Goal: Task Accomplishment & Management: Manage account settings

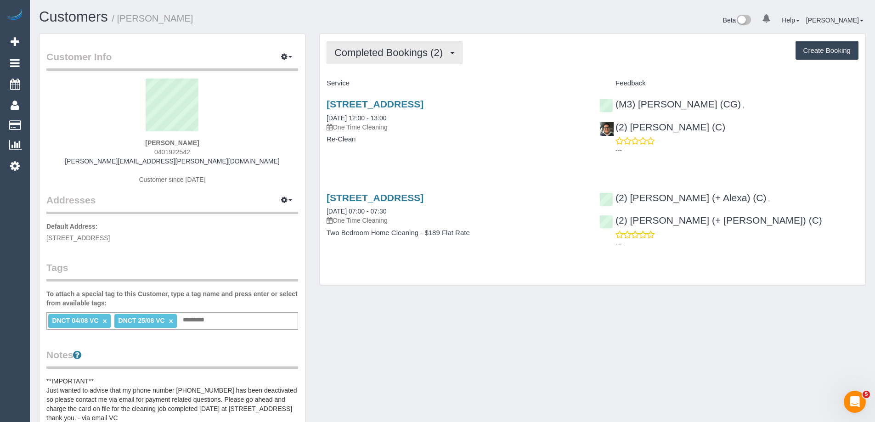
click at [407, 58] on span "Completed Bookings (2)" at bounding box center [390, 52] width 113 height 11
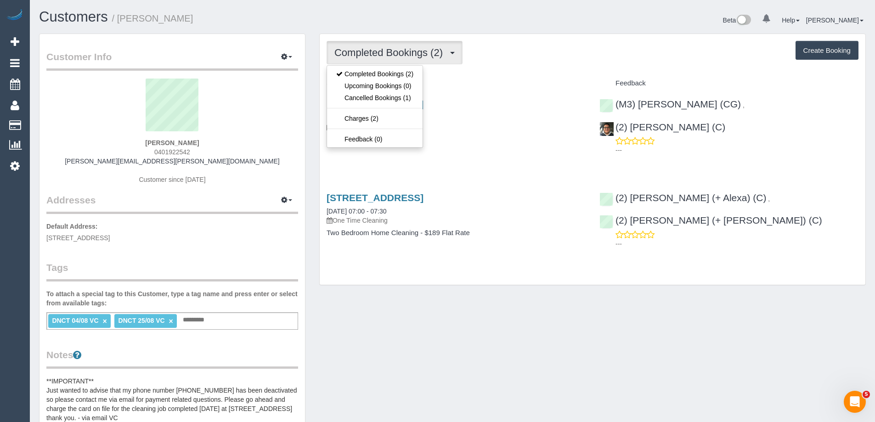
click at [533, 53] on div "Completed Bookings (2) Completed Bookings (2) Upcoming Bookings (0) Cancelled B…" at bounding box center [593, 52] width 532 height 23
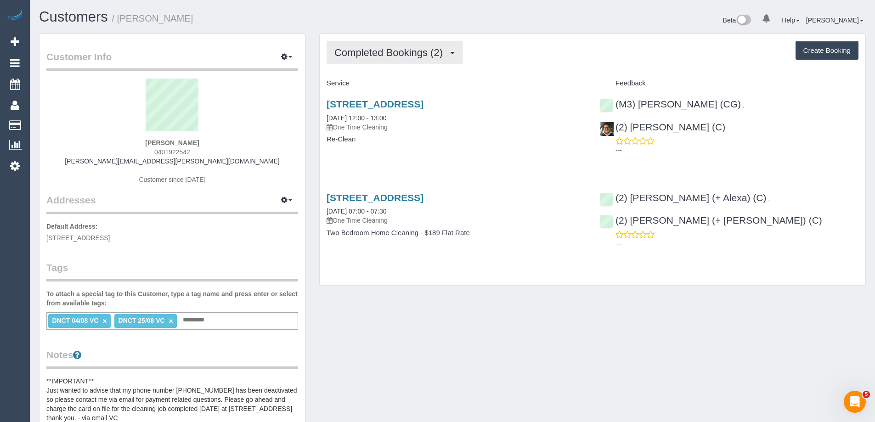
click at [424, 61] on button "Completed Bookings (2)" at bounding box center [395, 52] width 136 height 23
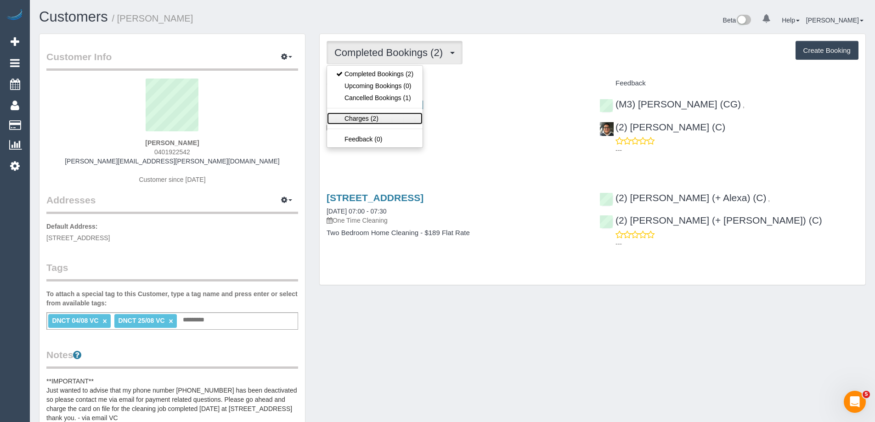
click at [397, 117] on link "Charges (2)" at bounding box center [375, 119] width 96 height 12
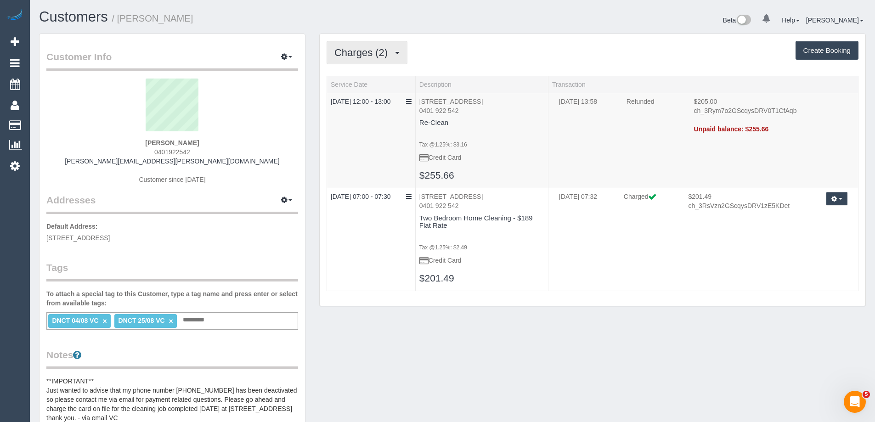
click at [377, 54] on span "Charges (2)" at bounding box center [363, 52] width 58 height 11
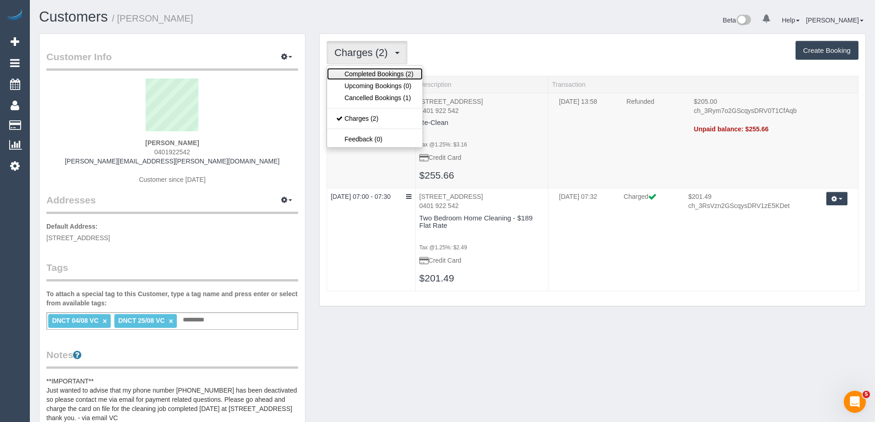
click at [387, 78] on link "Completed Bookings (2)" at bounding box center [375, 74] width 96 height 12
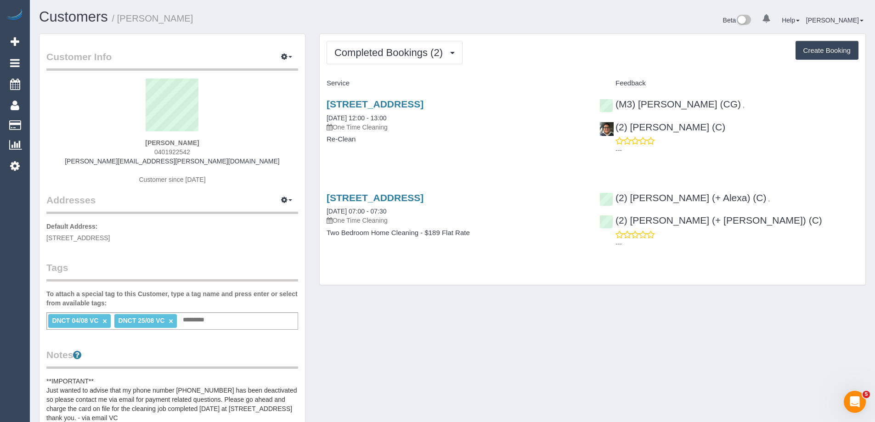
drag, startPoint x: 214, startPoint y: 143, endPoint x: 101, endPoint y: 146, distance: 113.9
click at [101, 146] on div "Tanushree Kanyal 0401922542 kanyal.tanushree@gmail.com Customer since 2025" at bounding box center [172, 136] width 252 height 115
copy strong "Tanushree Kanyal"
drag, startPoint x: 169, startPoint y: 322, endPoint x: 159, endPoint y: 322, distance: 9.6
click at [169, 322] on link "×" at bounding box center [171, 321] width 4 height 8
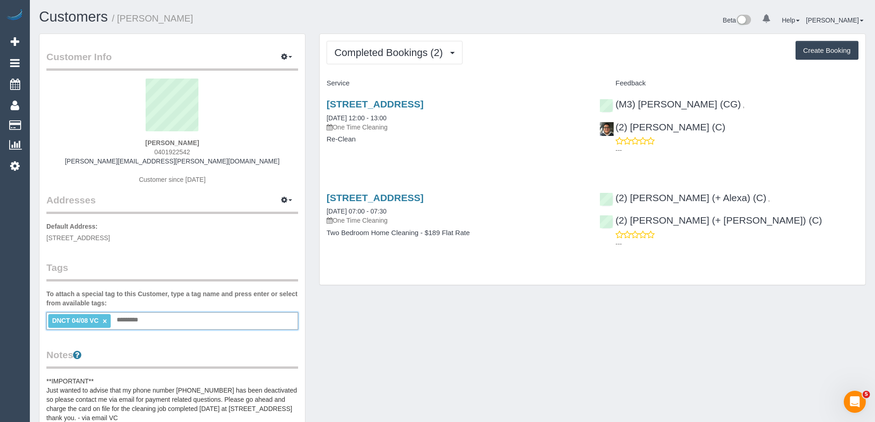
click at [105, 321] on link "×" at bounding box center [104, 321] width 4 height 8
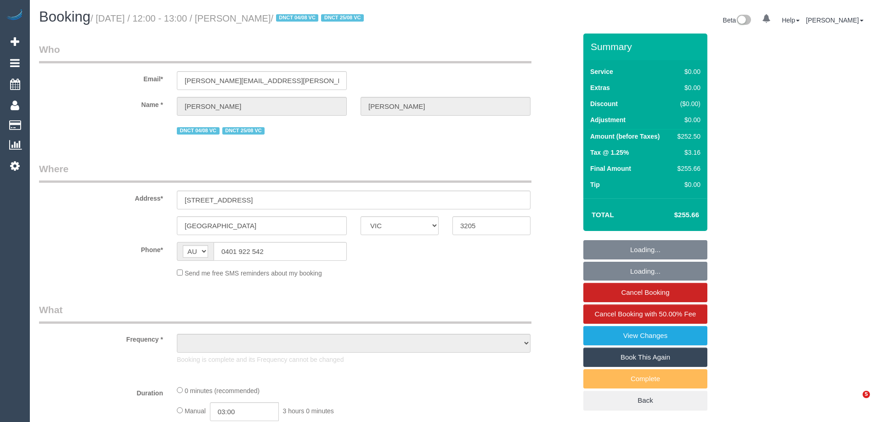
select select "VIC"
select select "string:stripe-pm_1RnhPa2GScqysDRVrwGBGKfe"
select select "number:28"
select select "number:14"
select select "number:19"
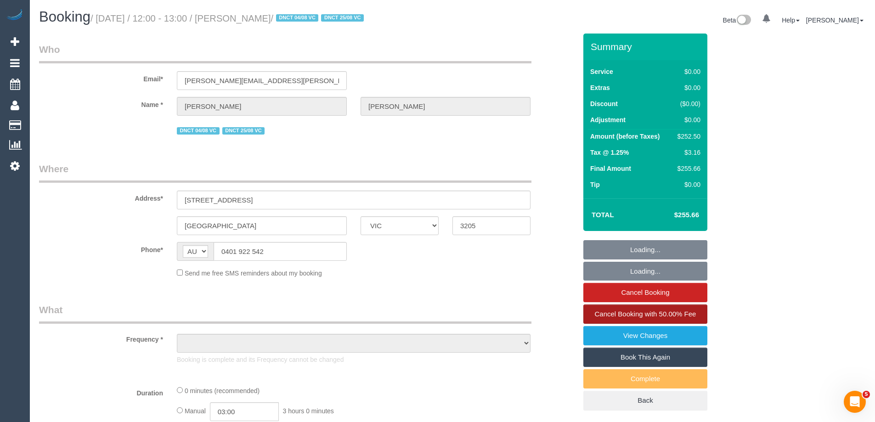
select select "number:25"
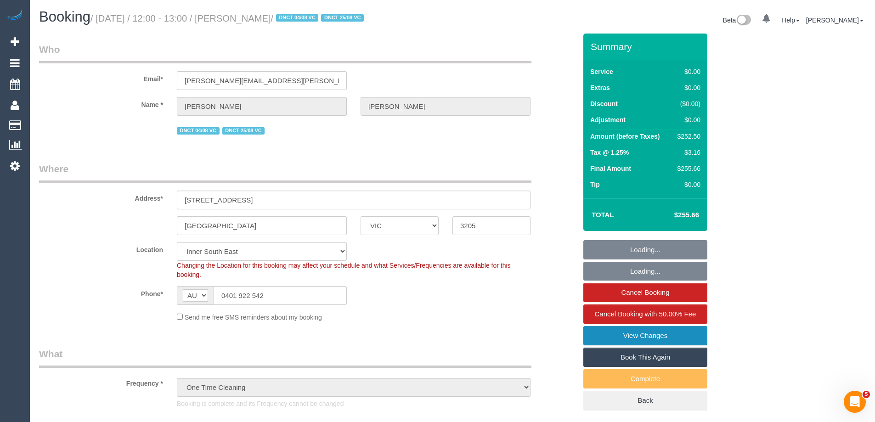
click at [648, 330] on link "View Changes" at bounding box center [645, 335] width 124 height 19
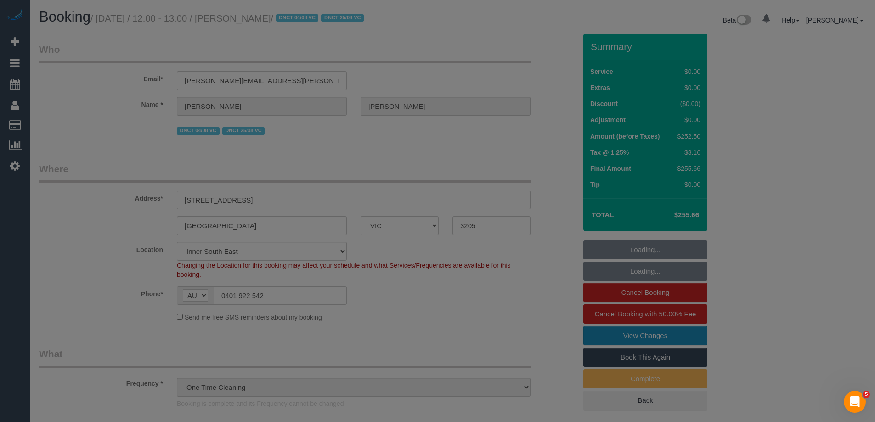
select select "object:1418"
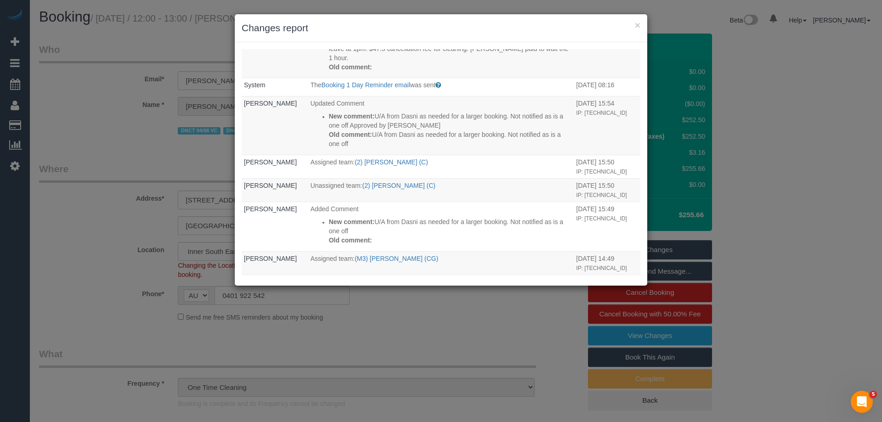
scroll to position [413, 0]
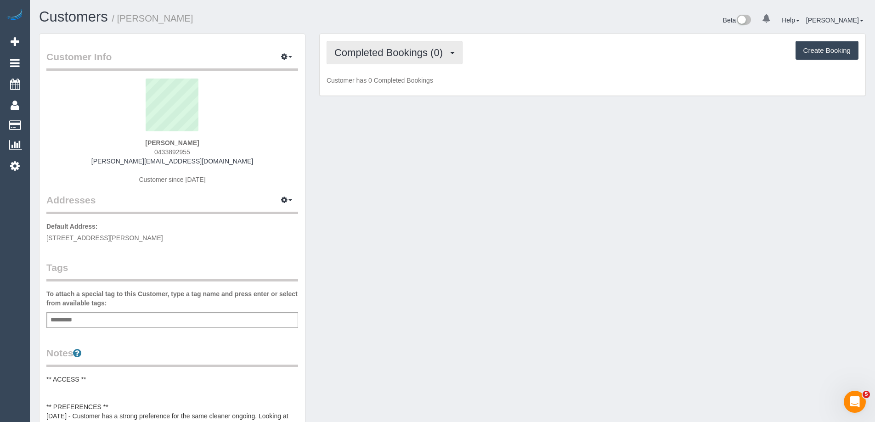
click at [403, 50] on span "Completed Bookings (0)" at bounding box center [390, 52] width 113 height 11
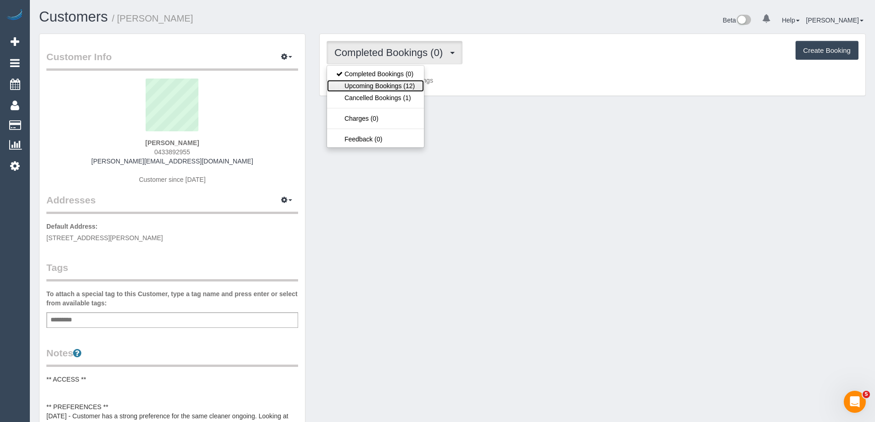
click at [400, 89] on link "Upcoming Bookings (12)" at bounding box center [375, 86] width 97 height 12
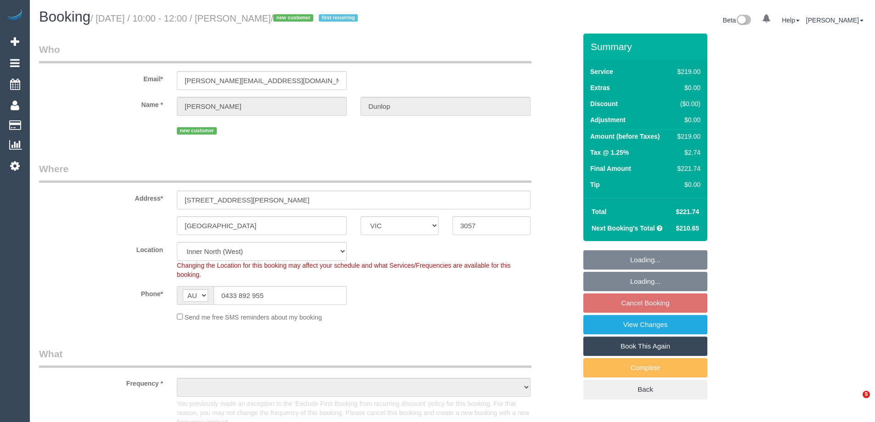
select select "VIC"
select select "string:stripe-pm_1S1yEc2GScqysDRVv0M4hLHP"
select select "number:27"
select select "number:14"
select select "number:19"
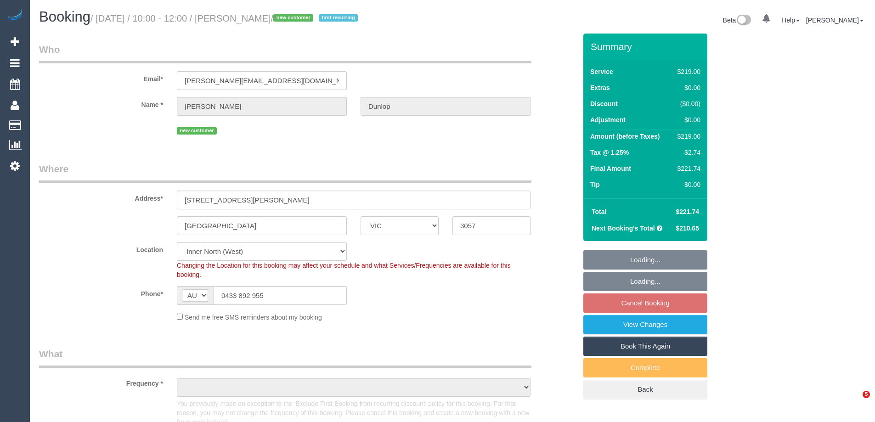
select select "number:25"
select select "number:33"
select select "number:26"
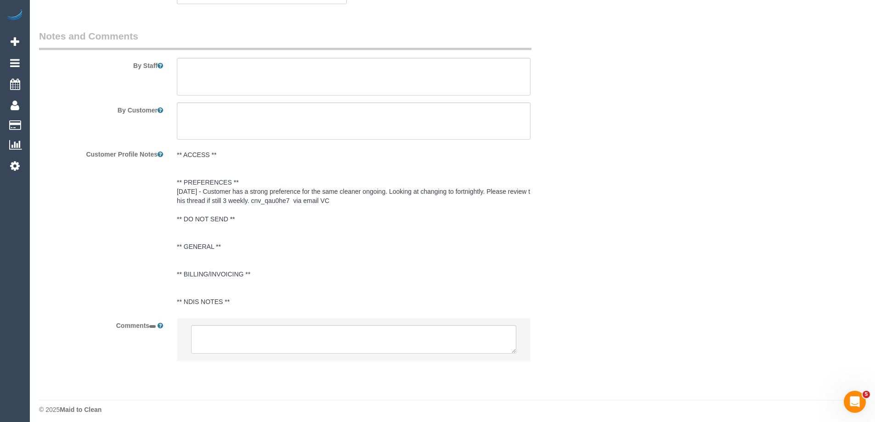
scroll to position [1163, 0]
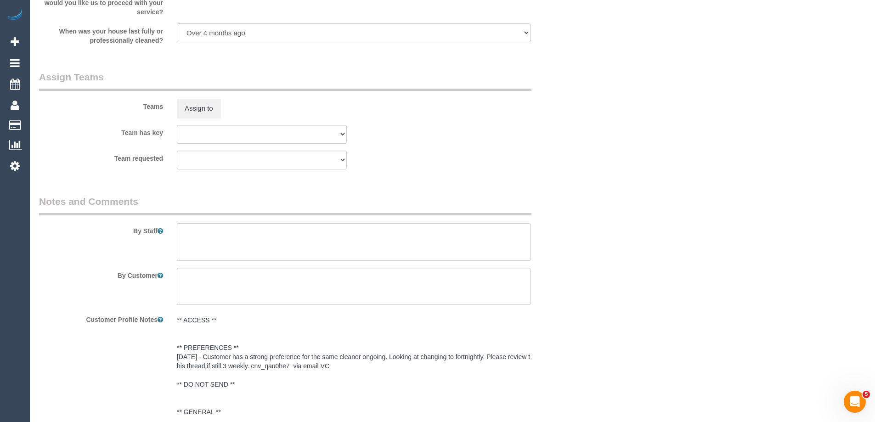
select select "object:1676"
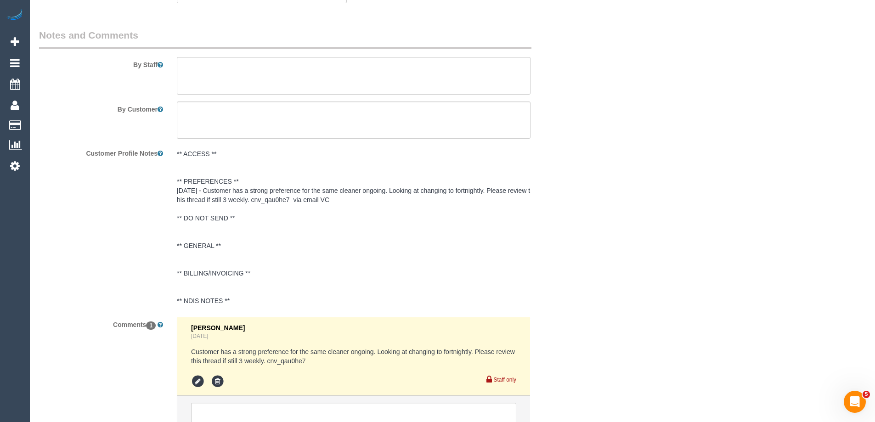
select select "spot4"
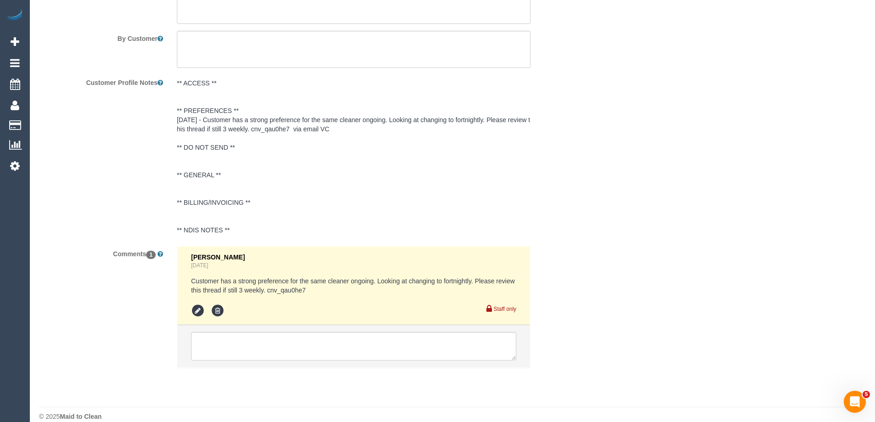
scroll to position [1639, 0]
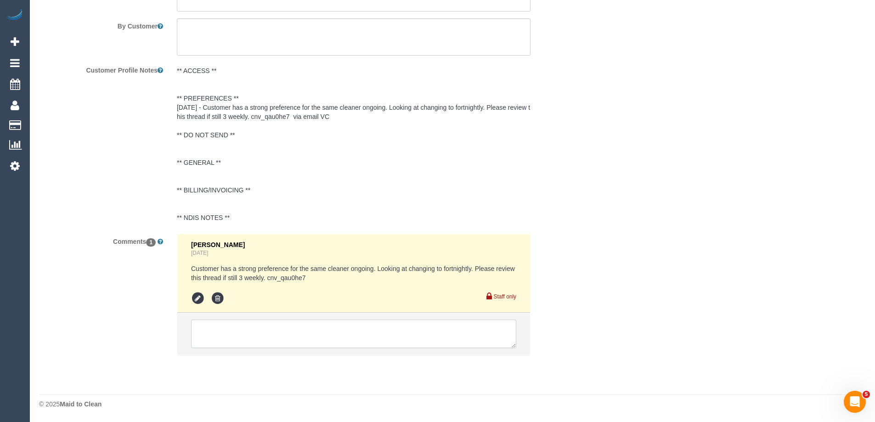
click at [278, 336] on textarea at bounding box center [353, 334] width 325 height 28
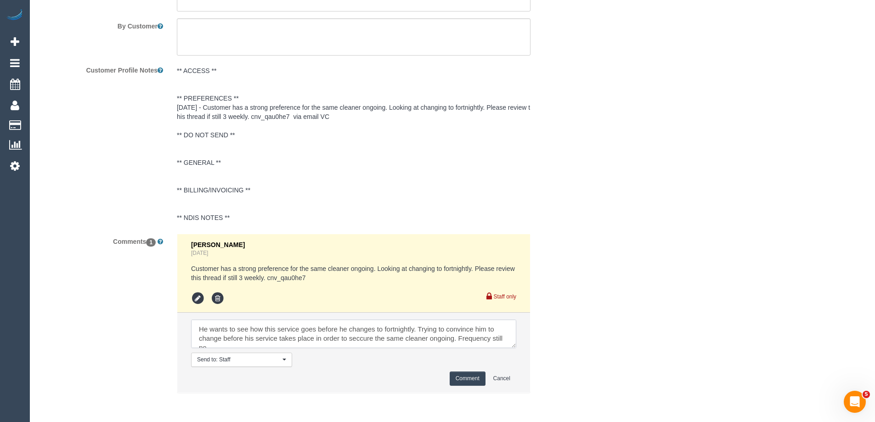
scroll to position [4, 0]
type textarea "He wants to see how this service goes before he changes to fortnightly. Trying …"
click at [479, 377] on button "Comment" at bounding box center [468, 379] width 36 height 14
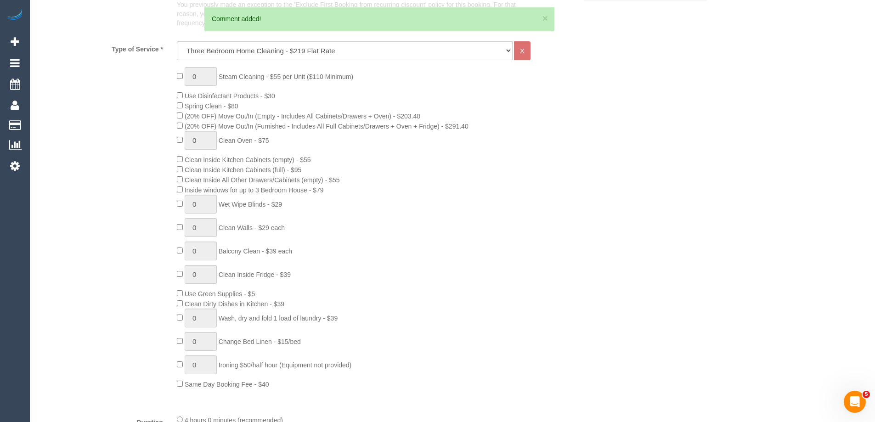
scroll to position [0, 0]
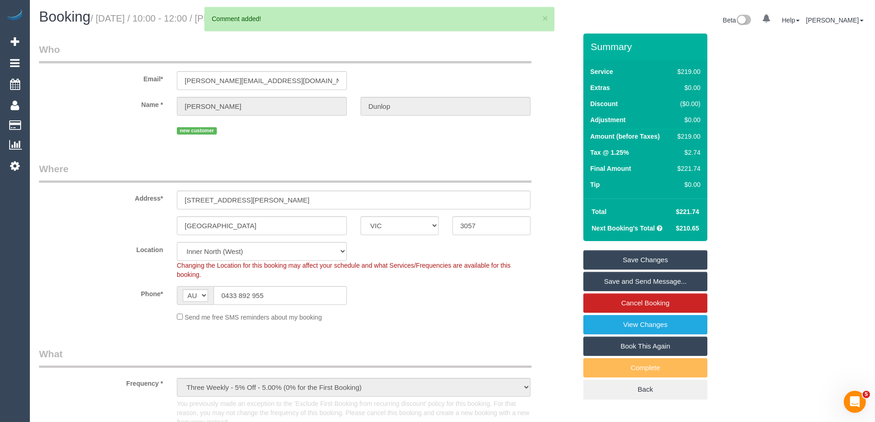
click at [670, 257] on link "Save Changes" at bounding box center [645, 259] width 124 height 19
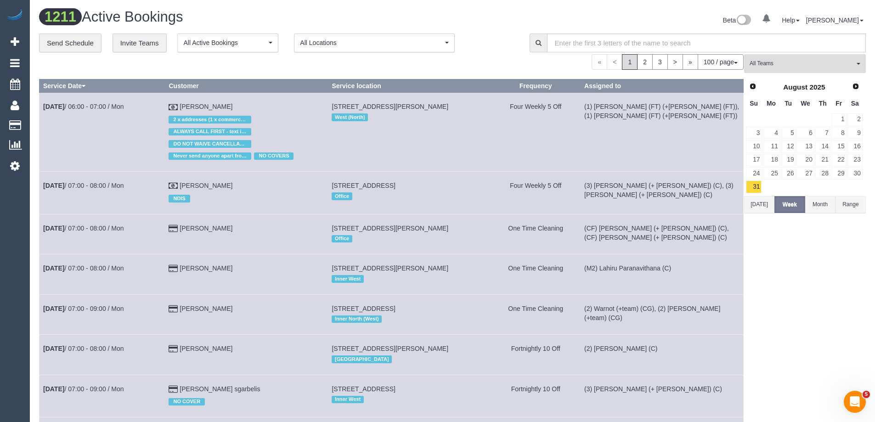
drag, startPoint x: 824, startPoint y: 68, endPoint x: 810, endPoint y: 79, distance: 18.1
click at [824, 68] on button "All Teams" at bounding box center [805, 63] width 122 height 19
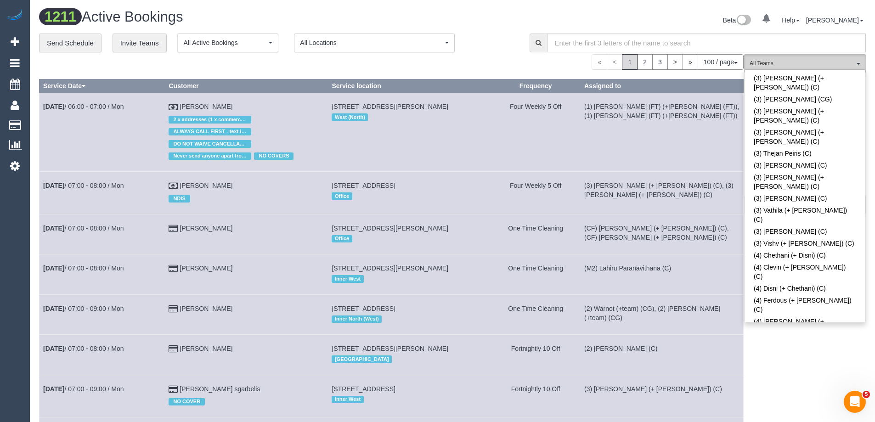
scroll to position [2608, 0]
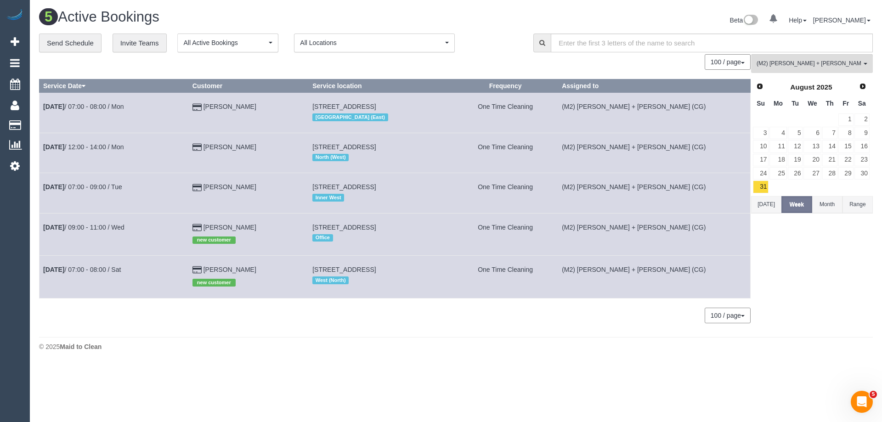
click at [753, 201] on button "Today" at bounding box center [766, 204] width 30 height 17
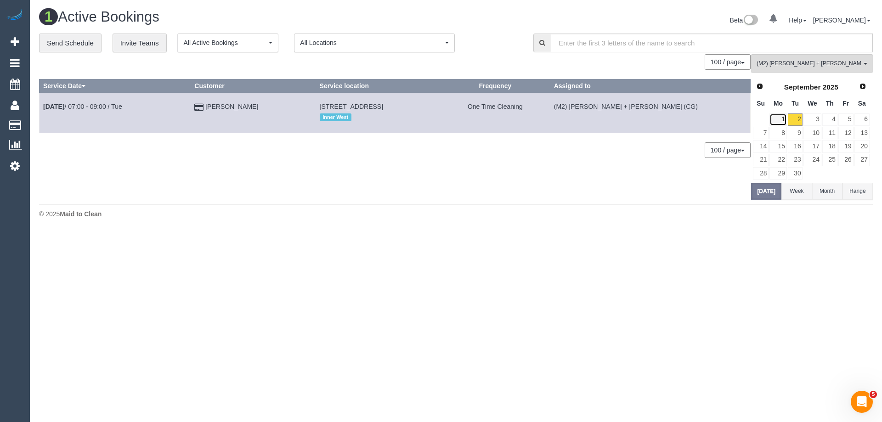
click at [779, 118] on link "1" at bounding box center [777, 119] width 17 height 12
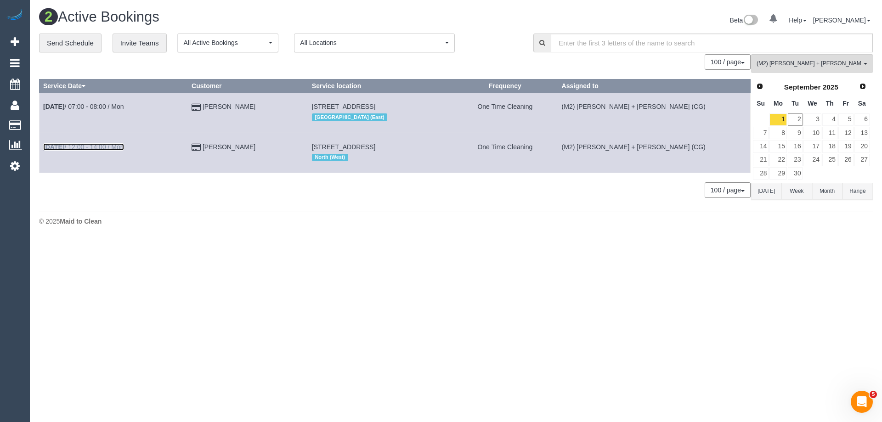
click at [94, 146] on link "Sep 1st / 12:00 - 14:00 / Mon" at bounding box center [83, 146] width 81 height 7
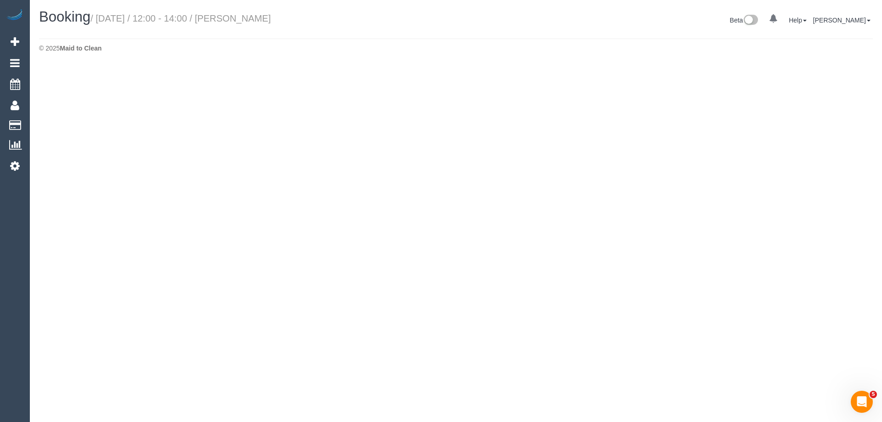
select select "VIC"
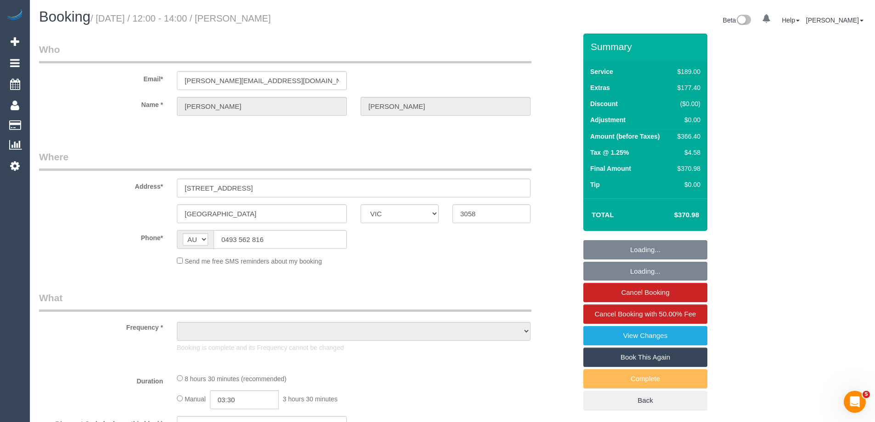
select select "string:stripe-pm_1S0sug2GScqysDRV3YfLiTFj"
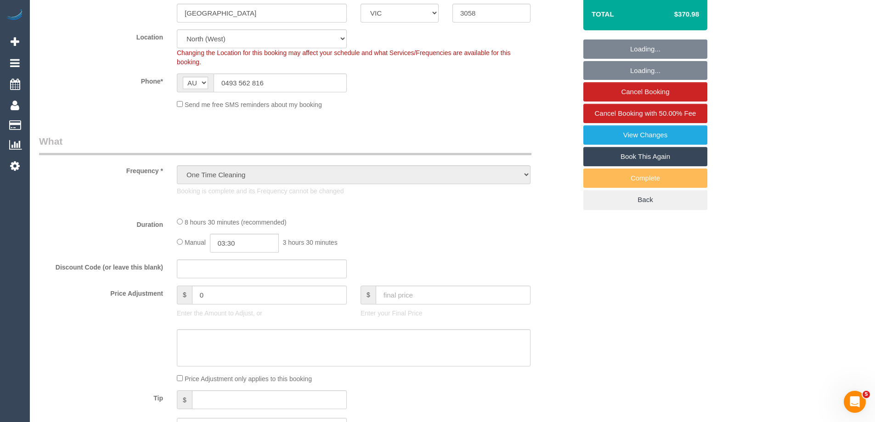
select select "object:5001"
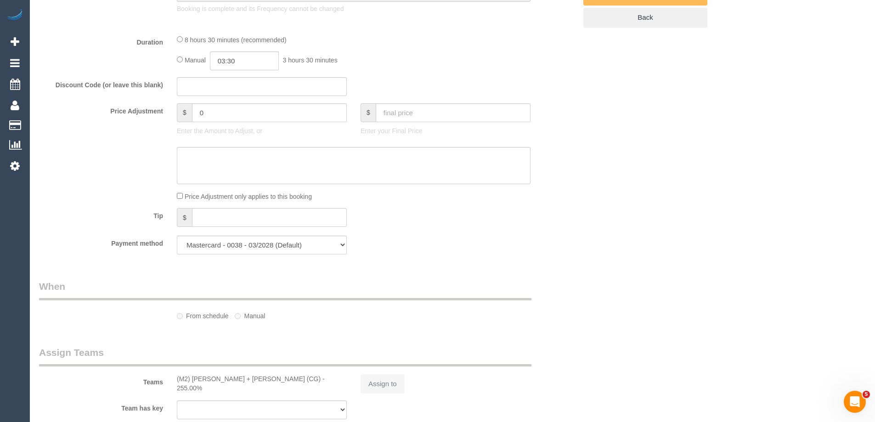
select select "number:28"
select select "number:14"
select select "number:19"
select select "number:24"
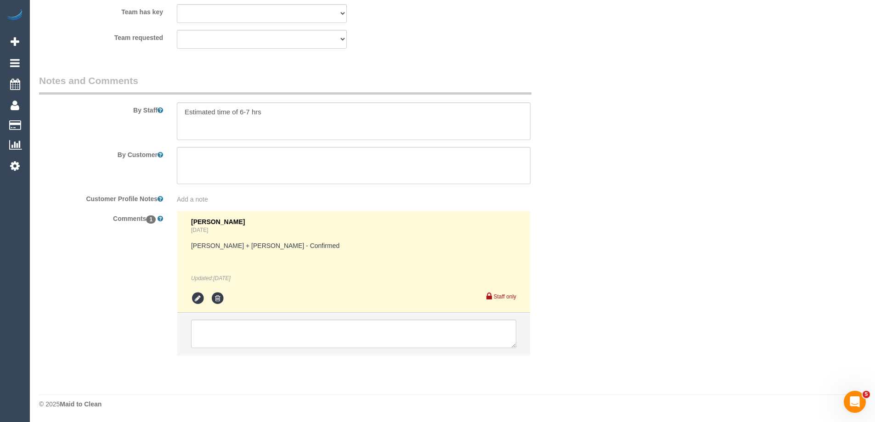
scroll to position [1484, 0]
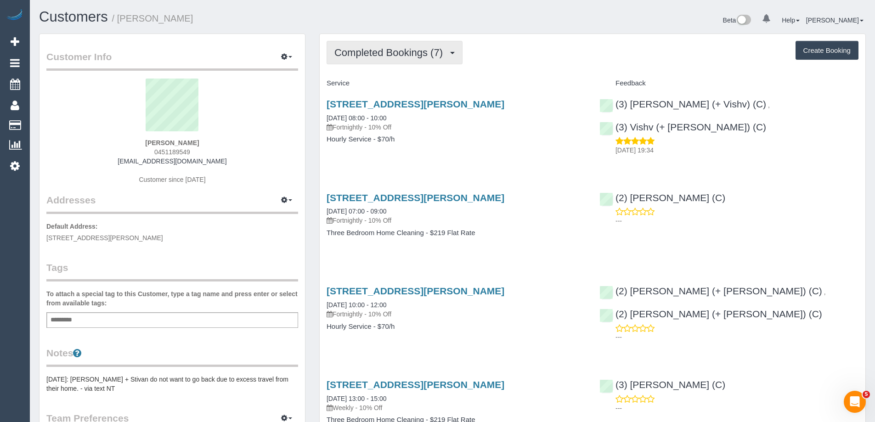
click at [370, 51] on span "Completed Bookings (7)" at bounding box center [390, 52] width 113 height 11
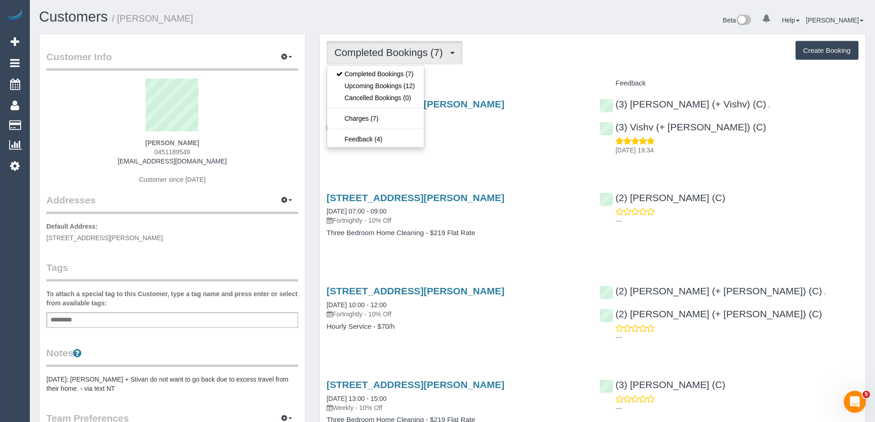
click at [554, 59] on div "Completed Bookings (7) Completed Bookings (7) Upcoming Bookings (12) Cancelled …" at bounding box center [593, 52] width 532 height 23
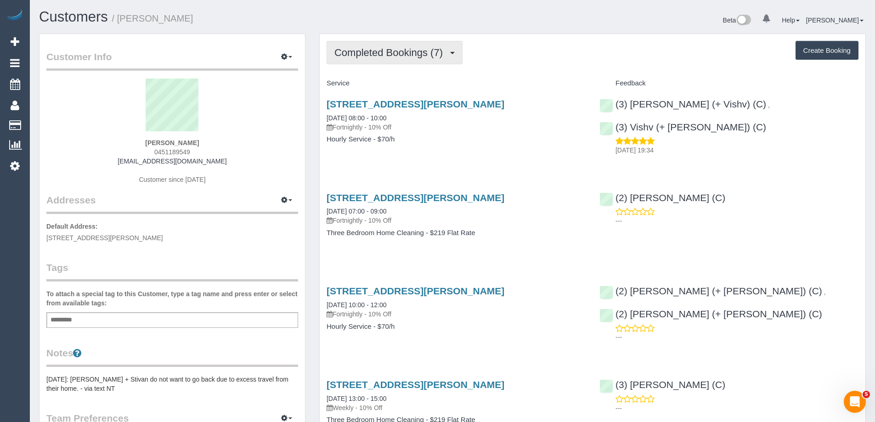
click at [425, 53] on span "Completed Bookings (7)" at bounding box center [390, 52] width 113 height 11
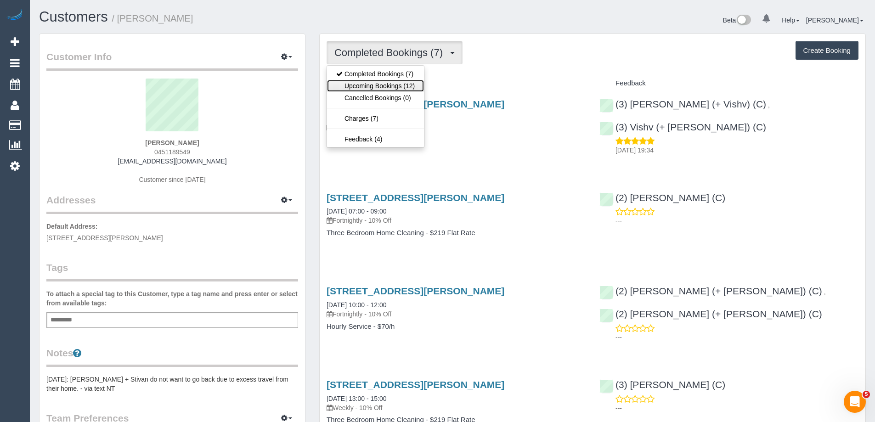
click at [417, 86] on link "Upcoming Bookings (12)" at bounding box center [375, 86] width 97 height 12
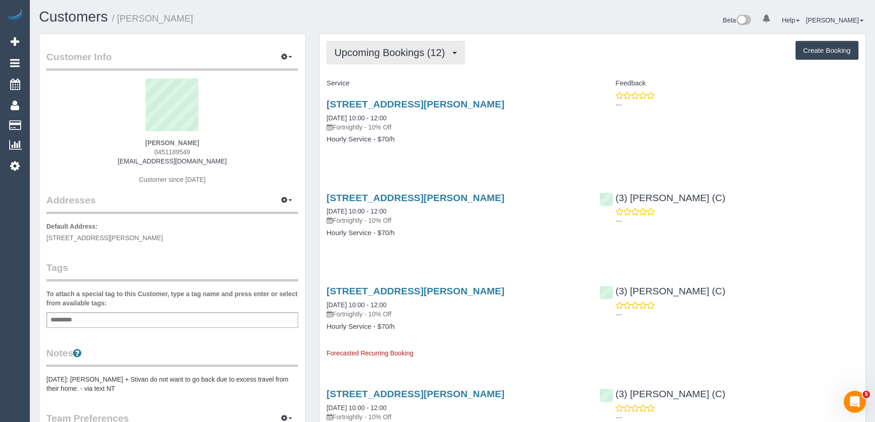
click at [393, 50] on span "Upcoming Bookings (12)" at bounding box center [391, 52] width 115 height 11
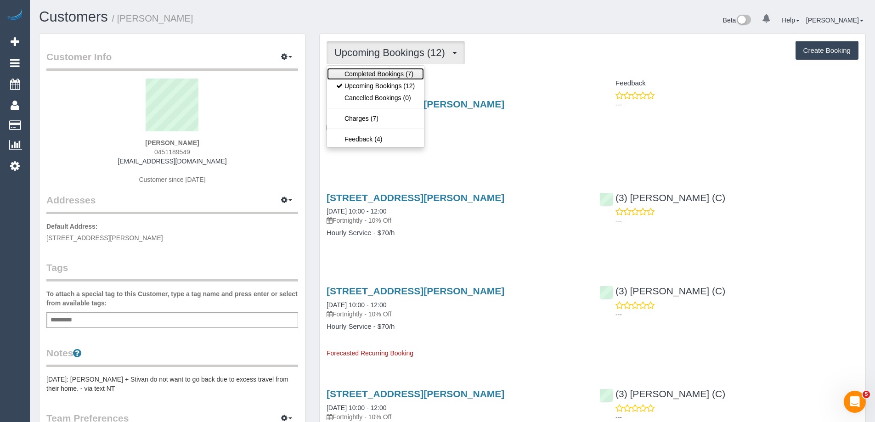
click at [394, 72] on link "Completed Bookings (7)" at bounding box center [375, 74] width 97 height 12
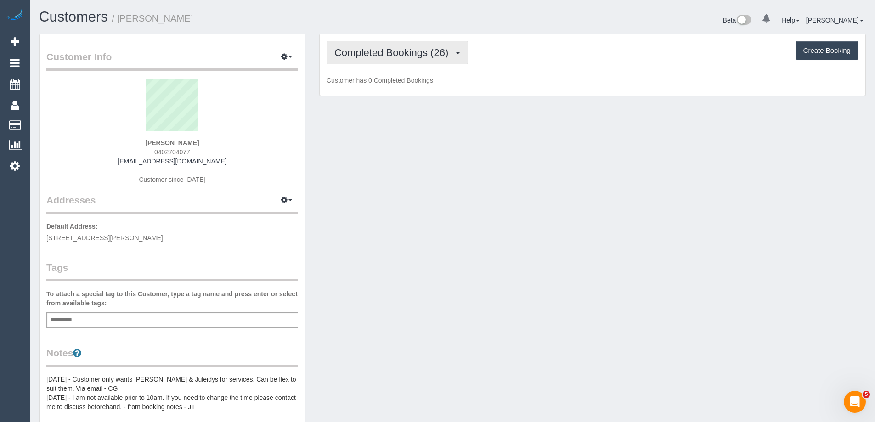
click at [426, 47] on span "Completed Bookings (26)" at bounding box center [393, 52] width 118 height 11
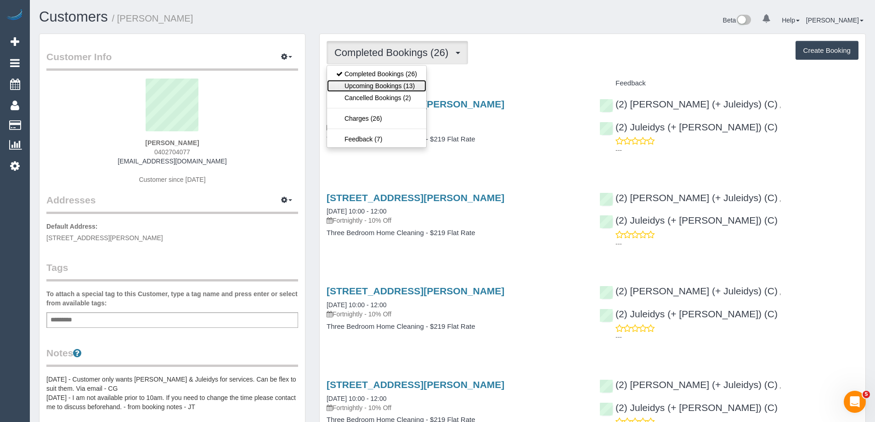
click at [405, 87] on link "Upcoming Bookings (13)" at bounding box center [376, 86] width 99 height 12
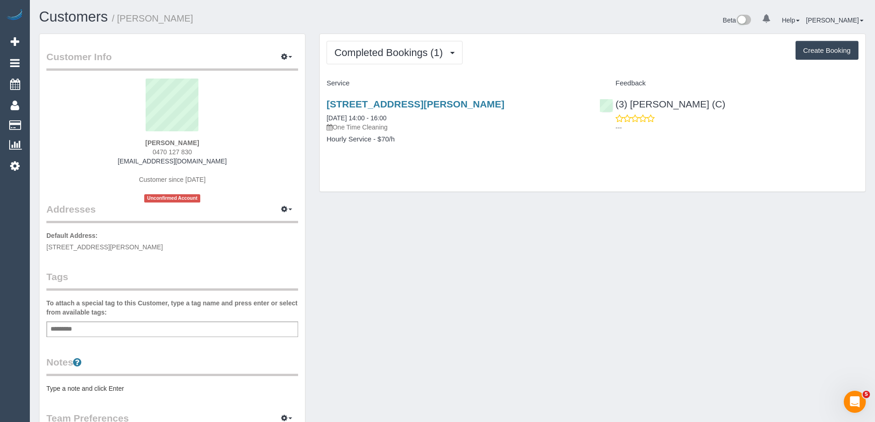
drag, startPoint x: 200, startPoint y: 144, endPoint x: 106, endPoint y: 143, distance: 94.1
click at [107, 143] on div "[PERSON_NAME] 0470 127 830 [EMAIL_ADDRESS][DOMAIN_NAME] Customer since [DATE] U…" at bounding box center [172, 141] width 252 height 124
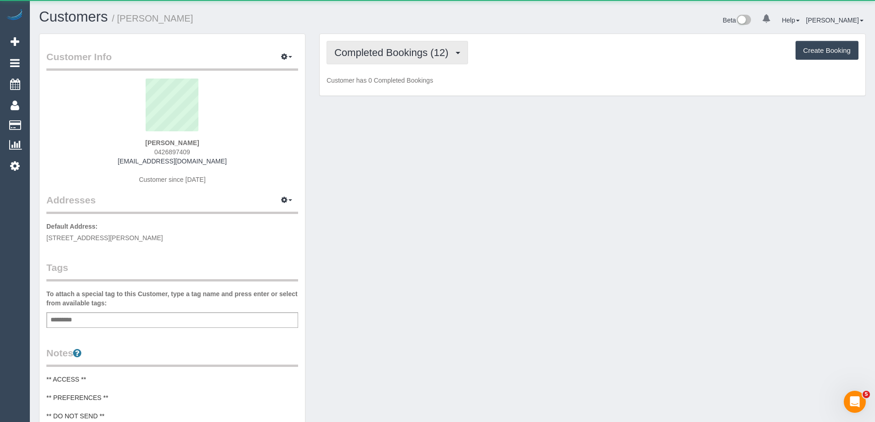
click at [397, 51] on span "Completed Bookings (12)" at bounding box center [393, 52] width 118 height 11
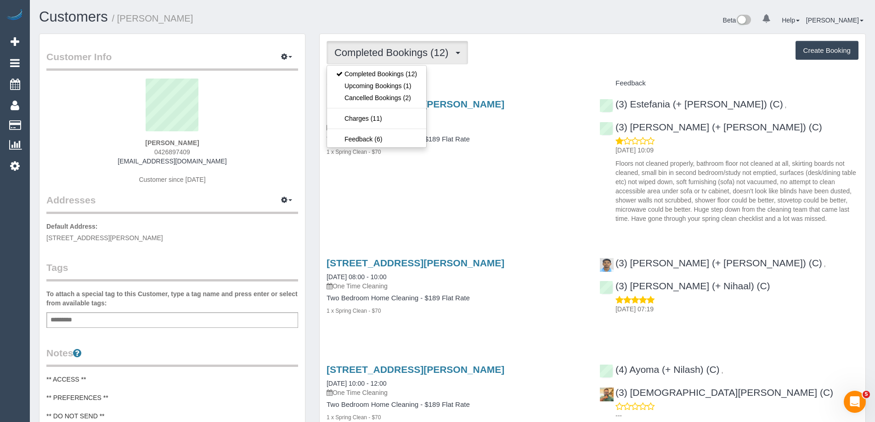
click at [130, 271] on legend "Tags" at bounding box center [172, 271] width 252 height 21
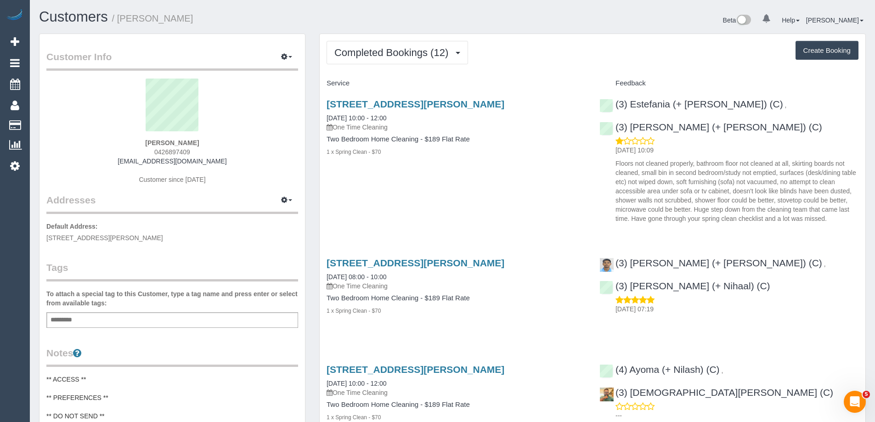
click at [111, 317] on div "Add a tag" at bounding box center [172, 320] width 252 height 16
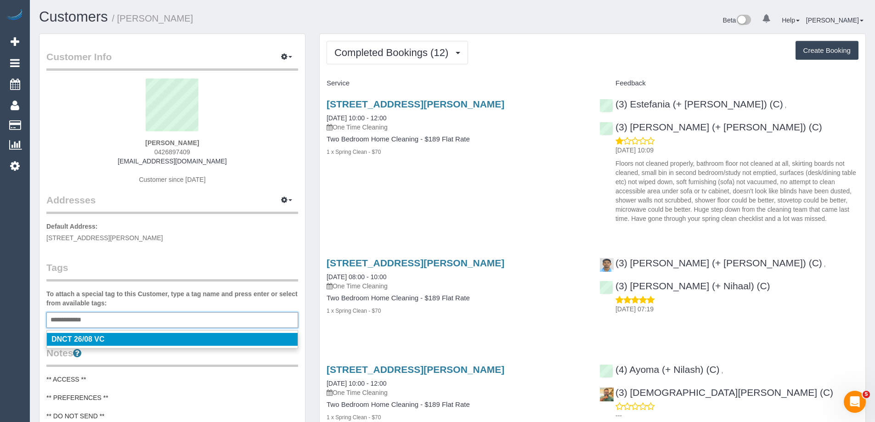
type input "**********"
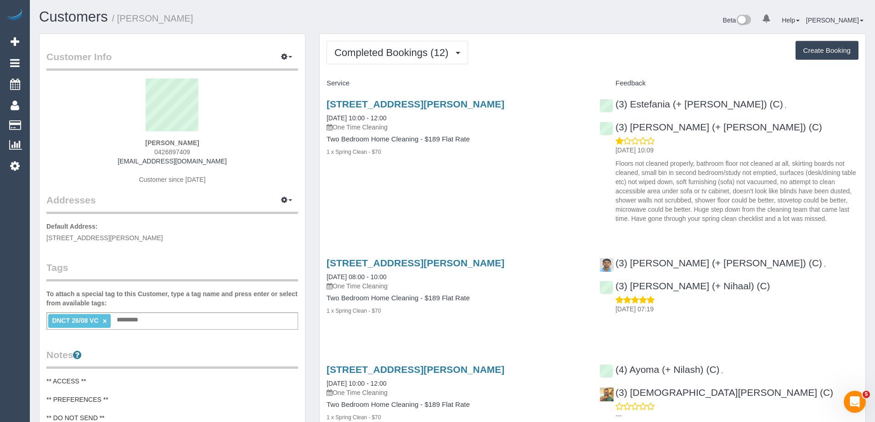
drag, startPoint x: 180, startPoint y: 215, endPoint x: 175, endPoint y: 220, distance: 6.8
click at [179, 216] on div "Addresses Manage Addresses Add New Address Default Address: 4/23 Albert Street,…" at bounding box center [172, 165] width 252 height 153
click at [411, 47] on span "Completed Bookings (12)" at bounding box center [393, 52] width 118 height 11
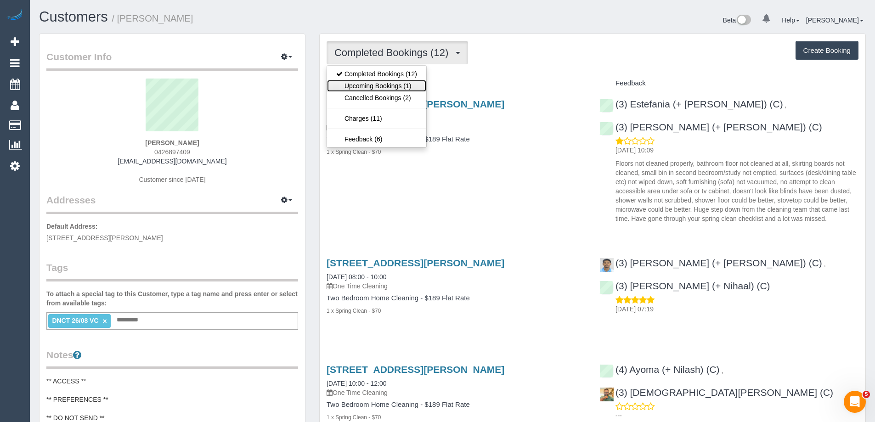
click at [409, 84] on link "Upcoming Bookings (1)" at bounding box center [376, 86] width 99 height 12
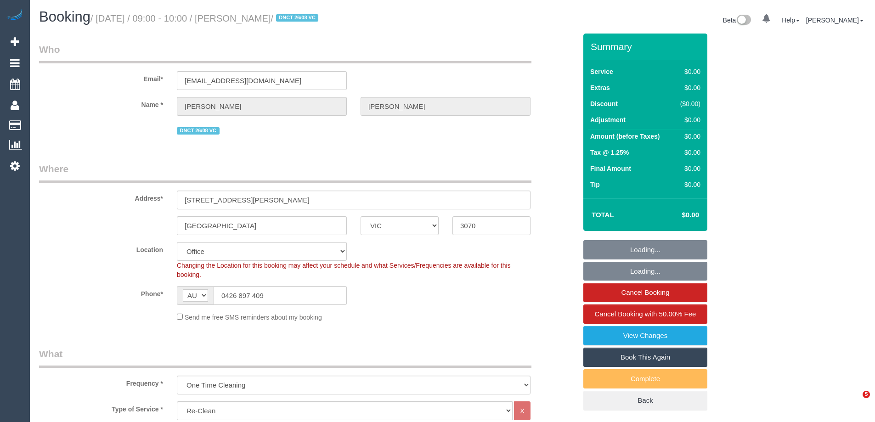
select select "VIC"
select select "string:stripe-pm_1Rxxsn2GScqysDRVBo1b5u9X"
select select "number:28"
select select "number:16"
select select "number:18"
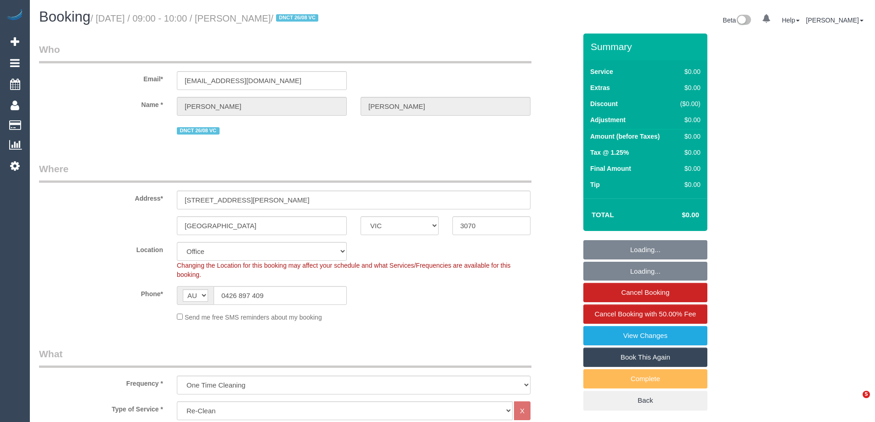
select select "number:22"
select select "number:35"
select select "number:13"
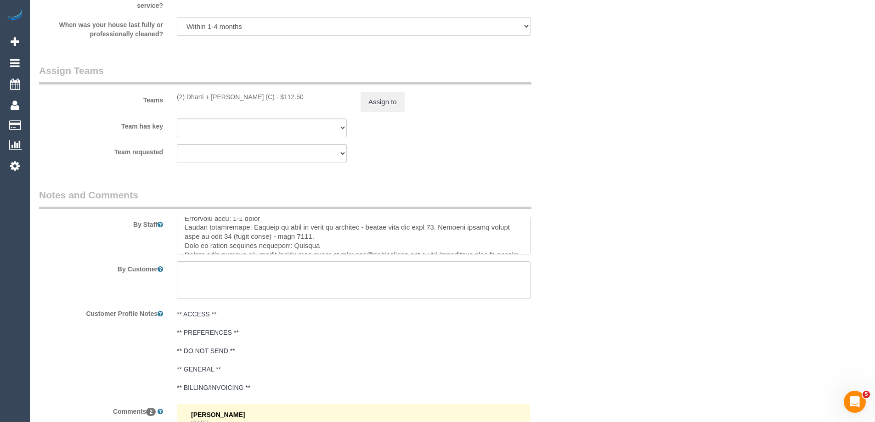
scroll to position [110, 0]
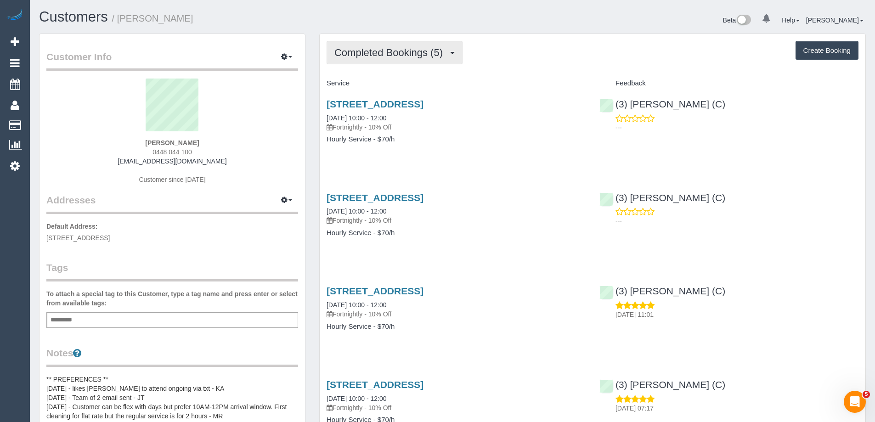
click at [397, 59] on button "Completed Bookings (5)" at bounding box center [395, 52] width 136 height 23
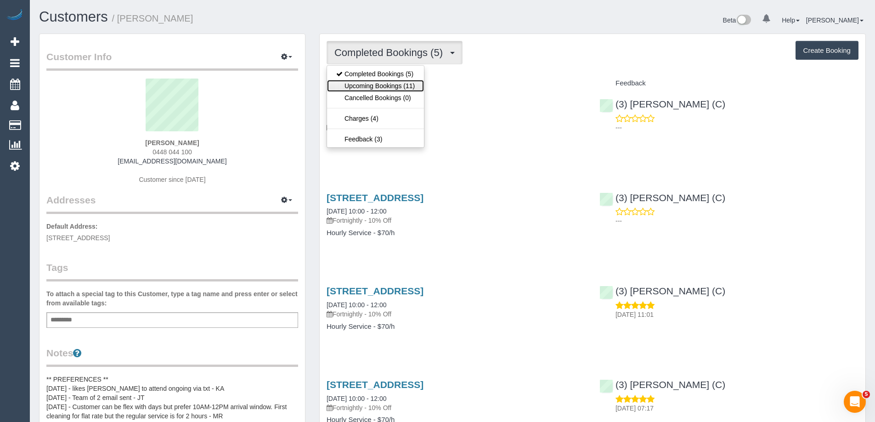
click at [401, 90] on link "Upcoming Bookings (11)" at bounding box center [375, 86] width 97 height 12
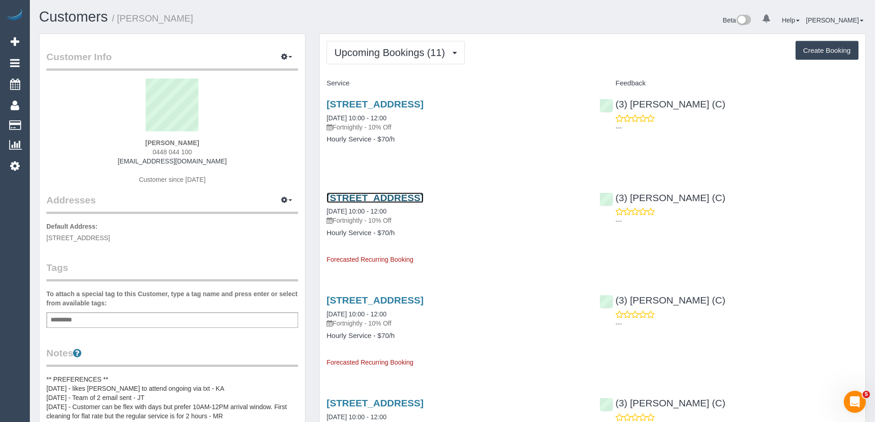
click at [423, 201] on link "[STREET_ADDRESS]" at bounding box center [375, 197] width 97 height 11
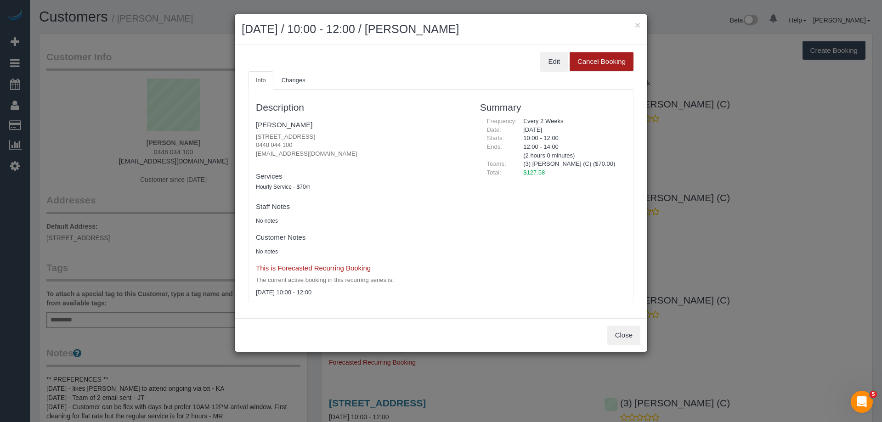
click at [602, 63] on button "Cancel Booking" at bounding box center [601, 61] width 64 height 19
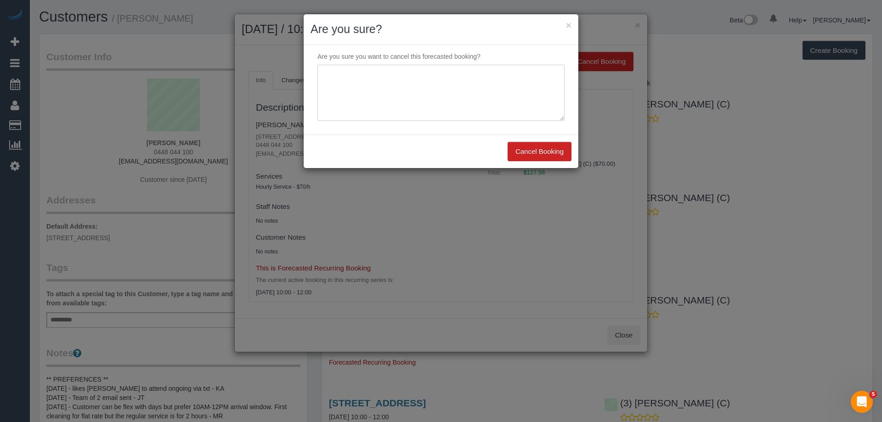
click at [398, 95] on textarea at bounding box center [440, 93] width 247 height 56
drag, startPoint x: 343, startPoint y: 76, endPoint x: 193, endPoint y: 72, distance: 149.8
click at [193, 72] on div "× Are you sure? Are you sure you want to cancel this forecasted booking? Cancel…" at bounding box center [441, 211] width 882 height 422
type textarea "Service not needed in september via email VC"
click at [541, 152] on button "Cancel Booking" at bounding box center [539, 151] width 64 height 19
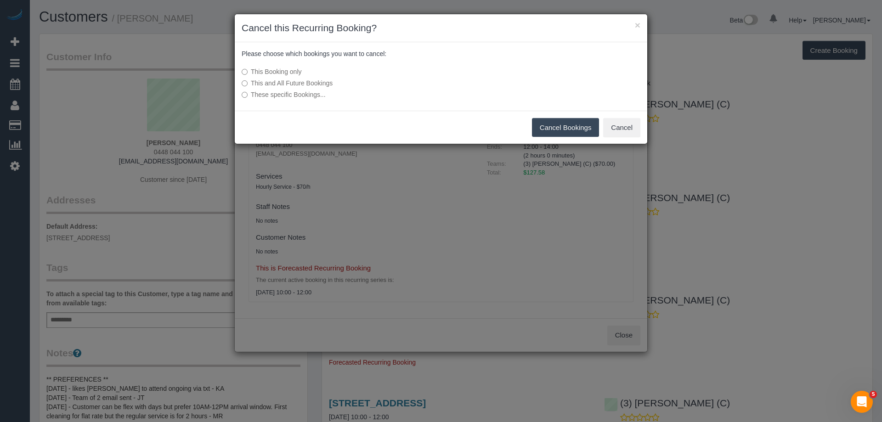
click at [578, 132] on button "Cancel Bookings" at bounding box center [566, 127] width 68 height 19
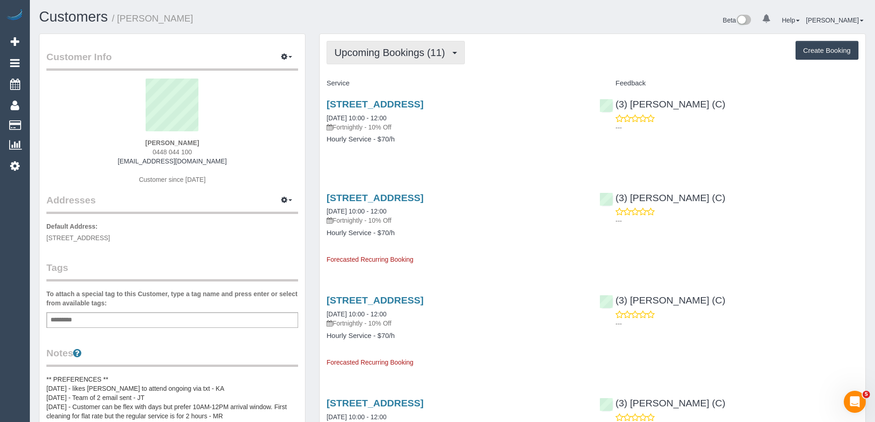
click at [353, 46] on button "Upcoming Bookings (11)" at bounding box center [396, 52] width 138 height 23
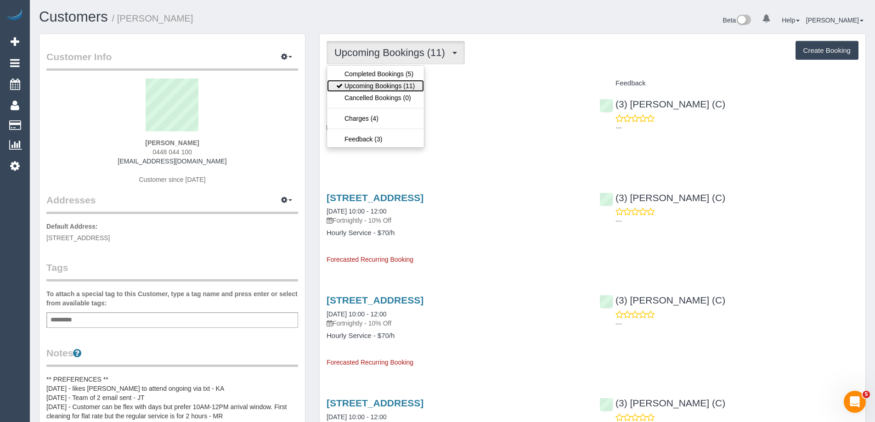
click at [378, 85] on link "Upcoming Bookings (11)" at bounding box center [375, 86] width 97 height 12
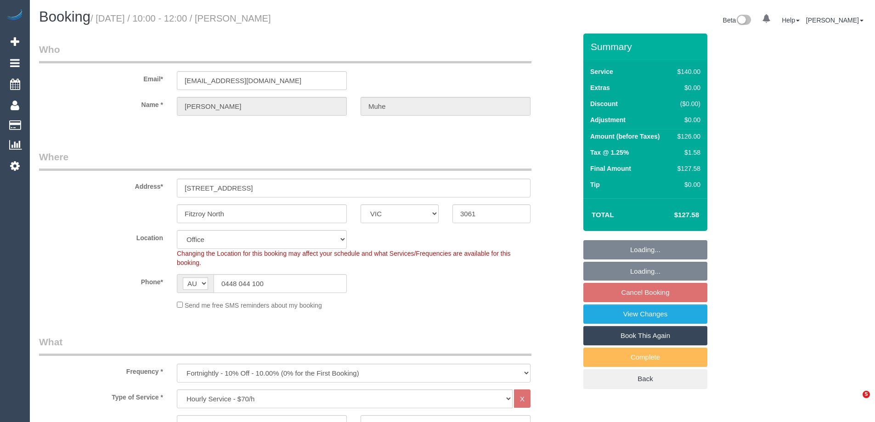
select select "VIC"
select select "number:27"
select select "number:14"
select select "number:19"
select select "number:23"
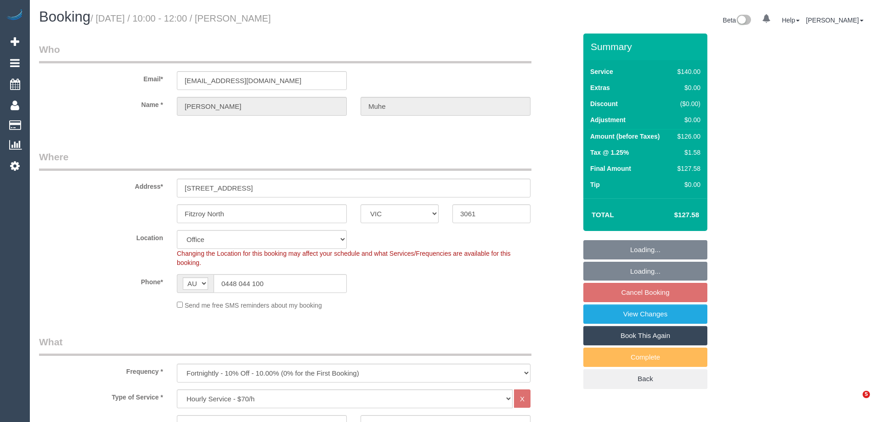
select select "object:845"
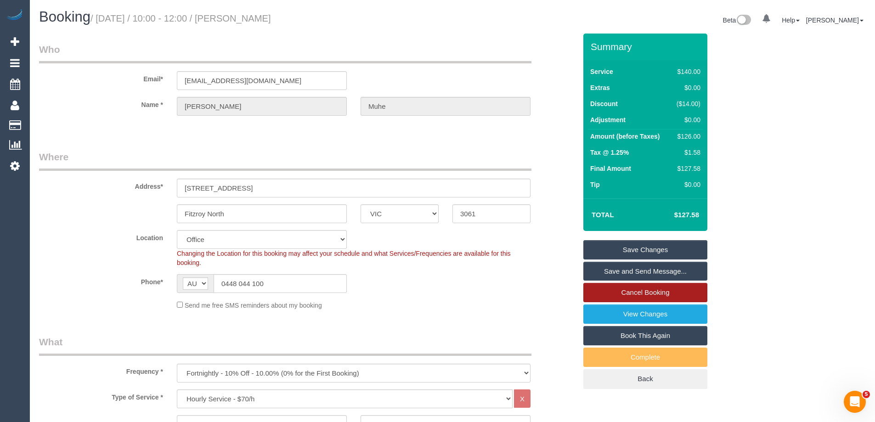
click at [661, 291] on link "Cancel Booking" at bounding box center [645, 292] width 124 height 19
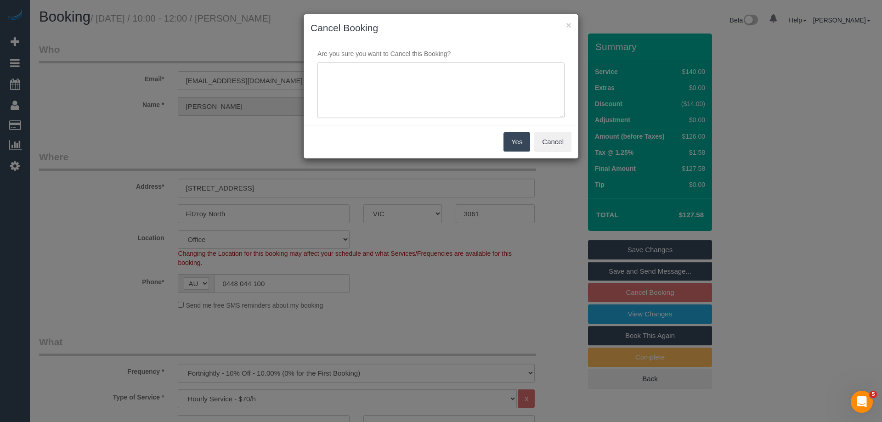
click at [436, 95] on textarea at bounding box center [440, 90] width 247 height 56
paste textarea "Service not needed in september via email VC"
type textarea "Service not needed in september via email VC"
click at [516, 138] on button "Yes" at bounding box center [516, 141] width 27 height 19
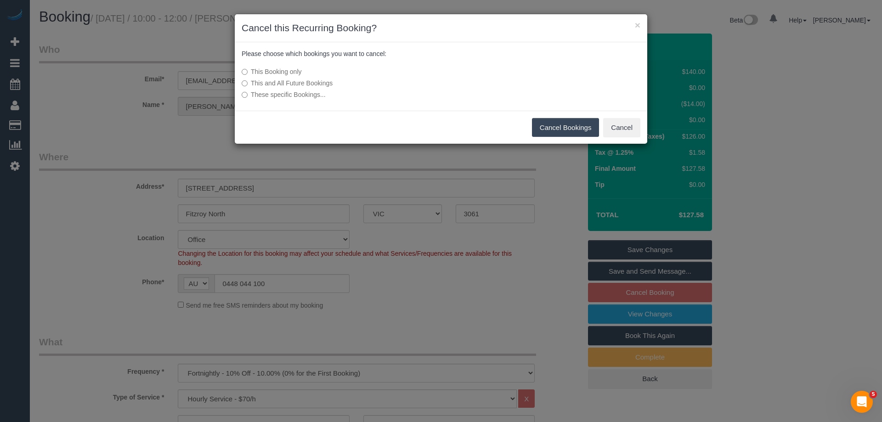
click at [567, 123] on button "Cancel Bookings" at bounding box center [566, 127] width 68 height 19
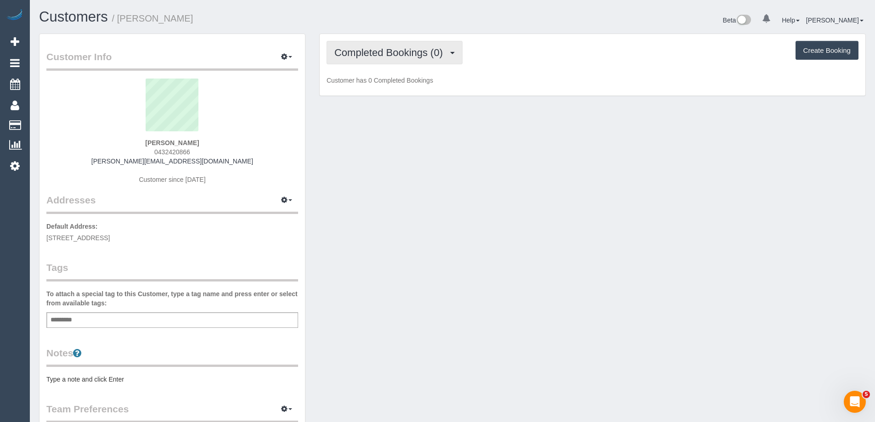
click at [409, 50] on span "Completed Bookings (0)" at bounding box center [390, 52] width 113 height 11
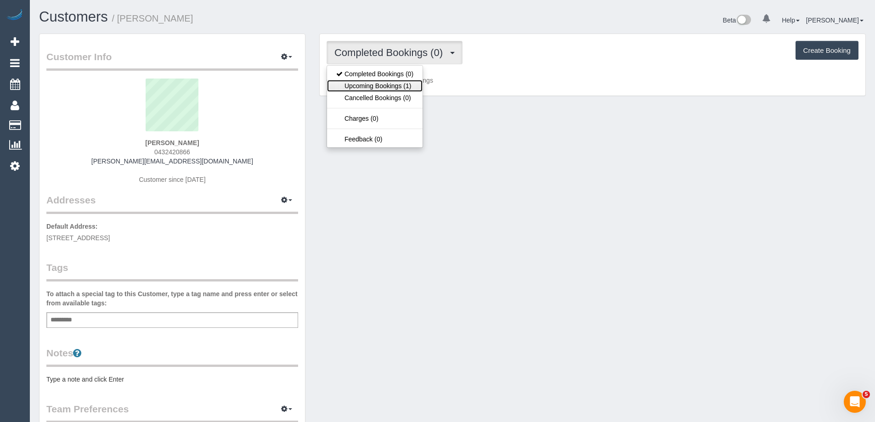
click at [414, 85] on link "Upcoming Bookings (1)" at bounding box center [375, 86] width 96 height 12
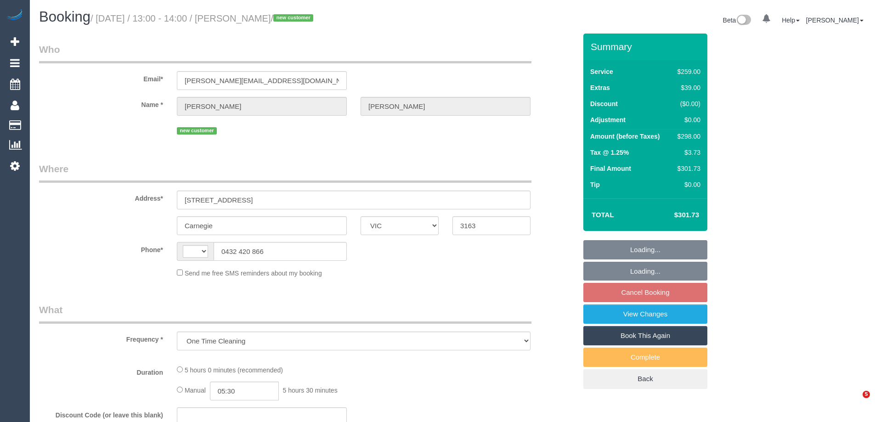
select select "VIC"
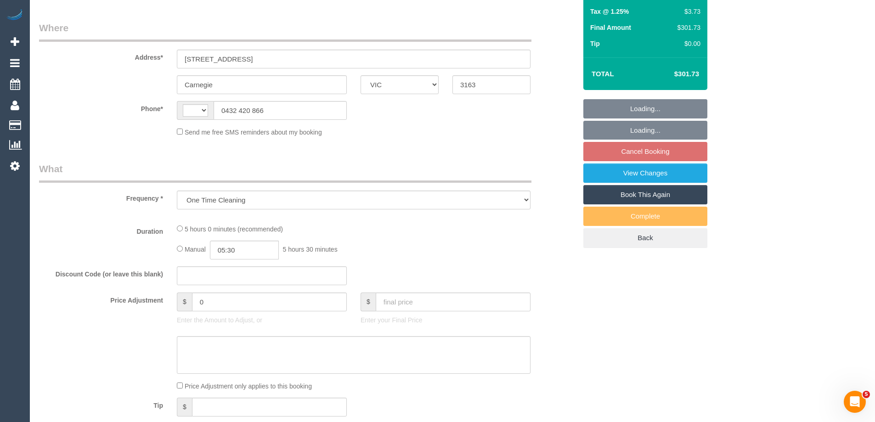
select select "string:stripe-pm_1S21Hn2GScqysDRVIfPf45dp"
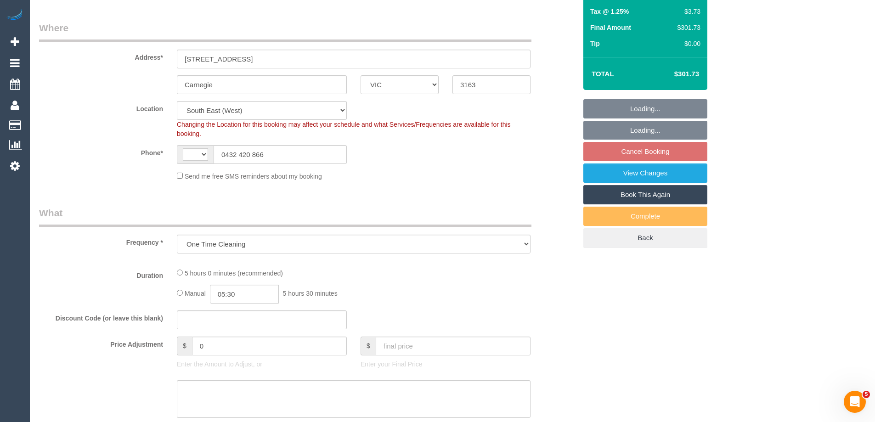
select select "object:341"
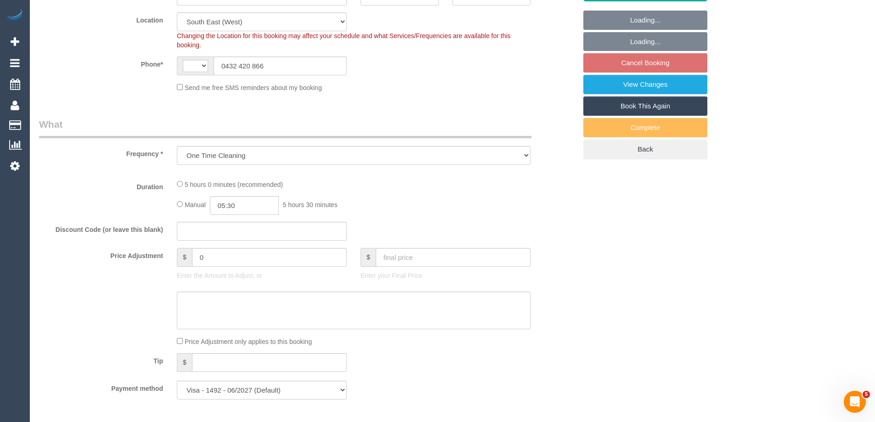
select select "string:AU"
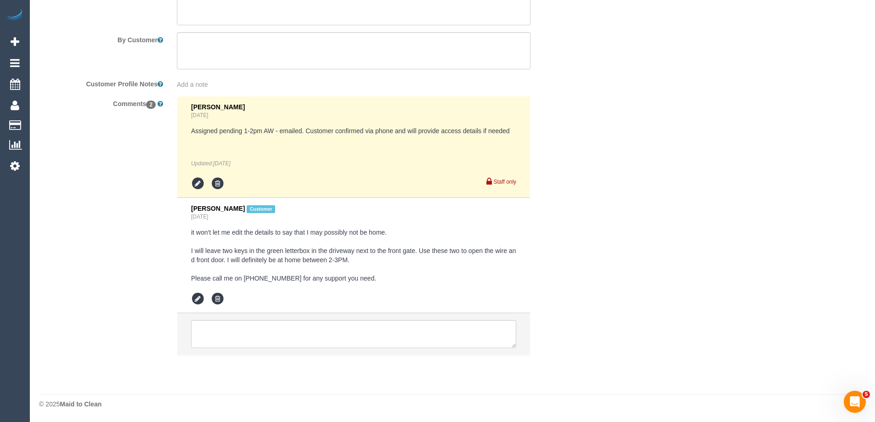
select select "number:28"
select select "number:14"
select select "number:18"
select select "number:25"
select select "number:13"
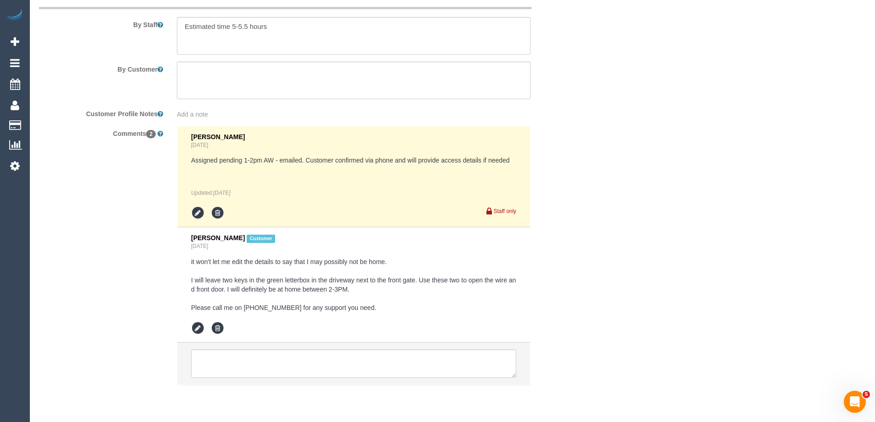
scroll to position [1592, 0]
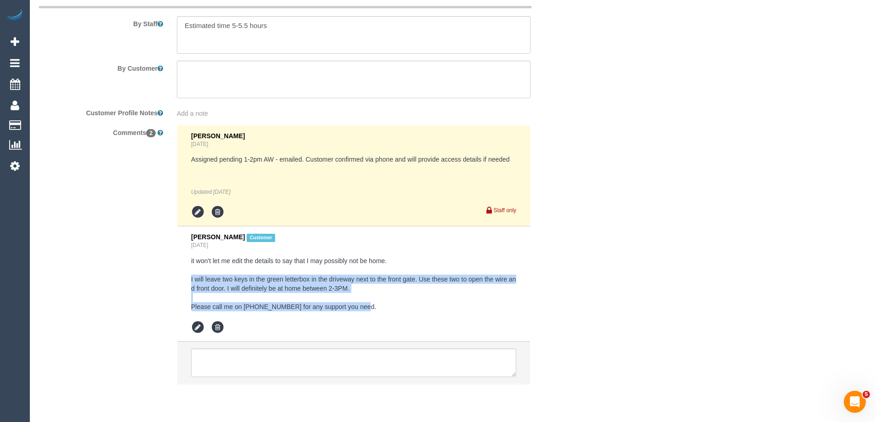
drag, startPoint x: 374, startPoint y: 303, endPoint x: 184, endPoint y: 282, distance: 191.3
click at [184, 282] on li "Liam Twomey Customer Yesterday it won't let me edit the details to say that I m…" at bounding box center [353, 283] width 353 height 115
copy pre "I will leave two keys in the green letterbox in the driveway next to the front …"
click at [233, 80] on textarea at bounding box center [354, 80] width 354 height 38
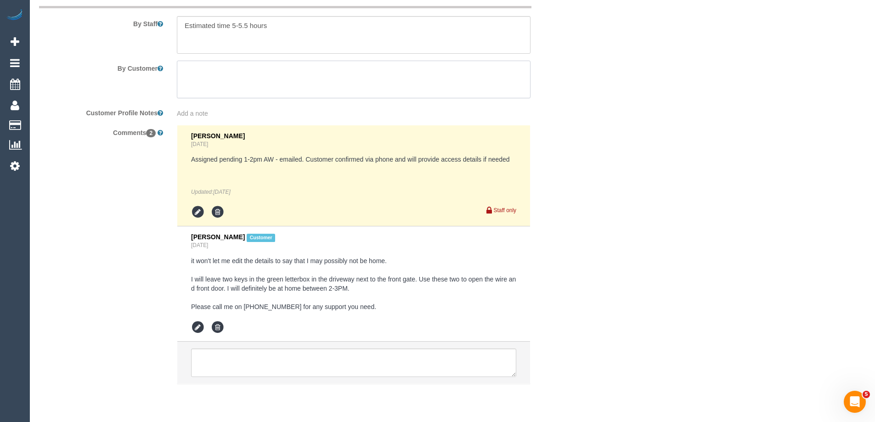
paste textarea "I will leave two keys in the green letterbox in the driveway next to the front …"
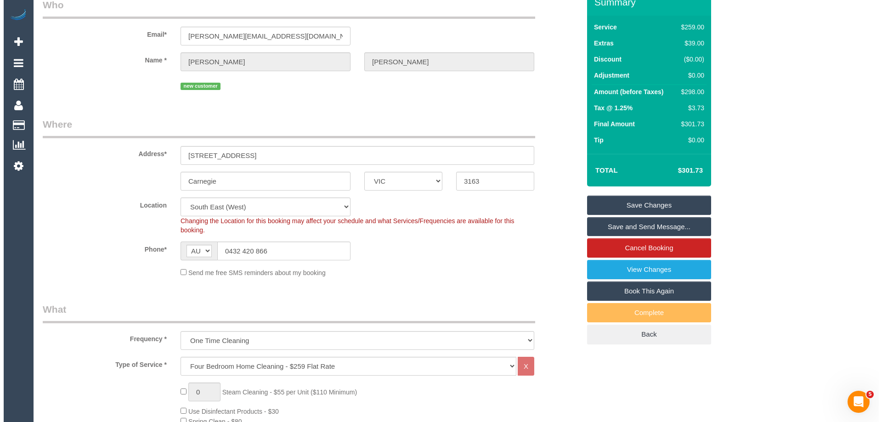
scroll to position [0, 0]
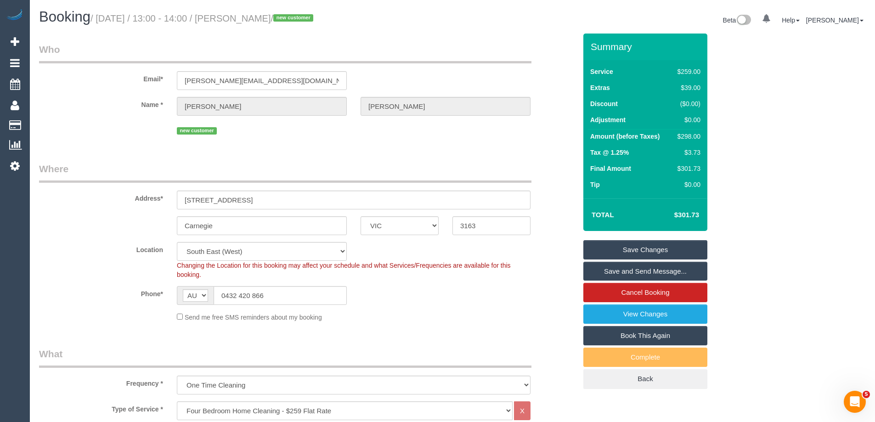
type textarea "I will leave two keys in the green letterbox in the driveway next to the front …"
click at [661, 251] on link "Save Changes" at bounding box center [645, 249] width 124 height 19
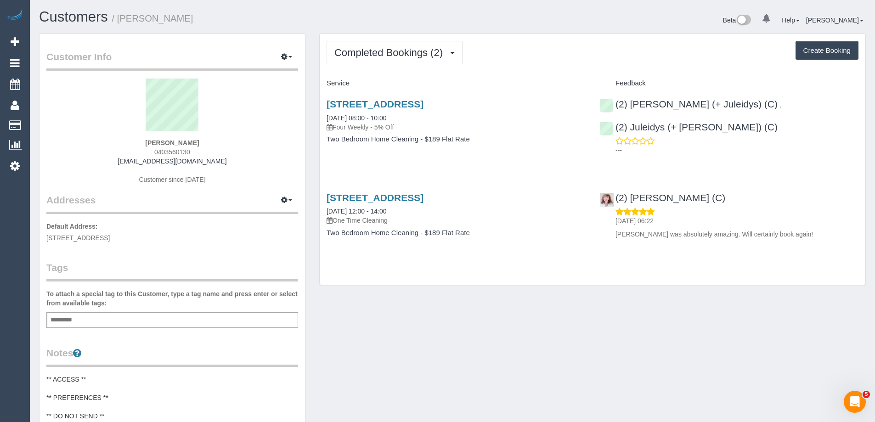
scroll to position [92, 0]
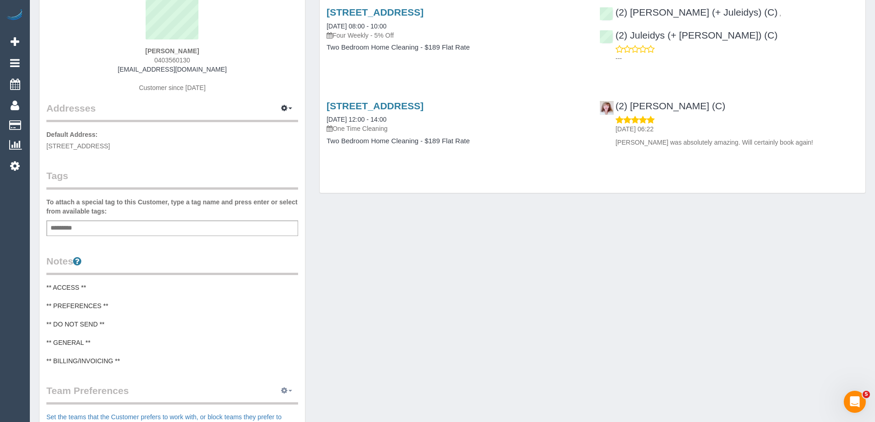
click at [285, 386] on button "button" at bounding box center [286, 391] width 23 height 14
click at [246, 311] on pre "** ACCESS ** ** PREFERENCES ** ** DO NOT SEND ** ** GENERAL ** ** BILLING/INVOI…" at bounding box center [172, 324] width 252 height 83
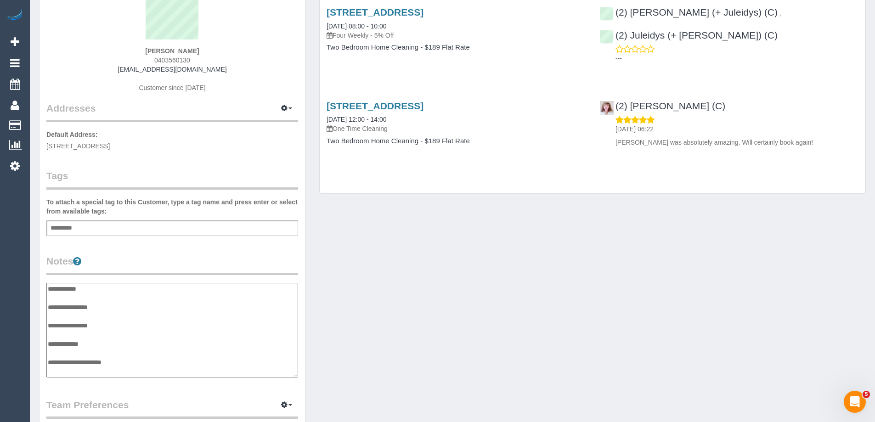
click at [107, 323] on textarea "**********" at bounding box center [172, 330] width 252 height 95
click at [113, 311] on textarea "**********" at bounding box center [172, 330] width 252 height 95
click at [207, 317] on textarea "**********" at bounding box center [172, 330] width 252 height 95
type textarea "**********"
click at [477, 313] on div "Customer Info Edit Contact Info Send Message Email Preferences Special Sales Ta…" at bounding box center [452, 289] width 840 height 694
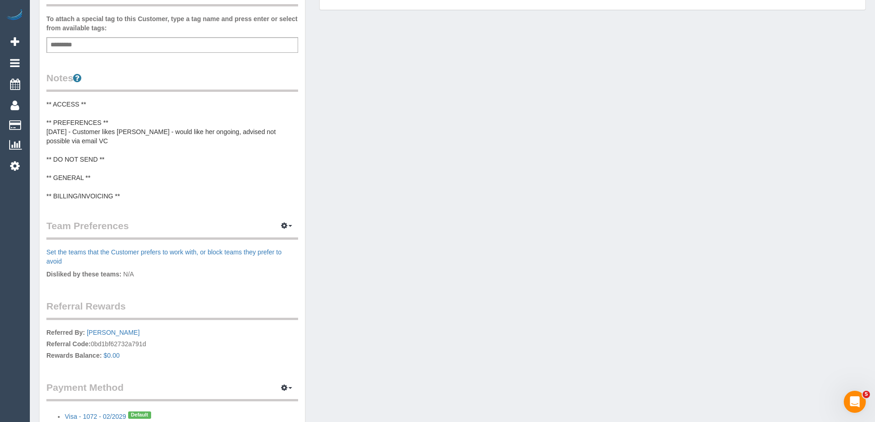
scroll to position [276, 0]
click at [286, 226] on icon "button" at bounding box center [284, 225] width 6 height 6
click at [262, 243] on link "Manage Preferences" at bounding box center [259, 242] width 78 height 12
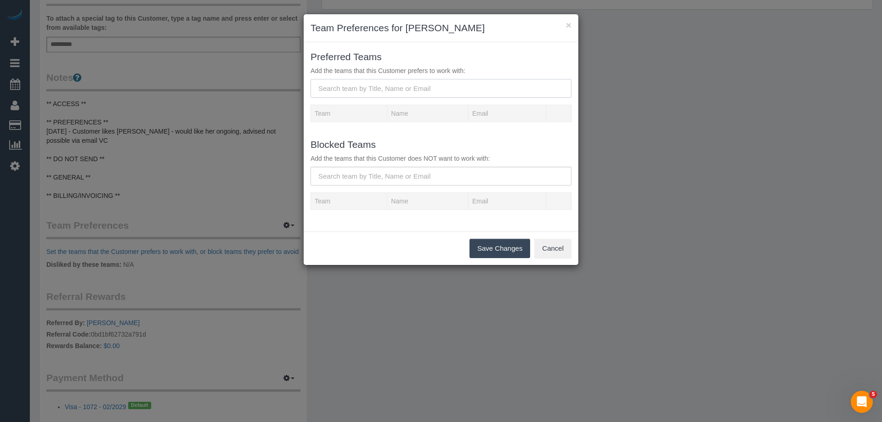
click at [386, 84] on input "text" at bounding box center [440, 88] width 261 height 19
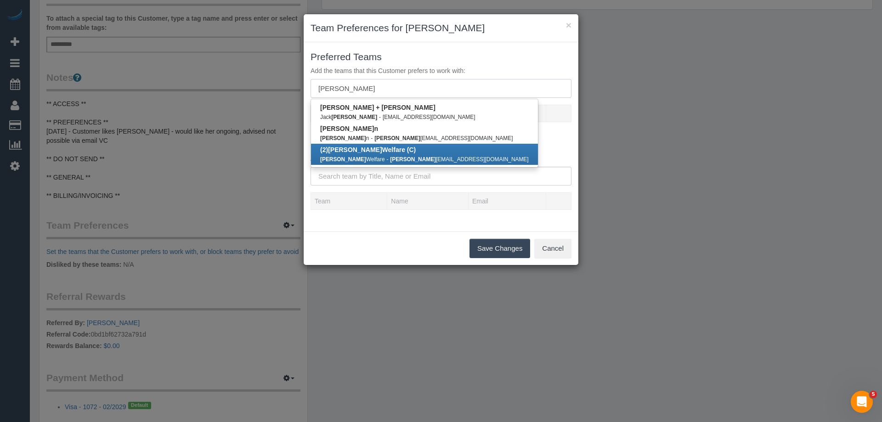
type input "kerry"
click at [398, 150] on link "(2) Kerry Welfare (C) Kerry Welfare - kerry a2411@gmail.com" at bounding box center [424, 154] width 227 height 21
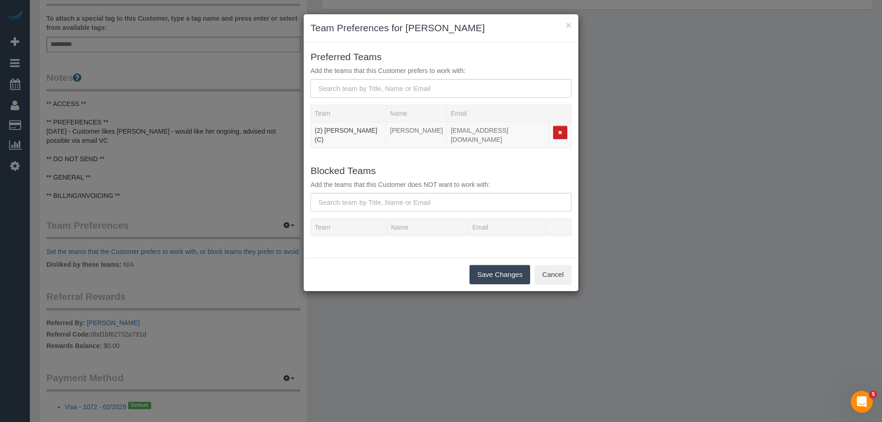
drag, startPoint x: 492, startPoint y: 267, endPoint x: 475, endPoint y: 271, distance: 16.9
click at [493, 267] on button "Save Changes" at bounding box center [499, 274] width 61 height 19
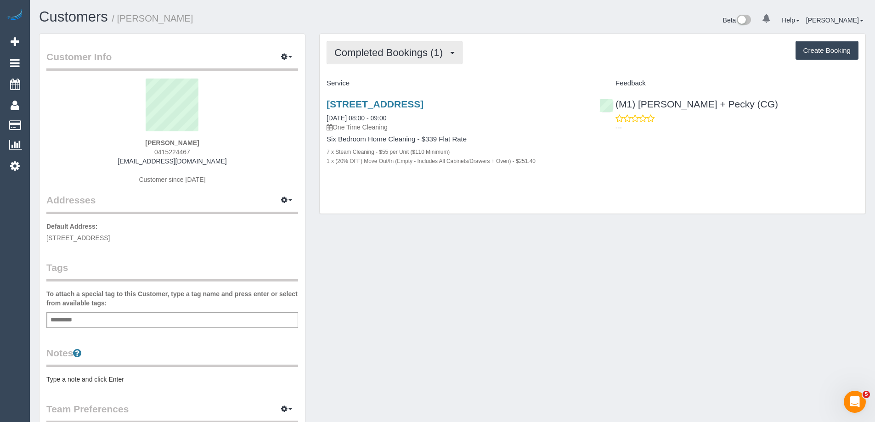
click at [384, 51] on span "Completed Bookings (1)" at bounding box center [390, 52] width 113 height 11
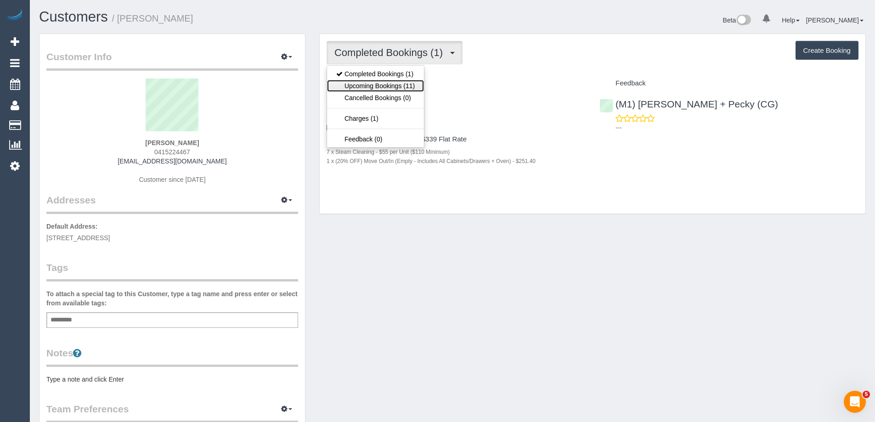
click at [386, 82] on link "Upcoming Bookings (11)" at bounding box center [375, 86] width 97 height 12
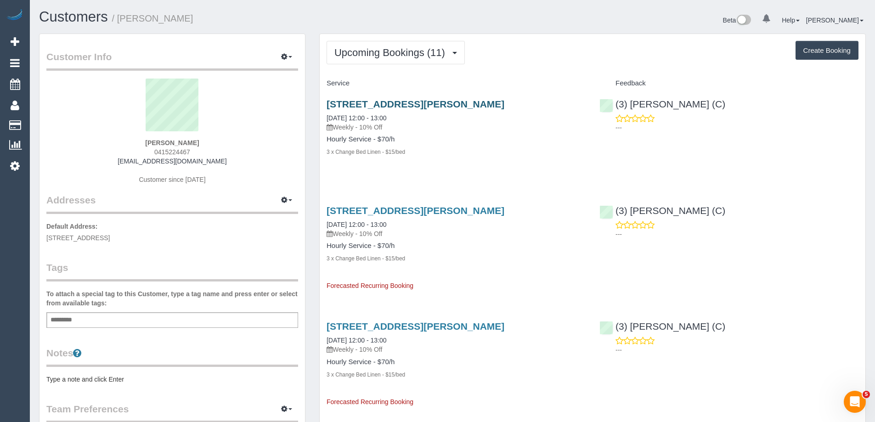
drag, startPoint x: 579, startPoint y: 104, endPoint x: 334, endPoint y: 111, distance: 244.4
click at [334, 109] on h3 "[STREET_ADDRESS][PERSON_NAME]" at bounding box center [456, 104] width 259 height 11
click at [375, 109] on h3 "[STREET_ADDRESS][PERSON_NAME]" at bounding box center [456, 104] width 259 height 11
drag, startPoint x: 350, startPoint y: 117, endPoint x: 323, endPoint y: 96, distance: 34.4
click at [323, 96] on div "34 Little Dryburgh Street North, North Melbourne, VIC 3051 03/09/2025 12:00 - 1…" at bounding box center [456, 133] width 273 height 84
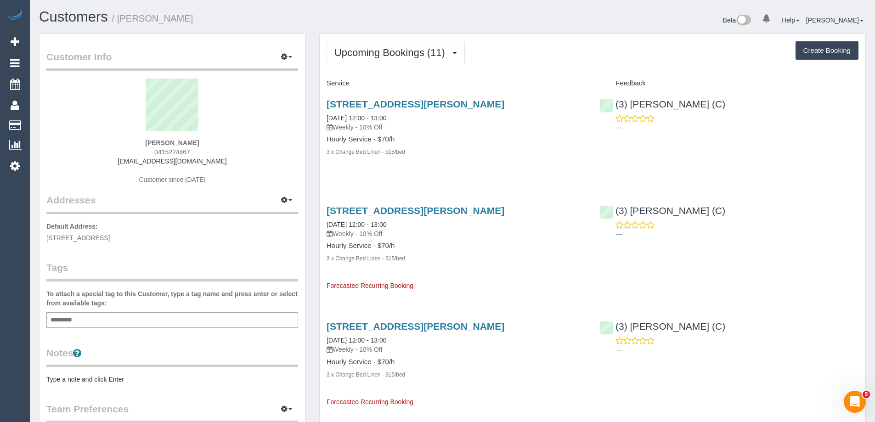
copy link "34 Little Dryburgh Street North, North Melbourne, VIC 3051"
click at [504, 101] on link "34 Little Dryburgh Street North, North Melbourne, VIC 3051" at bounding box center [416, 104] width 178 height 11
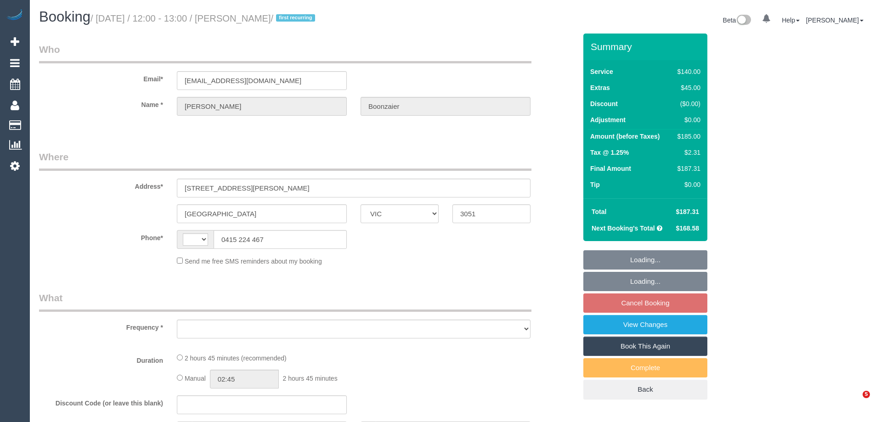
select select "VIC"
select select "string:AU"
select select "object:596"
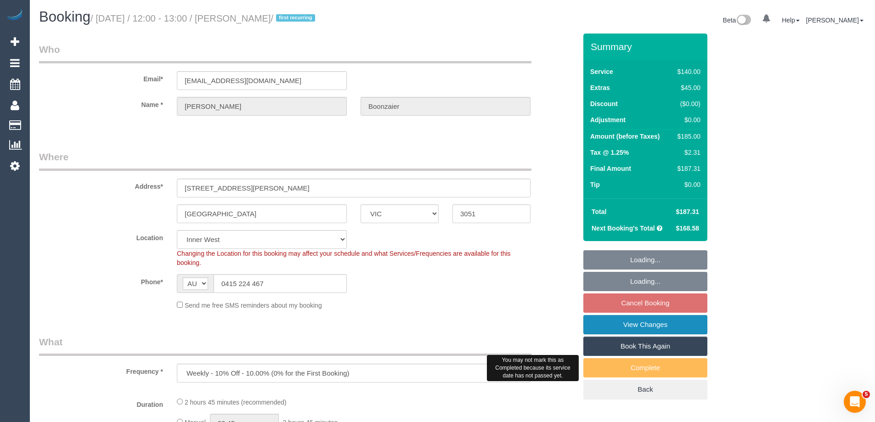
select select "string:stripe-pm_1RzXpv2GScqysDRViP3N51dc"
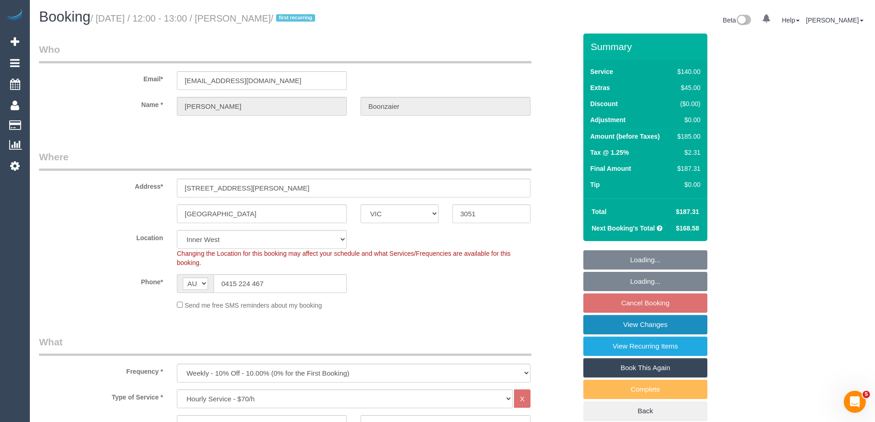
click at [650, 325] on link "View Changes" at bounding box center [645, 324] width 124 height 19
select select "number:29"
select select "number:16"
select select "number:19"
select select "number:25"
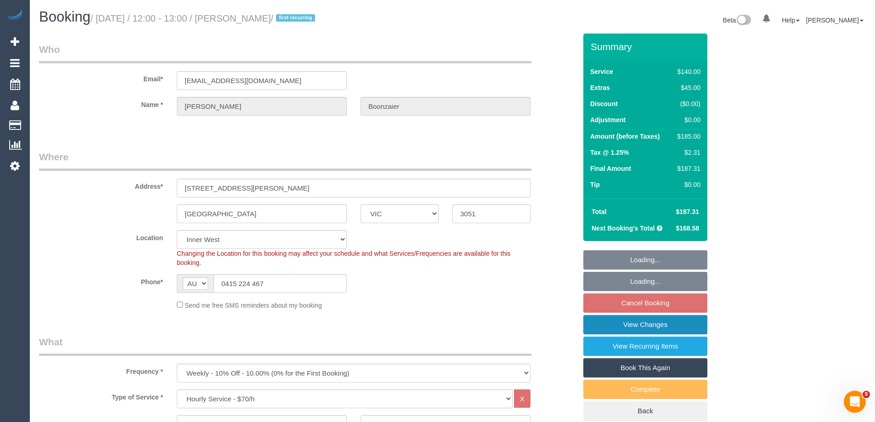
select select "number:34"
select select "number:11"
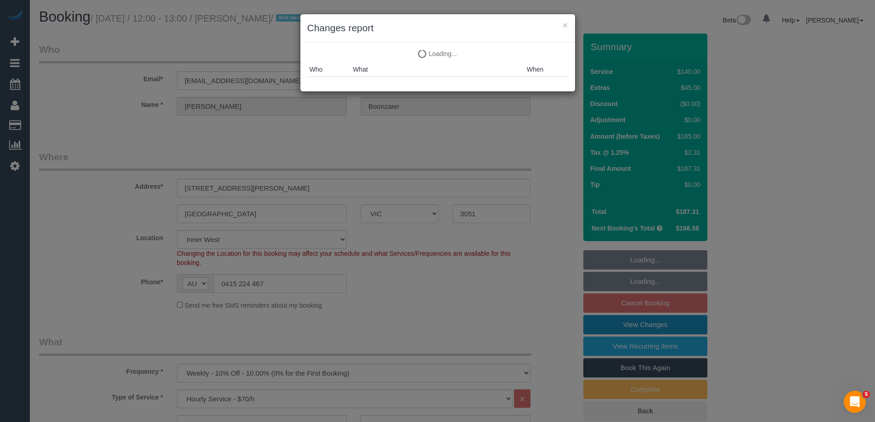
select select "object:1627"
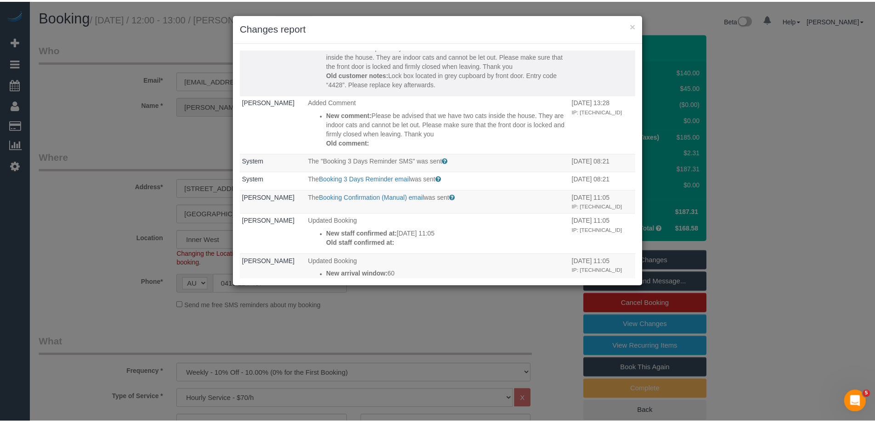
scroll to position [230, 0]
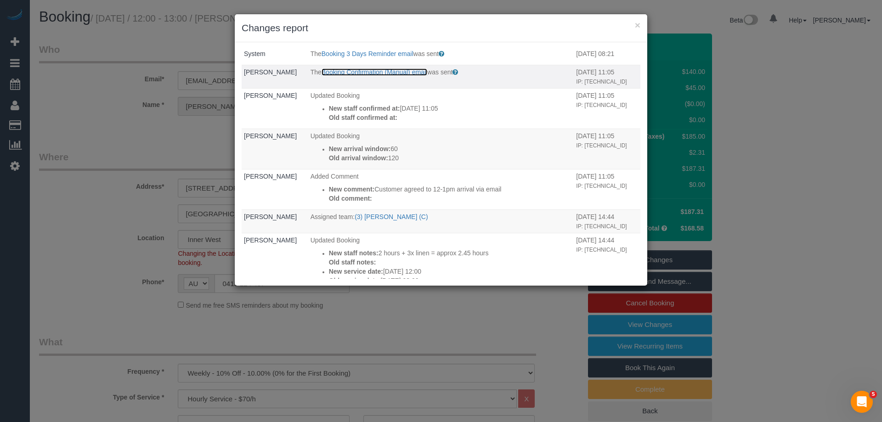
click at [373, 76] on link "Booking Confirmation (Manual) email" at bounding box center [374, 71] width 106 height 7
click at [639, 25] on button "×" at bounding box center [638, 25] width 6 height 10
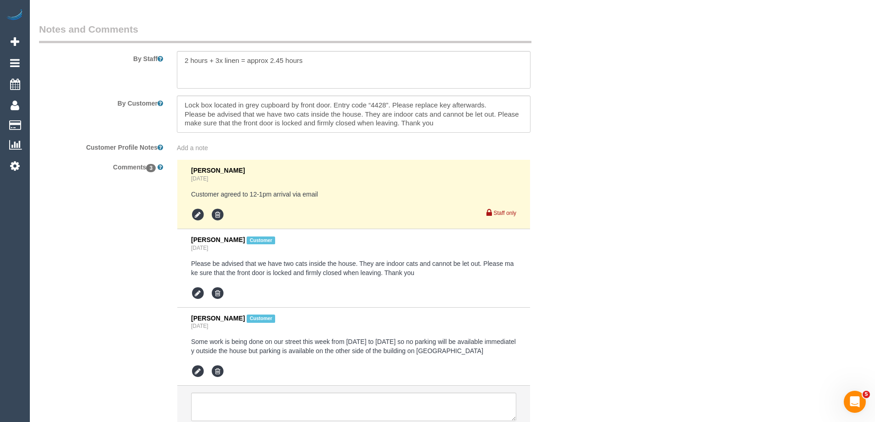
scroll to position [1593, 0]
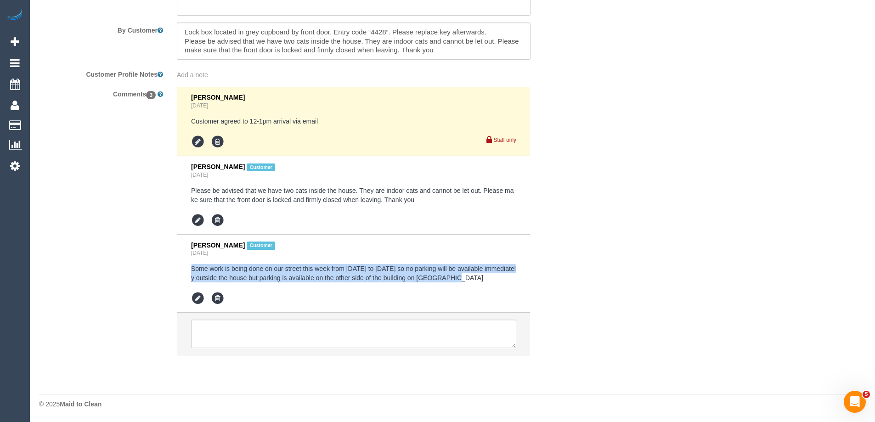
drag, startPoint x: 373, startPoint y: 279, endPoint x: 183, endPoint y: 264, distance: 190.7
click at [183, 264] on li "Ann Boonzaier Customer Yesterday Some work is being done on our street this wee…" at bounding box center [353, 274] width 353 height 79
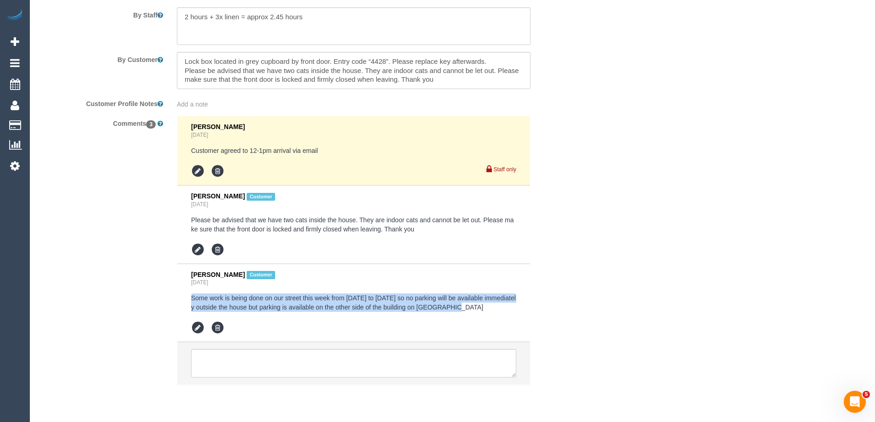
scroll to position [1547, 0]
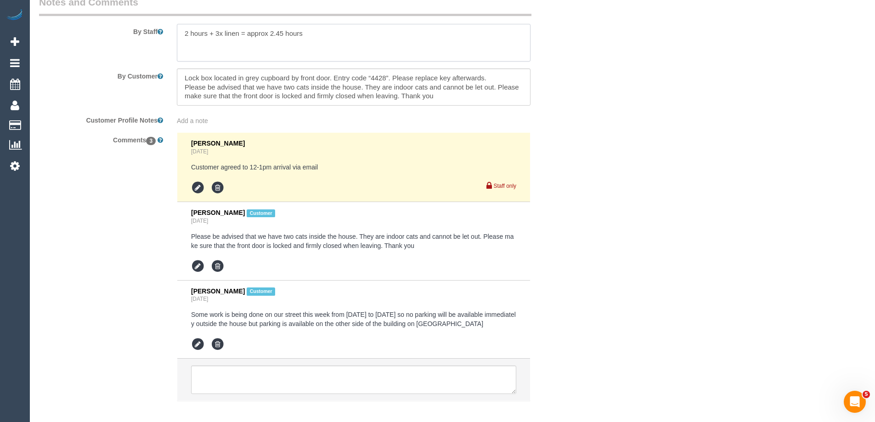
click at [395, 42] on textarea at bounding box center [354, 43] width 354 height 38
paste textarea "Some work is being done on our street this week from Tuesday to Friday so no pa…"
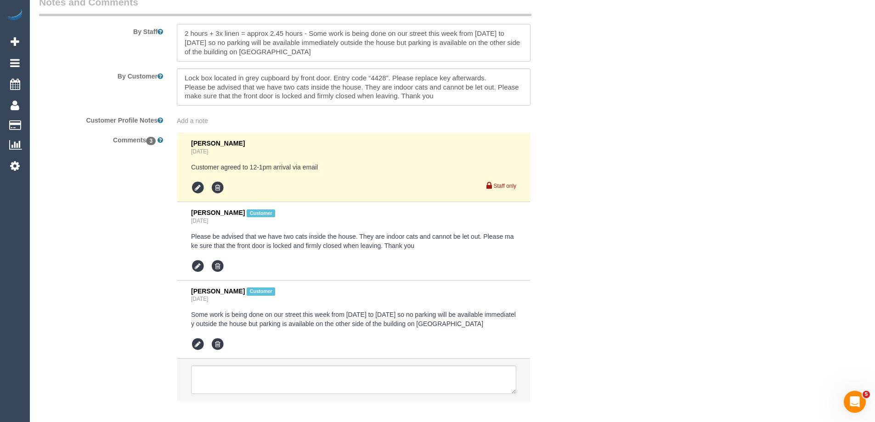
type textarea "2 hours + 3x linen = approx 2.45 hours - Some work is being done on our street …"
click at [524, 274] on li "Ann Boonzaier Customer Yesterday Please be advised that we have two cats inside…" at bounding box center [353, 241] width 353 height 79
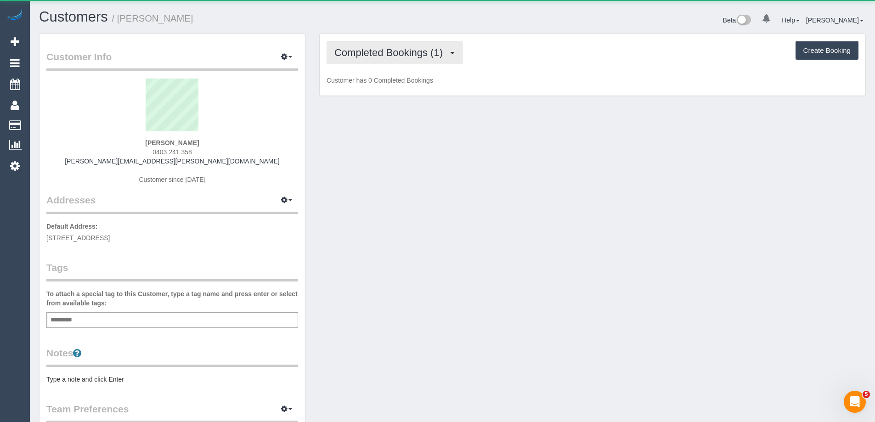
click at [368, 47] on span "Completed Bookings (1)" at bounding box center [390, 52] width 113 height 11
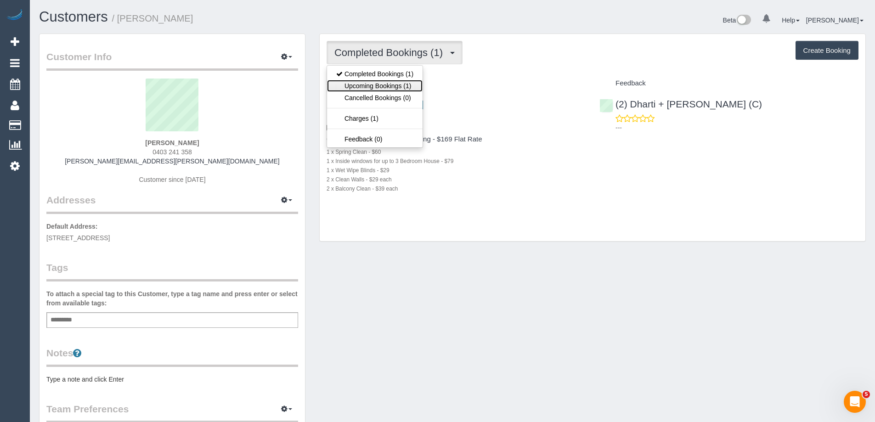
click at [379, 84] on link "Upcoming Bookings (1)" at bounding box center [375, 86] width 96 height 12
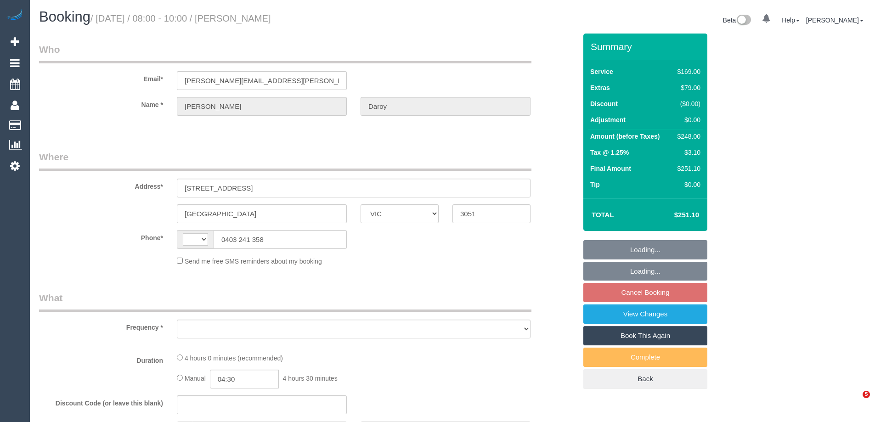
select select "VIC"
select select "string:AU"
select select "string:stripe-pm_1QNoq52GScqysDRVTP95G3qz"
select select "number:28"
select select "number:14"
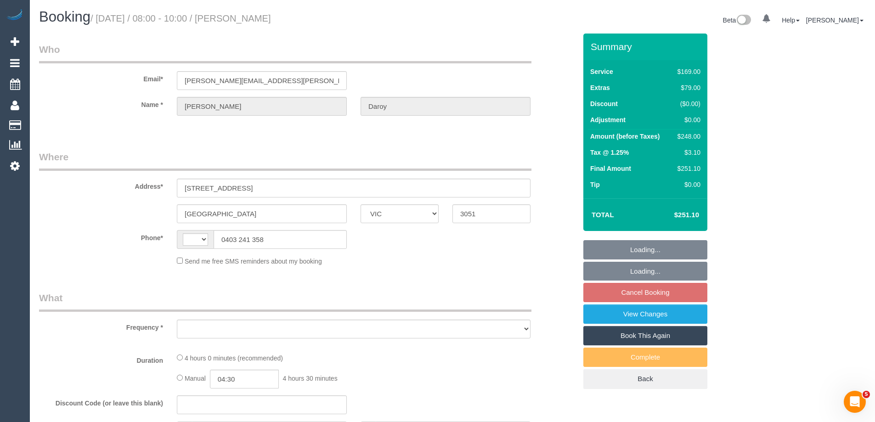
select select "number:19"
select select "number:25"
select select "number:33"
select select "number:13"
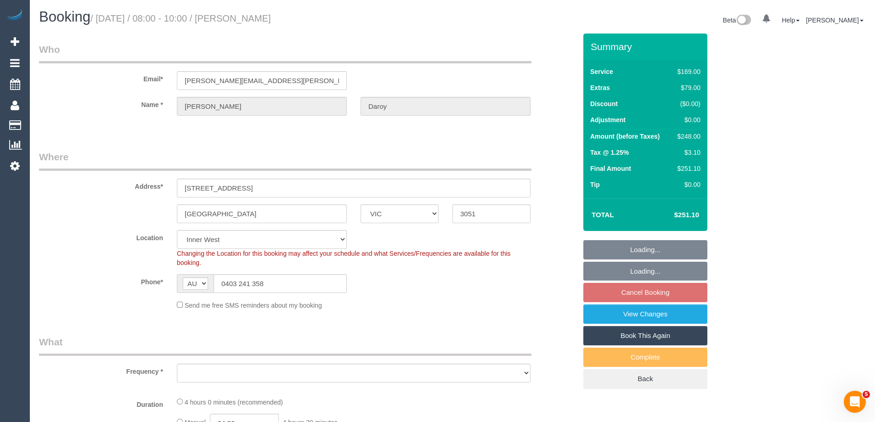
select select "object:1455"
select select "spot1"
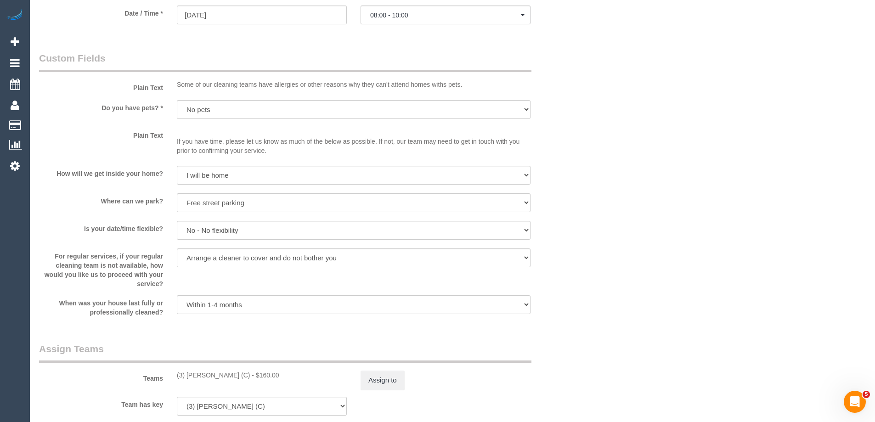
scroll to position [1286, 0]
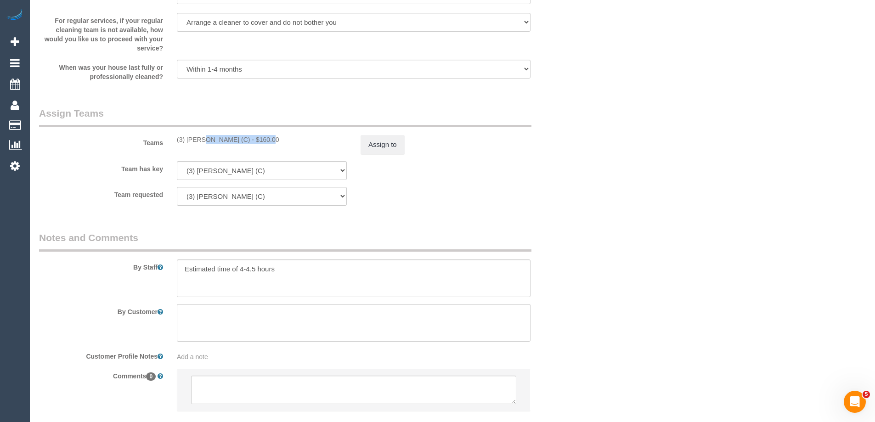
drag, startPoint x: 237, startPoint y: 138, endPoint x: 170, endPoint y: 140, distance: 67.5
click at [170, 140] on div "(3) Afzaal Ahmad (C) - $160.00" at bounding box center [262, 139] width 184 height 9
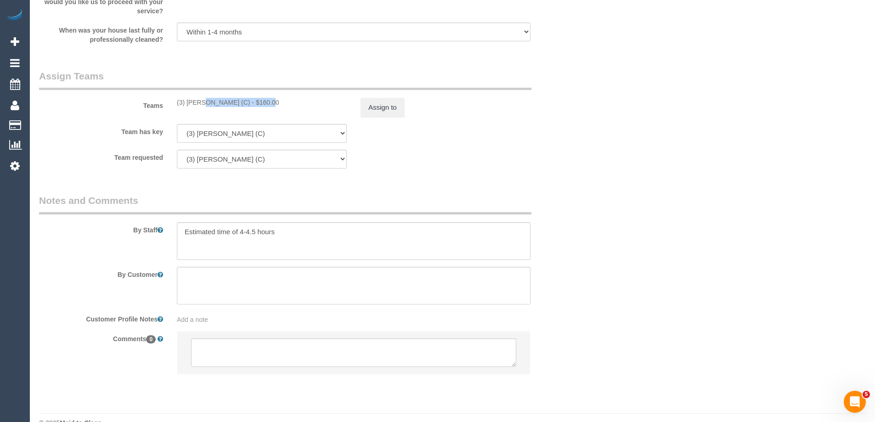
scroll to position [1332, 0]
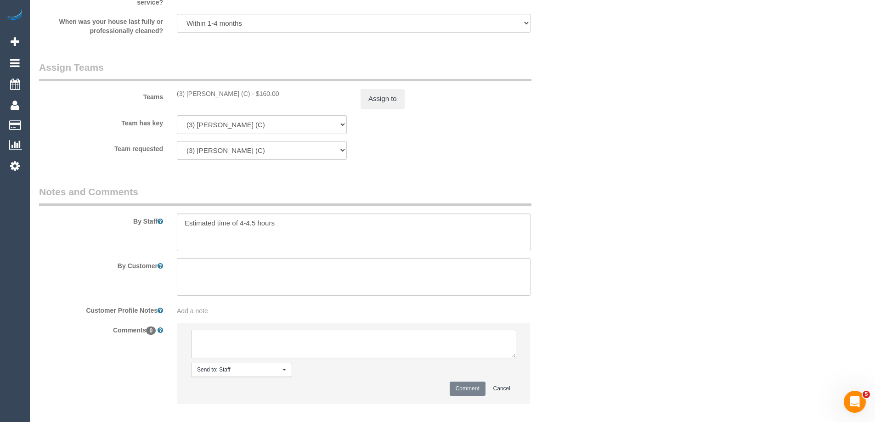
click at [243, 353] on textarea at bounding box center [353, 344] width 325 height 28
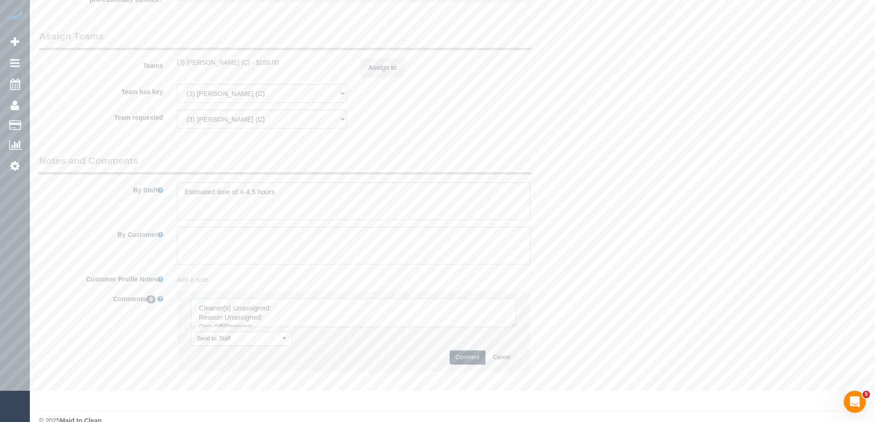
scroll to position [1379, 0]
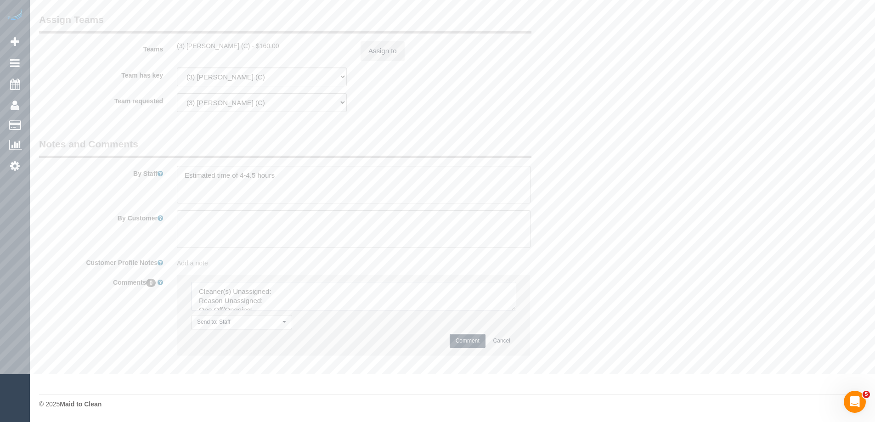
click at [516, 304] on textarea at bounding box center [353, 296] width 325 height 28
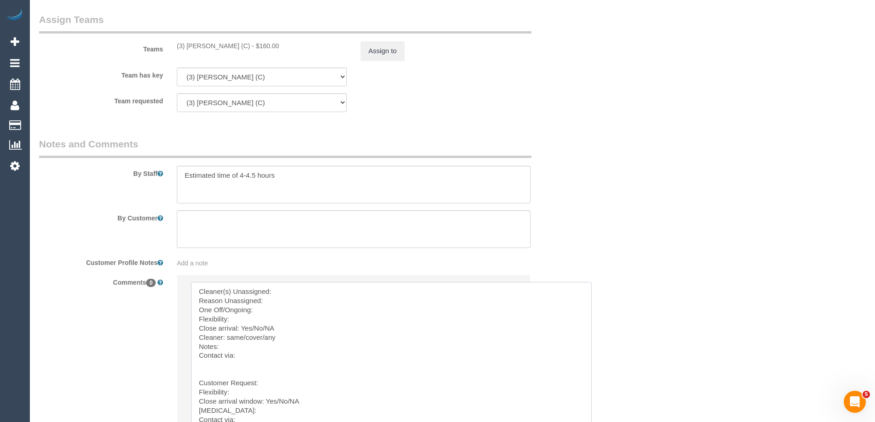
drag, startPoint x: 512, startPoint y: 308, endPoint x: 463, endPoint y: 351, distance: 65.1
click at [389, 291] on textarea at bounding box center [409, 362] width 436 height 160
paste textarea "(3) [PERSON_NAME] (C)"
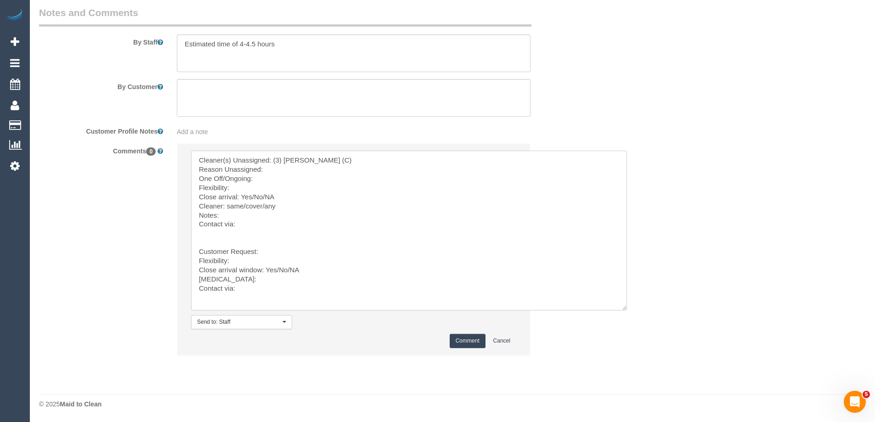
scroll to position [6, 0]
drag, startPoint x: 243, startPoint y: 363, endPoint x: 335, endPoint y: 440, distance: 119.7
click at [279, 168] on textarea at bounding box center [409, 231] width 436 height 160
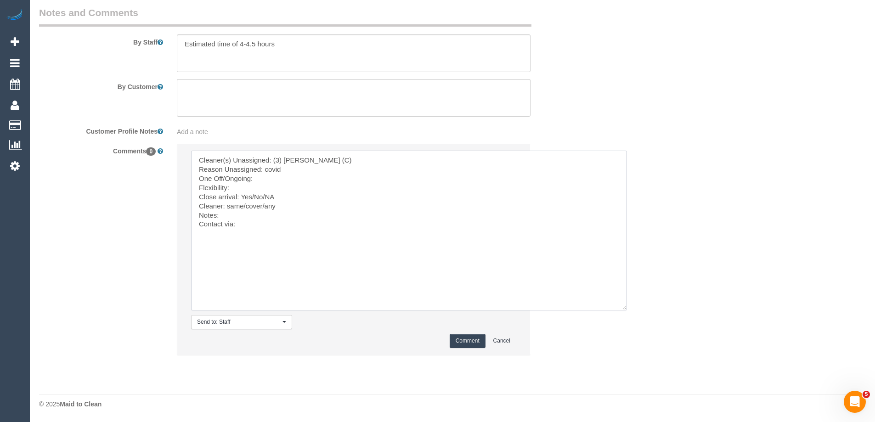
click at [278, 179] on textarea at bounding box center [409, 231] width 436 height 160
click at [250, 186] on textarea at bounding box center [409, 231] width 436 height 160
click at [287, 186] on textarea at bounding box center [409, 231] width 436 height 160
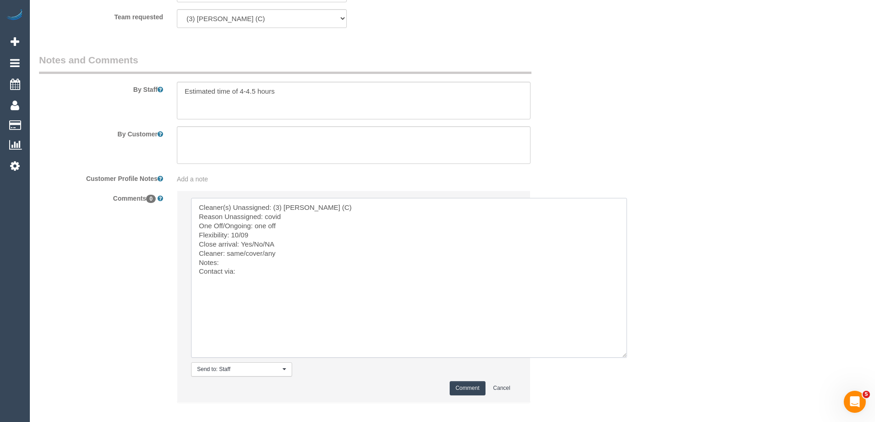
scroll to position [1511, 0]
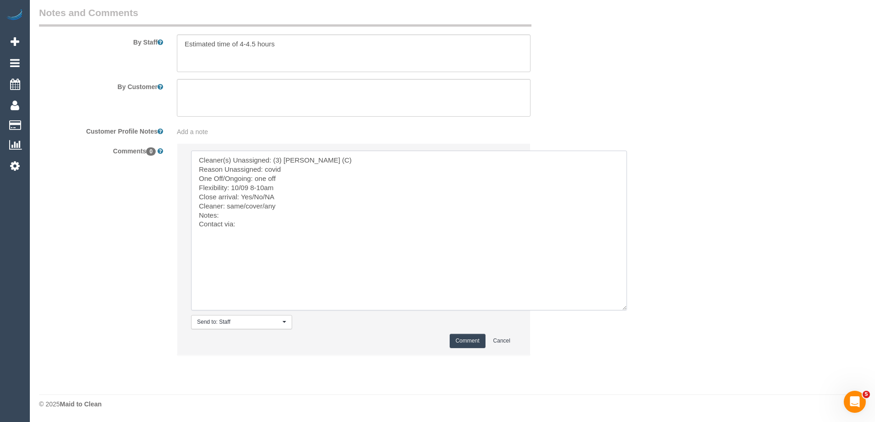
drag, startPoint x: 296, startPoint y: 198, endPoint x: 252, endPoint y: 195, distance: 44.2
click at [252, 195] on textarea at bounding box center [409, 231] width 436 height 160
drag, startPoint x: 263, startPoint y: 205, endPoint x: 226, endPoint y: 206, distance: 37.2
click at [226, 206] on textarea at bounding box center [409, 231] width 436 height 160
click at [260, 228] on textarea at bounding box center [409, 231] width 436 height 160
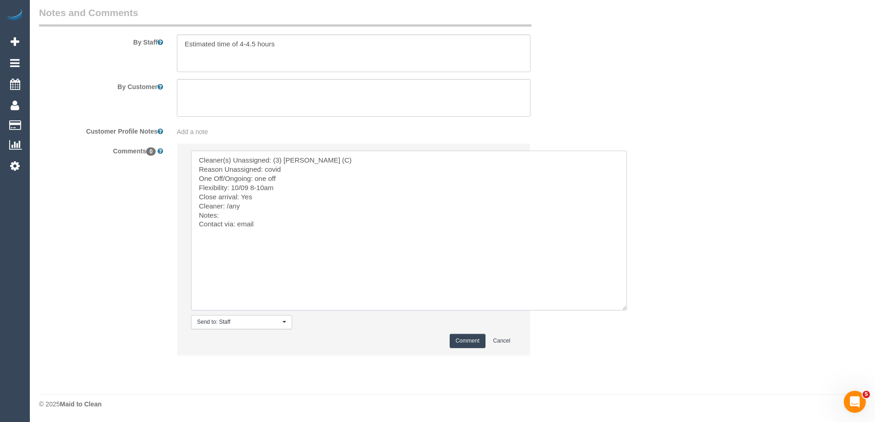
click at [303, 214] on textarea at bounding box center [409, 231] width 436 height 160
paste textarea "cnv_qb2ooy7"
type textarea "Cleaner(s) Unassigned: (3) Afzaal Ahmad (C) Reason Unassigned: covid One Off/On…"
click at [463, 338] on button "Comment" at bounding box center [468, 341] width 36 height 14
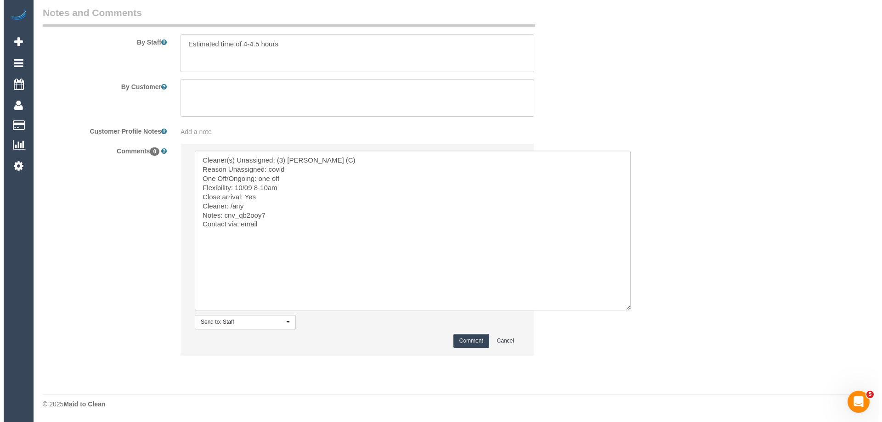
scroll to position [1235, 0]
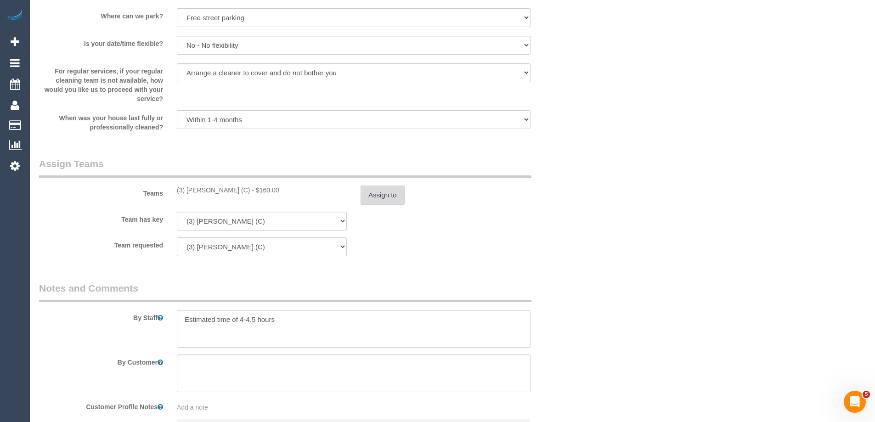
click at [390, 194] on button "Assign to" at bounding box center [382, 195] width 44 height 19
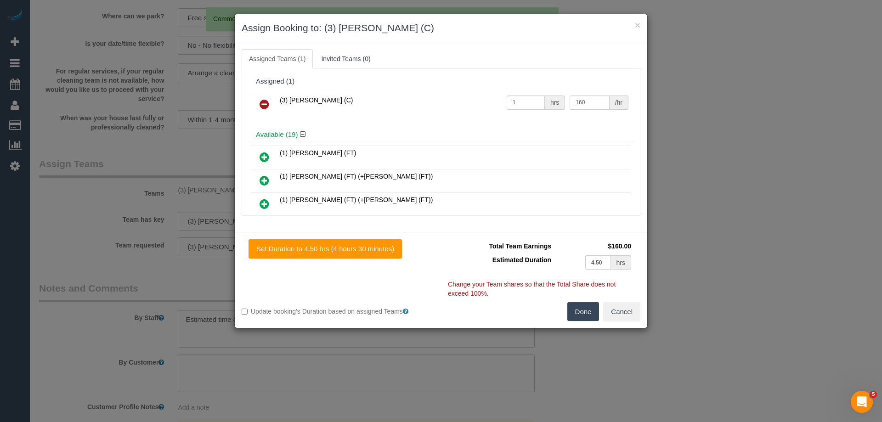
click at [270, 99] on link at bounding box center [264, 105] width 22 height 18
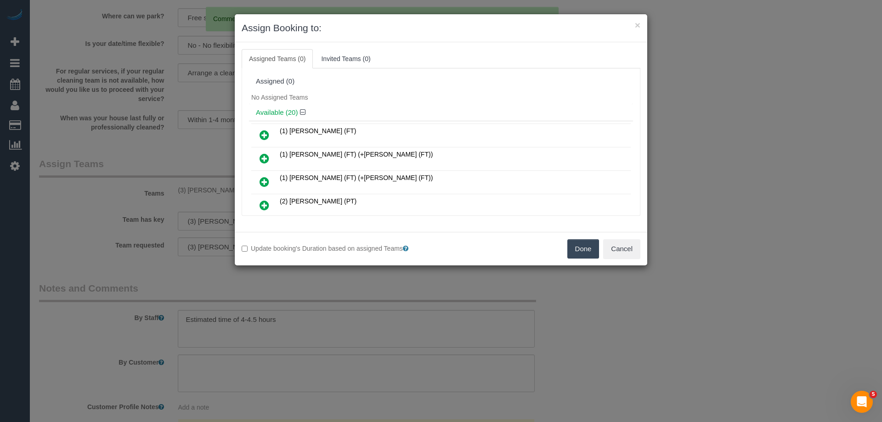
click at [585, 254] on button "Done" at bounding box center [583, 248] width 32 height 19
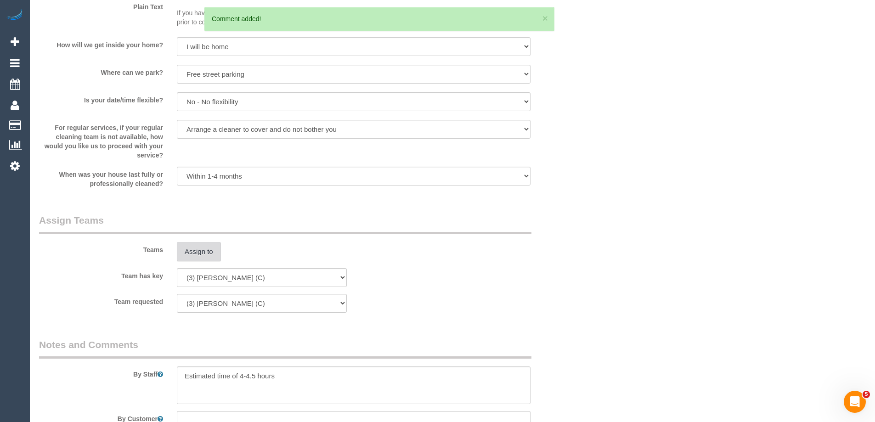
scroll to position [868, 0]
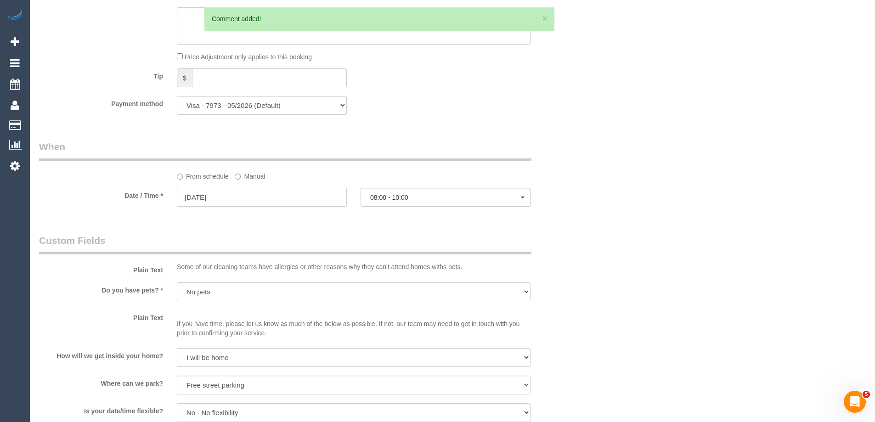
click at [245, 195] on input "03/09/2025" at bounding box center [262, 197] width 170 height 19
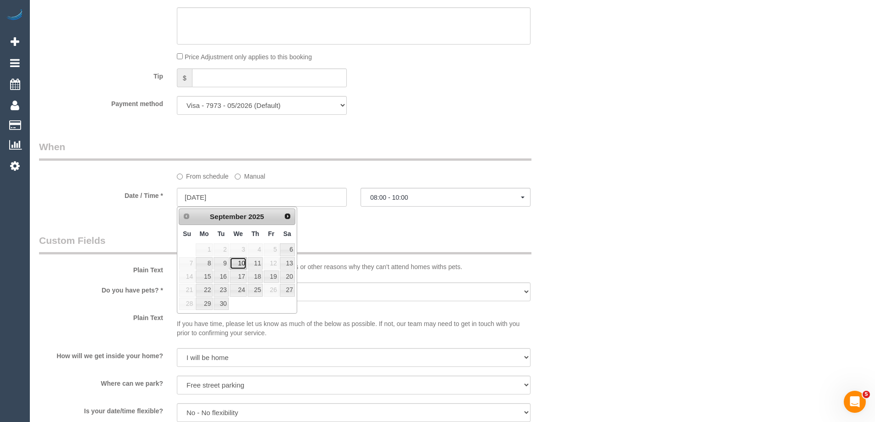
click at [244, 265] on link "10" at bounding box center [238, 263] width 17 height 12
type input "10/09/2025"
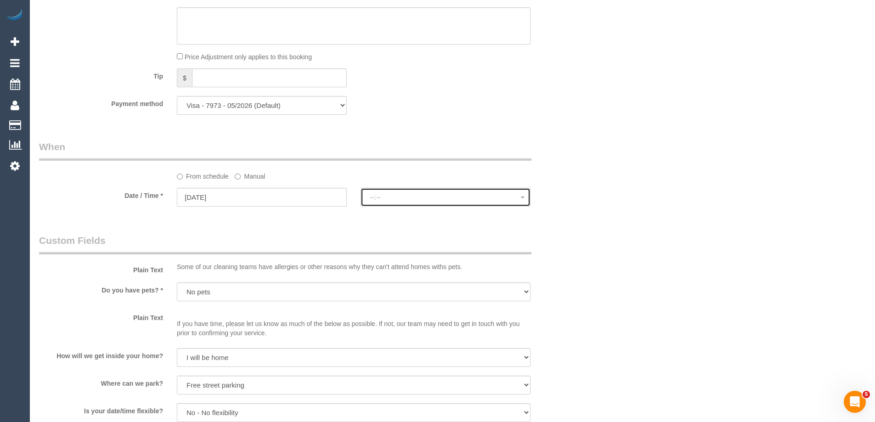
drag, startPoint x: 431, startPoint y: 199, endPoint x: 430, endPoint y: 211, distance: 11.5
click at [431, 199] on span "--:--" at bounding box center [445, 197] width 151 height 7
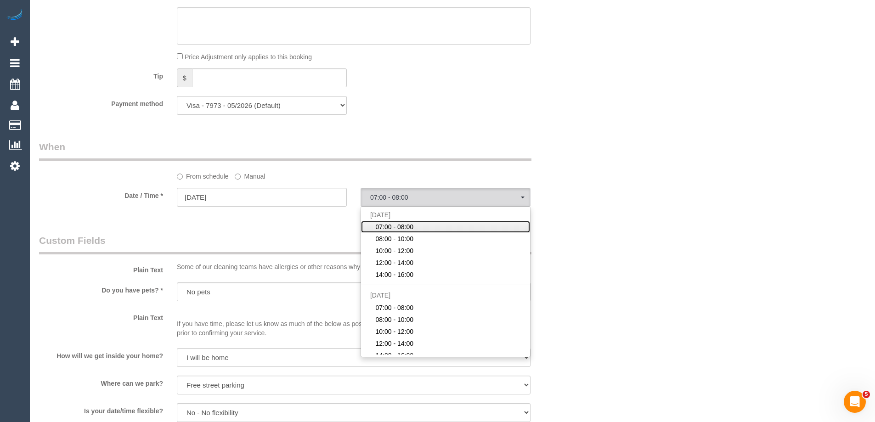
click at [420, 226] on link "07:00 - 08:00" at bounding box center [445, 227] width 169 height 12
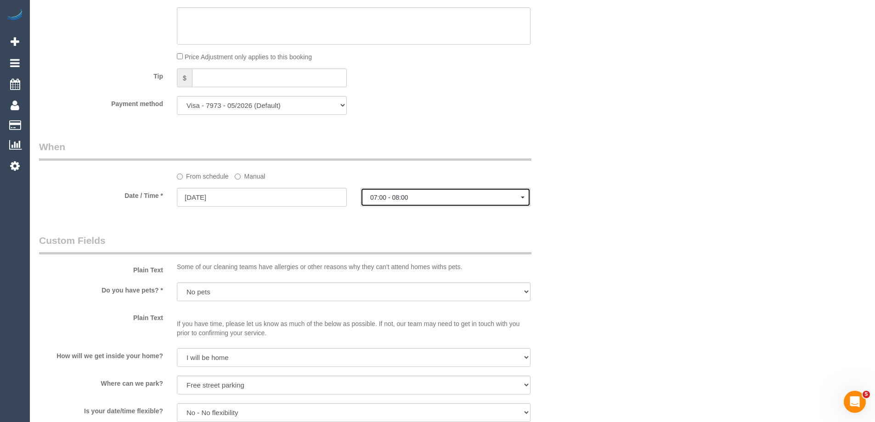
click at [415, 199] on span "07:00 - 08:00" at bounding box center [445, 197] width 151 height 7
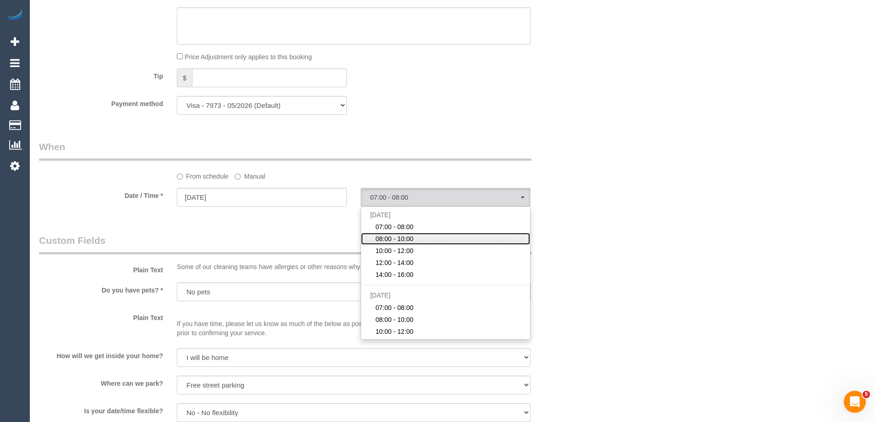
click at [404, 243] on span "08:00 - 10:00" at bounding box center [394, 238] width 38 height 9
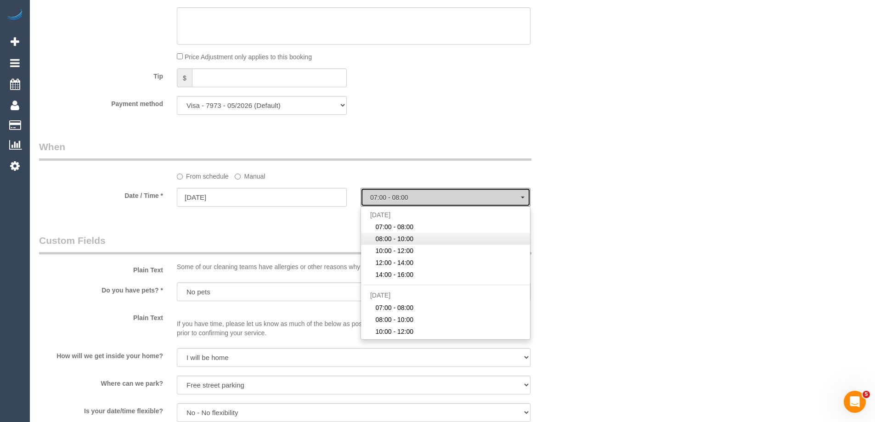
select select "spot11"
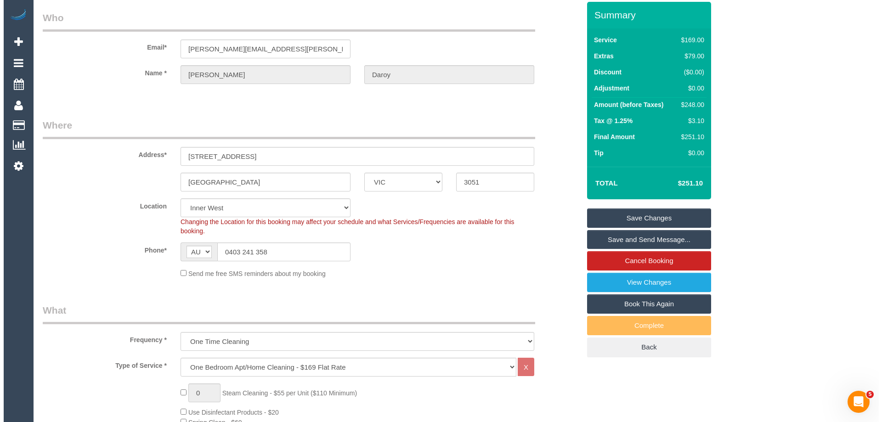
scroll to position [0, 0]
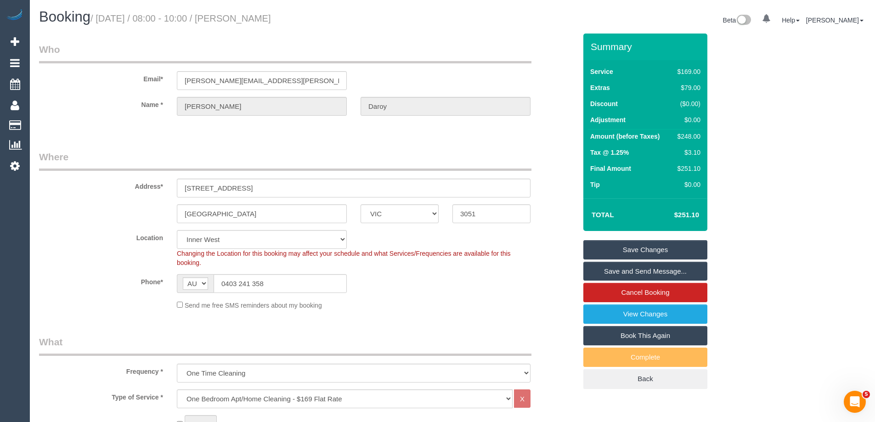
click at [645, 250] on link "Save Changes" at bounding box center [645, 249] width 124 height 19
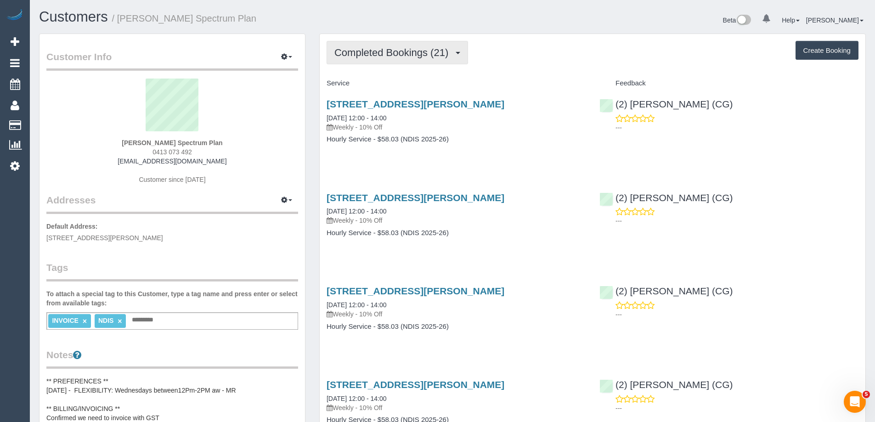
click at [416, 49] on span "Completed Bookings (21)" at bounding box center [393, 52] width 118 height 11
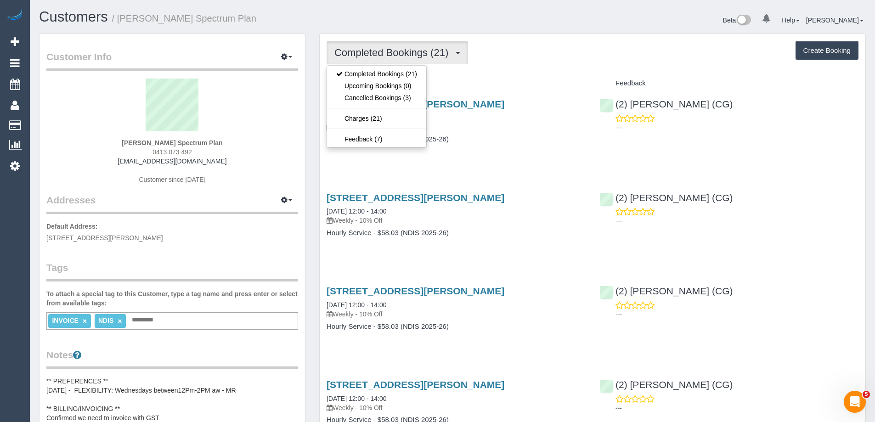
click at [527, 62] on div "Completed Bookings (21) Completed Bookings (21) Upcoming Bookings (0) Cancelled…" at bounding box center [593, 52] width 532 height 23
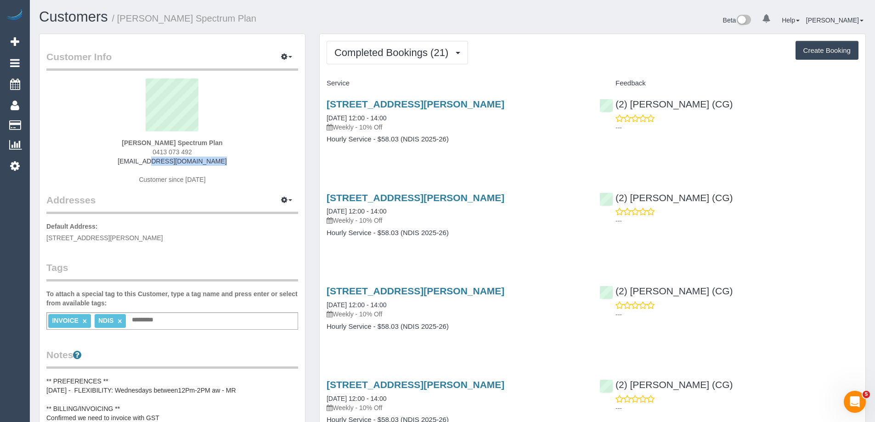
drag, startPoint x: 154, startPoint y: 161, endPoint x: 119, endPoint y: 161, distance: 34.9
click at [119, 161] on div "Lisanna Burnie Spectrum Plan 0413 073 492 list147@bigpond.com Customer since 20…" at bounding box center [172, 136] width 252 height 115
copy link "list147@bigpond.com"
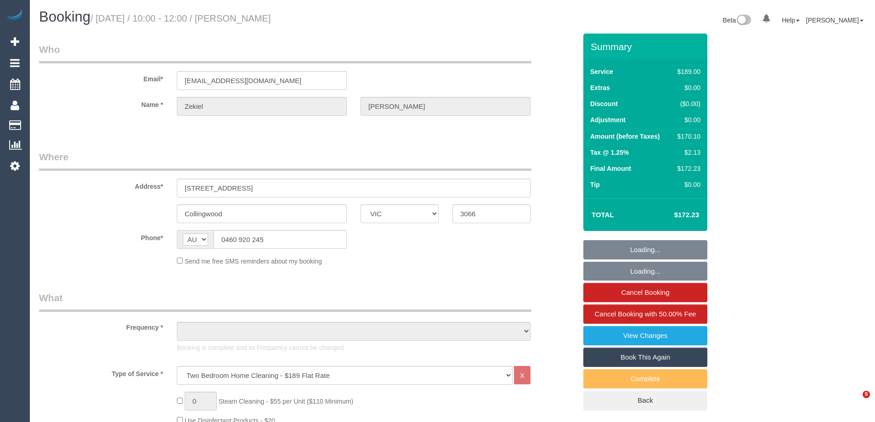
select select "VIC"
select select "string:stripe-pm_1OF60i2GScqysDRVk639pnTA"
select select "number:28"
select select "number:14"
select select "number:21"
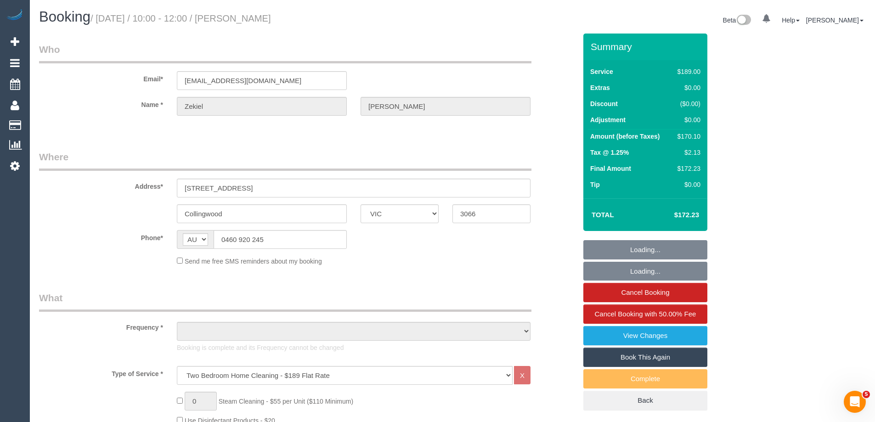
select select "number:36"
select select "number:35"
select select "number:11"
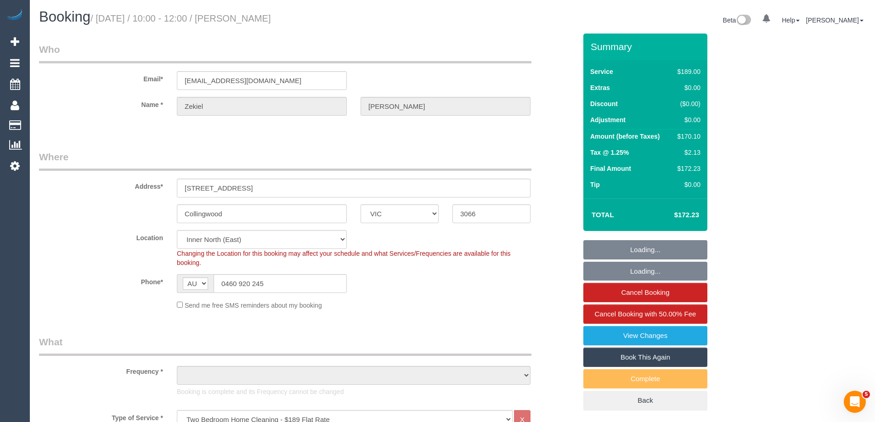
select select "object:1599"
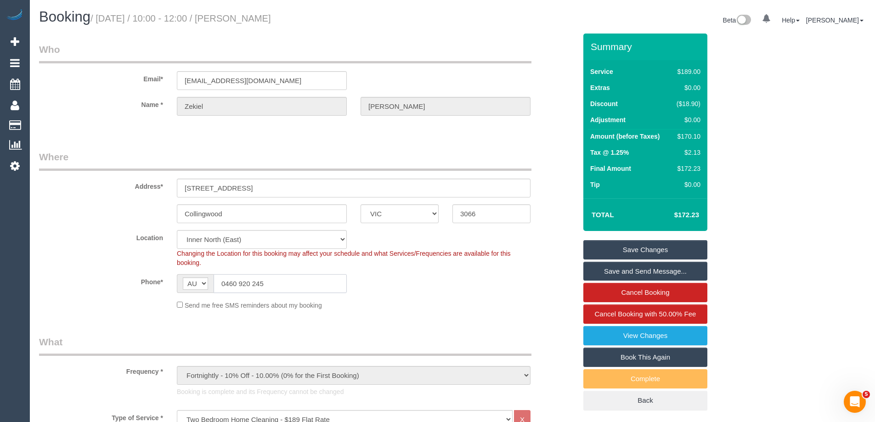
drag, startPoint x: 281, startPoint y: 285, endPoint x: 186, endPoint y: 282, distance: 94.6
click at [186, 282] on div "AF AL DZ AD AO AI AQ AG AR AM AW AU AT AZ BS BH BD BB BY BE BZ BJ BM BT BO BA B…" at bounding box center [262, 283] width 170 height 19
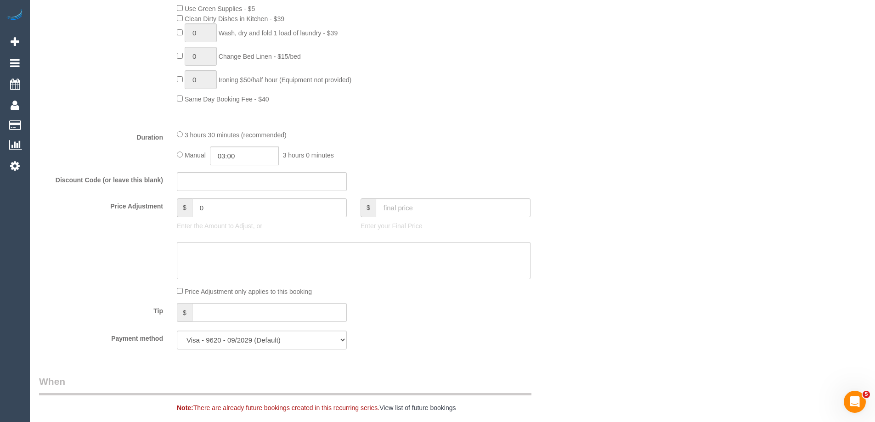
scroll to position [735, 0]
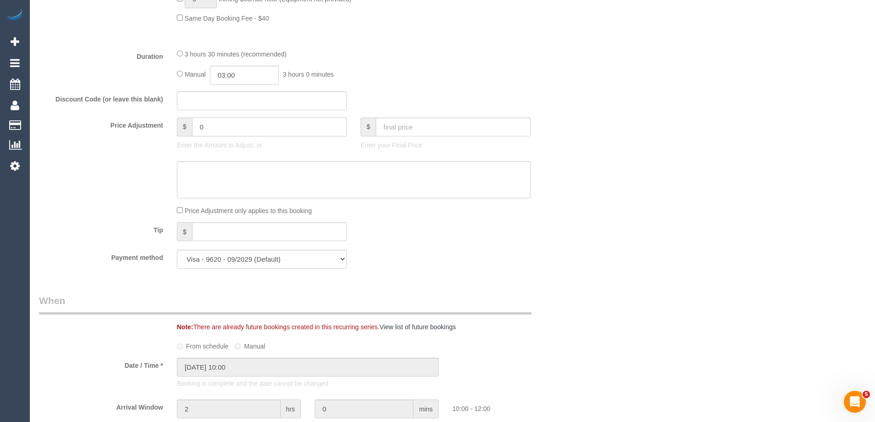
click at [228, 124] on input "0" at bounding box center [269, 127] width 155 height 19
click at [243, 175] on textarea at bounding box center [354, 180] width 354 height 38
type input "11.61"
click at [189, 170] on textarea at bounding box center [354, 180] width 354 height 38
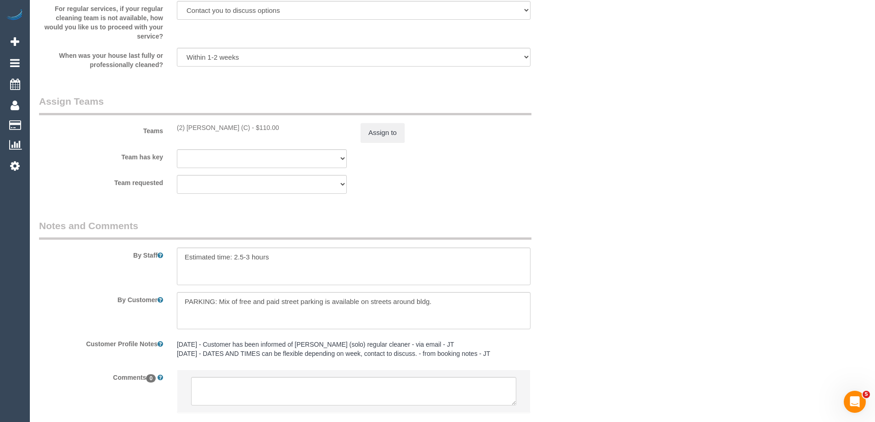
scroll to position [1458, 0]
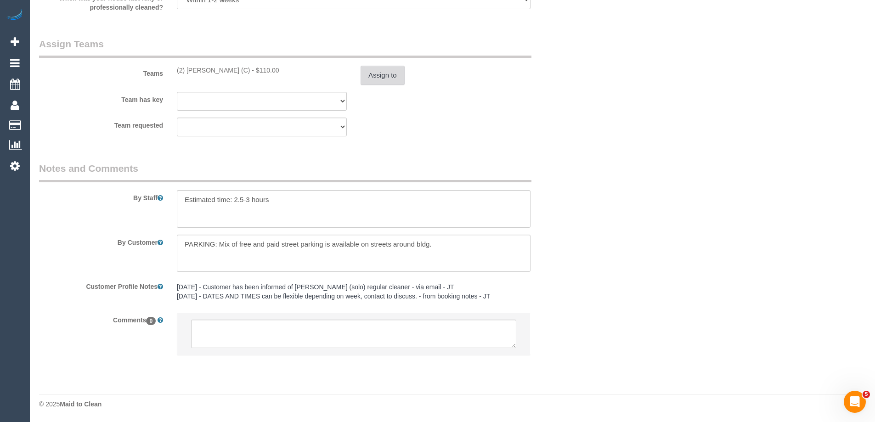
type textarea "$11.61 parking VC"
click at [392, 79] on button "Assign to" at bounding box center [382, 75] width 44 height 19
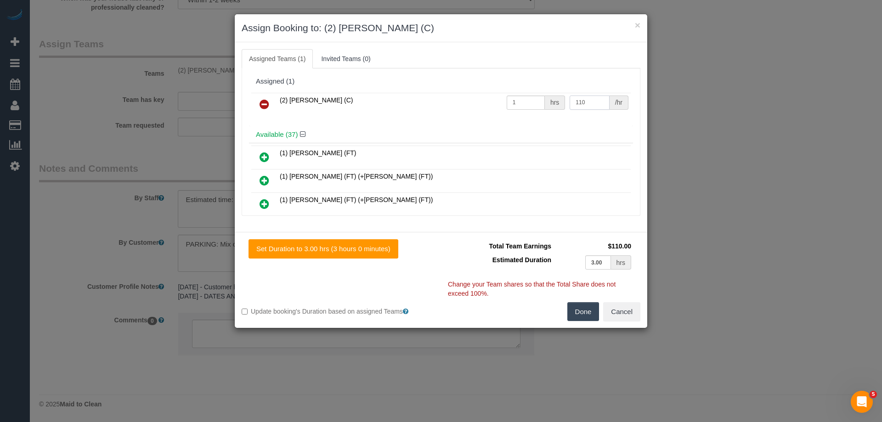
click at [582, 98] on input "110" at bounding box center [588, 103] width 39 height 14
type input "121.61"
click at [596, 304] on button "Done" at bounding box center [583, 311] width 32 height 19
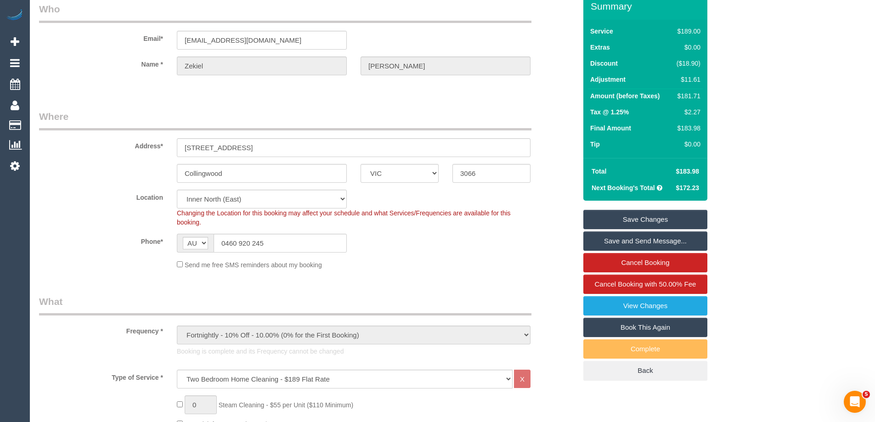
scroll to position [0, 0]
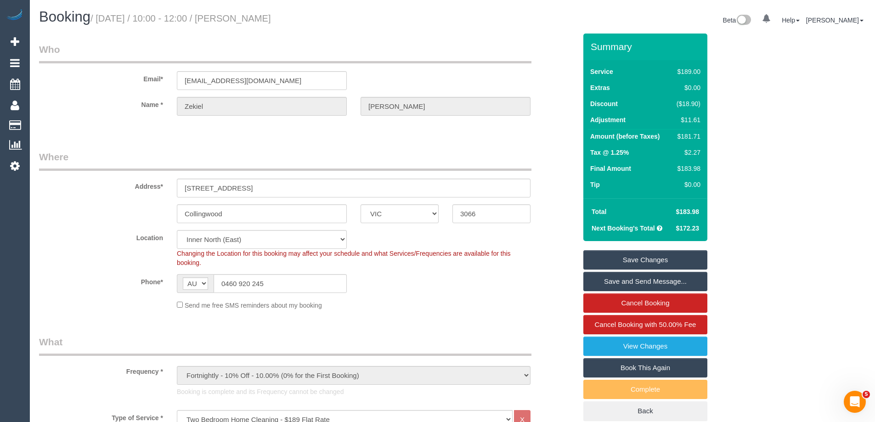
click at [692, 258] on link "Save Changes" at bounding box center [645, 259] width 124 height 19
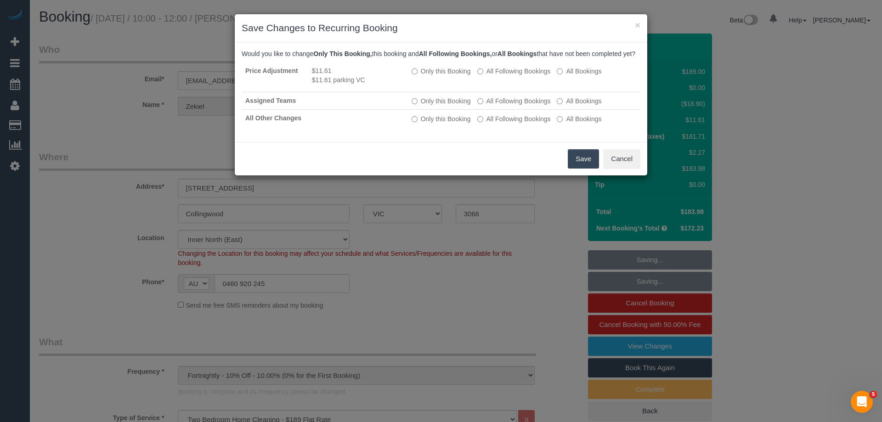
click at [581, 169] on button "Save" at bounding box center [583, 158] width 31 height 19
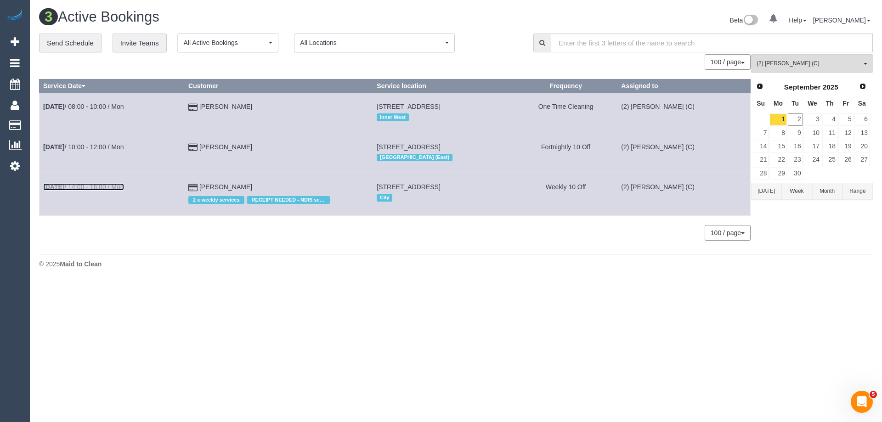
click at [111, 185] on link "Sep 1st / 14:00 - 16:00 / Mon" at bounding box center [83, 186] width 81 height 7
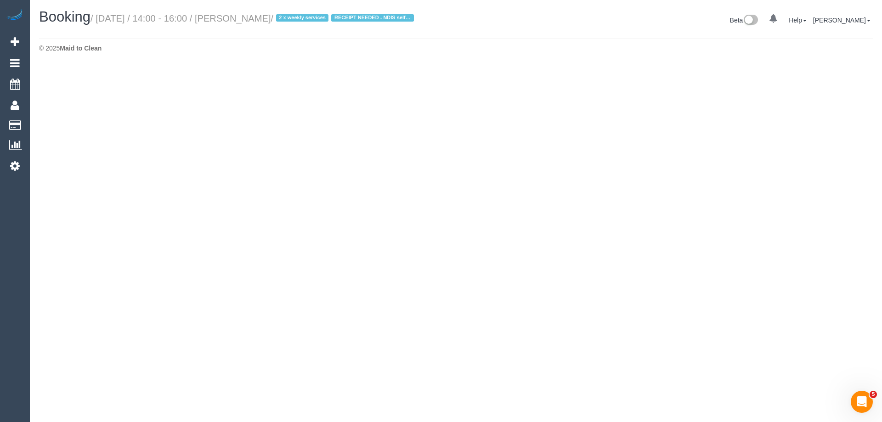
select select "VIC"
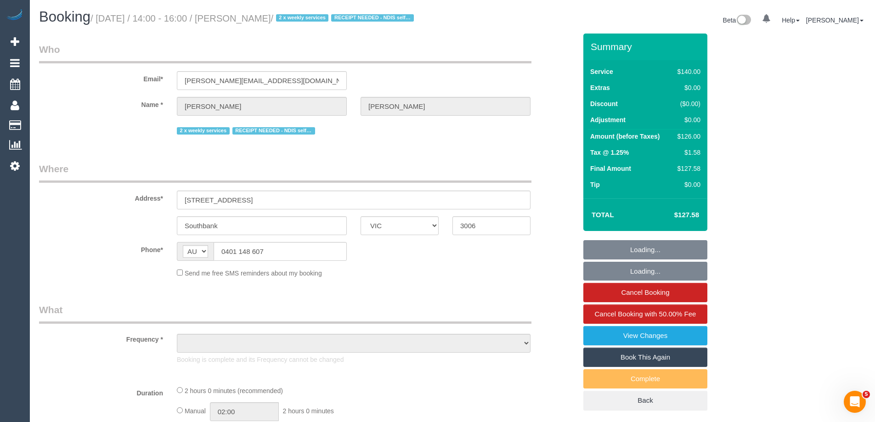
select select "object:5982"
select select "string:stripe-pm_1QS3QX2GScqysDRVhVdclKCJ"
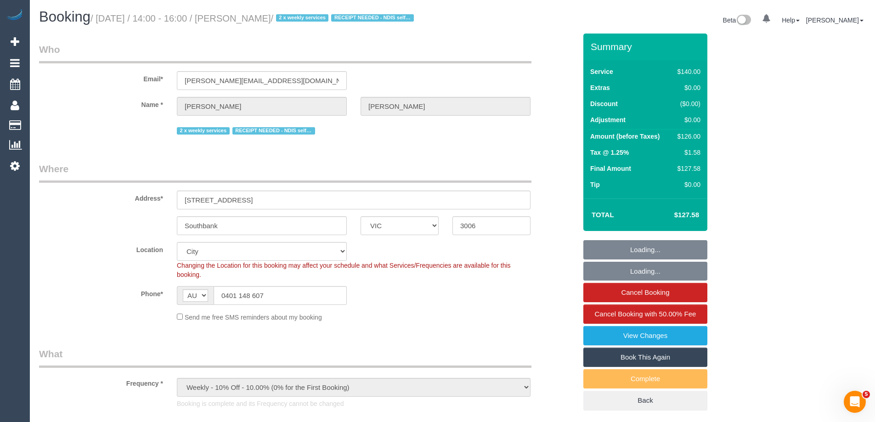
select select "object:6563"
select select "number:28"
select select "number:14"
select select "number:20"
select select "number:25"
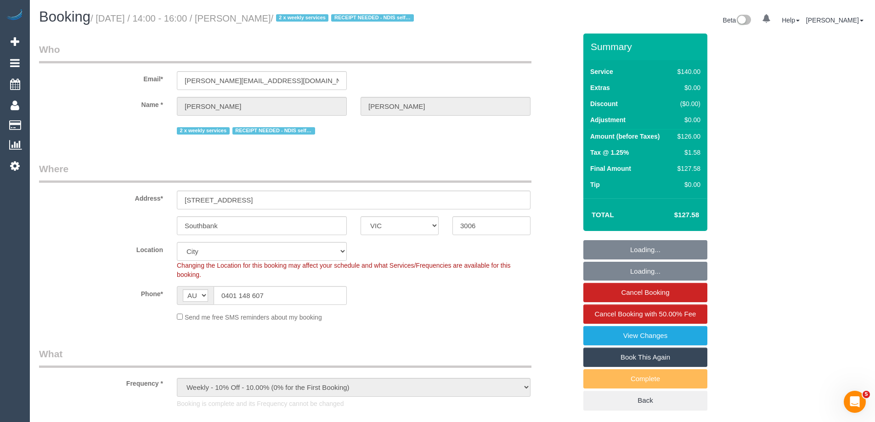
select select "number:34"
select select "number:26"
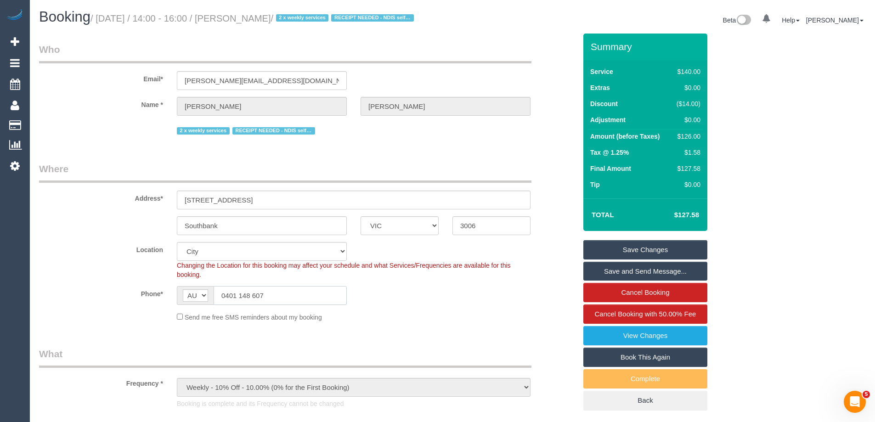
drag, startPoint x: 294, startPoint y: 311, endPoint x: 210, endPoint y: 308, distance: 84.1
click at [210, 305] on div "AF AL DZ AD AO AI AQ AG AR AM AW AU AT AZ BS BH BD BB BY BE BZ BJ BM BT BO BA B…" at bounding box center [262, 295] width 170 height 19
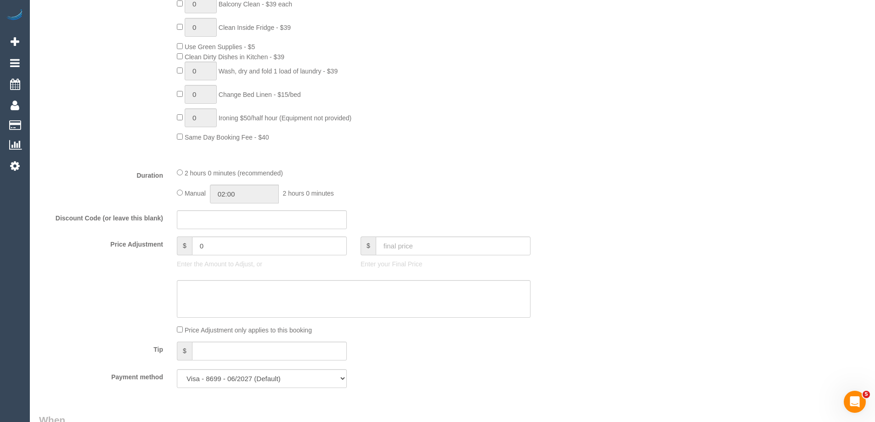
scroll to position [735, 0]
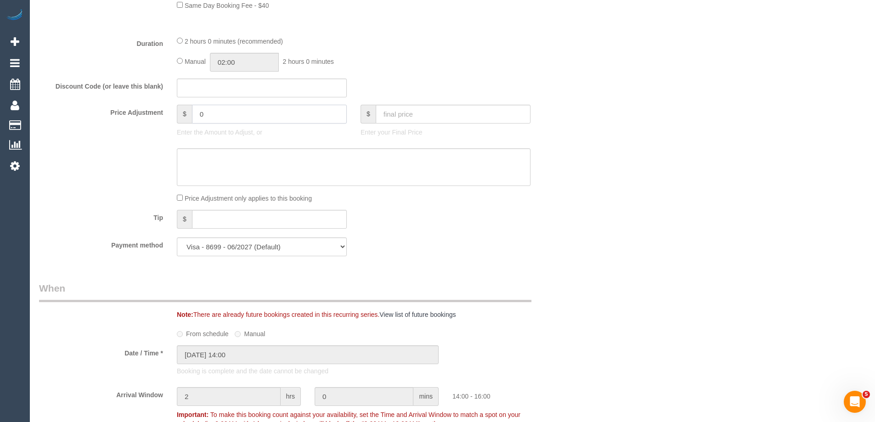
click at [226, 124] on input "0" at bounding box center [269, 114] width 155 height 19
type input "04.87"
click at [222, 179] on textarea at bounding box center [354, 167] width 354 height 38
type textarea "p"
type input "4.87"
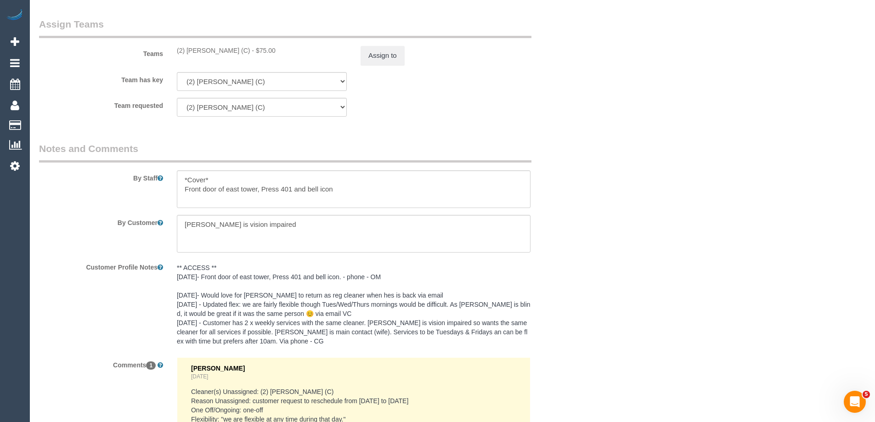
scroll to position [1470, 0]
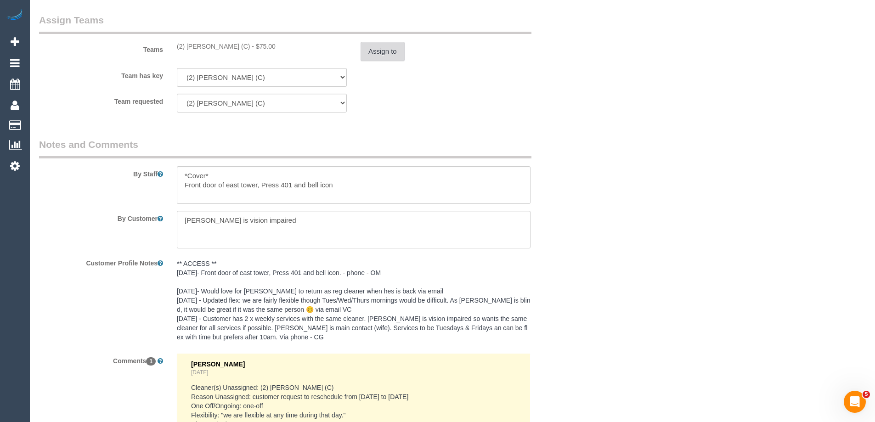
type textarea "parking 4.87 VC"
click at [388, 61] on button "Assign to" at bounding box center [382, 51] width 44 height 19
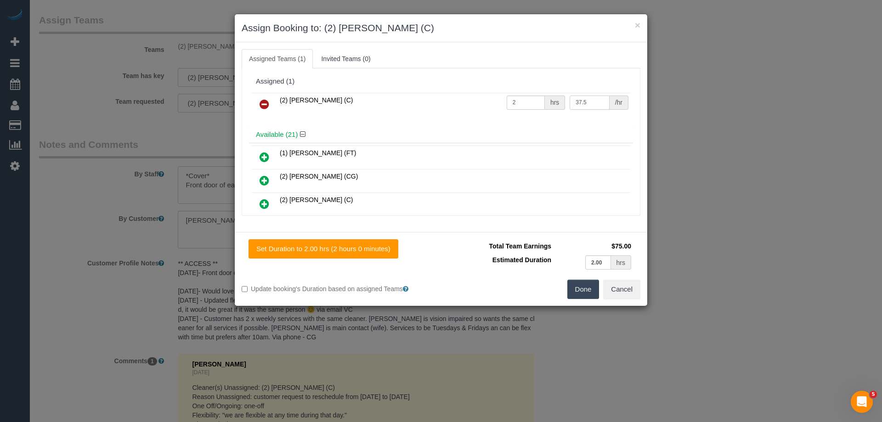
drag, startPoint x: 586, startPoint y: 99, endPoint x: 488, endPoint y: 94, distance: 97.9
click at [488, 94] on tr "(2) Karen Pinto (C) 2 hrs 37.5 /hr" at bounding box center [440, 104] width 379 height 23
type input "79.87"
click at [518, 107] on input "2" at bounding box center [526, 103] width 38 height 14
type input "1"
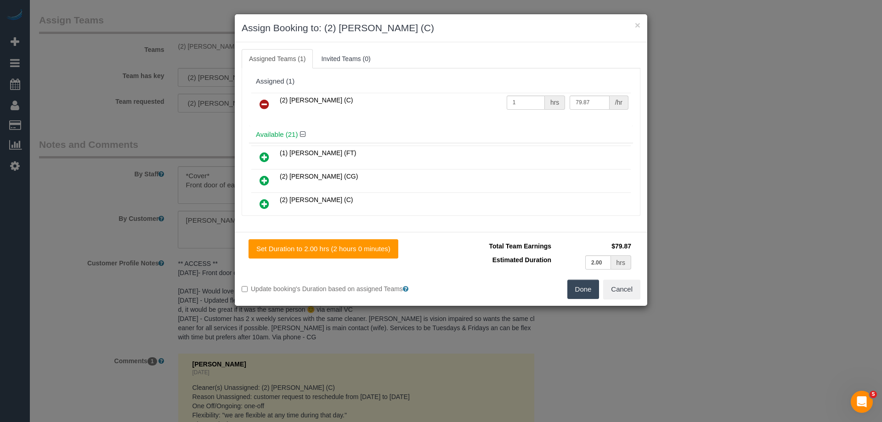
click at [583, 283] on button "Done" at bounding box center [583, 289] width 32 height 19
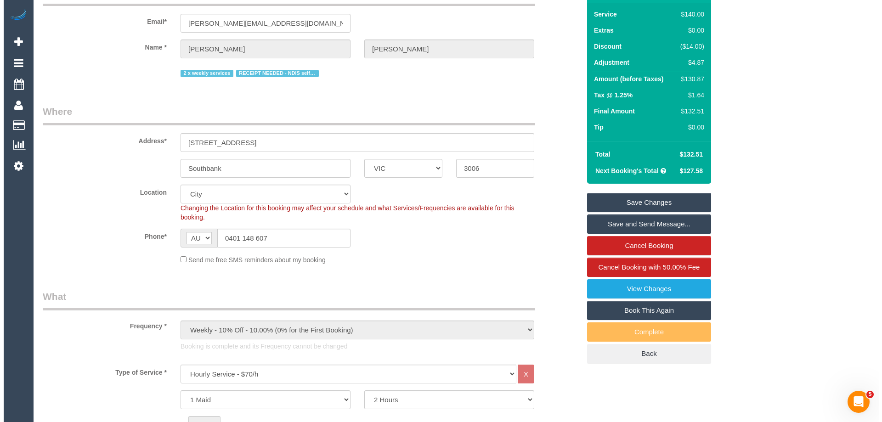
scroll to position [0, 0]
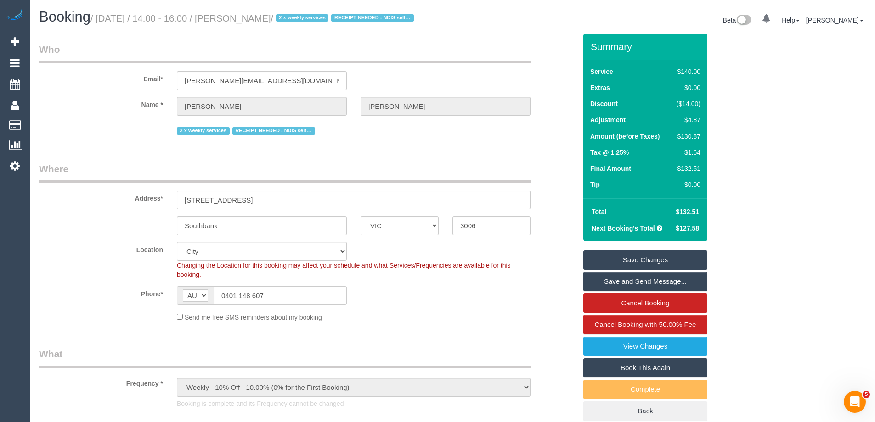
click at [685, 264] on link "Save Changes" at bounding box center [645, 259] width 124 height 19
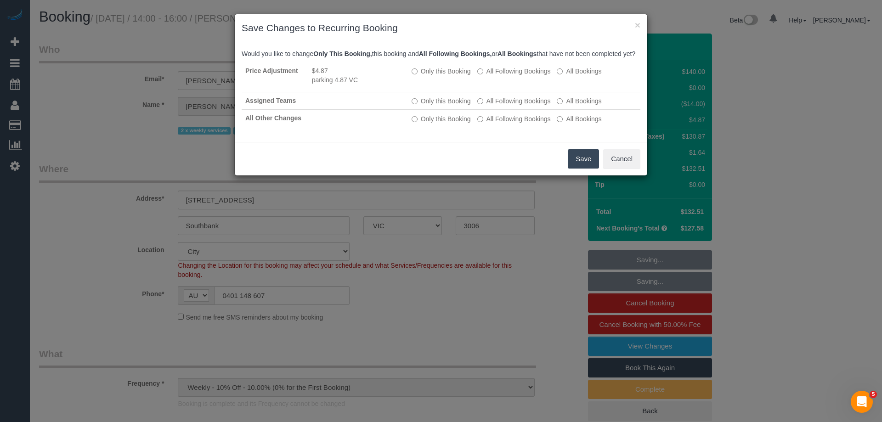
click at [583, 164] on button "Save" at bounding box center [583, 158] width 31 height 19
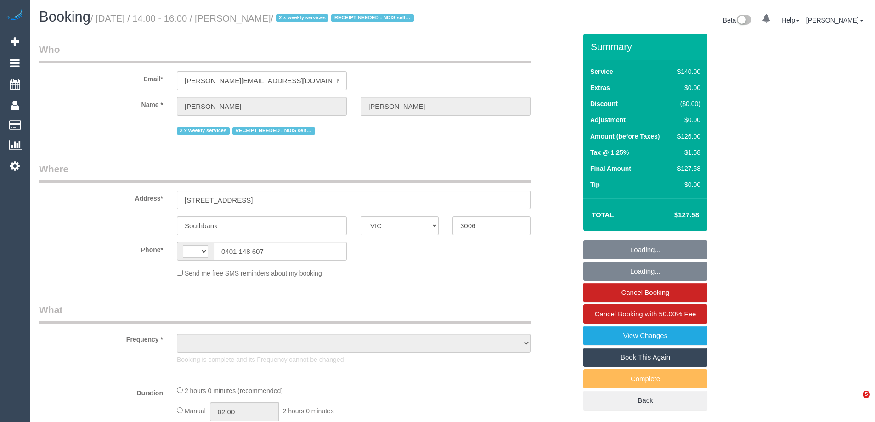
select select "VIC"
select select "string:AU"
select select "string:stripe-pm_1QS3QX2GScqysDRVhVdclKCJ"
select select "number:28"
select select "number:14"
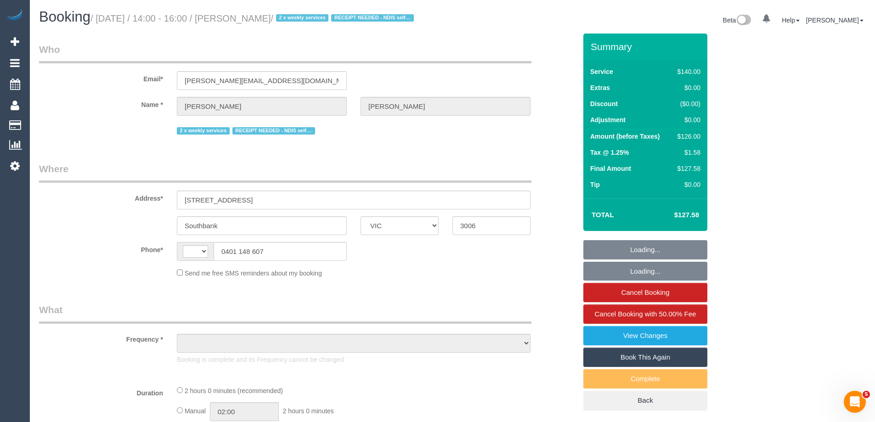
select select "number:20"
select select "number:25"
select select "number:34"
select select "number:26"
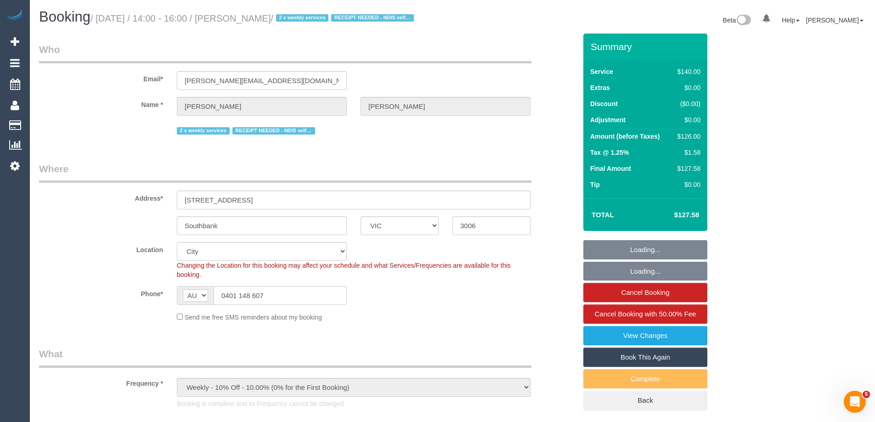
select select "object:3291"
drag, startPoint x: 279, startPoint y: 303, endPoint x: 188, endPoint y: 301, distance: 90.5
click at [188, 301] on div "AF AL DZ AD AO AI AQ AG AR AM AW AU AT AZ BS BH BD BB BY BE BZ BJ BM BT BO BA B…" at bounding box center [262, 295] width 170 height 19
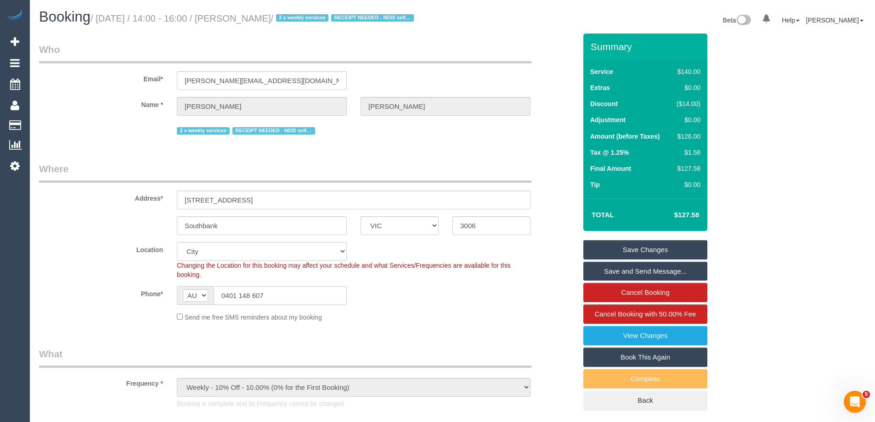
paste input "60 920 245"
type input "0460 920 245"
drag, startPoint x: 256, startPoint y: 303, endPoint x: 199, endPoint y: 299, distance: 57.0
click at [199, 299] on div "AF AL DZ AD AO AI AQ AG AR AM AW AU AT AZ BS BH BD BB BY BE BZ BJ BM BT BO BA B…" at bounding box center [262, 295] width 170 height 19
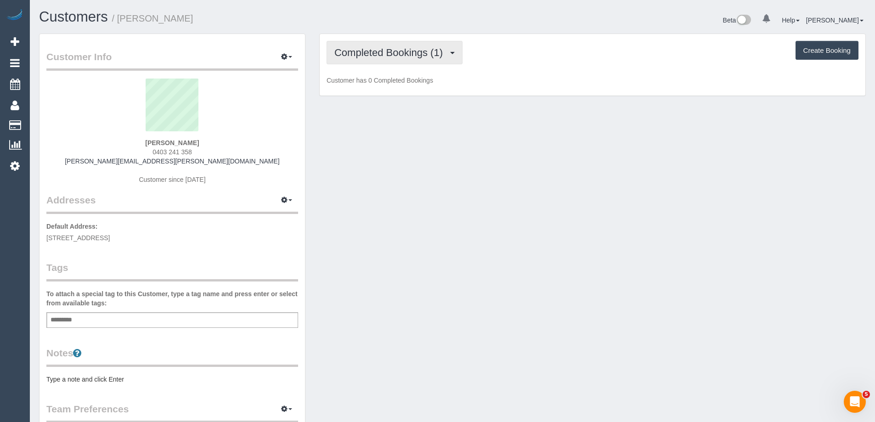
click at [415, 54] on span "Completed Bookings (1)" at bounding box center [390, 52] width 113 height 11
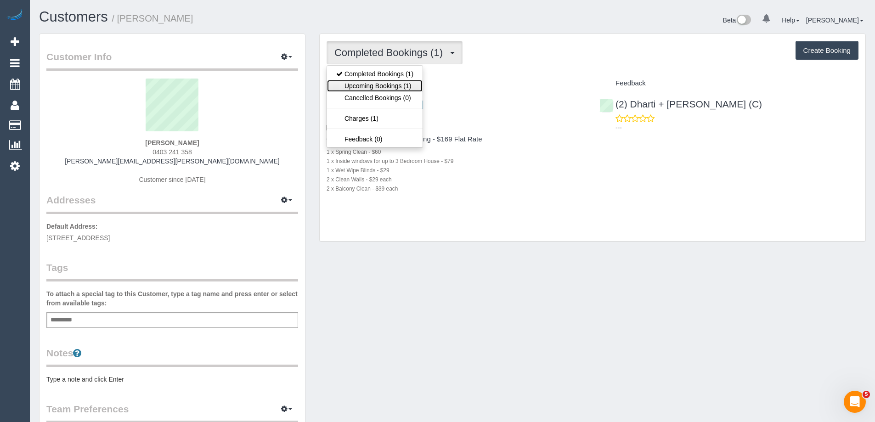
click at [409, 85] on link "Upcoming Bookings (1)" at bounding box center [375, 86] width 96 height 12
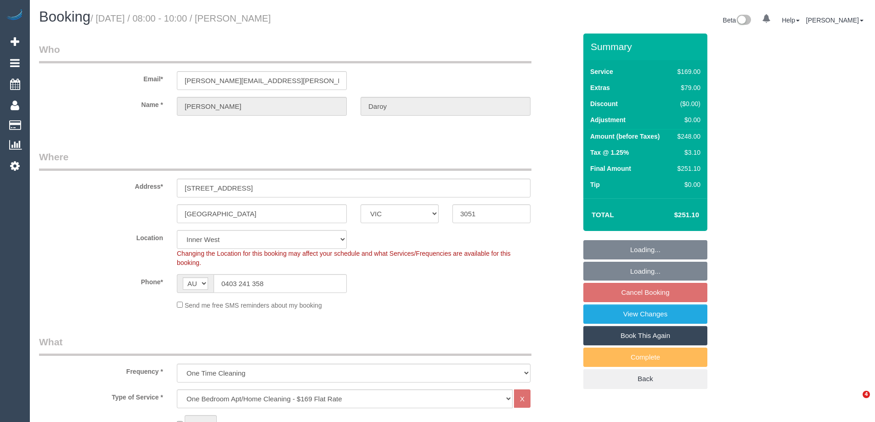
select select "VIC"
select select "number:28"
select select "number:14"
select select "number:19"
select select "number:25"
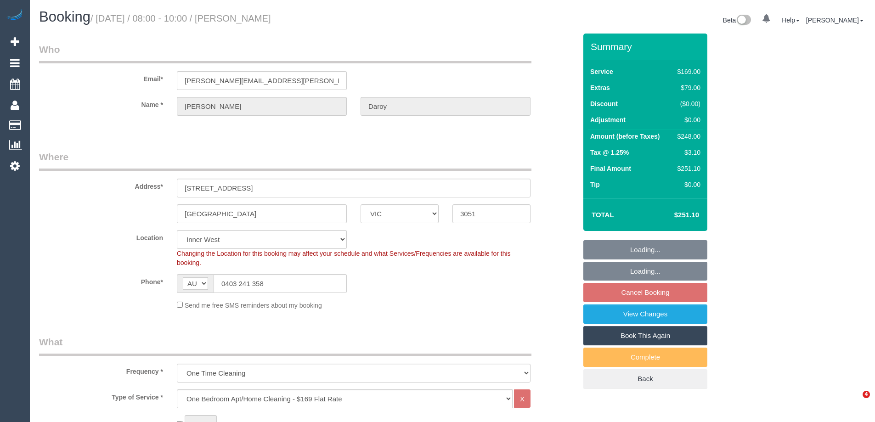
select select "number:33"
select select "number:13"
select select "spot2"
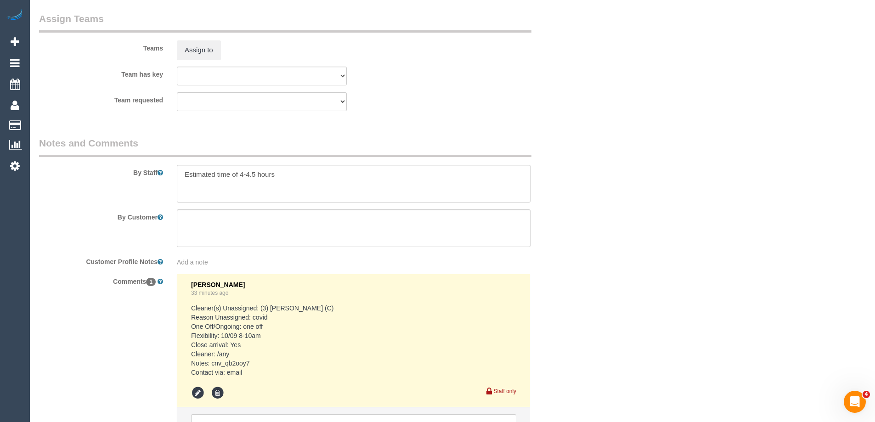
scroll to position [1475, 0]
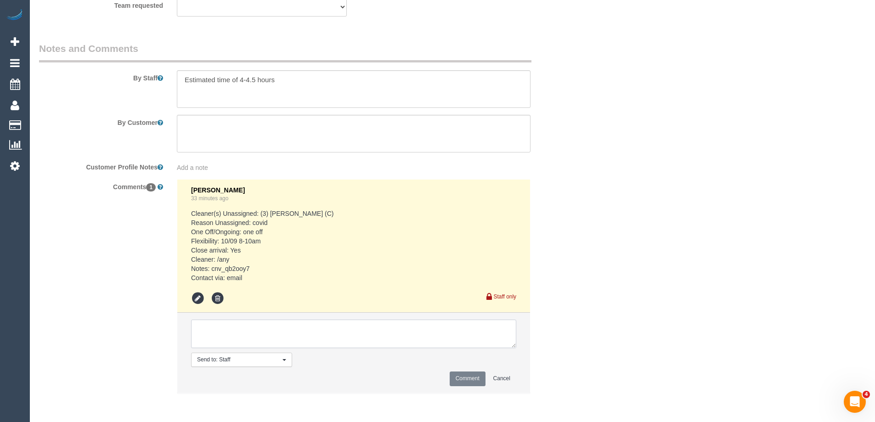
click at [236, 326] on textarea at bounding box center [353, 334] width 325 height 28
paste textarea "Wednesdays and Fridays work best, I can be flexible with time :)"
type textarea "Flex: Wednesdays and Fridays work best, I can be flexible with time :) via email"
click at [480, 378] on button "Comment" at bounding box center [468, 379] width 36 height 14
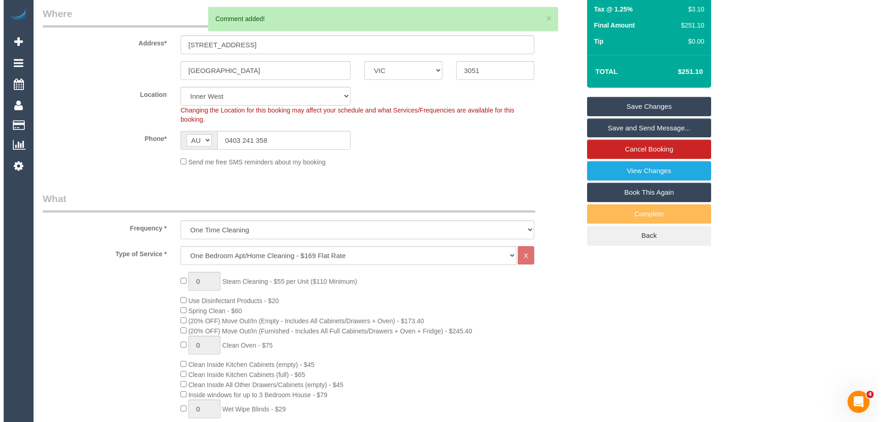
scroll to position [0, 0]
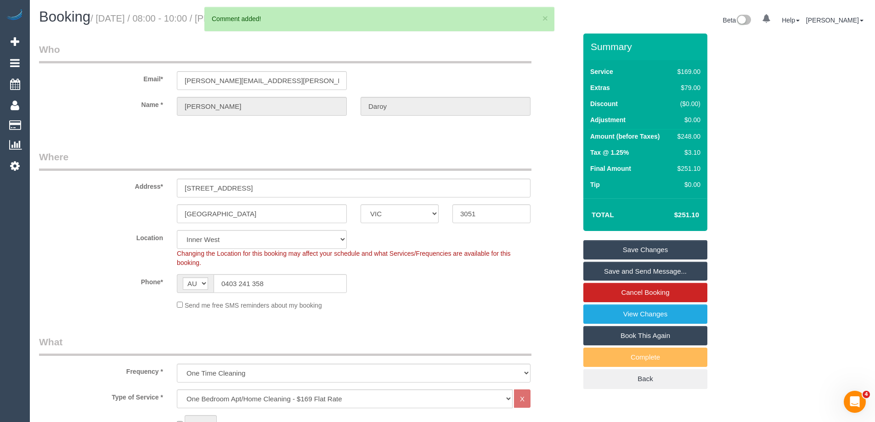
click at [662, 244] on link "Save Changes" at bounding box center [645, 249] width 124 height 19
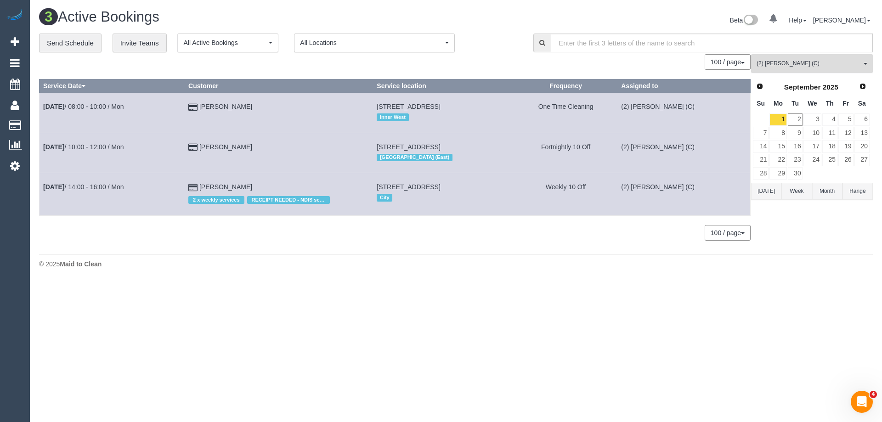
click at [799, 59] on button "(2) Karen Pinto (C) All Teams" at bounding box center [812, 63] width 122 height 19
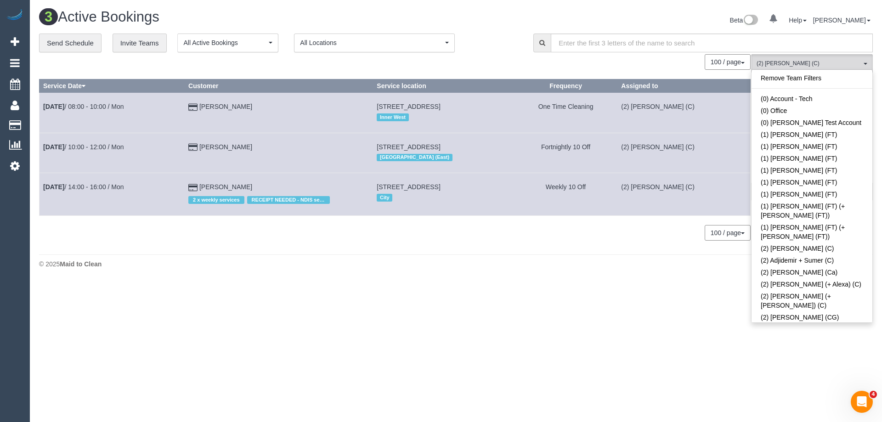
click at [815, 71] on div "Remove Team Filters (0) Account - Tech (0) Office (0) Raunak Test Account (1) D…" at bounding box center [812, 195] width 122 height 253
click at [816, 75] on link "Remove Team Filters" at bounding box center [811, 78] width 121 height 12
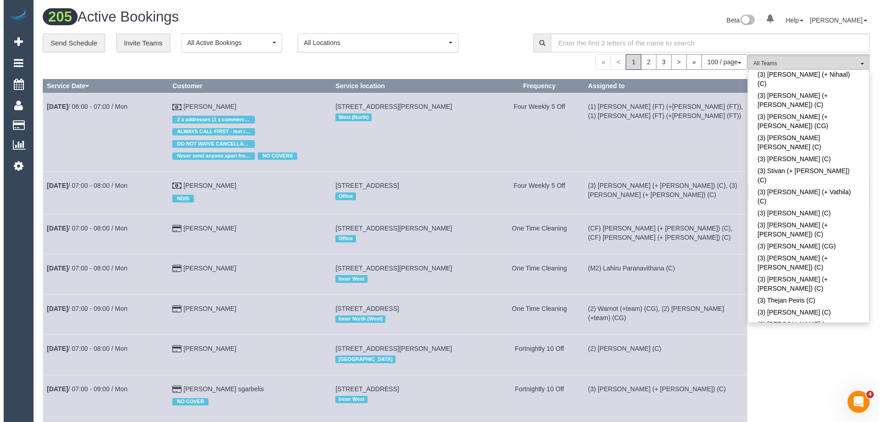
scroll to position [2470, 0]
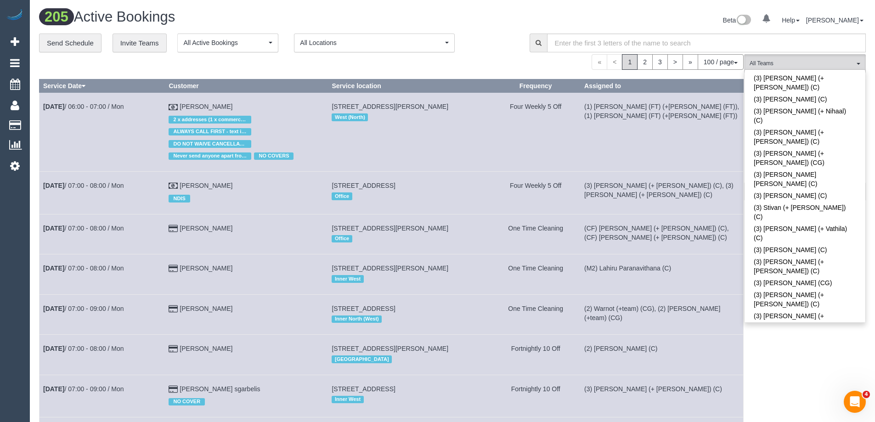
click at [501, 43] on div "**********" at bounding box center [277, 43] width 477 height 19
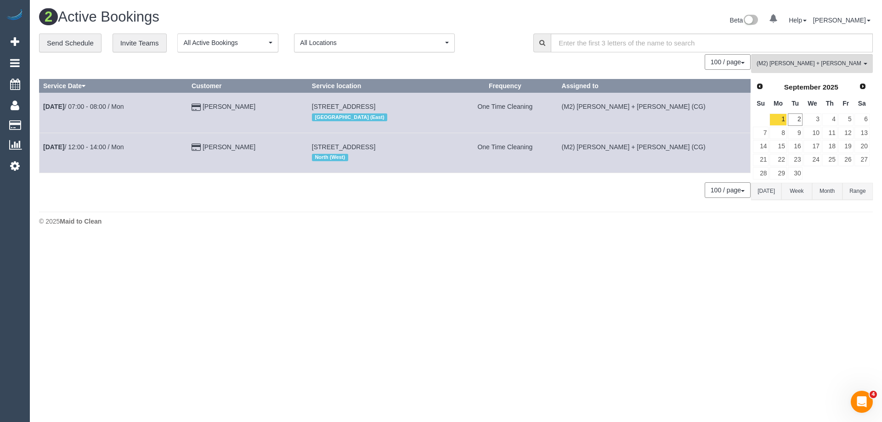
click at [757, 189] on button "[DATE]" at bounding box center [766, 191] width 30 height 17
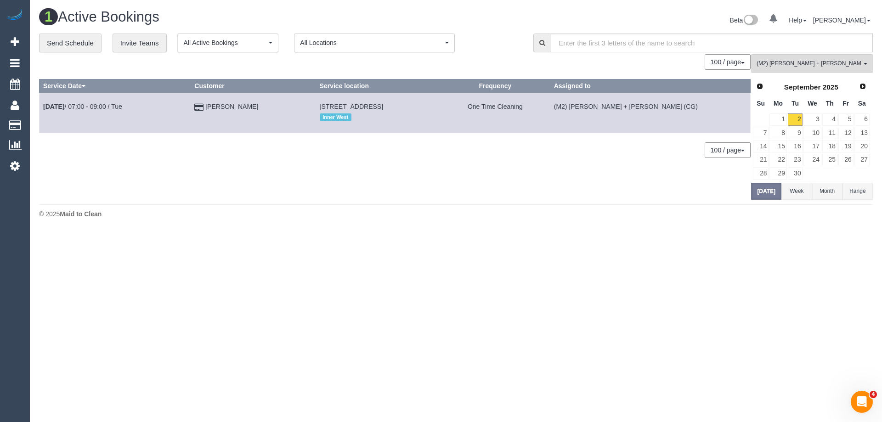
click at [391, 234] on body "0 Beta Your Notifications You have 0 alerts Add Booking Bookings Active Booking…" at bounding box center [441, 211] width 882 height 422
drag, startPoint x: 302, startPoint y: 287, endPoint x: 287, endPoint y: 403, distance: 116.2
click at [302, 287] on body "0 Beta Your Notifications You have 0 alerts Add Booking Bookings Active Booking…" at bounding box center [441, 211] width 882 height 422
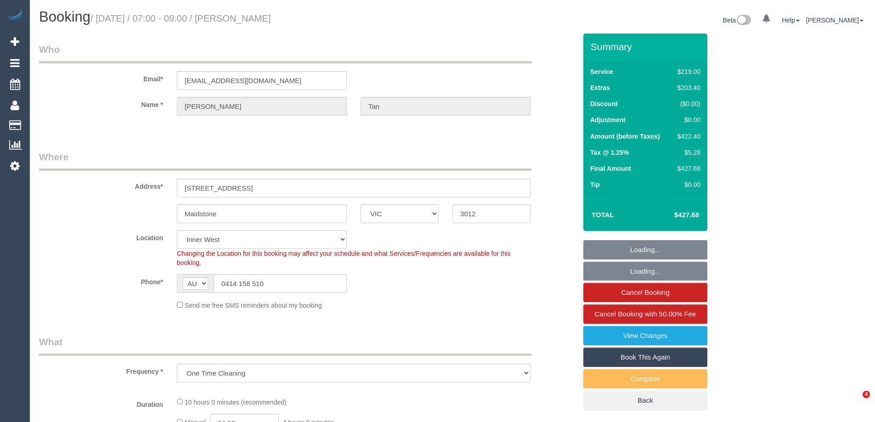
select select "VIC"
select select "object:727"
select select "number:28"
select select "number:15"
select select "number:19"
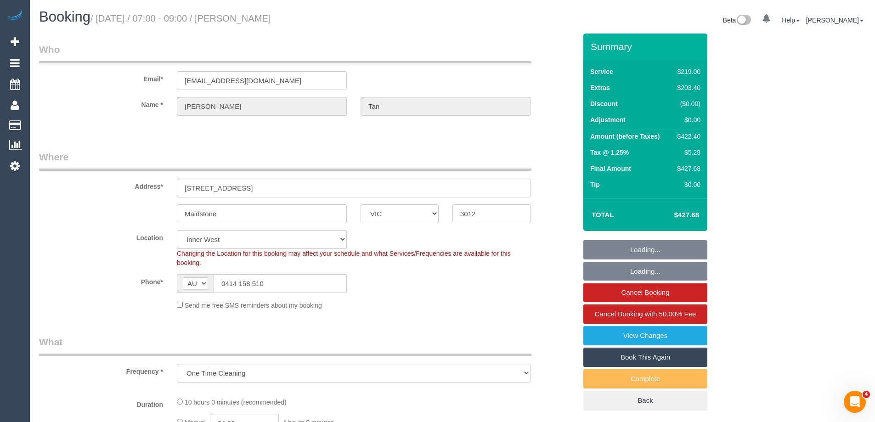
select select "number:24"
select select "number:26"
select select "string:stripe-pm_1Rzudw2GScqysDRVJLiqdmYb"
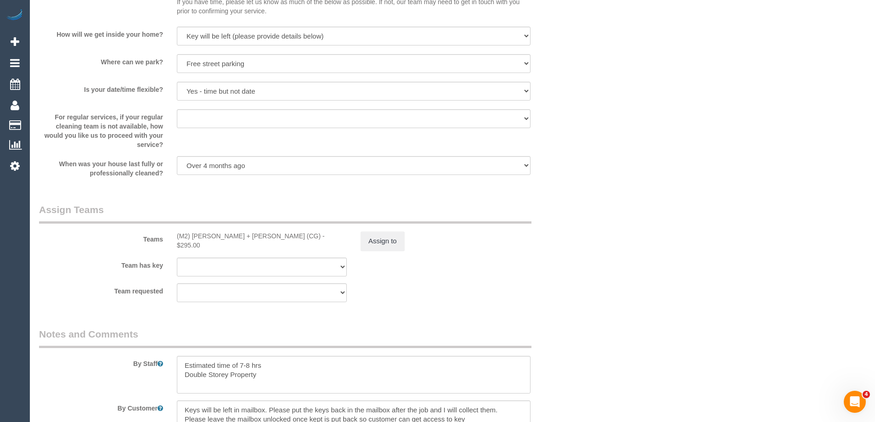
scroll to position [1378, 0]
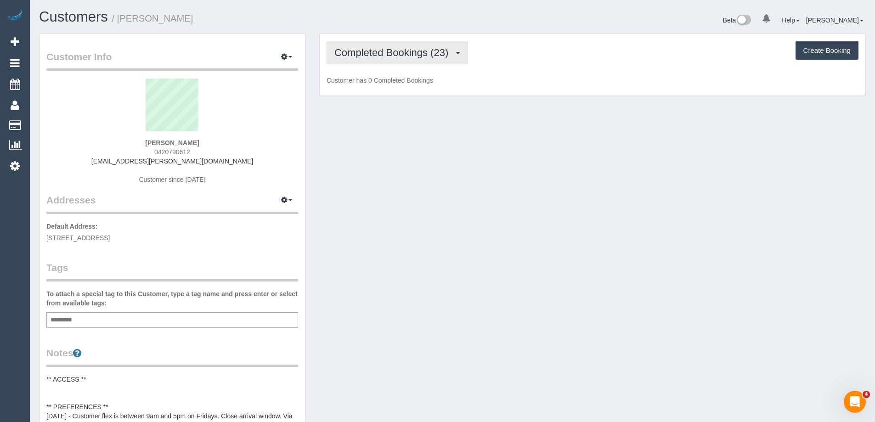
click at [421, 56] on span "Completed Bookings (23)" at bounding box center [393, 52] width 118 height 11
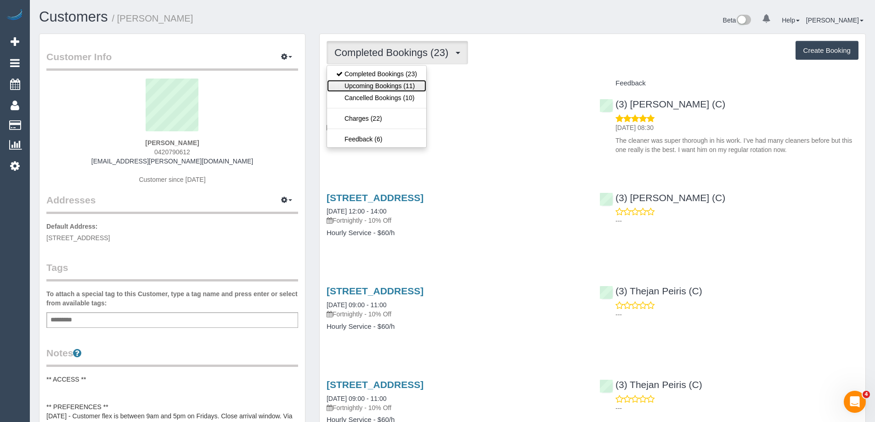
click at [406, 87] on link "Upcoming Bookings (11)" at bounding box center [376, 86] width 99 height 12
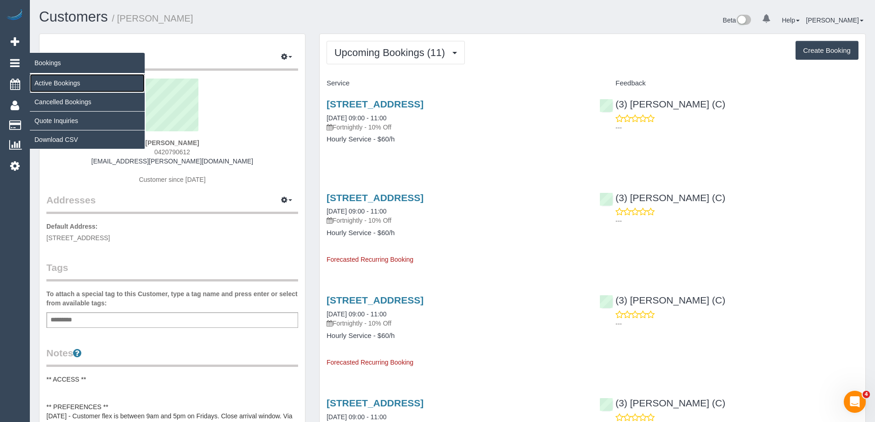
click at [54, 78] on link "Active Bookings" at bounding box center [87, 83] width 115 height 18
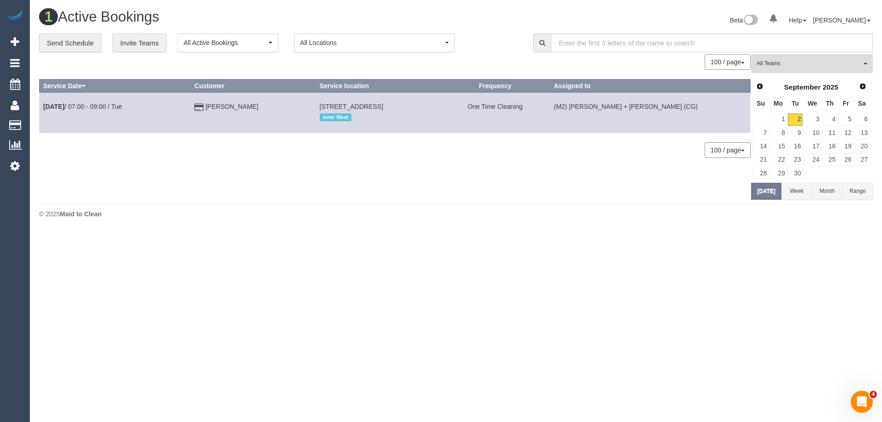
click at [814, 59] on button "All Teams" at bounding box center [812, 63] width 122 height 19
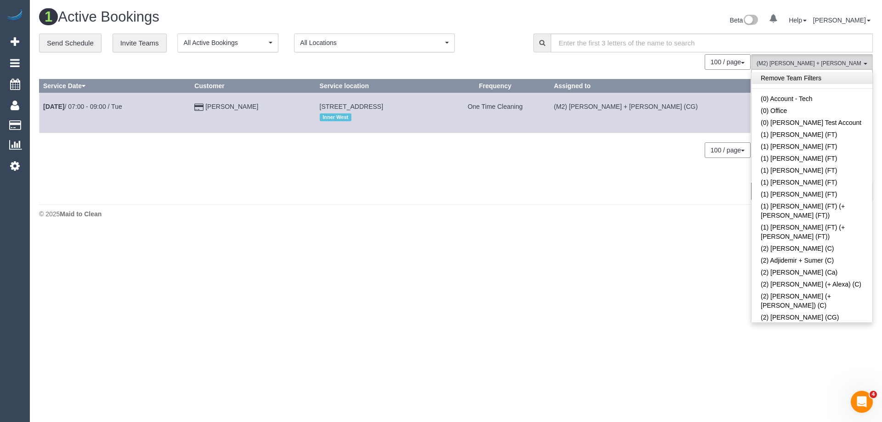
click at [820, 79] on link "Remove Team Filters" at bounding box center [811, 78] width 121 height 12
drag, startPoint x: 630, startPoint y: 221, endPoint x: 785, endPoint y: 224, distance: 155.2
click at [631, 221] on footer "© 2025 Maid to Clean" at bounding box center [455, 213] width 833 height 18
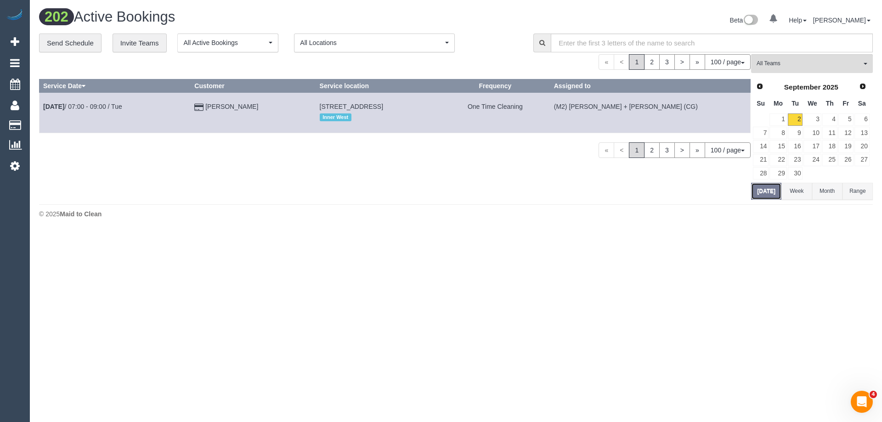
click at [761, 193] on button "[DATE]" at bounding box center [766, 191] width 30 height 17
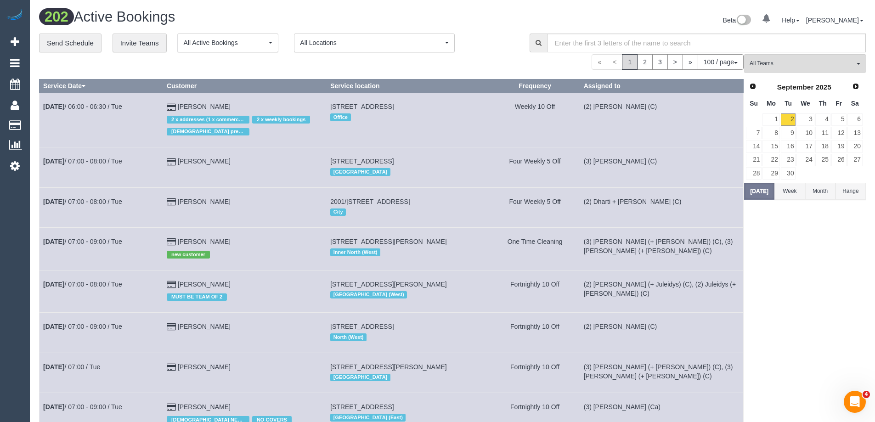
click at [499, 50] on div "**********" at bounding box center [277, 43] width 477 height 19
click at [857, 70] on button "All Teams" at bounding box center [805, 63] width 122 height 19
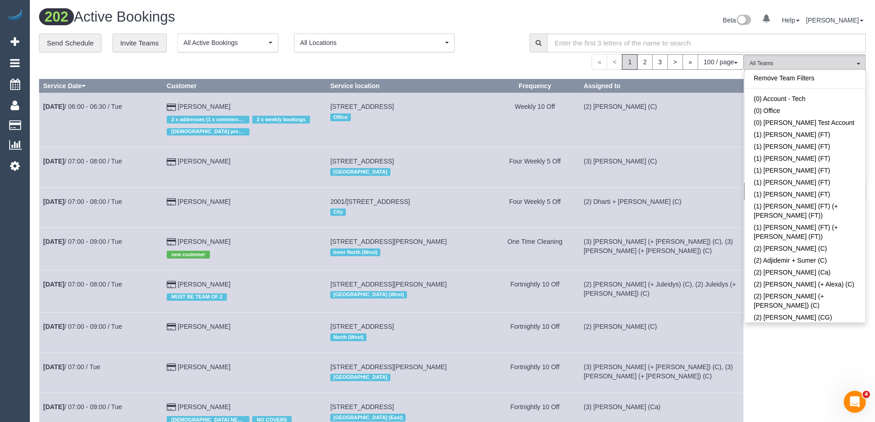
click at [512, 13] on div "Beta 0 Your Notifications You have 0 alerts Help Help Docs Take a Tour Contact …" at bounding box center [662, 21] width 420 height 24
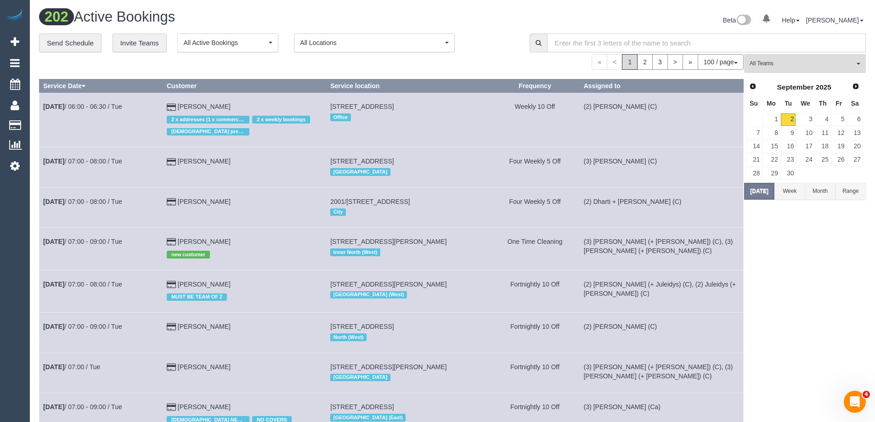
click at [622, 39] on input "text" at bounding box center [706, 43] width 319 height 19
type input "Coburg"
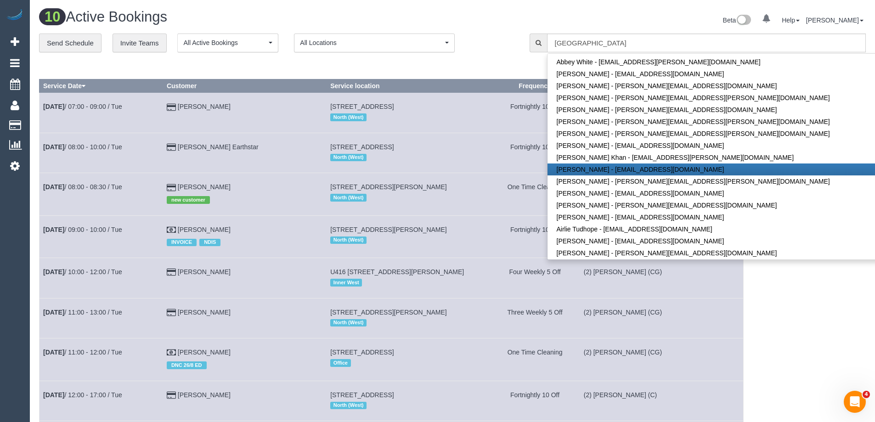
click at [479, 43] on div "**********" at bounding box center [277, 43] width 477 height 19
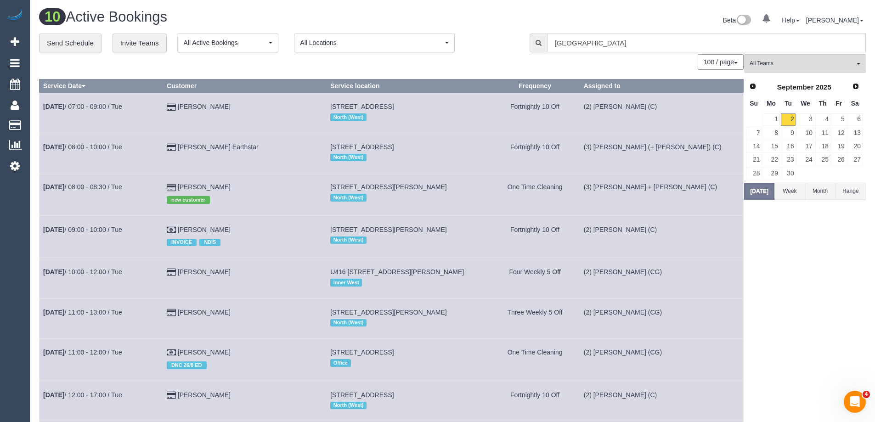
click at [500, 52] on div "**********" at bounding box center [452, 43] width 840 height 19
drag, startPoint x: 612, startPoint y: 46, endPoint x: 458, endPoint y: 45, distance: 153.8
click at [458, 45] on div "**********" at bounding box center [452, 43] width 840 height 19
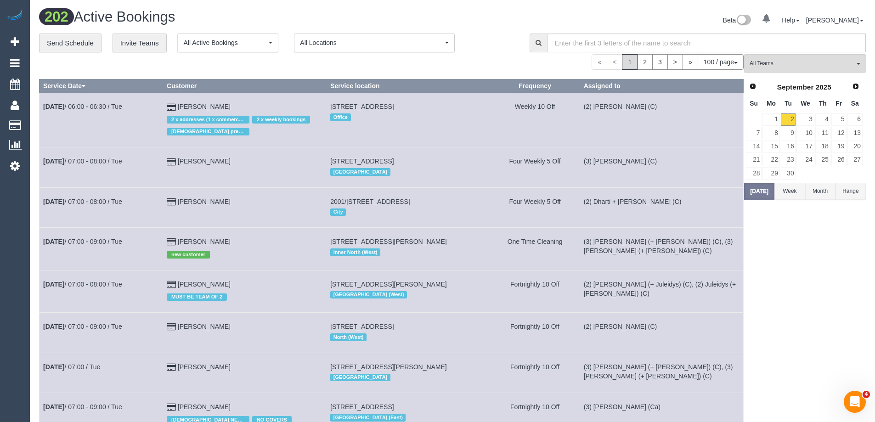
click at [790, 197] on button "Week" at bounding box center [789, 191] width 30 height 17
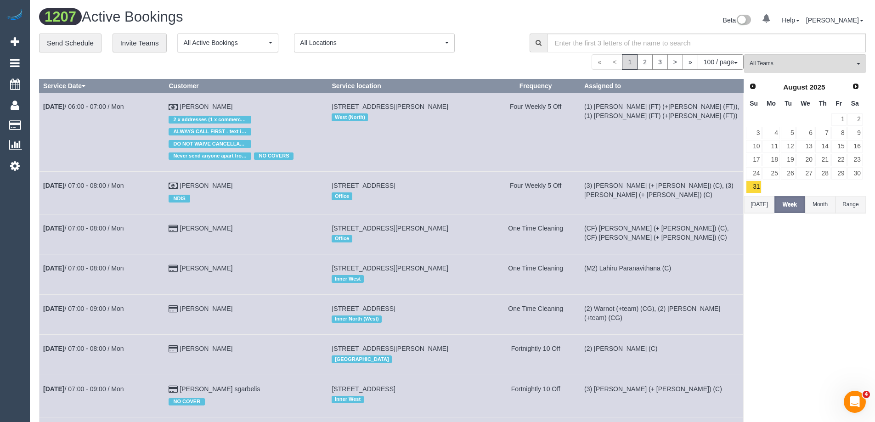
click at [752, 200] on button "Today" at bounding box center [759, 204] width 30 height 17
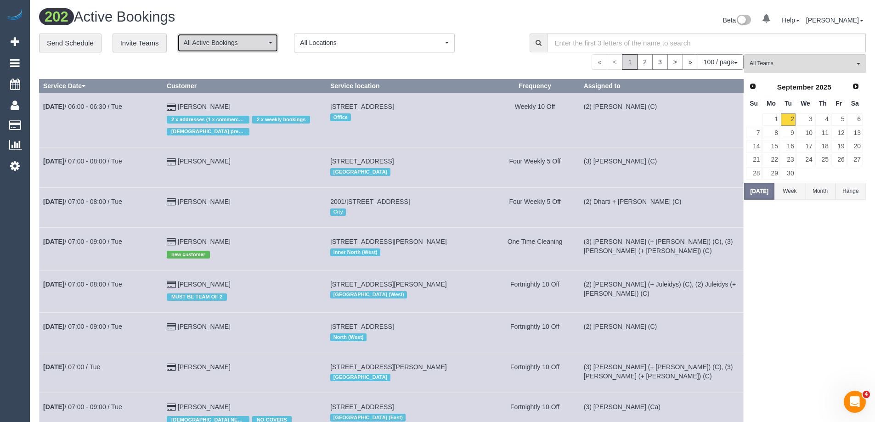
click at [221, 37] on button "All Active Bookings" at bounding box center [227, 43] width 101 height 19
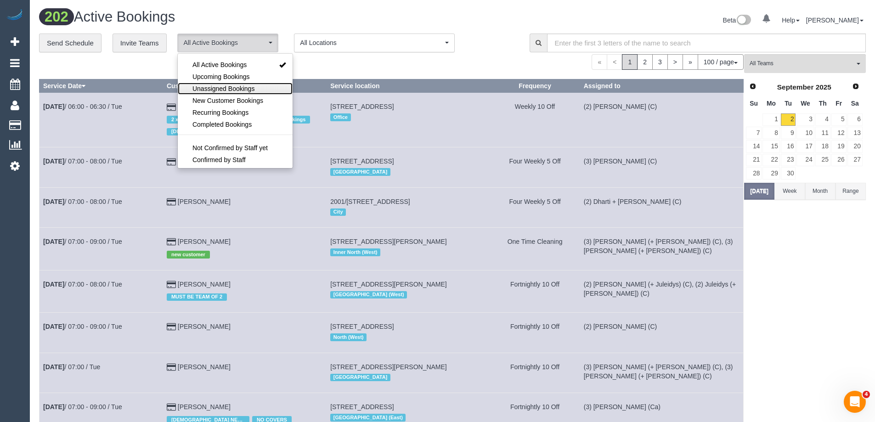
click at [207, 90] on span "Unassigned Bookings" at bounding box center [223, 88] width 62 height 9
click at [318, 70] on div "100 / page 10 / page 20 / page 30 / page 40 / page 50 / page 100 / page" at bounding box center [391, 62] width 704 height 16
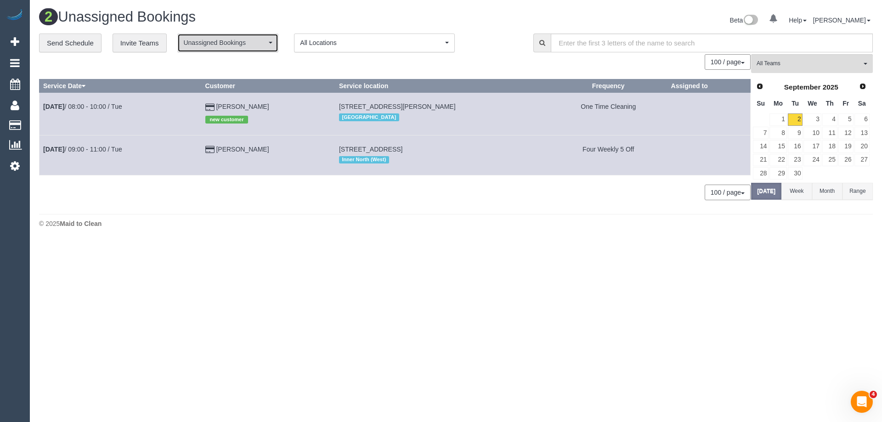
click at [208, 44] on span "Unassigned Bookings" at bounding box center [224, 42] width 83 height 9
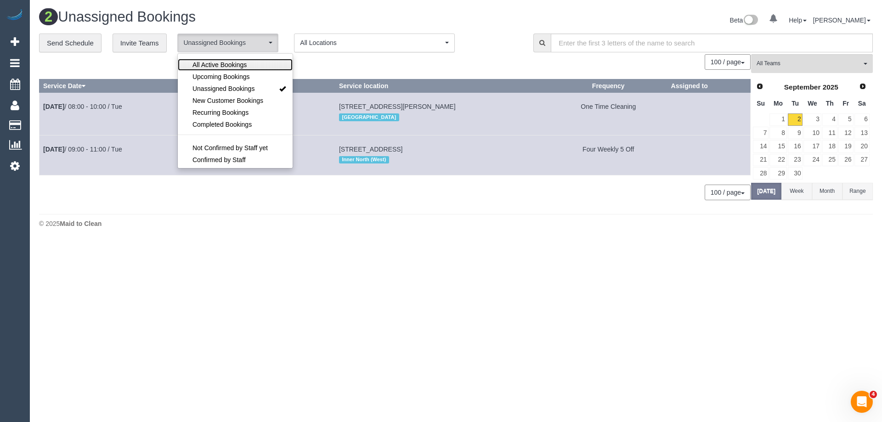
click at [252, 68] on link "All Active Bookings" at bounding box center [235, 65] width 114 height 12
select select "***"
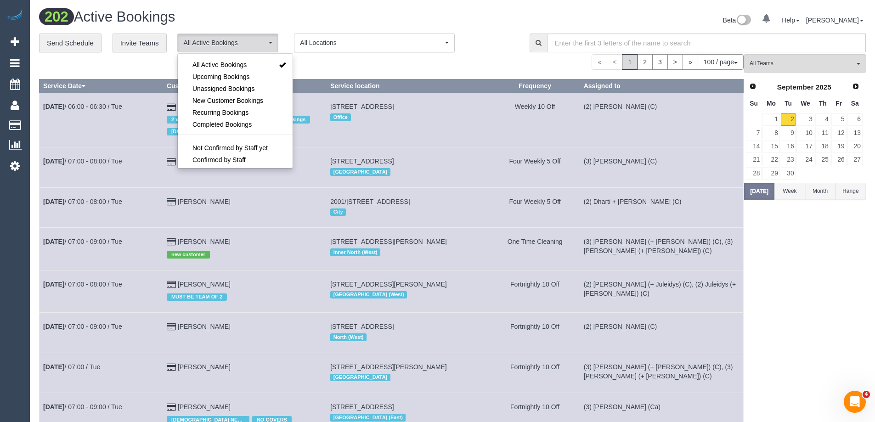
click at [343, 66] on div "« < 1 2 3 > » 100 / page 10 / page 20 / page 30 / page 40 / page 50 / page 100 …" at bounding box center [391, 62] width 704 height 16
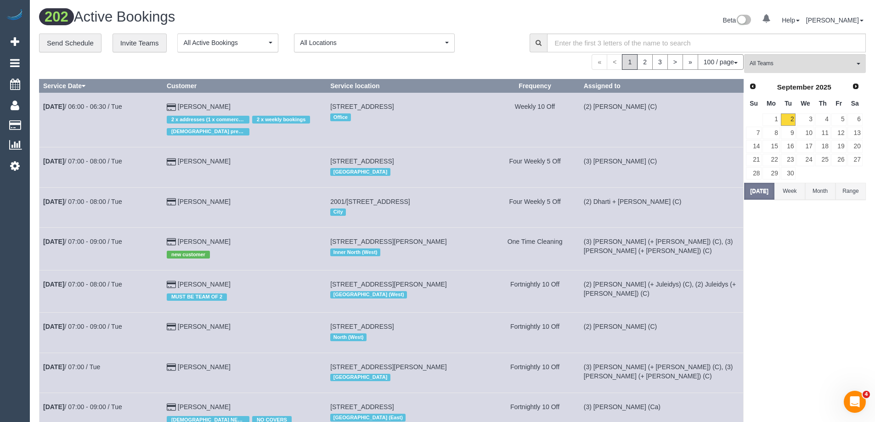
click at [653, 62] on link "3" at bounding box center [660, 62] width 16 height 16
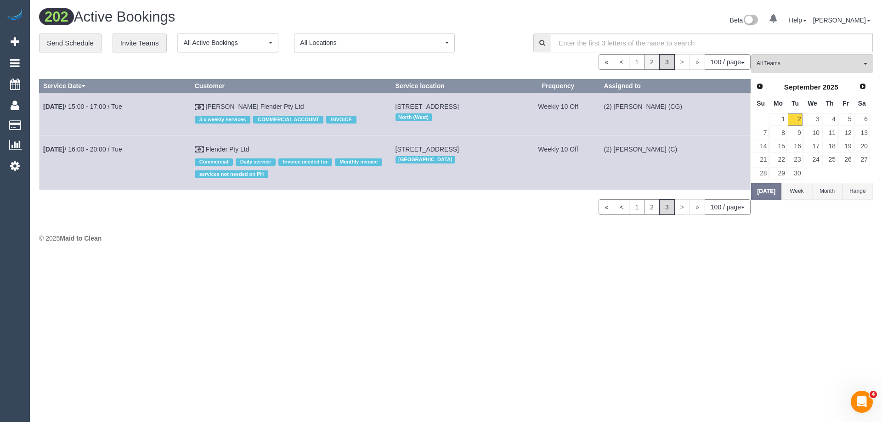
click at [647, 65] on link "2" at bounding box center [652, 62] width 16 height 16
click at [638, 64] on link "1" at bounding box center [637, 62] width 16 height 16
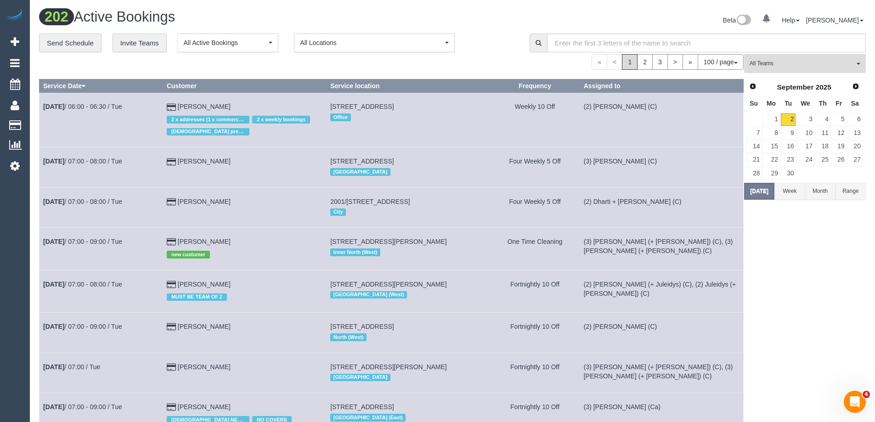
click at [772, 62] on span "All Teams" at bounding box center [801, 64] width 105 height 8
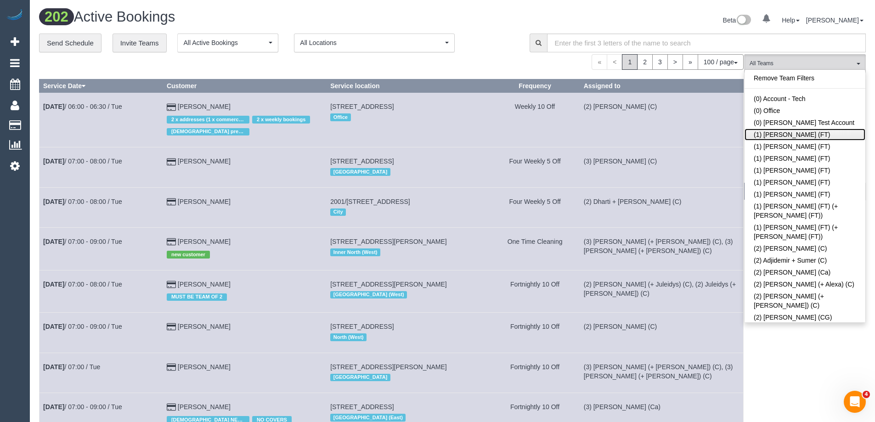
click at [810, 135] on link "(1) [PERSON_NAME] (FT)" at bounding box center [804, 135] width 121 height 12
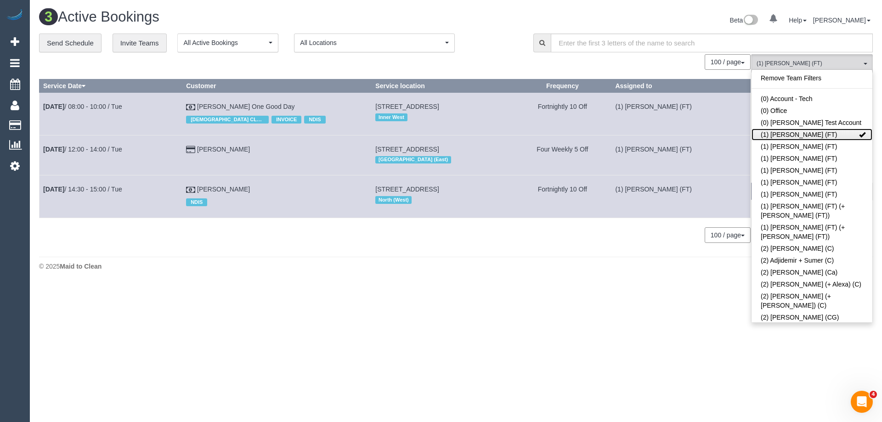
click at [813, 134] on link "(1) [PERSON_NAME] (FT)" at bounding box center [811, 135] width 121 height 12
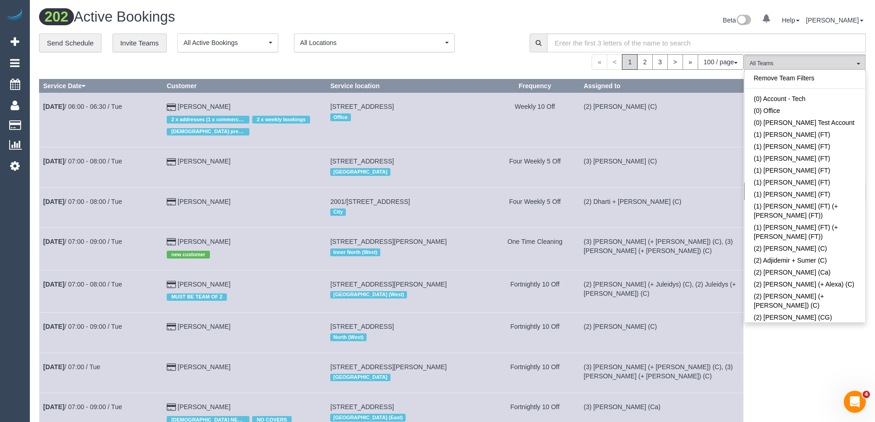
click at [529, 63] on div "« < 1 2 3 > » 100 / page 10 / page 20 / page 30 / page 40 / page 50 / page 100 …" at bounding box center [391, 62] width 704 height 16
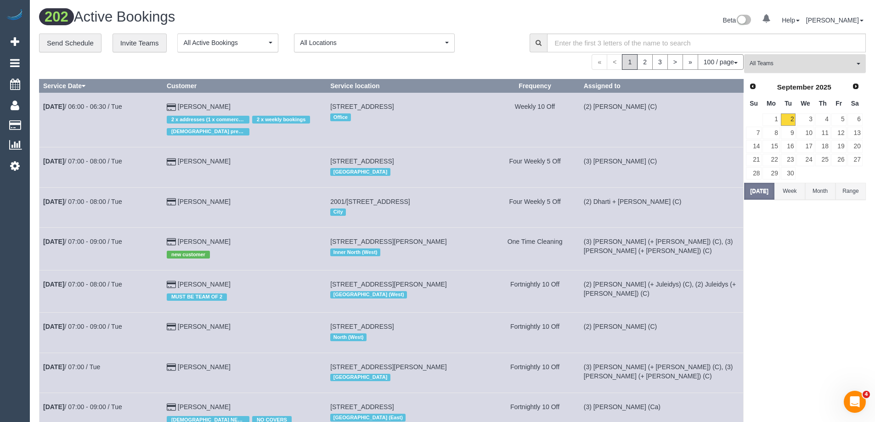
click at [841, 58] on button "All Teams" at bounding box center [805, 63] width 122 height 19
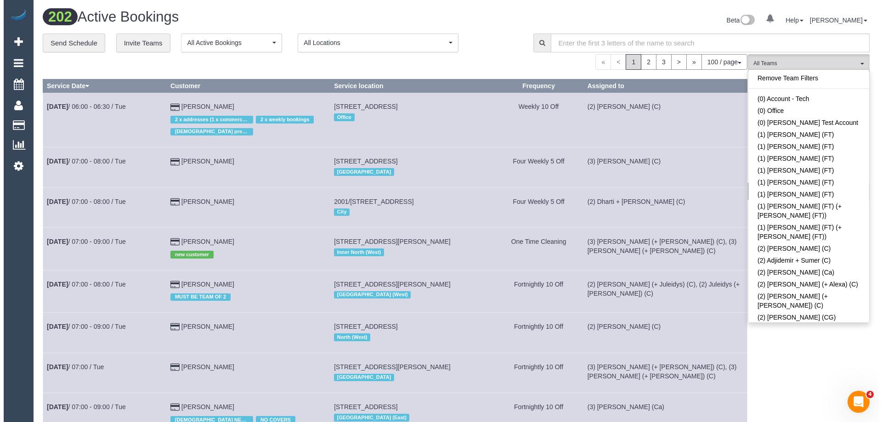
scroll to position [500, 0]
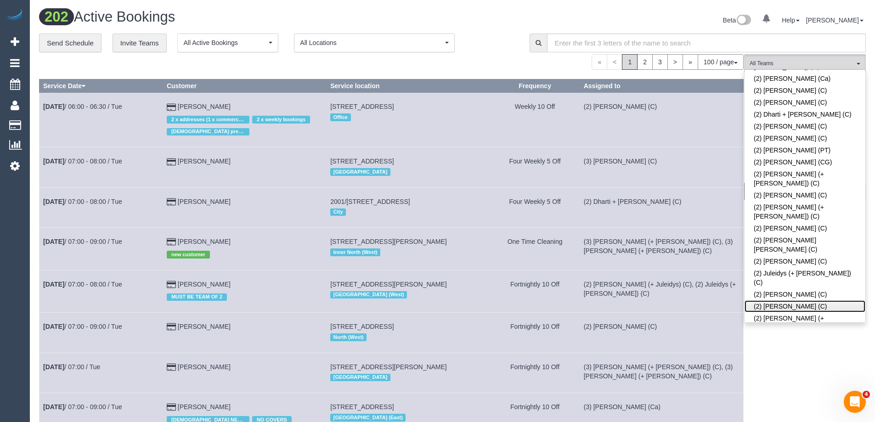
click at [811, 300] on link "(2) [PERSON_NAME] (C)" at bounding box center [804, 306] width 121 height 12
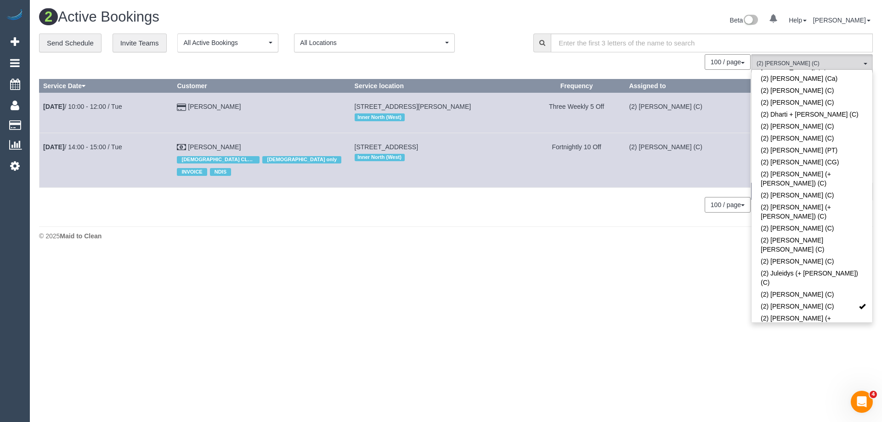
click at [456, 46] on div "**********" at bounding box center [279, 43] width 480 height 19
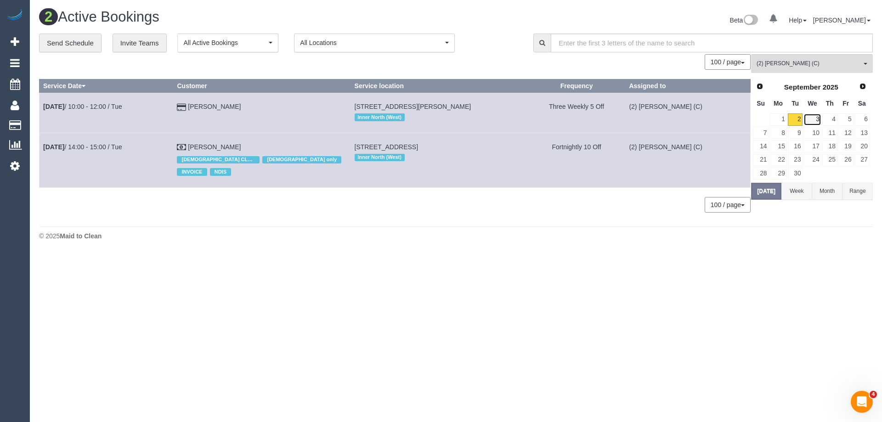
click at [813, 119] on link "3" at bounding box center [811, 119] width 17 height 12
click at [835, 120] on link "4" at bounding box center [829, 119] width 15 height 12
click at [854, 118] on link "6" at bounding box center [861, 119] width 15 height 12
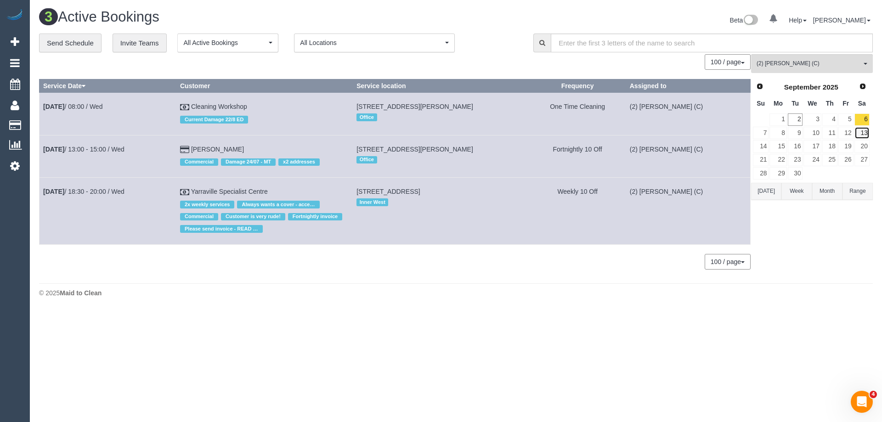
click at [855, 135] on link "13" at bounding box center [861, 133] width 15 height 12
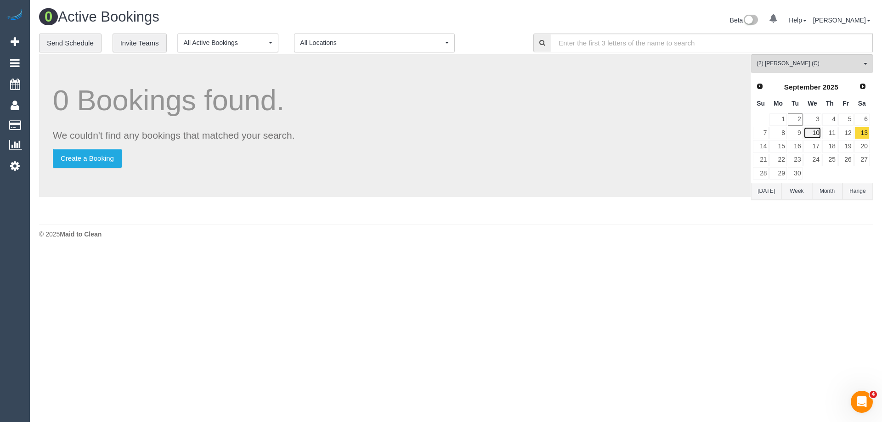
click at [820, 137] on link "10" at bounding box center [811, 133] width 17 height 12
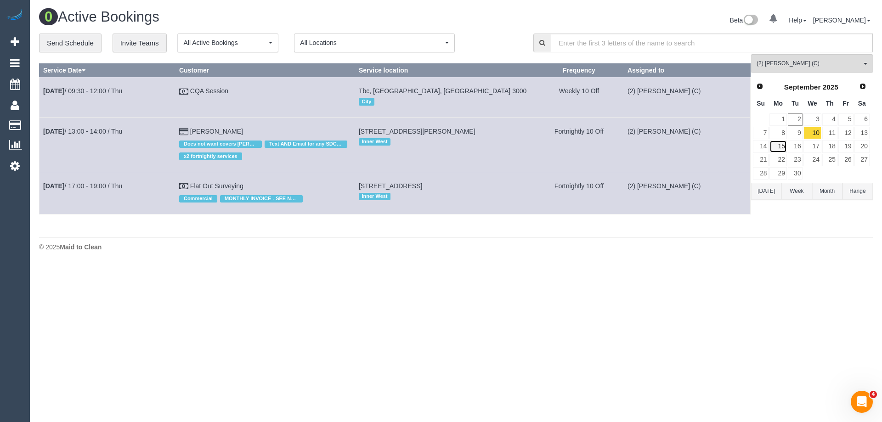
click at [782, 145] on link "15" at bounding box center [777, 146] width 17 height 12
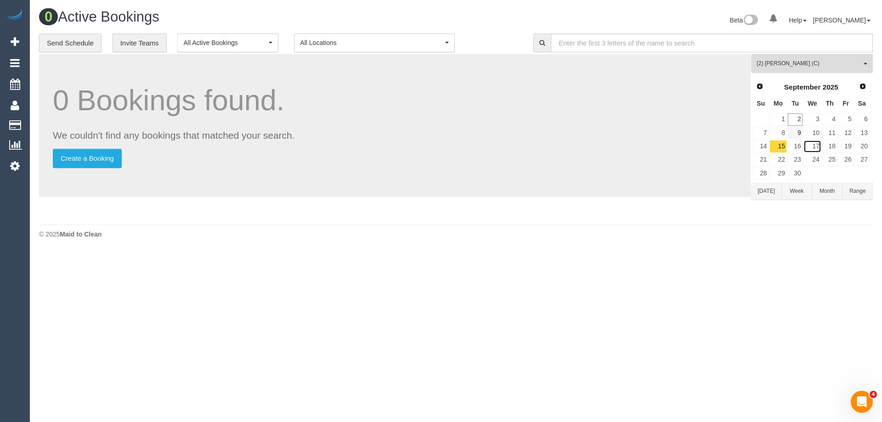
click at [820, 141] on link "17" at bounding box center [811, 146] width 17 height 12
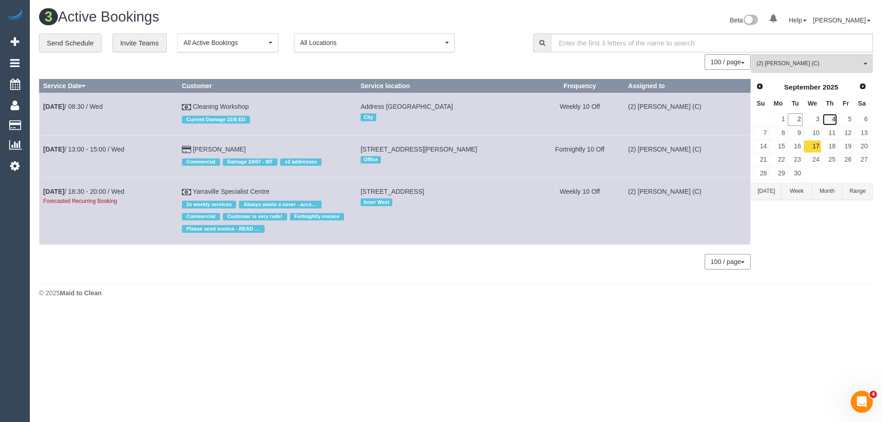
click at [830, 120] on link "4" at bounding box center [829, 119] width 15 height 12
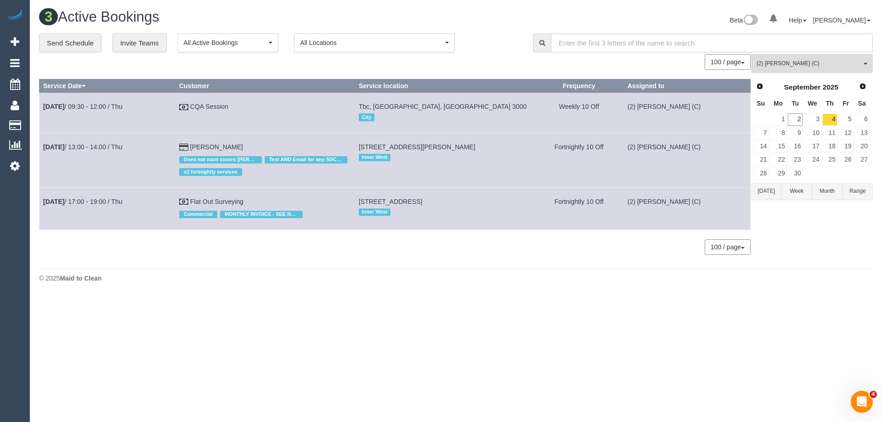
click at [768, 189] on button "[DATE]" at bounding box center [766, 191] width 30 height 17
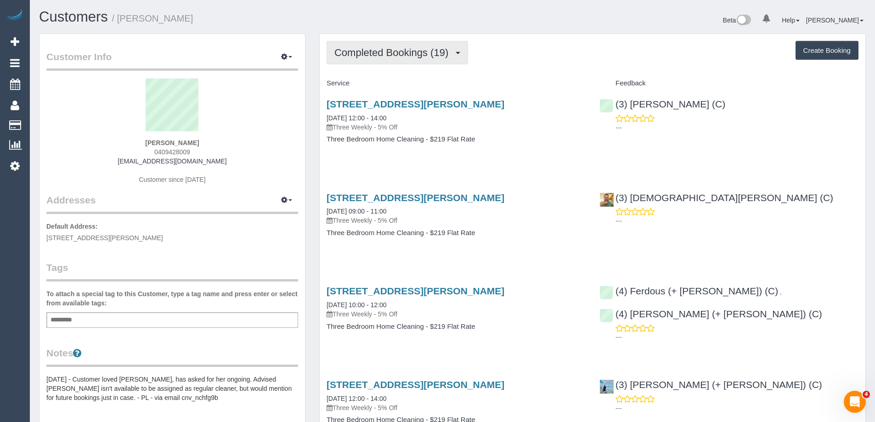
click at [380, 59] on button "Completed Bookings (19)" at bounding box center [397, 52] width 141 height 23
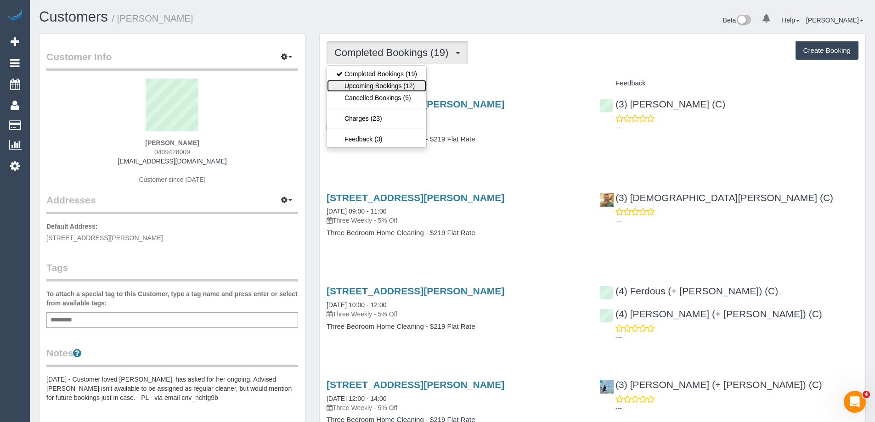
click at [383, 88] on link "Upcoming Bookings (12)" at bounding box center [376, 86] width 99 height 12
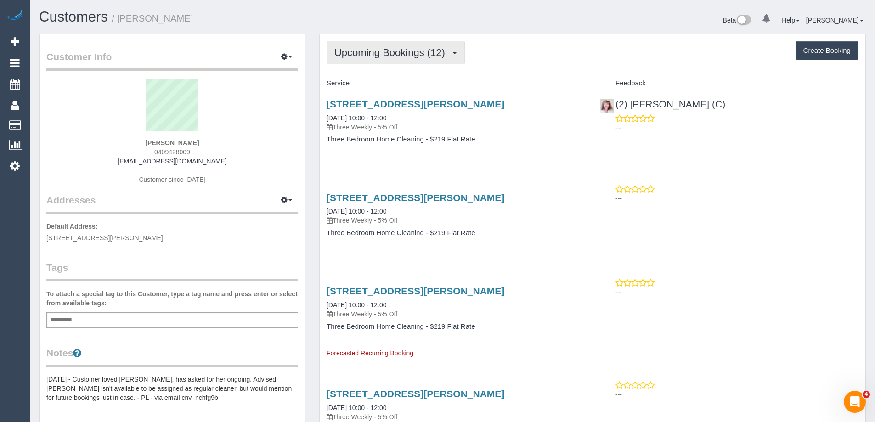
click at [420, 48] on span "Upcoming Bookings (12)" at bounding box center [391, 52] width 115 height 11
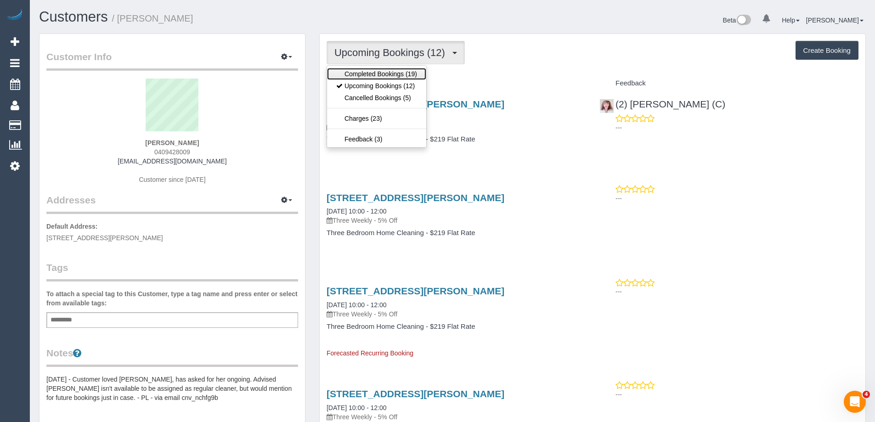
click at [414, 71] on link "Completed Bookings (19)" at bounding box center [376, 74] width 99 height 12
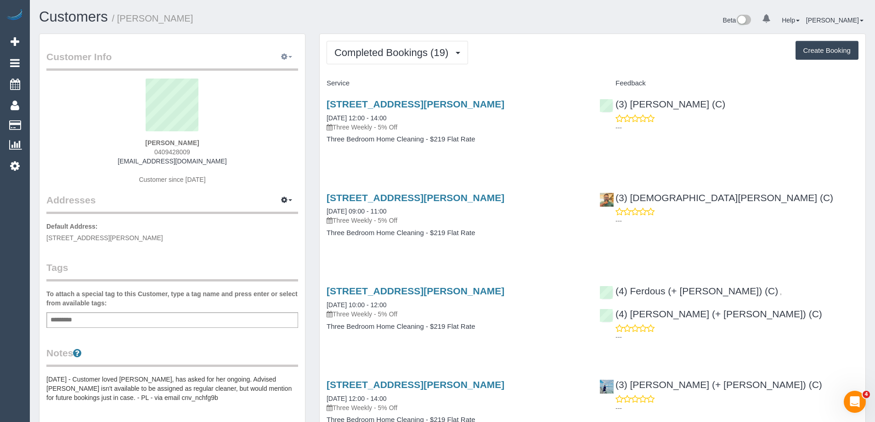
click at [285, 56] on icon "button" at bounding box center [284, 57] width 6 height 6
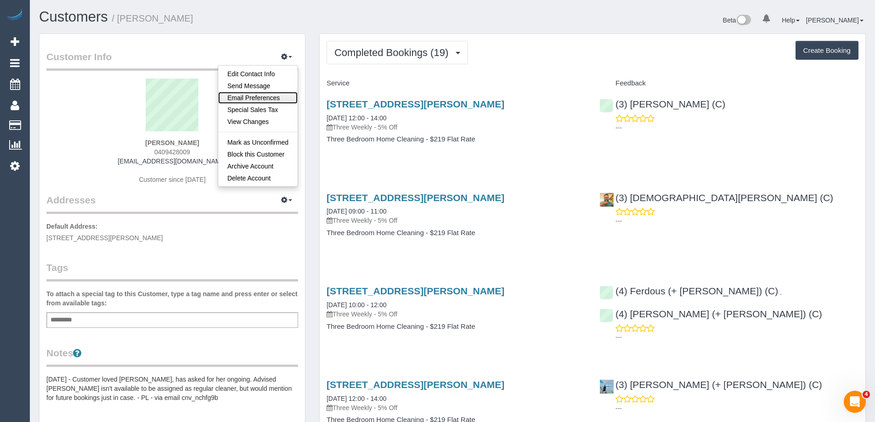
click at [259, 99] on link "Email Preferences" at bounding box center [257, 98] width 79 height 12
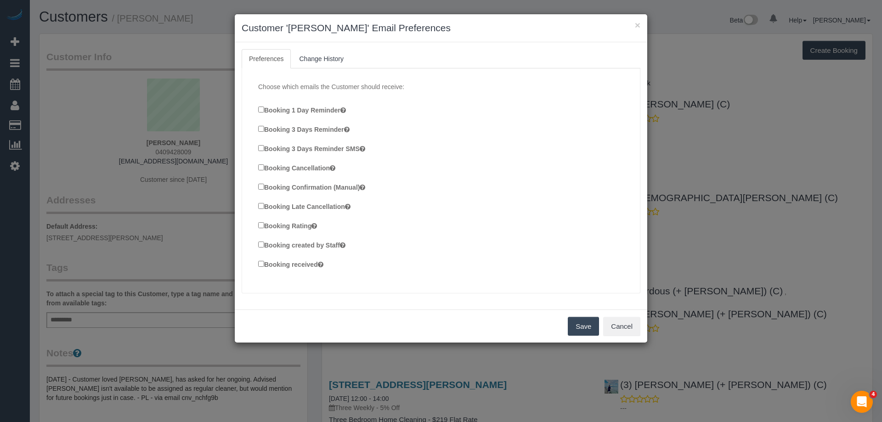
click at [591, 326] on button "Save" at bounding box center [583, 326] width 31 height 19
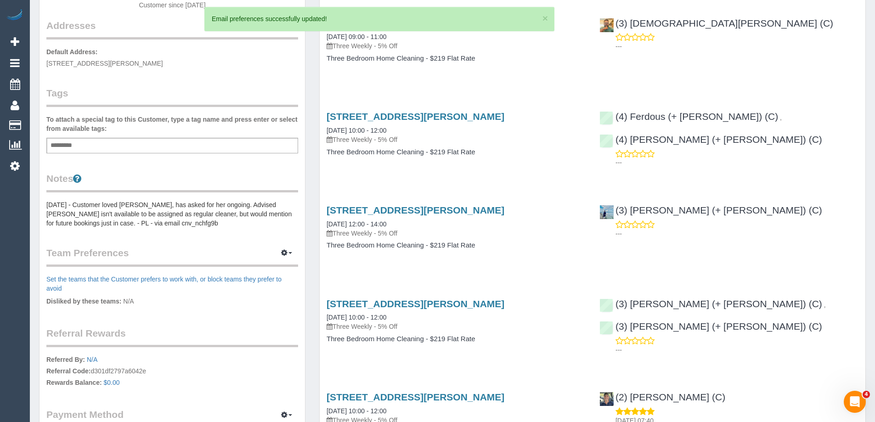
scroll to position [184, 0]
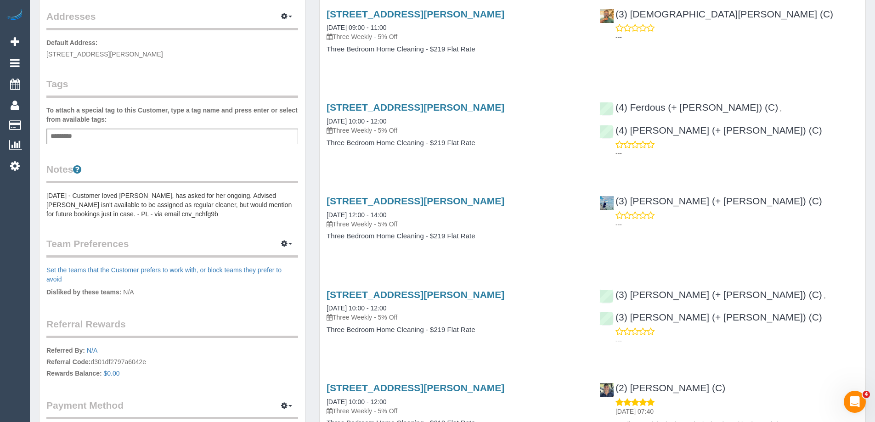
click at [114, 208] on pre "[DATE] - Customer loved [PERSON_NAME], has asked for her ongoing. Advised [PERS…" at bounding box center [172, 205] width 252 height 28
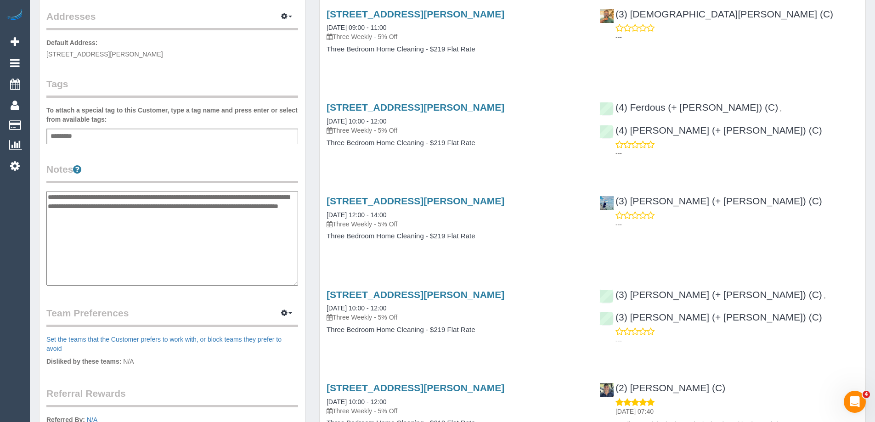
click at [171, 215] on textarea "**********" at bounding box center [172, 238] width 252 height 95
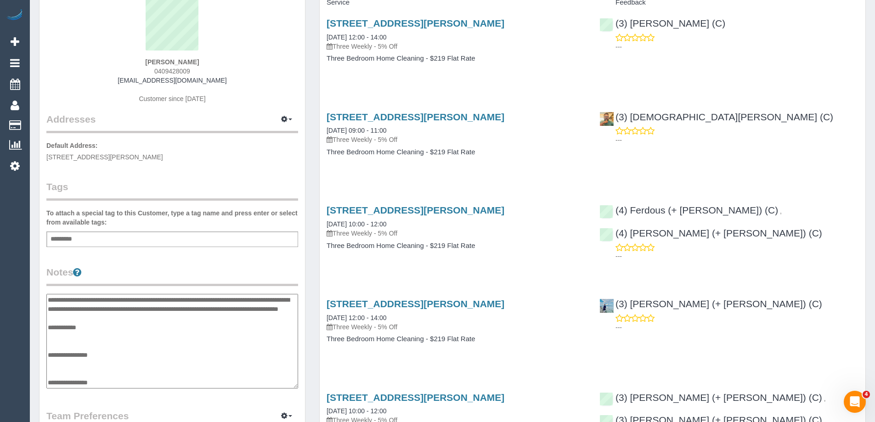
scroll to position [138, 0]
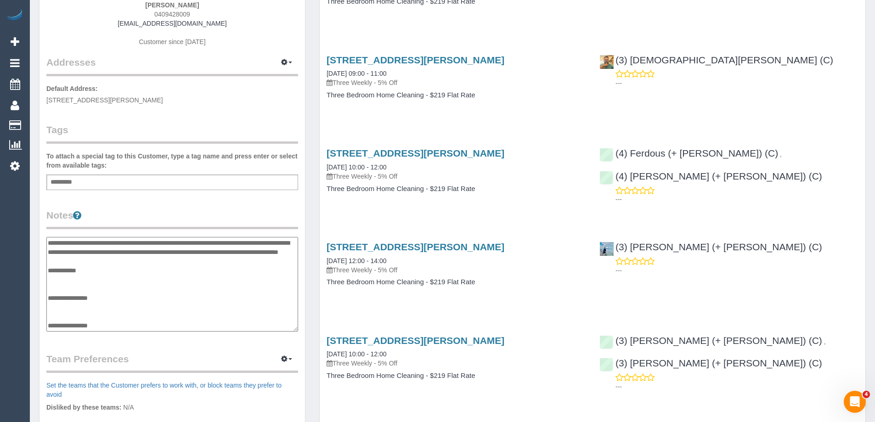
drag, startPoint x: 183, startPoint y: 264, endPoint x: 46, endPoint y: 241, distance: 138.3
click at [46, 241] on textarea "**********" at bounding box center [172, 284] width 252 height 95
click at [78, 298] on textarea "**********" at bounding box center [172, 284] width 252 height 95
paste textarea "**********"
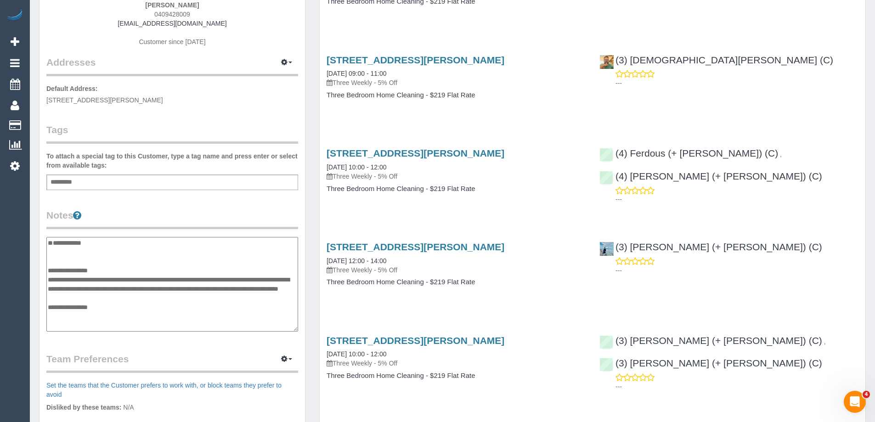
click at [52, 253] on textarea "**********" at bounding box center [172, 284] width 252 height 95
type textarea "**********"
click at [117, 197] on div "Customer Info Edit Contact Info Send Message Email Preferences Special Sales Ta…" at bounding box center [171, 242] width 265 height 693
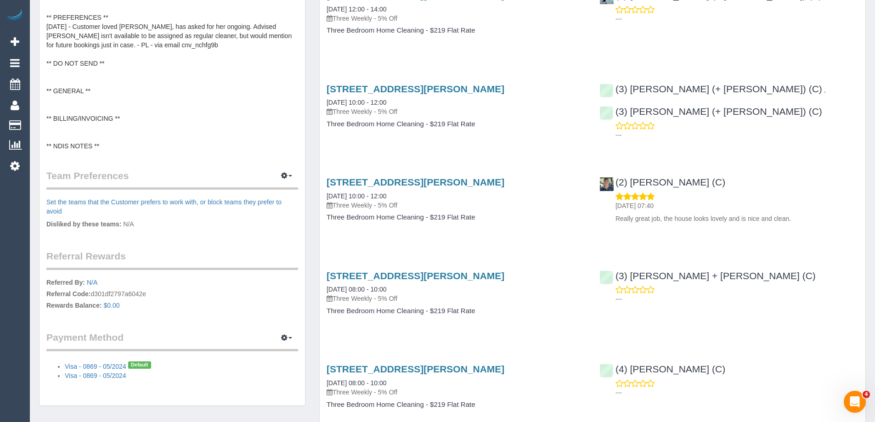
scroll to position [367, 0]
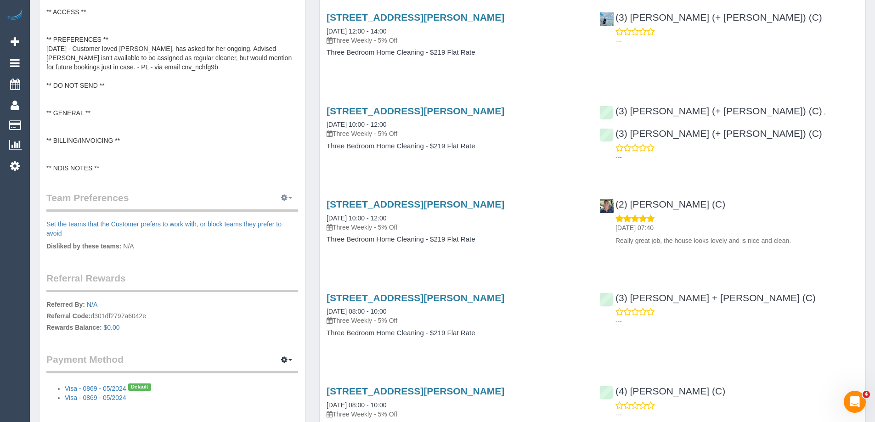
click at [287, 199] on icon "button" at bounding box center [284, 198] width 6 height 6
click at [271, 210] on link "Manage Preferences" at bounding box center [259, 215] width 78 height 12
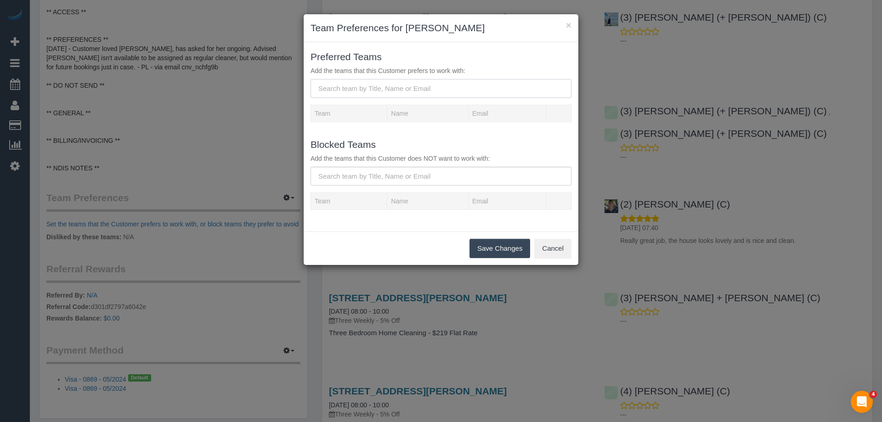
click at [359, 89] on input "text" at bounding box center [440, 88] width 261 height 19
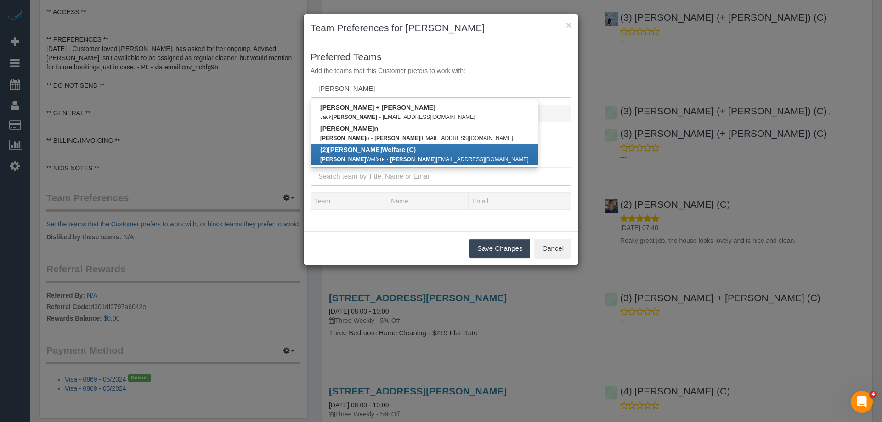
type input "kerry"
click at [364, 151] on b "(2) Kerry Welfare (C)" at bounding box center [368, 149] width 96 height 7
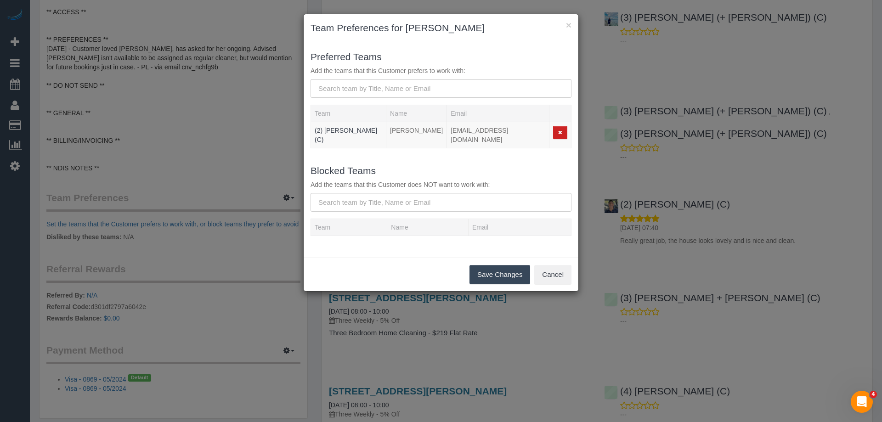
click at [508, 274] on button "Save Changes" at bounding box center [499, 274] width 61 height 19
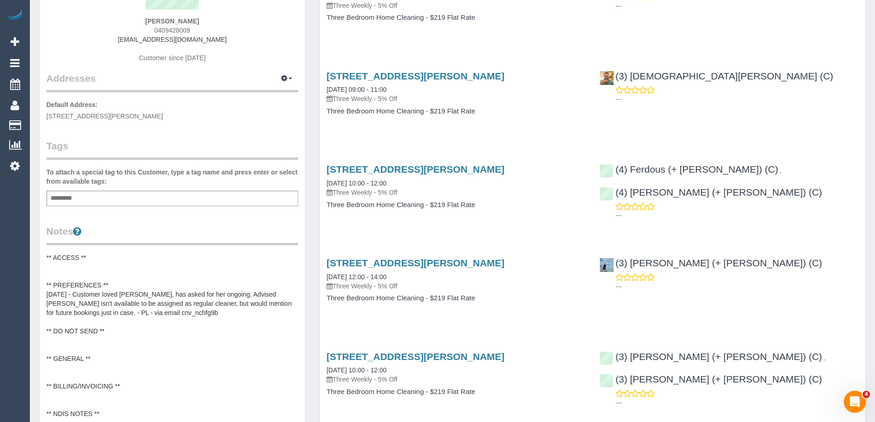
scroll to position [0, 0]
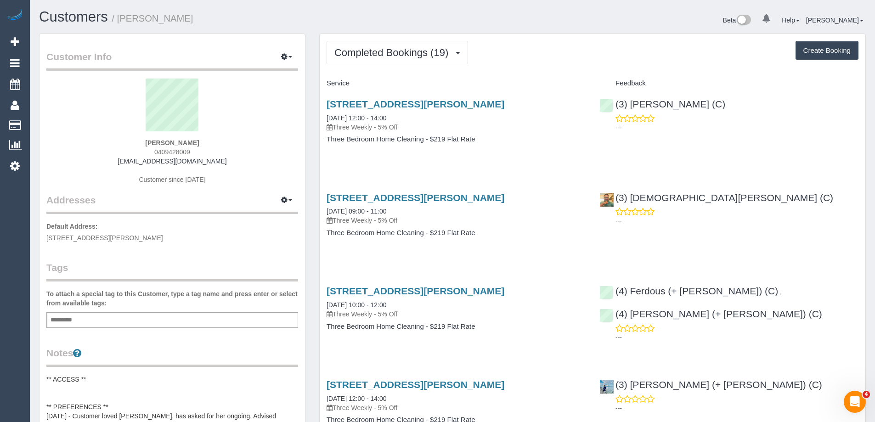
click at [835, 56] on button "Create Booking" at bounding box center [826, 50] width 63 height 19
select select "VIC"
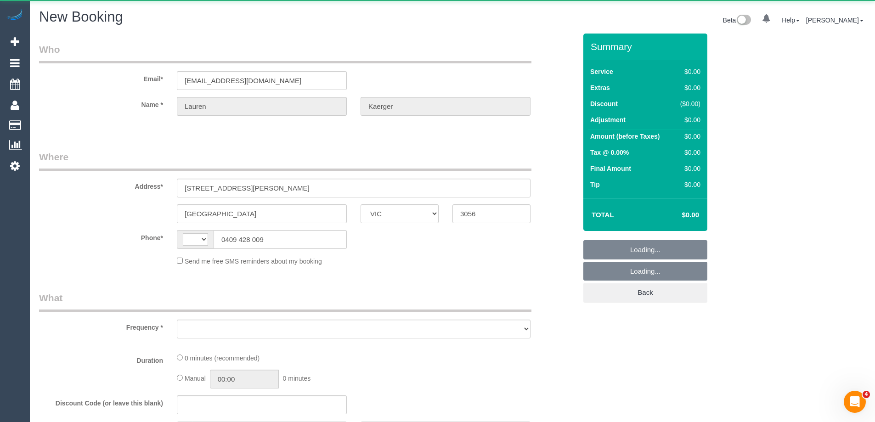
select select "string:AU"
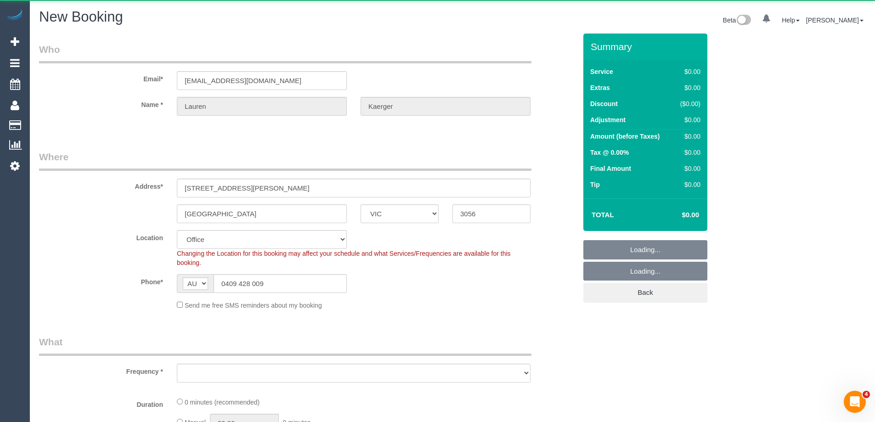
select select "string:stripe-pm_1PFVGy2GScqysDRVRaTSydxo"
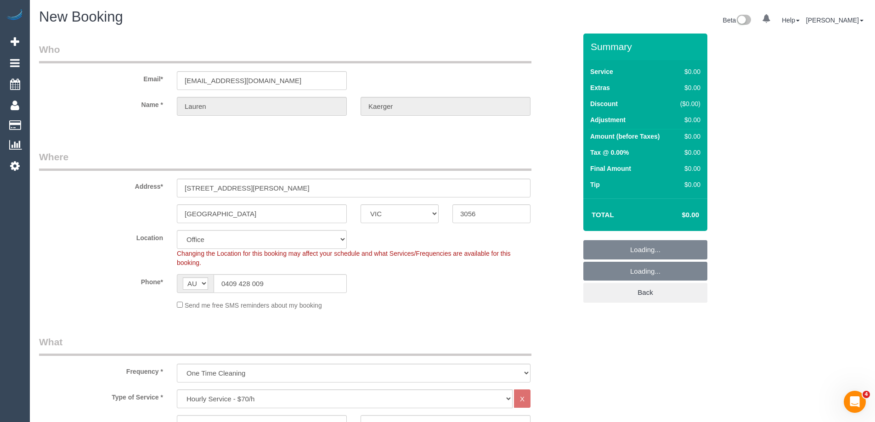
select select "object:3010"
select select "88"
select select "object:4266"
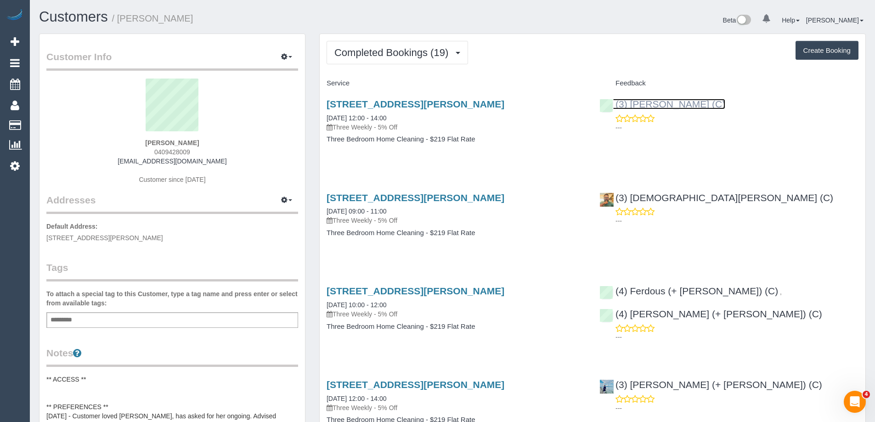
click at [658, 107] on link "(3) Noemy Cerda (C)" at bounding box center [662, 104] width 126 height 11
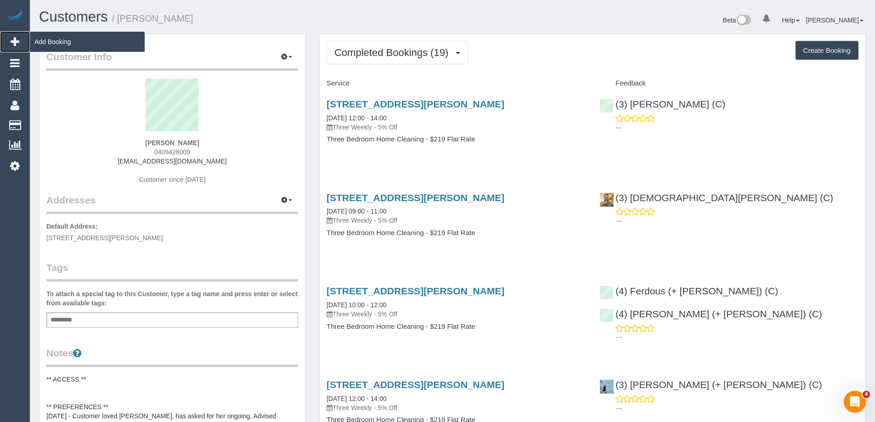
click at [20, 38] on link "Add Booking" at bounding box center [15, 41] width 30 height 21
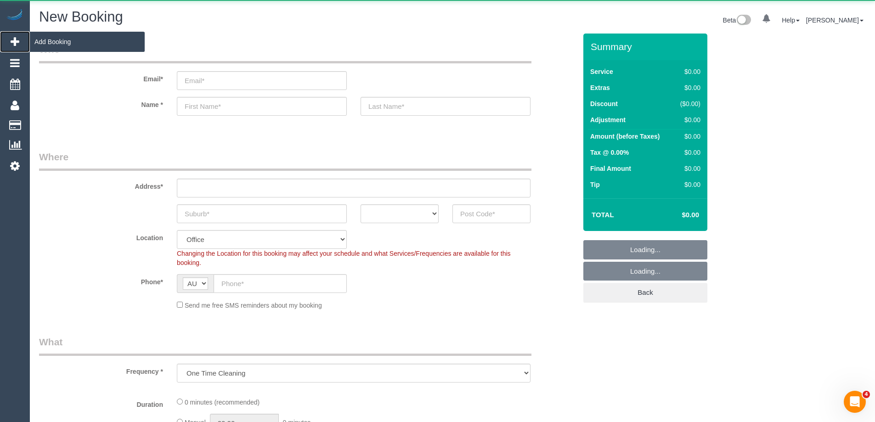
select select "object:6510"
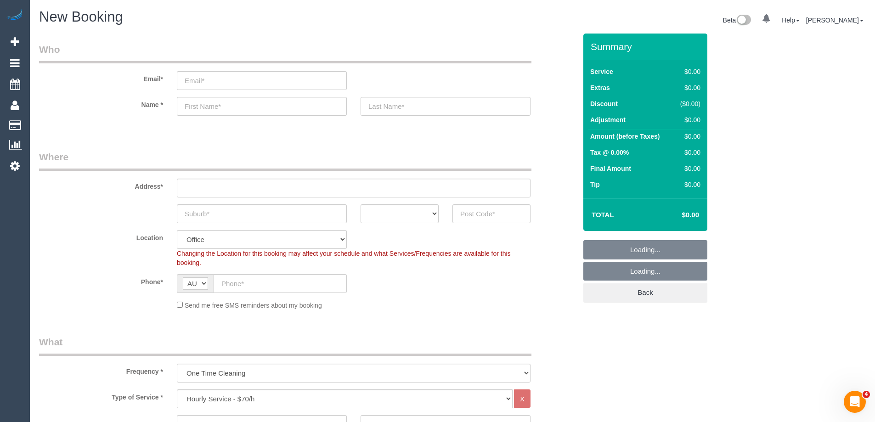
drag, startPoint x: 360, startPoint y: 129, endPoint x: 356, endPoint y: 138, distance: 9.3
click at [360, 130] on fieldset "Who Email* Name *" at bounding box center [307, 87] width 537 height 89
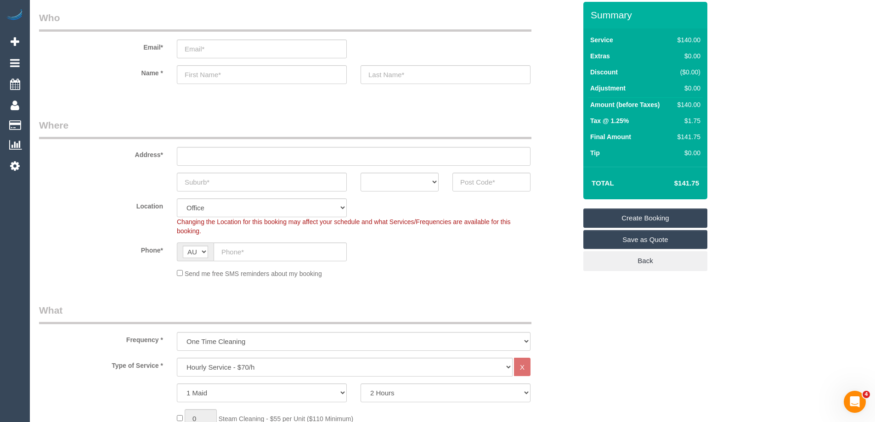
scroll to position [46, 0]
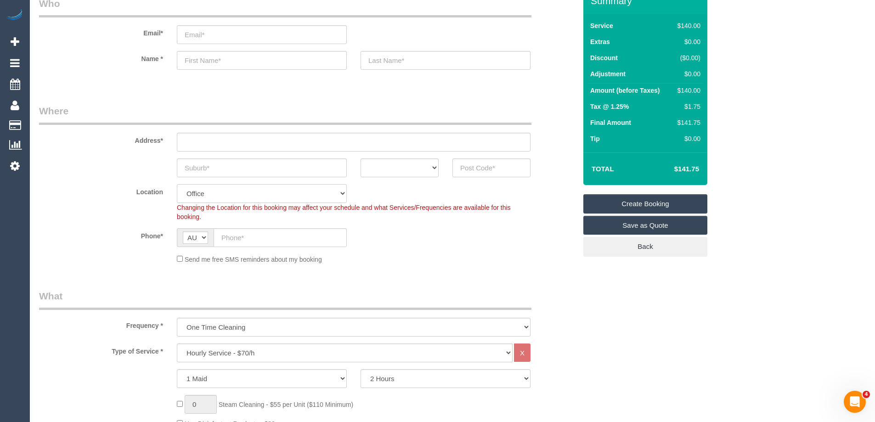
click at [240, 191] on select "Office City East (North) East (South) Inner East Inner North (East) Inner North…" at bounding box center [262, 193] width 170 height 19
click at [95, 163] on div "ACT NSW NT QLD SA TAS VIC WA" at bounding box center [307, 167] width 551 height 19
click at [410, 168] on select "ACT NSW NT QLD SA TAS VIC WA" at bounding box center [399, 167] width 78 height 19
click at [455, 266] on fieldset "Where Address* ACT NSW NT QLD SA TAS VIC WA Location Office City East (North) E…" at bounding box center [307, 187] width 537 height 167
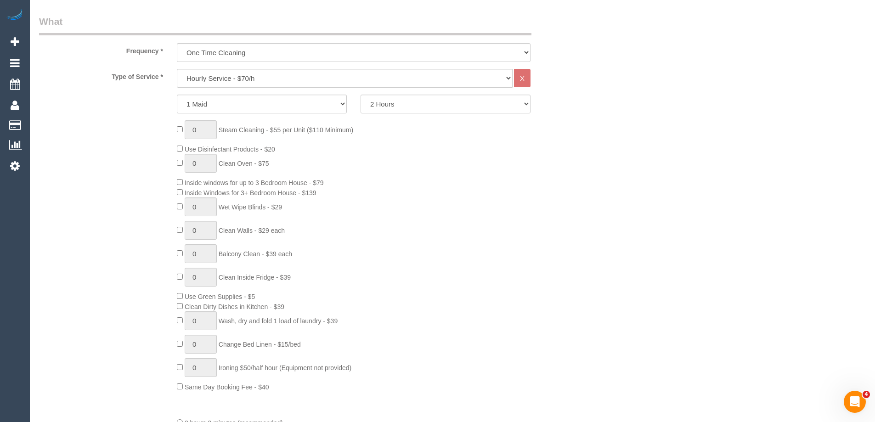
scroll to position [321, 0]
click at [326, 50] on select "One Time Cleaning Weekly - 10% Off - 10.00% (0% for the First Booking) Fortnigh…" at bounding box center [354, 51] width 354 height 19
click at [367, 249] on div "0 Steam Cleaning - $55 per Unit ($110 Minimum) Use Disinfectant Products - $20 …" at bounding box center [376, 254] width 413 height 271
click at [275, 79] on select "Hourly Service - $70/h Hourly Service - $65/h Hourly Service - $60/h Hourly Ser…" at bounding box center [345, 77] width 336 height 19
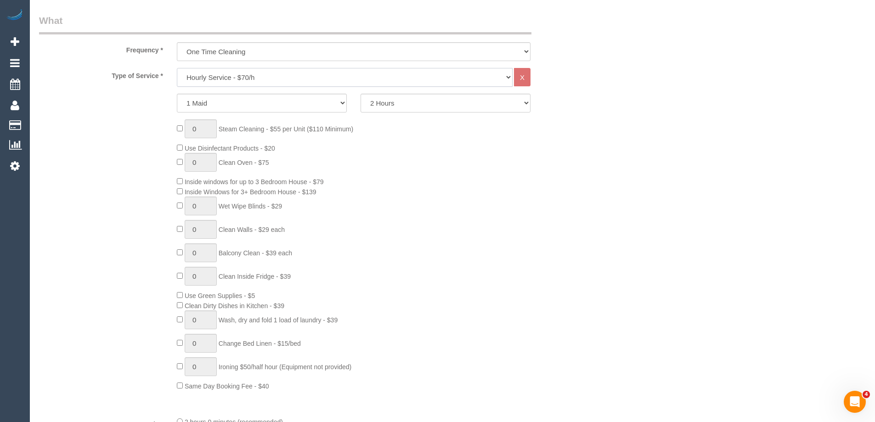
click at [279, 75] on select "Hourly Service - $70/h Hourly Service - $65/h Hourly Service - $60/h Hourly Ser…" at bounding box center [345, 77] width 336 height 19
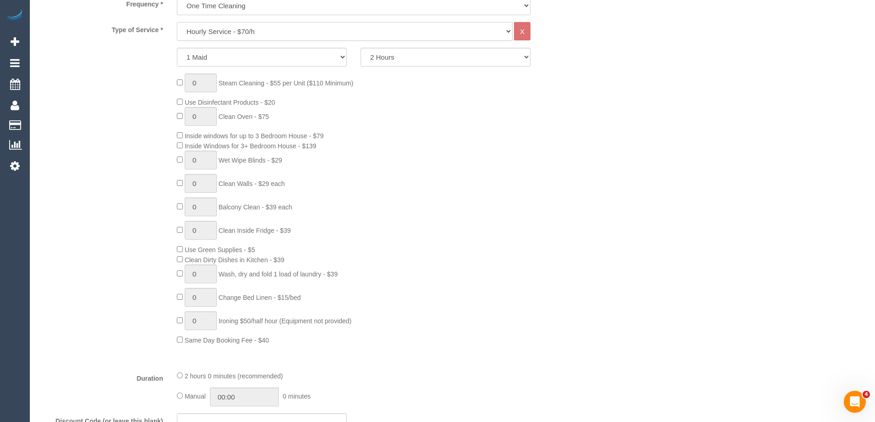
click at [286, 35] on select "Hourly Service - $70/h Hourly Service - $65/h Hourly Service - $60/h Hourly Ser…" at bounding box center [345, 31] width 336 height 19
select select "212"
click at [177, 22] on select "Hourly Service - $70/h Hourly Service - $65/h Hourly Service - $60/h Hourly Ser…" at bounding box center [345, 31] width 336 height 19
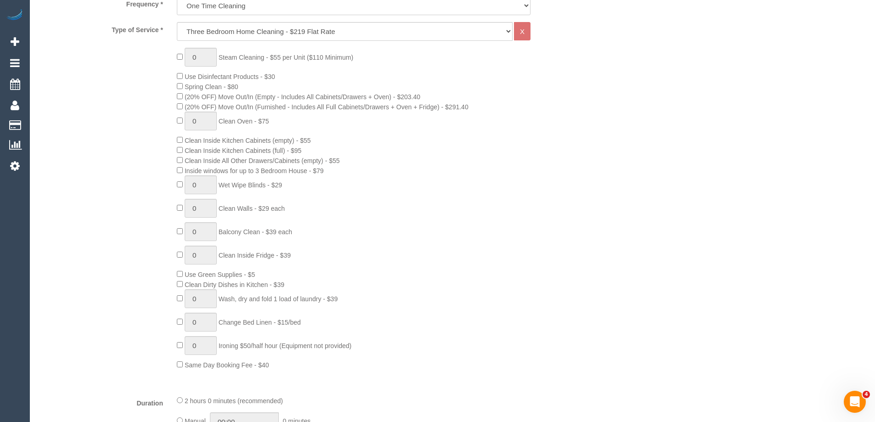
click at [452, 138] on div "0 Steam Cleaning - $55 per Unit ($110 Minimum) Use Disinfectant Products - $30 …" at bounding box center [376, 209] width 413 height 322
drag, startPoint x: 189, startPoint y: 85, endPoint x: 256, endPoint y: 86, distance: 67.1
click at [256, 86] on div "0 Steam Cleaning - $55 per Unit ($110 Minimum) Use Disinfectant Products - $30 …" at bounding box center [376, 209] width 413 height 322
click at [334, 137] on div "0 Steam Cleaning - $55 per Unit ($110 Minimum) Use Disinfectant Products - $30 …" at bounding box center [376, 209] width 413 height 322
click at [358, 97] on span "(20% OFF) Move Out/In (Empty - Includes All Cabinets/Drawers + Oven) - $203.40" at bounding box center [303, 96] width 236 height 7
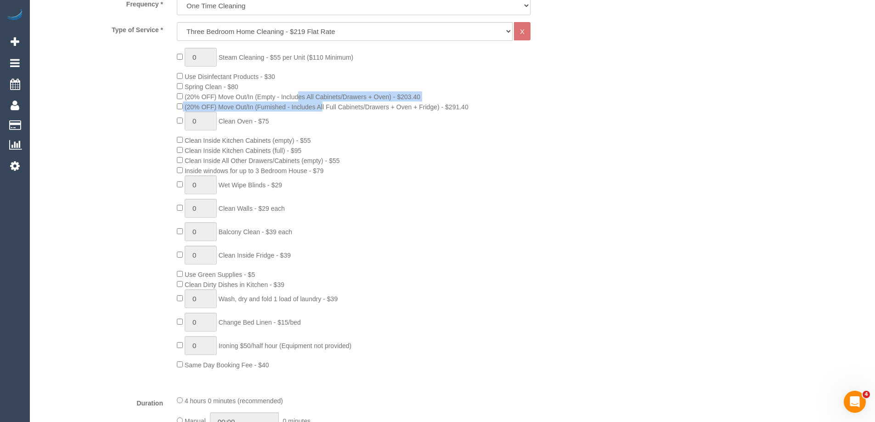
drag, startPoint x: 225, startPoint y: 96, endPoint x: 252, endPoint y: 108, distance: 29.2
click at [252, 108] on div "0 Steam Cleaning - $55 per Unit ($110 Minimum) Use Disinfectant Products - $30 …" at bounding box center [376, 209] width 413 height 322
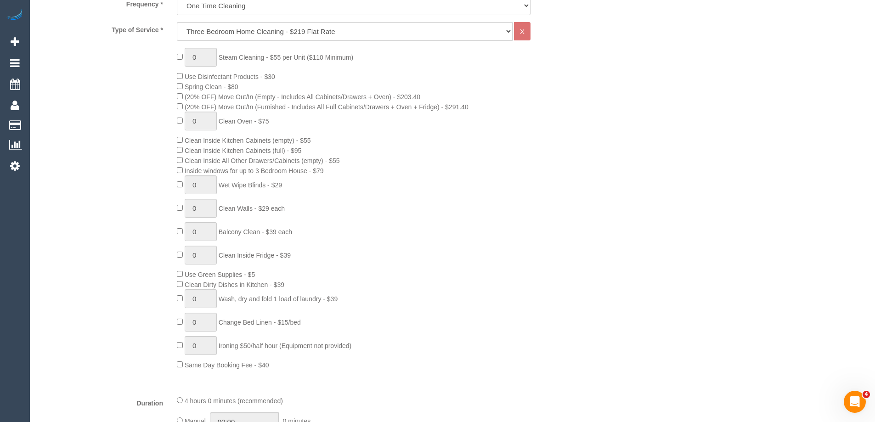
click at [282, 115] on div "0 Steam Cleaning - $55 per Unit ($110 Minimum) Use Disinfectant Products - $30 …" at bounding box center [376, 209] width 413 height 322
drag, startPoint x: 293, startPoint y: 146, endPoint x: 267, endPoint y: 146, distance: 26.2
click at [267, 146] on div "0 Steam Cleaning - $55 per Unit ($110 Minimum) Use Disinfectant Products - $30 …" at bounding box center [376, 209] width 413 height 322
click at [375, 133] on div "0 Steam Cleaning - $55 per Unit ($110 Minimum) Use Disinfectant Products - $30 …" at bounding box center [376, 209] width 413 height 322
drag, startPoint x: 194, startPoint y: 170, endPoint x: 346, endPoint y: 171, distance: 151.5
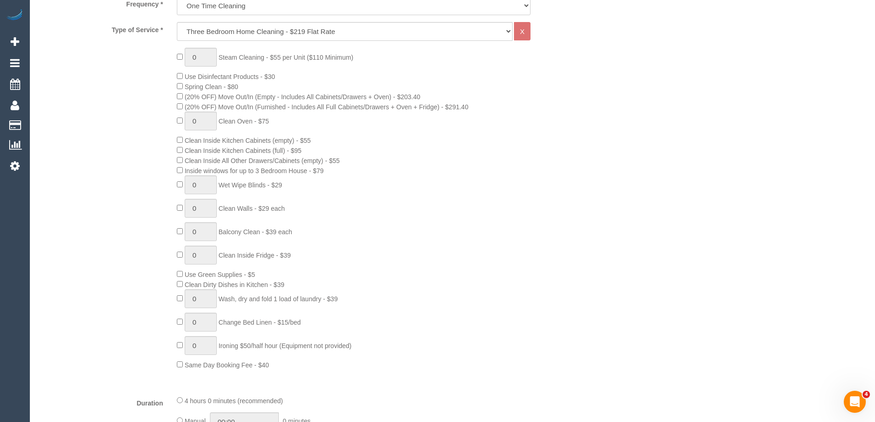
click at [346, 171] on div "0 Steam Cleaning - $55 per Unit ($110 Minimum) Use Disinfectant Products - $30 …" at bounding box center [376, 209] width 413 height 322
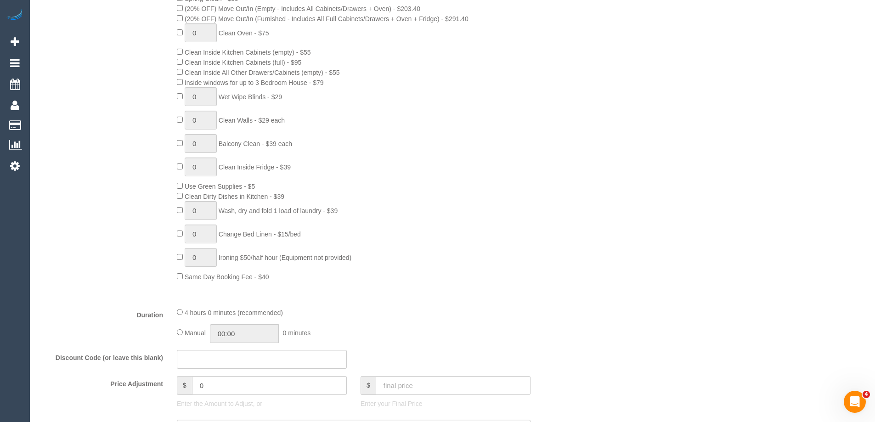
scroll to position [459, 0]
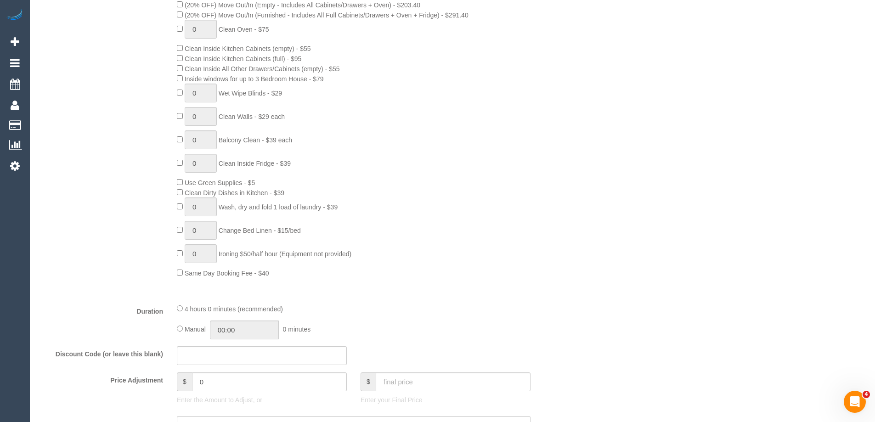
drag, startPoint x: 315, startPoint y: 207, endPoint x: 420, endPoint y: 207, distance: 104.7
click at [419, 207] on div "0 Steam Cleaning - $55 per Unit ($110 Minimum) Use Disinfectant Products - $30 …" at bounding box center [376, 117] width 413 height 322
click at [424, 212] on div "0 Steam Cleaning - $55 per Unit ($110 Minimum) Use Disinfectant Products - $30 …" at bounding box center [376, 117] width 413 height 322
drag, startPoint x: 228, startPoint y: 229, endPoint x: 362, endPoint y: 229, distance: 133.6
click at [349, 229] on div "0 Steam Cleaning - $55 per Unit ($110 Minimum) Use Disinfectant Products - $30 …" at bounding box center [376, 117] width 413 height 322
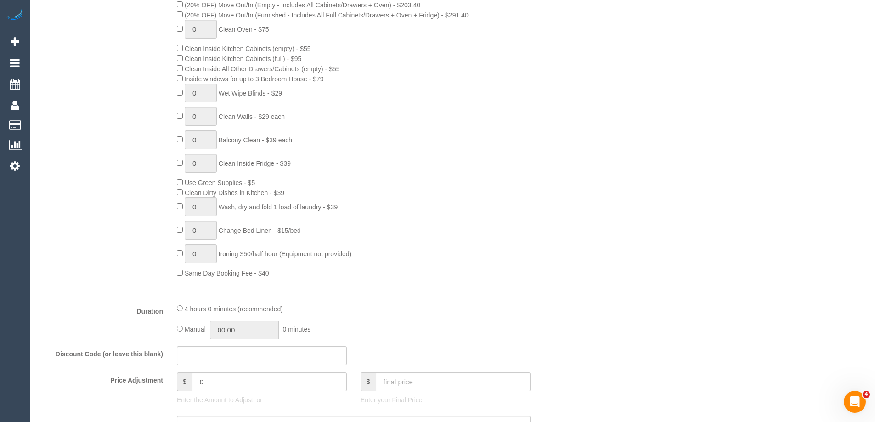
drag, startPoint x: 259, startPoint y: 253, endPoint x: 416, endPoint y: 256, distance: 157.5
click at [386, 256] on div "0 Steam Cleaning - $55 per Unit ($110 Minimum) Use Disinfectant Products - $30 …" at bounding box center [376, 117] width 413 height 322
click at [362, 281] on div "Type of Service * Hourly Service - $70/h Hourly Service - $65/h Hourly Service …" at bounding box center [307, 113] width 537 height 366
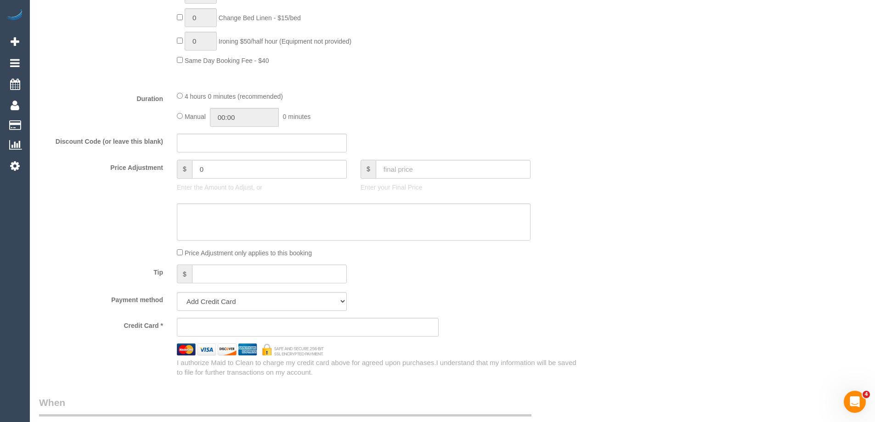
scroll to position [689, 0]
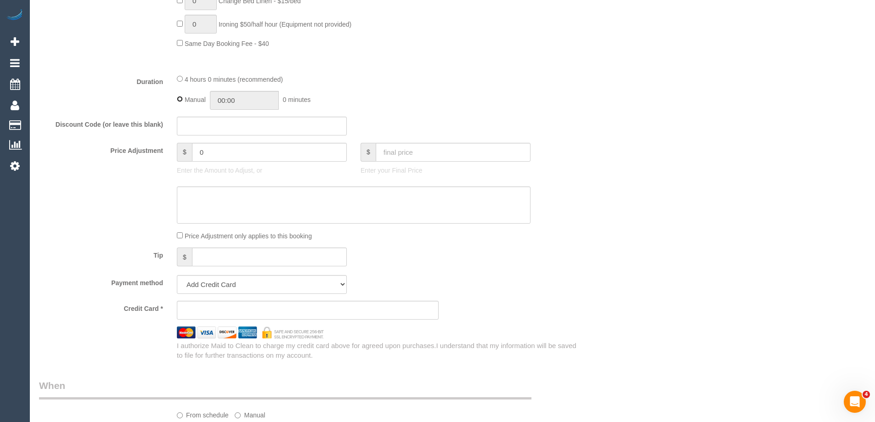
type input "04:00"
click at [175, 79] on div "4 hours 0 minutes (recommended) Manual 04:00 4 hours 0 minutes" at bounding box center [353, 92] width 367 height 36
click at [176, 79] on div "4 hours 0 minutes (recommended) Manual 04:00 4 hours 0 minutes" at bounding box center [353, 92] width 367 height 36
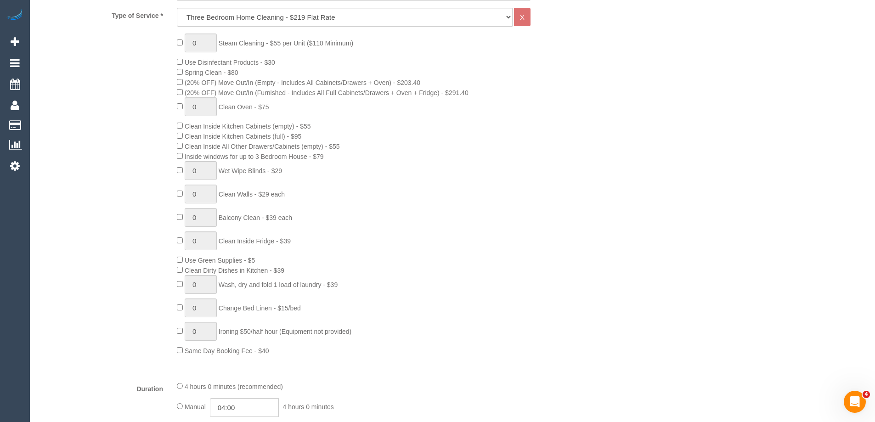
scroll to position [321, 0]
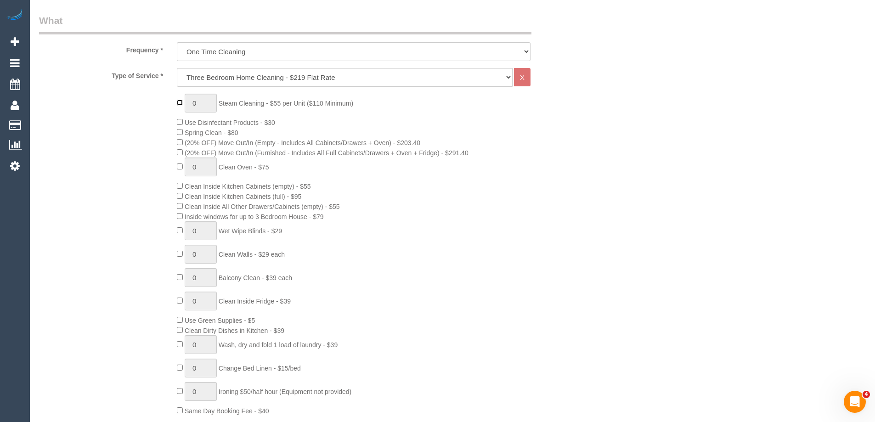
type input "1"
click at [208, 102] on input "1" at bounding box center [201, 103] width 32 height 19
type input "3"
type input "1"
click at [201, 231] on input "1" at bounding box center [201, 230] width 32 height 19
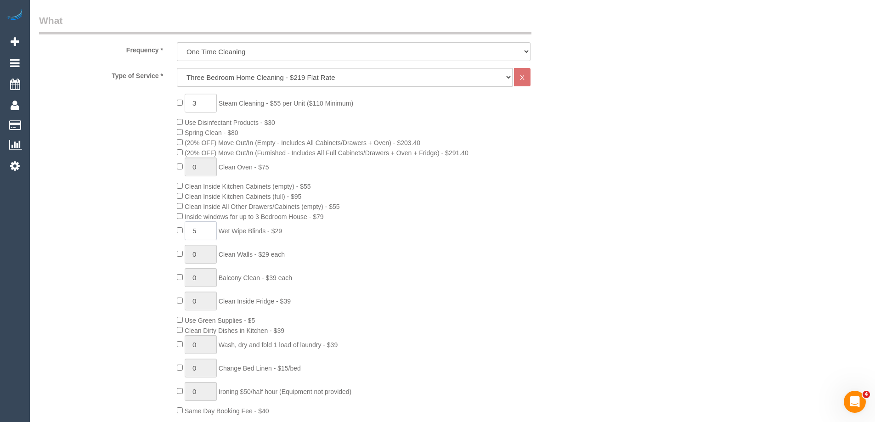
type input "5"
click at [403, 236] on div "3 Steam Cleaning - $55 per Unit ($110 Minimum) Use Disinfectant Products - $30 …" at bounding box center [376, 255] width 413 height 322
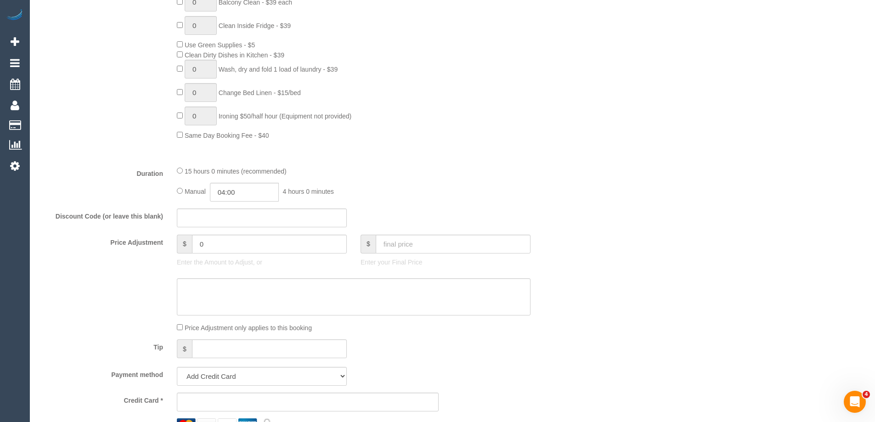
scroll to position [643, 0]
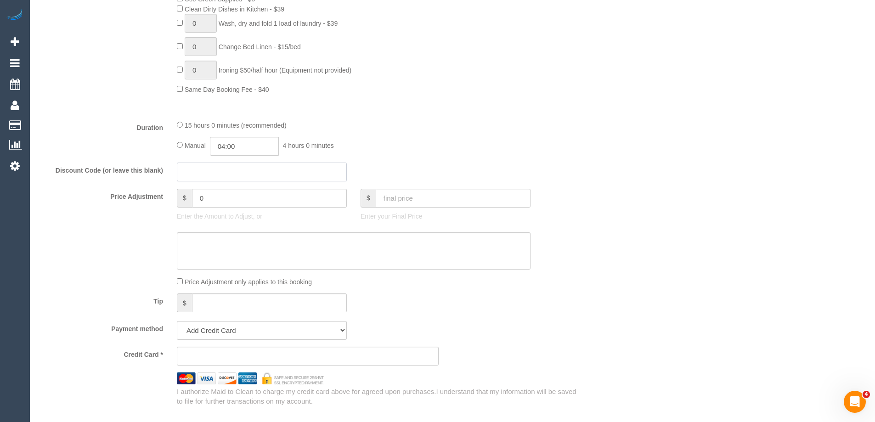
click at [186, 173] on input "text" at bounding box center [262, 172] width 170 height 19
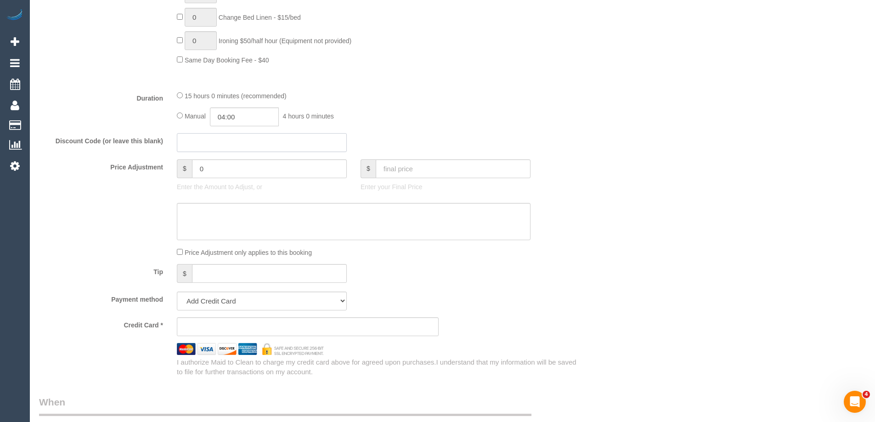
scroll to position [689, 0]
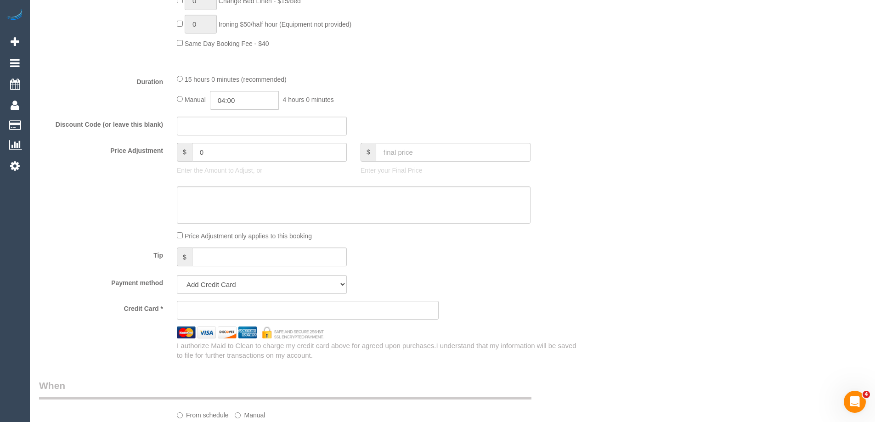
drag, startPoint x: 490, startPoint y: 154, endPoint x: 134, endPoint y: 149, distance: 355.9
click at [134, 149] on div "Who Email* Name * Where Address* ACT NSW NT QLD SA TAS VIC WA Location Office C…" at bounding box center [452, 184] width 827 height 1679
click at [145, 171] on div "Price Adjustment $ 0 Enter the Amount to Adjust, or $ Enter your Final Price" at bounding box center [307, 161] width 551 height 37
drag, startPoint x: 108, startPoint y: 149, endPoint x: 242, endPoint y: 149, distance: 134.1
click at [242, 149] on div "Price Adjustment $ 0 Enter the Amount to Adjust, or $ Enter your Final Price" at bounding box center [307, 161] width 551 height 37
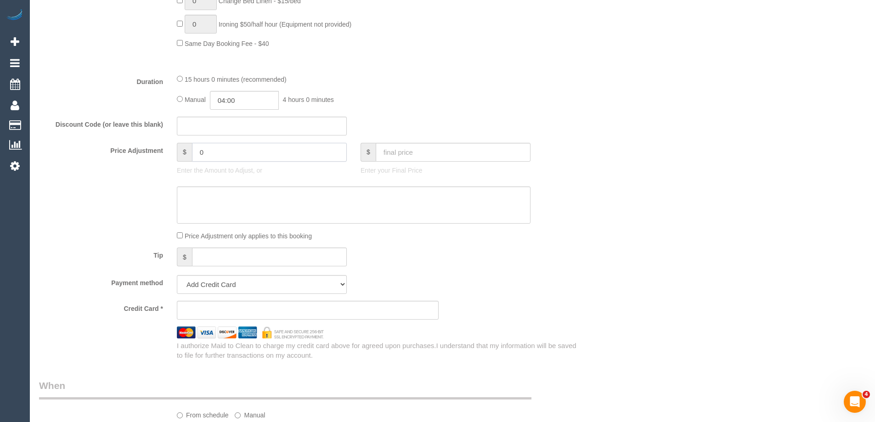
click at [219, 158] on input "0" at bounding box center [269, 152] width 155 height 19
click at [210, 202] on textarea at bounding box center [354, 205] width 354 height 38
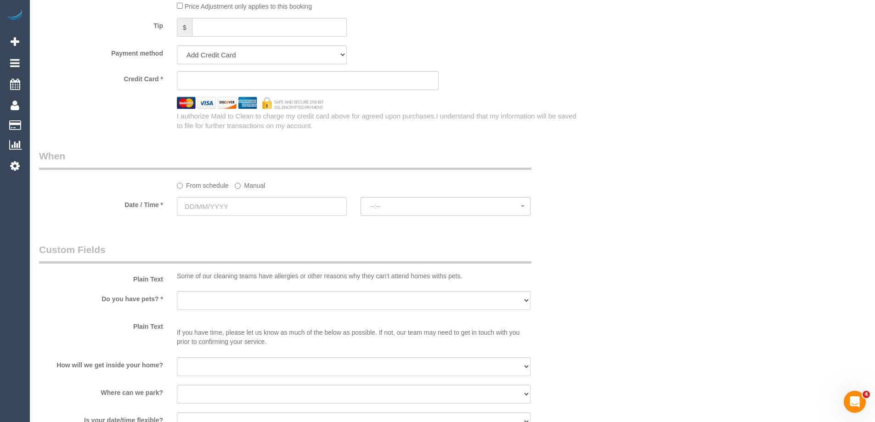
scroll to position [873, 0]
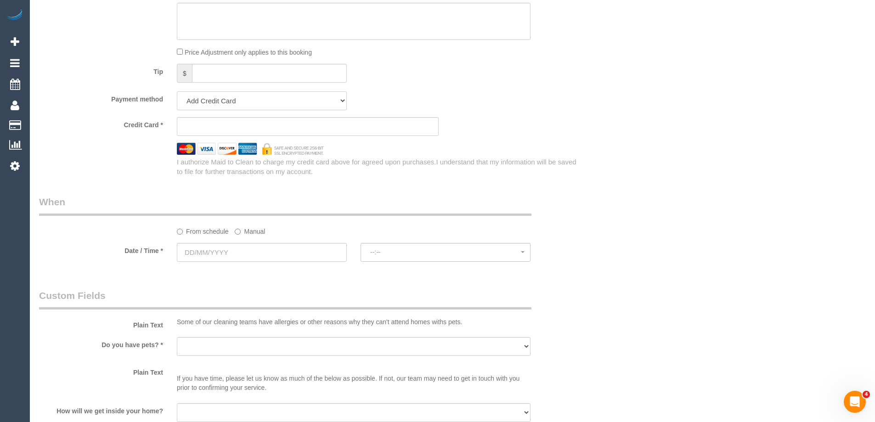
click at [225, 96] on select "Add Credit Card Cash Check Paypal" at bounding box center [262, 100] width 170 height 19
select select "string:check"
click at [177, 91] on select "Add Credit Card Cash Check Paypal" at bounding box center [262, 100] width 170 height 19
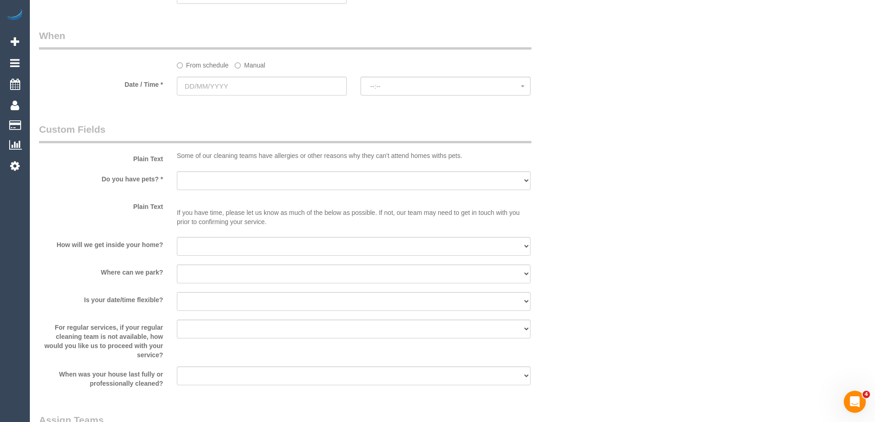
scroll to position [964, 0]
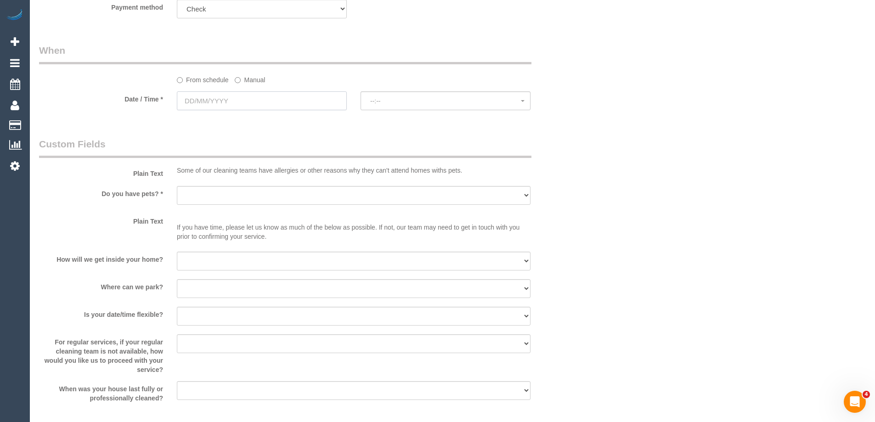
click at [236, 101] on input "text" at bounding box center [262, 100] width 170 height 19
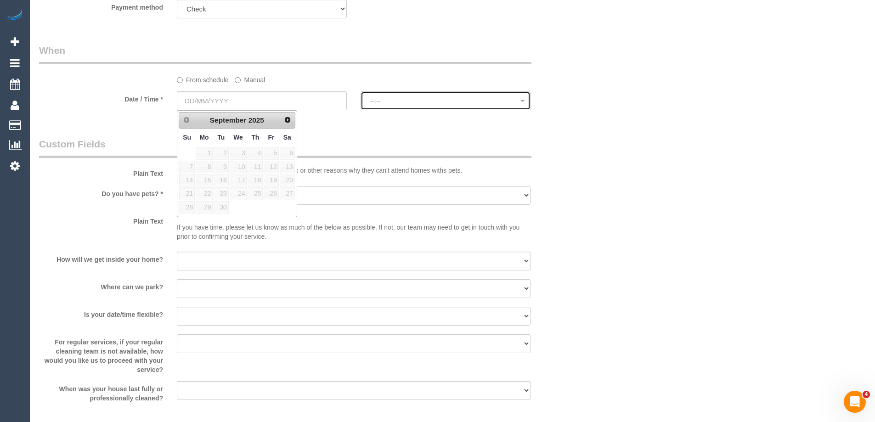
click at [450, 99] on span "--:--" at bounding box center [445, 100] width 151 height 7
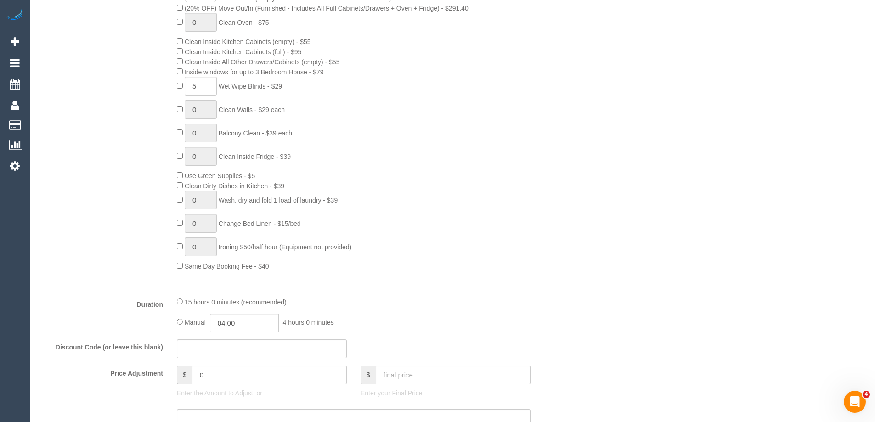
scroll to position [505, 0]
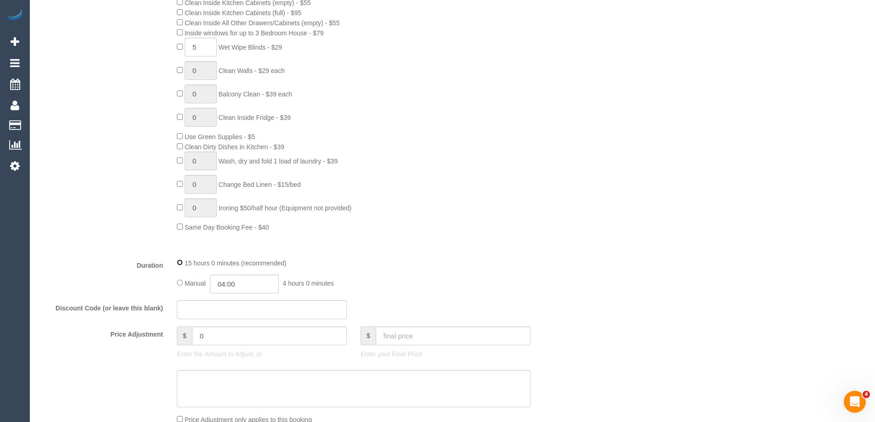
click at [217, 263] on div "15 hours 0 minutes (recommended)" at bounding box center [354, 263] width 354 height 10
drag, startPoint x: 214, startPoint y: 263, endPoint x: 168, endPoint y: 259, distance: 46.1
click at [168, 259] on div "Duration 15 hours 0 minutes (recommended) Manual 04:00 4 hours 0 minutes" at bounding box center [307, 276] width 551 height 36
click at [321, 253] on fieldset "What Frequency * One Time Cleaning Weekly - 10% Off - 10.00% (0% for the First …" at bounding box center [307, 157] width 537 height 655
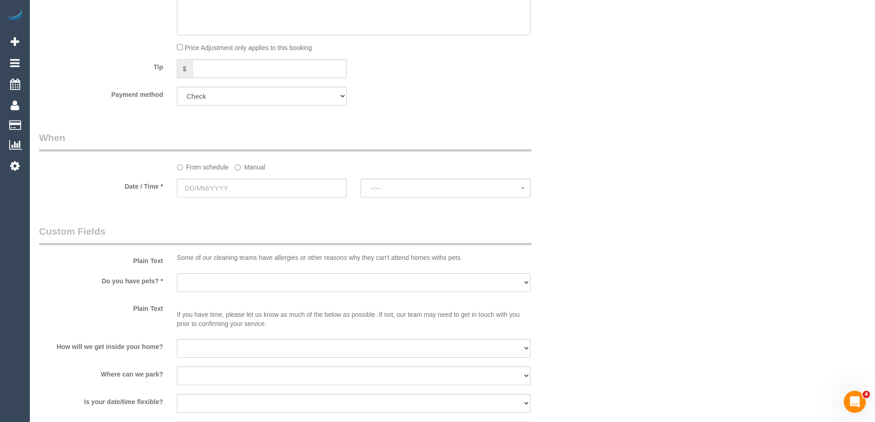
scroll to position [873, 0]
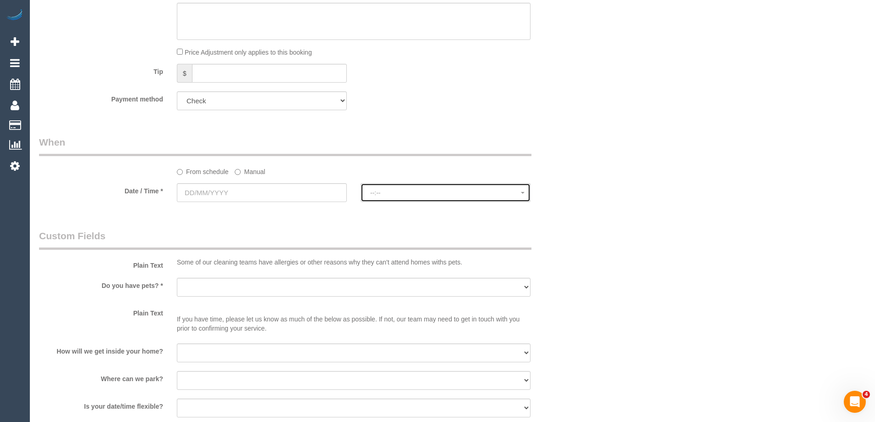
click at [415, 201] on button "--:--" at bounding box center [445, 192] width 170 height 19
click at [313, 190] on input "text" at bounding box center [262, 192] width 170 height 19
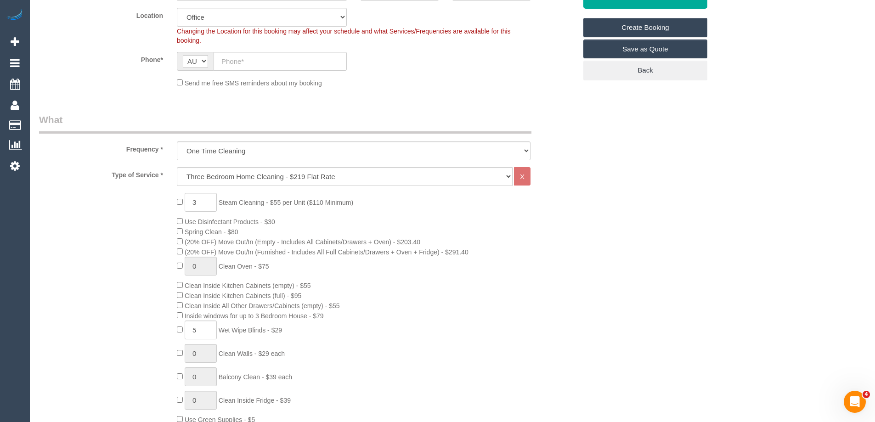
scroll to position [92, 0]
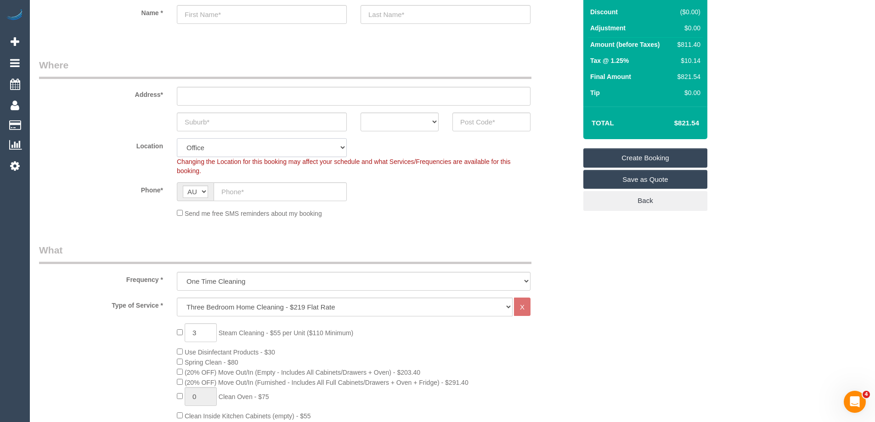
click at [241, 148] on select "Office City East (North) East (South) Inner East Inner North (East) Inner North…" at bounding box center [262, 147] width 170 height 19
select select "47"
click at [177, 138] on select "Office City East (North) East (South) Inner East Inner North (East) Inner North…" at bounding box center [262, 147] width 170 height 19
click at [528, 249] on legend "What" at bounding box center [285, 253] width 492 height 21
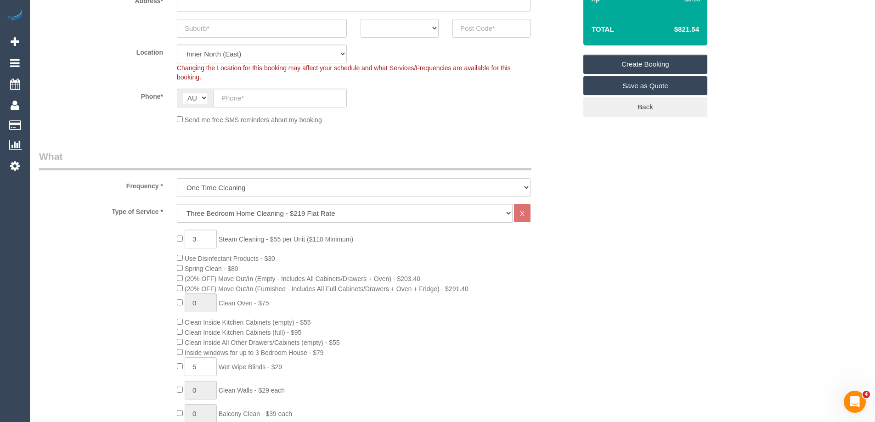
select select "object:7871"
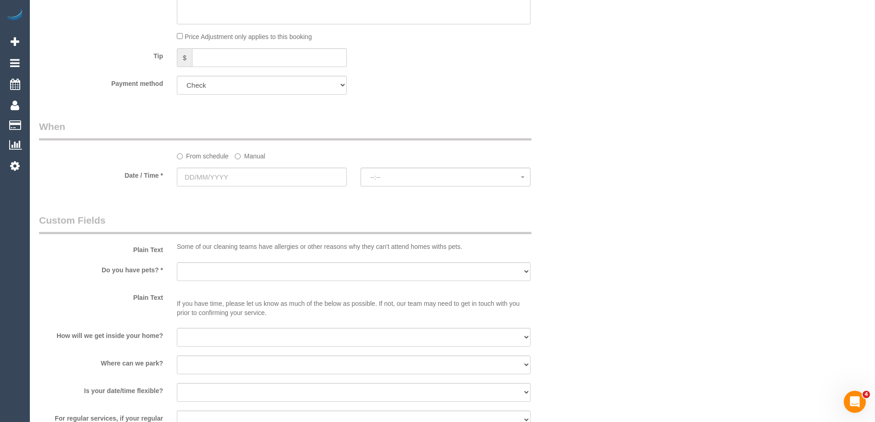
scroll to position [918, 0]
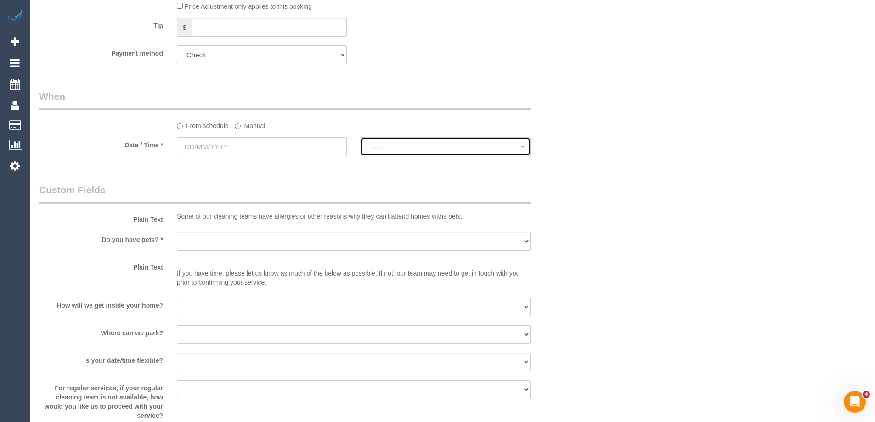
click at [428, 141] on button "--:--" at bounding box center [445, 146] width 170 height 19
click at [281, 142] on input "text" at bounding box center [262, 146] width 170 height 19
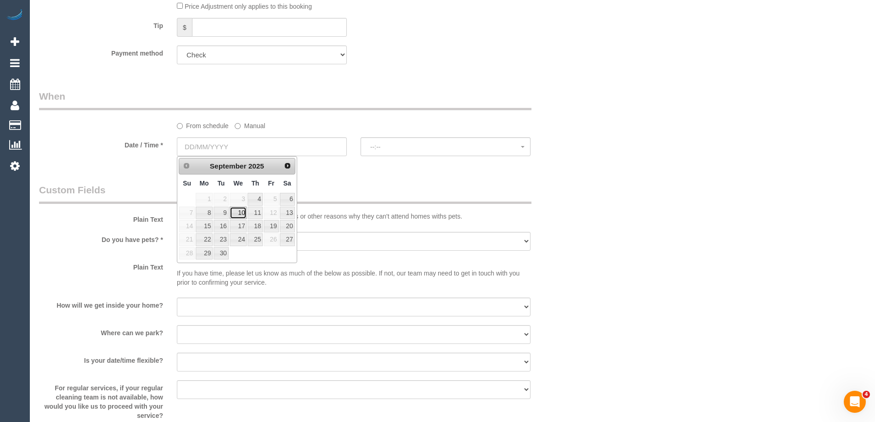
click at [244, 210] on link "10" at bounding box center [238, 213] width 17 height 12
type input "10/09/2025"
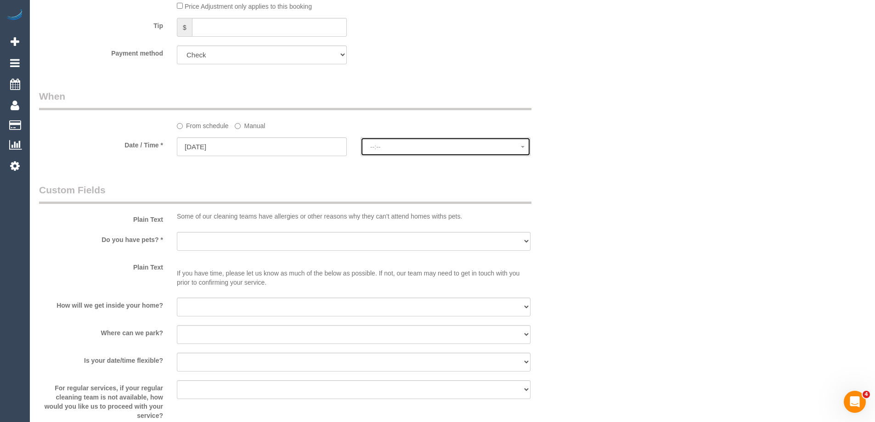
click at [442, 153] on button "--:--" at bounding box center [445, 146] width 170 height 19
select select "spot1"
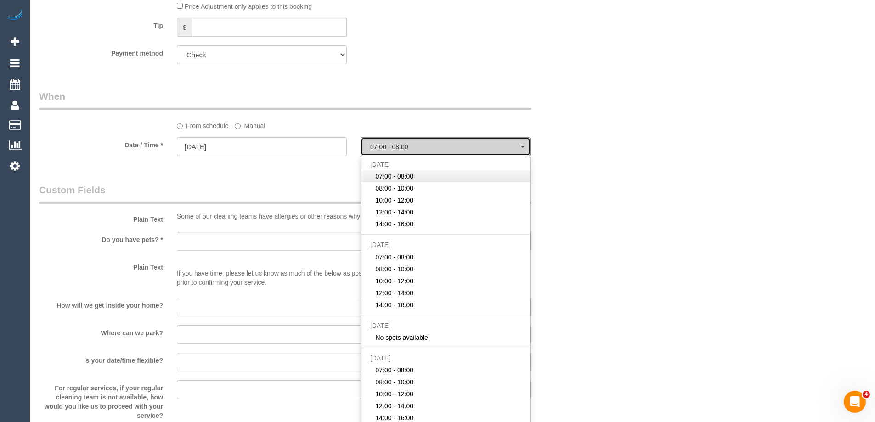
scroll to position [964, 0]
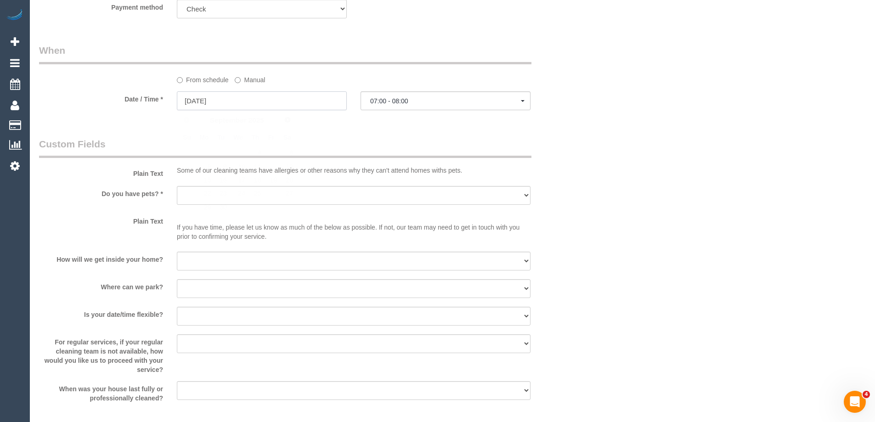
click at [242, 105] on input "10/09/2025" at bounding box center [262, 100] width 170 height 19
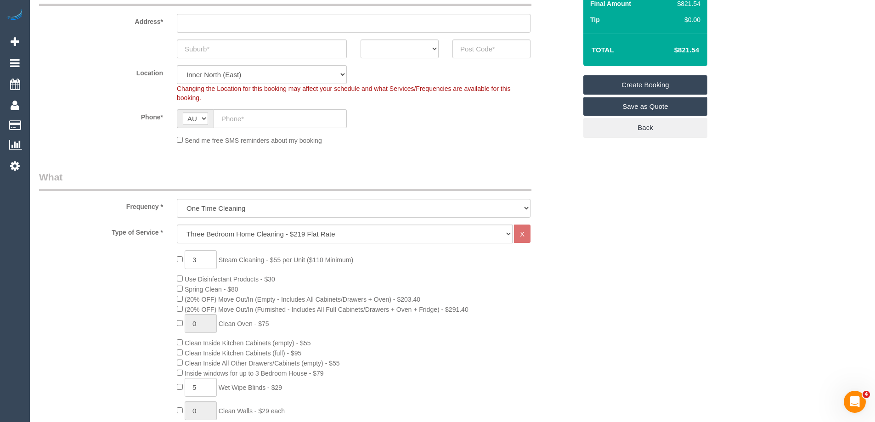
scroll to position [184, 0]
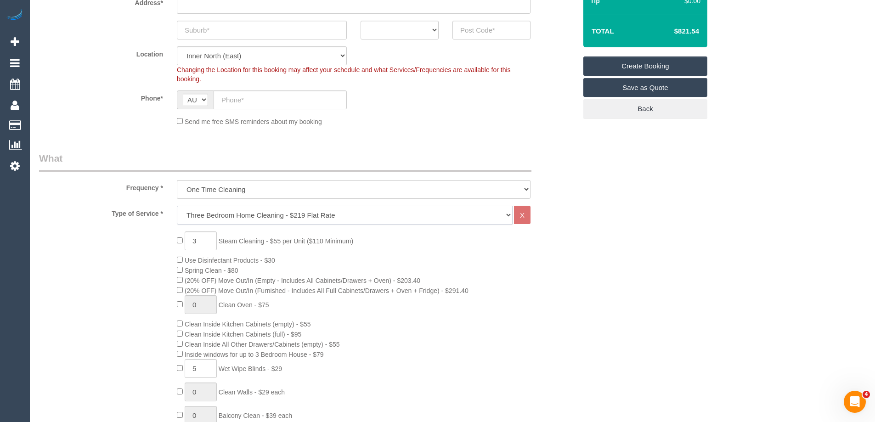
click at [263, 219] on select "Hourly Service - $70/h Hourly Service - $65/h Hourly Service - $60/h Hourly Ser…" at bounding box center [345, 215] width 336 height 19
select select "209"
click at [177, 206] on select "Hourly Service - $70/h Hourly Service - $65/h Hourly Service - $60/h Hourly Ser…" at bounding box center [345, 215] width 336 height 19
select select "1"
select select "120"
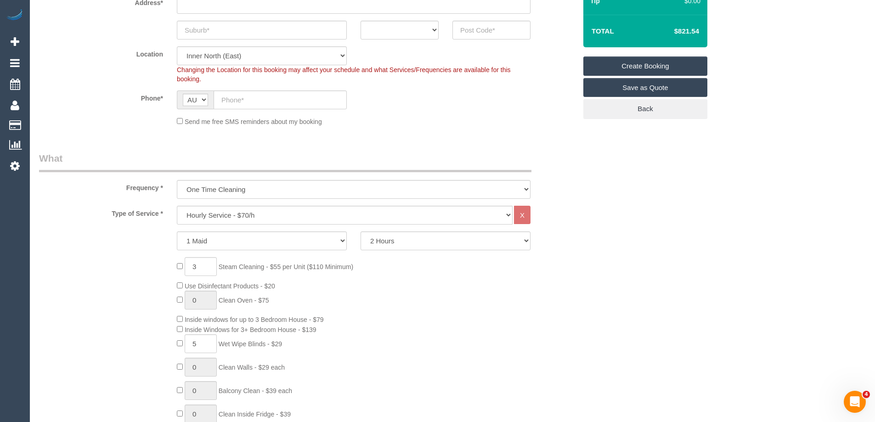
click at [436, 279] on div "3 Steam Cleaning - $55 per Unit ($110 Minimum) Use Disinfectant Products - $20 …" at bounding box center [376, 392] width 413 height 271
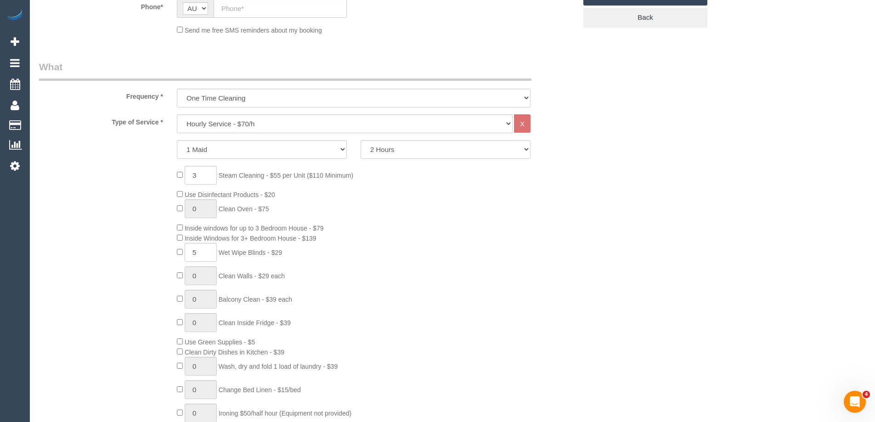
scroll to position [276, 0]
type input "0"
click at [339, 278] on div "0 Steam Cleaning - $55 per Unit ($110 Minimum) Use Disinfectant Products - $20 …" at bounding box center [376, 300] width 413 height 271
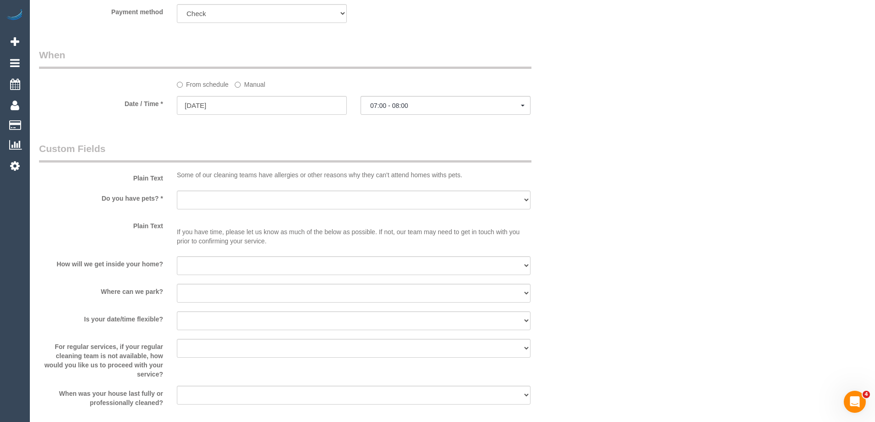
scroll to position [918, 0]
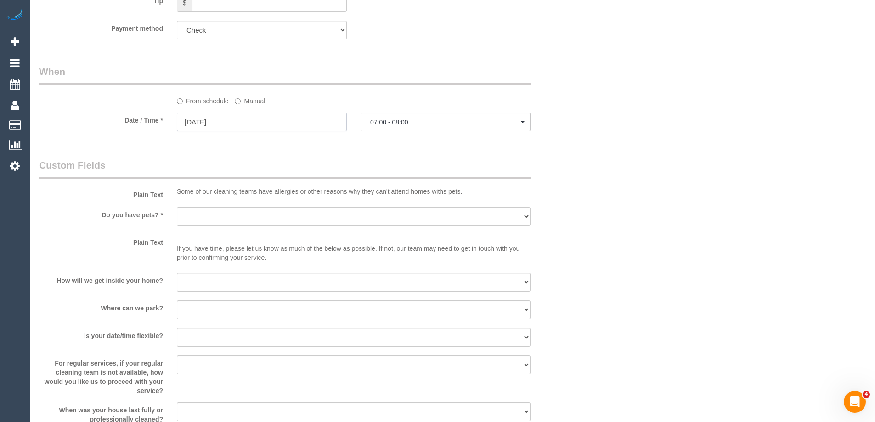
click at [254, 125] on input "10/09/2025" at bounding box center [262, 122] width 170 height 19
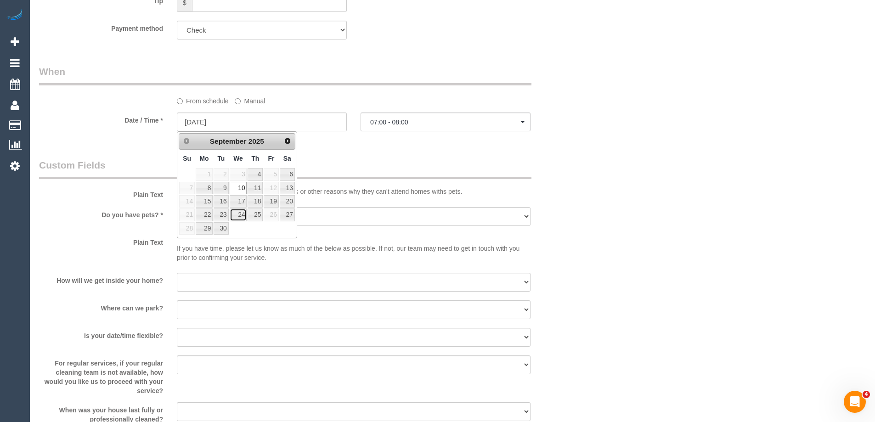
click at [235, 210] on link "24" at bounding box center [238, 214] width 17 height 12
type input "24/09/2025"
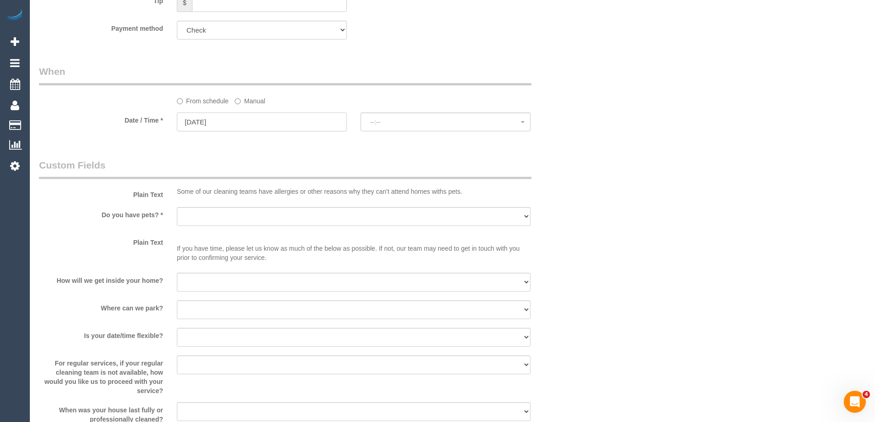
click at [221, 125] on input "24/09/2025" at bounding box center [262, 122] width 170 height 19
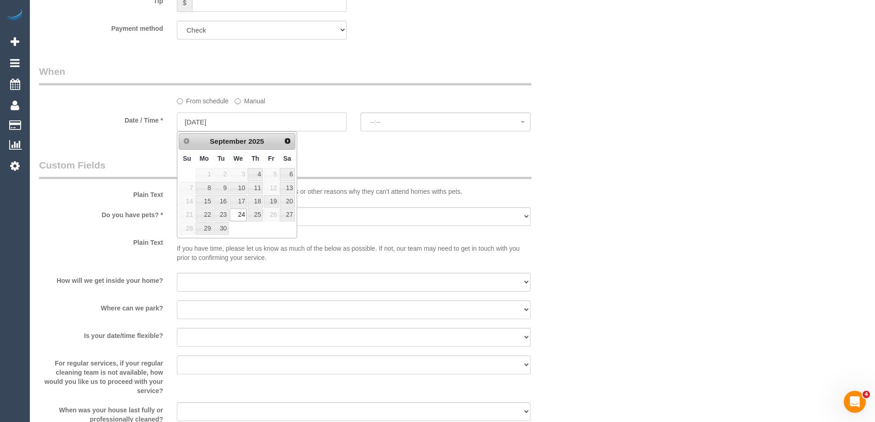
select select "spot18"
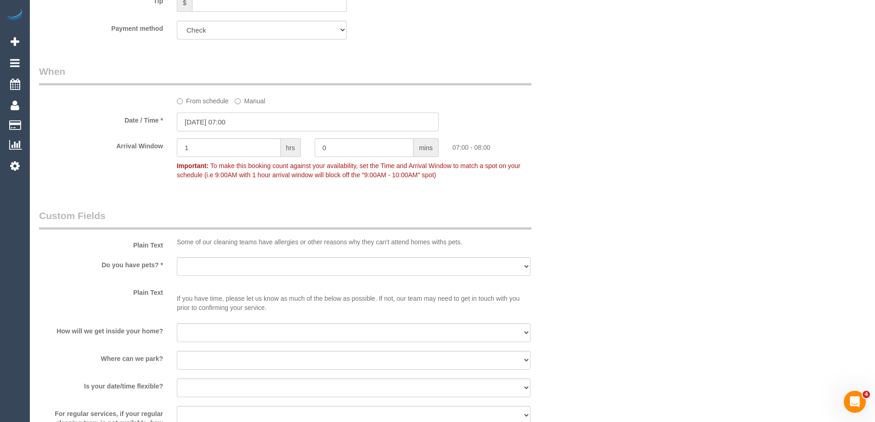
click at [254, 115] on input "24/09/2025 07:00" at bounding box center [308, 122] width 262 height 19
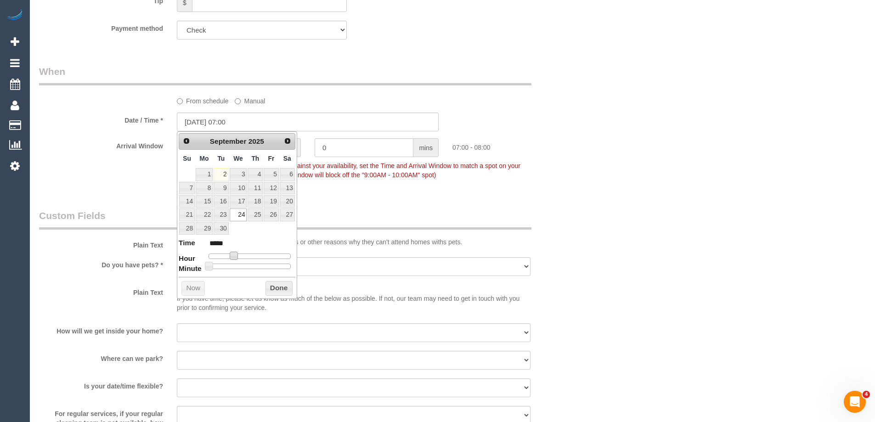
type input "24/09/2025 08:00"
type input "*****"
type input "24/09/2025 09:00"
type input "*****"
type input "24/09/2025 11:00"
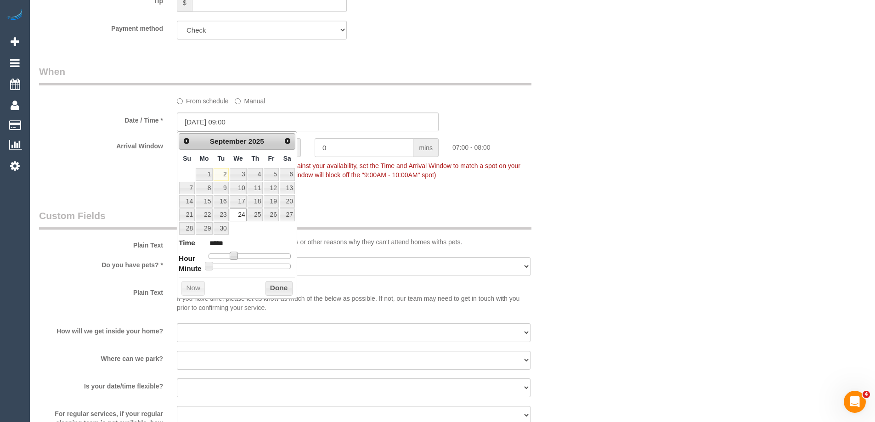
type input "*****"
type input "24/09/2025 12:00"
type input "*****"
type input "24/09/2025 13:00"
type input "*****"
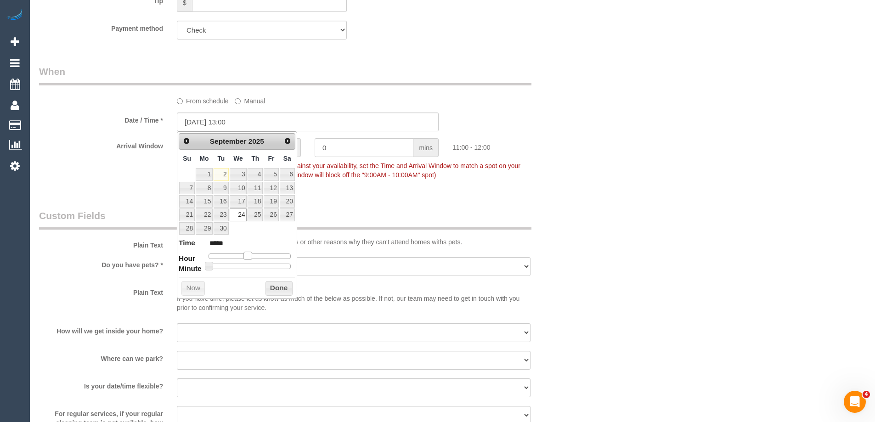
type input "24/09/2025 14:00"
type input "*****"
type input "24/09/2025 15:00"
type input "*****"
type input "24/09/2025 14:00"
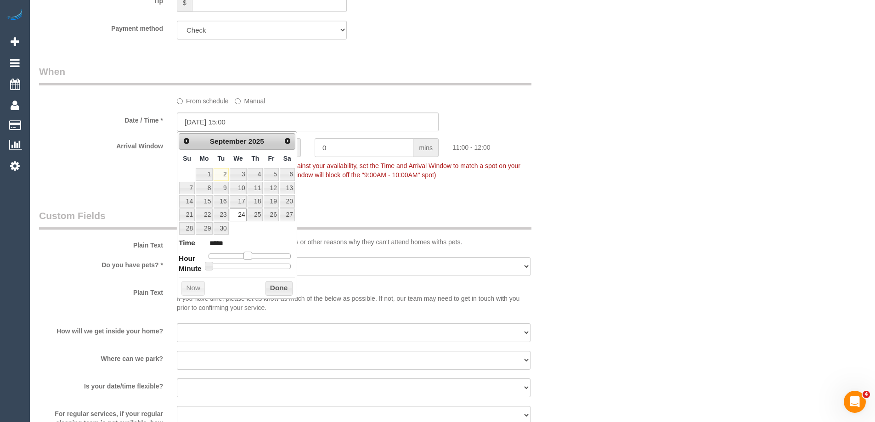
type input "*****"
type input "24/09/2025 12:00"
type input "*****"
type input "24/09/2025 10:00"
type input "*****"
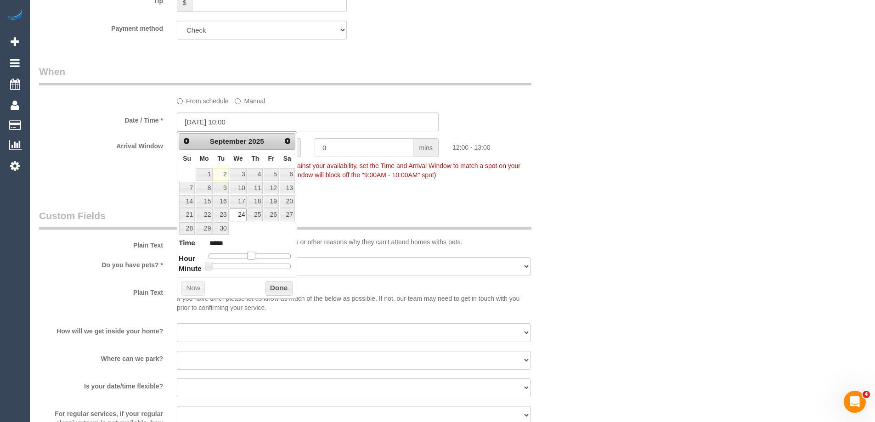
type input "24/09/2025 07:00"
type input "*****"
type input "24/09/2025 05:00"
type input "*****"
type input "24/09/2025 03:00"
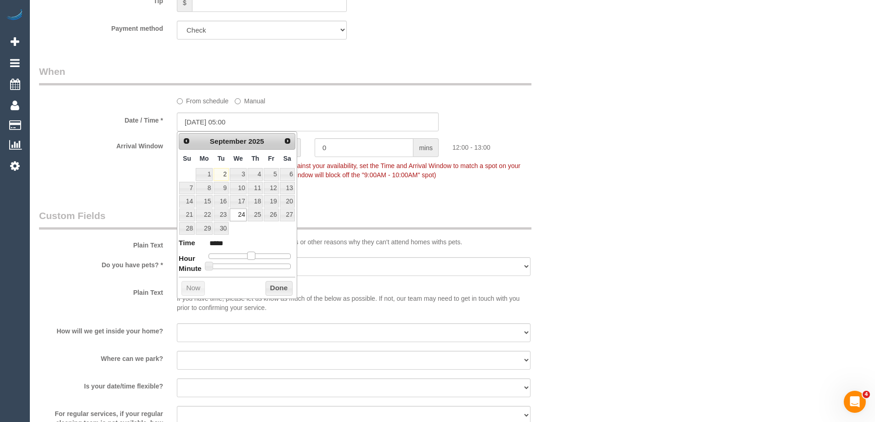
type input "*****"
type input "24/09/2025 02:00"
type input "*****"
type input "24/09/2025 00:00"
type input "*****"
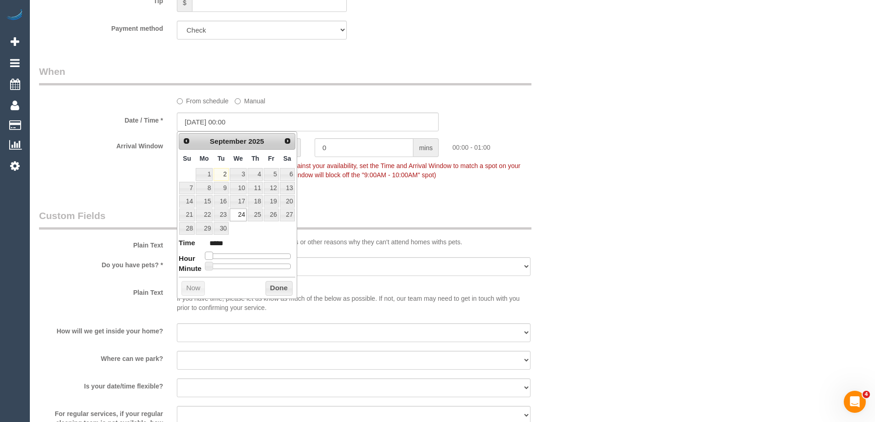
type input "24/09/2025 03:00"
type input "*****"
type input "24/09/2025 06:00"
type input "*****"
type input "24/09/2025 09:00"
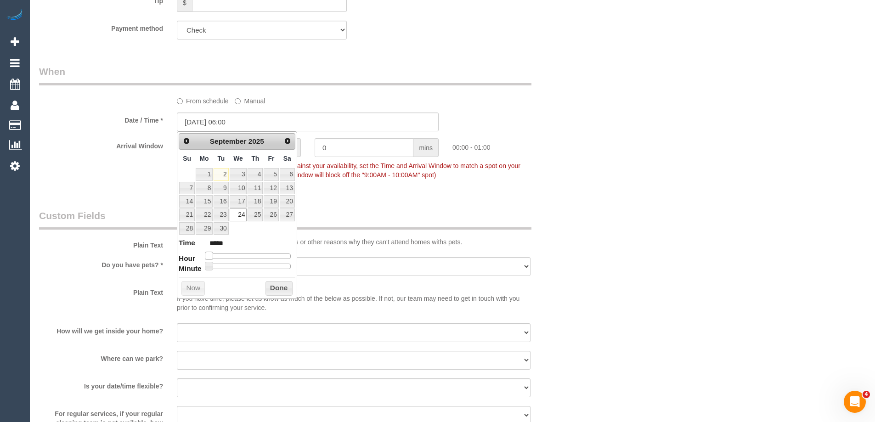
type input "*****"
type input "24/09/2025 12:00"
type input "*****"
type input "24/09/2025 14:00"
type input "*****"
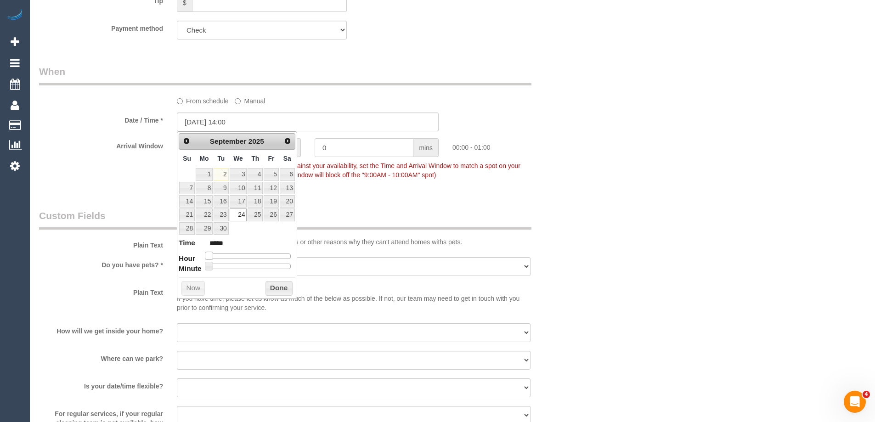
type input "24/09/2025 17:00"
type input "*****"
type input "24/09/2025 18:00"
type input "*****"
type input "24/09/2025 20:00"
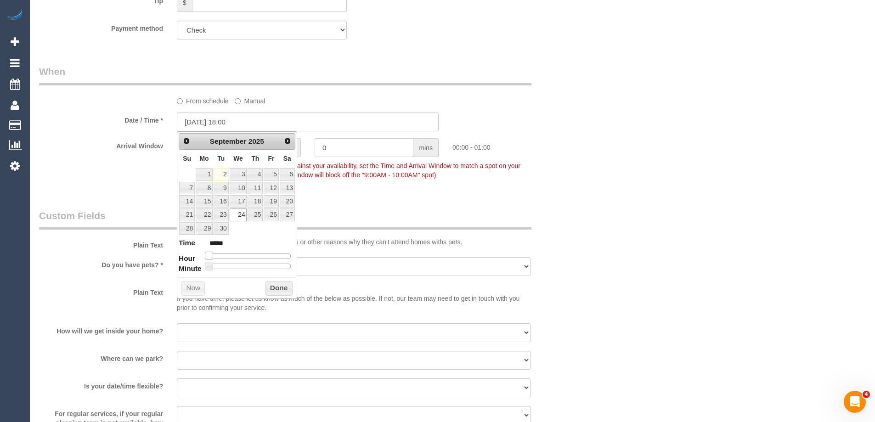
type input "*****"
type input "24/09/2025 21:00"
type input "*****"
type input "24/09/2025 23:00"
type input "*****"
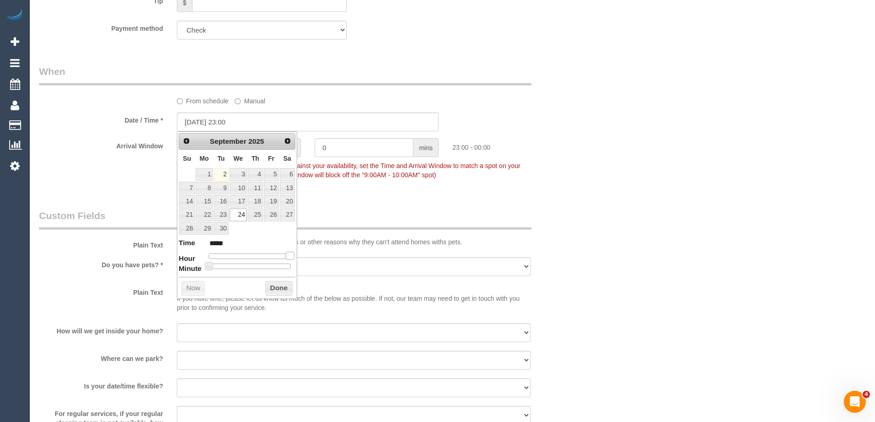
type input "24/09/2025 21:00"
type input "*****"
type input "24/09/2025 18:00"
type input "*****"
type input "24/09/2025 14:00"
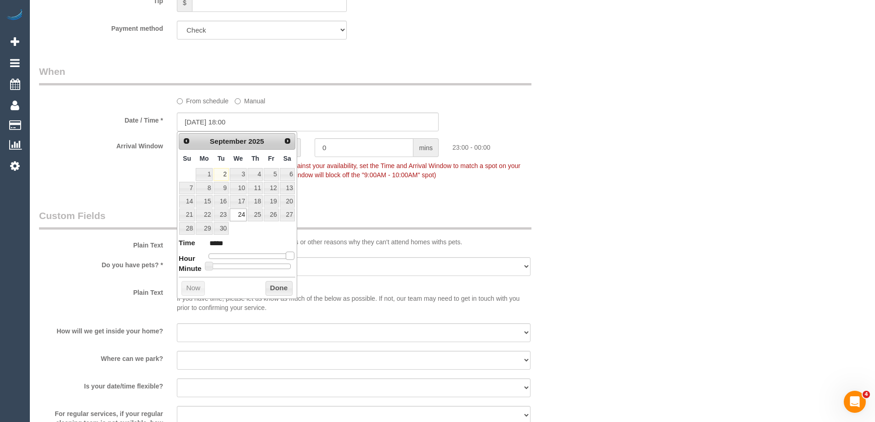
type input "*****"
type input "24/09/2025 10:00"
type input "*****"
type input "24/09/2025 06:00"
type input "*****"
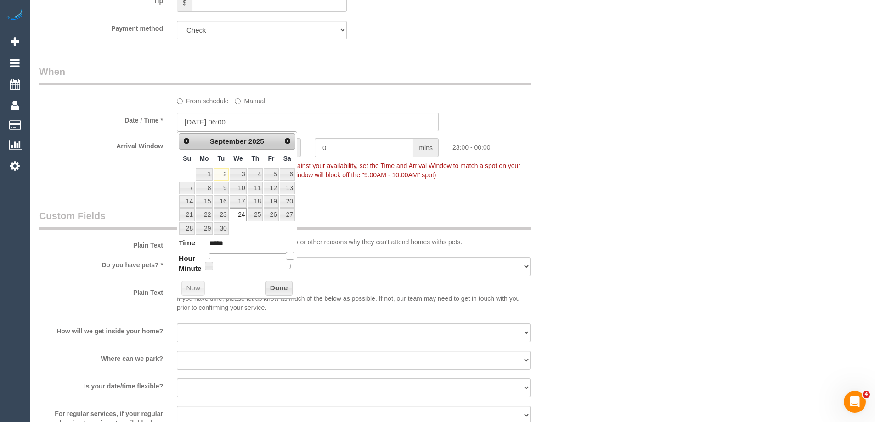
type input "24/09/2025 04:00"
type input "*****"
type input "24/09/2025 03:00"
type input "*****"
type input "24/09/2025 02:00"
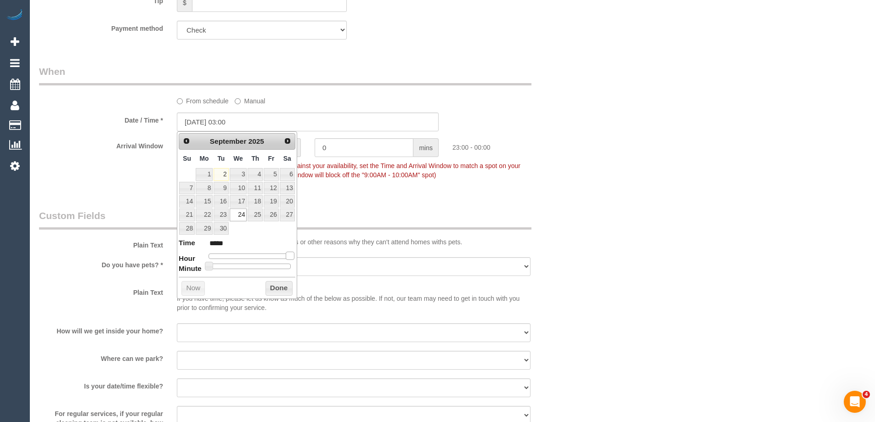
type input "*****"
drag, startPoint x: 252, startPoint y: 253, endPoint x: 220, endPoint y: 252, distance: 31.7
click at [220, 252] on dl "Time ***** Hour Minute Second Millisecond Microsecond Time Zone ***** ***** ***…" at bounding box center [237, 254] width 117 height 32
type input "24/09/2025 08:00"
type input "*****"
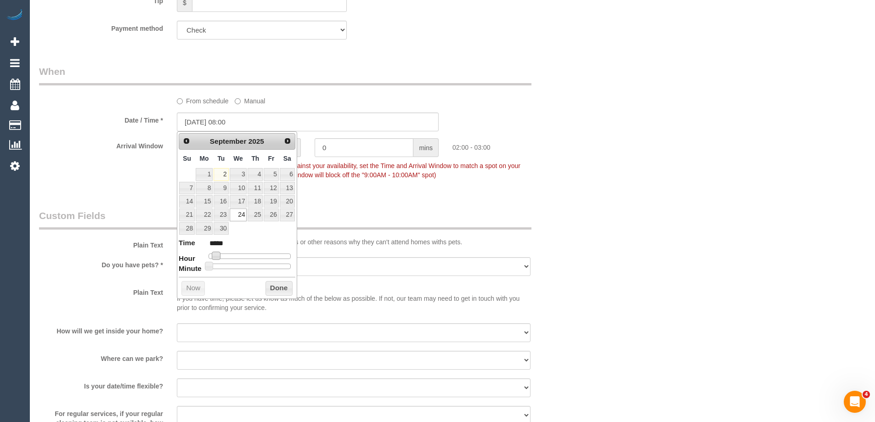
click at [238, 255] on div at bounding box center [249, 256] width 82 height 6
type input "24/09/2025 09:00"
type input "*****"
click at [241, 255] on span at bounding box center [240, 256] width 8 height 8
click at [279, 281] on button "Done" at bounding box center [278, 288] width 27 height 15
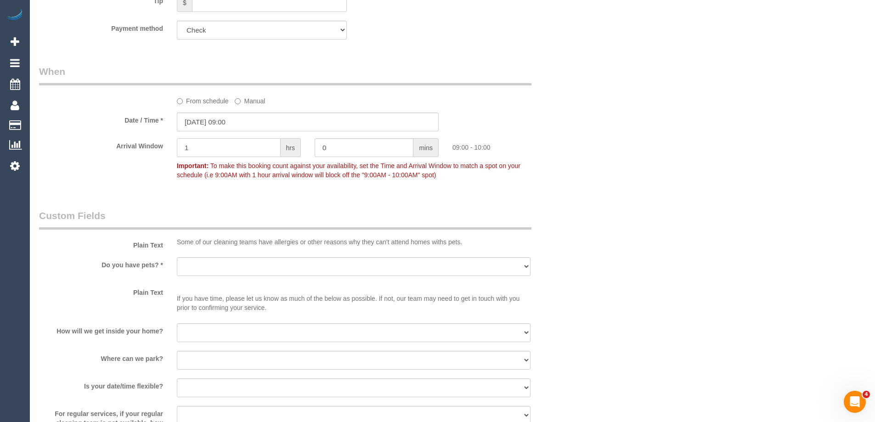
click at [263, 145] on input "1" at bounding box center [229, 147] width 104 height 19
type input "2"
click at [318, 224] on legend "Custom Fields" at bounding box center [285, 219] width 492 height 21
click at [189, 104] on label "From schedule" at bounding box center [203, 99] width 52 height 12
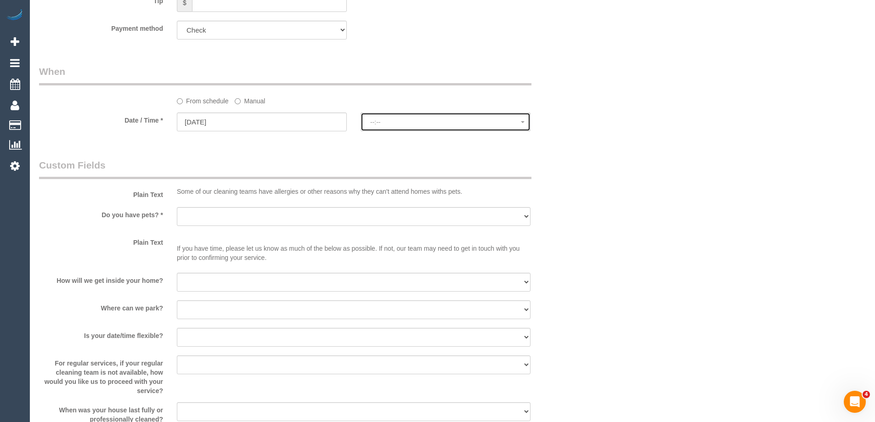
click at [413, 126] on button "--:--" at bounding box center [445, 122] width 170 height 19
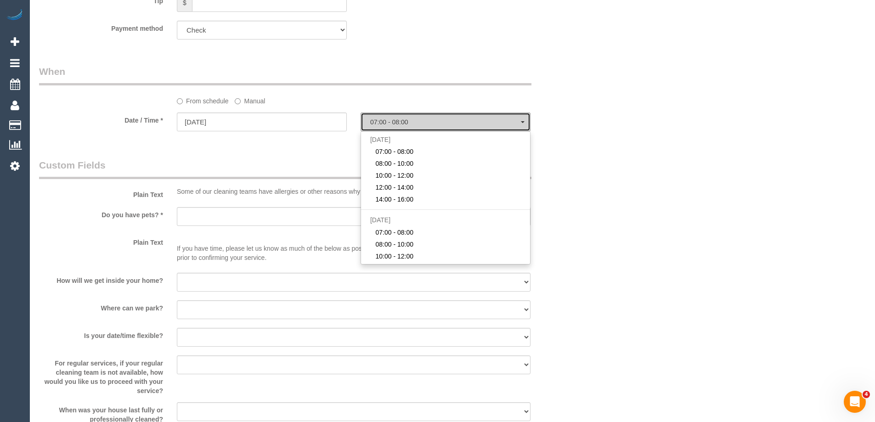
select select "spot35"
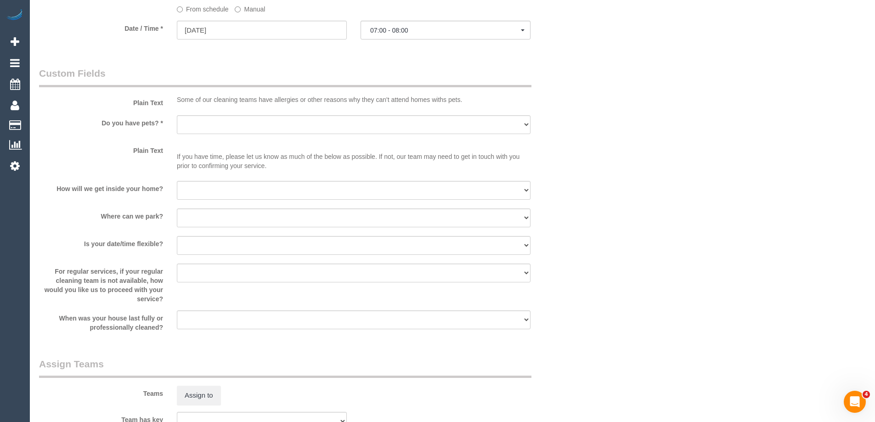
scroll to position [1056, 0]
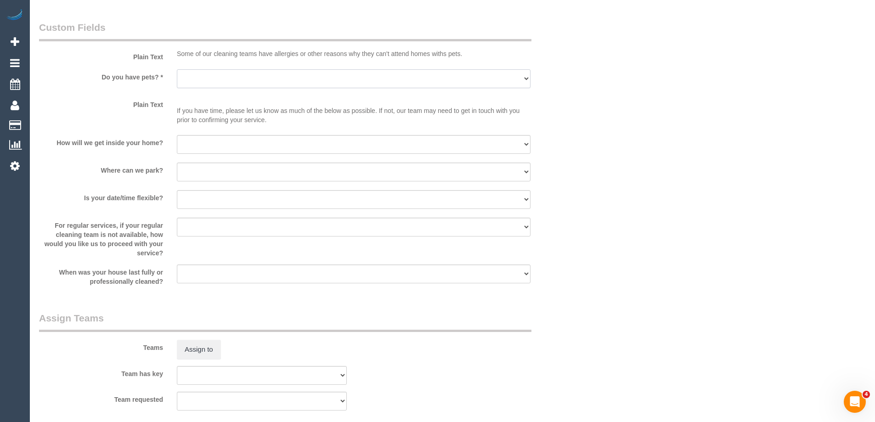
click at [198, 75] on select "Yes - Cats Yes - Dogs No pets Yes - Dogs and Cats Yes - Other" at bounding box center [354, 78] width 354 height 19
click at [143, 128] on div "Plain Text If you have time, please let us know as much of the below as possibl…" at bounding box center [307, 113] width 551 height 32
click at [199, 145] on select "I will be home Key will be left (please provide details below) Lock box/Access …" at bounding box center [354, 144] width 354 height 19
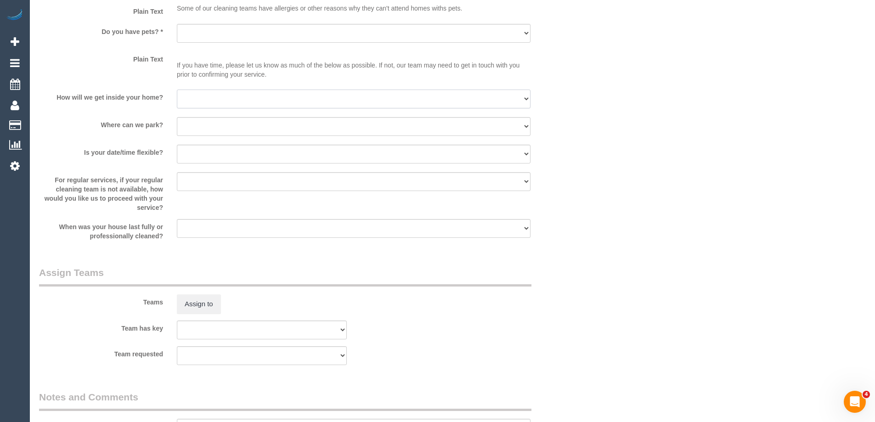
scroll to position [1102, 0]
click at [220, 99] on select "I will be home Key will be left (please provide details below) Lock box/Access …" at bounding box center [354, 98] width 354 height 19
click at [72, 133] on div "Where can we park? I will provide parking on-site Free street parking Paid stre…" at bounding box center [307, 127] width 551 height 21
click at [218, 127] on select "I will provide parking on-site Free street parking Paid street parking (cost wi…" at bounding box center [354, 126] width 354 height 19
click at [143, 163] on div "Is your date/time flexible? Yes - date and time Yes - date but not time Yes - t…" at bounding box center [307, 154] width 551 height 21
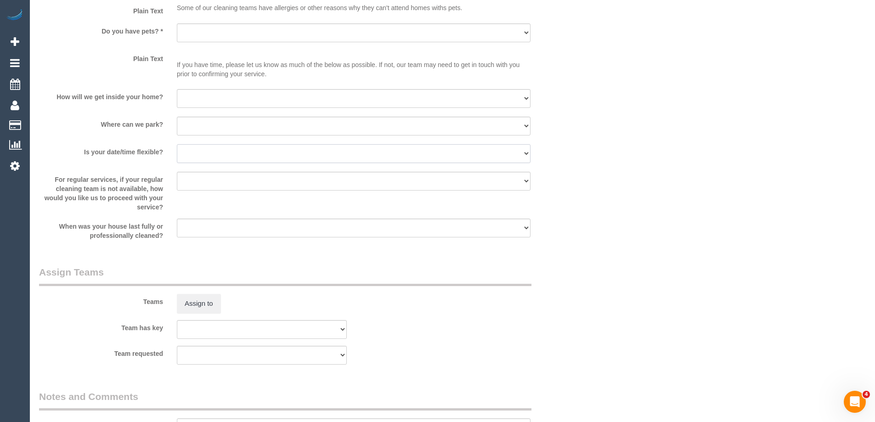
click at [204, 154] on select "Yes - date and time Yes - date but not time Yes - time but not date No - No fle…" at bounding box center [354, 153] width 354 height 19
click at [220, 228] on select "Within 1-2 weeks Within 2-4 weeks Within 1-4 months Over 4 months ago" at bounding box center [354, 228] width 354 height 19
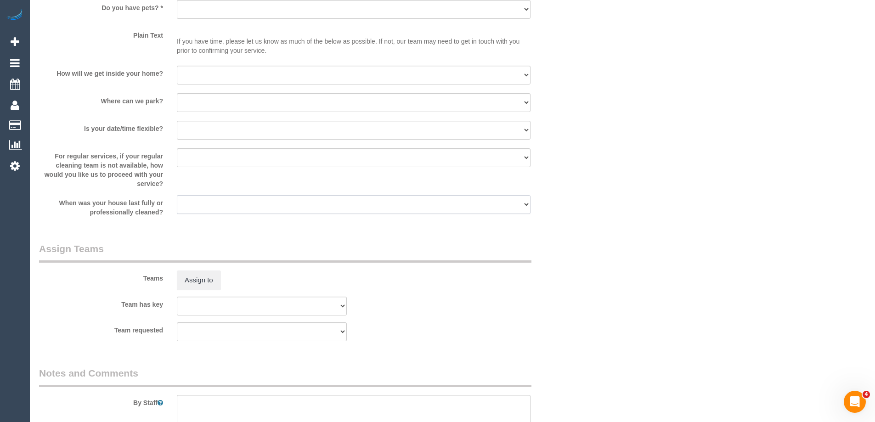
scroll to position [1148, 0]
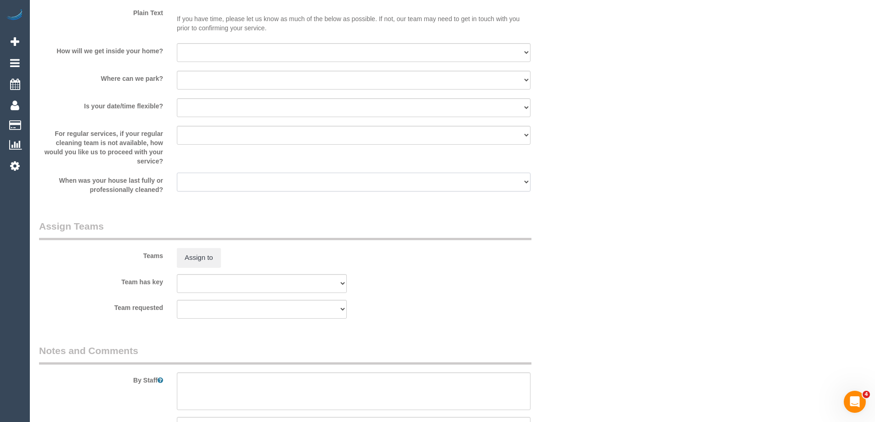
click at [194, 189] on select "Within 1-2 weeks Within 2-4 weeks Within 1-4 months Over 4 months ago" at bounding box center [354, 182] width 354 height 19
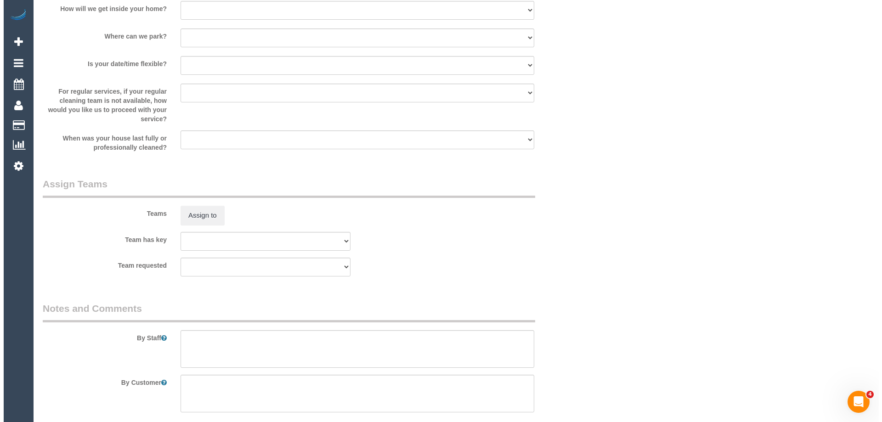
scroll to position [1238, 0]
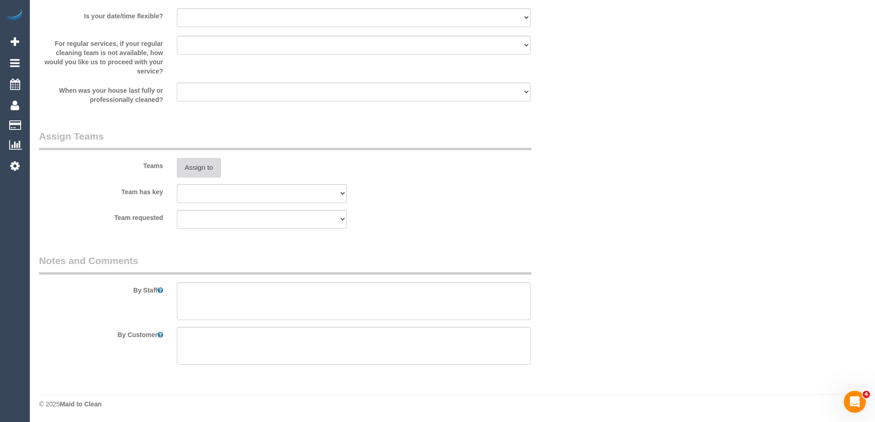
click at [204, 170] on button "Assign to" at bounding box center [199, 167] width 44 height 19
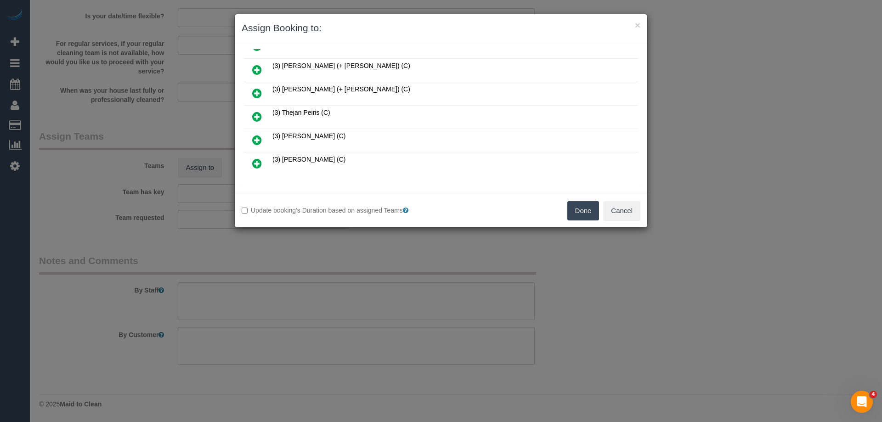
scroll to position [1009, 0]
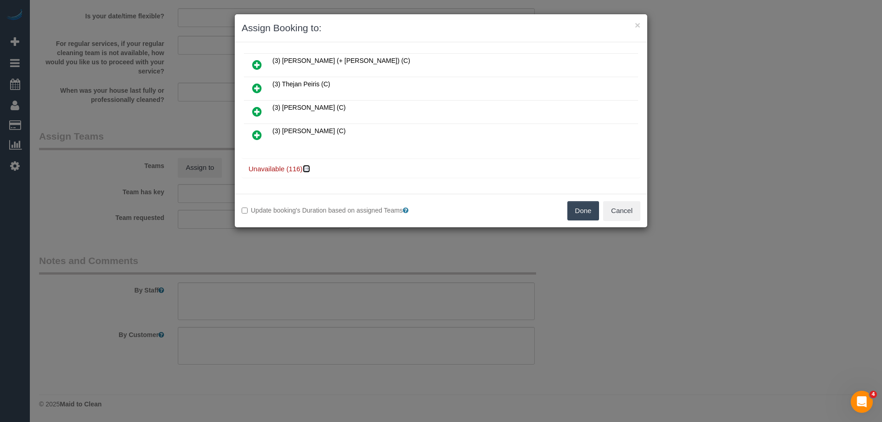
click at [308, 167] on icon at bounding box center [307, 168] width 6 height 7
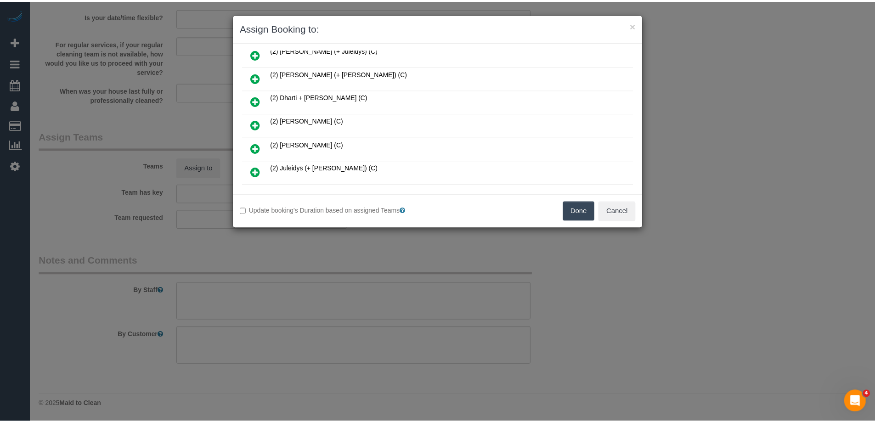
scroll to position [230, 0]
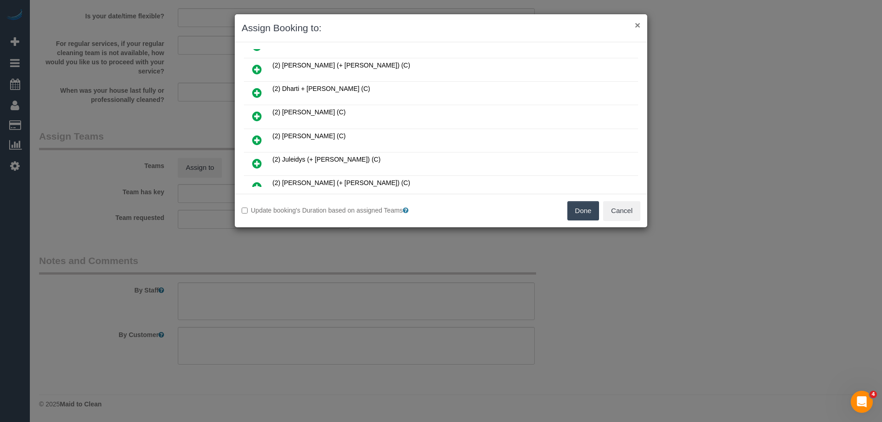
click at [636, 26] on button "×" at bounding box center [638, 25] width 6 height 10
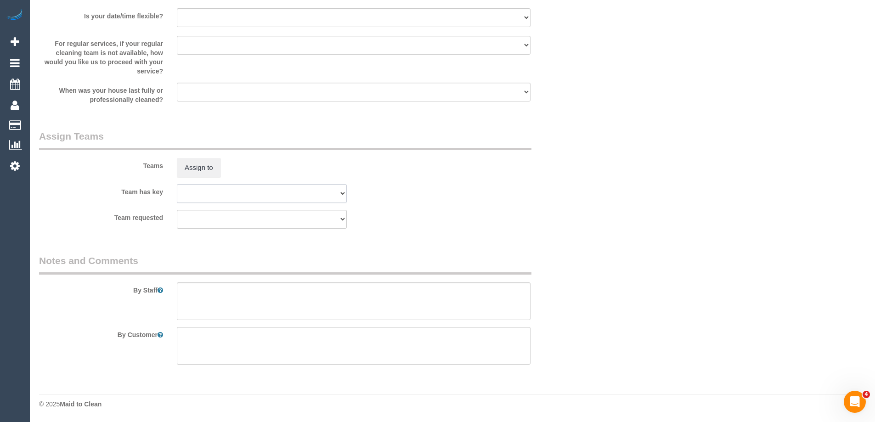
click at [240, 192] on select "(0) Office (1) Debbie Brodjanac (FT) (1) Karen Cruz (FT) (1) Kumpee R (FT) (1) …" at bounding box center [262, 193] width 170 height 19
click at [177, 184] on select "(0) Office (1) Debbie Brodjanac (FT) (1) Karen Cruz (FT) (1) Kumpee R (FT) (1) …" at bounding box center [262, 193] width 170 height 19
click at [291, 192] on select "(0) Office (1) Debbie Brodjanac (FT) (1) Karen Cruz (FT) (1) Kumpee R (FT) (1) …" at bounding box center [262, 193] width 170 height 19
click at [177, 184] on select "(0) Office (1) Debbie Brodjanac (FT) (1) Karen Cruz (FT) (1) Kumpee R (FT) (1) …" at bounding box center [262, 193] width 170 height 19
select select "? string:null ?"
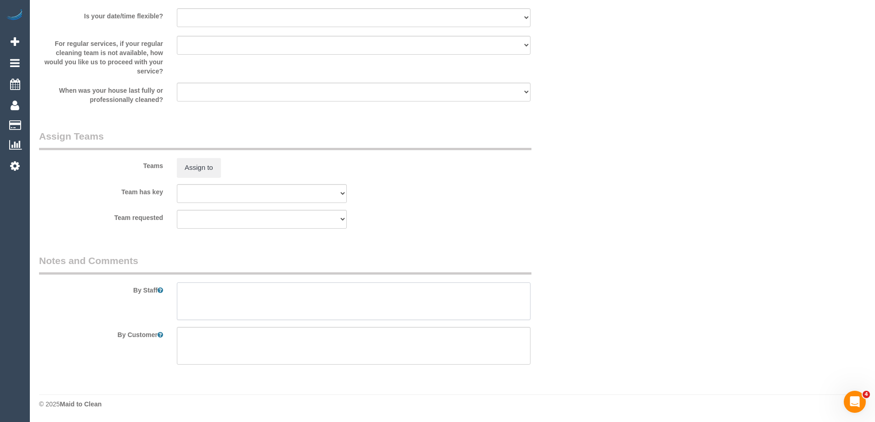
click at [232, 293] on textarea at bounding box center [354, 301] width 354 height 38
click at [240, 343] on textarea at bounding box center [354, 346] width 354 height 38
click at [243, 305] on textarea at bounding box center [354, 301] width 354 height 38
click at [240, 335] on textarea at bounding box center [354, 346] width 354 height 38
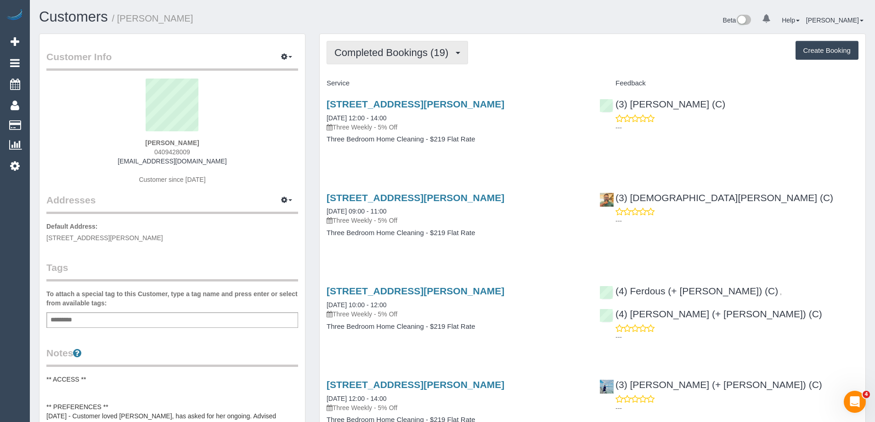
click at [402, 62] on button "Completed Bookings (19)" at bounding box center [397, 52] width 141 height 23
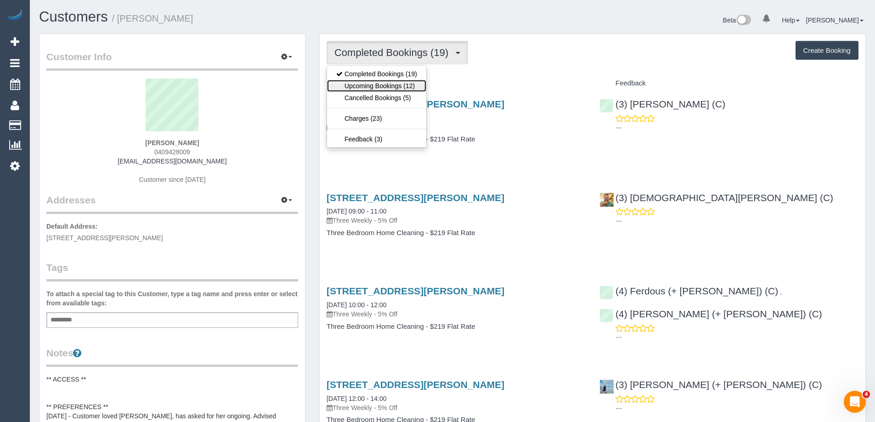
click at [403, 87] on link "Upcoming Bookings (12)" at bounding box center [376, 86] width 99 height 12
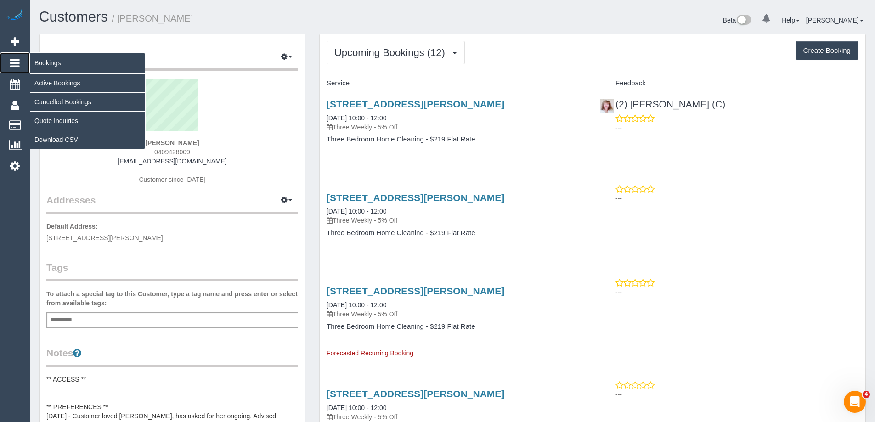
click at [14, 59] on icon at bounding box center [15, 62] width 10 height 11
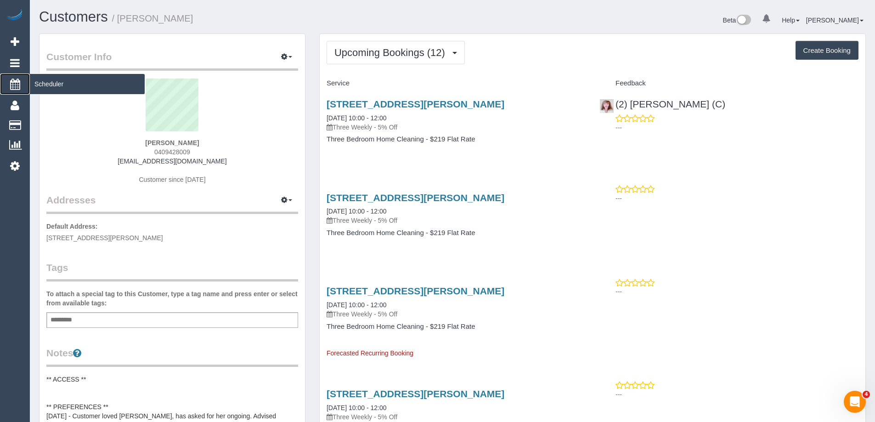
click at [41, 80] on span "Scheduler" at bounding box center [87, 83] width 115 height 21
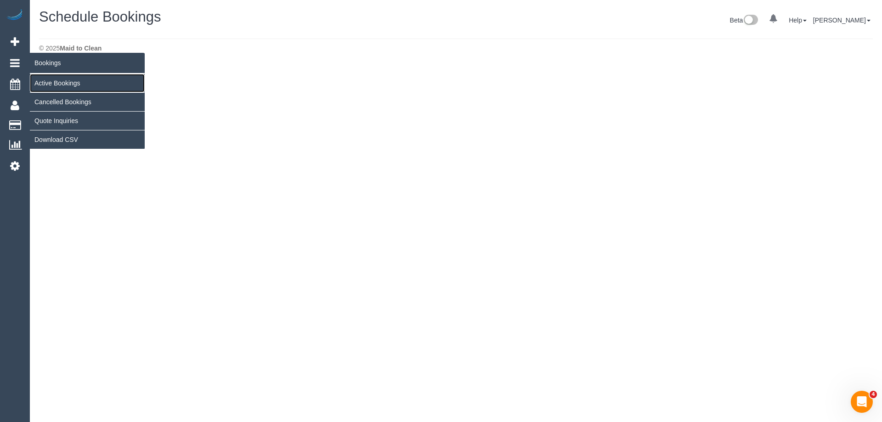
click at [56, 82] on link "Active Bookings" at bounding box center [87, 83] width 115 height 18
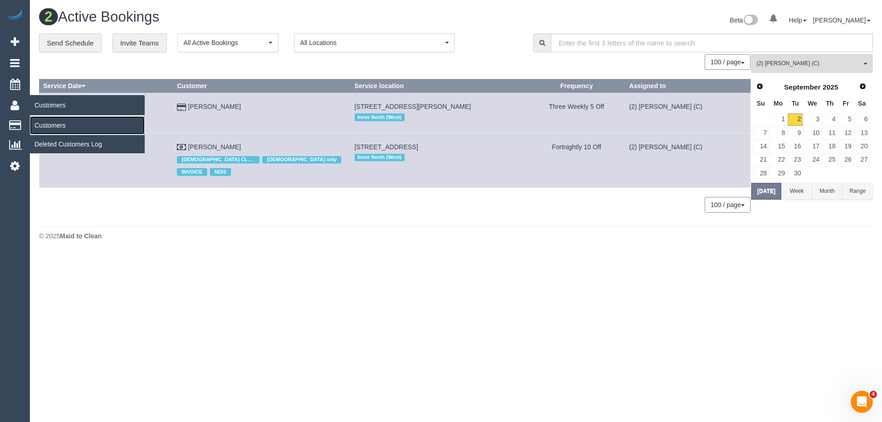
click at [45, 122] on link "Customers" at bounding box center [87, 125] width 115 height 18
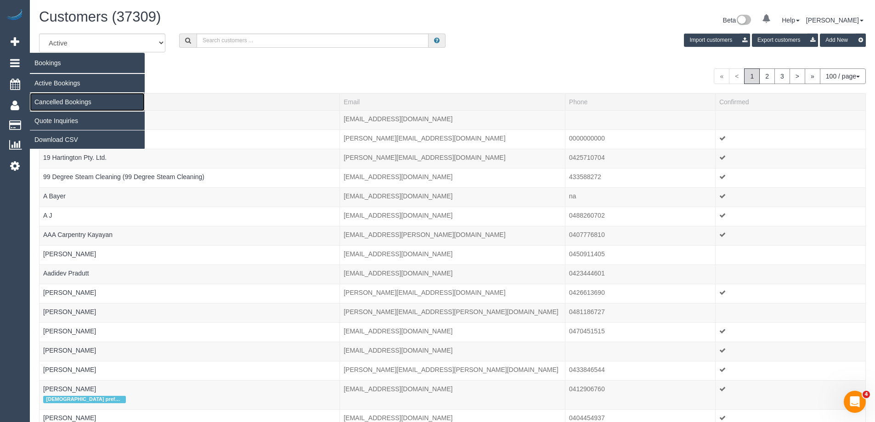
click at [68, 98] on link "Cancelled Bookings" at bounding box center [87, 102] width 115 height 18
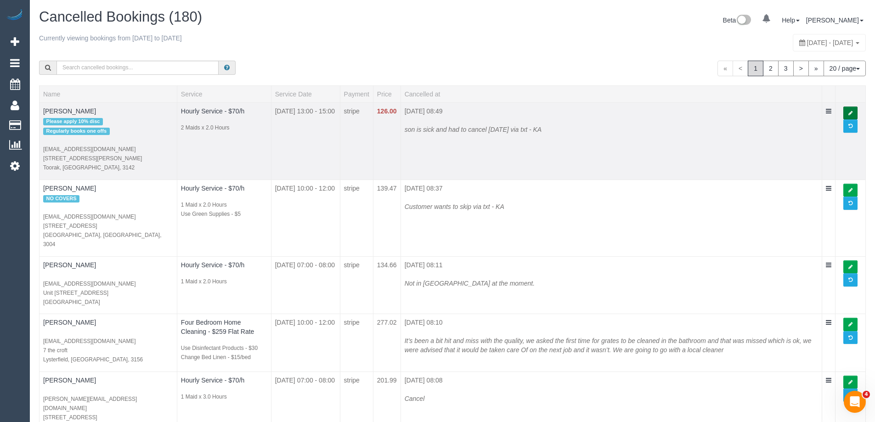
click at [845, 110] on link at bounding box center [850, 113] width 14 height 13
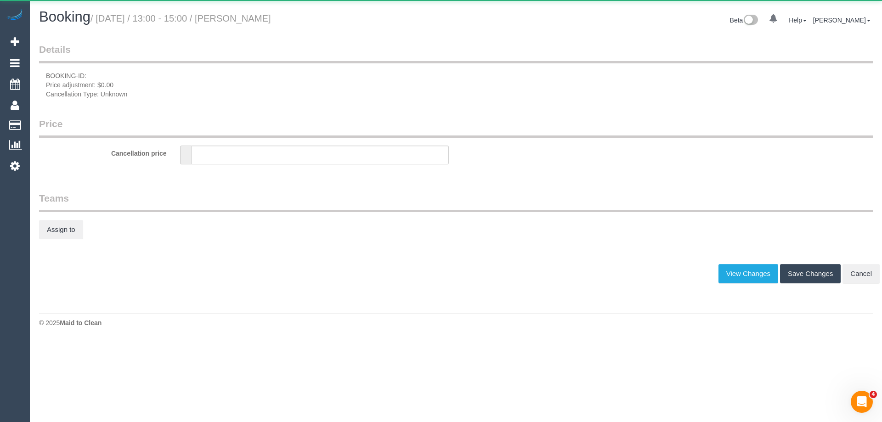
type input "126"
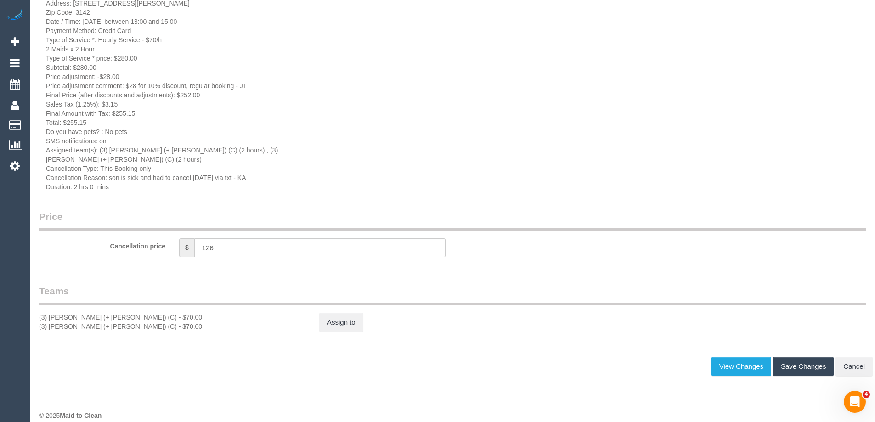
scroll to position [112, 0]
click at [82, 236] on div "Cancellation price $ 126" at bounding box center [452, 246] width 840 height 21
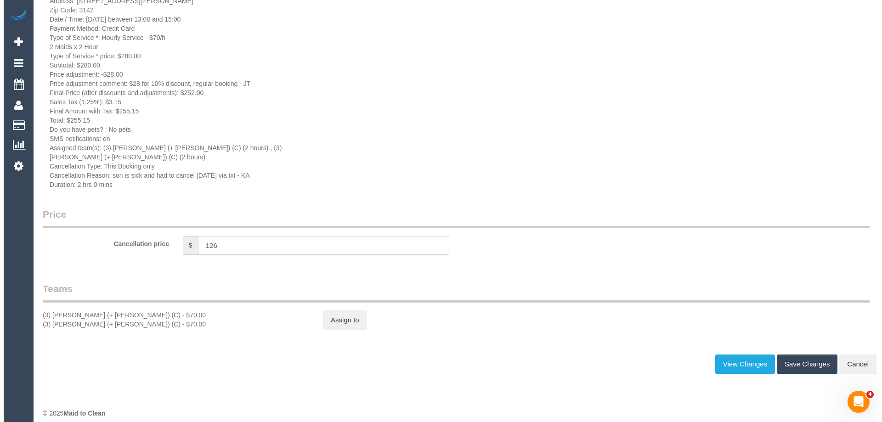
scroll to position [0, 0]
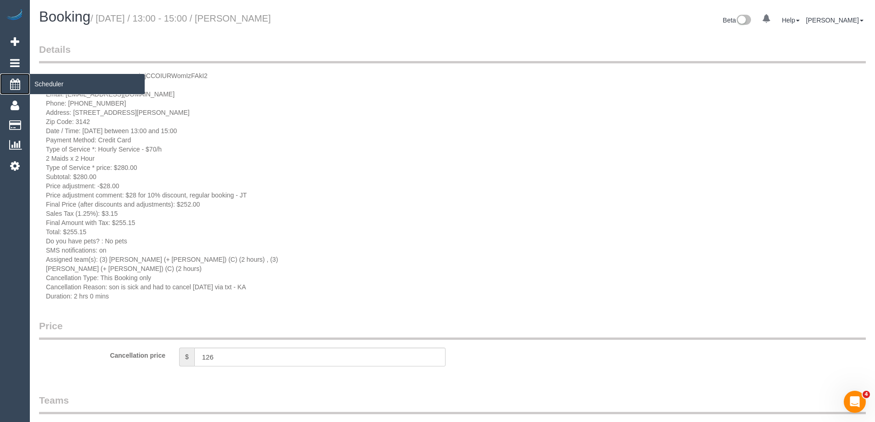
click at [54, 81] on span "Scheduler" at bounding box center [87, 83] width 115 height 21
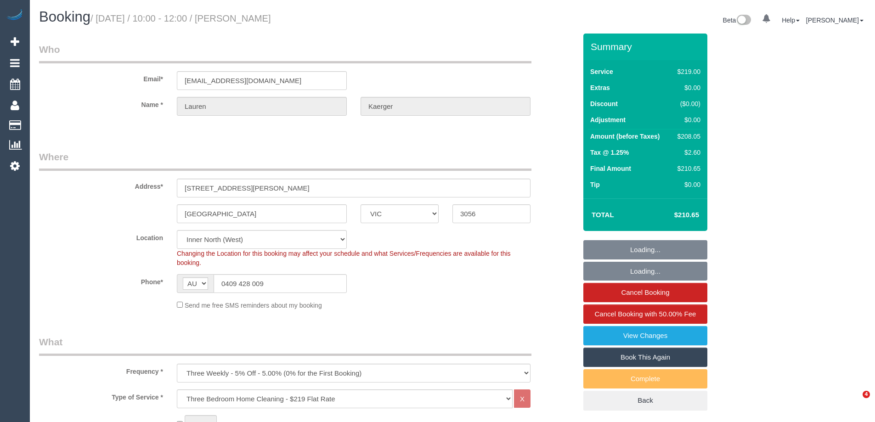
select select "VIC"
select select "string:stripe-pm_1PFVGy2GScqysDRVRaTSydxo"
select select "number:27"
select select "number:14"
select select "number:19"
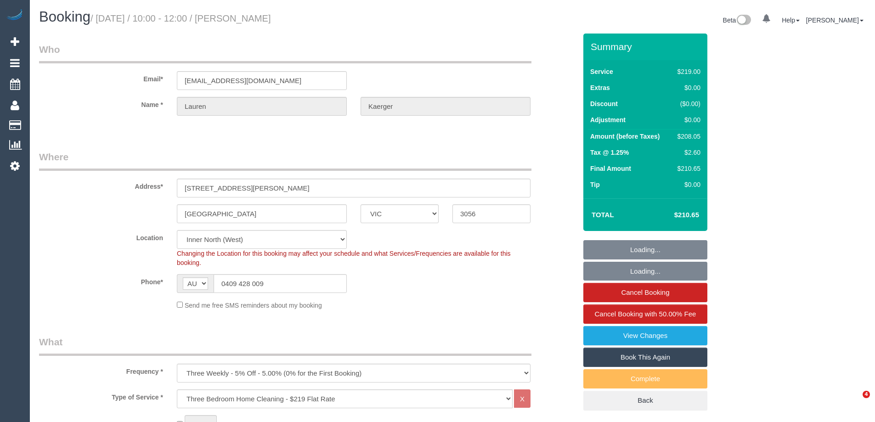
select select "number:24"
select select "number:34"
select select "number:13"
select select "spot1"
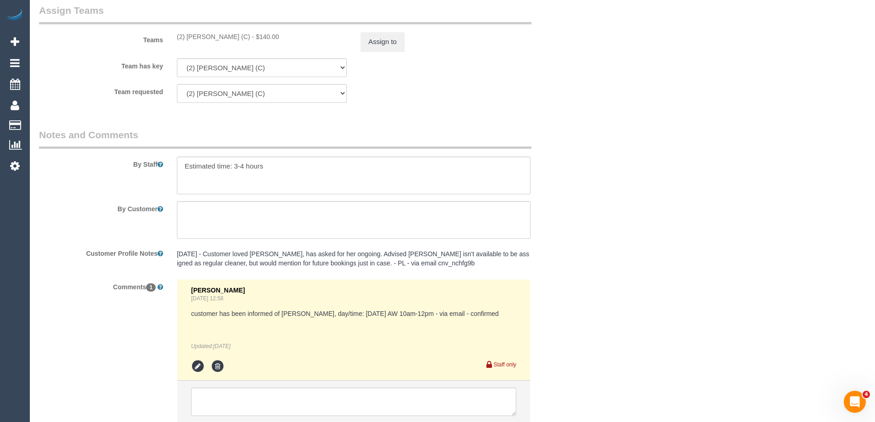
scroll to position [1473, 0]
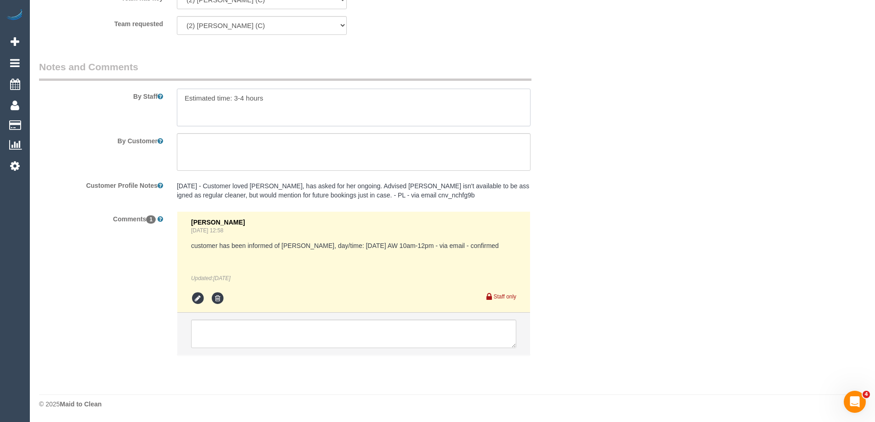
click at [314, 107] on textarea at bounding box center [354, 108] width 354 height 38
click at [245, 97] on textarea at bounding box center [354, 108] width 354 height 38
type textarea "Estimated time: 3-4"
click at [255, 149] on textarea at bounding box center [354, 152] width 354 height 38
click at [228, 143] on textarea at bounding box center [354, 152] width 354 height 38
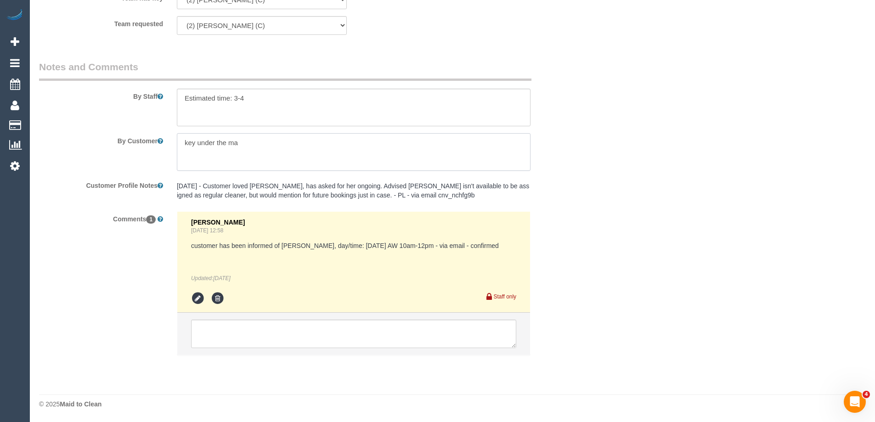
type textarea "key under the mat"
drag, startPoint x: 251, startPoint y: 145, endPoint x: 84, endPoint y: 156, distance: 168.0
click at [84, 156] on div "By Customer" at bounding box center [307, 152] width 551 height 38
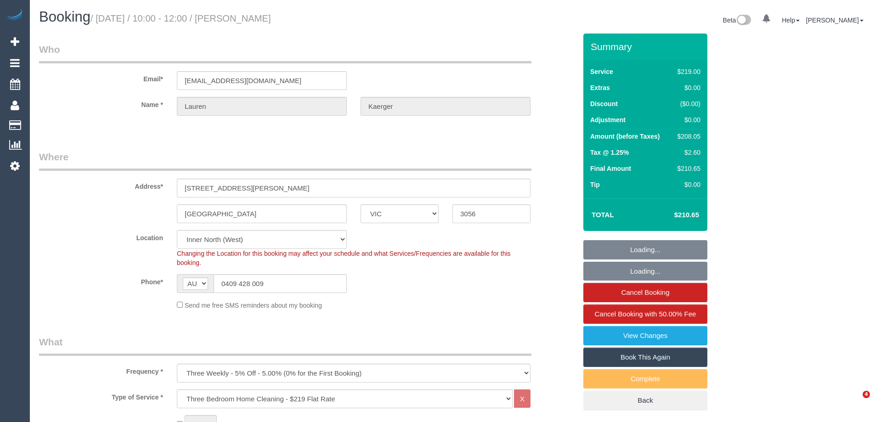
select select "VIC"
select select "string:stripe-pm_1PFVGy2GScqysDRVRaTSydxo"
select select "number:27"
select select "number:14"
select select "number:19"
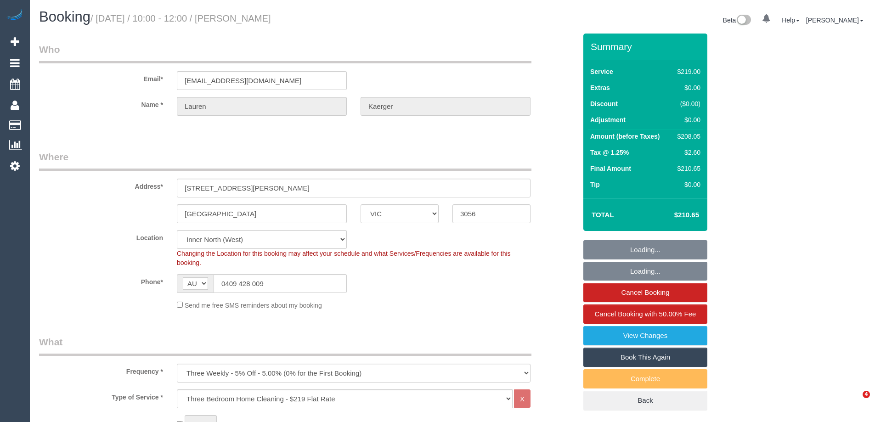
select select "number:24"
select select "number:34"
select select "number:13"
select select "spot1"
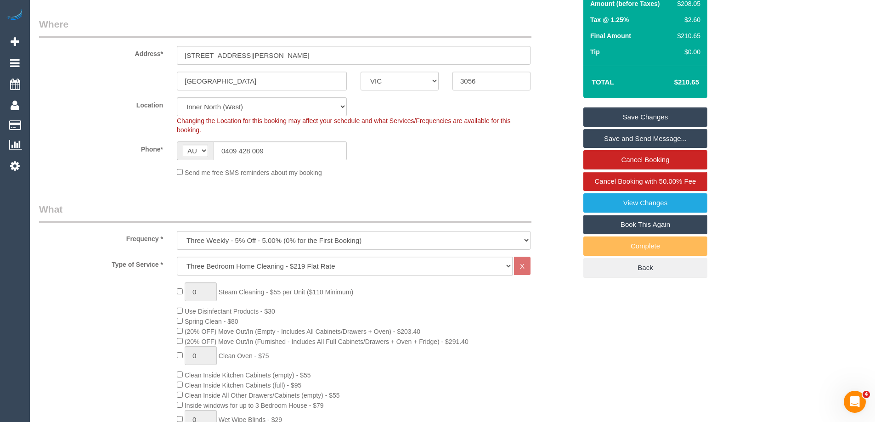
scroll to position [138, 0]
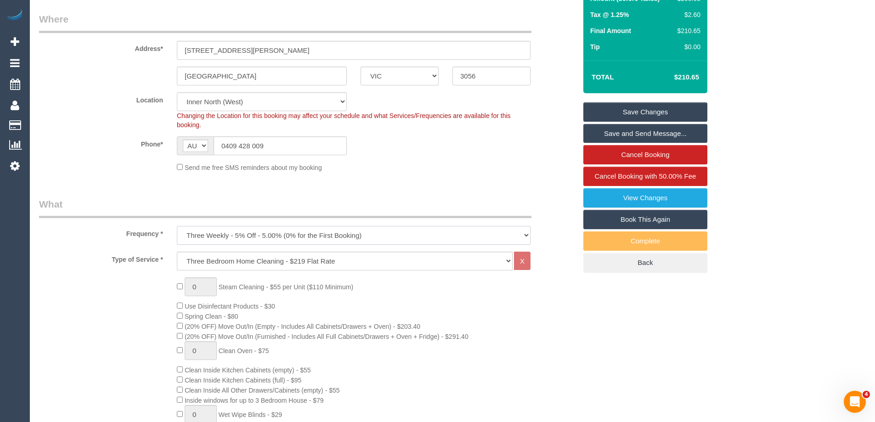
click at [469, 234] on select "One Time Cleaning Weekly - 10% Off - 10.00% (0% for the First Booking) Fortnigh…" at bounding box center [354, 235] width 354 height 19
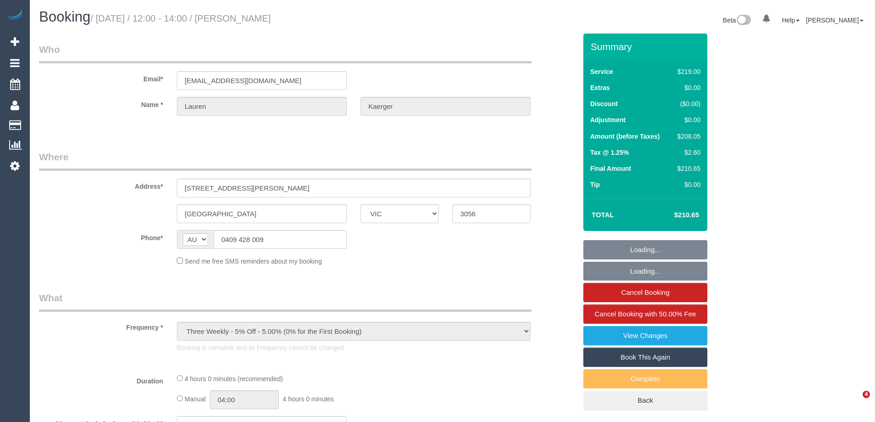
select select "VIC"
select select "string:stripe-pm_1PFVGy2GScqysDRVRaTSydxo"
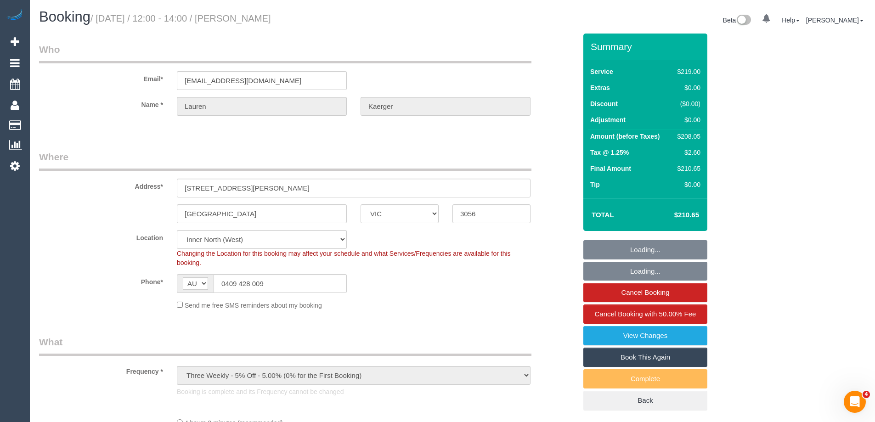
select select "object:586"
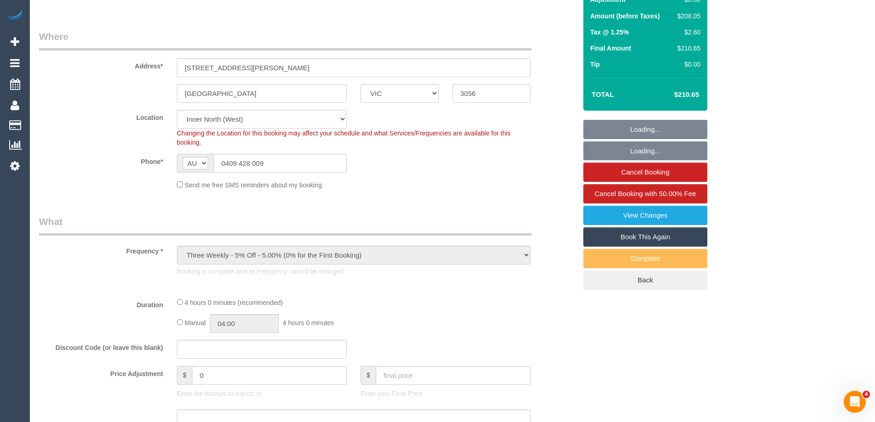
select select "number:27"
select select "number:14"
select select "number:19"
select select "number:24"
select select "number:34"
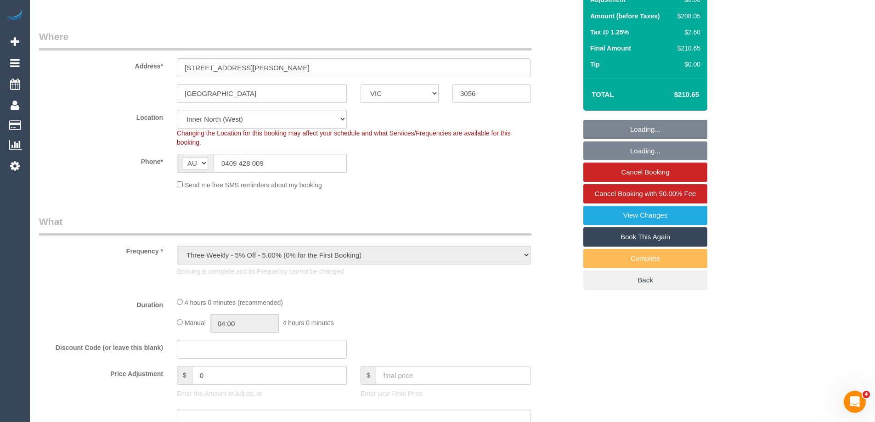
select select "number:13"
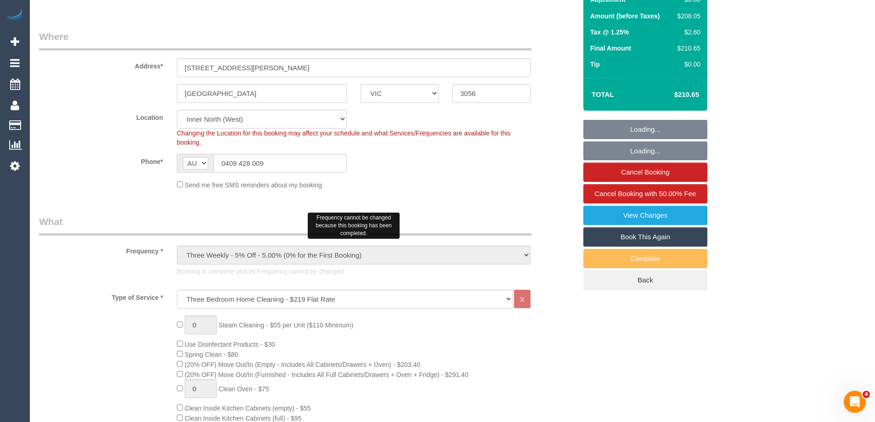
scroll to position [138, 0]
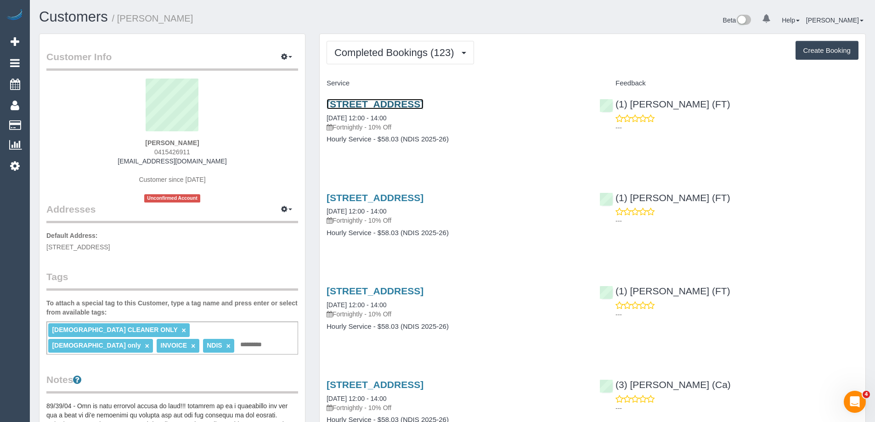
click at [395, 103] on link "6 Rose St, Brunswick, VIC 3056" at bounding box center [375, 104] width 97 height 11
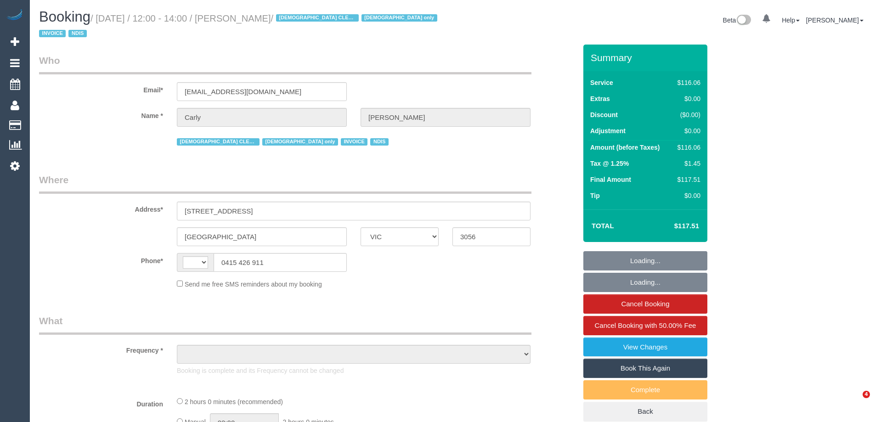
select select "VIC"
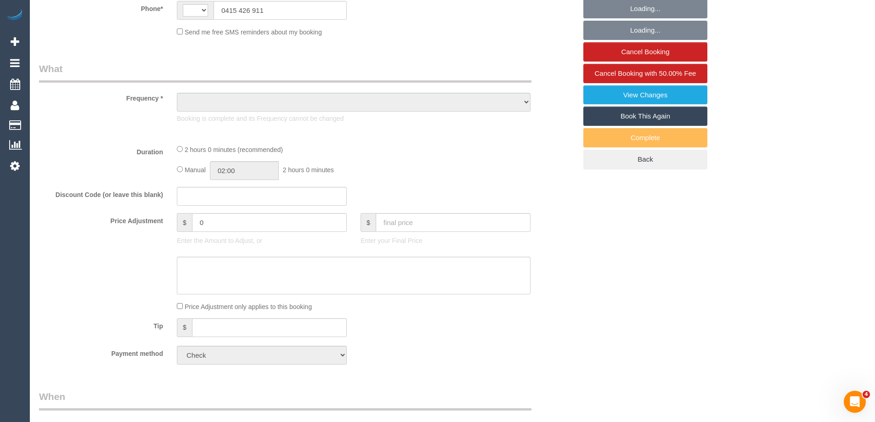
select select "string:AU"
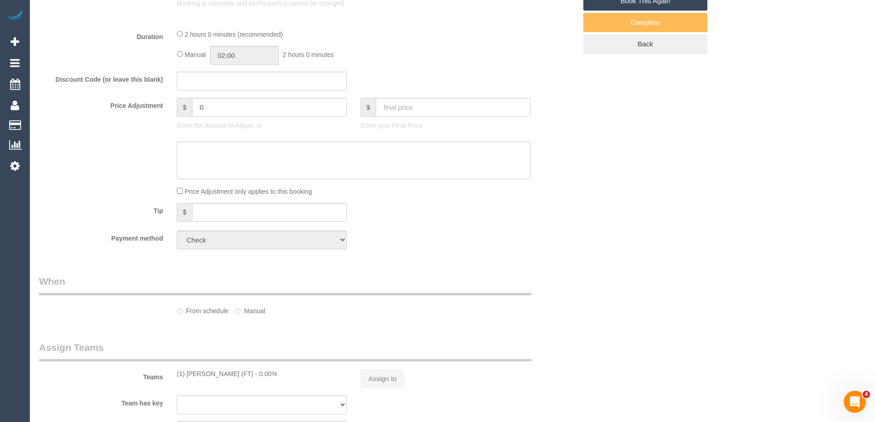
select select "object:544"
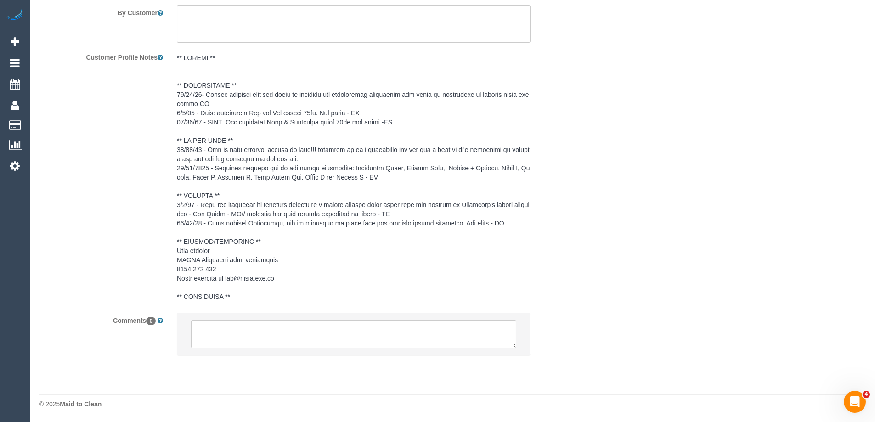
select select "number:27"
select select "number:14"
select select "number:19"
select select "number:24"
select select "number:35"
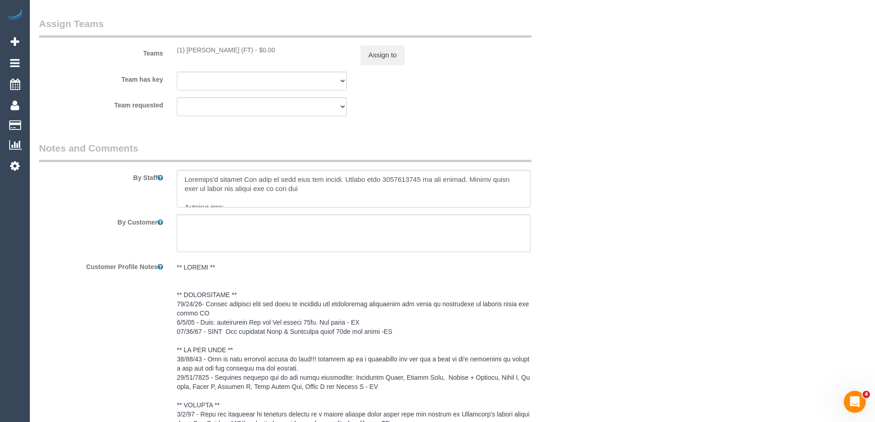
select select "object:1619"
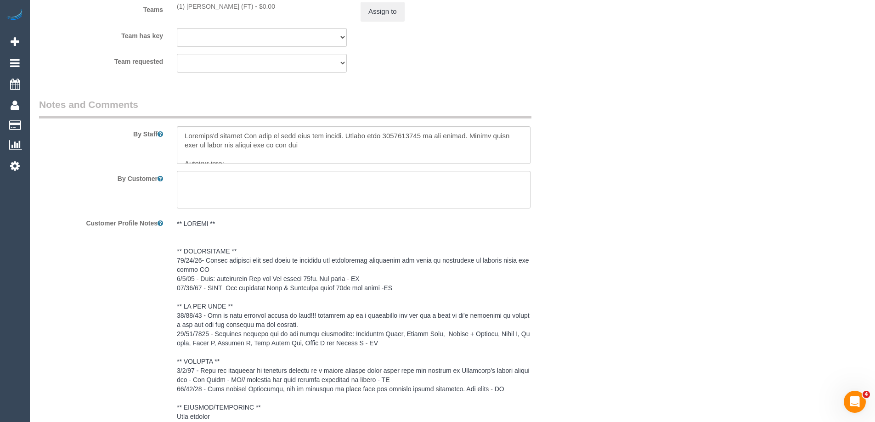
select select "spot1"
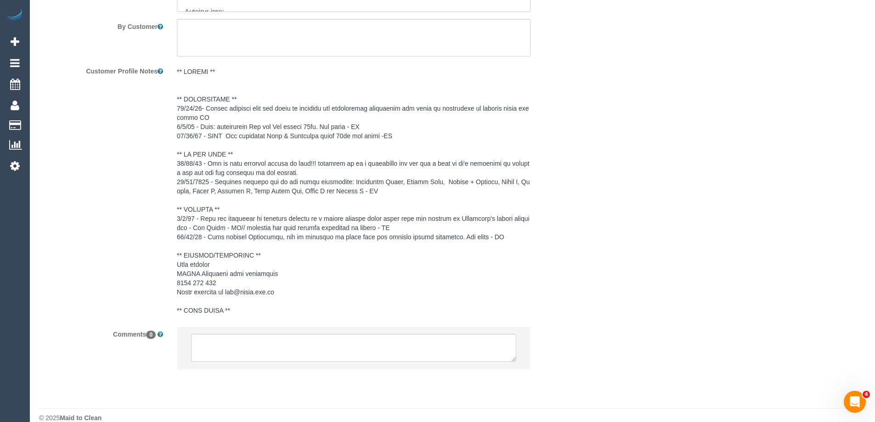
scroll to position [1365, 0]
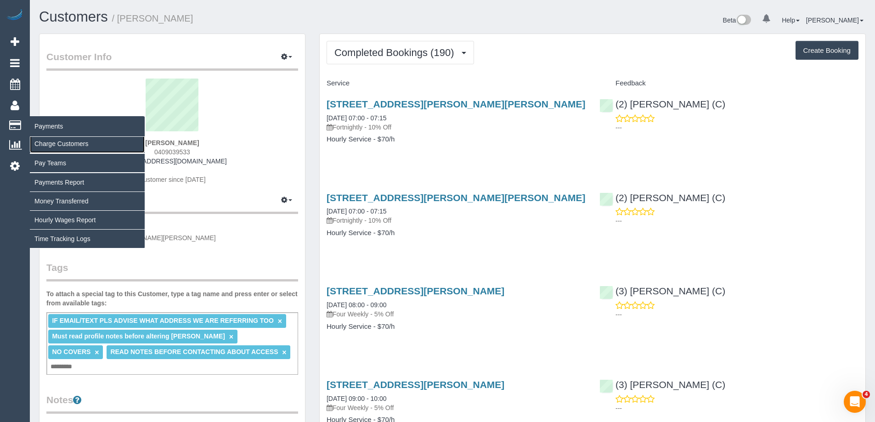
click at [62, 143] on link "Charge Customers" at bounding box center [87, 144] width 115 height 18
select select
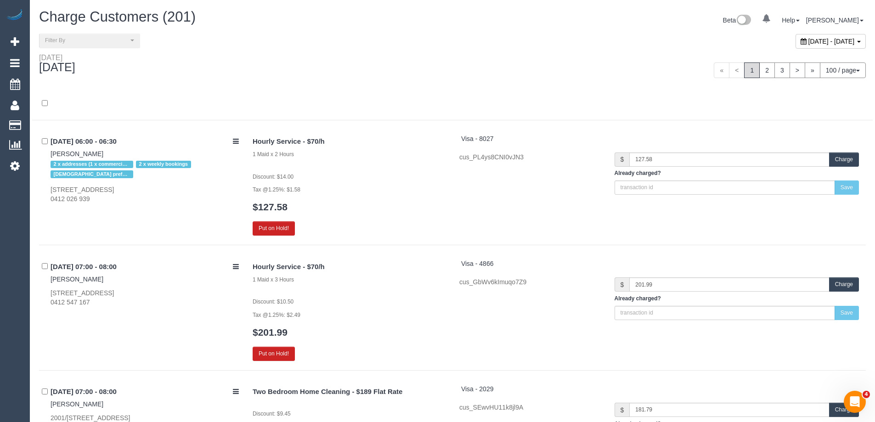
click at [476, 67] on div "« < 1 2 3 > » 100 / page 10 / page 20 / page 30 / page 40 / page 50 / page 100 …" at bounding box center [662, 70] width 406 height 16
click at [808, 44] on span "[DATE] - [DATE]" at bounding box center [831, 41] width 46 height 7
type input "**********"
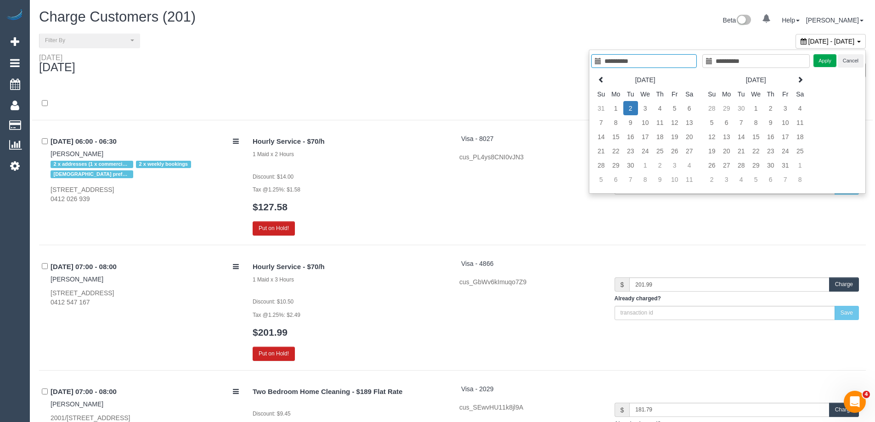
type input "**********"
click at [634, 106] on td "2" at bounding box center [630, 108] width 15 height 14
type input "**********"
click at [661, 109] on td "4" at bounding box center [660, 108] width 15 height 14
type input "**********"
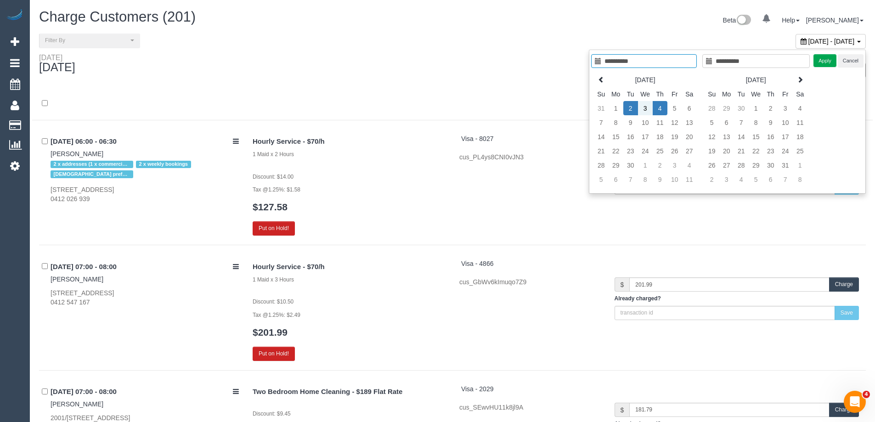
click at [631, 108] on td "2" at bounding box center [630, 108] width 15 height 14
type input "**********"
click at [631, 108] on td "2" at bounding box center [630, 108] width 15 height 14
click at [605, 76] on th at bounding box center [601, 80] width 15 height 14
type input "**********"
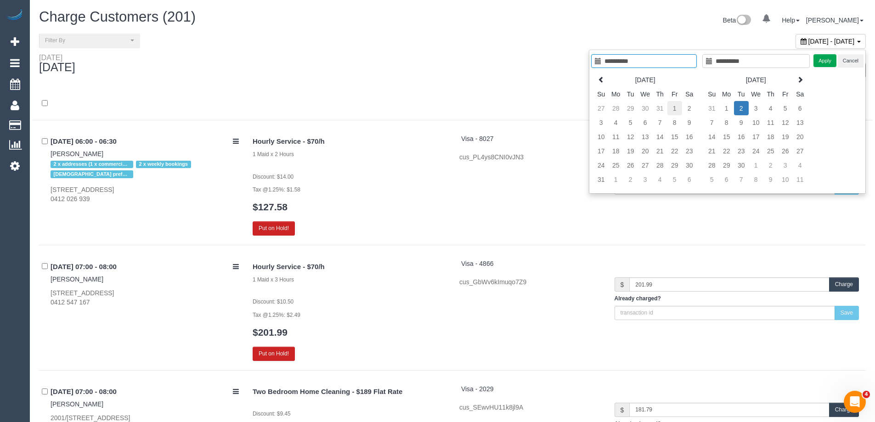
click at [670, 105] on td "1" at bounding box center [674, 108] width 15 height 14
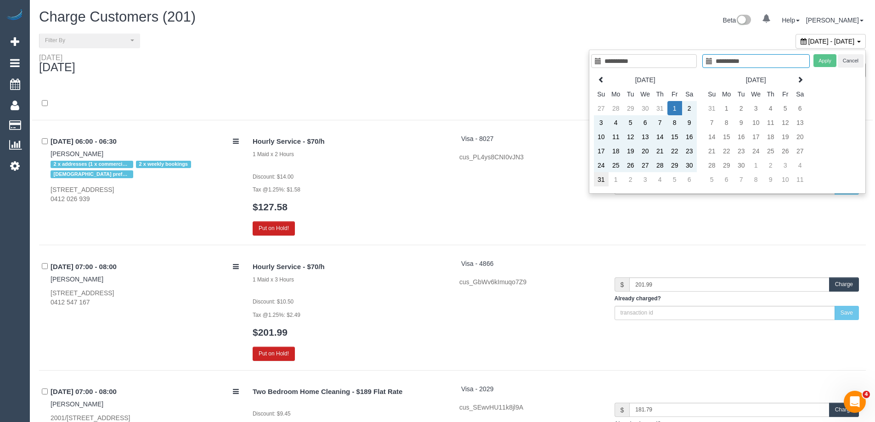
type input "**********"
click at [600, 182] on td "31" at bounding box center [601, 179] width 15 height 14
drag, startPoint x: 315, startPoint y: 52, endPoint x: 304, endPoint y: 50, distance: 10.9
click at [315, 52] on div "**********" at bounding box center [452, 44] width 840 height 20
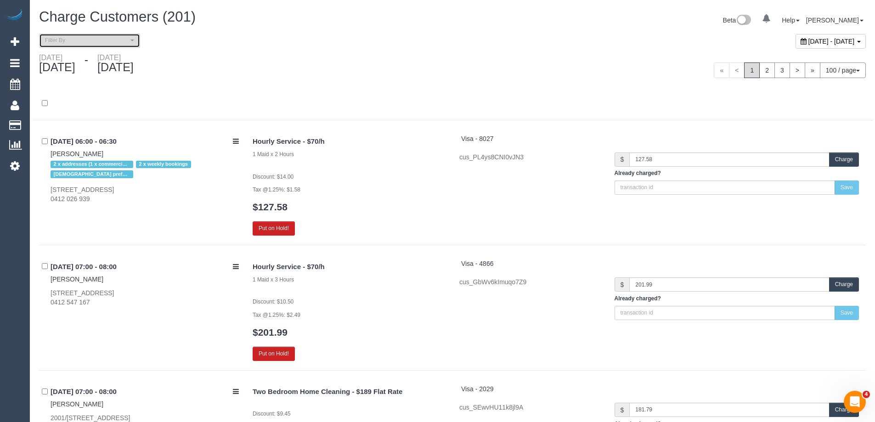
click at [94, 34] on button "Filter By" at bounding box center [89, 41] width 101 height 14
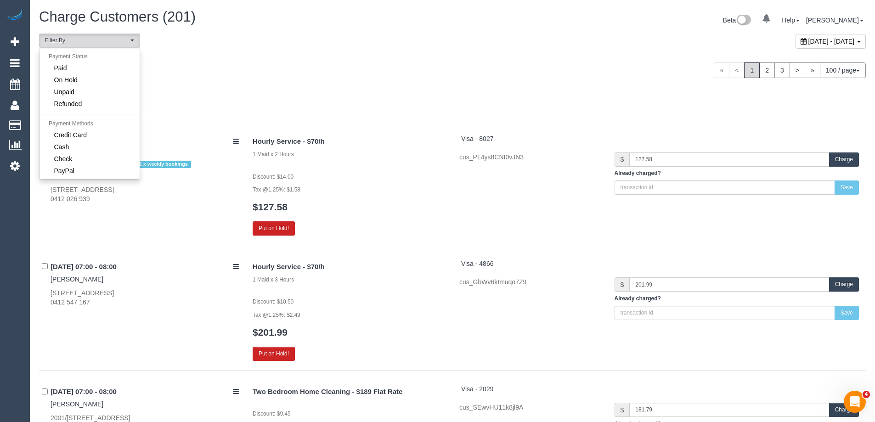
click at [627, 64] on div "« < 1 2 3 > » 100 / page 10 / page 20 / page 30 / page 40 / page 50 / page 100 …" at bounding box center [662, 70] width 406 height 16
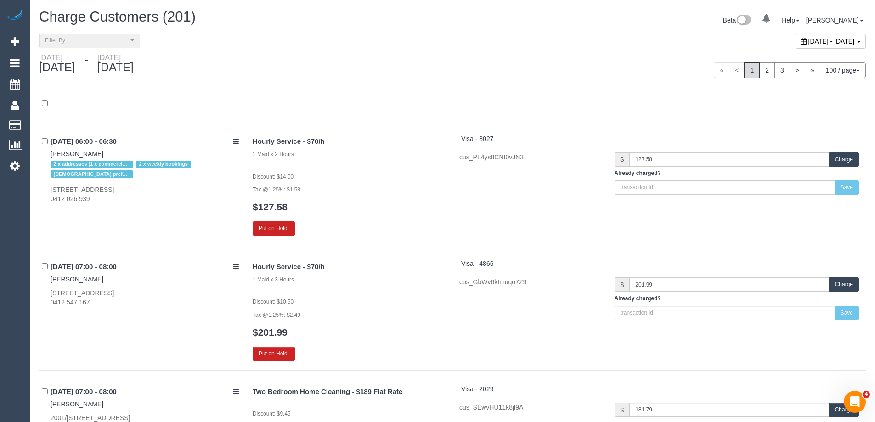
click at [795, 46] on div "August 01, 2025 - August 31, 2025" at bounding box center [830, 41] width 70 height 15
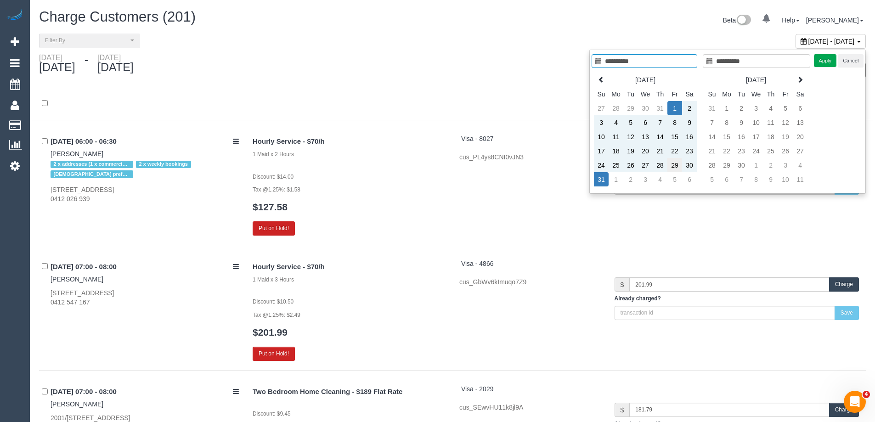
type input "**********"
click at [672, 167] on td "29" at bounding box center [674, 165] width 15 height 14
type input "**********"
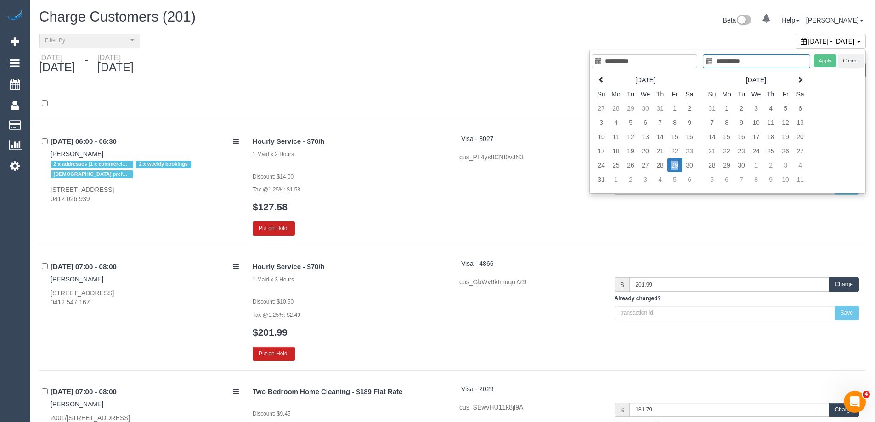
click at [672, 167] on td "29" at bounding box center [674, 165] width 15 height 14
type input "**********"
click at [825, 64] on button "Apply" at bounding box center [825, 60] width 23 height 13
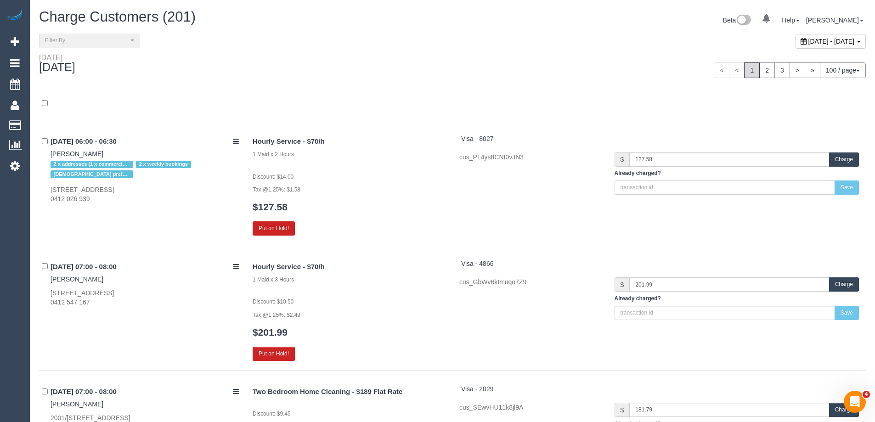
click at [498, 69] on div "« < 1 2 3 > » 100 / page 10 / page 20 / page 30 / page 40 / page 50 / page 100 …" at bounding box center [662, 70] width 406 height 16
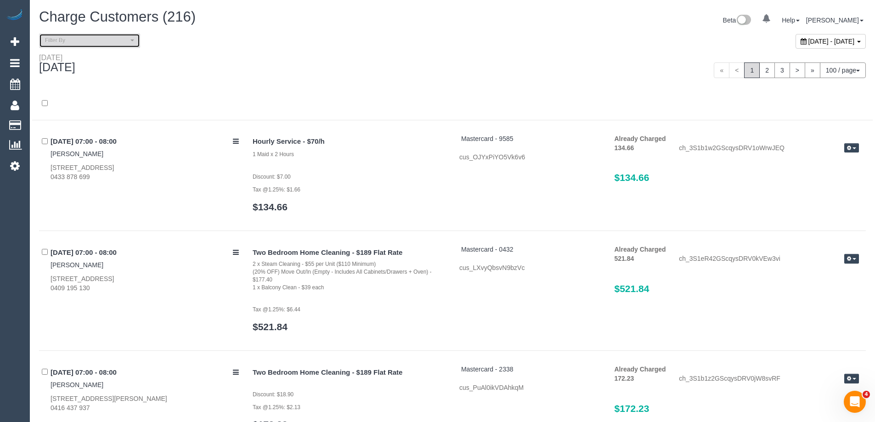
click at [65, 39] on span "Filter By" at bounding box center [86, 41] width 83 height 8
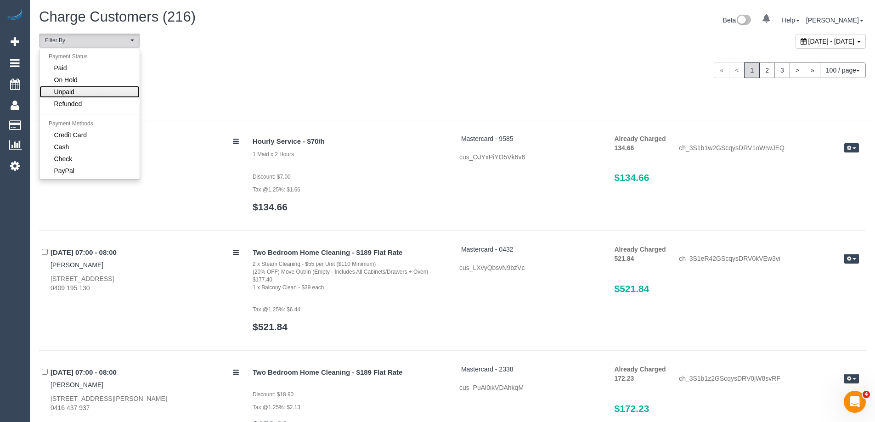
click at [67, 92] on span "Unpaid" at bounding box center [64, 91] width 20 height 9
select select "******"
click at [227, 90] on div at bounding box center [452, 103] width 840 height 33
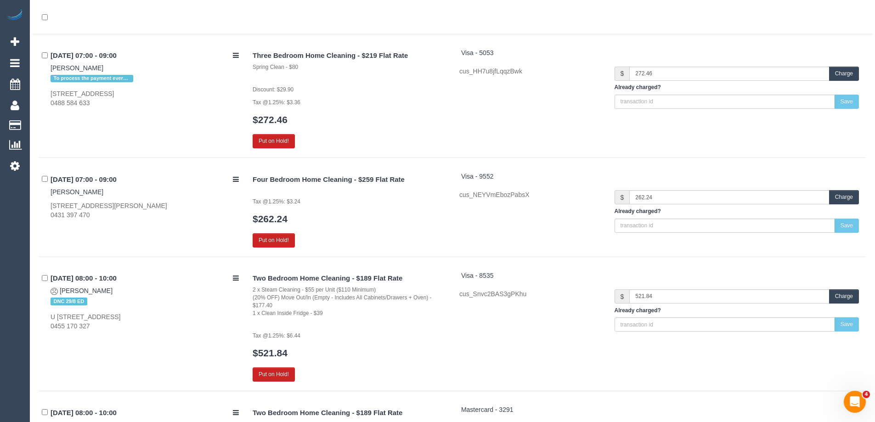
scroll to position [0, 0]
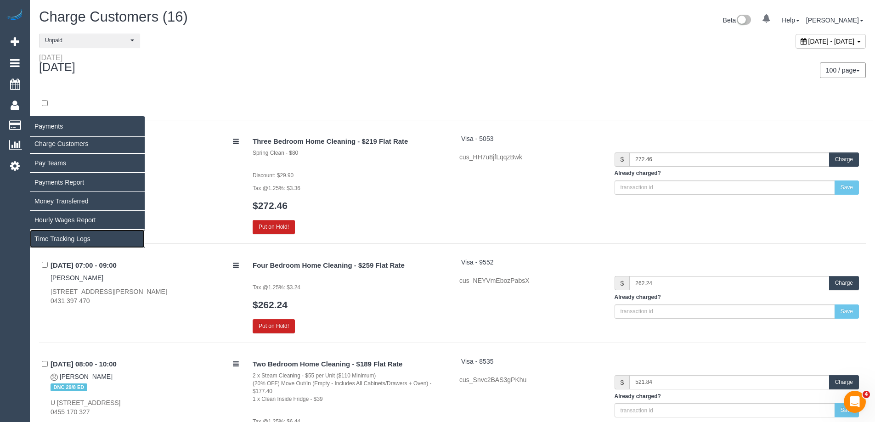
click at [60, 238] on link "Time Tracking Logs" at bounding box center [87, 239] width 115 height 18
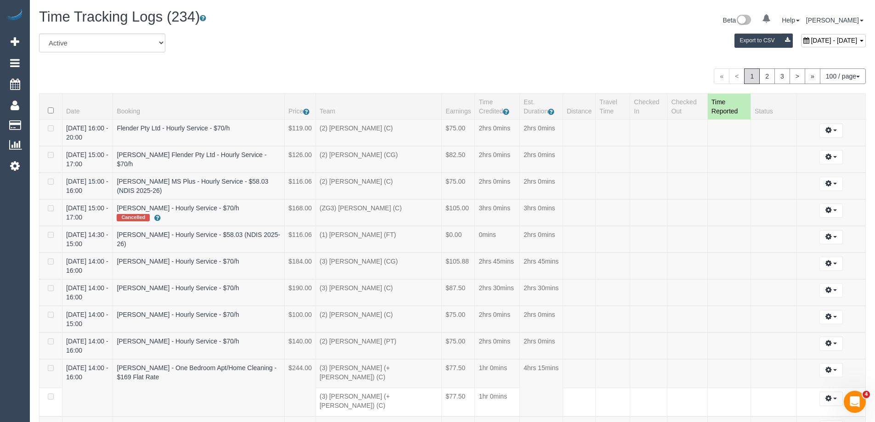
click at [811, 41] on span "[DATE] - [DATE]" at bounding box center [834, 40] width 46 height 7
type input "**********"
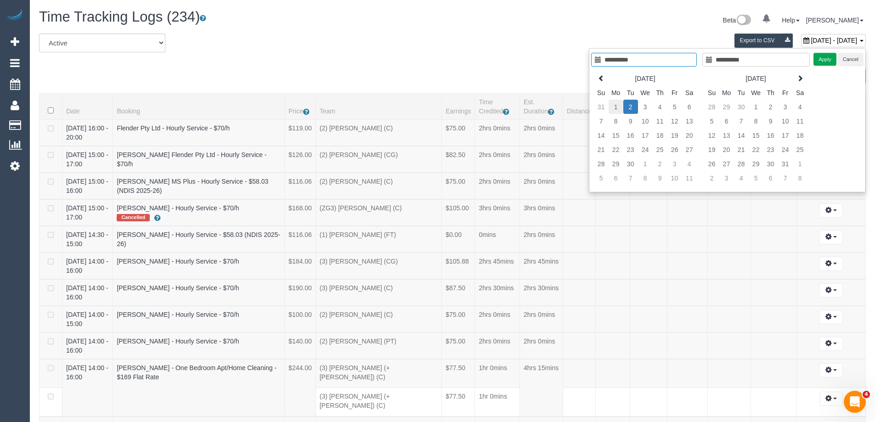
type input "**********"
click at [614, 107] on td "1" at bounding box center [615, 107] width 15 height 14
type input "**********"
click at [614, 107] on td "1" at bounding box center [615, 107] width 15 height 14
type input "**********"
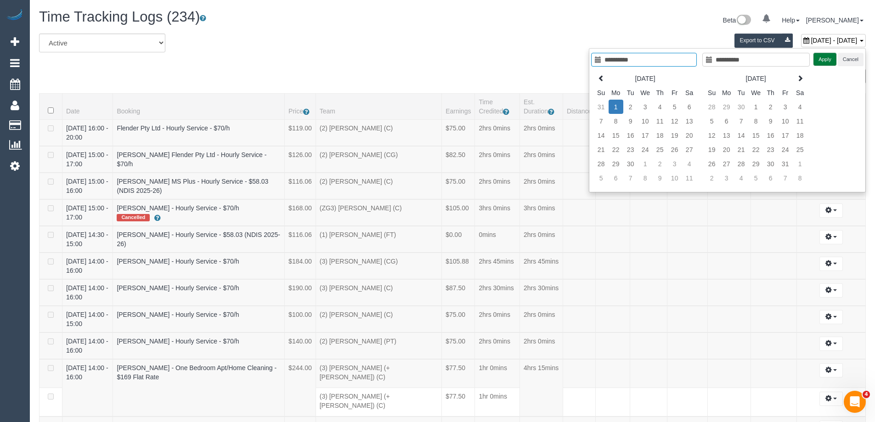
click at [827, 60] on button "Apply" at bounding box center [824, 59] width 23 height 13
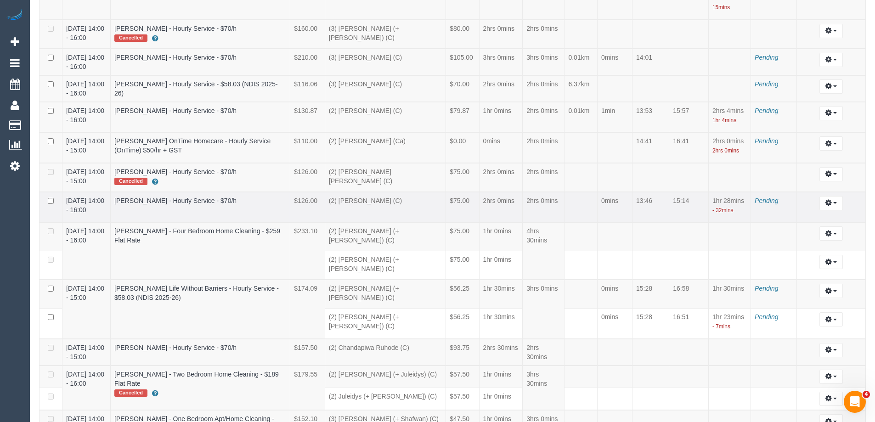
scroll to position [413, 0]
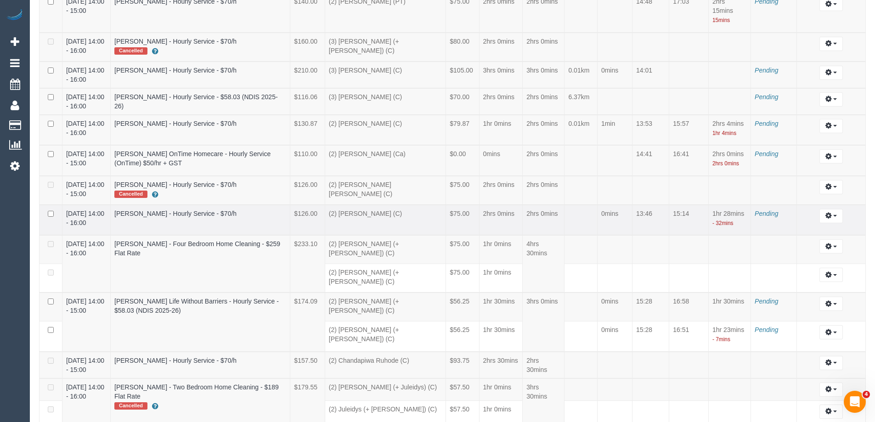
click at [724, 209] on td "1hr 28mins - 32mins" at bounding box center [729, 220] width 42 height 31
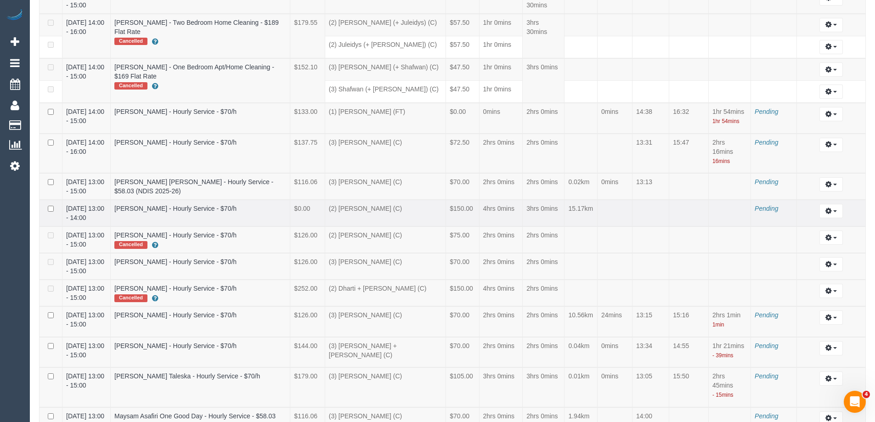
scroll to position [873, 0]
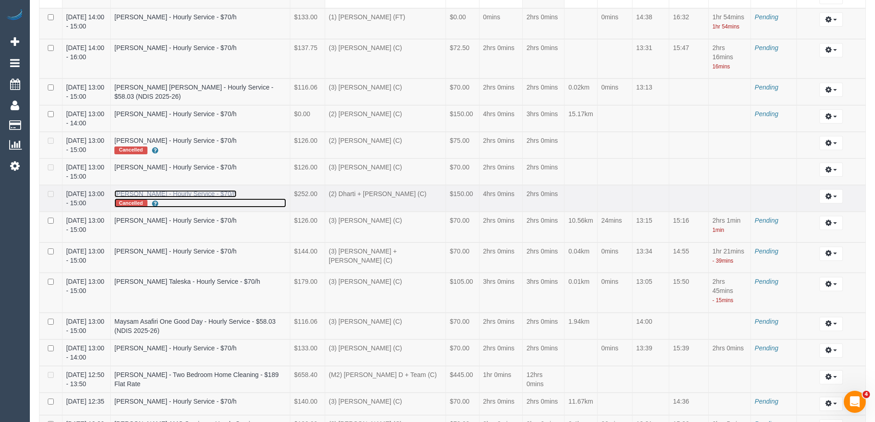
click at [258, 198] on div "Cancelled" at bounding box center [200, 202] width 172 height 9
click at [833, 196] on span "button" at bounding box center [835, 197] width 4 height 2
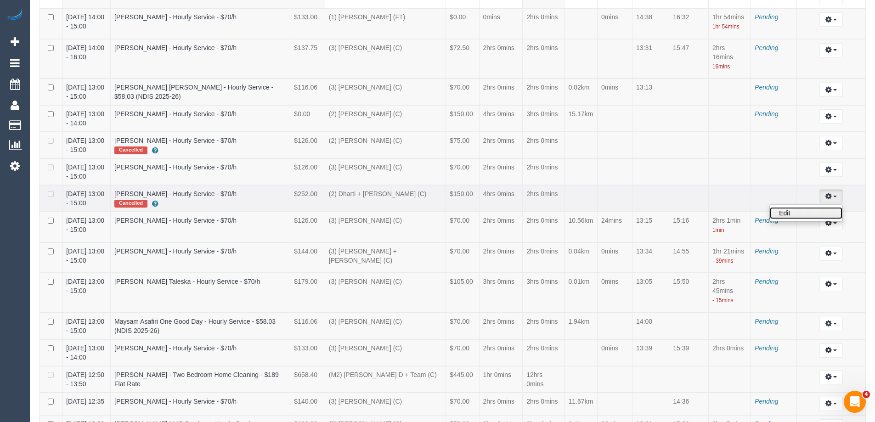
click at [816, 207] on link "Edit" at bounding box center [806, 213] width 73 height 12
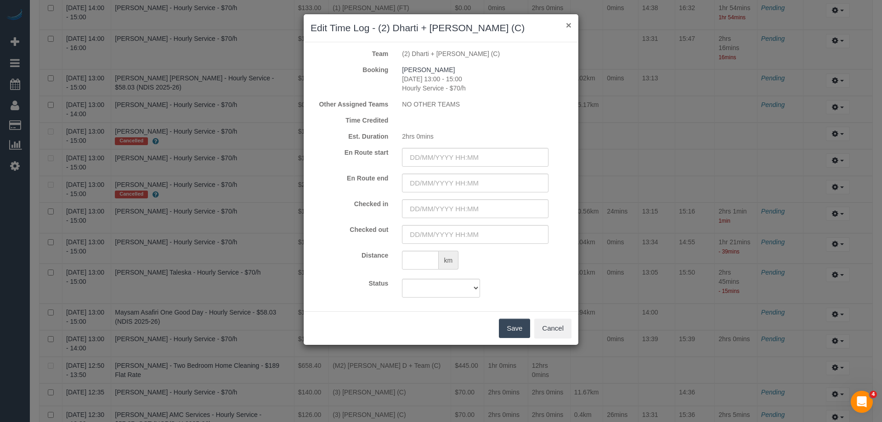
click at [568, 24] on button "×" at bounding box center [569, 25] width 6 height 10
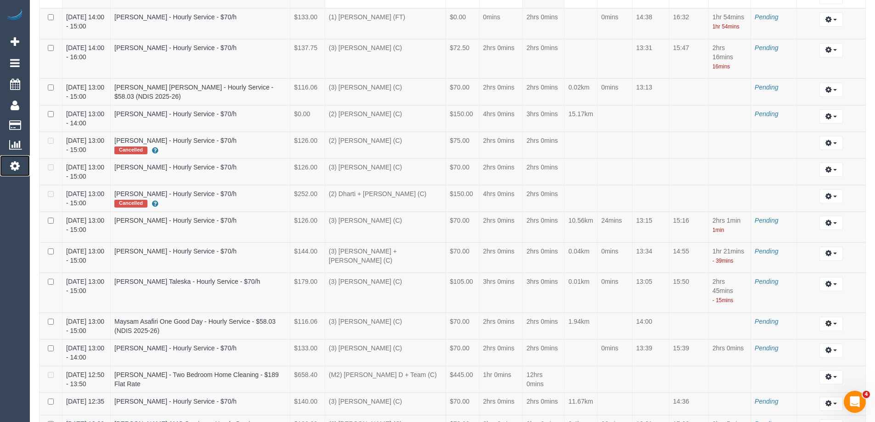
click at [13, 165] on icon at bounding box center [15, 165] width 10 height 11
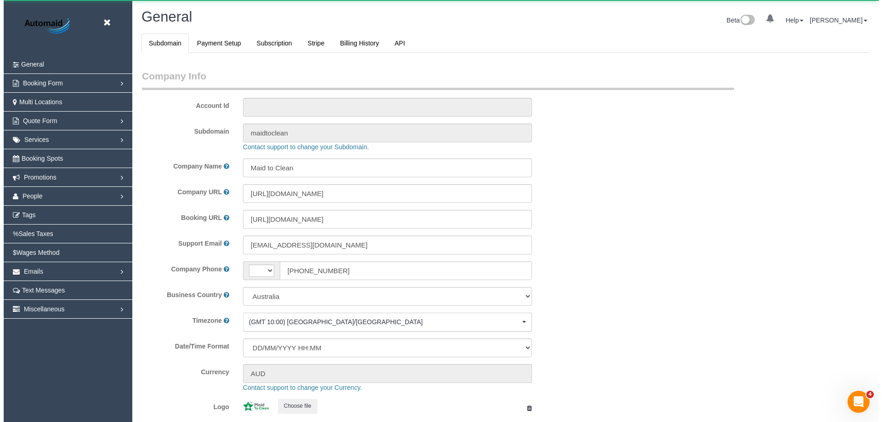
scroll to position [2081, 875]
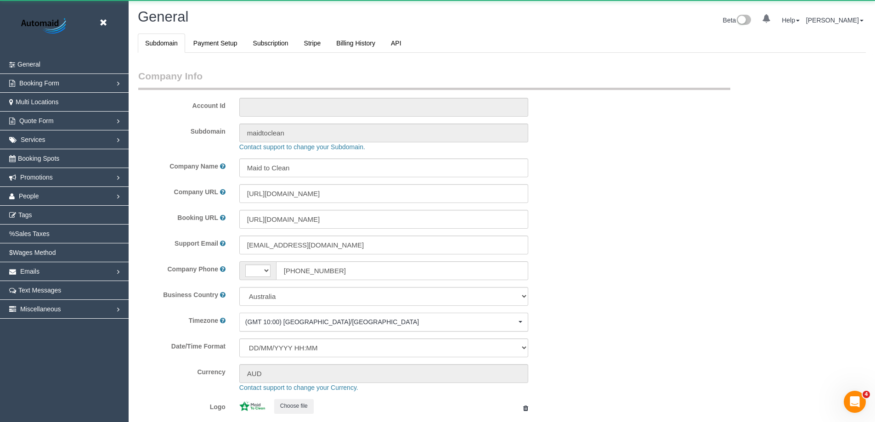
select select "string:AU"
select select "1"
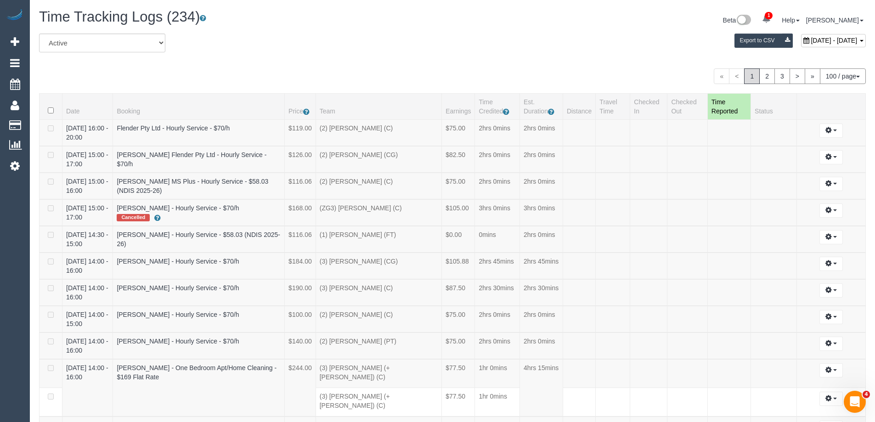
scroll to position [3267, 875]
click at [19, 164] on icon at bounding box center [15, 165] width 10 height 11
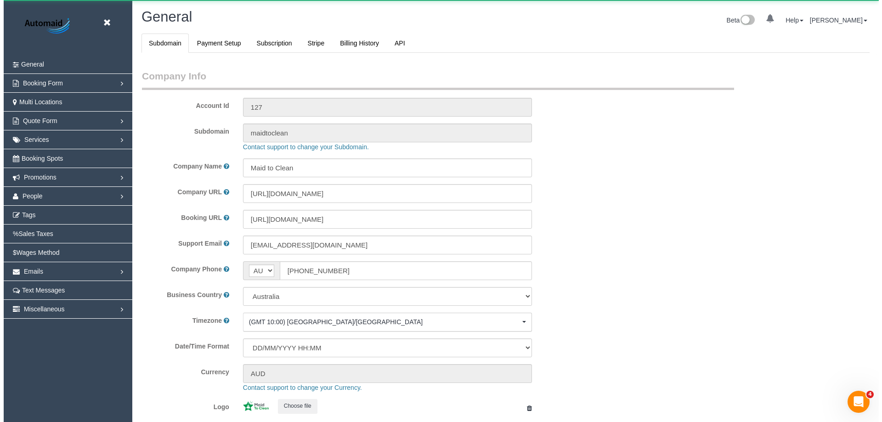
scroll to position [2081, 875]
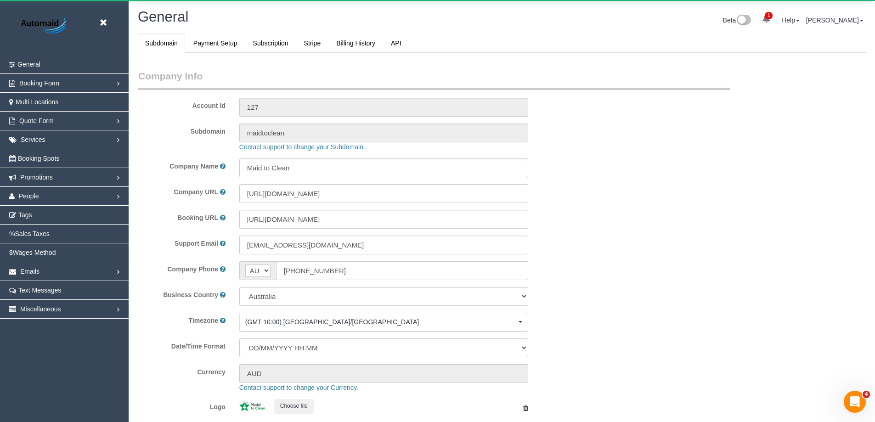
select select "1"
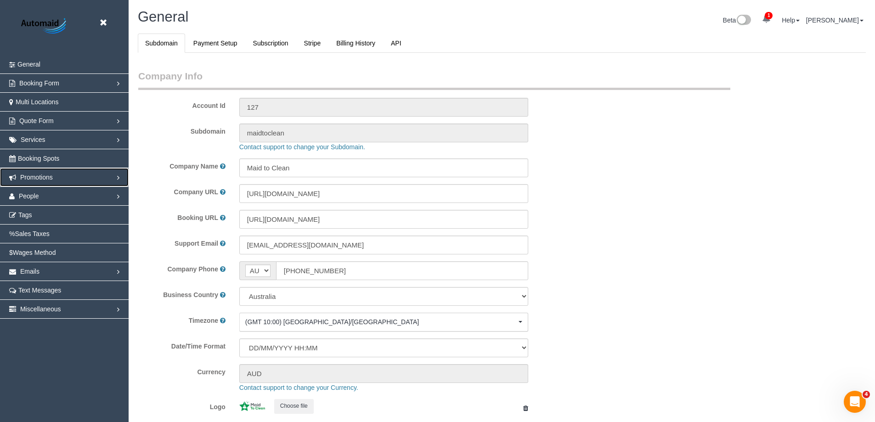
click at [42, 175] on span "Promotions" at bounding box center [36, 177] width 33 height 7
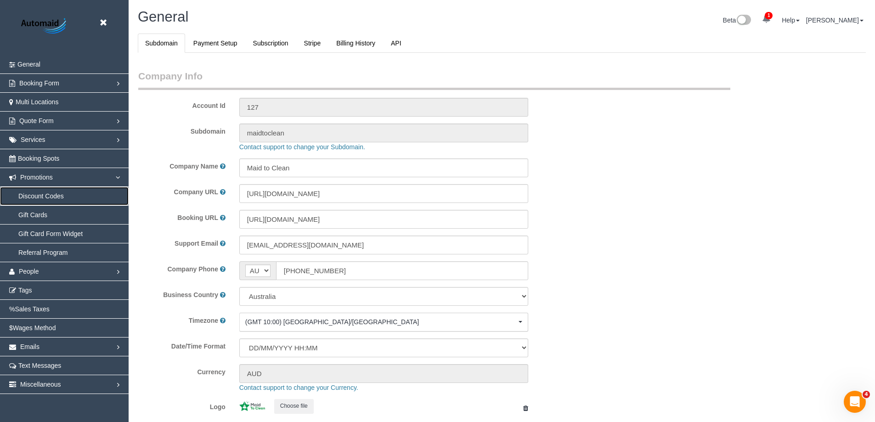
click at [39, 199] on link "Discount Codes" at bounding box center [64, 196] width 129 height 18
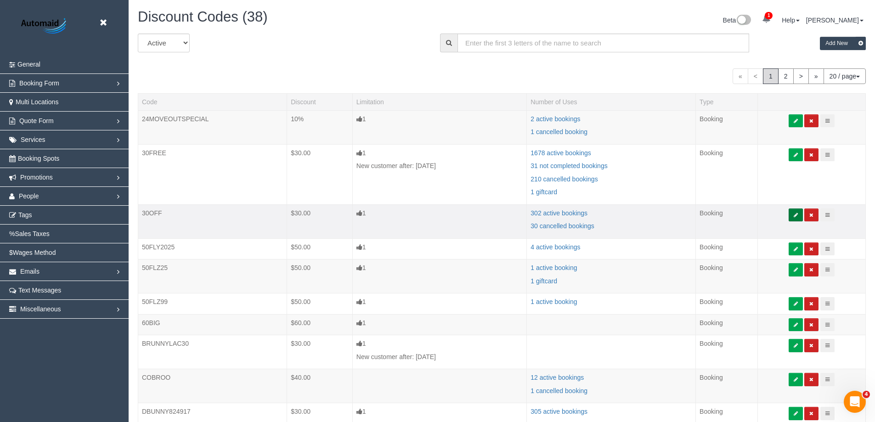
click at [794, 218] on button at bounding box center [795, 214] width 14 height 13
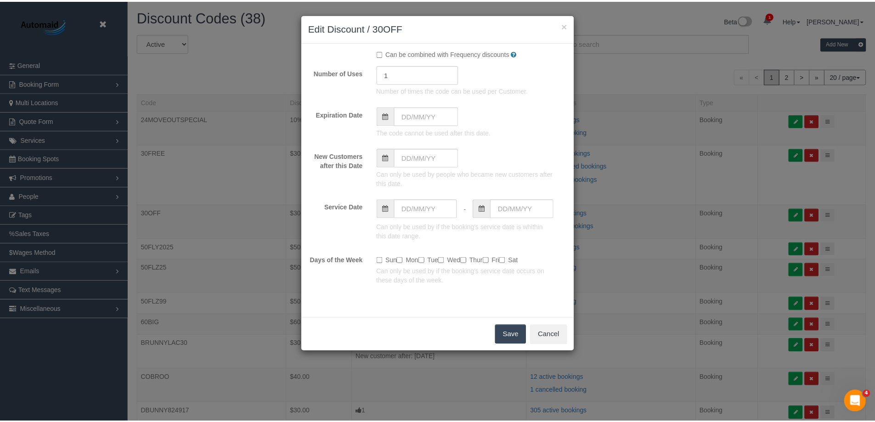
scroll to position [131, 0]
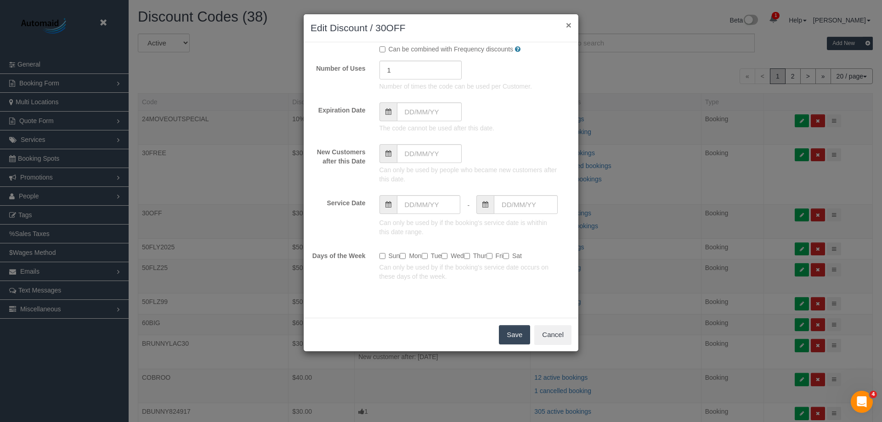
click at [569, 24] on button "×" at bounding box center [569, 25] width 6 height 10
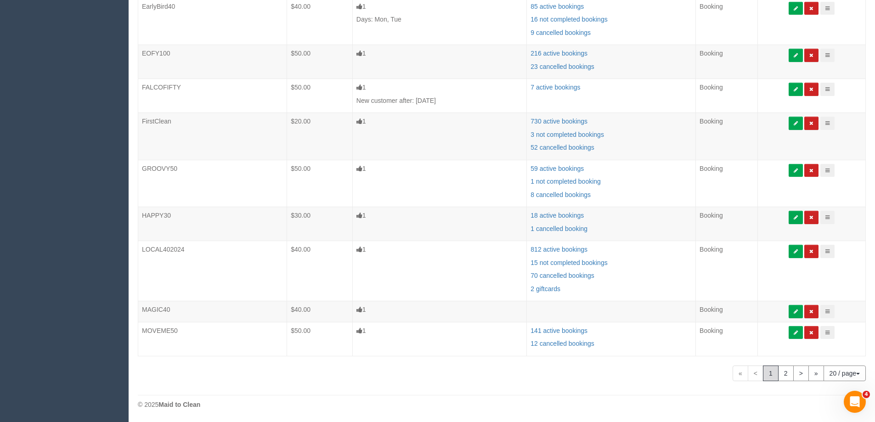
scroll to position [487, 0]
click at [789, 373] on link "2" at bounding box center [786, 373] width 16 height 16
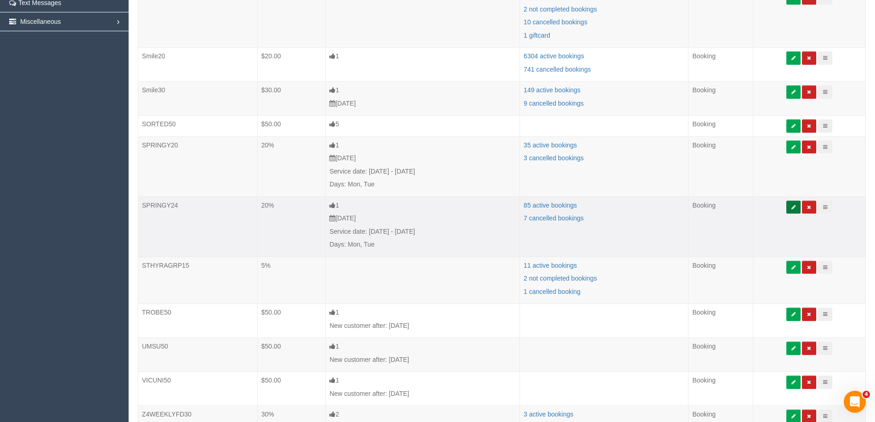
click at [799, 205] on button at bounding box center [793, 207] width 14 height 13
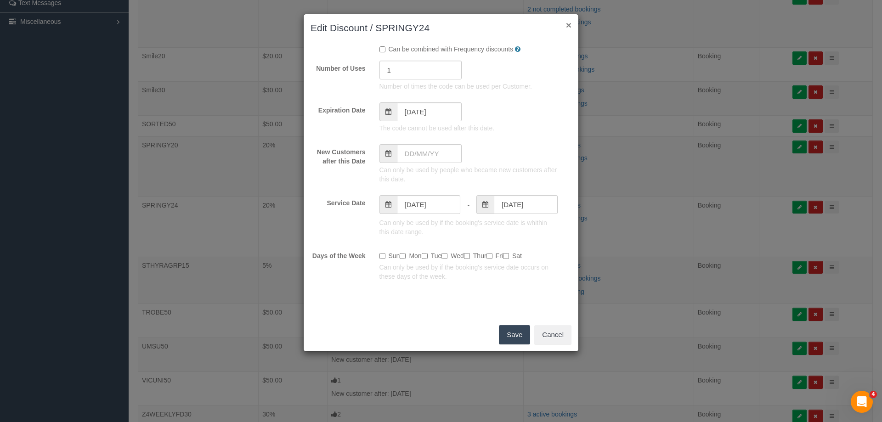
click at [569, 27] on button "×" at bounding box center [569, 25] width 6 height 10
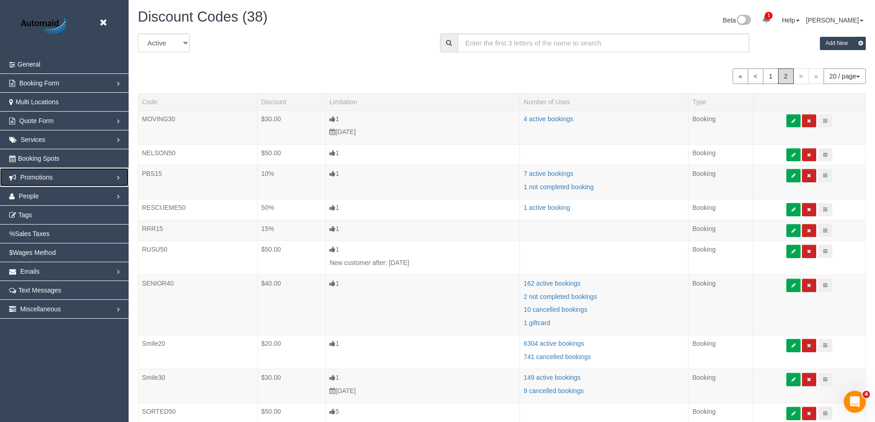
click at [49, 174] on span "Promotions" at bounding box center [36, 177] width 33 height 7
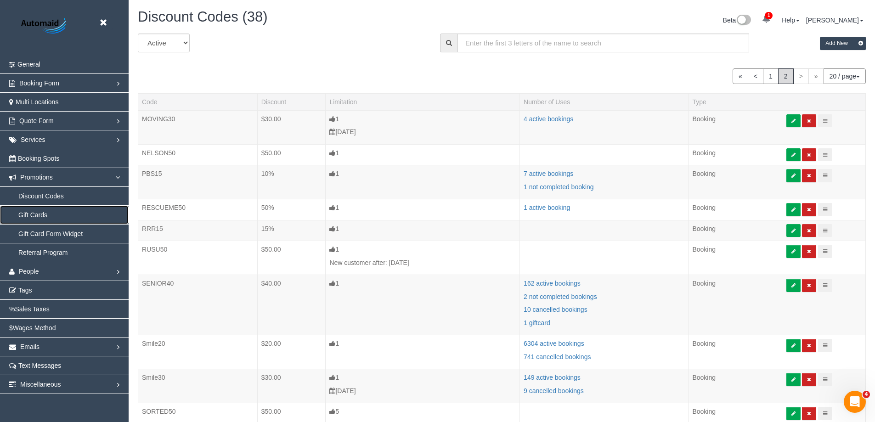
click at [28, 216] on link "Gift Cards" at bounding box center [64, 215] width 129 height 18
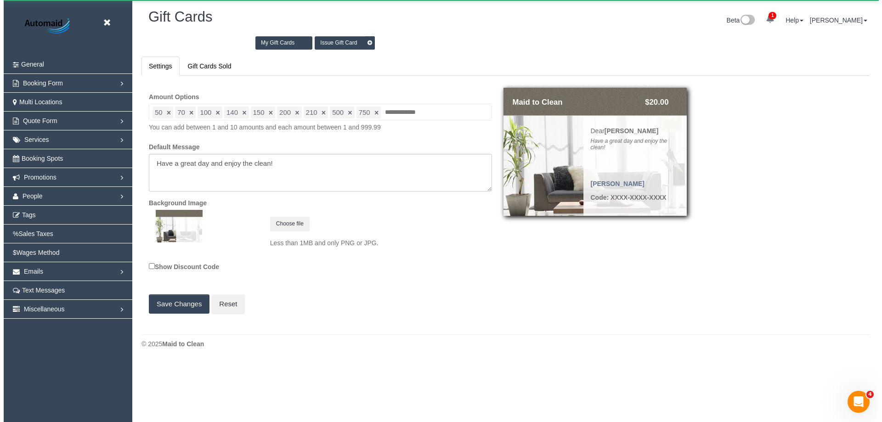
scroll to position [362, 882]
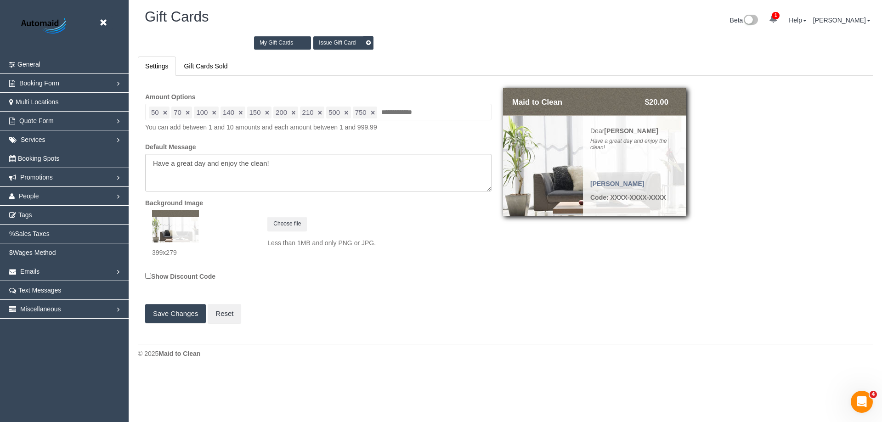
click at [333, 45] on link "Issue Gift Card" at bounding box center [343, 42] width 60 height 13
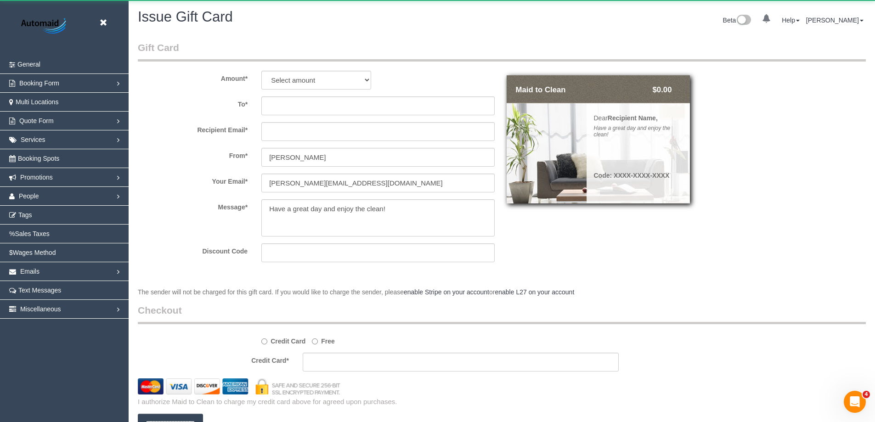
scroll to position [500, 875]
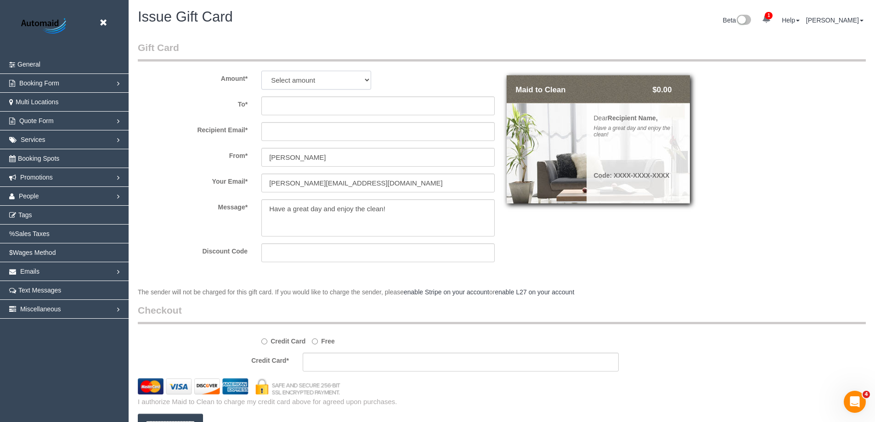
click at [330, 80] on select "Select amount $50.00 $70.00 $100.00 $140.00 $150.00 $200.00 $210.00 $500.00 $75…" at bounding box center [316, 80] width 110 height 19
click at [203, 155] on label "From *" at bounding box center [193, 154] width 124 height 12
click at [271, 107] on input "text" at bounding box center [377, 105] width 233 height 19
drag, startPoint x: 341, startPoint y: 157, endPoint x: 130, endPoint y: 155, distance: 211.2
click at [187, 157] on div "From * Vanessa Christou" at bounding box center [316, 157] width 371 height 19
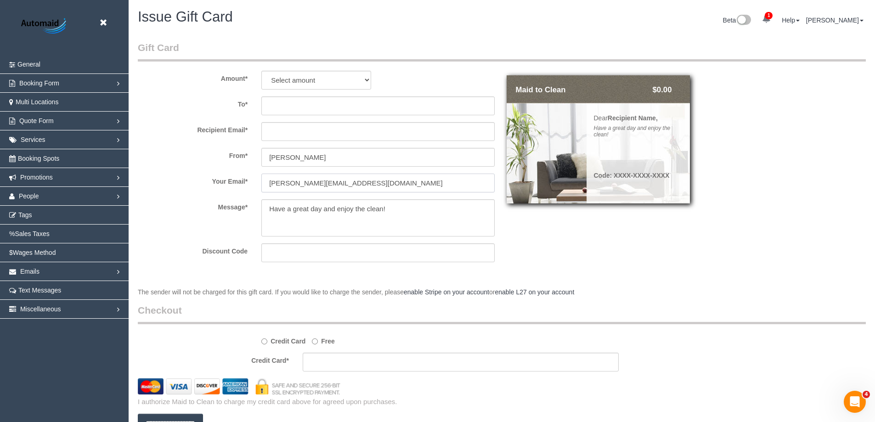
drag, startPoint x: 295, startPoint y: 184, endPoint x: 226, endPoint y: 178, distance: 68.7
click at [233, 180] on div "Your Email * vanessa@maidtoclean.com.au" at bounding box center [316, 183] width 371 height 19
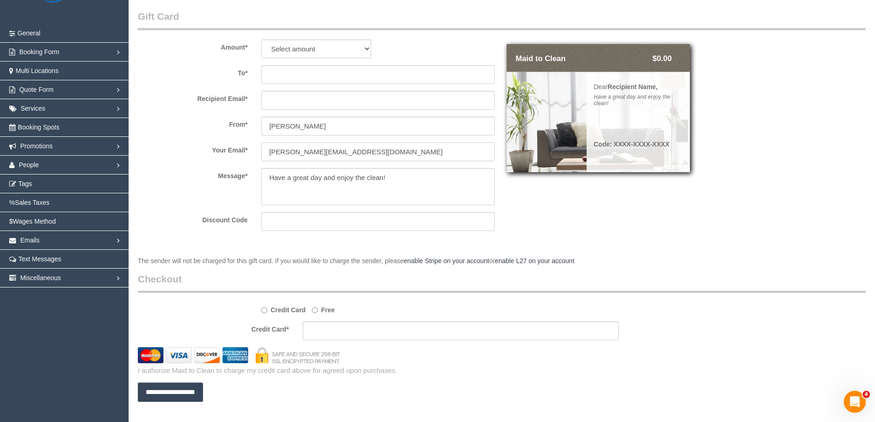
scroll to position [78, 0]
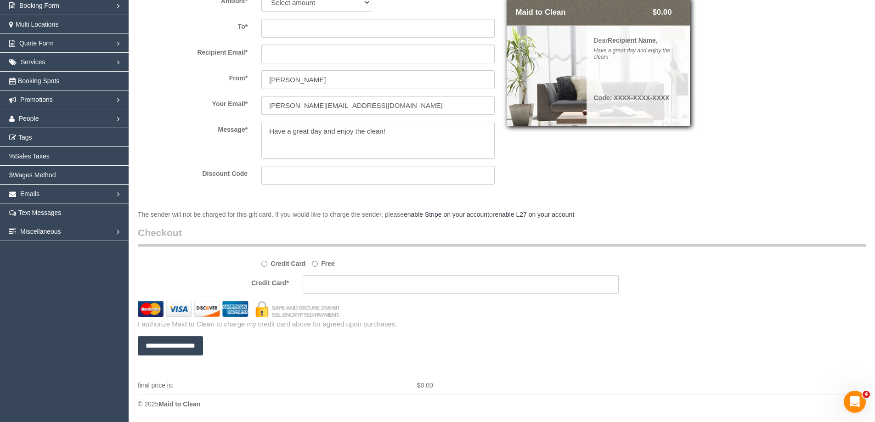
drag, startPoint x: 417, startPoint y: 140, endPoint x: 156, endPoint y: 132, distance: 261.4
click at [183, 131] on div "Message *" at bounding box center [316, 141] width 371 height 38
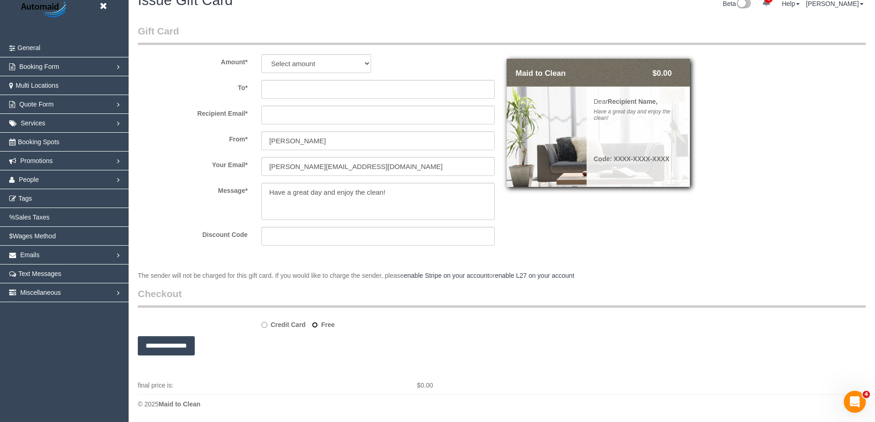
scroll to position [45483, 45047]
click at [30, 180] on span "People" at bounding box center [29, 179] width 20 height 7
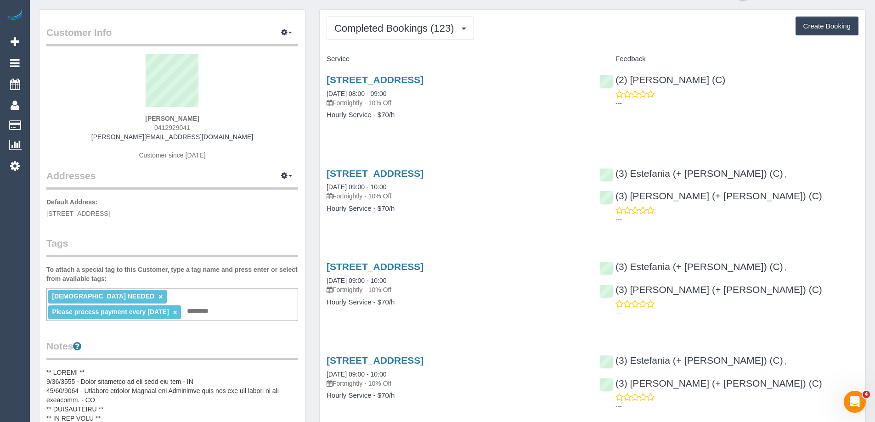
scroll to position [46, 0]
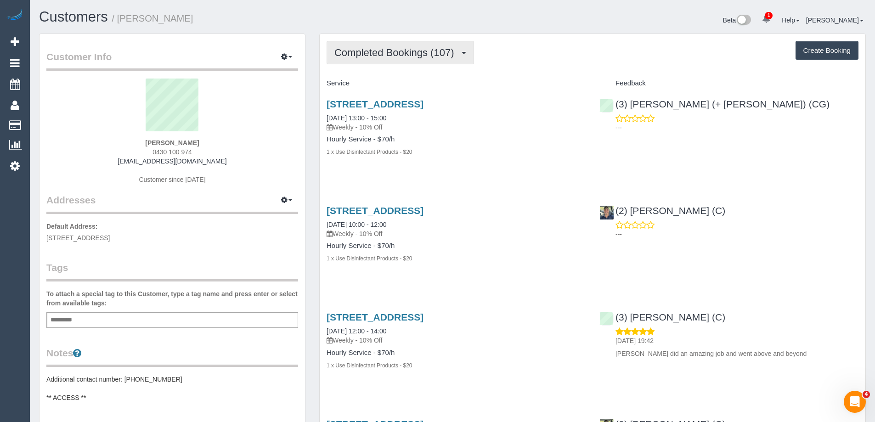
click at [452, 62] on button "Completed Bookings (107)" at bounding box center [400, 52] width 147 height 23
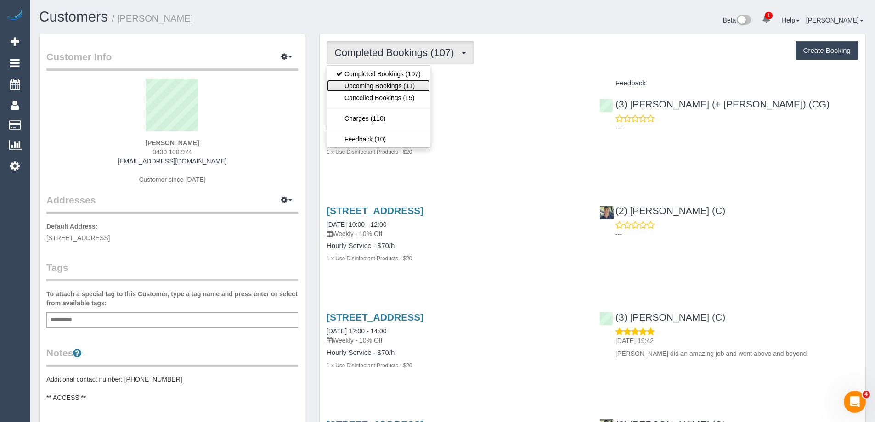
click at [400, 85] on link "Upcoming Bookings (11)" at bounding box center [378, 86] width 103 height 12
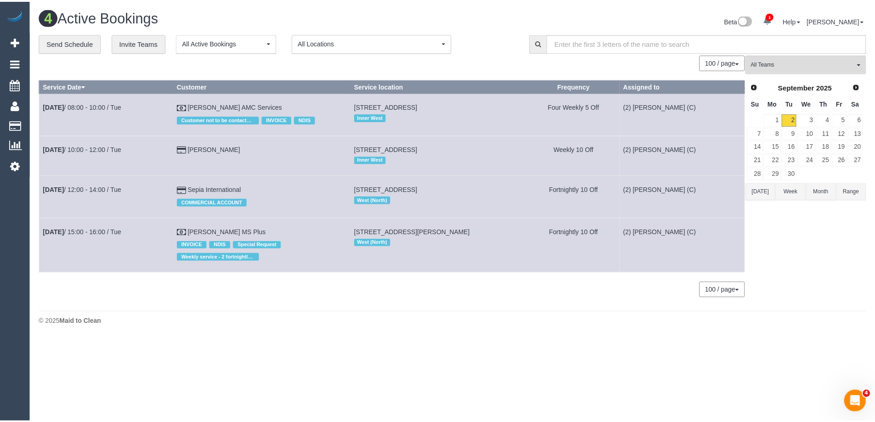
scroll to position [346, 882]
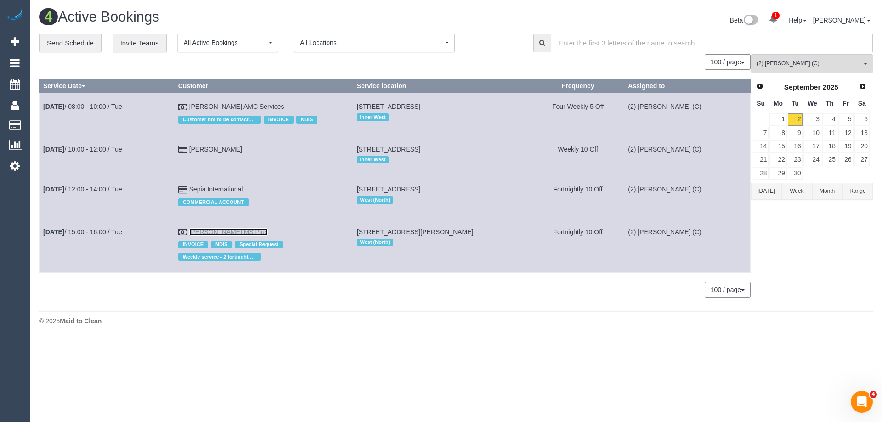
click at [214, 236] on link "[PERSON_NAME] MS Plus" at bounding box center [228, 231] width 79 height 7
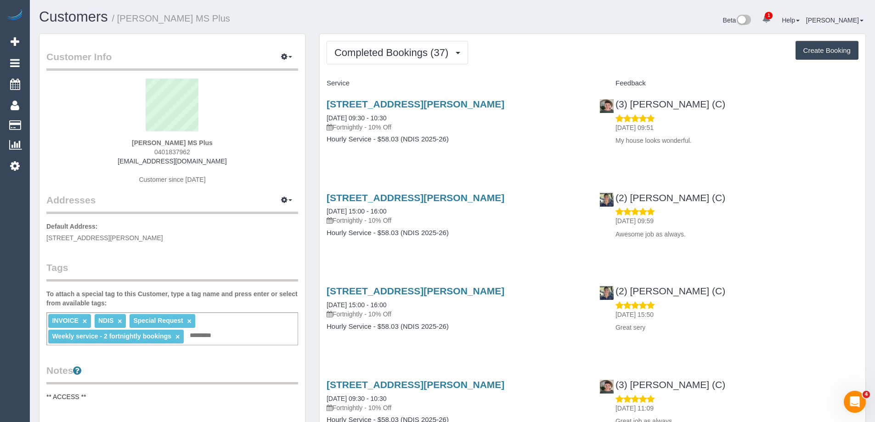
scroll to position [2477, 875]
click at [453, 54] on span "Completed Bookings (37)" at bounding box center [393, 52] width 118 height 11
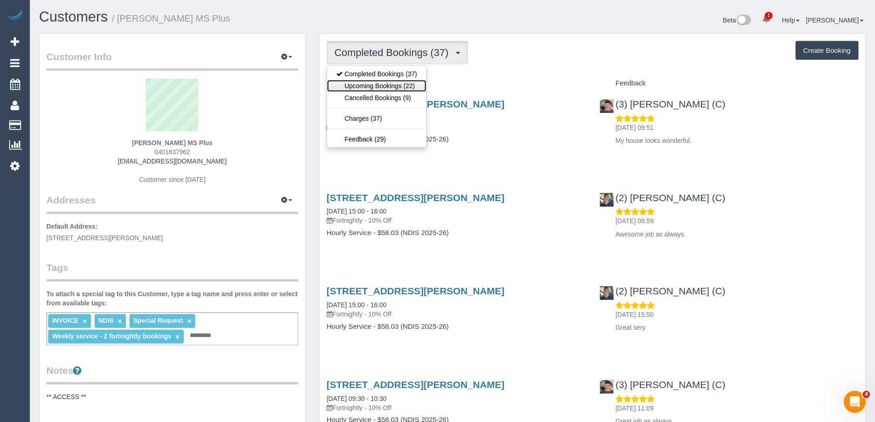
click at [391, 86] on link "Upcoming Bookings (22)" at bounding box center [376, 86] width 99 height 12
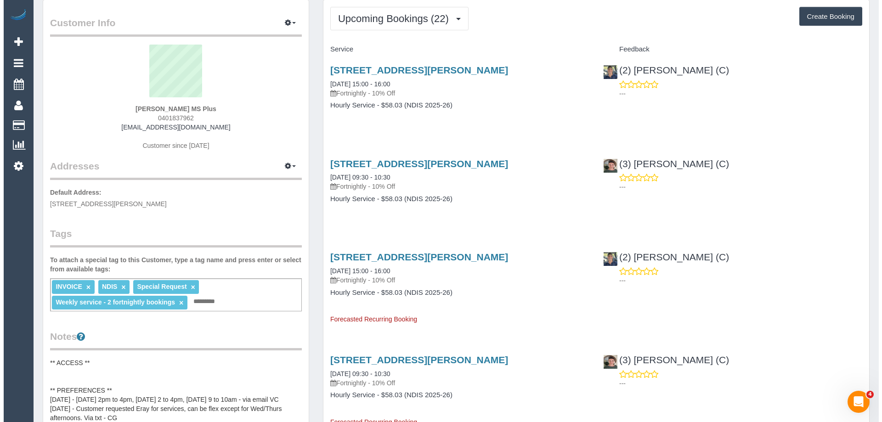
scroll to position [0, 0]
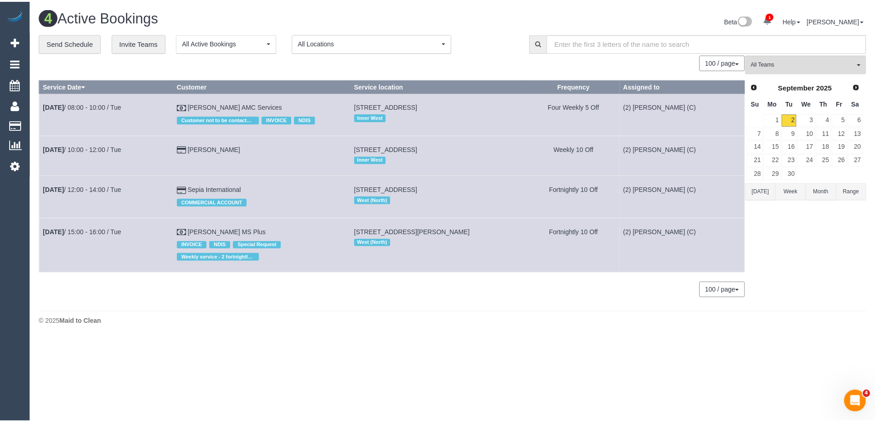
scroll to position [346, 882]
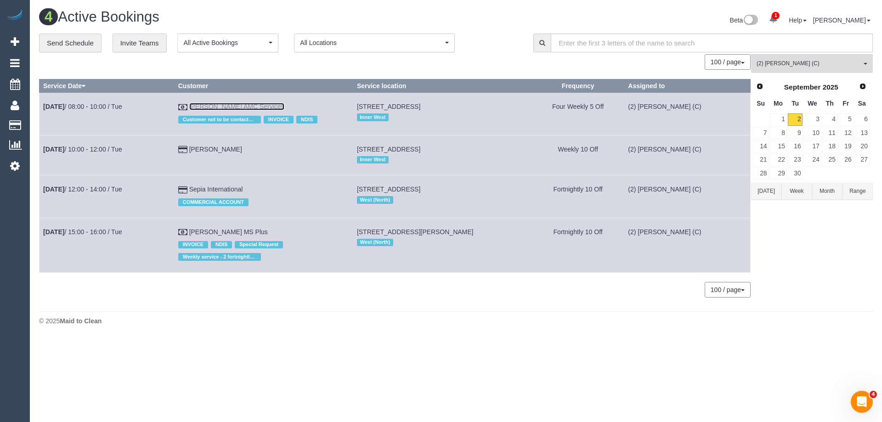
click at [211, 106] on link "[PERSON_NAME] AMC Services" at bounding box center [236, 106] width 95 height 7
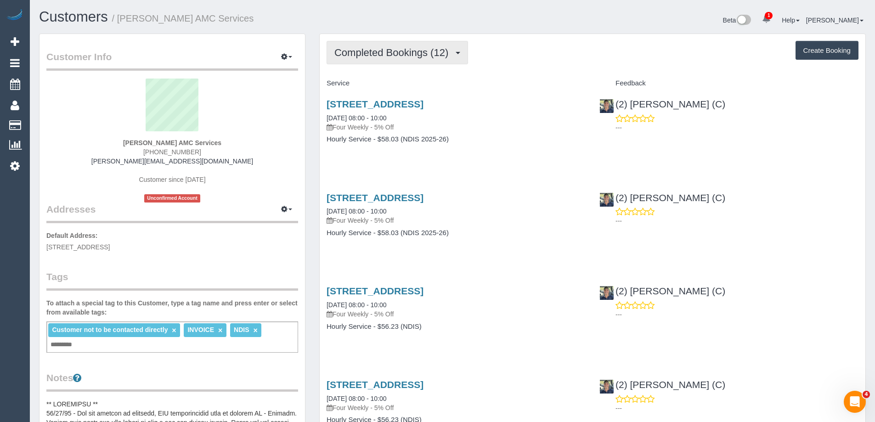
click at [347, 62] on button "Completed Bookings (12)" at bounding box center [397, 52] width 141 height 23
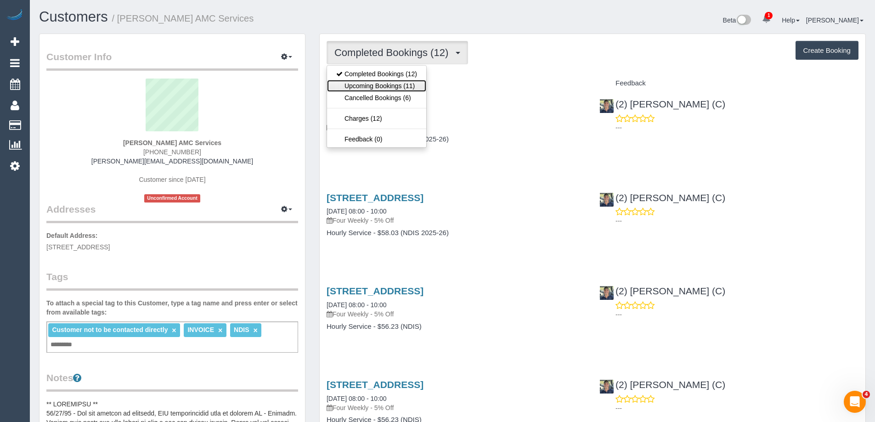
click at [355, 83] on link "Upcoming Bookings (11)" at bounding box center [376, 86] width 99 height 12
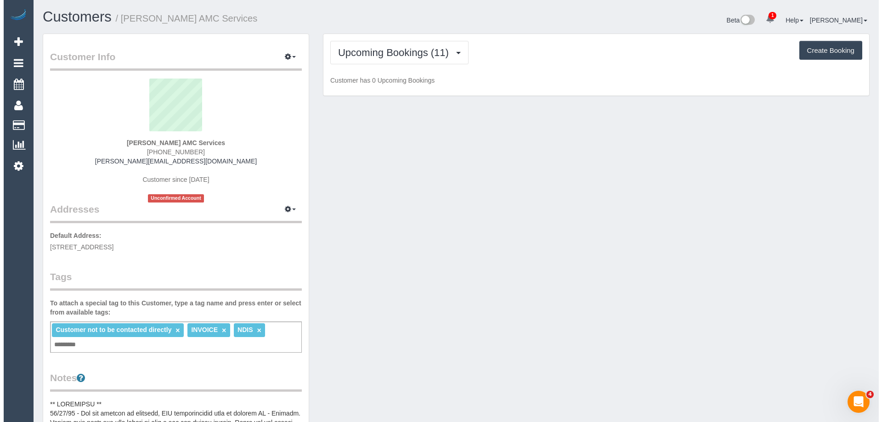
scroll to position [1260, 875]
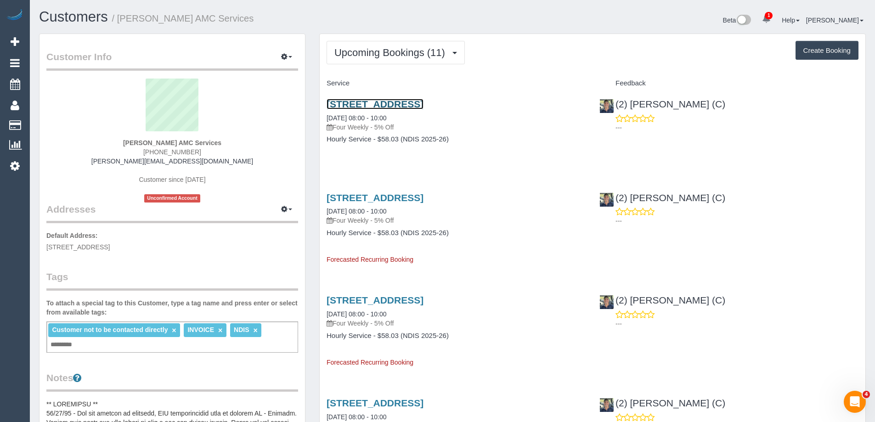
click at [406, 107] on link "[STREET_ADDRESS]" at bounding box center [375, 104] width 97 height 11
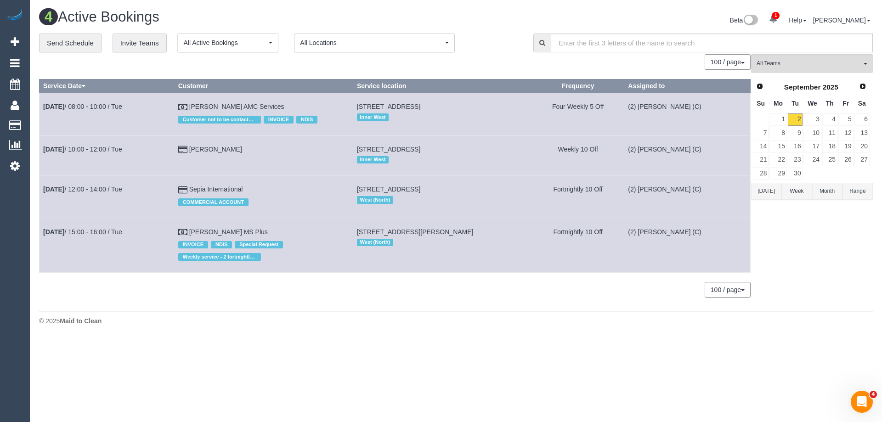
scroll to position [346, 882]
click at [845, 118] on link "5" at bounding box center [845, 119] width 15 height 12
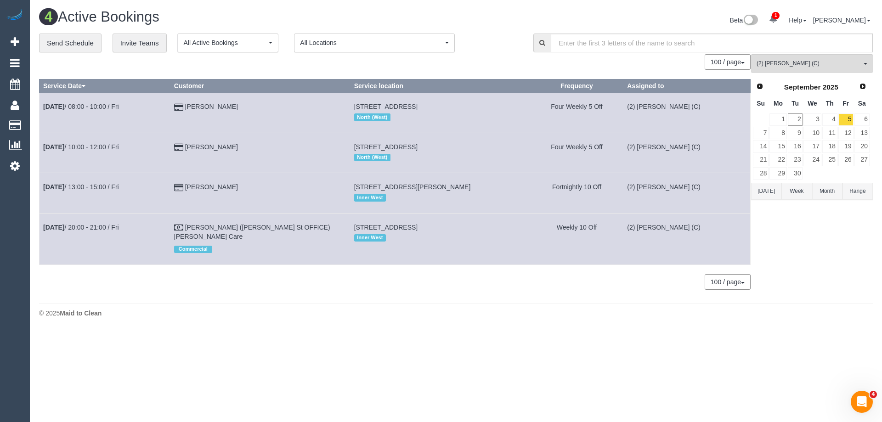
drag, startPoint x: 302, startPoint y: 1, endPoint x: 370, endPoint y: 286, distance: 292.8
click at [370, 286] on div "0 Bookings found. We couldn't find any bookings that matched your search. Creat…" at bounding box center [395, 176] width 712 height 245
click at [805, 62] on span "(2) [PERSON_NAME] (C)" at bounding box center [808, 64] width 105 height 8
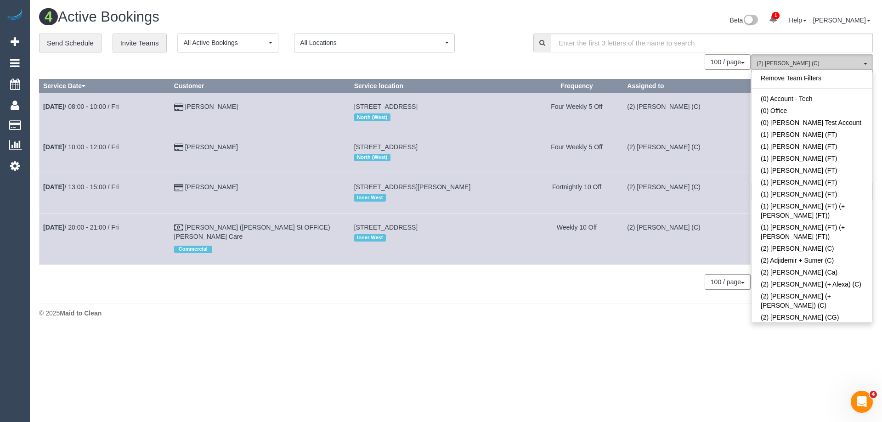
scroll to position [368, 0]
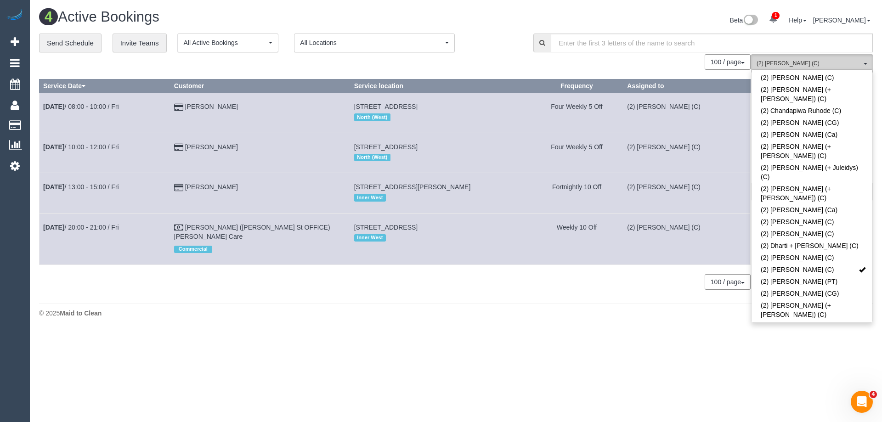
click at [805, 62] on span "(2) [PERSON_NAME] (C)" at bounding box center [808, 64] width 105 height 8
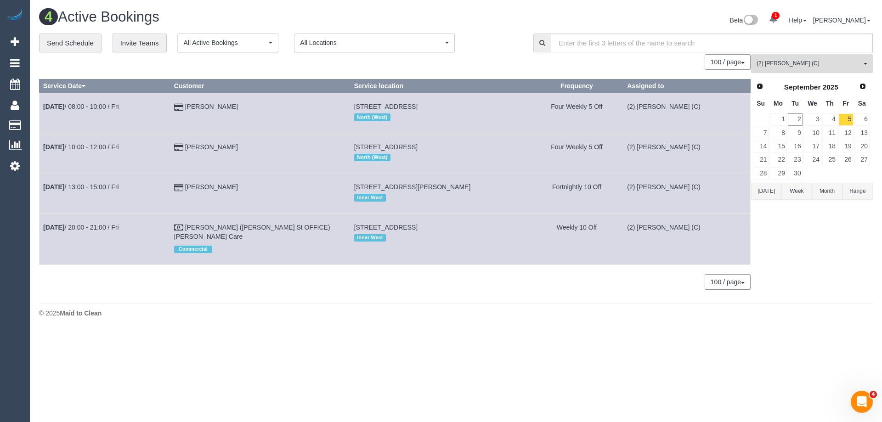
click at [865, 64] on span "button" at bounding box center [865, 64] width 4 height 2
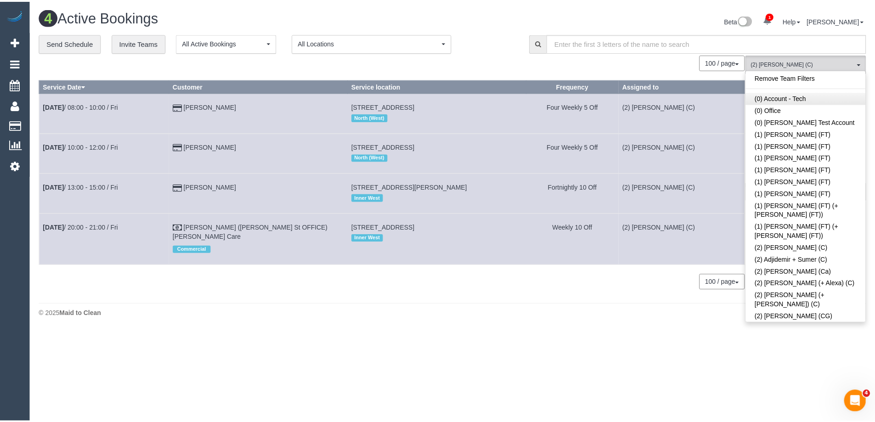
scroll to position [0, 0]
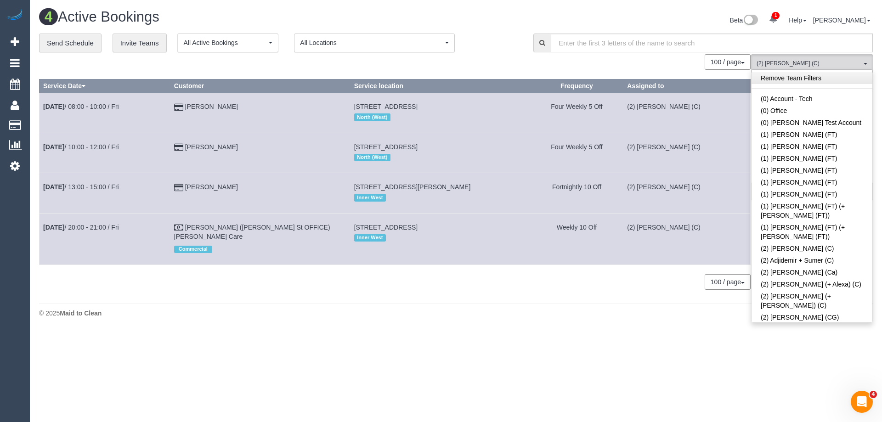
click at [842, 79] on link "Remove Team Filters" at bounding box center [811, 78] width 121 height 12
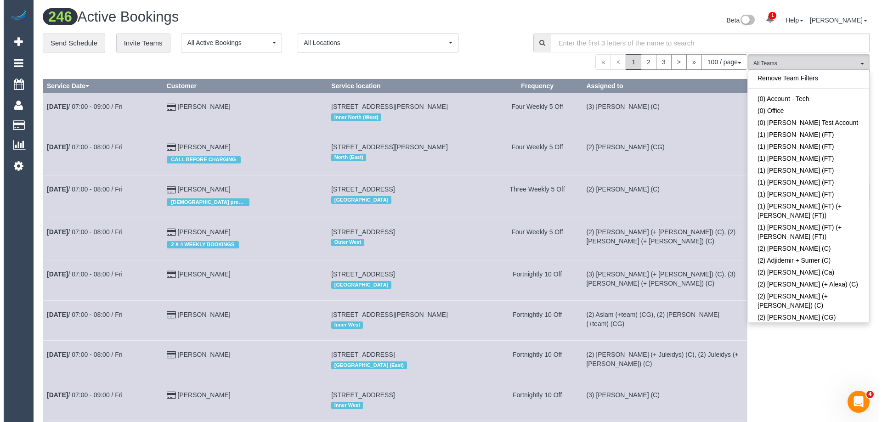
scroll to position [4353, 875]
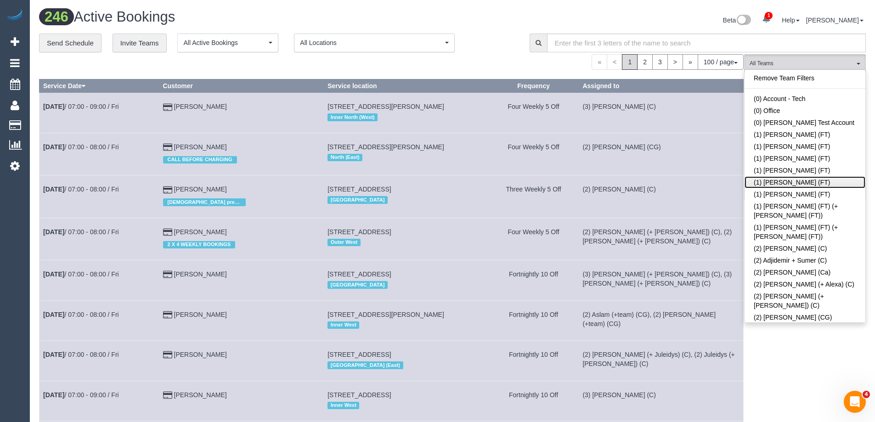
click at [771, 183] on link "(1) [PERSON_NAME] (FT)" at bounding box center [804, 182] width 121 height 12
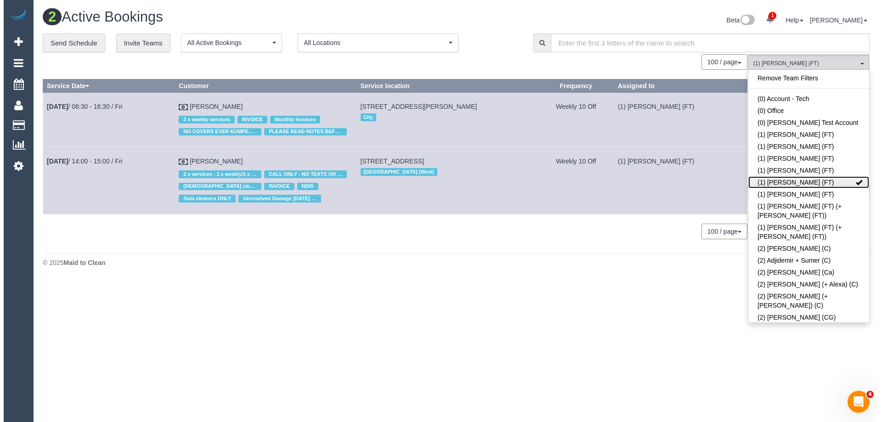
scroll to position [281, 882]
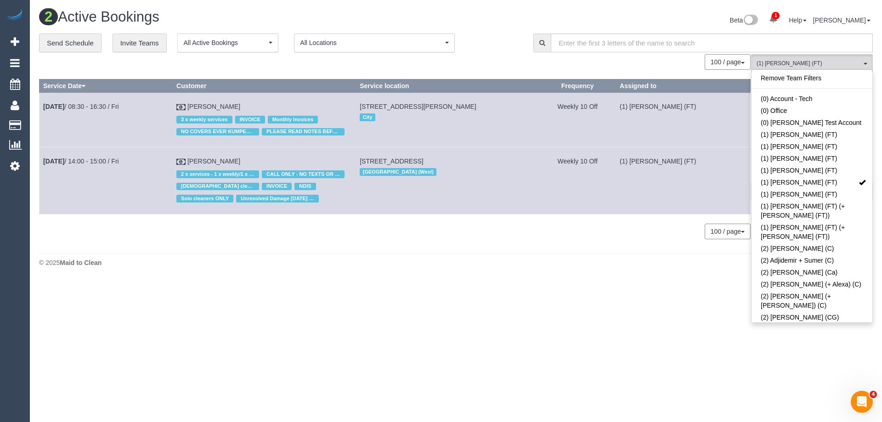
click at [736, 349] on body "1 Beta Your Notifications You have 0 alerts × You have 1 to charge for 02/09/20…" at bounding box center [441, 211] width 882 height 422
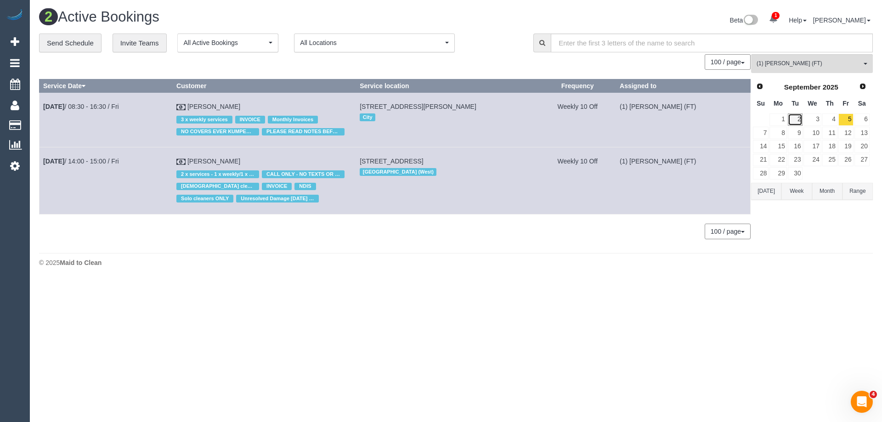
click at [792, 120] on link "2" at bounding box center [795, 119] width 15 height 12
click at [769, 191] on button "Today" at bounding box center [766, 191] width 30 height 17
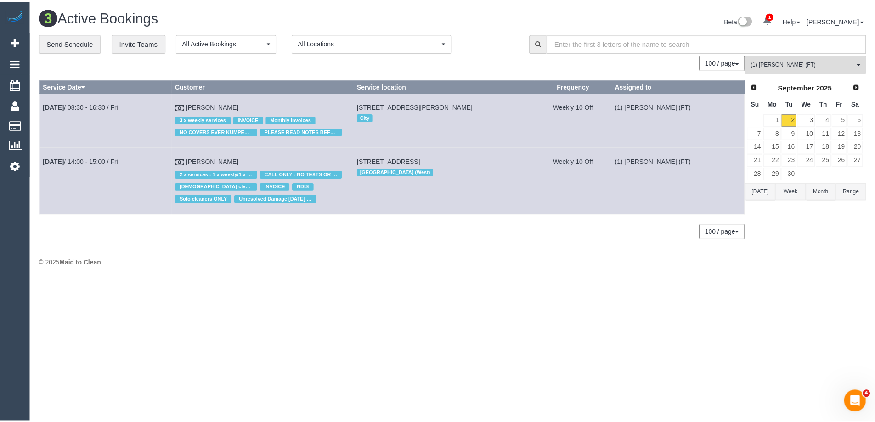
scroll to position [282, 882]
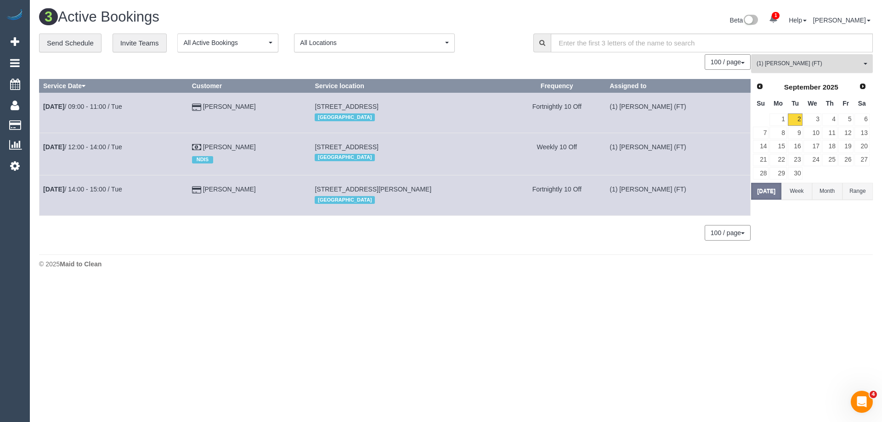
click at [862, 65] on button "(1) Kumpee R (FT) All Teams" at bounding box center [812, 63] width 122 height 19
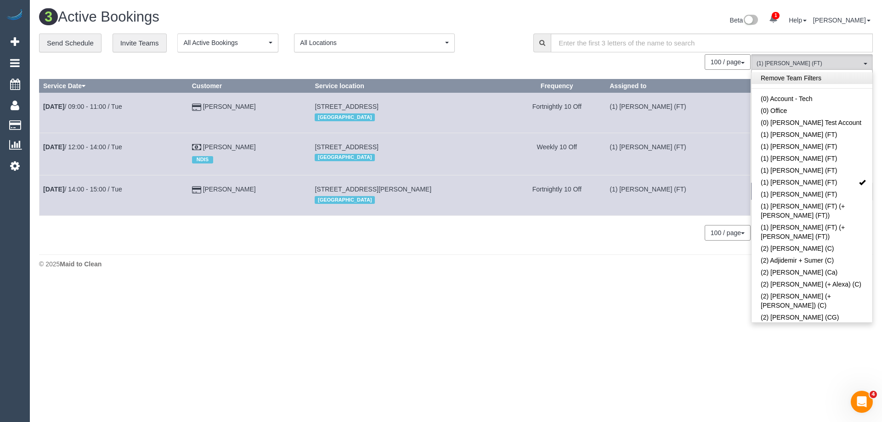
click at [802, 77] on link "Remove Team Filters" at bounding box center [811, 78] width 121 height 12
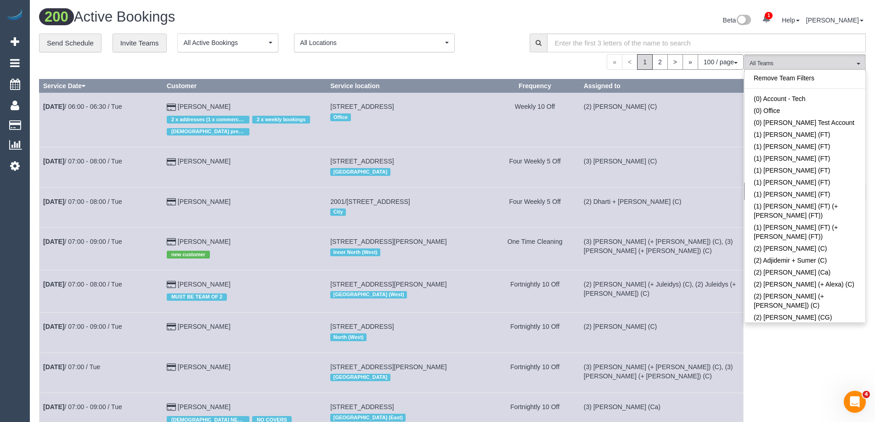
scroll to position [4440, 875]
click at [608, 356] on td "(3) Cristian (+ Tania) (C), (3) Tania (+ Cristian) (C)" at bounding box center [661, 373] width 163 height 40
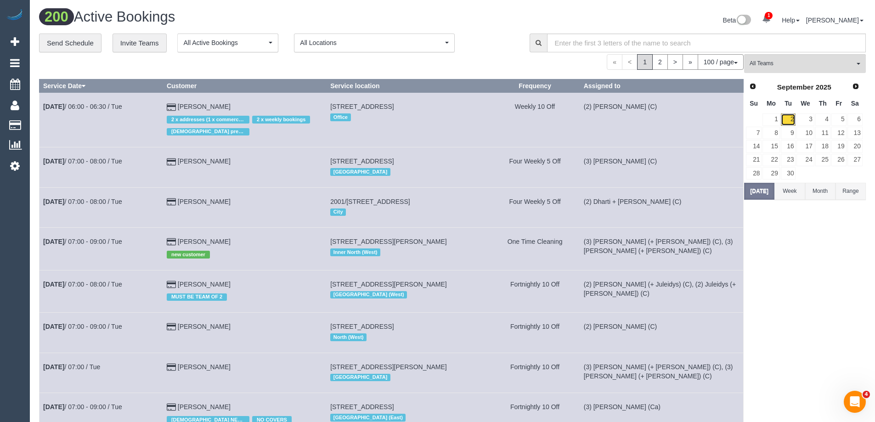
click at [791, 118] on link "2" at bounding box center [788, 119] width 15 height 12
click at [838, 119] on link "5" at bounding box center [838, 119] width 15 height 12
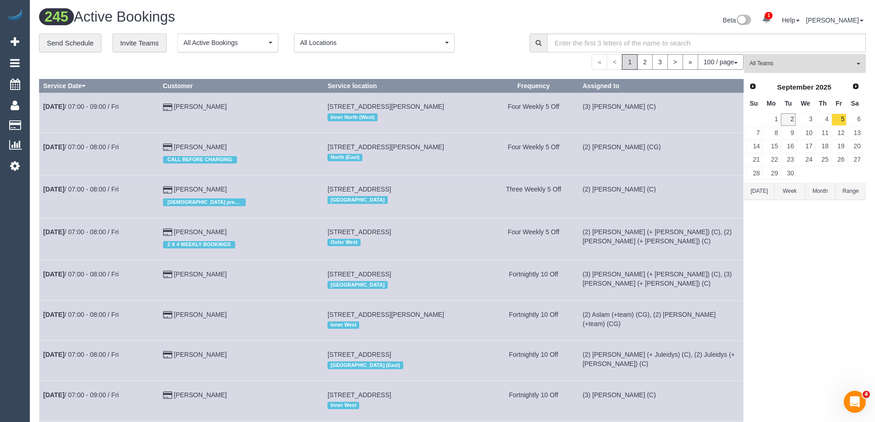
scroll to position [41569, 45047]
click at [790, 194] on button "Week" at bounding box center [789, 191] width 30 height 17
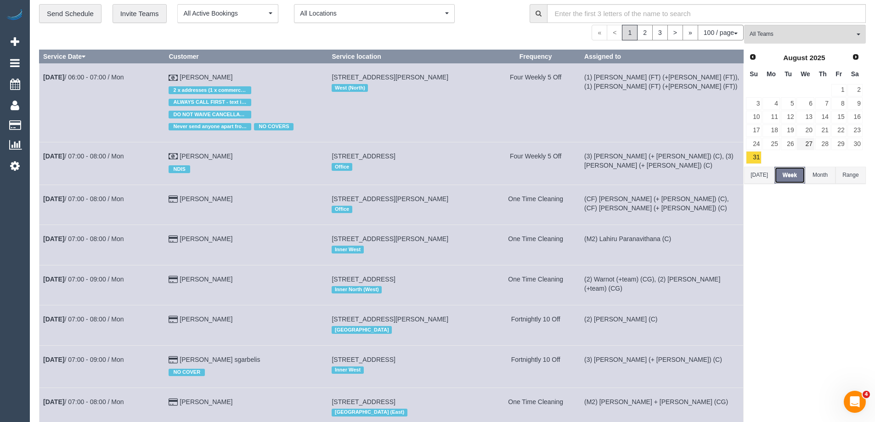
scroll to position [46, 0]
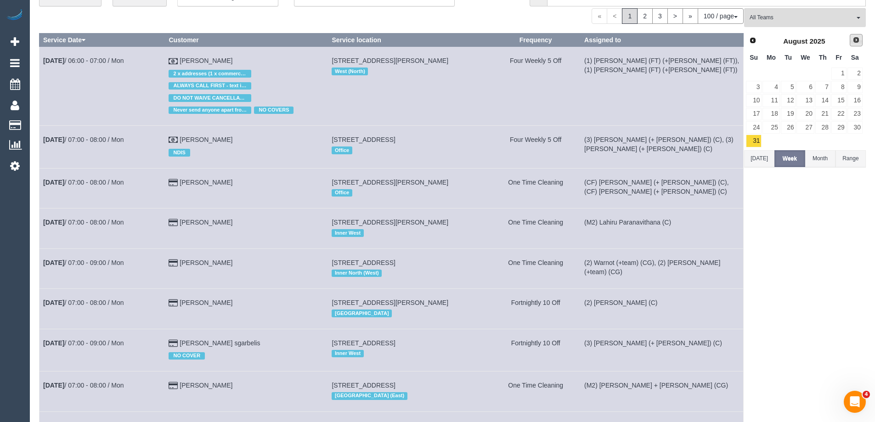
click at [858, 41] on span "Next" at bounding box center [855, 39] width 7 height 7
click at [793, 76] on link "2" at bounding box center [788, 74] width 15 height 12
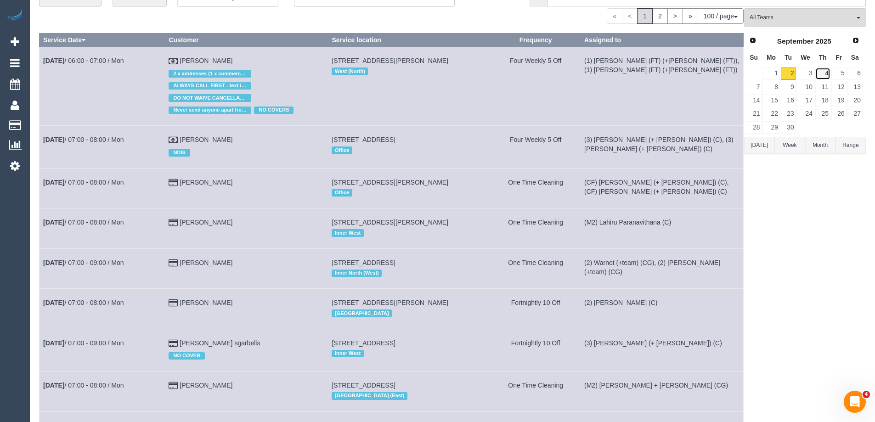
click at [823, 76] on link "4" at bounding box center [822, 74] width 15 height 12
click at [787, 74] on link "2" at bounding box center [788, 74] width 15 height 12
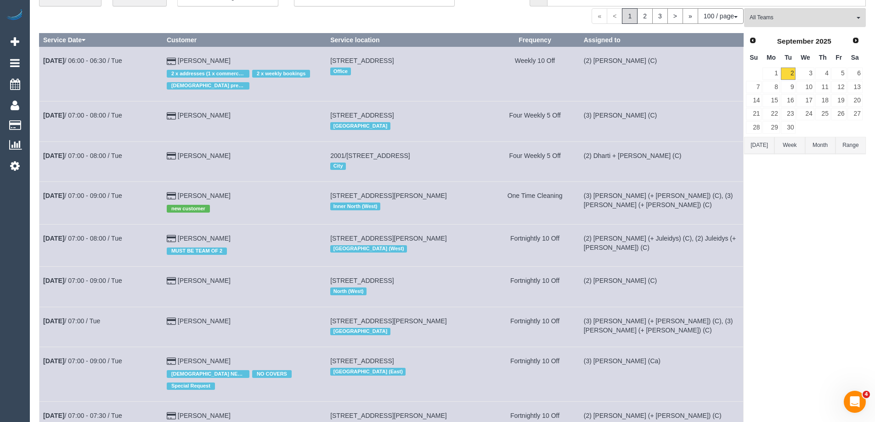
click at [787, 74] on link "2" at bounding box center [788, 74] width 15 height 12
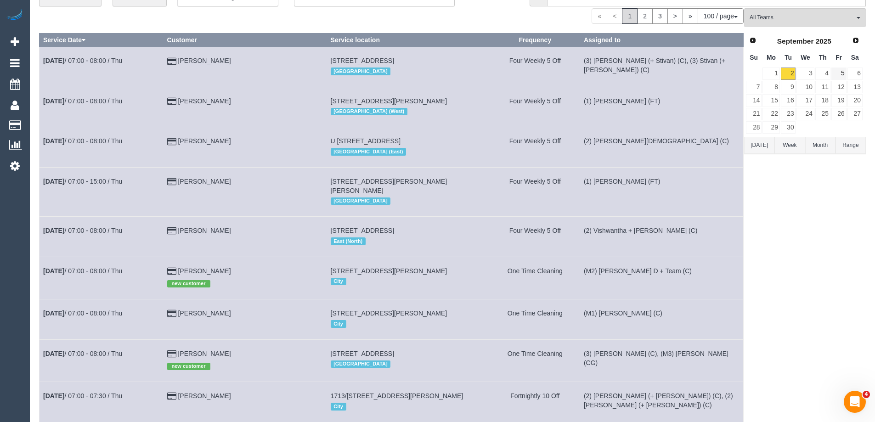
scroll to position [4368, 875]
click at [841, 73] on link "5" at bounding box center [838, 74] width 15 height 12
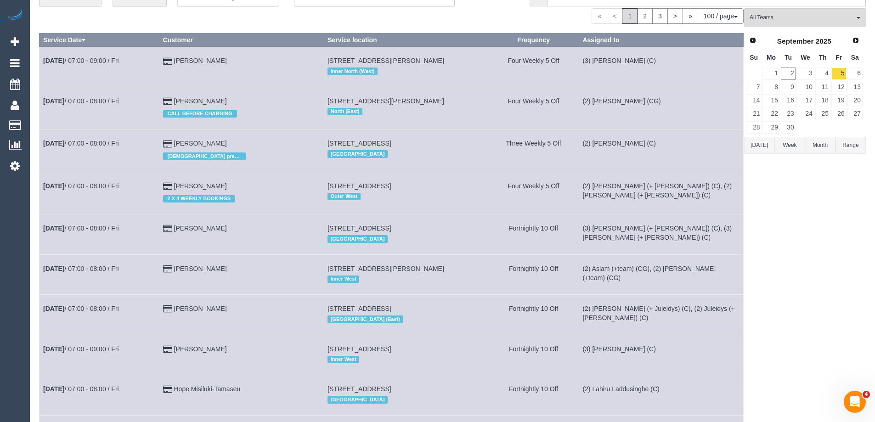
scroll to position [4353, 875]
click at [793, 75] on link "2" at bounding box center [788, 74] width 15 height 12
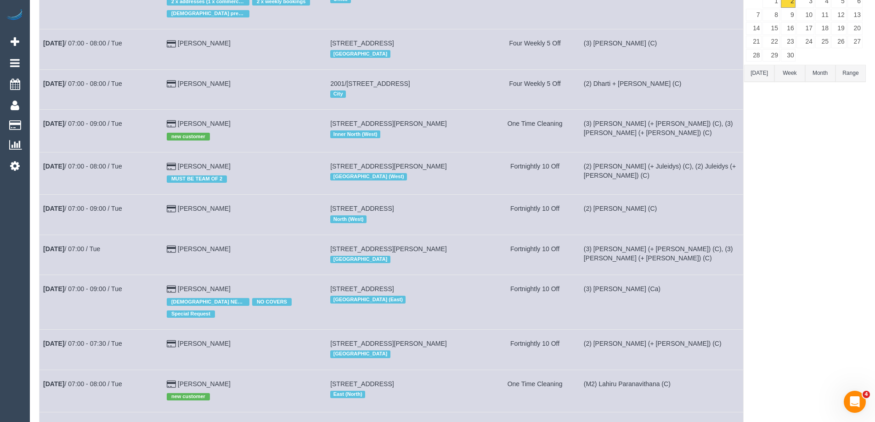
scroll to position [0, 0]
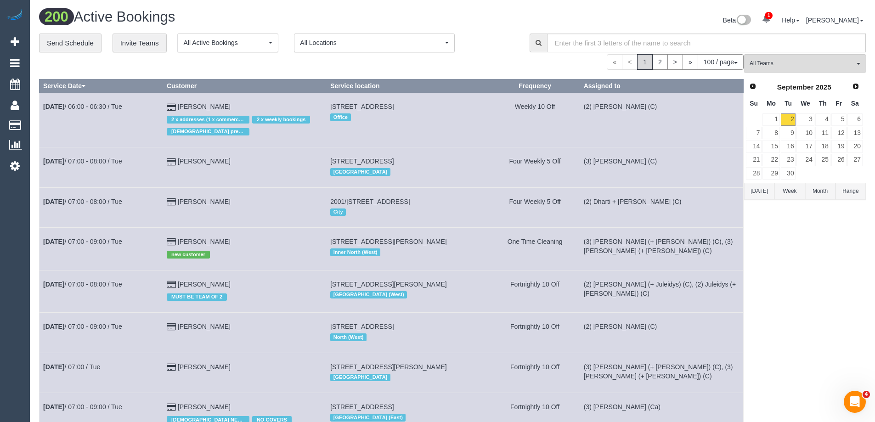
click at [760, 196] on button "[DATE]" at bounding box center [759, 191] width 30 height 17
click at [759, 190] on button "[DATE]" at bounding box center [759, 191] width 30 height 17
click at [788, 193] on button "Week" at bounding box center [789, 191] width 30 height 17
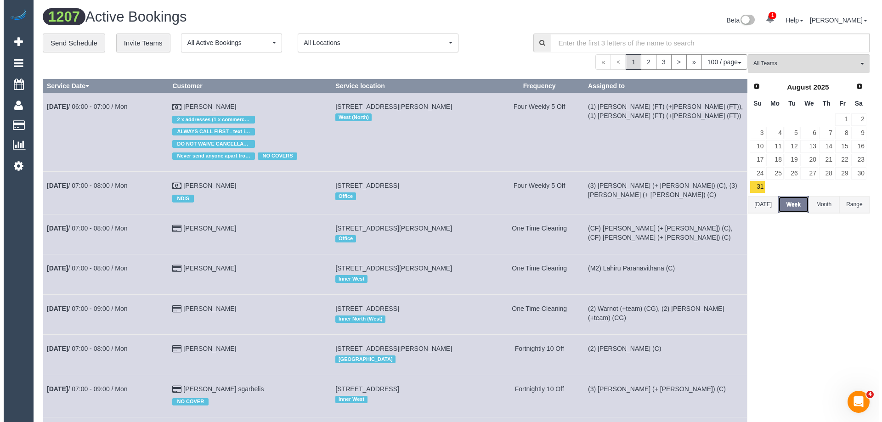
scroll to position [4462, 875]
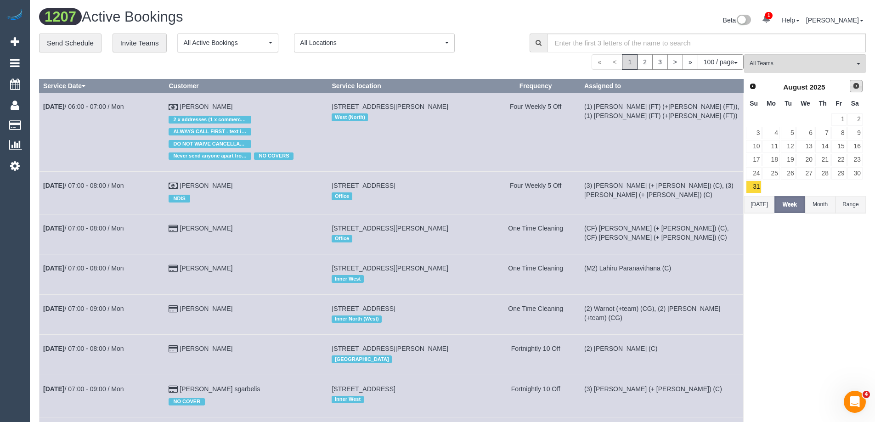
click at [858, 87] on span "Next" at bounding box center [855, 85] width 7 height 7
click at [755, 148] on link "14" at bounding box center [754, 146] width 16 height 12
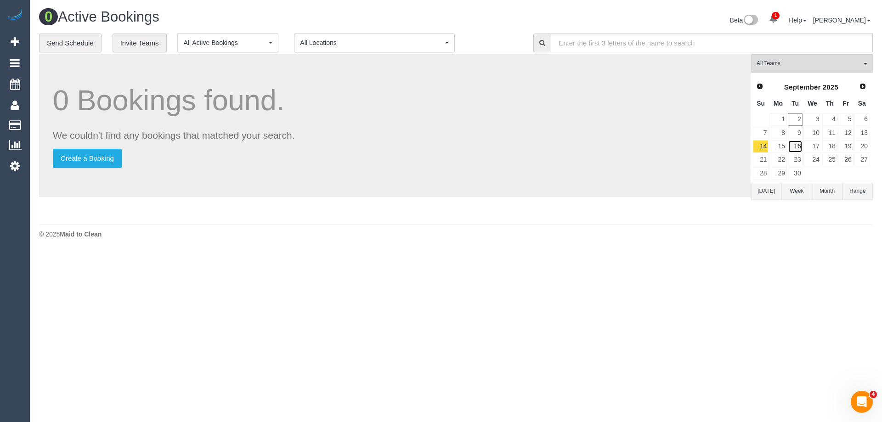
click at [794, 146] on link "16" at bounding box center [795, 146] width 15 height 12
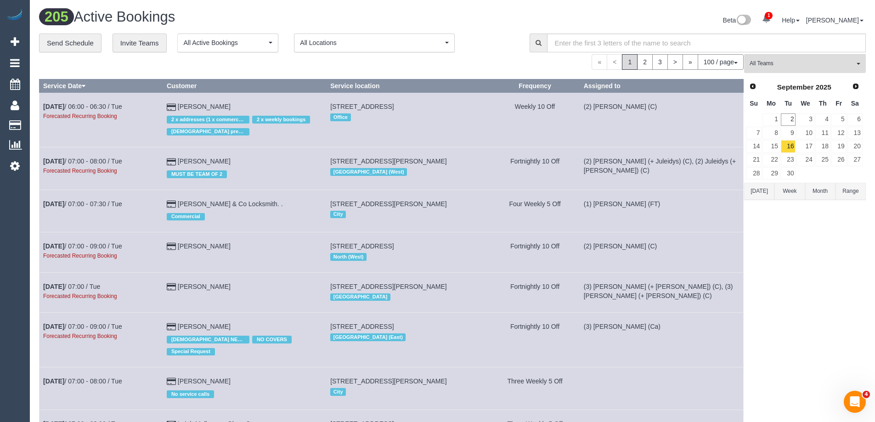
scroll to position [4469, 875]
click at [861, 63] on button "All Teams" at bounding box center [805, 63] width 122 height 19
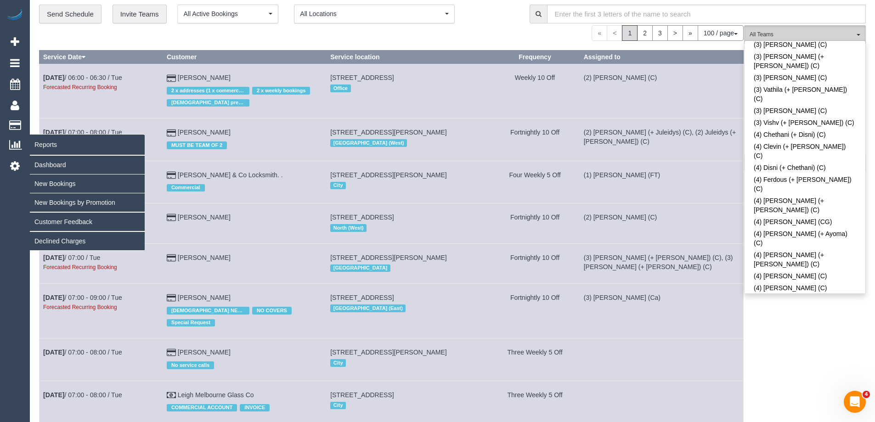
scroll to position [0, 0]
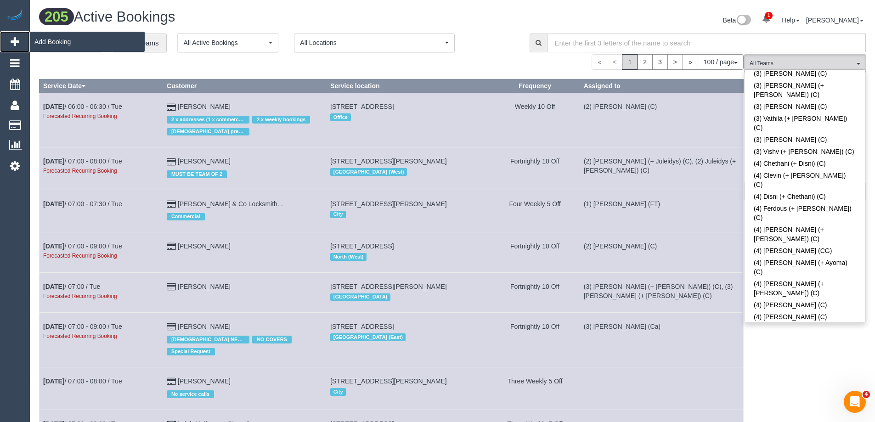
click at [40, 43] on span "Add Booking" at bounding box center [87, 41] width 115 height 21
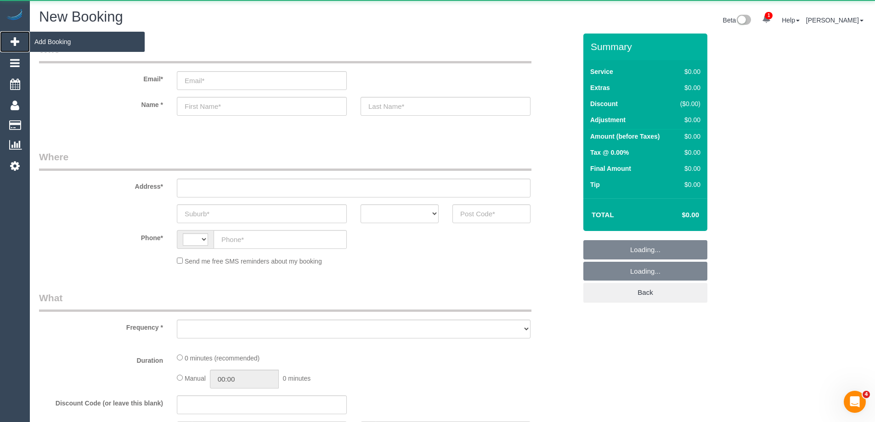
scroll to position [1334, 875]
select select "string:AU"
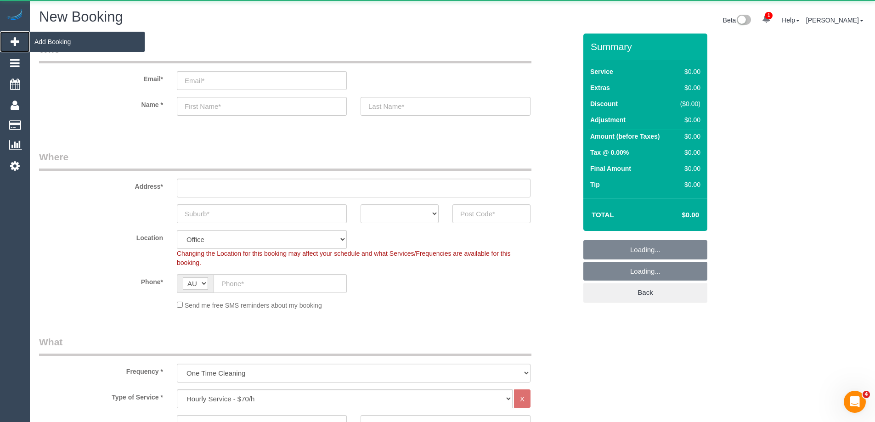
scroll to position [1719, 875]
select select "object:39304"
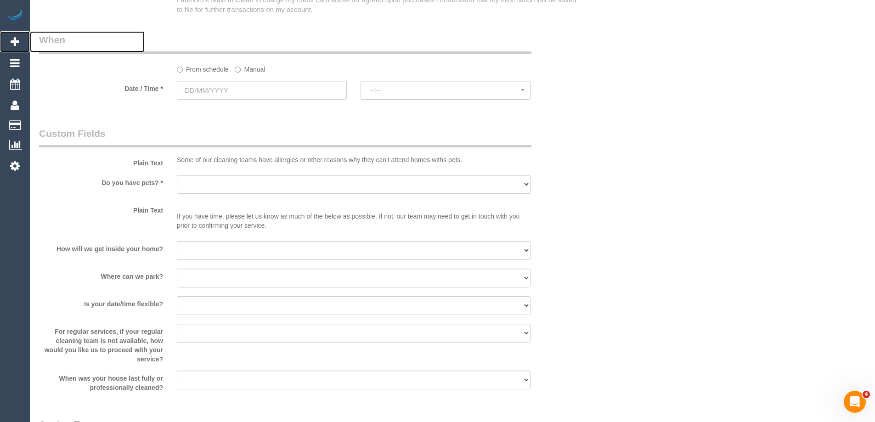
scroll to position [1010, 0]
click at [460, 180] on select "Yes - Cats Yes - Dogs No pets Yes - Dogs and Cats Yes - Other" at bounding box center [354, 184] width 354 height 19
select select "number:29"
click at [177, 175] on select "Yes - Cats Yes - Dogs No pets Yes - Dogs and Cats Yes - Other" at bounding box center [354, 184] width 354 height 19
click at [203, 276] on select "I will provide parking on-site Free street parking Paid street parking (cost wi…" at bounding box center [354, 277] width 354 height 19
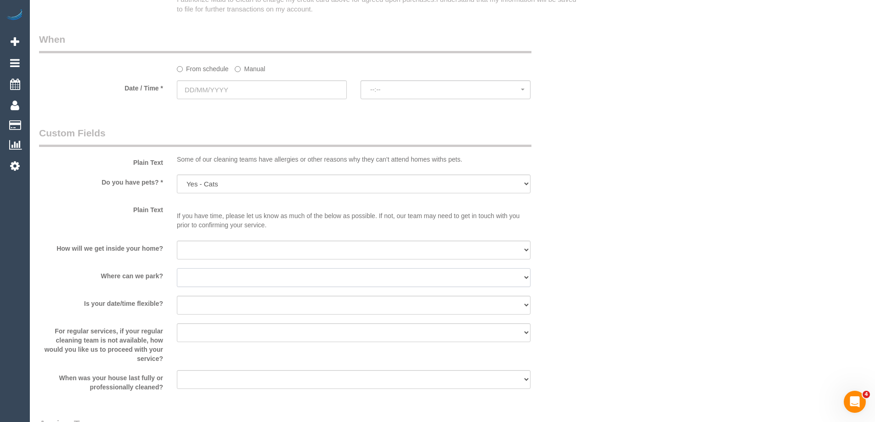
select select "number:19"
click at [177, 268] on select "I will provide parking on-site Free street parking Paid street parking (cost wi…" at bounding box center [354, 277] width 354 height 19
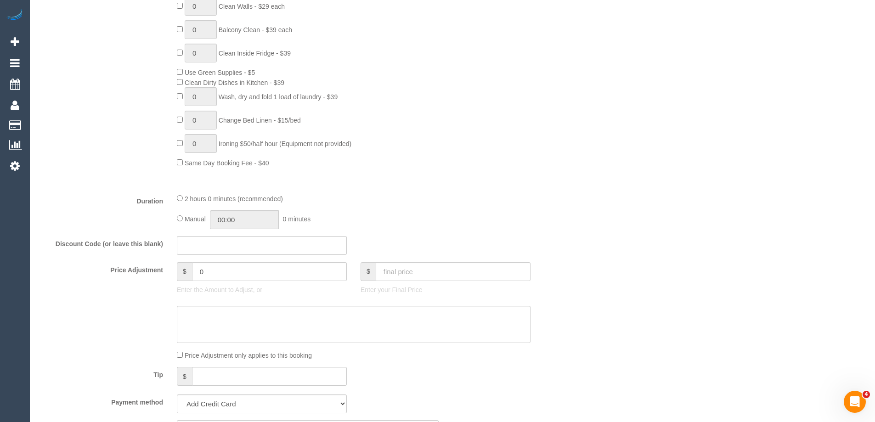
scroll to position [321, 0]
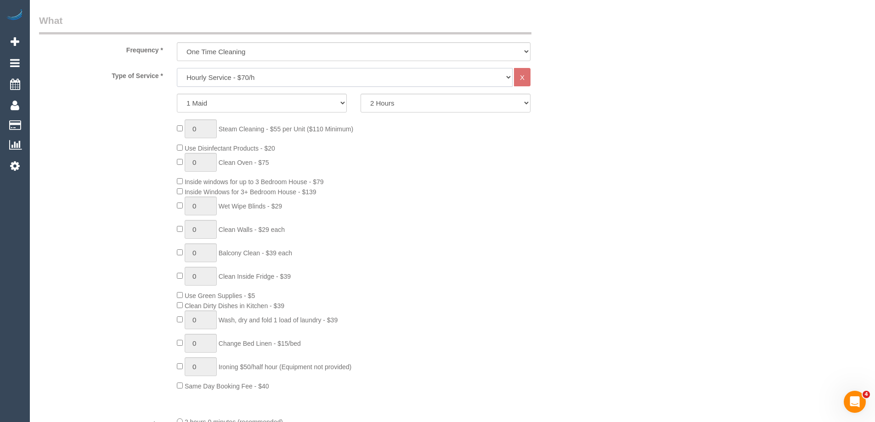
click at [247, 78] on select "Hourly Service - $70/h Hourly Service - $65/h Hourly Service - $60/h Hourly Ser…" at bounding box center [345, 77] width 336 height 19
select select "212"
click at [177, 68] on select "Hourly Service - $70/h Hourly Service - $65/h Hourly Service - $60/h Hourly Ser…" at bounding box center [345, 77] width 336 height 19
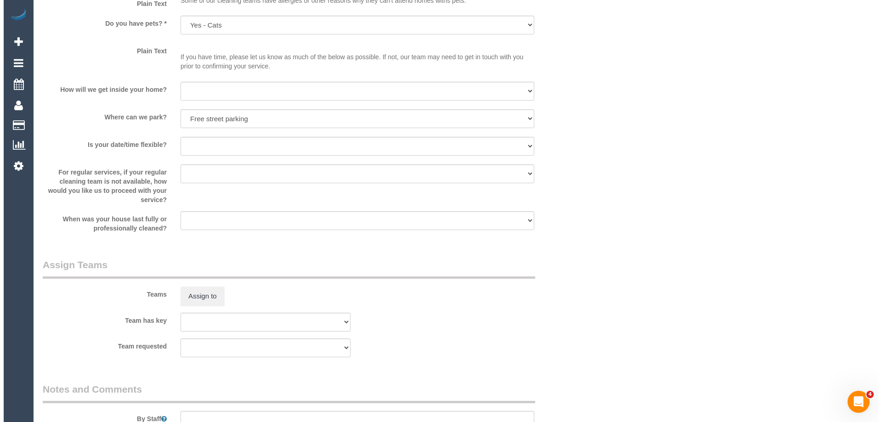
scroll to position [1240, 0]
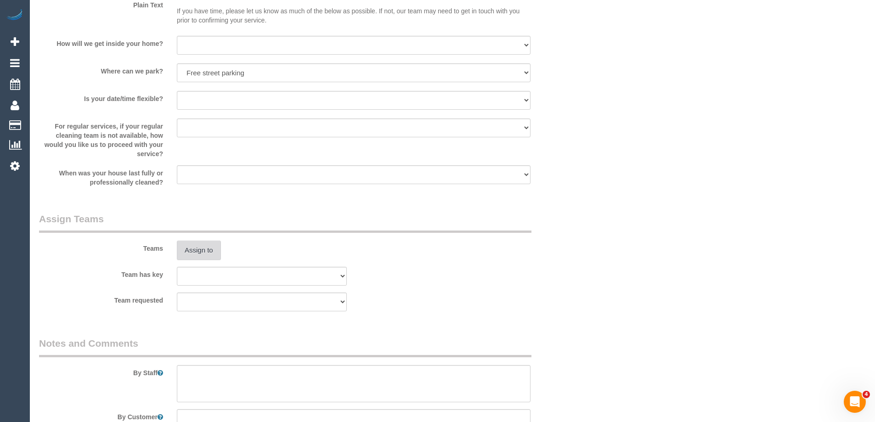
click at [209, 253] on button "Assign to" at bounding box center [199, 250] width 44 height 19
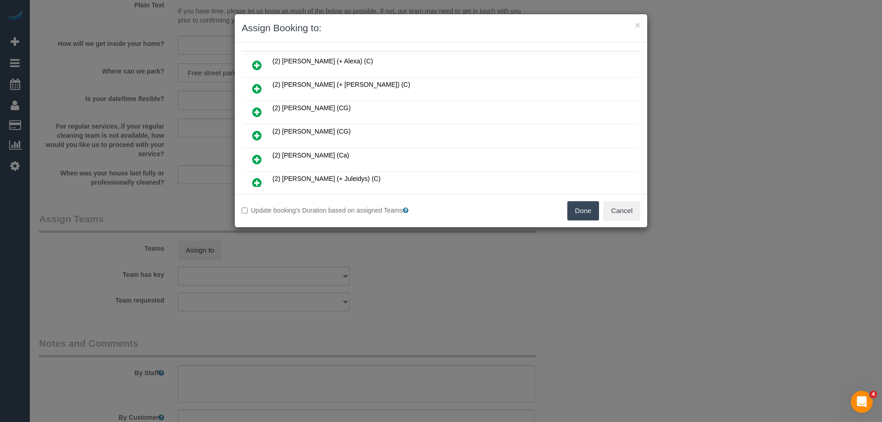
scroll to position [0, 0]
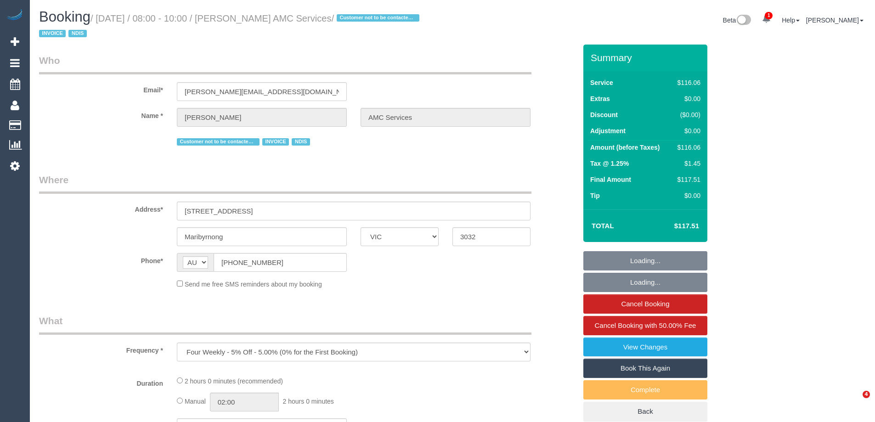
select select "VIC"
select select "number:28"
select select "number:14"
select select "number:19"
select select "number:22"
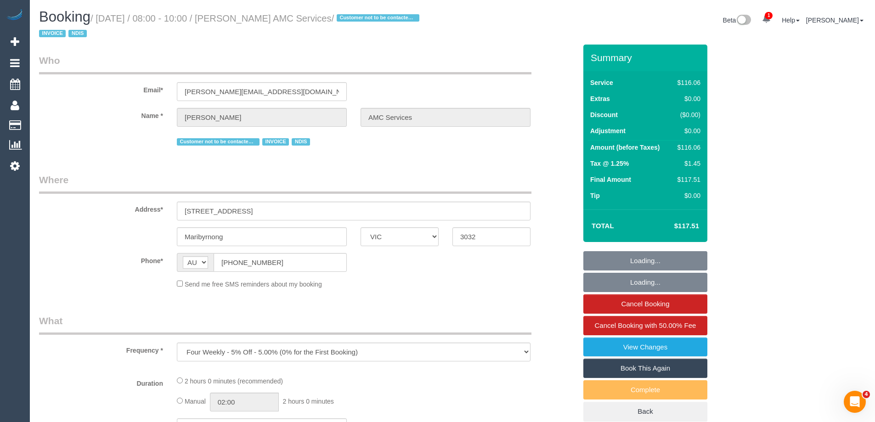
select select "number:35"
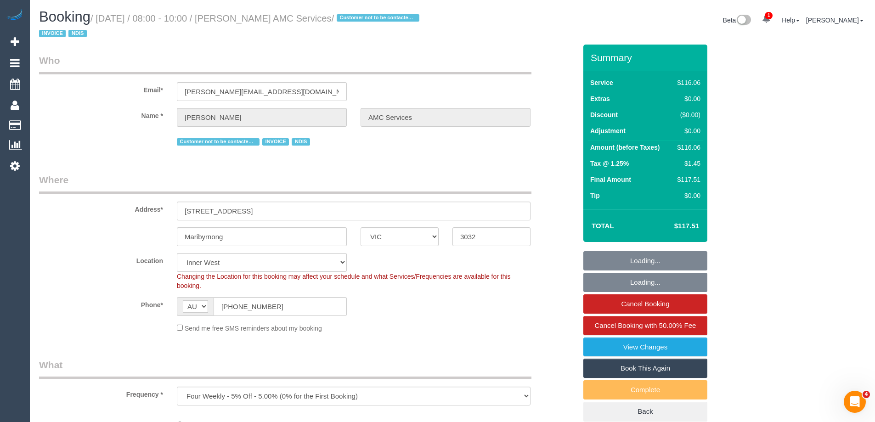
select select "object:695"
select select "spot1"
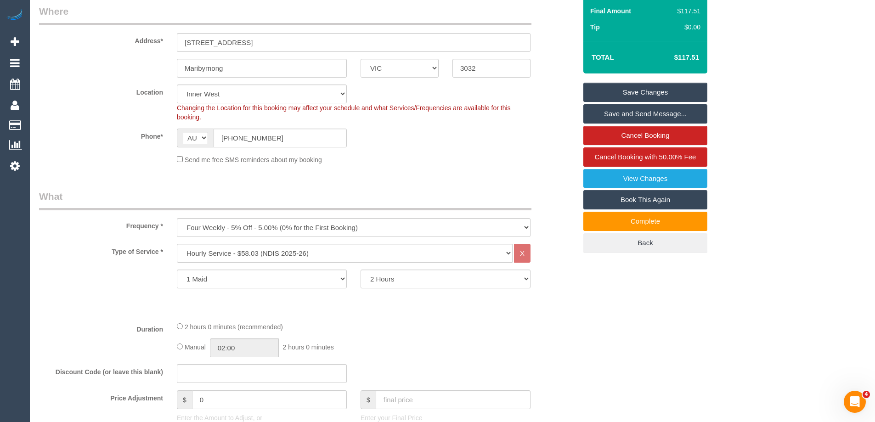
scroll to position [184, 0]
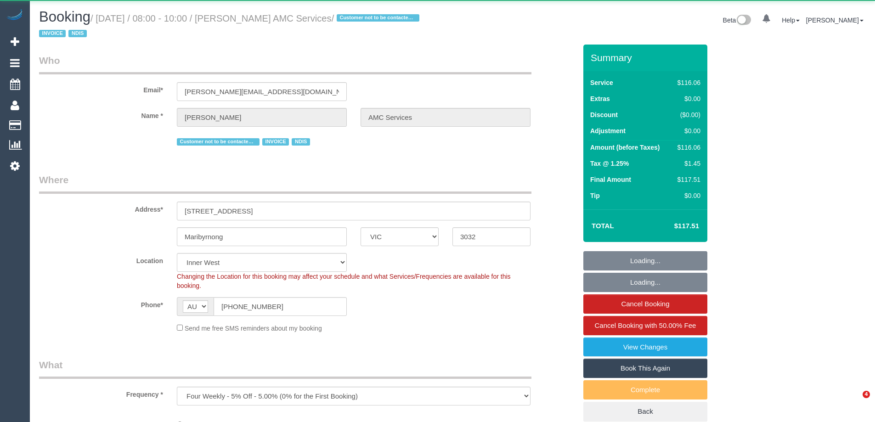
select select "VIC"
select select "object:549"
select select "number:28"
select select "number:14"
select select "number:19"
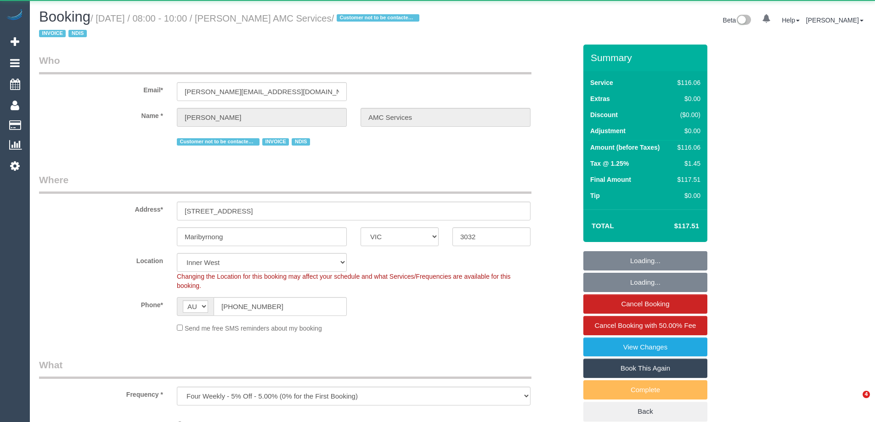
select select "number:22"
select select "number:35"
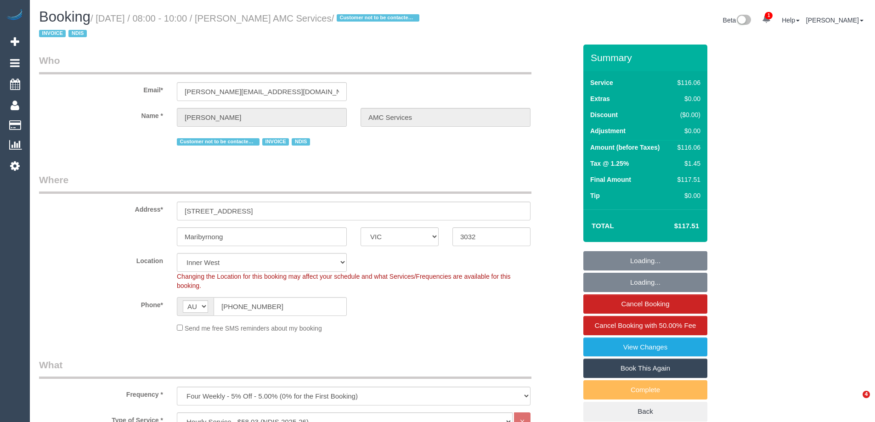
select select "spot1"
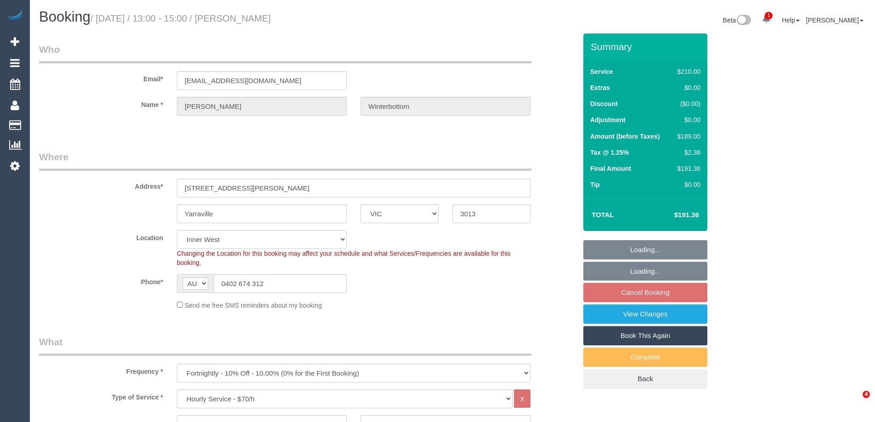
select select "VIC"
select select "180"
select select "number:27"
select select "number:14"
select select "number:19"
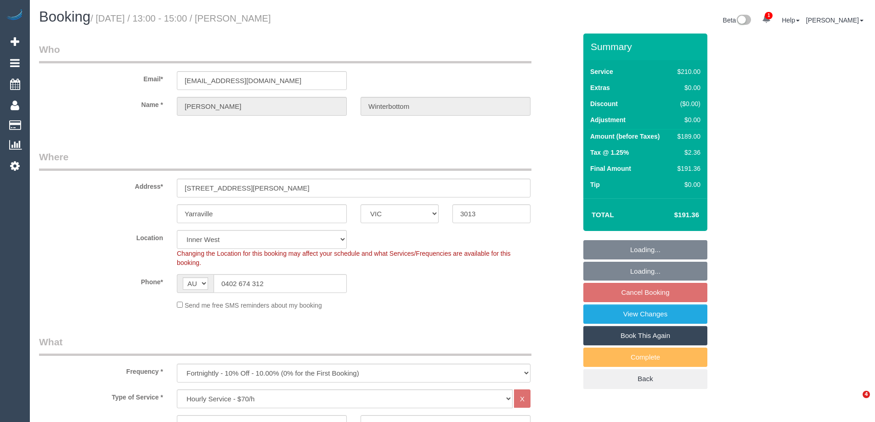
select select "number:22"
select select "number:35"
select select "number:26"
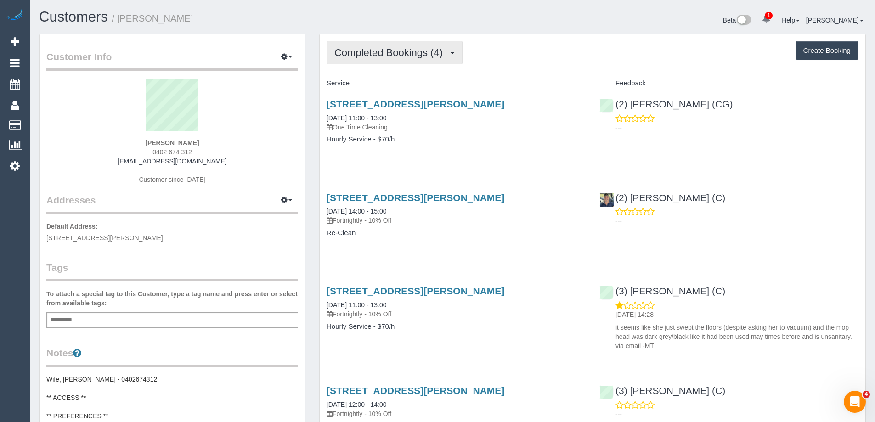
click at [447, 56] on span "Completed Bookings (4)" at bounding box center [390, 52] width 113 height 11
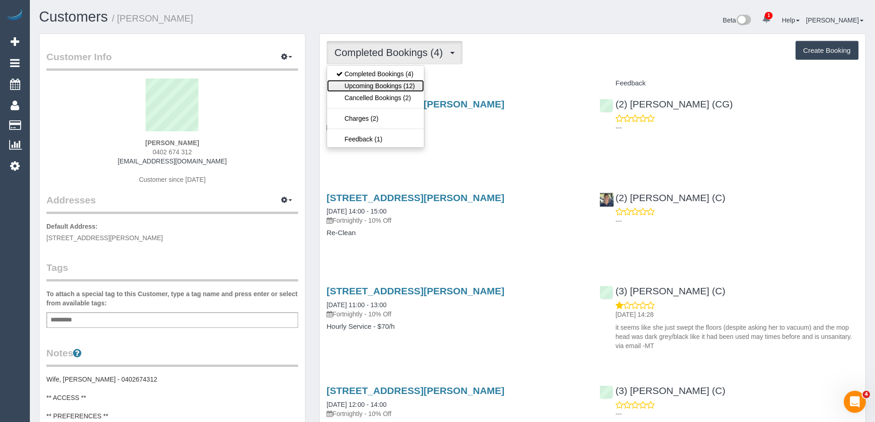
click at [407, 87] on link "Upcoming Bookings (12)" at bounding box center [375, 86] width 97 height 12
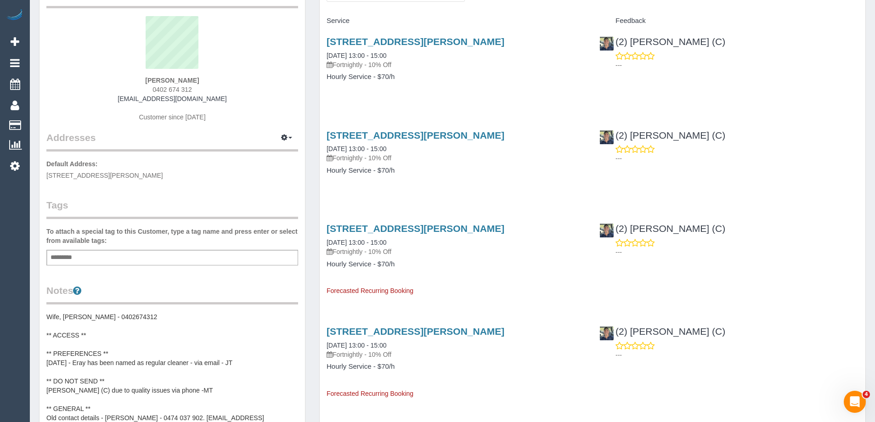
scroll to position [46, 0]
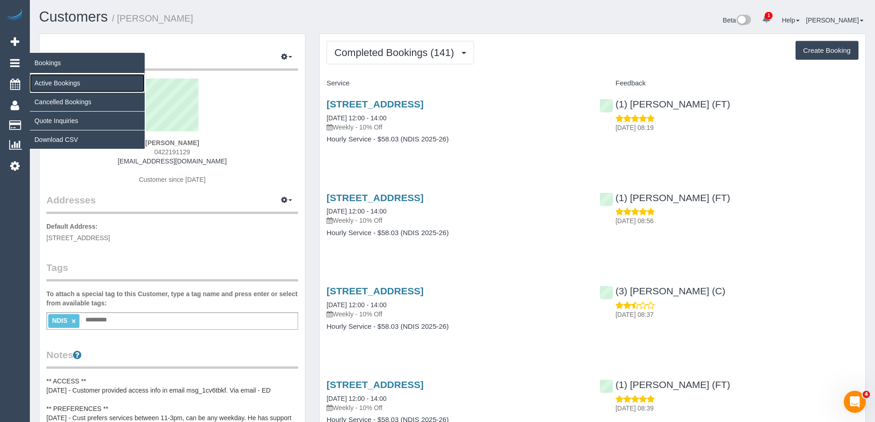
click at [67, 79] on link "Active Bookings" at bounding box center [87, 83] width 115 height 18
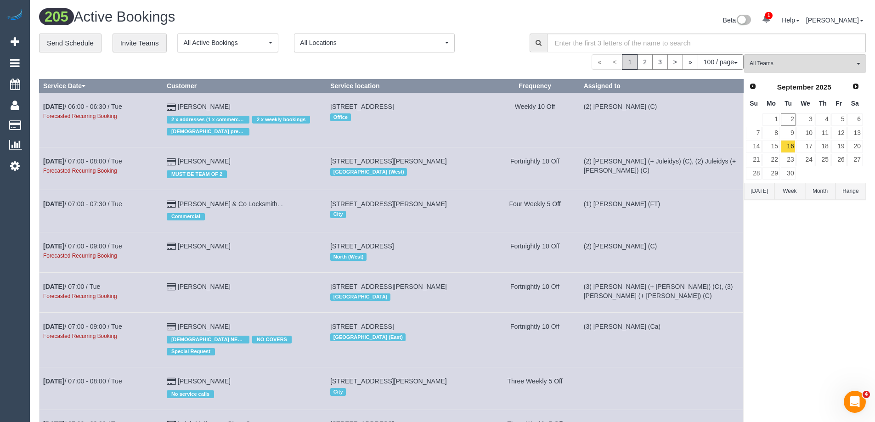
click at [757, 191] on button "[DATE]" at bounding box center [759, 191] width 30 height 17
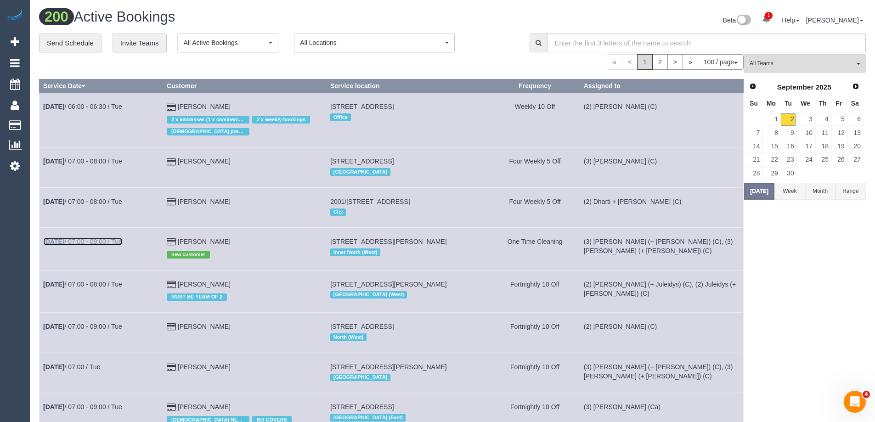
click at [101, 239] on link "[DATE] 07:00 - 09:00 / Tue" at bounding box center [82, 241] width 79 height 7
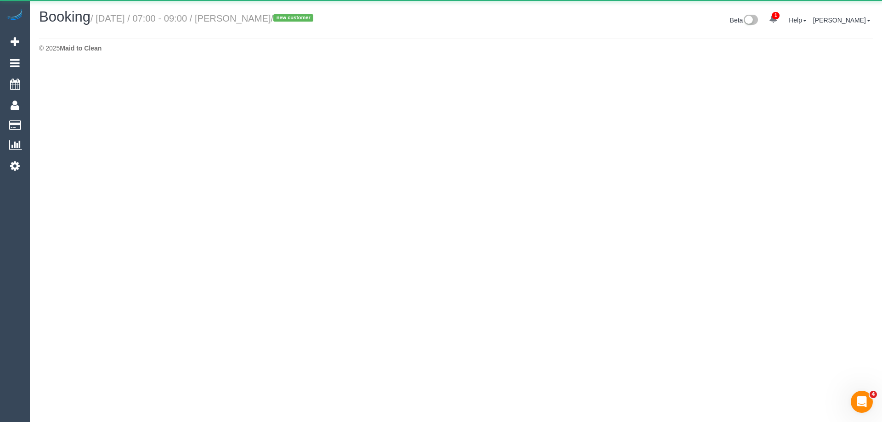
select select "VIC"
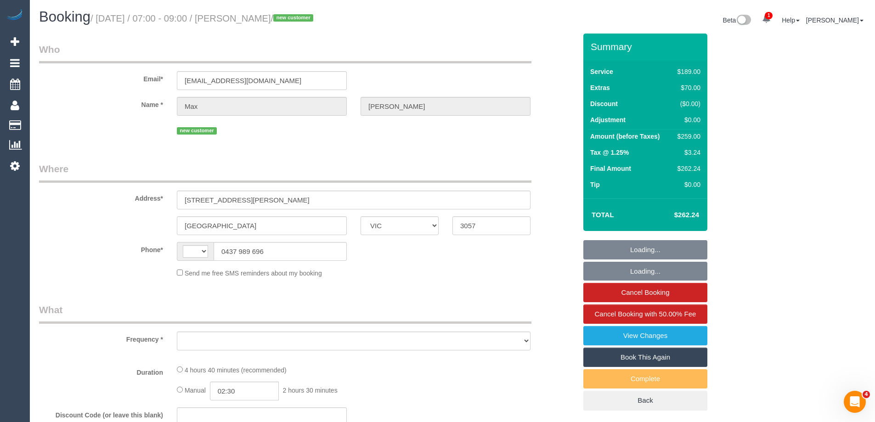
select select "string:AU"
select select "object:5279"
select select "string:stripe-pm_1RwcVb2GScqysDRVzNrbJSBB"
select select "number:28"
select select "number:14"
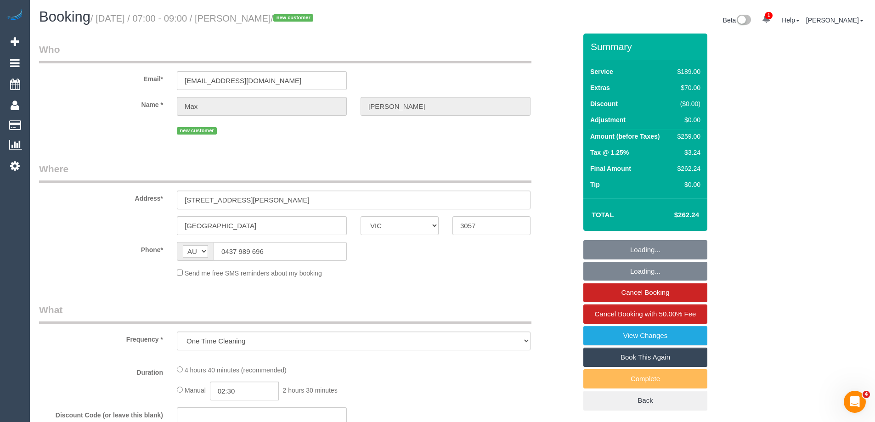
select select "number:19"
select select "number:24"
select select "number:26"
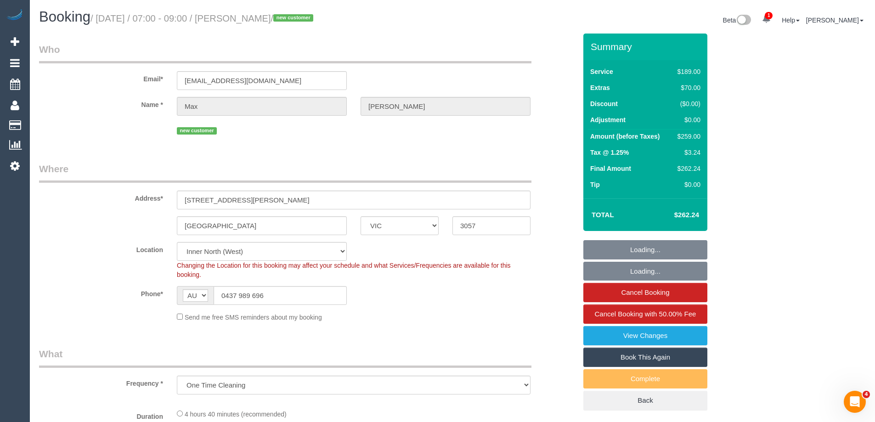
select select "object:5432"
select select "spot1"
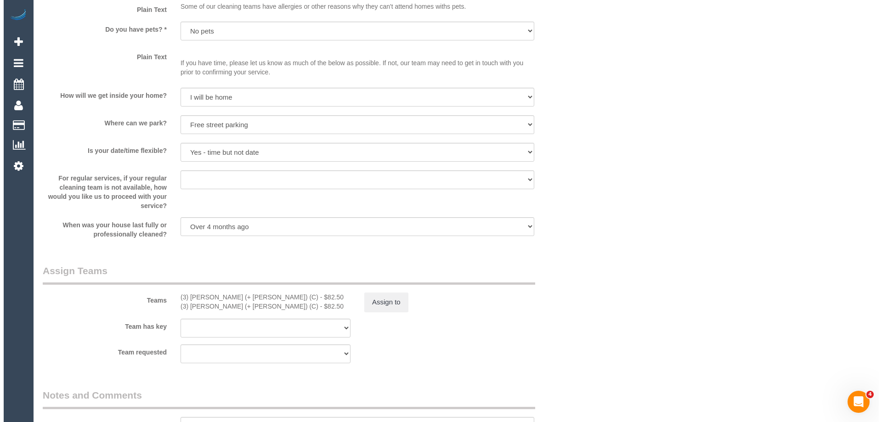
scroll to position [1194, 0]
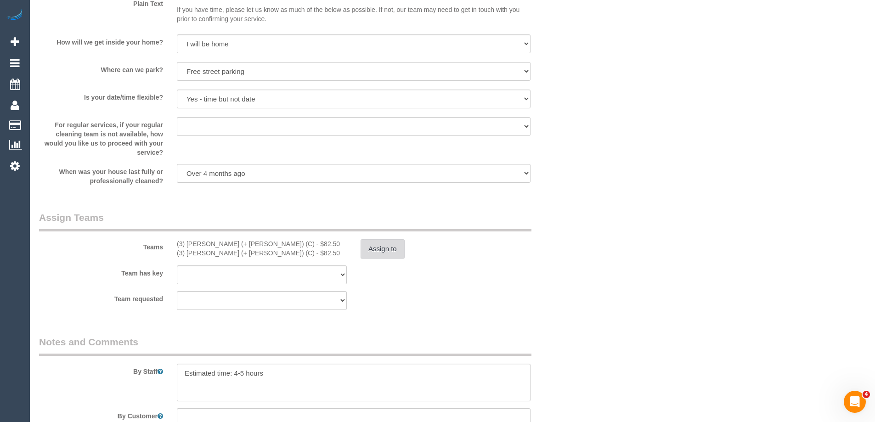
click at [379, 249] on button "Assign to" at bounding box center [382, 248] width 44 height 19
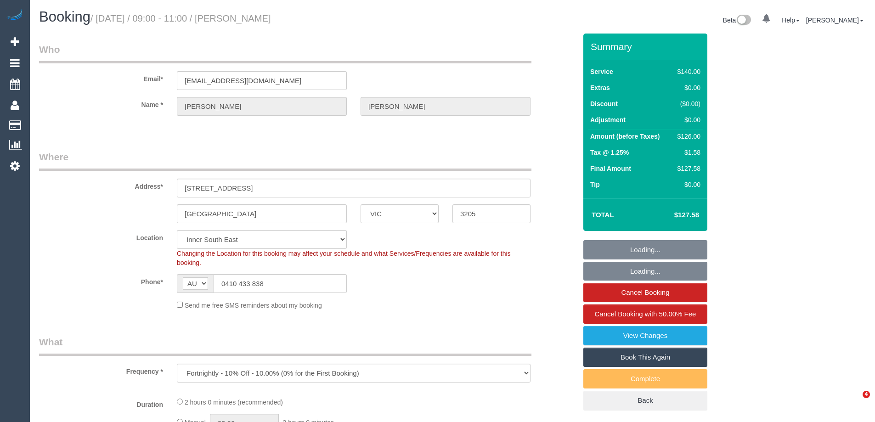
select select "VIC"
select select "object:694"
select select "string:stripe-pm_1MQiot2GScqysDRVpraxbGc9"
select select "number:28"
select select "number:16"
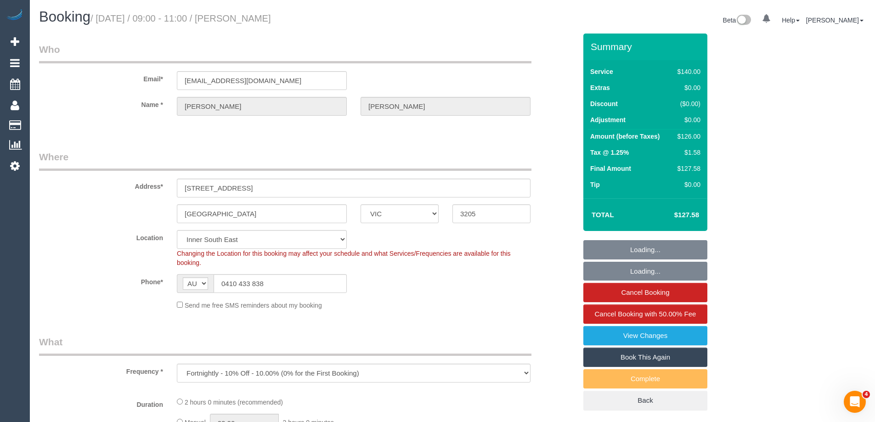
select select "number:19"
select select "number:25"
select select "number:35"
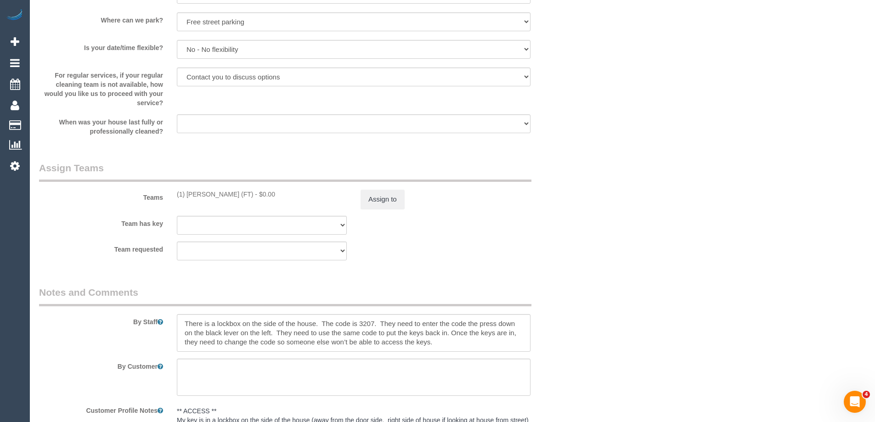
scroll to position [1234, 0]
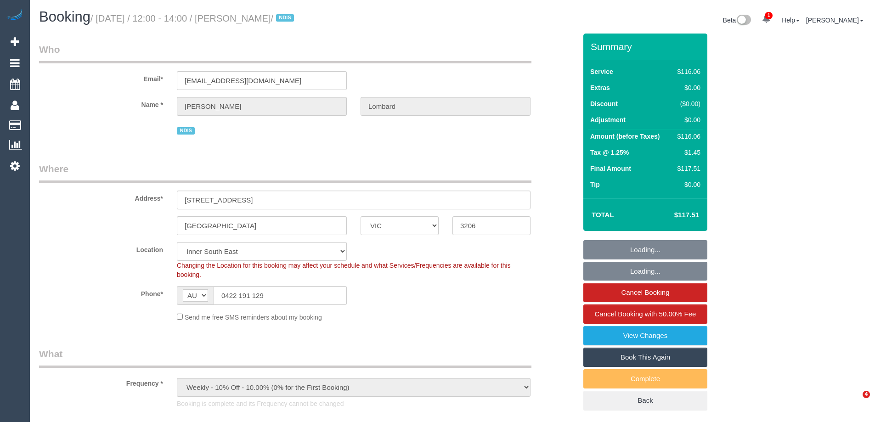
select select "VIC"
select select "spot1"
select select "number:28"
select select "number:14"
select select "number:19"
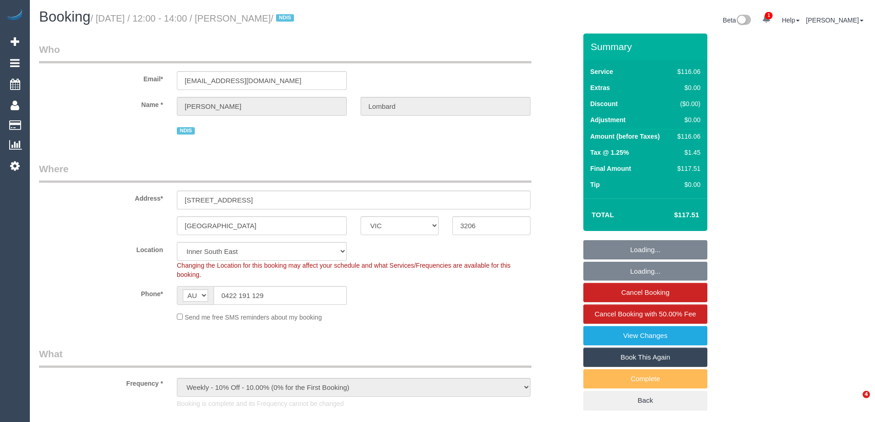
select select "number:23"
select select "number:35"
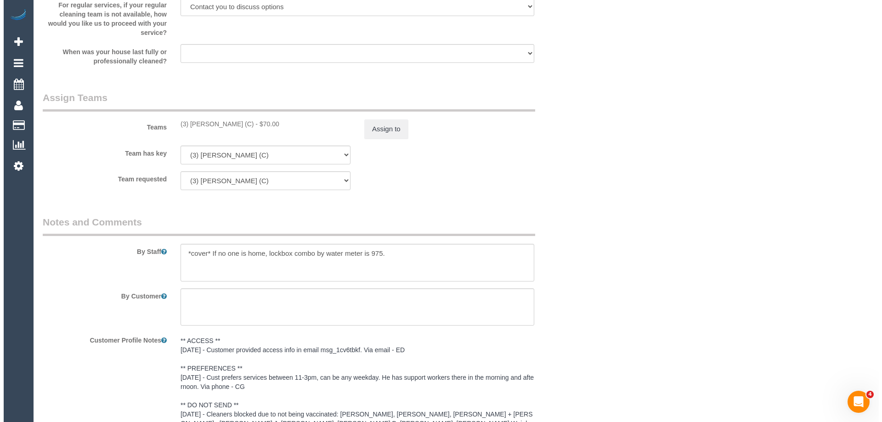
scroll to position [1102, 0]
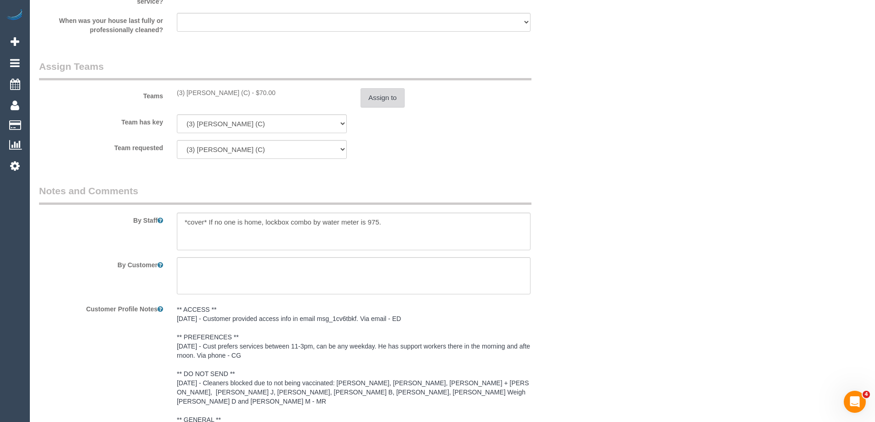
click at [387, 100] on button "Assign to" at bounding box center [382, 97] width 44 height 19
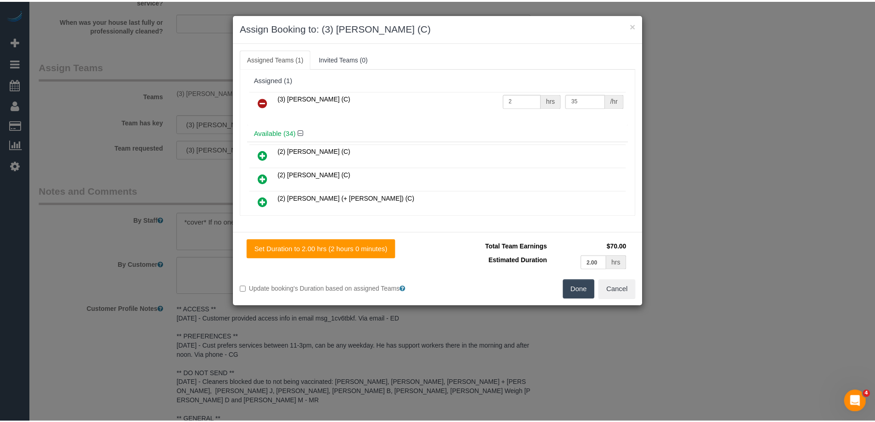
scroll to position [0, 0]
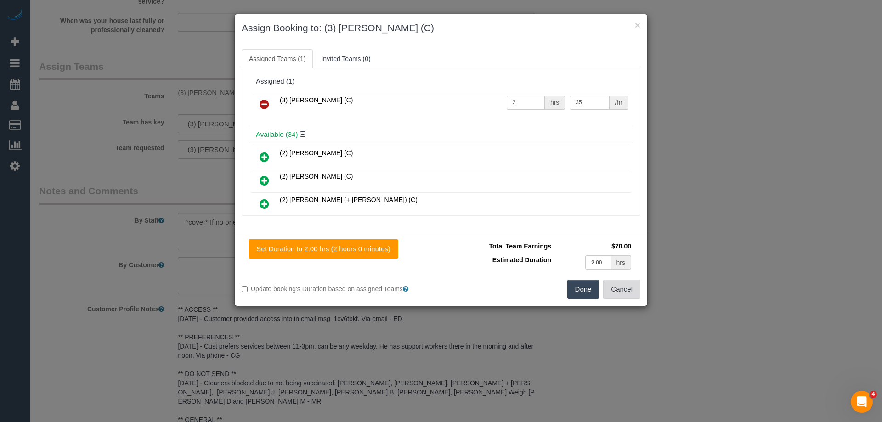
click at [616, 291] on button "Cancel" at bounding box center [621, 289] width 37 height 19
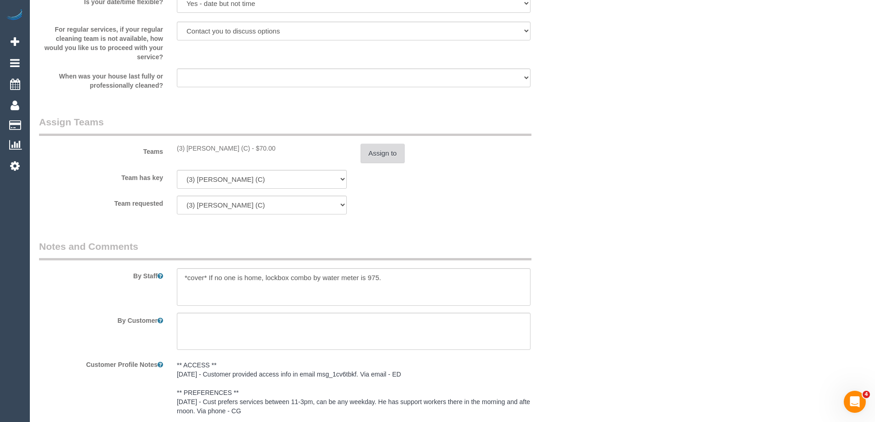
scroll to position [1056, 0]
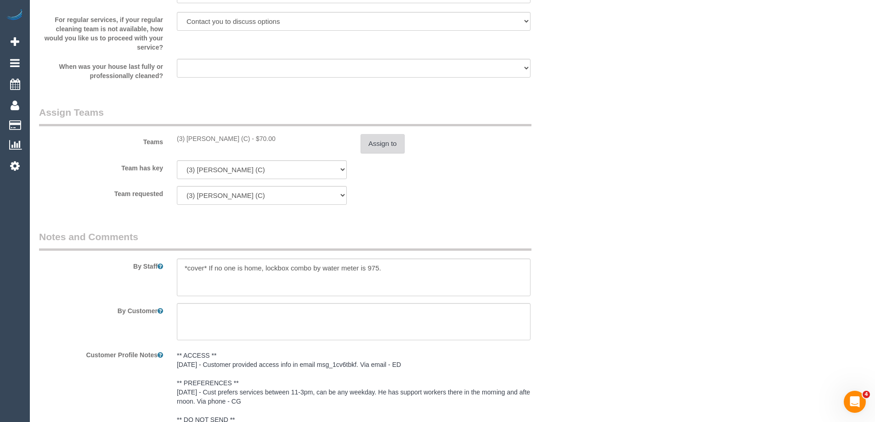
click at [380, 146] on button "Assign to" at bounding box center [382, 143] width 44 height 19
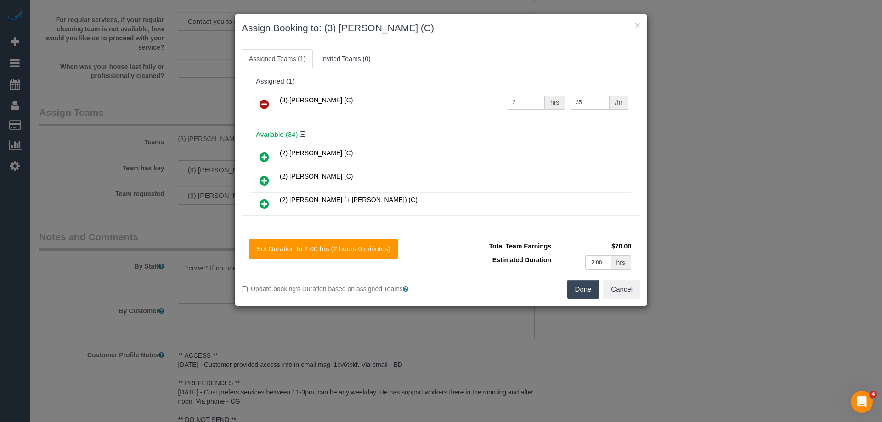
drag, startPoint x: 515, startPoint y: 106, endPoint x: 456, endPoint y: 103, distance: 58.8
click at [456, 103] on tr "(3) [PERSON_NAME] (C) 2 hrs 35 /hr" at bounding box center [440, 104] width 379 height 23
drag, startPoint x: 518, startPoint y: 102, endPoint x: 495, endPoint y: 104, distance: 23.9
click at [495, 104] on tr "(3) [PERSON_NAME] (C) 4 hrs 35 /hr" at bounding box center [440, 104] width 379 height 23
type input "2"
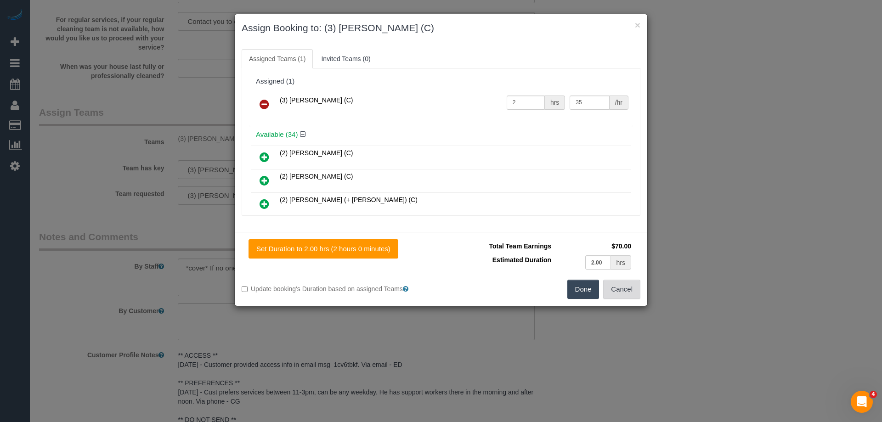
click at [631, 289] on button "Cancel" at bounding box center [621, 289] width 37 height 19
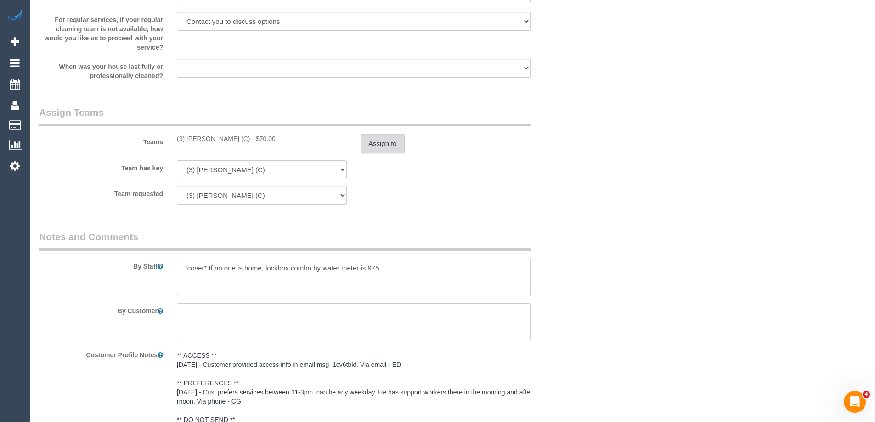
click at [375, 140] on button "Assign to" at bounding box center [382, 143] width 44 height 19
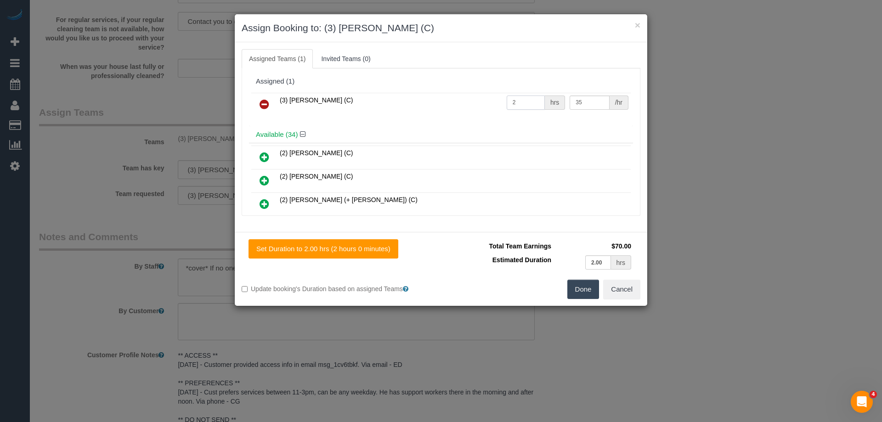
drag, startPoint x: 518, startPoint y: 102, endPoint x: 456, endPoint y: 107, distance: 62.6
click at [456, 107] on tr "(3) [PERSON_NAME] (C) 2 hrs 35 /hr" at bounding box center [440, 104] width 379 height 23
type input "1"
drag, startPoint x: 583, startPoint y: 103, endPoint x: 473, endPoint y: 103, distance: 109.8
click at [473, 103] on tr "(3) [PERSON_NAME] (C) 1 hrs 35 /hr" at bounding box center [440, 104] width 379 height 23
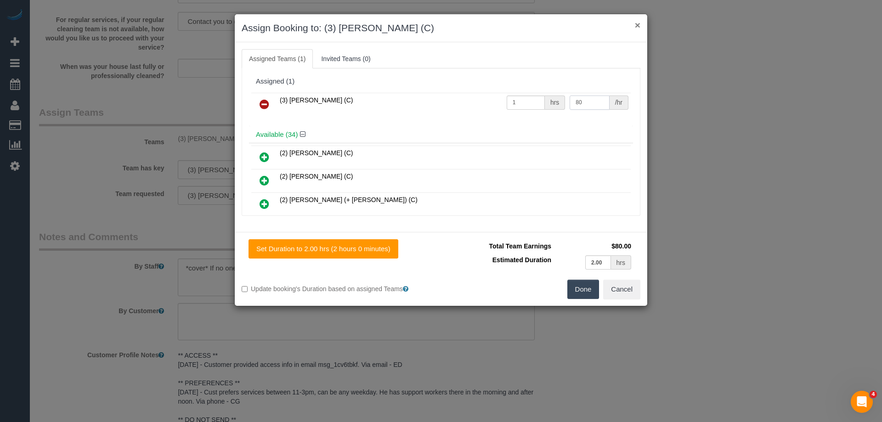
type input "80"
click at [637, 26] on button "×" at bounding box center [638, 25] width 6 height 10
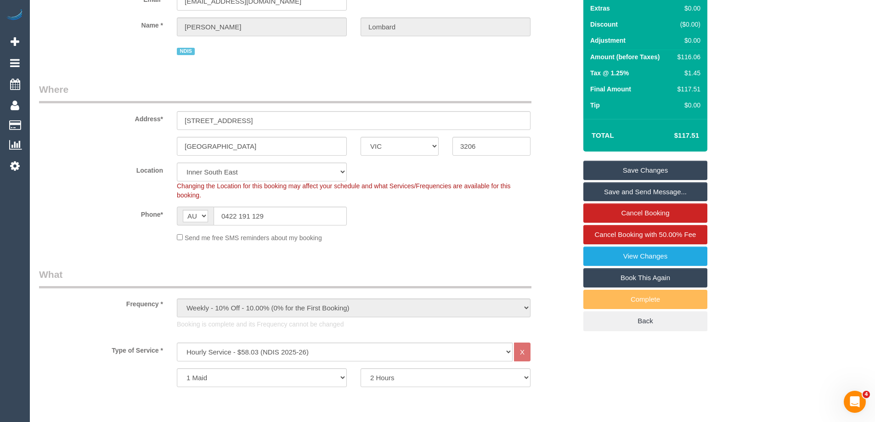
scroll to position [92, 0]
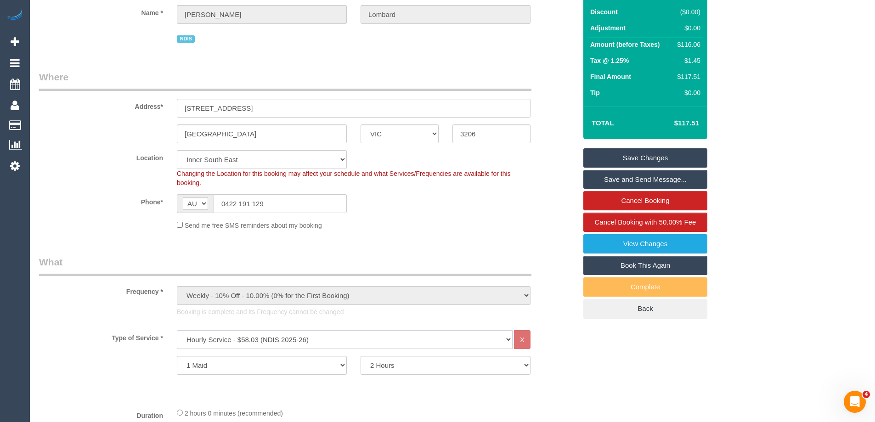
click at [506, 337] on select "Hourly Service - $70/h Hourly Service - $65/h Hourly Service - $60/h Hourly Ser…" at bounding box center [345, 339] width 336 height 19
select select "212"
click at [177, 330] on select "Hourly Service - $70/h Hourly Service - $65/h Hourly Service - $60/h Hourly Ser…" at bounding box center [345, 339] width 336 height 19
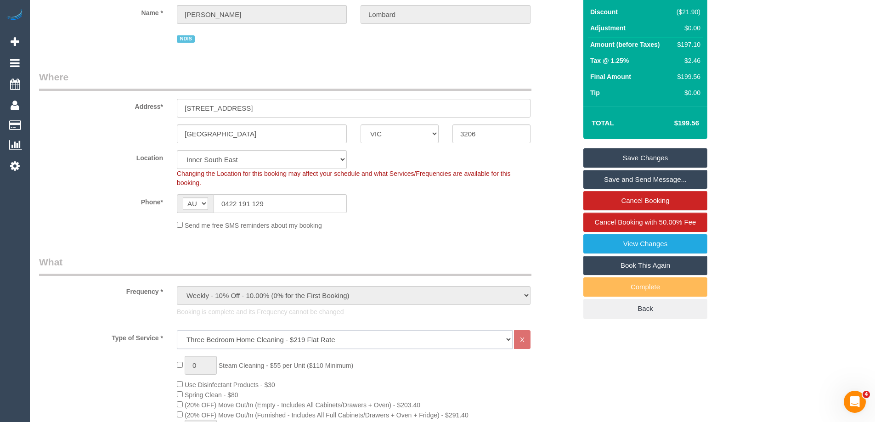
scroll to position [138, 0]
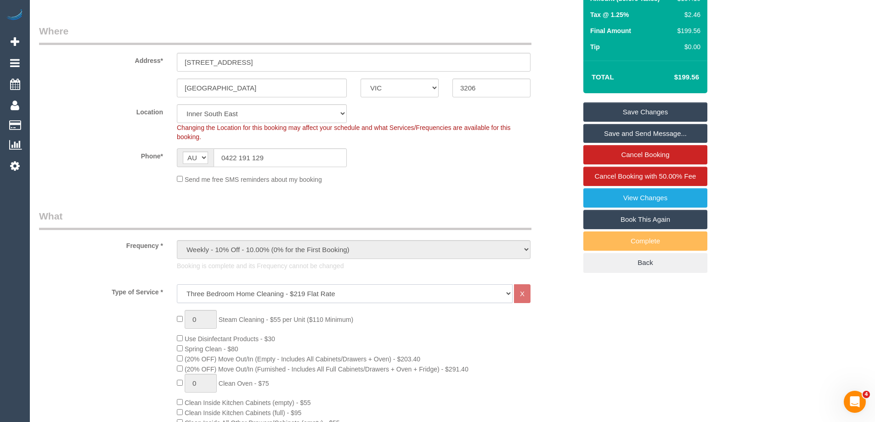
select select "spot6"
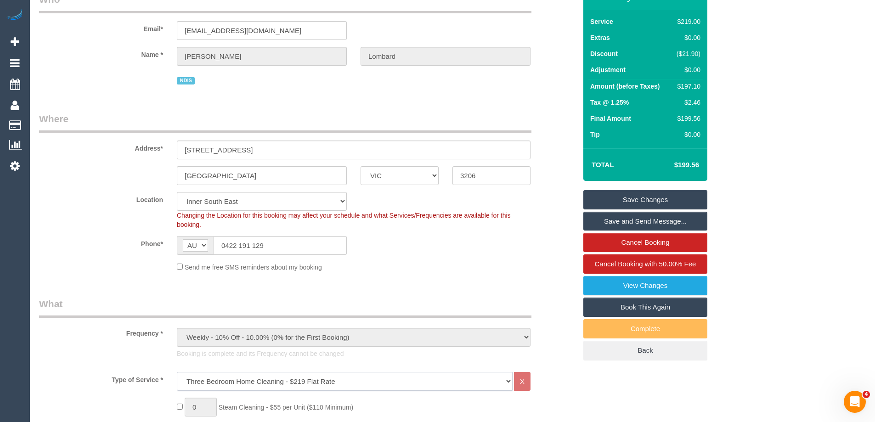
scroll to position [0, 0]
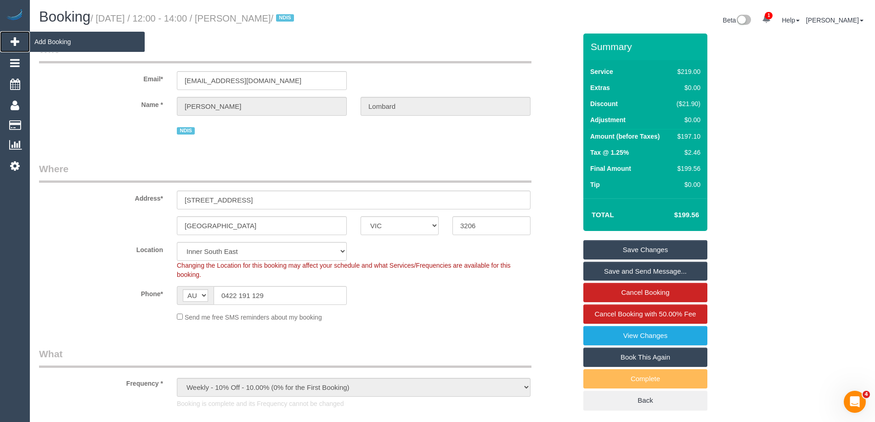
click at [14, 44] on icon at bounding box center [15, 41] width 9 height 11
click at [47, 41] on span "Add Booking" at bounding box center [87, 41] width 115 height 21
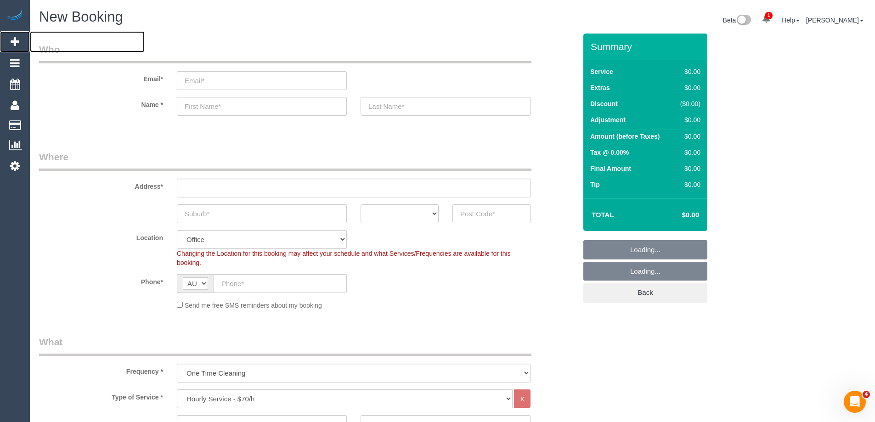
select select "object:10038"
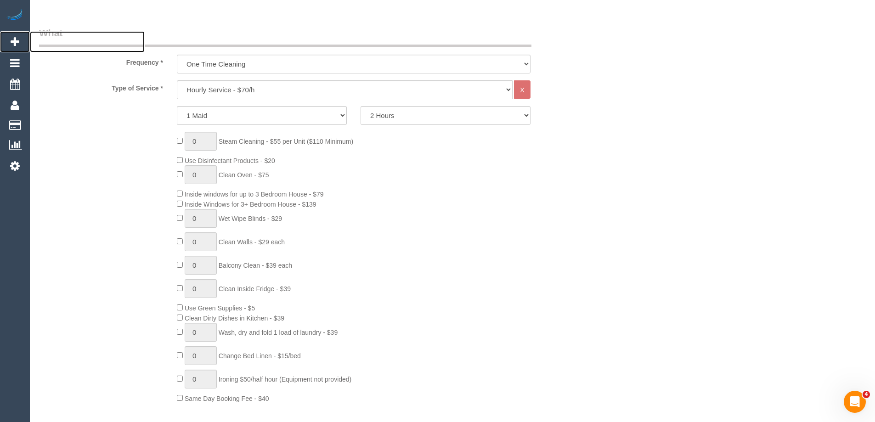
scroll to position [321, 0]
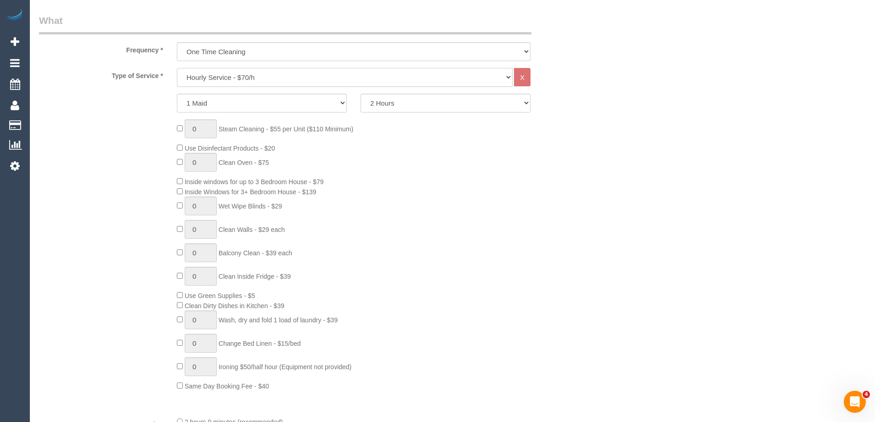
click at [246, 79] on select "Hourly Service - $70/h Hourly Service - $65/h Hourly Service - $60/h Hourly Ser…" at bounding box center [345, 77] width 336 height 19
select select "215"
click at [177, 68] on select "Hourly Service - $70/h Hourly Service - $65/h Hourly Service - $60/h Hourly Ser…" at bounding box center [345, 77] width 336 height 19
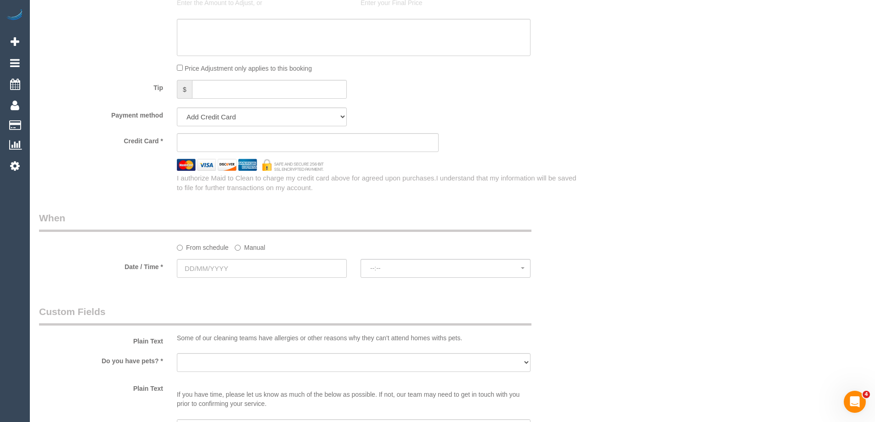
scroll to position [873, 0]
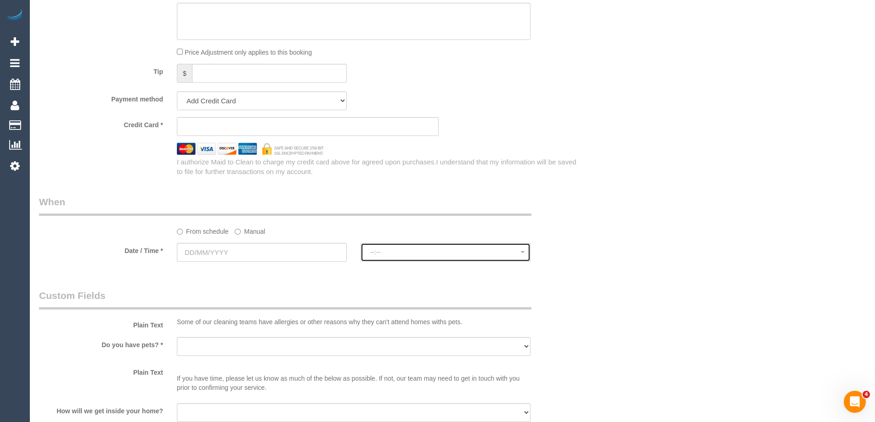
click at [425, 255] on span "--:--" at bounding box center [445, 251] width 151 height 7
click at [200, 252] on input "text" at bounding box center [262, 252] width 170 height 19
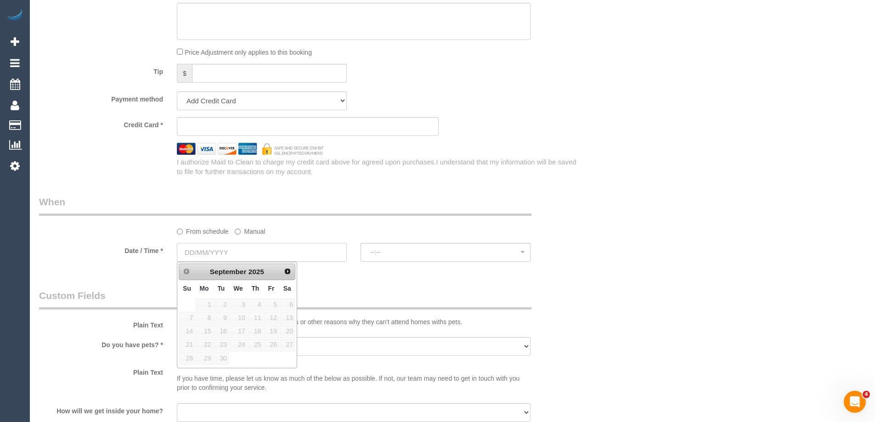
click at [200, 252] on input "text" at bounding box center [262, 252] width 170 height 19
click at [358, 279] on div "Who Email* Name * Where Address* ACT [GEOGRAPHIC_DATA] NT [GEOGRAPHIC_DATA] SA …" at bounding box center [307, 0] width 551 height 1679
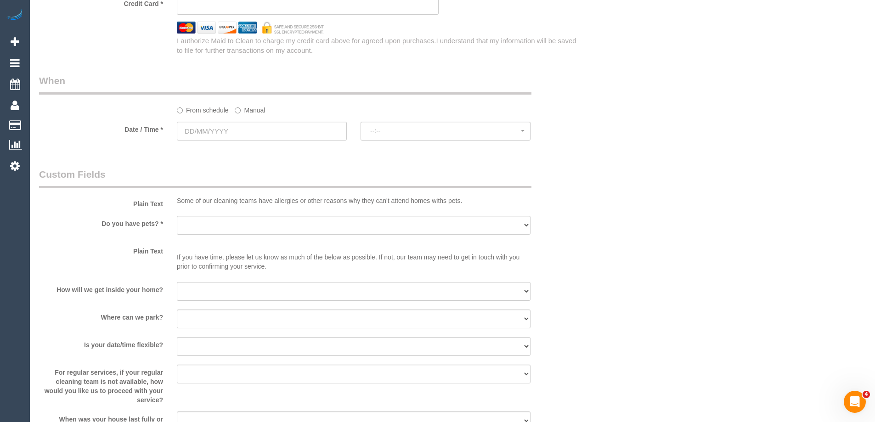
scroll to position [1010, 0]
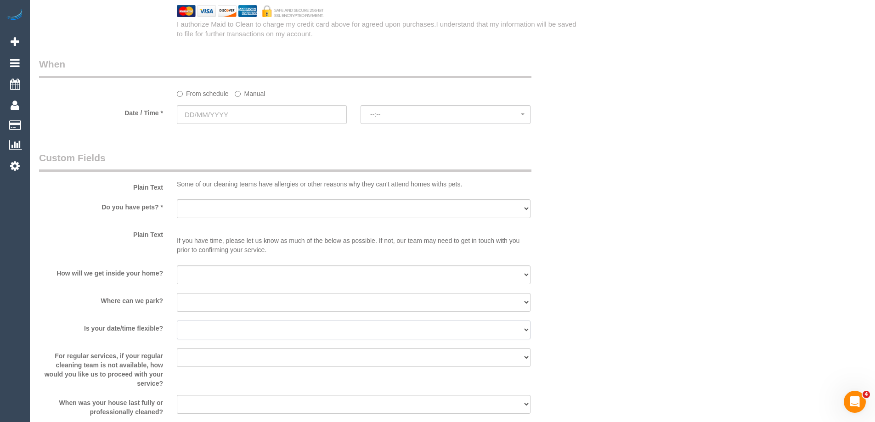
click at [526, 332] on select "Yes - date and time Yes - date but not time Yes - time but not date No - No fle…" at bounding box center [354, 330] width 354 height 19
select select "number:25"
click at [177, 321] on select "Yes - date and time Yes - date but not time Yes - time but not date No - No fle…" at bounding box center [354, 330] width 354 height 19
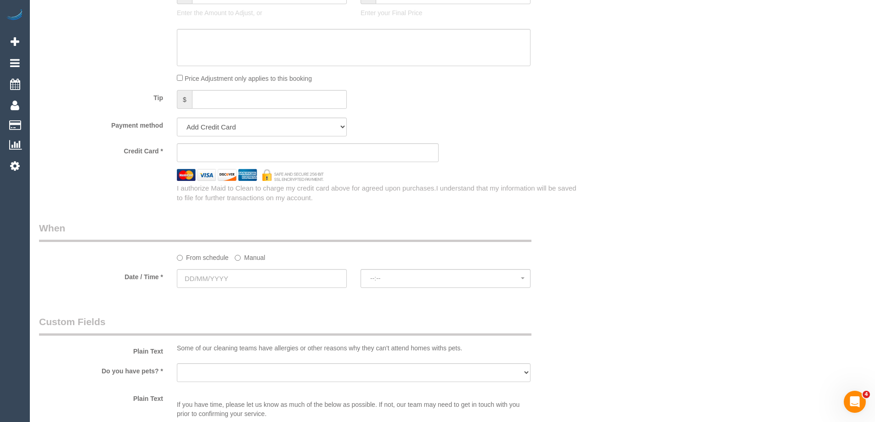
scroll to position [827, 0]
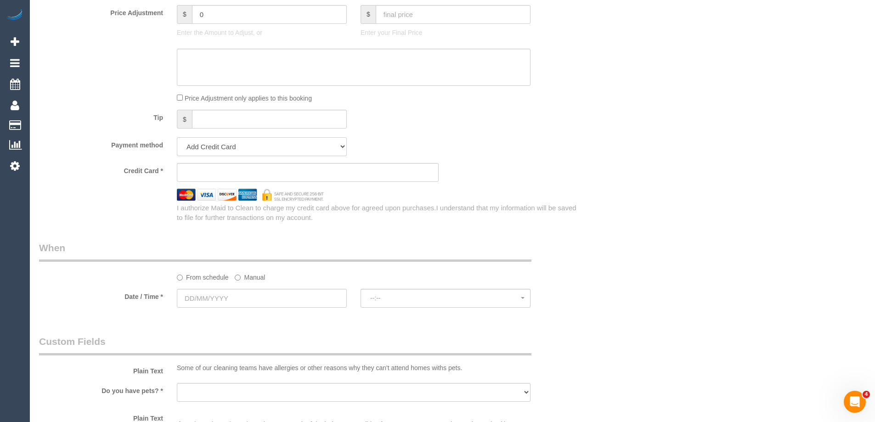
click at [206, 150] on select "Add Credit Card Cash Check Paypal" at bounding box center [262, 146] width 170 height 19
click at [177, 137] on select "Add Credit Card Cash Check Paypal" at bounding box center [262, 146] width 170 height 19
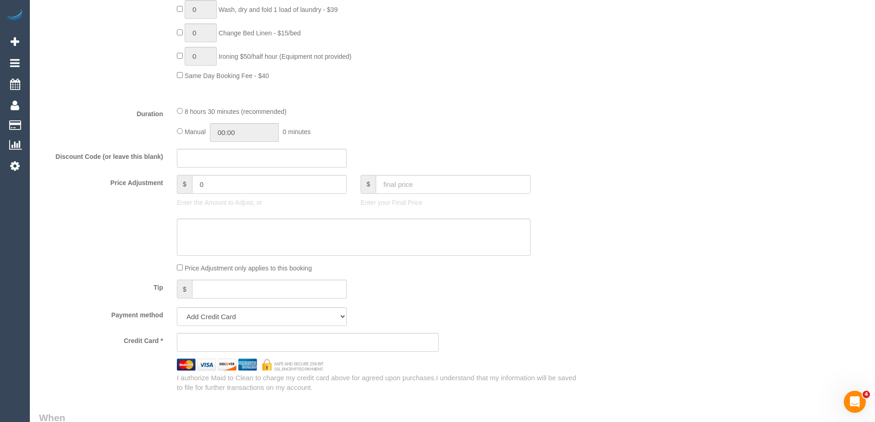
scroll to position [643, 0]
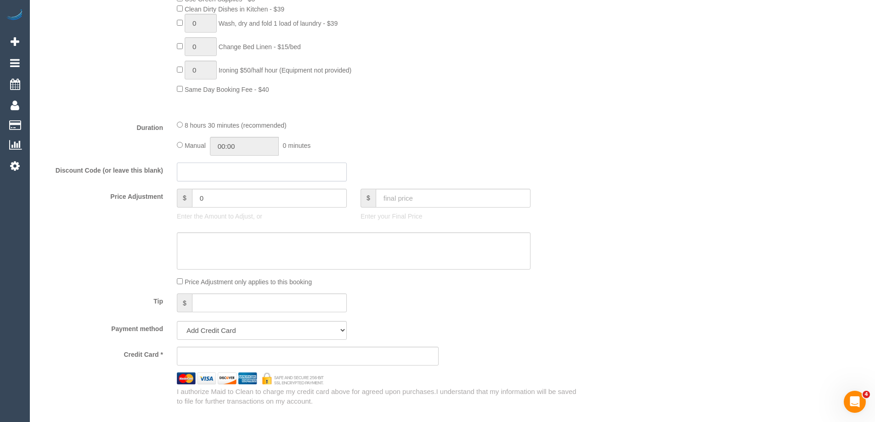
click at [242, 174] on input "text" at bounding box center [262, 172] width 170 height 19
click at [244, 205] on input "0" at bounding box center [269, 198] width 155 height 19
drag, startPoint x: 244, startPoint y: 205, endPoint x: 203, endPoint y: 201, distance: 41.1
click at [203, 201] on input "0" at bounding box center [269, 198] width 155 height 19
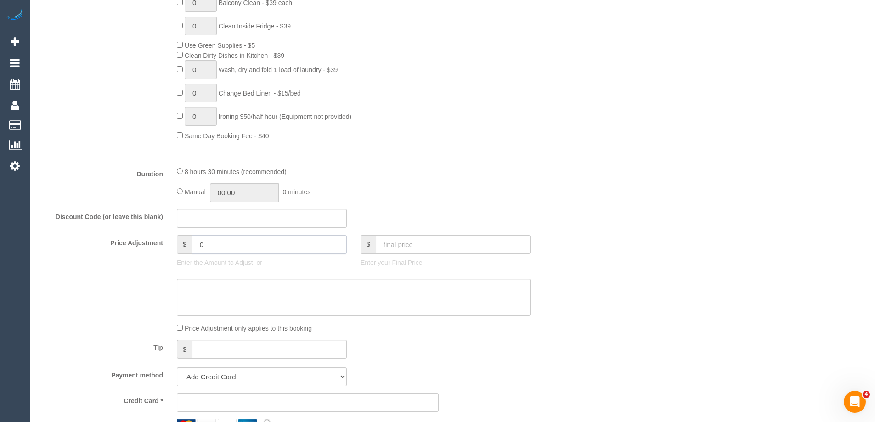
scroll to position [597, 0]
type input "0"
click at [386, 246] on input "text" at bounding box center [453, 244] width 155 height 19
type input "-"
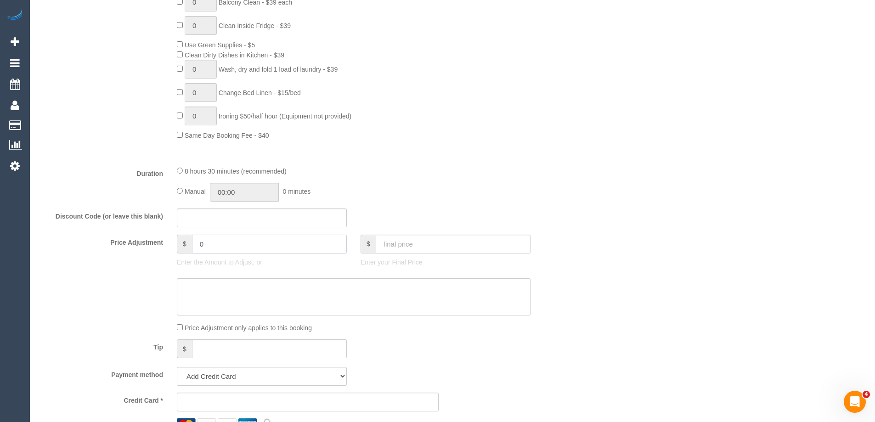
click at [214, 249] on input "0" at bounding box center [269, 244] width 155 height 19
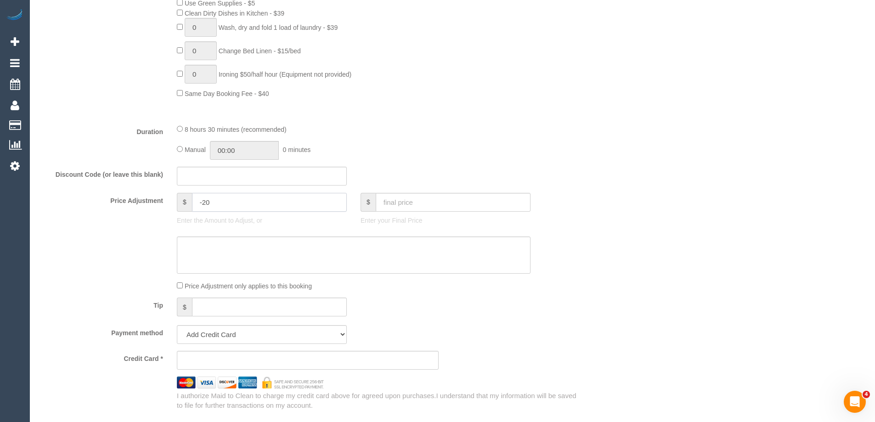
scroll to position [643, 0]
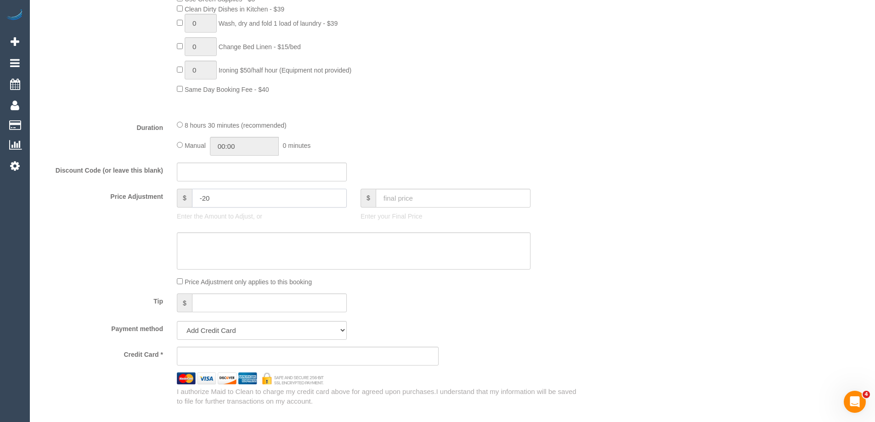
type input "-20"
click at [238, 174] on input "text" at bounding box center [262, 172] width 170 height 19
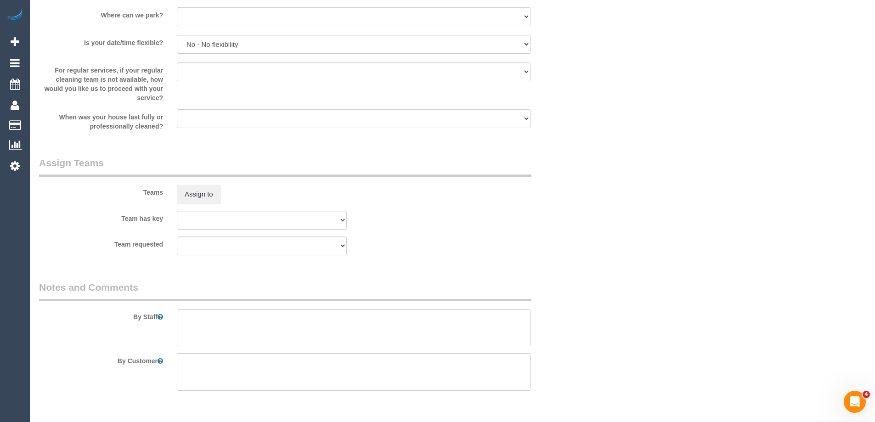
scroll to position [1322, 0]
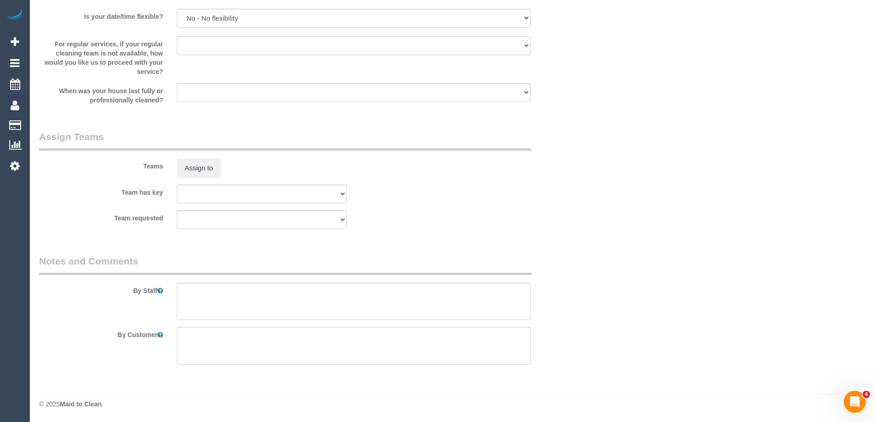
type input "30off"
click at [207, 295] on textarea at bounding box center [354, 302] width 354 height 38
click at [198, 343] on textarea at bounding box center [354, 346] width 354 height 38
click at [209, 303] on textarea at bounding box center [354, 302] width 354 height 38
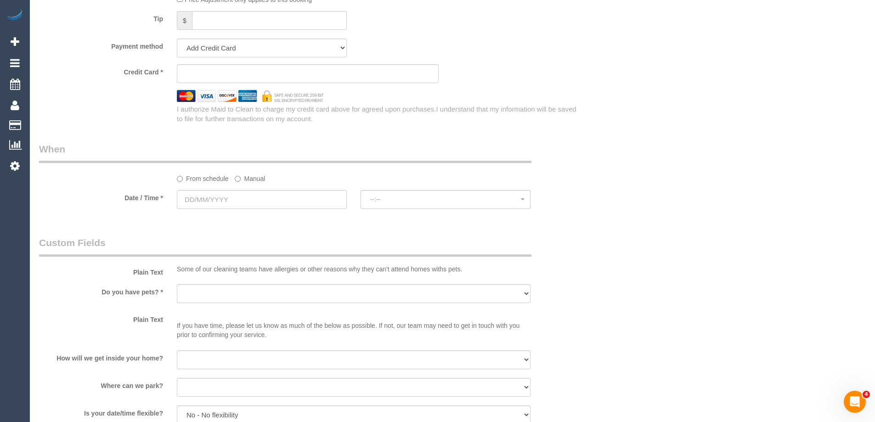
scroll to position [918, 0]
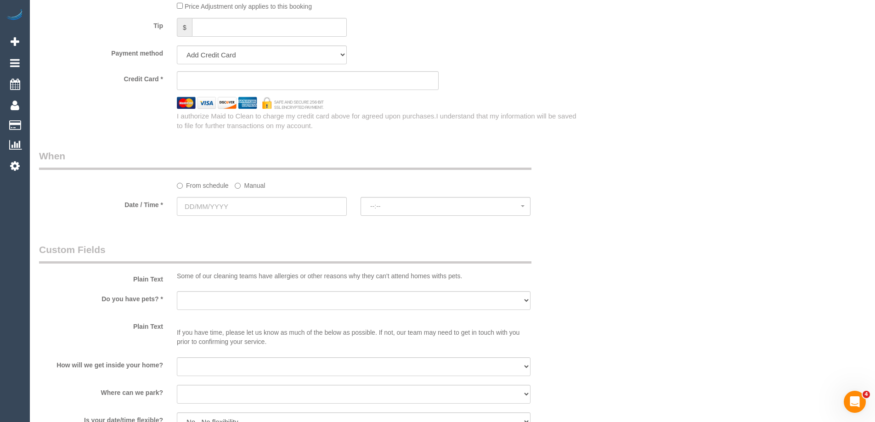
type textarea "key under mat"
click at [243, 207] on input "text" at bounding box center [262, 206] width 170 height 19
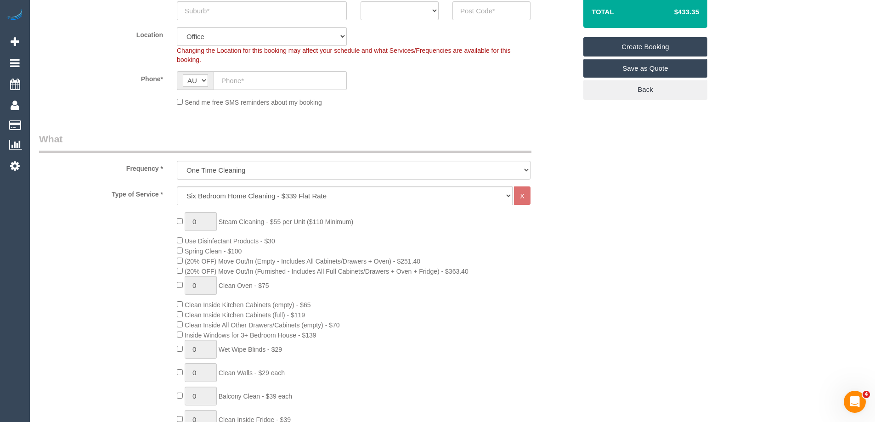
scroll to position [184, 0]
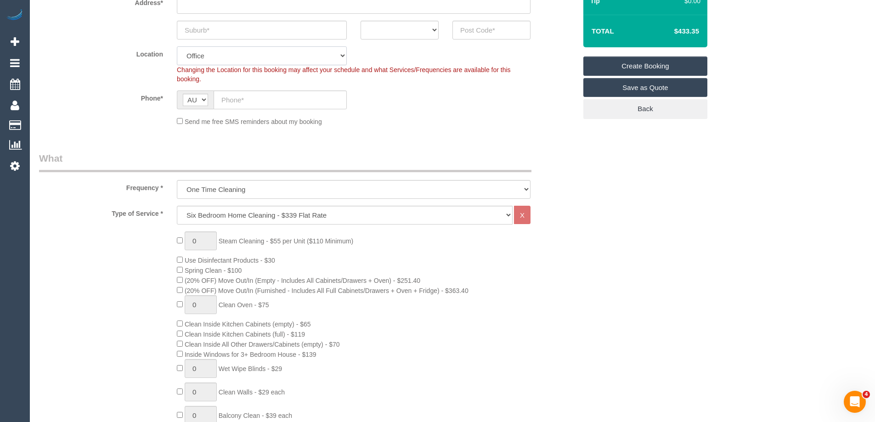
click at [254, 57] on select "Office [GEOGRAPHIC_DATA] (North) East (South) [GEOGRAPHIC_DATA] (East) [GEOGRAP…" at bounding box center [262, 55] width 170 height 19
select select "88"
click at [177, 46] on select "Office [GEOGRAPHIC_DATA] (North) East (South) [GEOGRAPHIC_DATA] (East) [GEOGRAP…" at bounding box center [262, 55] width 170 height 19
select select "object:10146"
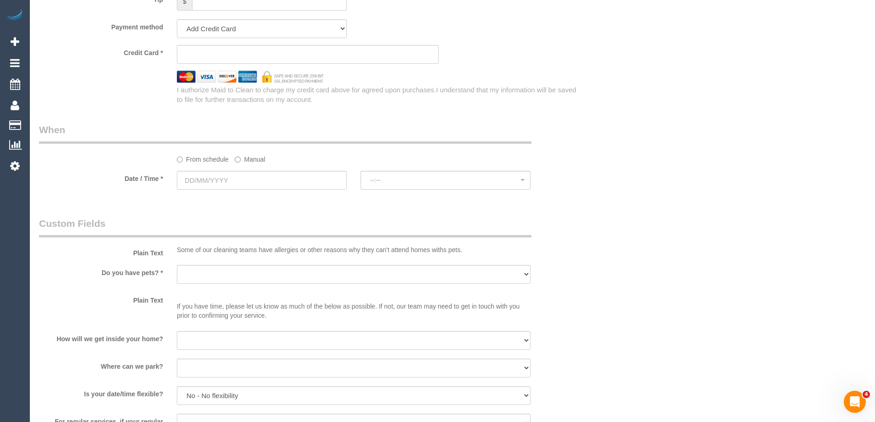
scroll to position [964, 0]
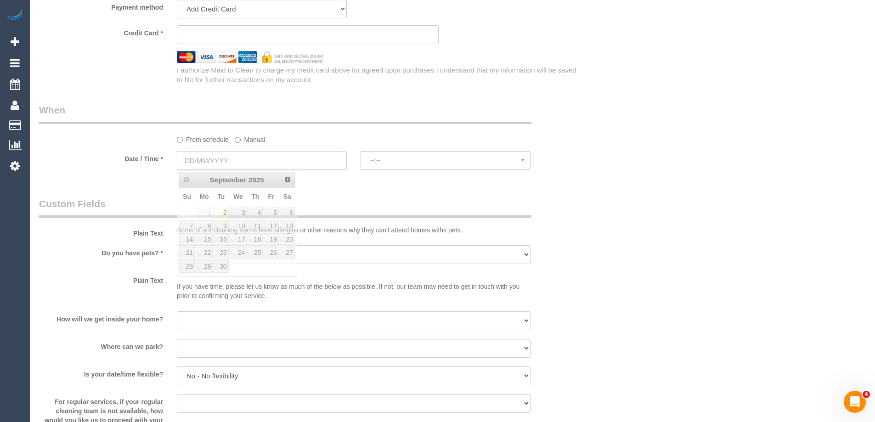
click at [251, 164] on input "text" at bounding box center [262, 160] width 170 height 19
click at [258, 211] on link "4" at bounding box center [255, 213] width 15 height 12
type input "[DATE]"
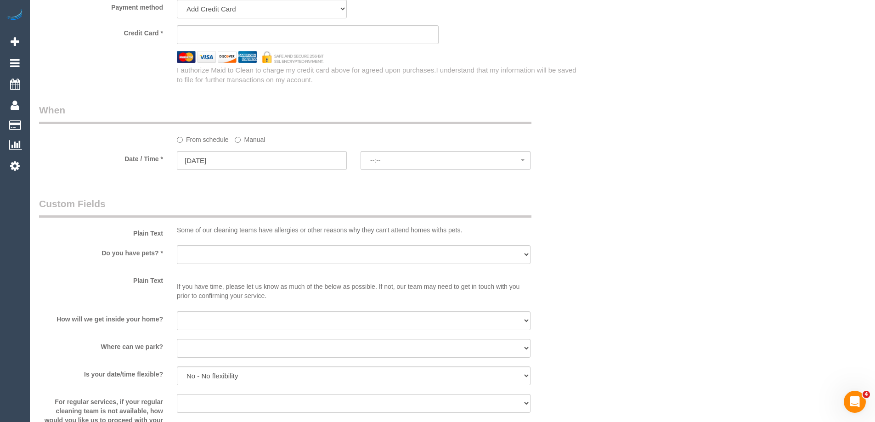
select select "spot16"
click at [520, 159] on span "07:00 - 09:00" at bounding box center [445, 160] width 151 height 7
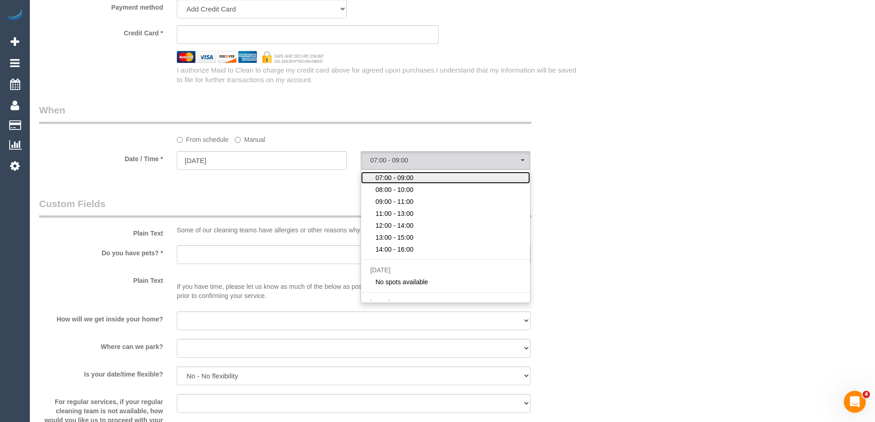
scroll to position [0, 0]
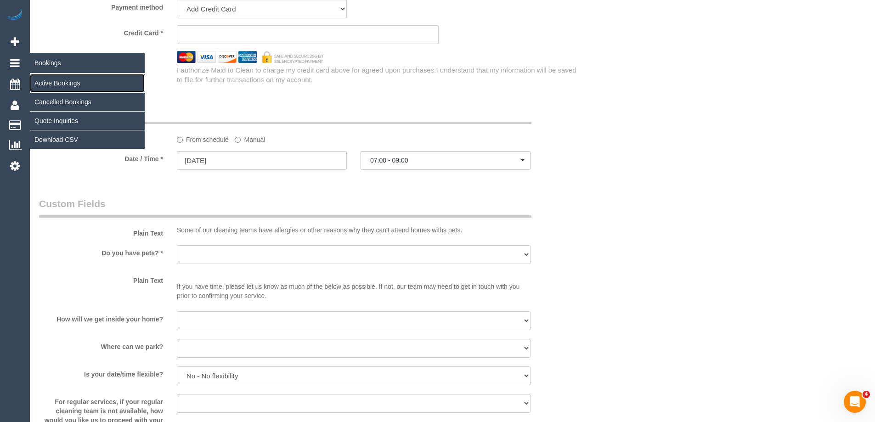
click at [78, 85] on link "Active Bookings" at bounding box center [87, 83] width 115 height 18
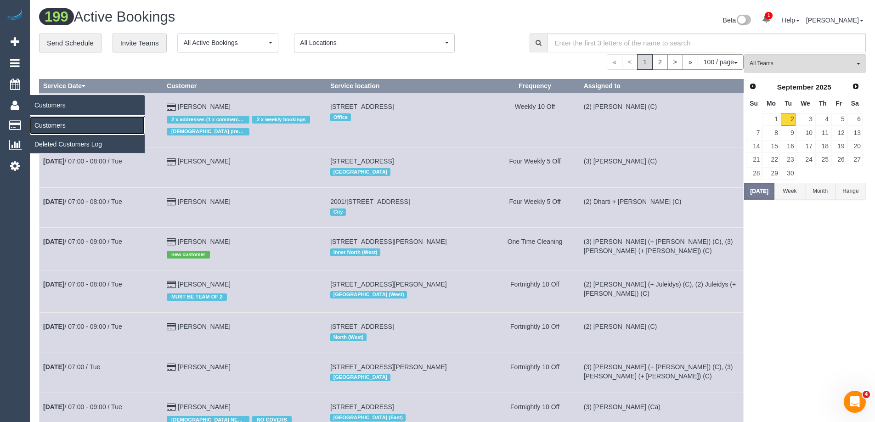
click at [49, 126] on link "Customers" at bounding box center [87, 125] width 115 height 18
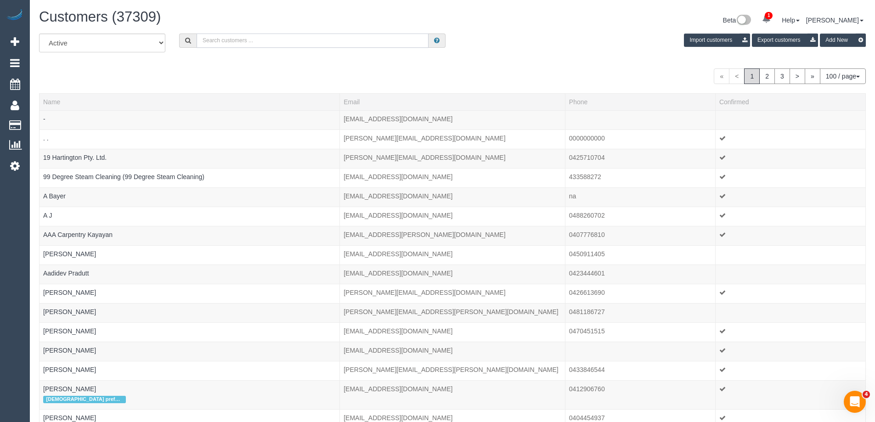
click at [293, 41] on input "text" at bounding box center [313, 41] width 232 height 14
type input "Sandra Campbell"
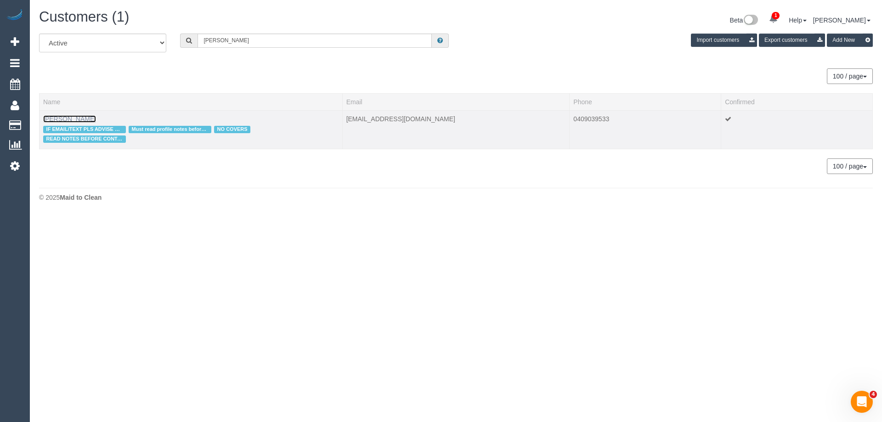
click at [78, 121] on link "Sandra Campbell" at bounding box center [69, 118] width 53 height 7
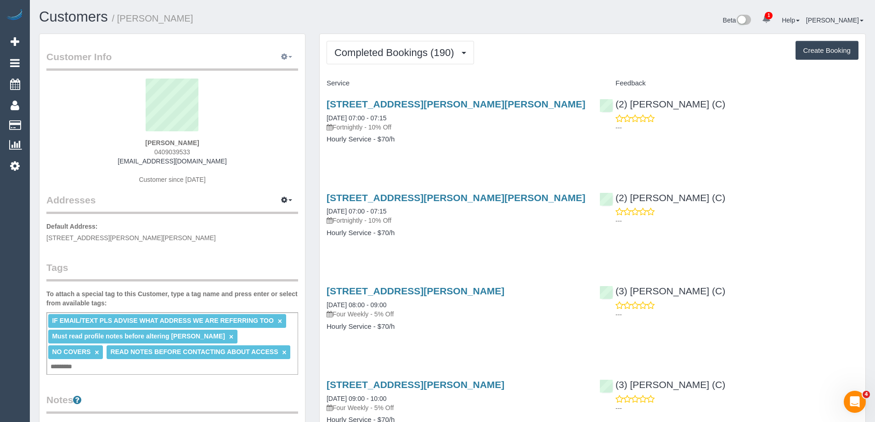
click at [290, 56] on span "button" at bounding box center [290, 57] width 4 height 2
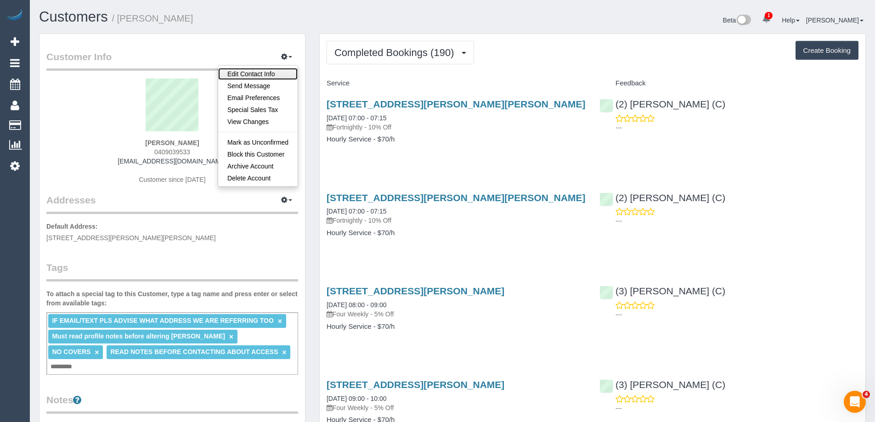
click at [271, 73] on link "Edit Contact Info" at bounding box center [257, 74] width 79 height 12
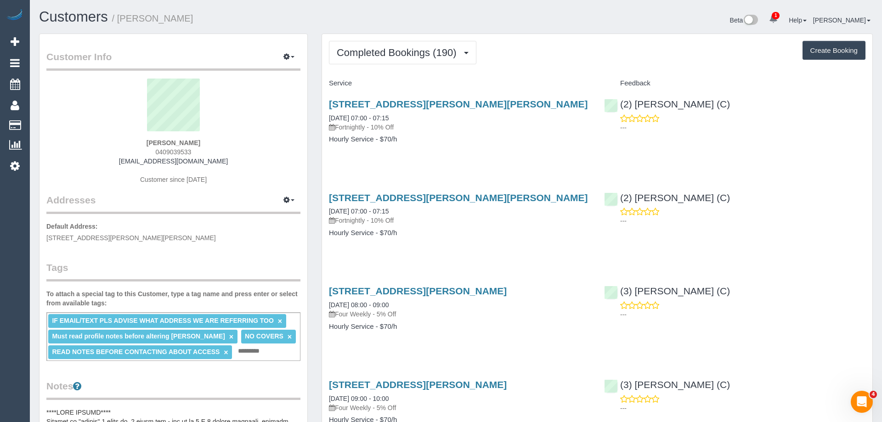
select select "VIC"
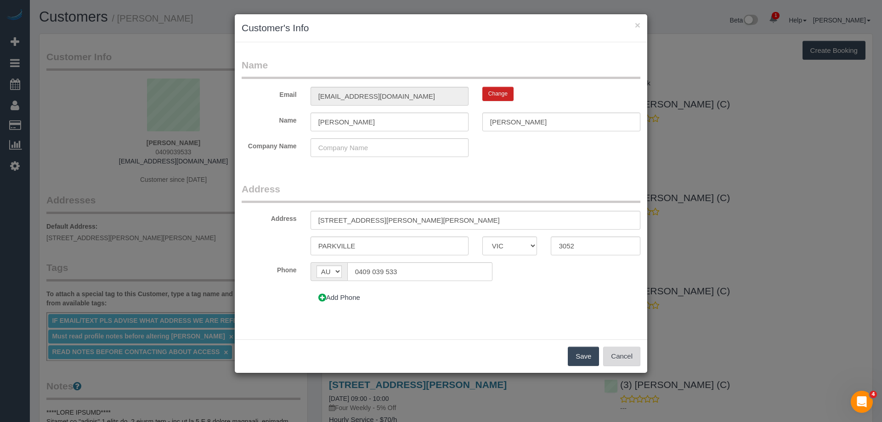
click at [625, 352] on button "Cancel" at bounding box center [621, 356] width 37 height 19
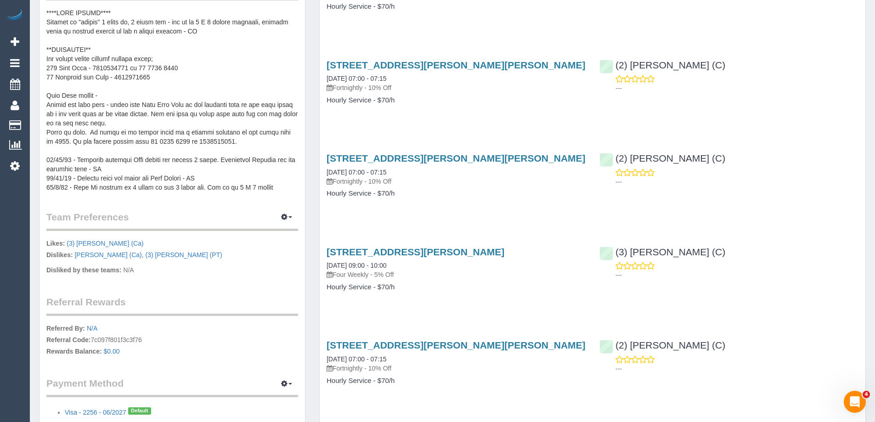
scroll to position [459, 0]
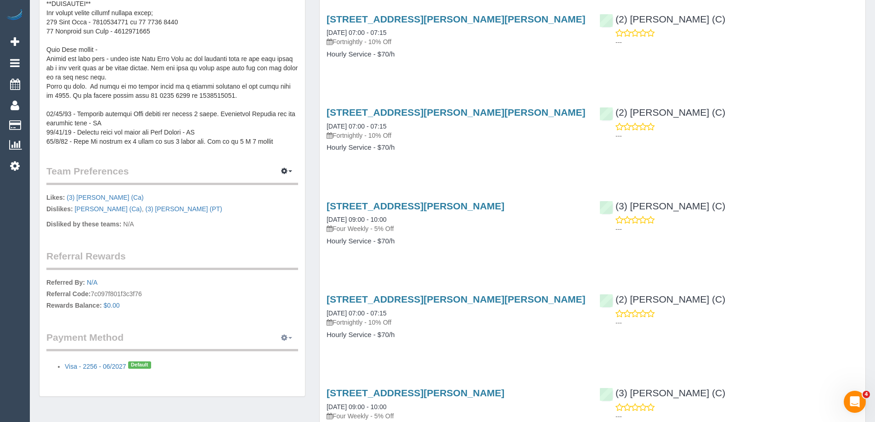
click at [291, 337] on span "button" at bounding box center [290, 338] width 4 height 2
click at [276, 291] on p "Referred By: N/A Referral Code: 7c097f801f3c3f76 Rewards Balance: $0.00" at bounding box center [172, 295] width 252 height 34
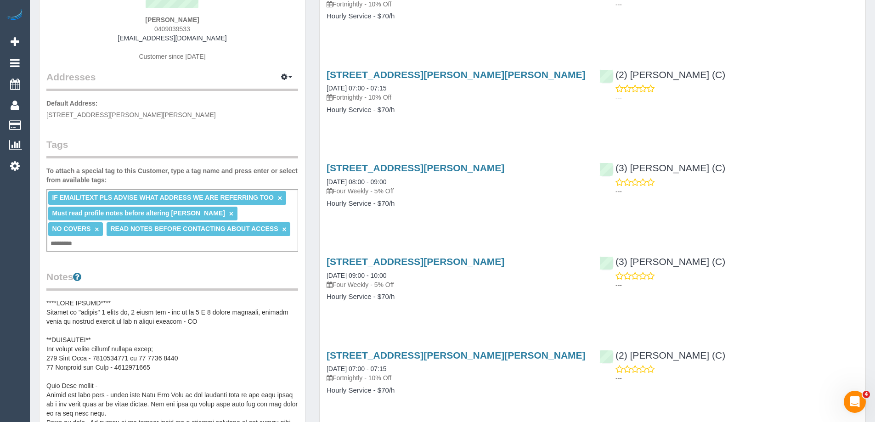
scroll to position [92, 0]
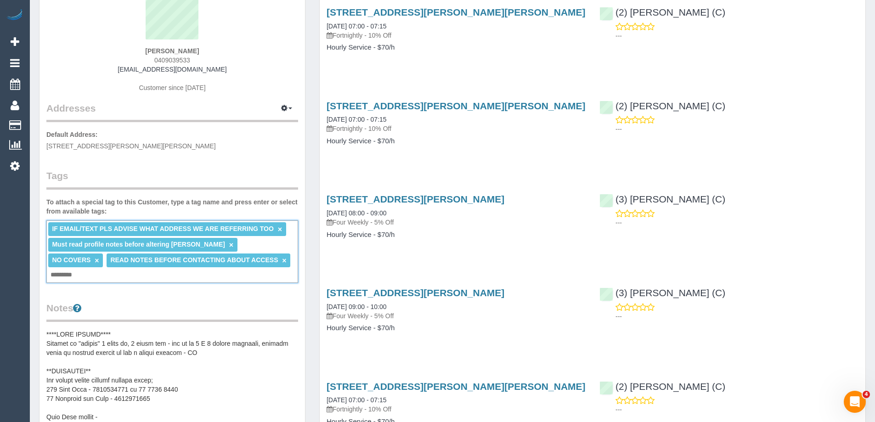
click at [79, 269] on input "text" at bounding box center [63, 275] width 31 height 12
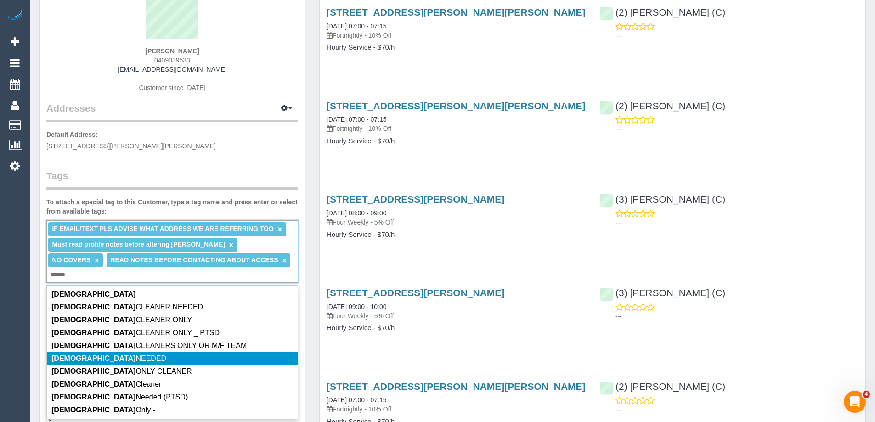
type input "******"
click at [90, 355] on span "FEMALE NEEDED" at bounding box center [108, 359] width 115 height 8
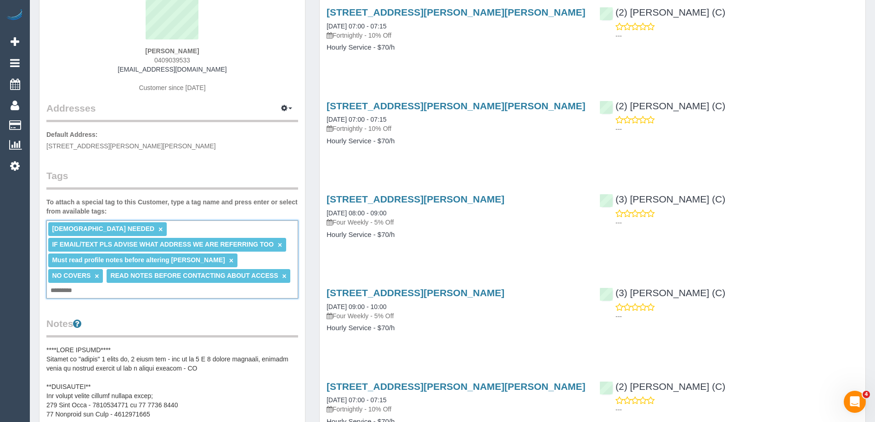
click at [158, 227] on link "×" at bounding box center [160, 229] width 4 height 8
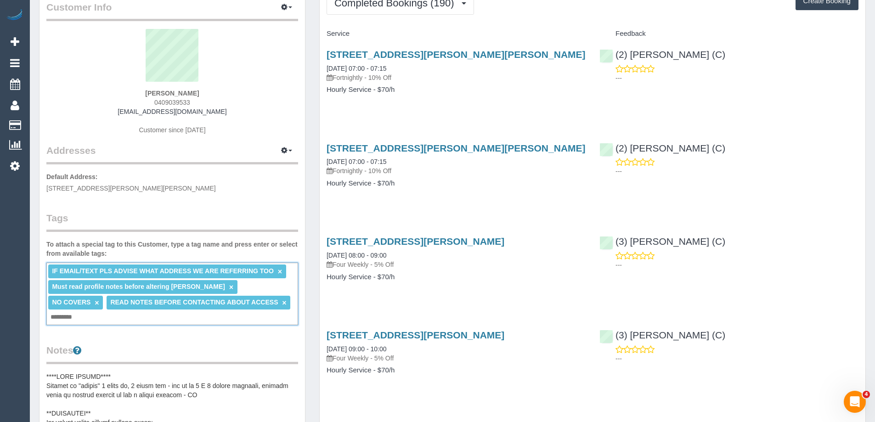
scroll to position [0, 0]
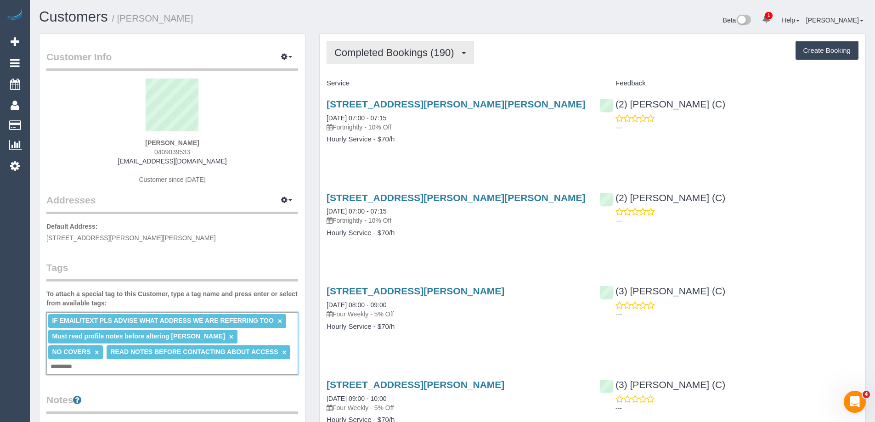
click at [428, 60] on button "Completed Bookings (190)" at bounding box center [400, 52] width 147 height 23
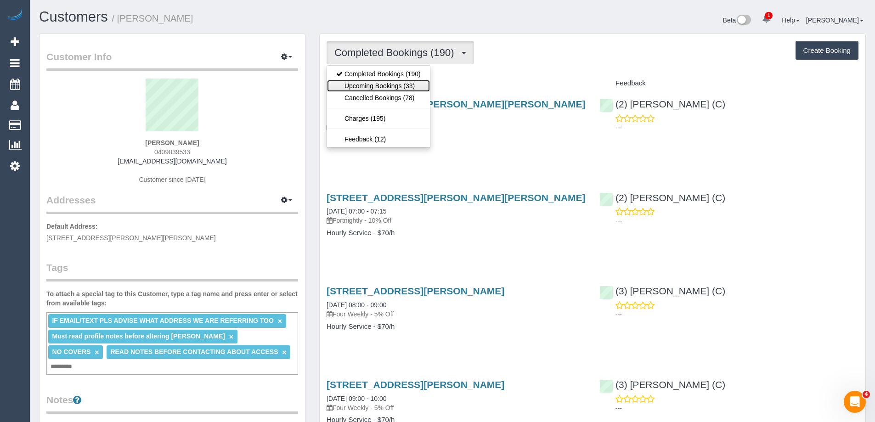
click at [400, 84] on link "Upcoming Bookings (33)" at bounding box center [378, 86] width 103 height 12
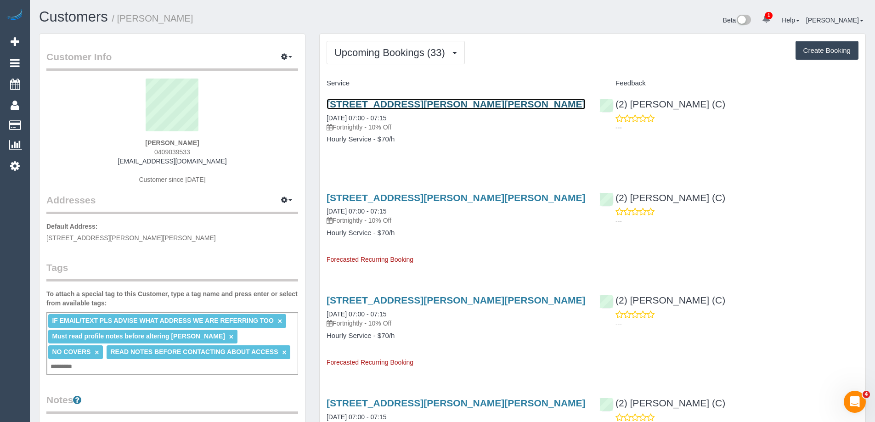
click at [437, 102] on link "[STREET_ADDRESS][PERSON_NAME][PERSON_NAME]" at bounding box center [456, 104] width 259 height 11
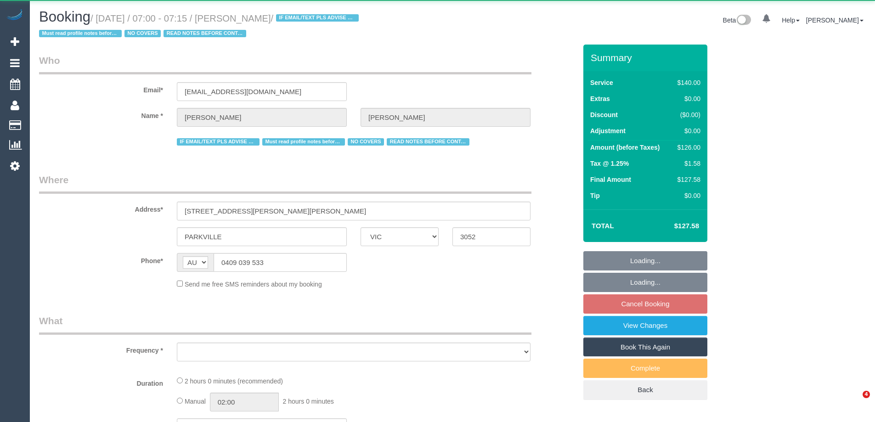
select select "VIC"
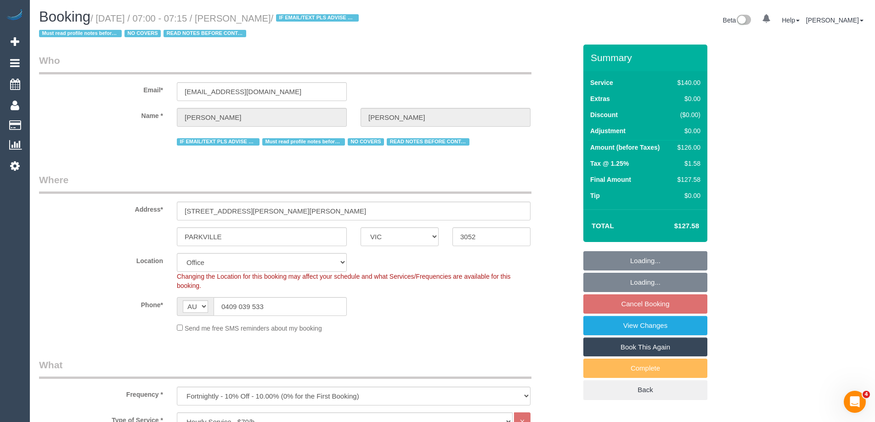
select select "object:729"
select select "number:28"
select select "number:14"
select select "number:19"
select select "number:22"
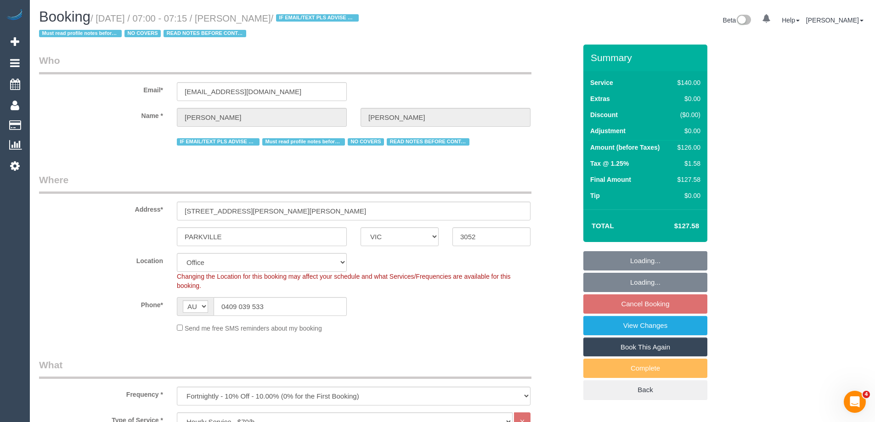
select select "number:35"
select select "number:11"
select select "string:stripe-pm_1PnU8k2GScqysDRV8WyIceIA"
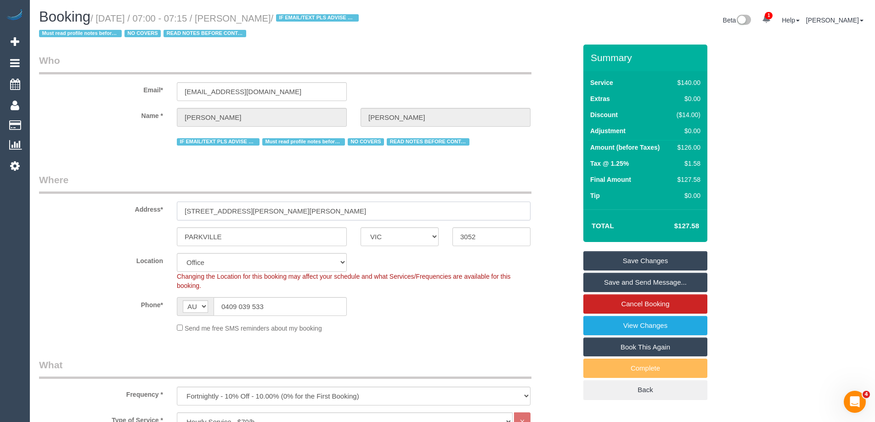
drag, startPoint x: 236, startPoint y: 210, endPoint x: 286, endPoint y: 206, distance: 50.3
click at [287, 208] on input "22 Benjamin St, Benjamin Street" at bounding box center [354, 211] width 354 height 19
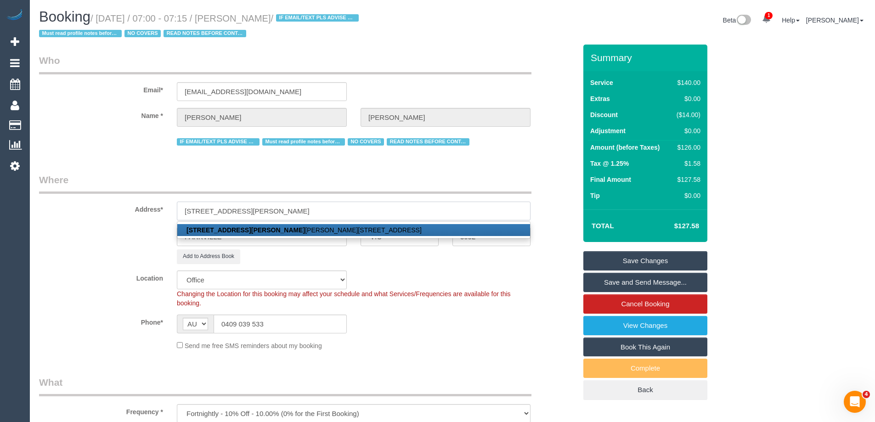
type input "22 Benjamin St,"
click at [623, 258] on link "Save Changes" at bounding box center [645, 260] width 124 height 19
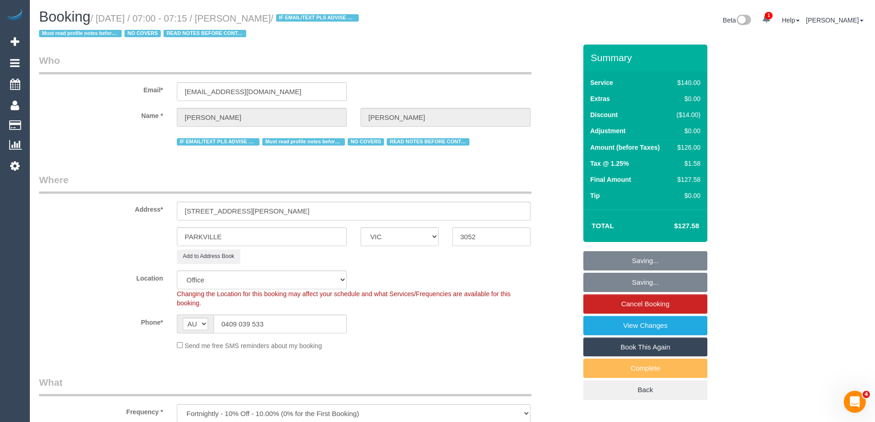
select select "54"
select select "object:3397"
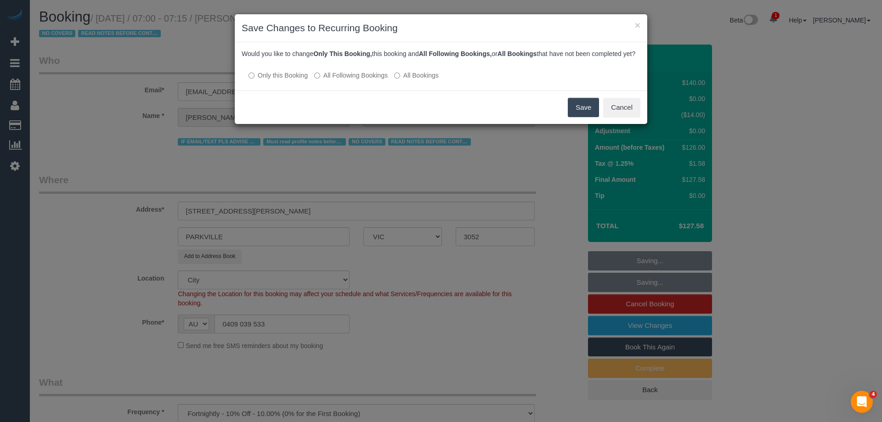
drag, startPoint x: 583, startPoint y: 117, endPoint x: 589, endPoint y: 128, distance: 12.5
click at [589, 124] on div "Save Cancel" at bounding box center [441, 107] width 412 height 34
click at [584, 117] on button "Save" at bounding box center [583, 107] width 31 height 19
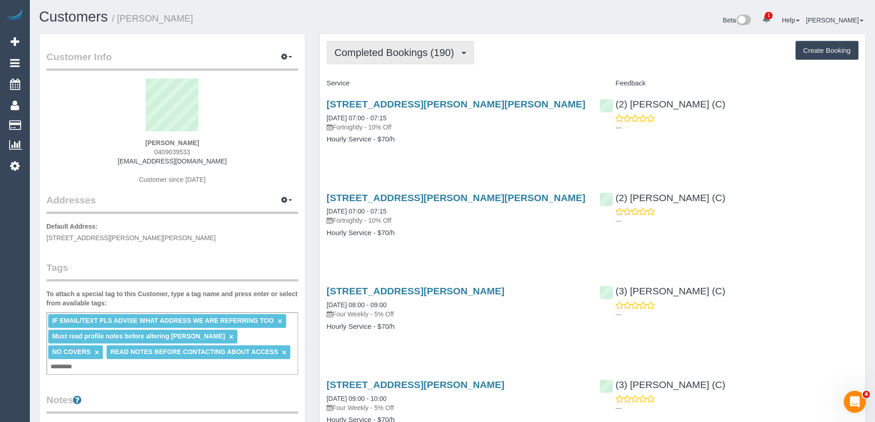
click at [434, 61] on button "Completed Bookings (190)" at bounding box center [400, 52] width 147 height 23
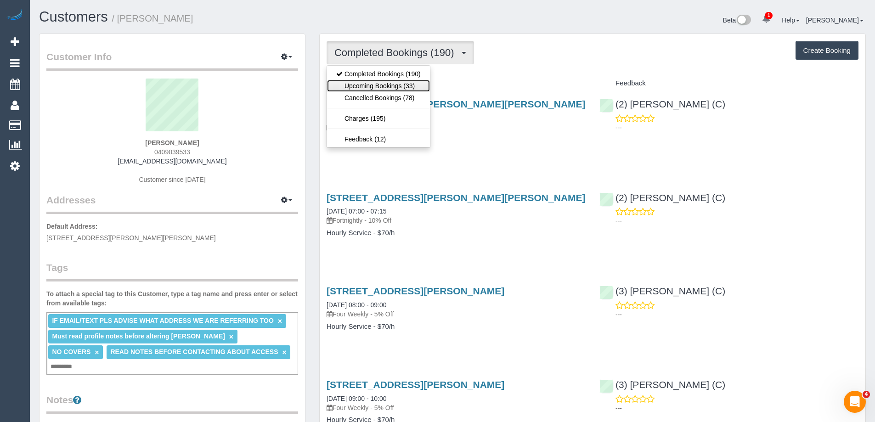
click at [370, 85] on link "Upcoming Bookings (33)" at bounding box center [378, 86] width 103 height 12
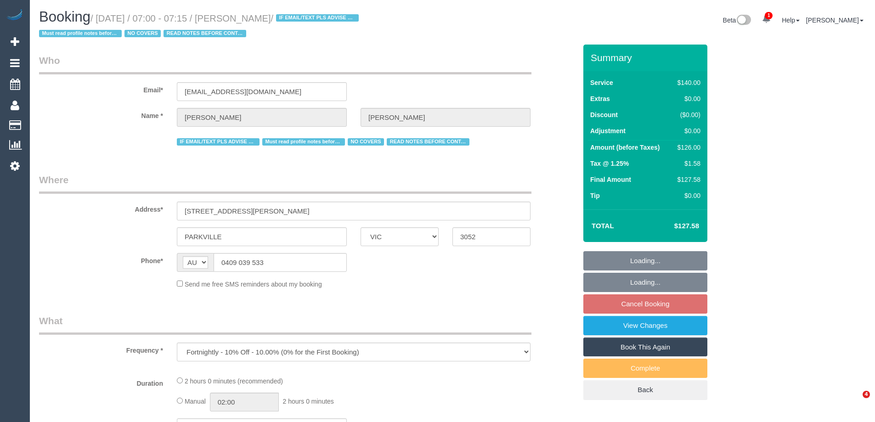
select select "VIC"
select select "string:stripe-pm_1PnU8k2GScqysDRV8WyIceIA"
select select "number:28"
select select "number:14"
select select "number:19"
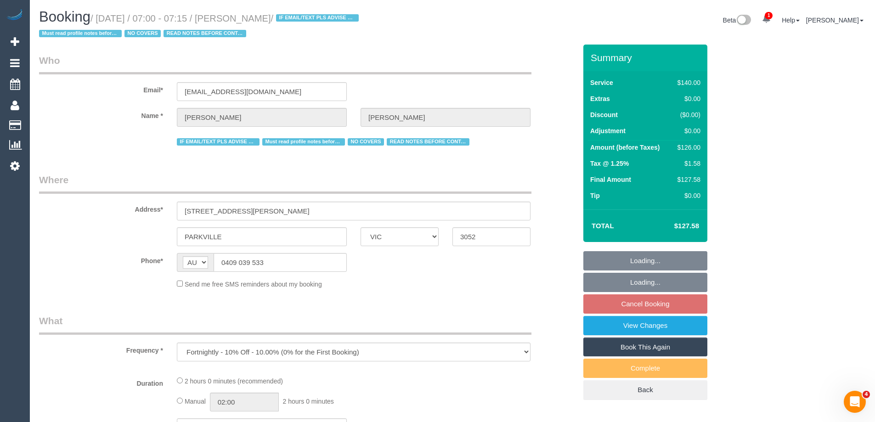
select select "number:22"
select select "number:35"
select select "number:11"
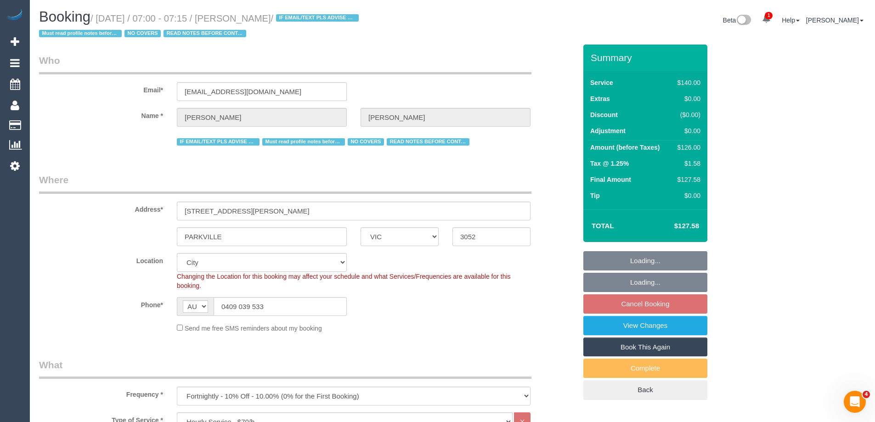
select select "object:875"
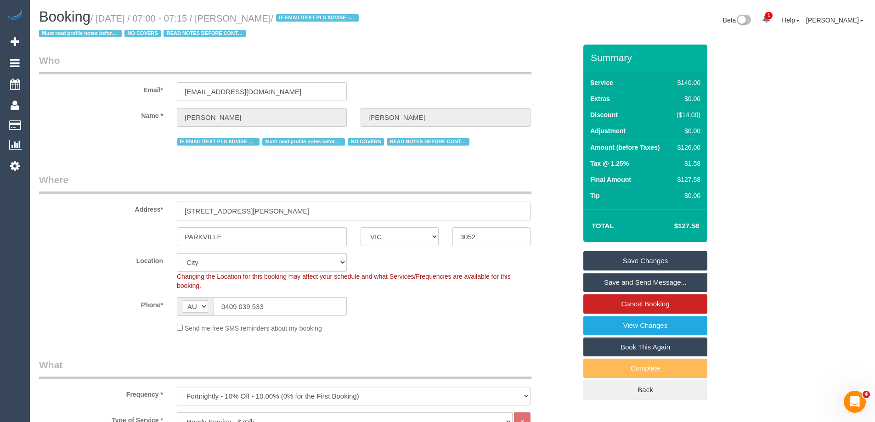
click at [254, 214] on input "[STREET_ADDRESS][PERSON_NAME]" at bounding box center [354, 211] width 354 height 19
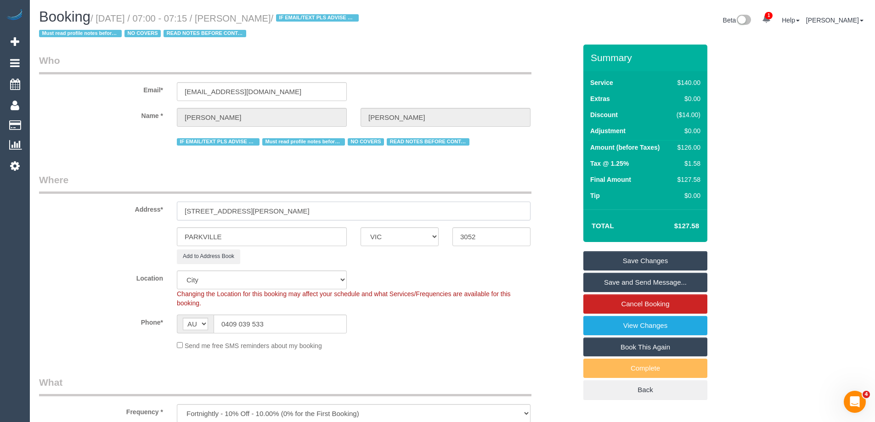
type input "[STREET_ADDRESS][PERSON_NAME]"
click at [631, 258] on link "Save Changes" at bounding box center [645, 260] width 124 height 19
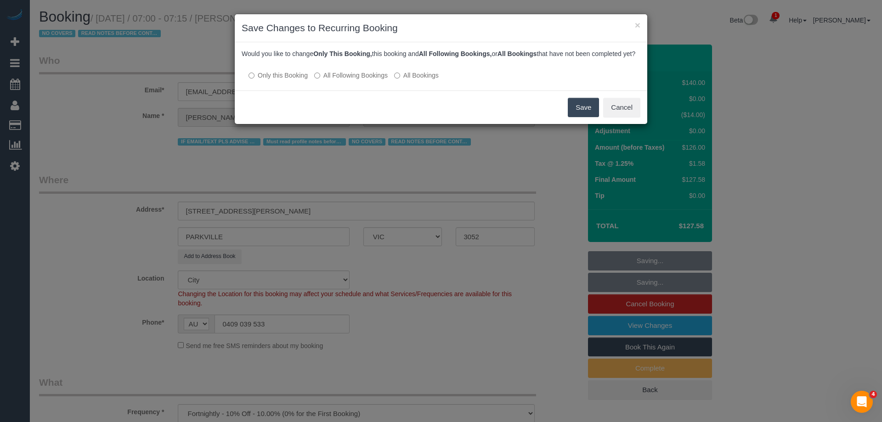
click at [574, 117] on button "Save" at bounding box center [583, 107] width 31 height 19
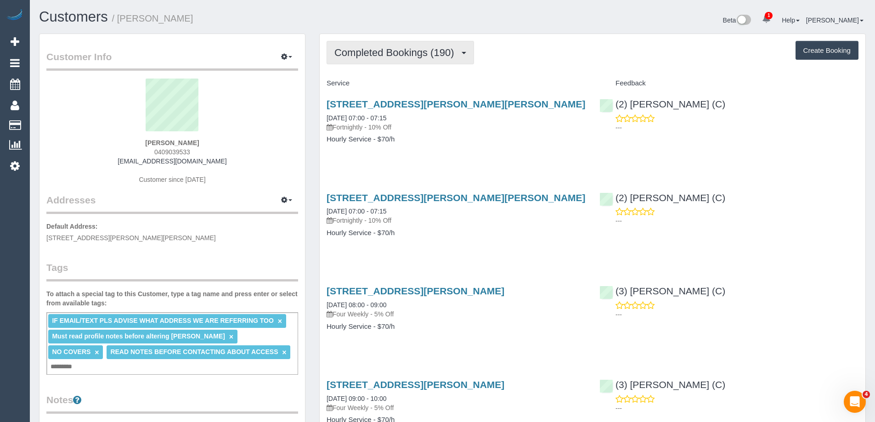
click at [403, 57] on span "Completed Bookings (190)" at bounding box center [396, 52] width 124 height 11
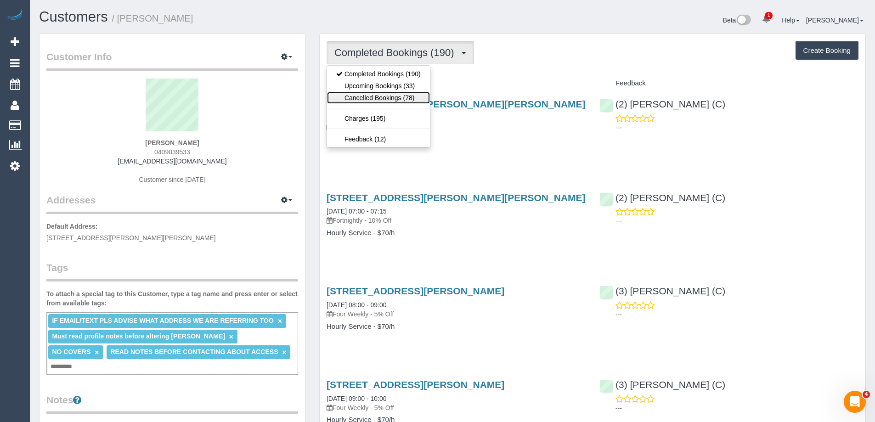
click at [394, 98] on link "Cancelled Bookings (78)" at bounding box center [378, 98] width 103 height 12
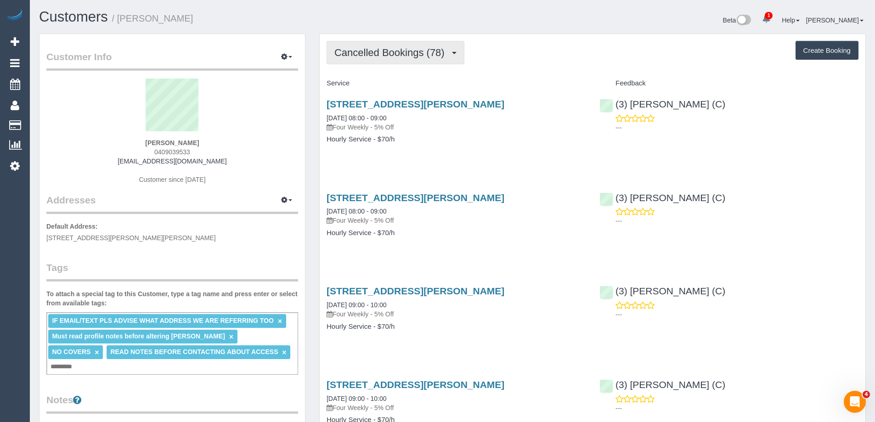
click at [355, 49] on span "Cancelled Bookings (78)" at bounding box center [391, 52] width 115 height 11
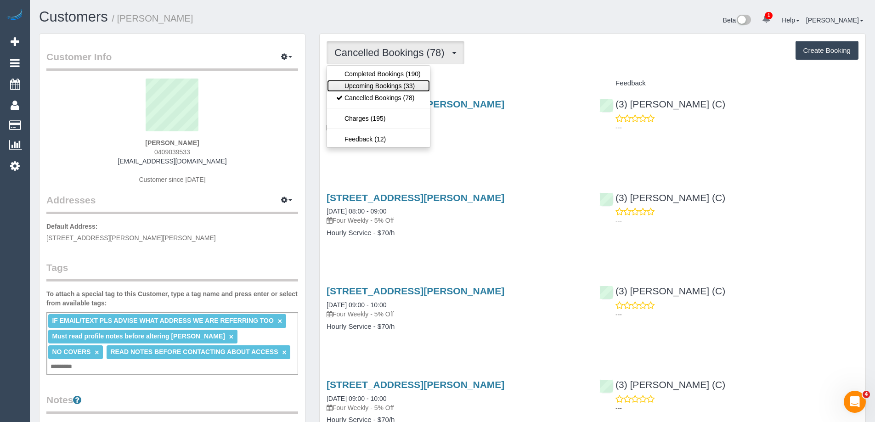
click at [352, 87] on link "Upcoming Bookings (33)" at bounding box center [378, 86] width 103 height 12
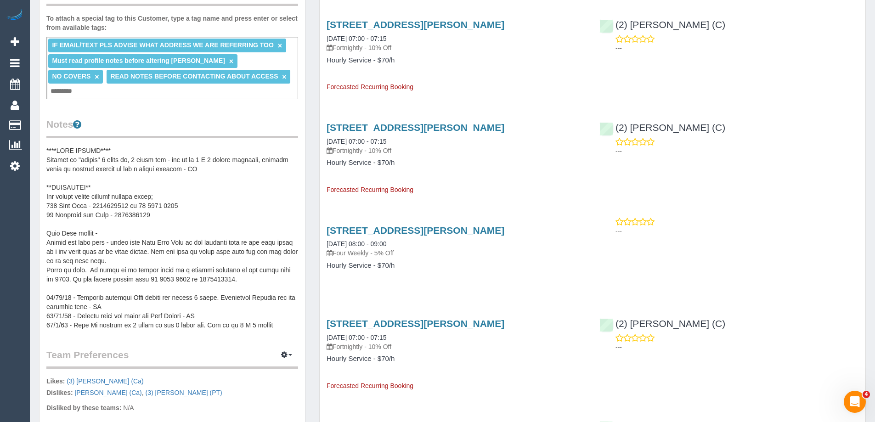
scroll to position [321, 0]
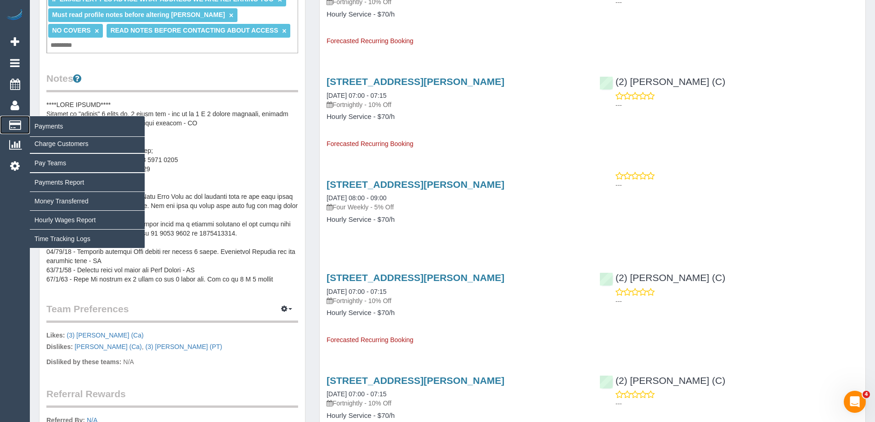
click at [51, 127] on span "Payments" at bounding box center [87, 126] width 115 height 21
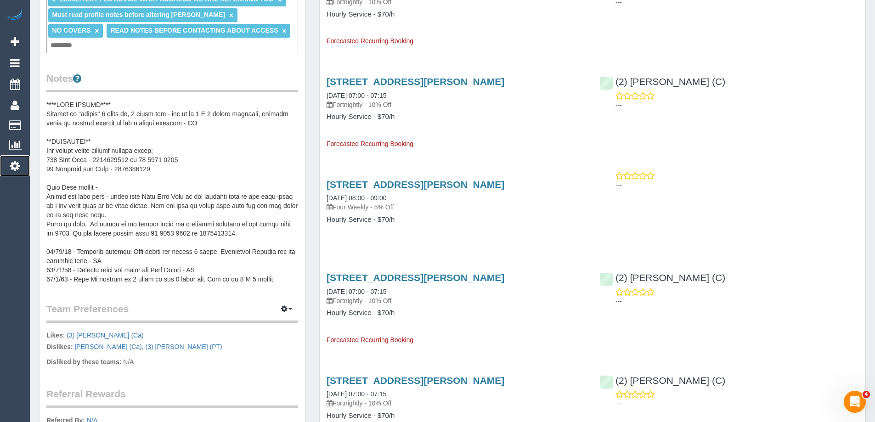
click at [11, 162] on icon at bounding box center [15, 165] width 10 height 11
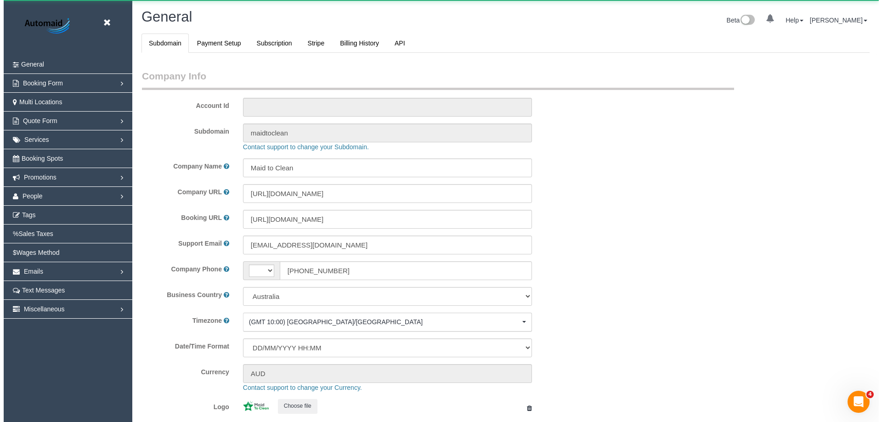
scroll to position [2081, 875]
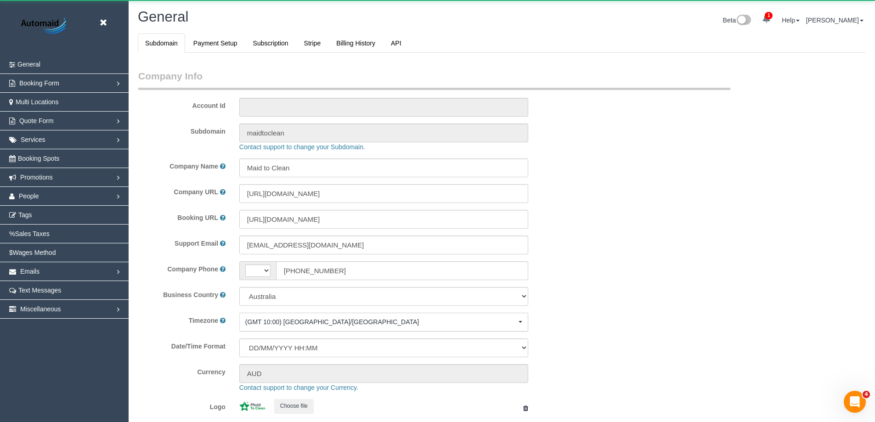
select select "string:AU"
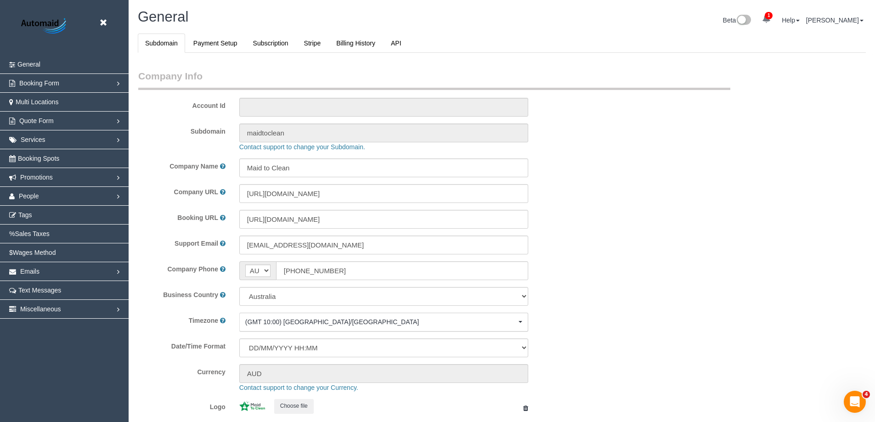
select select "1"
click at [35, 179] on span "Promotions" at bounding box center [36, 177] width 33 height 7
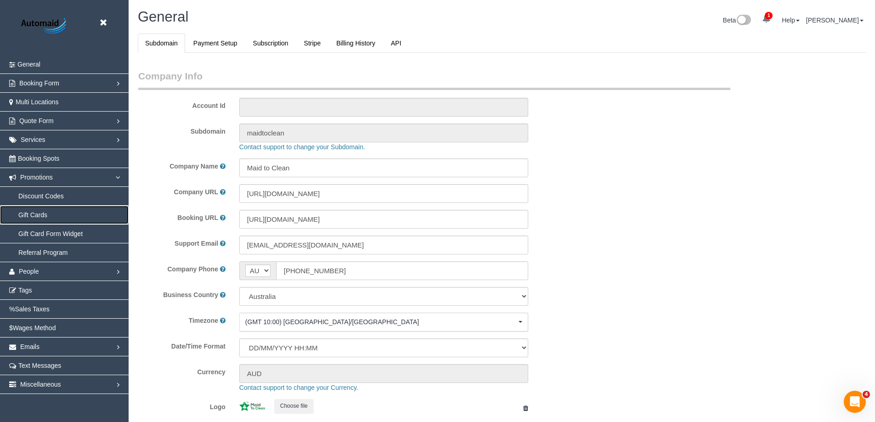
click at [38, 211] on link "Gift Cards" at bounding box center [64, 215] width 129 height 18
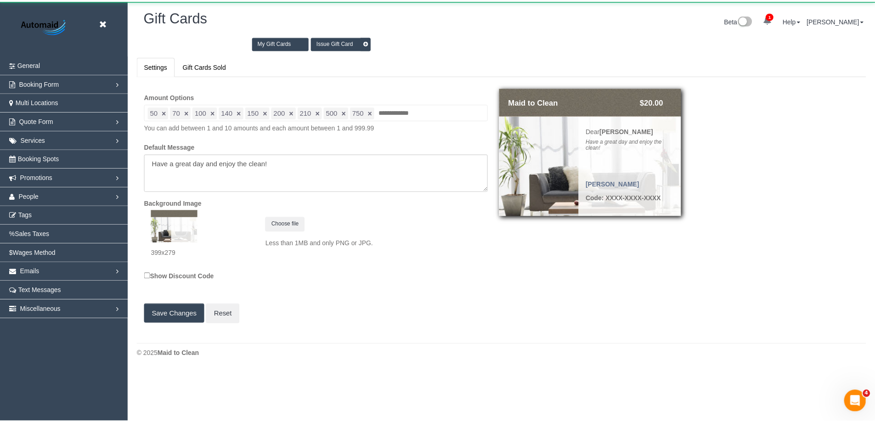
scroll to position [372, 882]
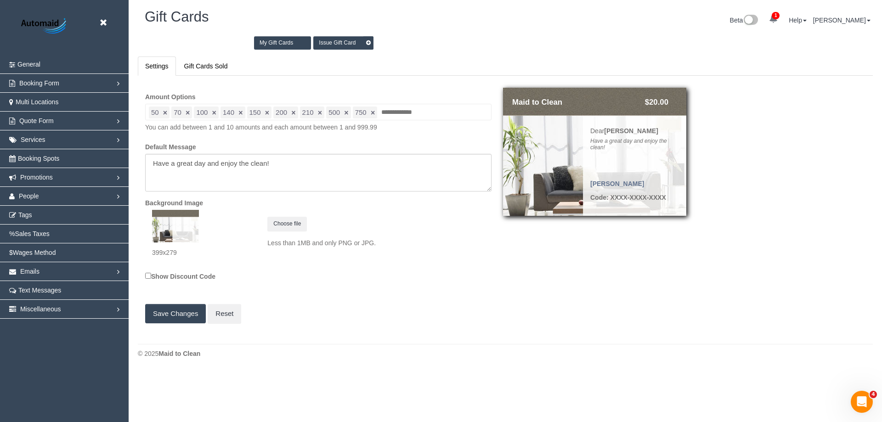
click at [208, 117] on li "100 ×" at bounding box center [206, 113] width 25 height 12
click at [332, 51] on div "Issue Gift Card My Gift Cards" at bounding box center [505, 45] width 749 height 23
click at [333, 45] on link "Issue Gift Card" at bounding box center [343, 42] width 60 height 13
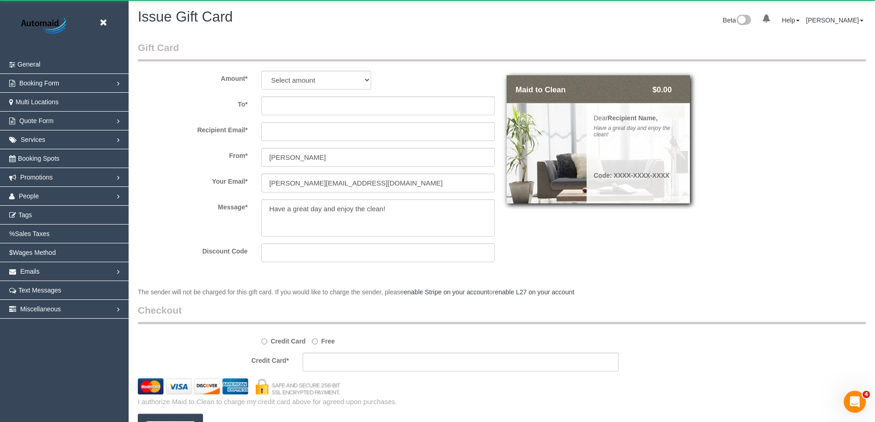
scroll to position [500, 875]
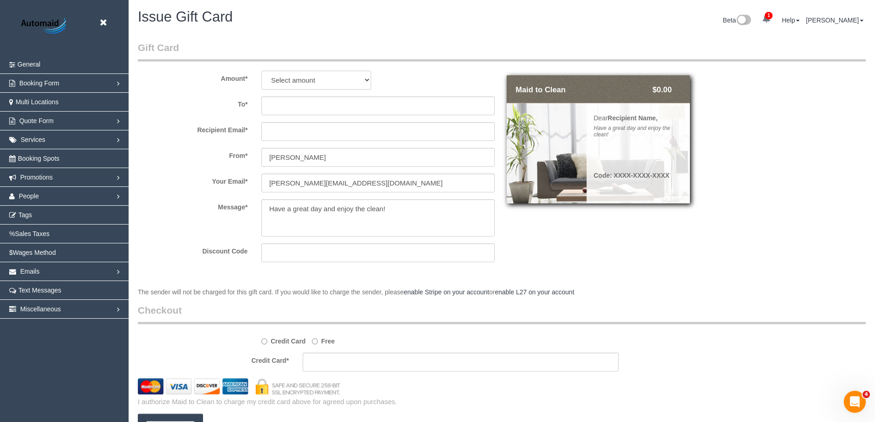
click at [304, 81] on select "Select amount $50.00 $70.00 $100.00 $140.00 $150.00 $200.00 $210.00 $500.00 $75…" at bounding box center [316, 80] width 110 height 19
select select "100"
click at [261, 71] on select "Select amount $50.00 $70.00 $100.00 $140.00 $150.00 $200.00 $210.00 $500.00 $75…" at bounding box center [316, 80] width 110 height 19
click at [291, 106] on input "text" at bounding box center [377, 105] width 233 height 19
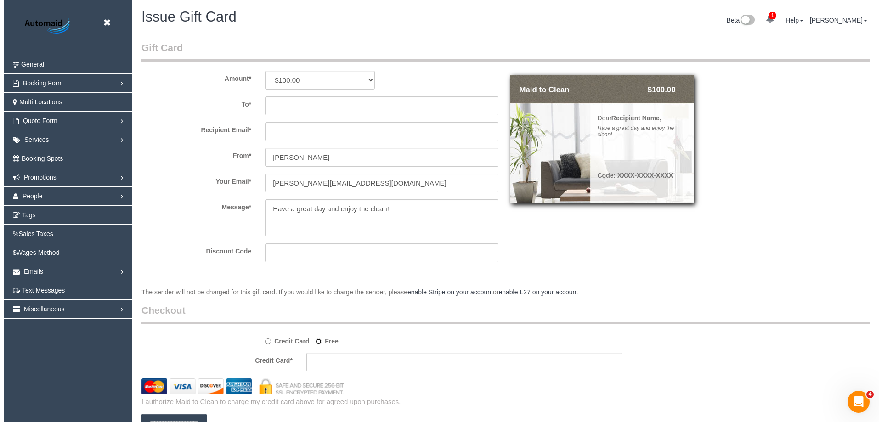
scroll to position [45483, 45047]
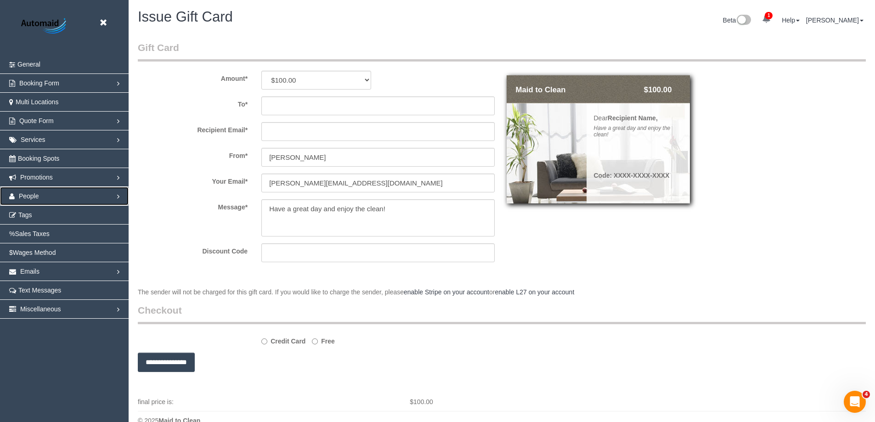
click at [49, 196] on link "People" at bounding box center [64, 196] width 129 height 18
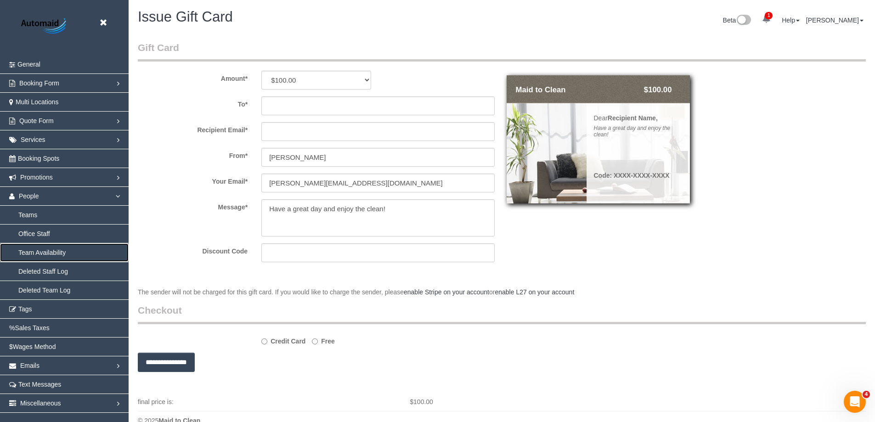
click at [47, 253] on link "Team Availability" at bounding box center [64, 252] width 129 height 18
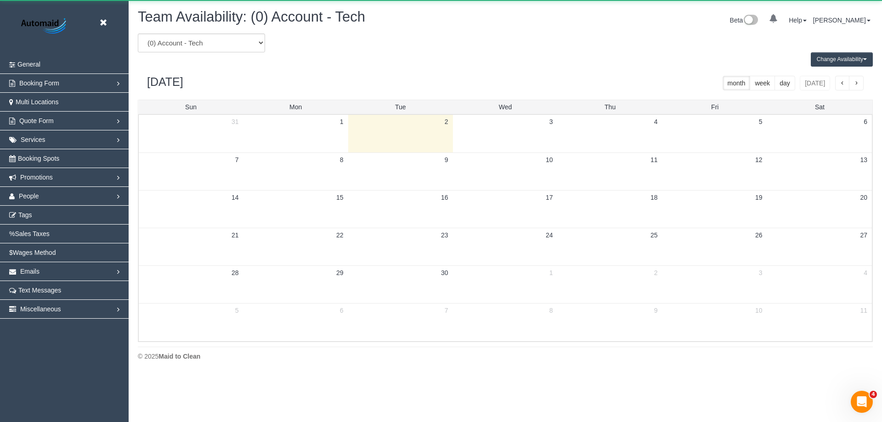
scroll to position [374, 882]
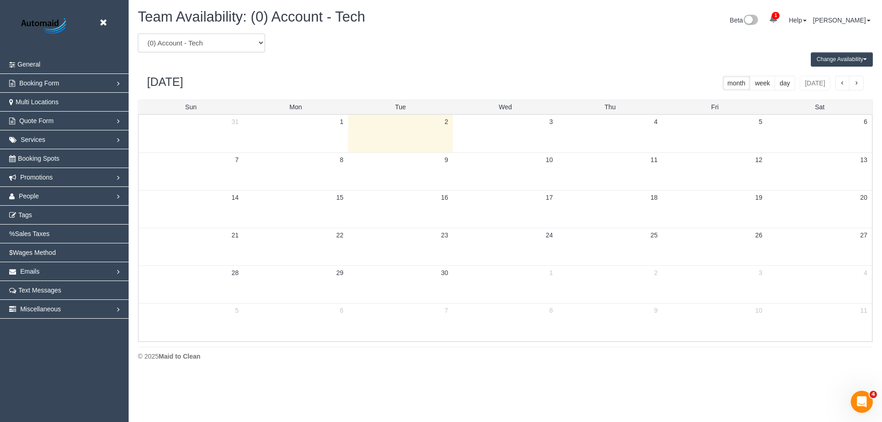
click at [221, 44] on select "(0) Account - Tech (0) Office (0) Raunak Test Account (1) Debbie Brodjanac (FT)…" at bounding box center [201, 43] width 127 height 19
select select "number:29094"
click at [138, 34] on select "(0) Account - Tech (0) Office (0) Raunak Test Account (1) Debbie Brodjanac (FT)…" at bounding box center [201, 43] width 127 height 19
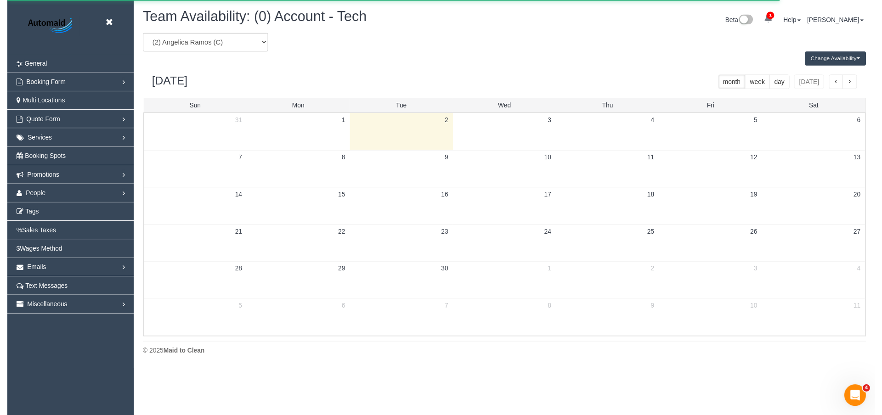
scroll to position [45548, 45040]
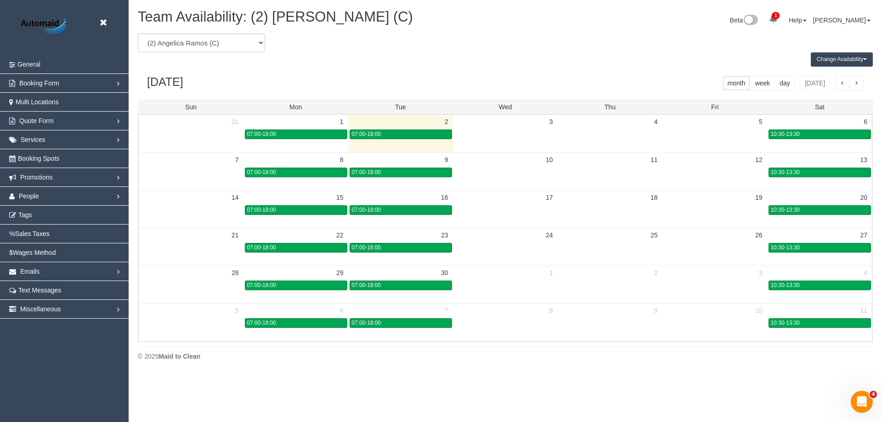
click at [837, 57] on button "Change Availability" at bounding box center [842, 59] width 62 height 14
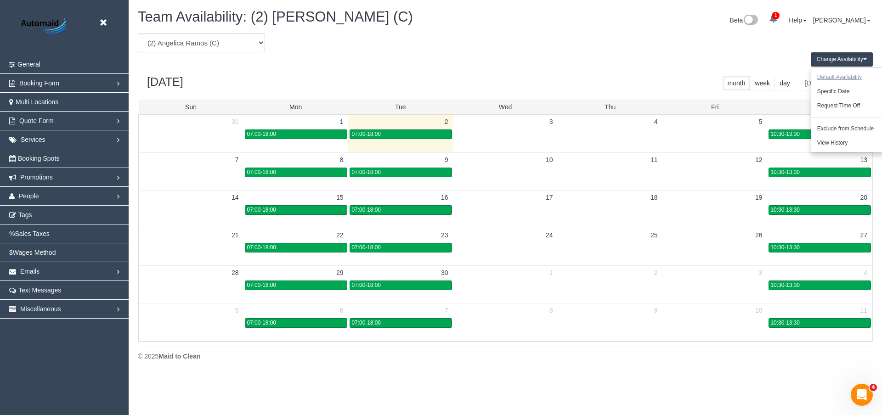
click at [842, 73] on button "Default Availability" at bounding box center [839, 77] width 56 height 14
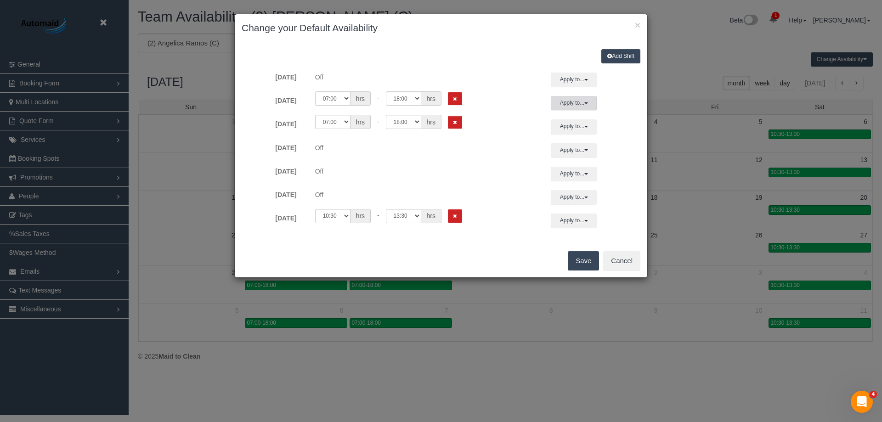
click at [576, 106] on button "Apply to..." at bounding box center [574, 103] width 46 height 14
click at [579, 236] on button "Apply" at bounding box center [588, 236] width 23 height 13
click at [586, 263] on button "Save" at bounding box center [583, 260] width 31 height 19
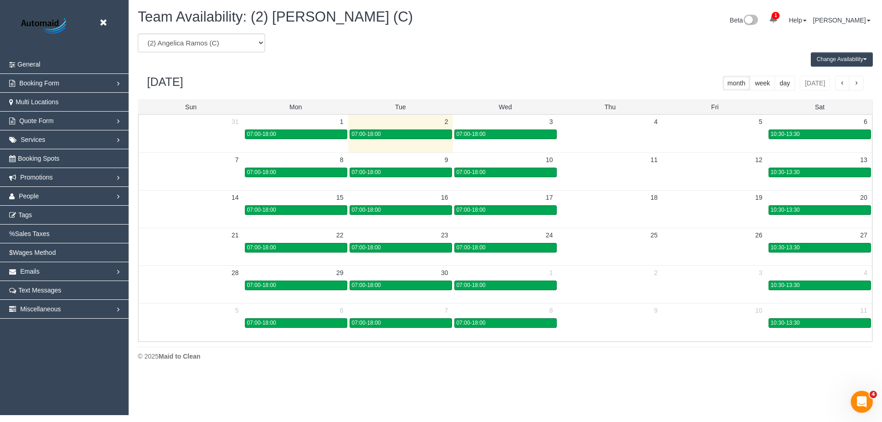
click at [833, 62] on button "Change Availability" at bounding box center [842, 59] width 62 height 14
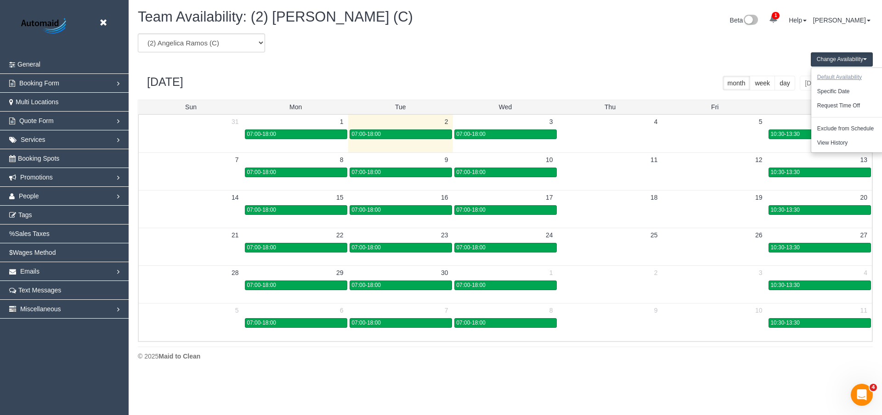
click at [831, 76] on button "Default Availability" at bounding box center [839, 77] width 56 height 14
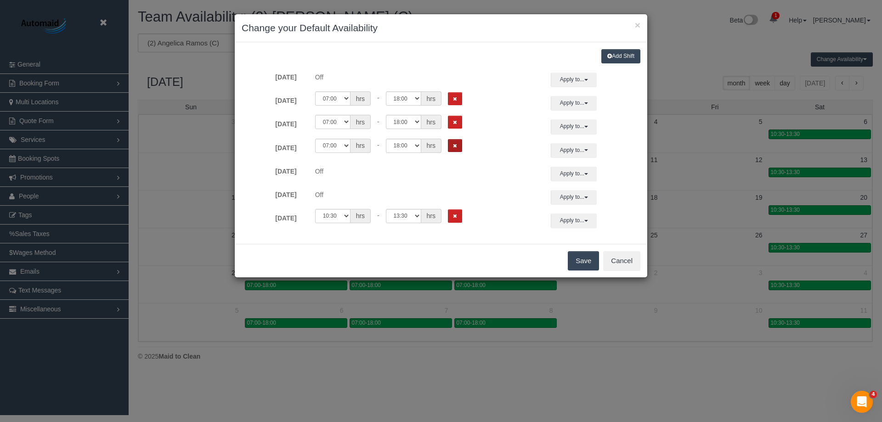
click at [456, 148] on icon "Remove Shift" at bounding box center [455, 145] width 4 height 5
click at [587, 264] on button "Save" at bounding box center [583, 260] width 31 height 19
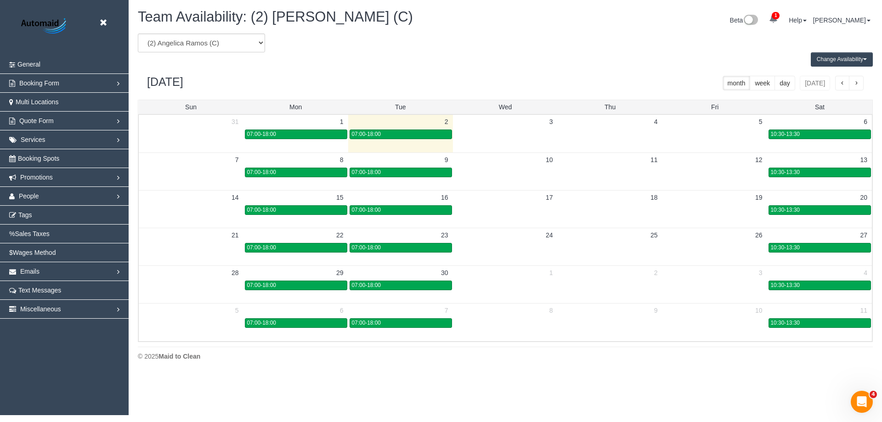
click at [856, 60] on button "Change Availability" at bounding box center [842, 59] width 62 height 14
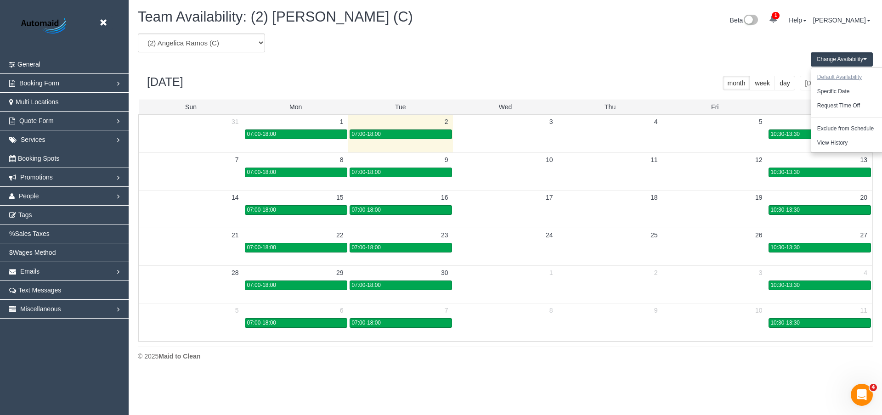
click at [847, 77] on button "Default Availability" at bounding box center [839, 77] width 56 height 14
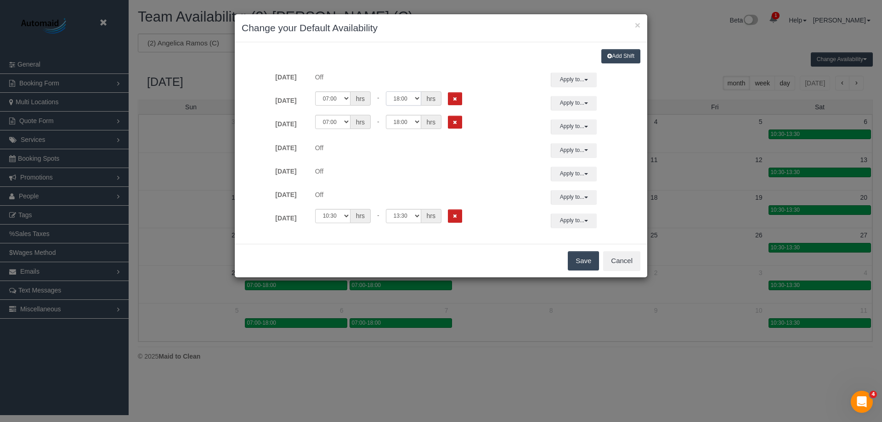
click at [417, 97] on select "00:00 00:05 00:10 00:15 00:20 00:25 00:30 00:35 00:40 00:45 00:50 00:55 01:00 0…" at bounding box center [403, 98] width 35 height 14
select select "string:12:00"
click at [386, 91] on select "00:00 00:05 00:10 00:15 00:20 00:25 00:30 00:35 00:40 00:45 00:50 00:55 01:00 0…" at bounding box center [403, 98] width 35 height 14
click at [584, 262] on button "Save" at bounding box center [583, 260] width 31 height 19
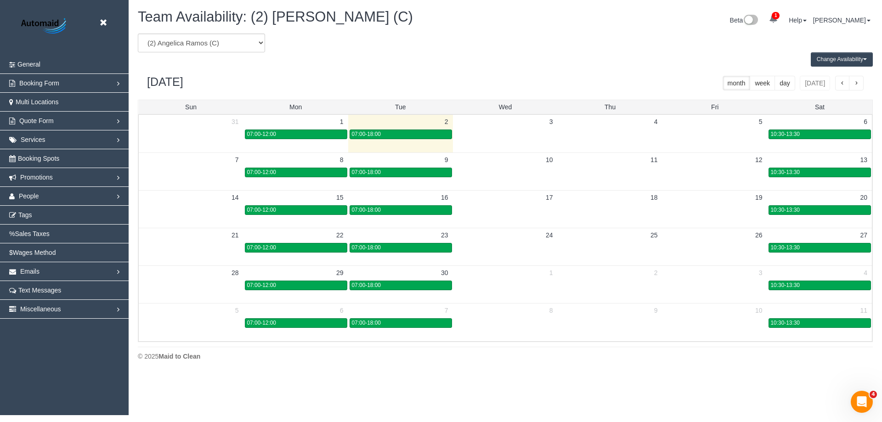
click at [828, 58] on button "Change Availability" at bounding box center [842, 59] width 62 height 14
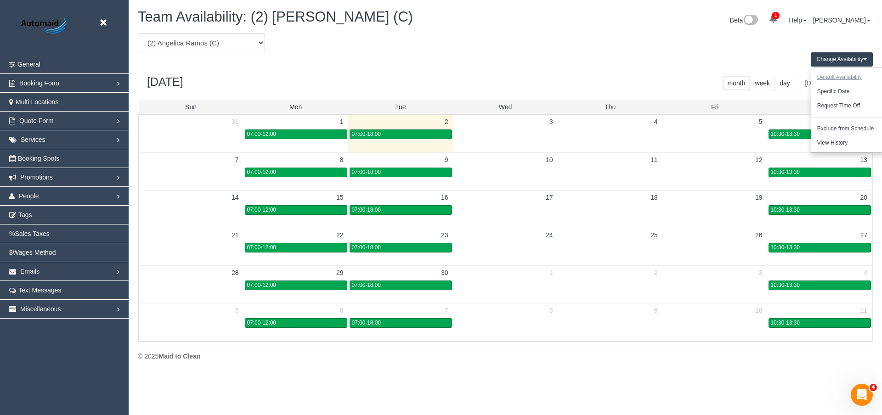
click at [830, 74] on button "Default Availability" at bounding box center [839, 77] width 56 height 14
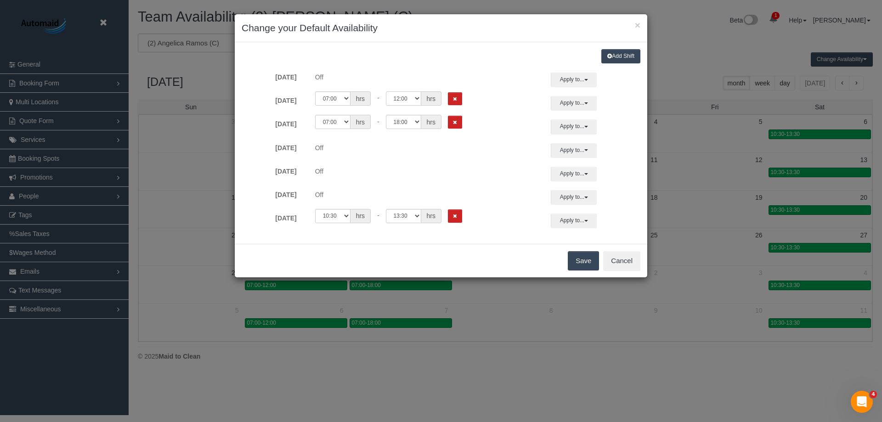
click at [413, 98] on select "00:00 00:05 00:10 00:15 00:20 00:25 00:30 00:35 00:40 00:45 00:50 00:55 01:00 0…" at bounding box center [403, 98] width 35 height 14
select select "string:18:00"
click at [386, 91] on select "00:00 00:05 00:10 00:15 00:20 00:25 00:30 00:35 00:40 00:45 00:50 00:55 01:00 0…" at bounding box center [403, 98] width 35 height 14
click at [580, 263] on button "Save" at bounding box center [583, 260] width 31 height 19
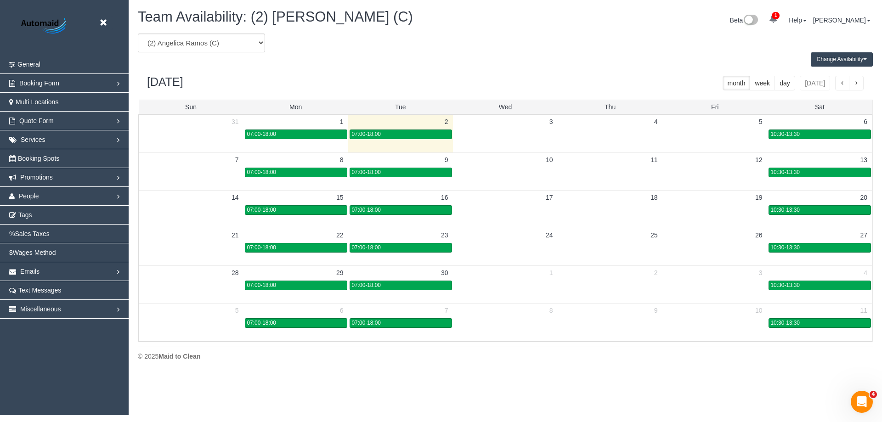
click at [264, 240] on td "22" at bounding box center [295, 235] width 105 height 14
click at [269, 247] on span "07:00-18:00" at bounding box center [261, 247] width 29 height 6
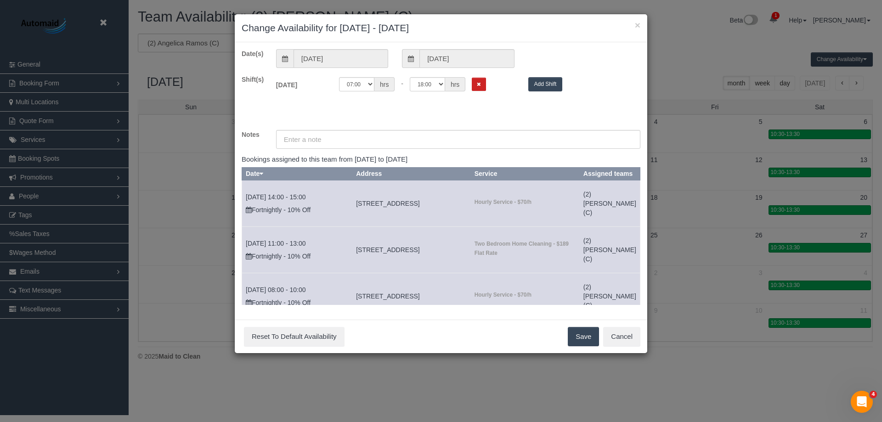
scroll to position [0, 0]
click at [446, 54] on input "22/09/2025" at bounding box center [466, 58] width 95 height 19
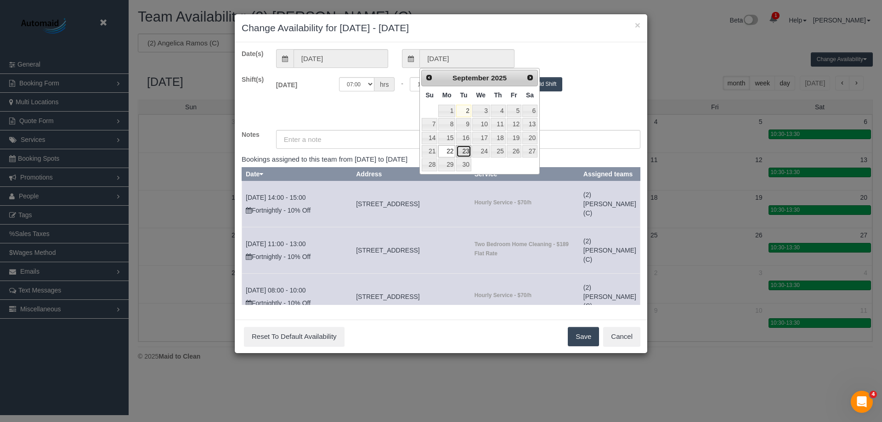
click at [466, 152] on link "23" at bounding box center [463, 151] width 15 height 12
type input "23/09/2025"
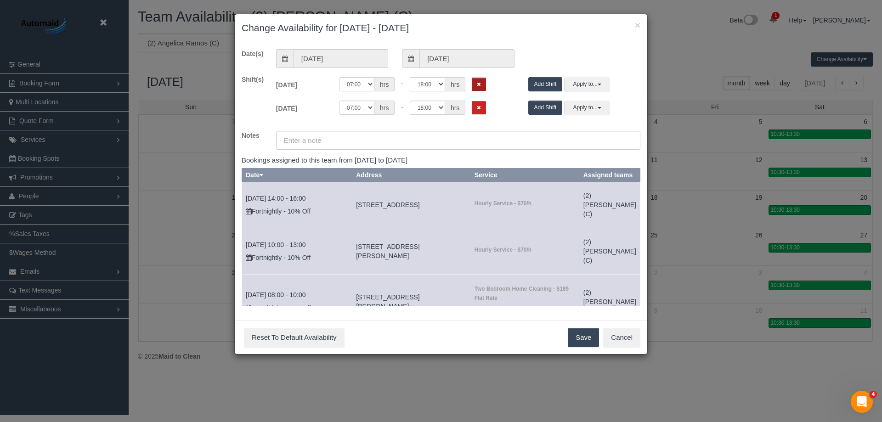
click at [477, 81] on button "Remove Shift" at bounding box center [479, 84] width 14 height 13
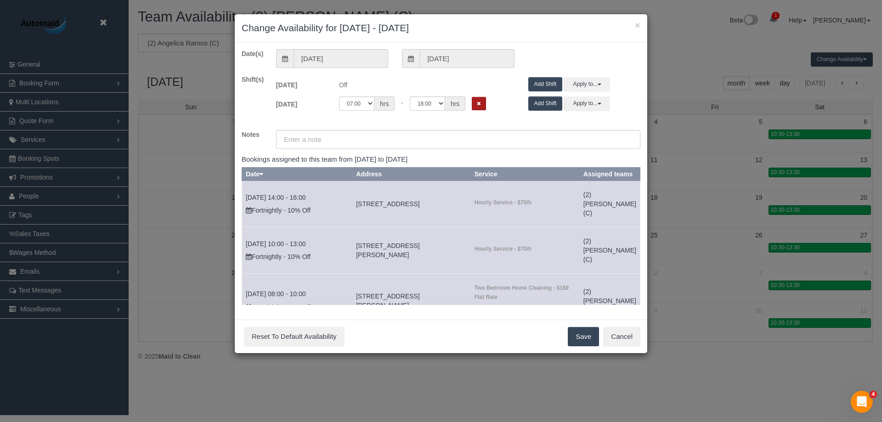
click at [481, 104] on button "Remove Shift" at bounding box center [479, 103] width 14 height 13
click at [577, 334] on button "Save" at bounding box center [583, 336] width 31 height 19
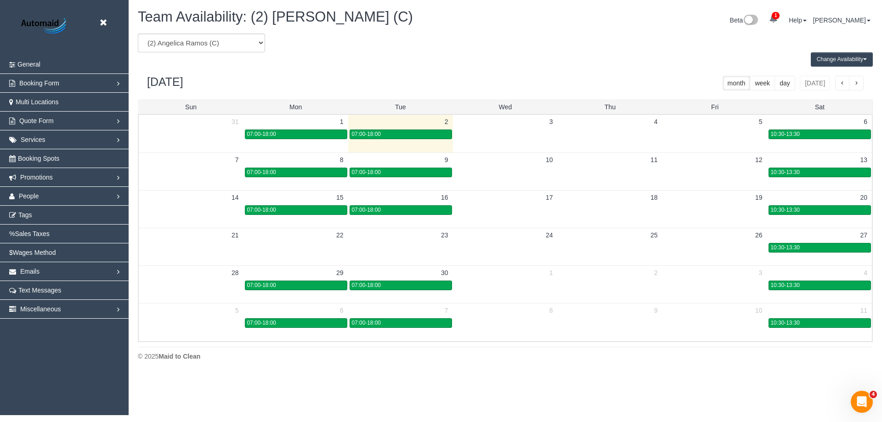
click at [283, 250] on td at bounding box center [295, 247] width 105 height 11
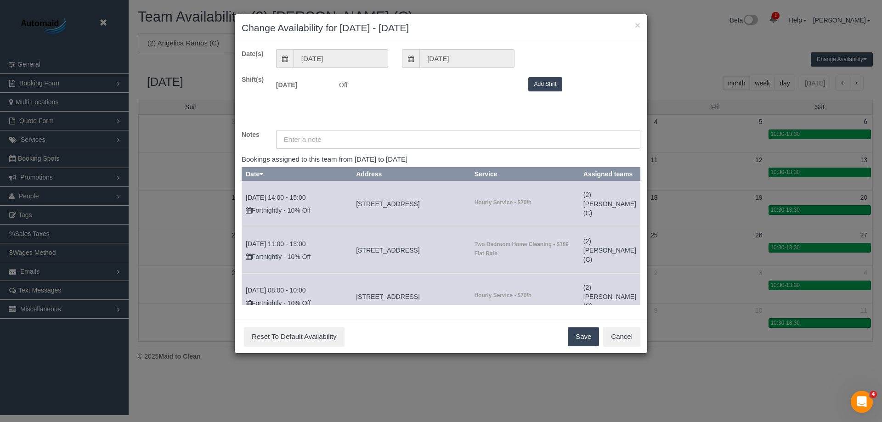
click at [417, 60] on span at bounding box center [410, 58] width 17 height 19
click at [439, 60] on input "22/09/2025" at bounding box center [466, 58] width 95 height 19
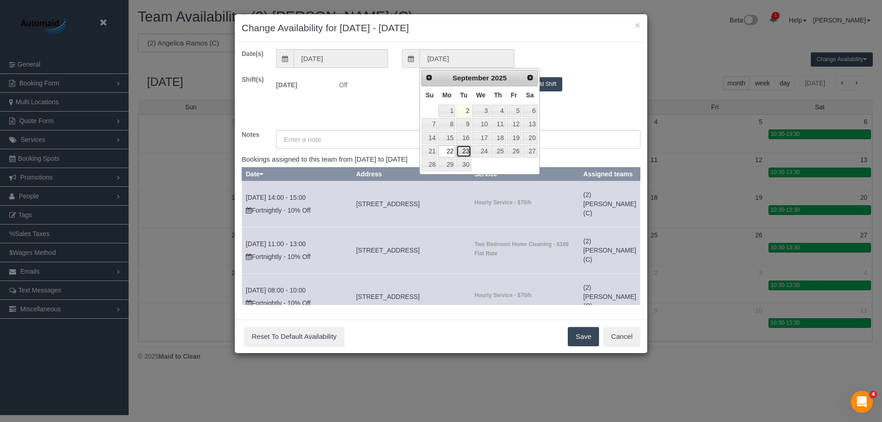
click at [468, 149] on link "23" at bounding box center [463, 151] width 15 height 12
type input "23/09/2025"
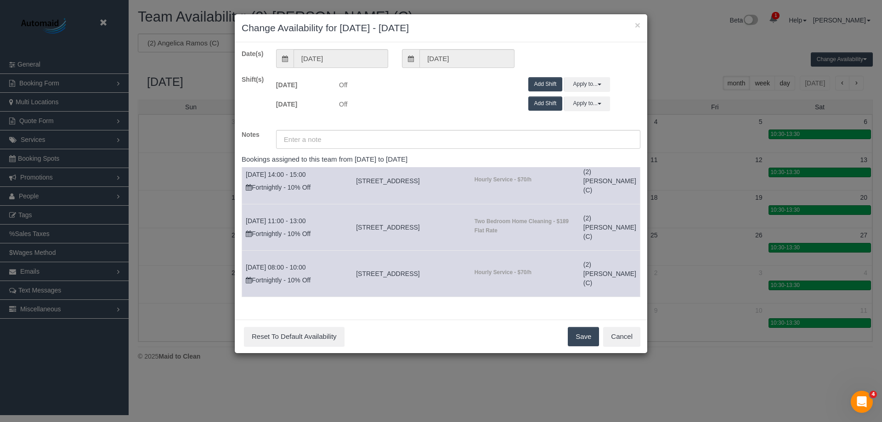
scroll to position [226, 0]
click at [583, 336] on button "Save" at bounding box center [583, 336] width 31 height 19
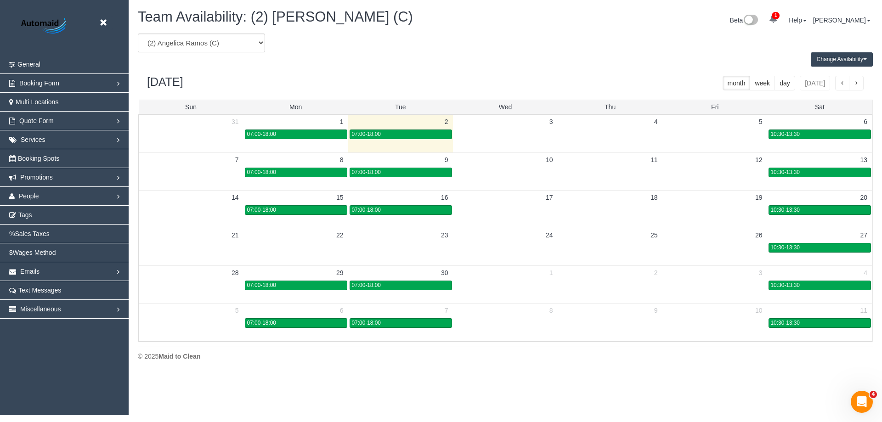
click at [298, 242] on td at bounding box center [295, 247] width 105 height 11
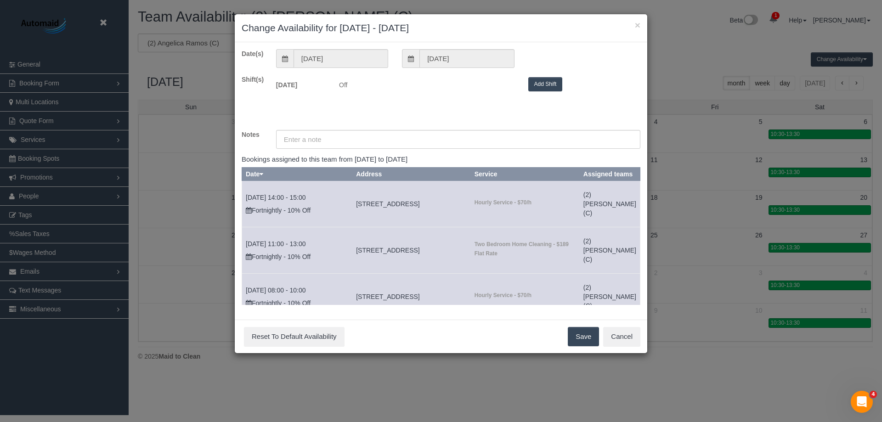
click at [411, 57] on icon at bounding box center [411, 59] width 6 height 6
click at [440, 60] on input "22/09/2025" at bounding box center [466, 58] width 95 height 19
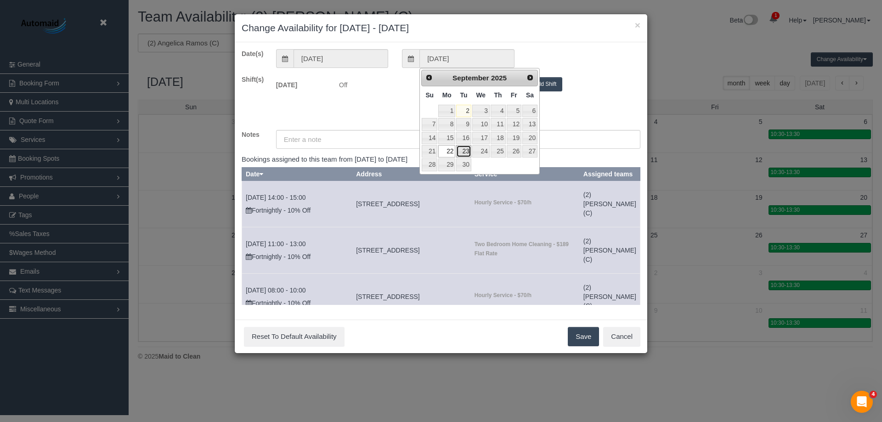
click at [465, 152] on link "23" at bounding box center [463, 151] width 15 height 12
type input "23/09/2025"
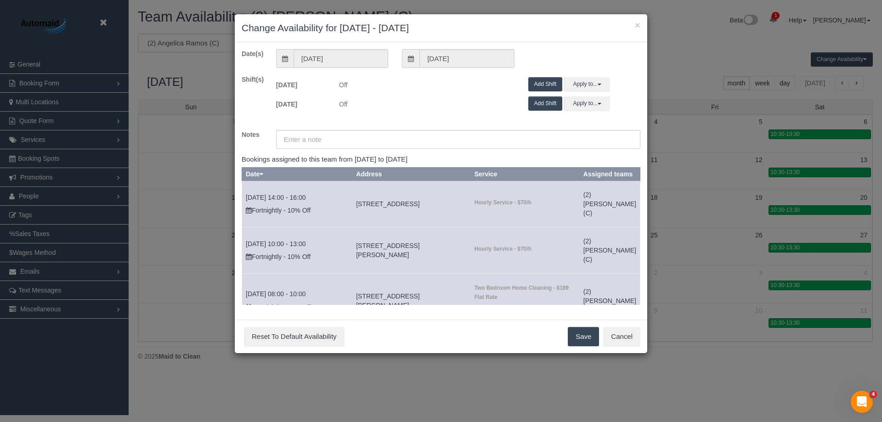
click at [550, 83] on button "Add Shift" at bounding box center [545, 84] width 34 height 14
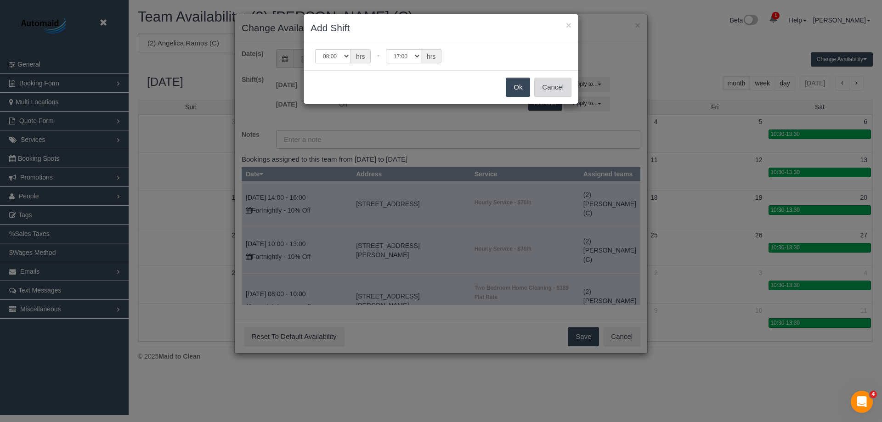
click at [553, 89] on button "Cancel" at bounding box center [552, 87] width 37 height 19
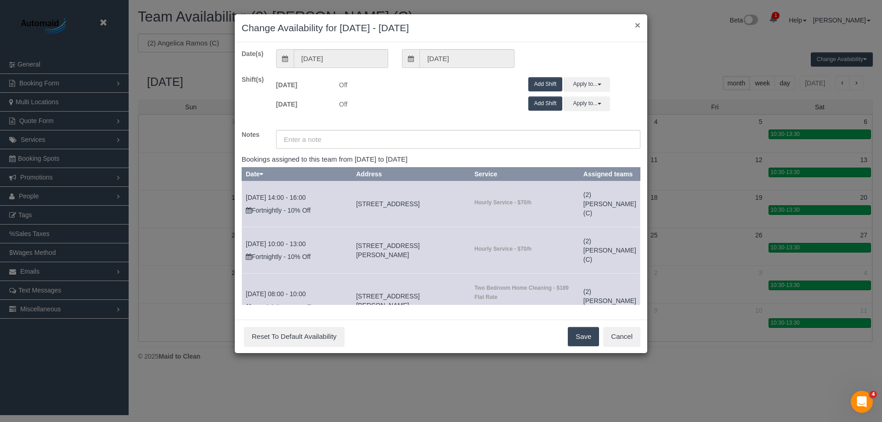
click at [640, 24] on button "×" at bounding box center [638, 25] width 6 height 10
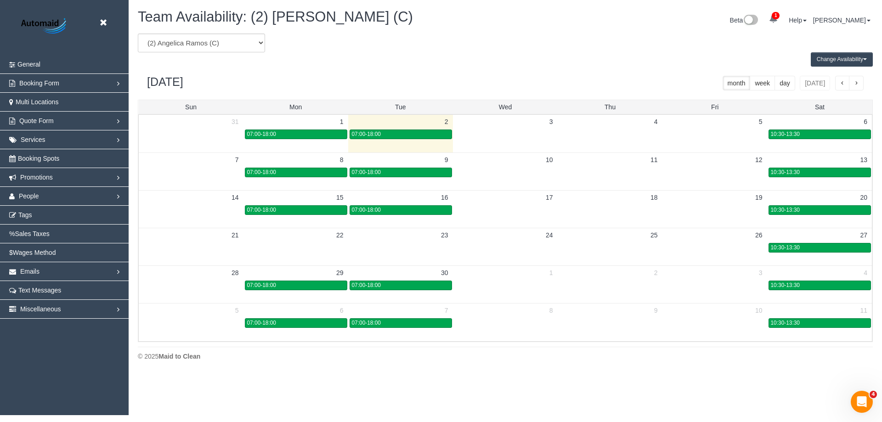
click at [306, 243] on td at bounding box center [295, 247] width 105 height 11
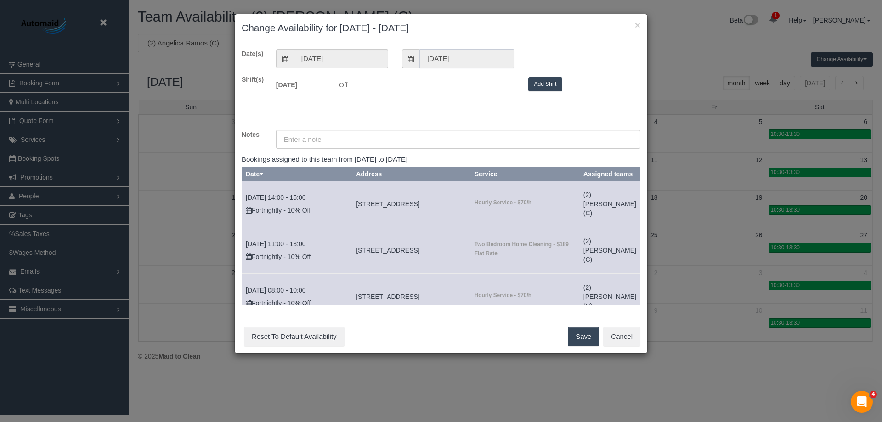
click at [450, 57] on input "22/09/2025" at bounding box center [466, 58] width 95 height 19
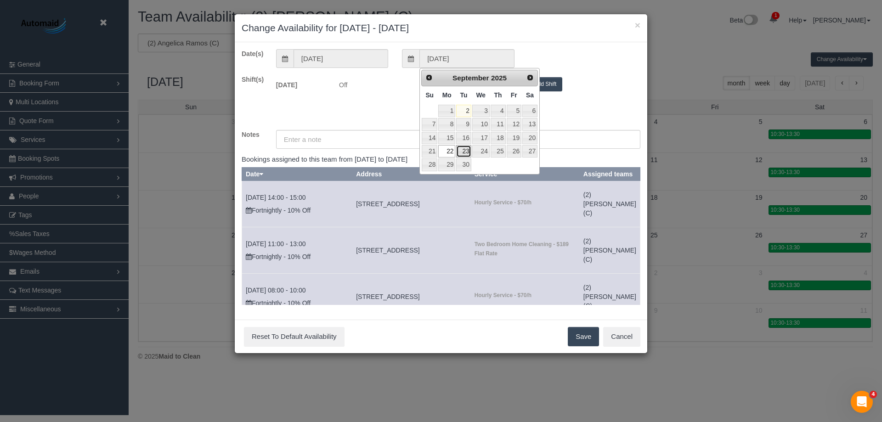
click at [464, 150] on link "23" at bounding box center [463, 151] width 15 height 12
type input "23/09/2025"
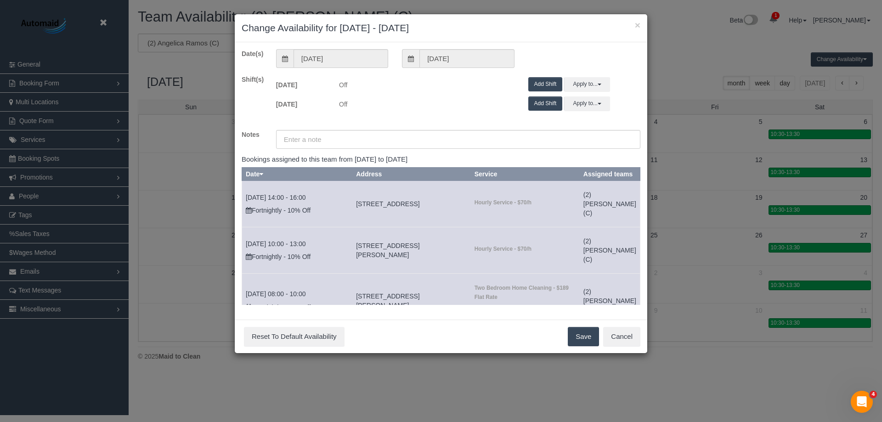
click at [542, 82] on button "Add Shift" at bounding box center [545, 84] width 34 height 14
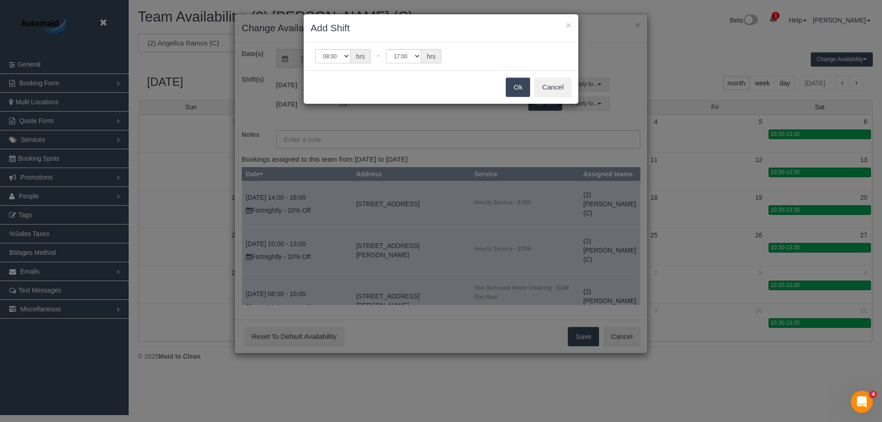
click at [363, 56] on span "hrs" at bounding box center [360, 56] width 20 height 14
click at [346, 57] on select "00:00 00:05 00:10 00:15 00:20 00:25 00:30 00:35 00:40 00:45 00:50 00:55 01:00 0…" at bounding box center [332, 56] width 35 height 14
select select "string:07:00"
click at [315, 49] on select "00:00 00:05 00:10 00:15 00:20 00:25 00:30 00:35 00:40 00:45 00:50 00:55 01:00 0…" at bounding box center [332, 56] width 35 height 14
click at [416, 56] on select "00:00 00:05 00:10 00:15 00:20 00:25 00:30 00:35 00:40 00:45 00:50 00:55 01:00 0…" at bounding box center [403, 56] width 35 height 14
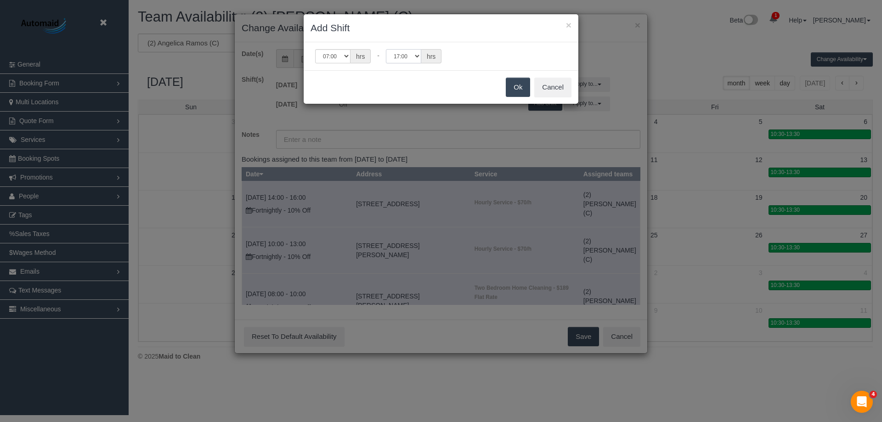
select select "string:18:00"
click at [386, 49] on select "00:00 00:05 00:10 00:15 00:20 00:25 00:30 00:35 00:40 00:45 00:50 00:55 01:00 0…" at bounding box center [403, 56] width 35 height 14
click at [515, 86] on button "Ok" at bounding box center [518, 87] width 24 height 19
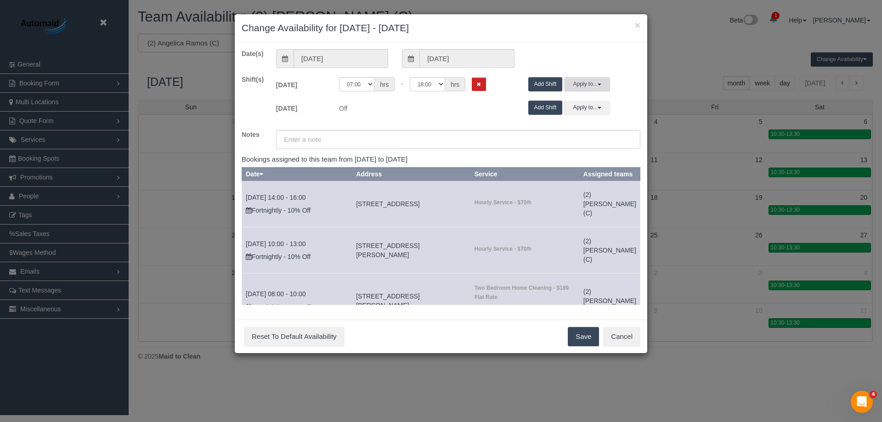
click at [582, 87] on button "Apply to..." at bounding box center [587, 84] width 46 height 14
click at [590, 157] on button "Apply" at bounding box center [588, 153] width 23 height 13
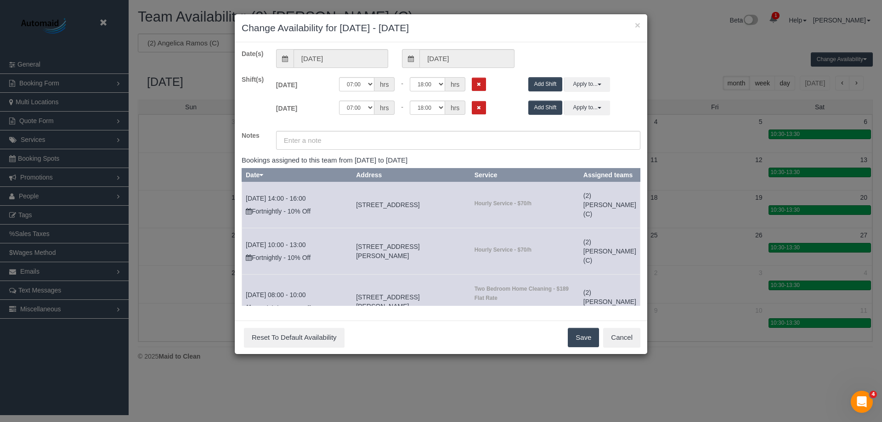
click at [583, 338] on button "Save" at bounding box center [583, 337] width 31 height 19
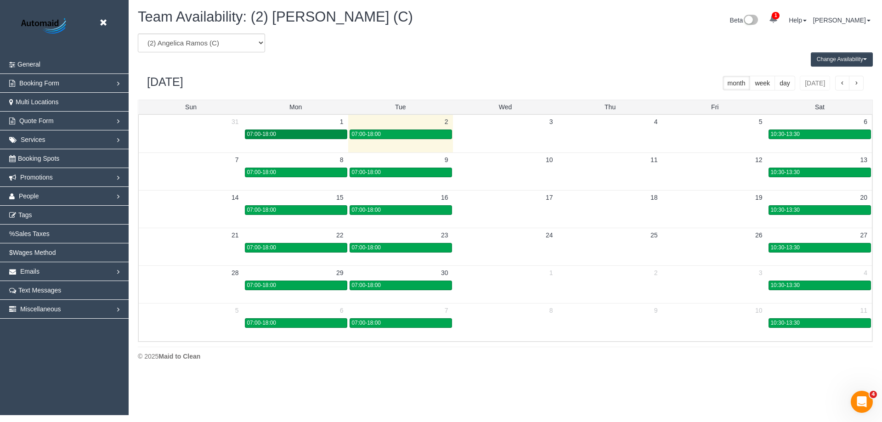
click at [303, 134] on div "07:00-18:00" at bounding box center [296, 134] width 98 height 7
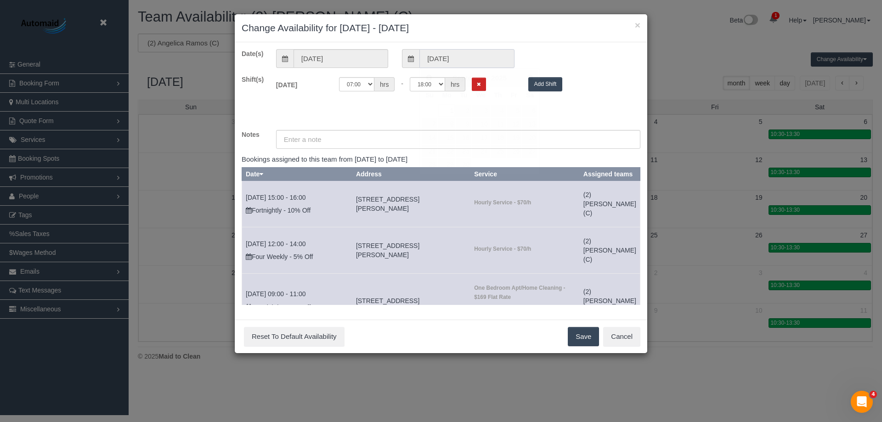
click at [485, 59] on input "01/09/2025" at bounding box center [466, 58] width 95 height 19
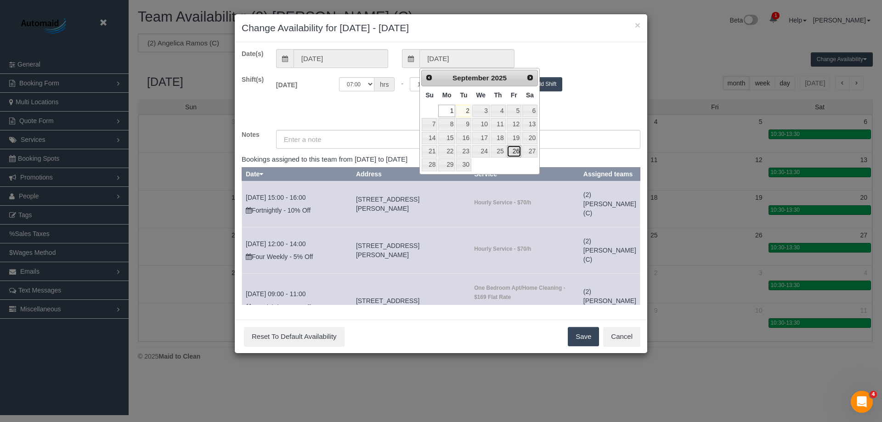
click at [511, 153] on link "26" at bounding box center [514, 151] width 15 height 12
type input "26/09/2025"
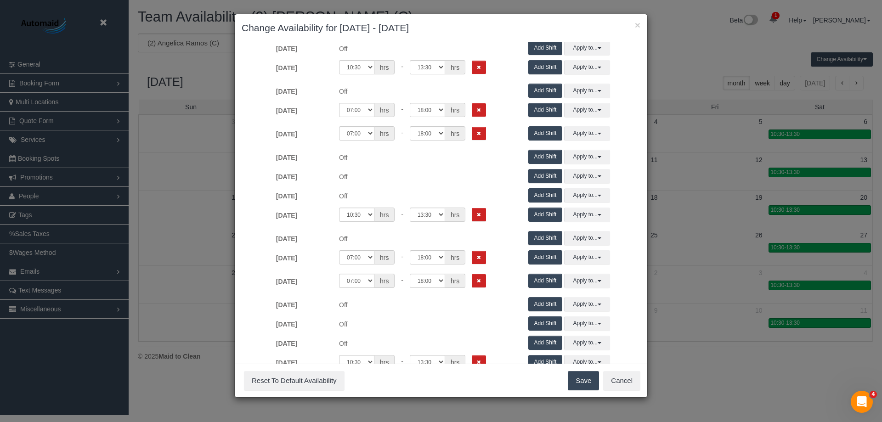
scroll to position [0, 0]
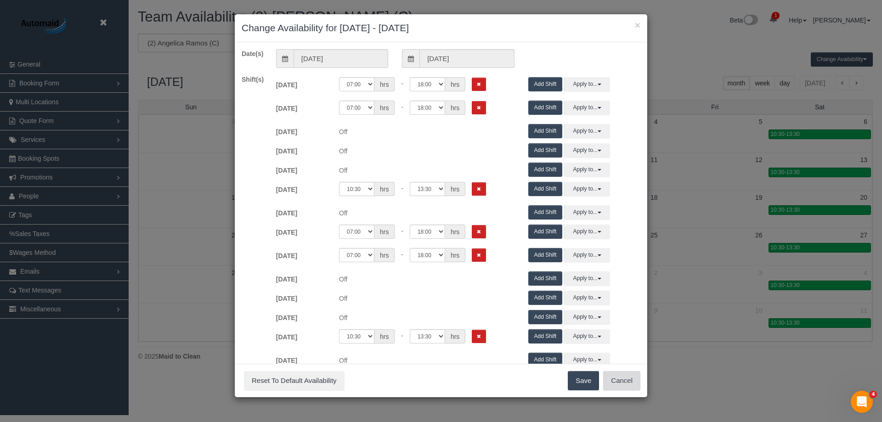
click at [616, 382] on button "Cancel" at bounding box center [621, 380] width 37 height 19
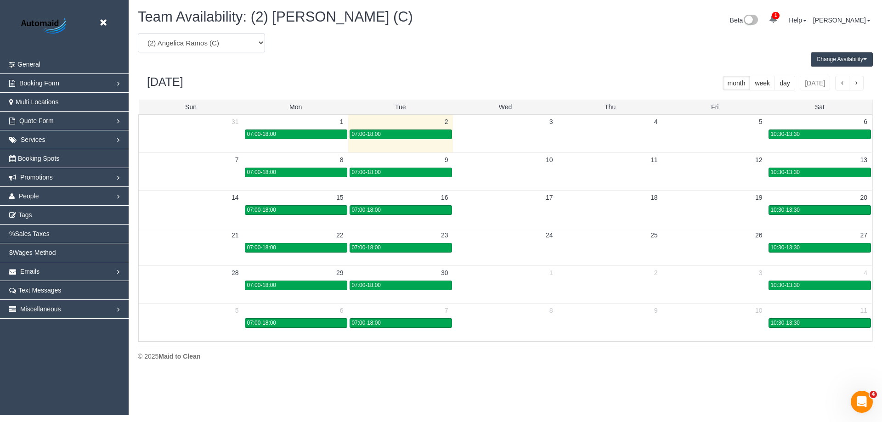
click at [225, 39] on select "(0) Account - Tech (0) Office (0) Raunak Test Account (1) Debbie Brodjanac (FT)…" at bounding box center [201, 43] width 127 height 19
select select "number:29095"
click at [138, 34] on select "(0) Account - Tech (0) Office (0) Raunak Test Account (1) Debbie Brodjanac (FT)…" at bounding box center [201, 43] width 127 height 19
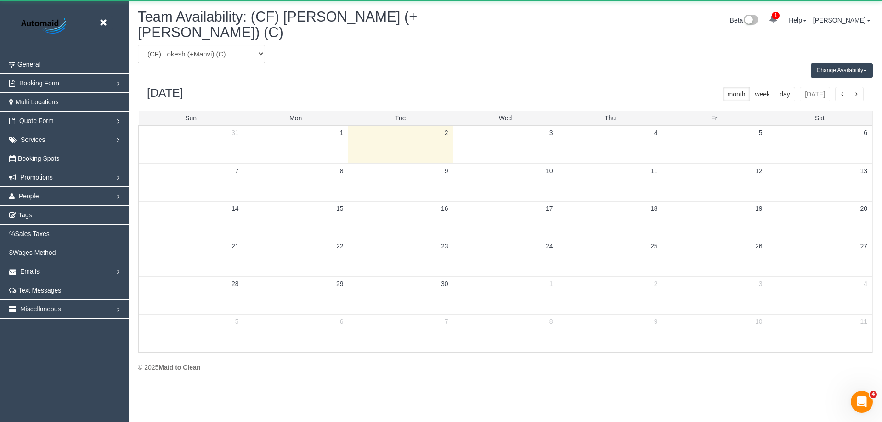
scroll to position [45548, 45040]
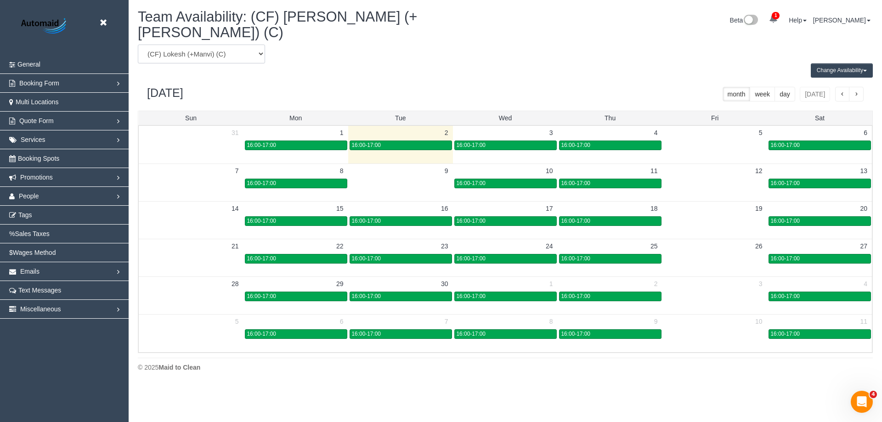
click at [229, 45] on select "(0) Account - Tech (0) Office (0) Raunak Test Account (1) Debbie Brodjanac (FT)…" at bounding box center [201, 54] width 127 height 19
select select "number:11827"
click at [138, 45] on select "(0) Account - Tech (0) Office (0) Raunak Test Account (1) Debbie Brodjanac (FT)…" at bounding box center [201, 54] width 127 height 19
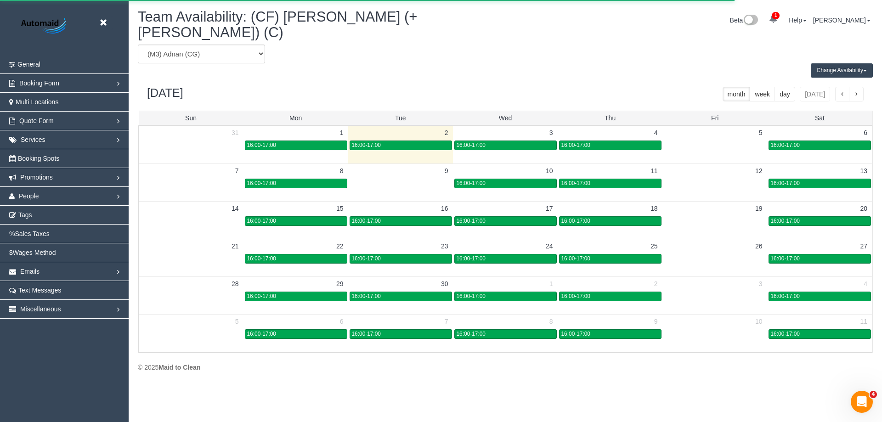
scroll to position [45548, 45040]
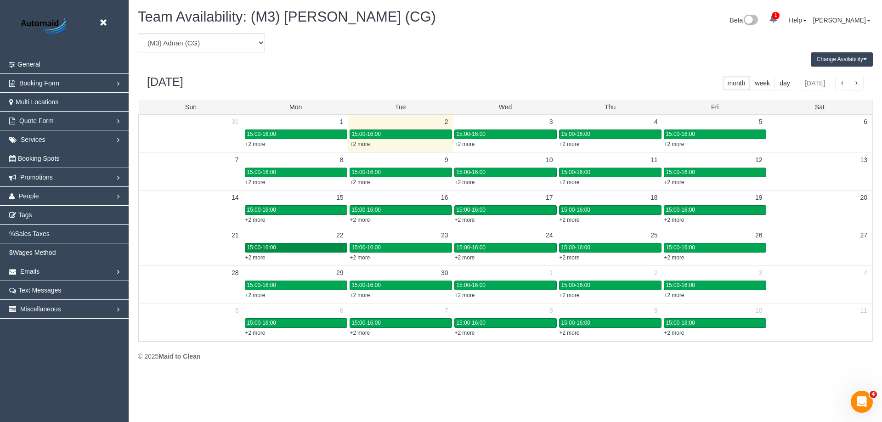
click at [320, 246] on div "15:00-16:00" at bounding box center [296, 247] width 98 height 7
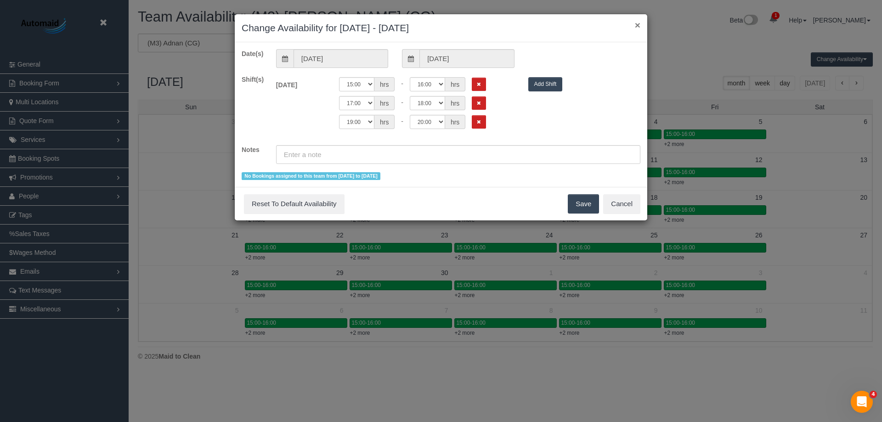
click at [636, 28] on button "×" at bounding box center [638, 25] width 6 height 10
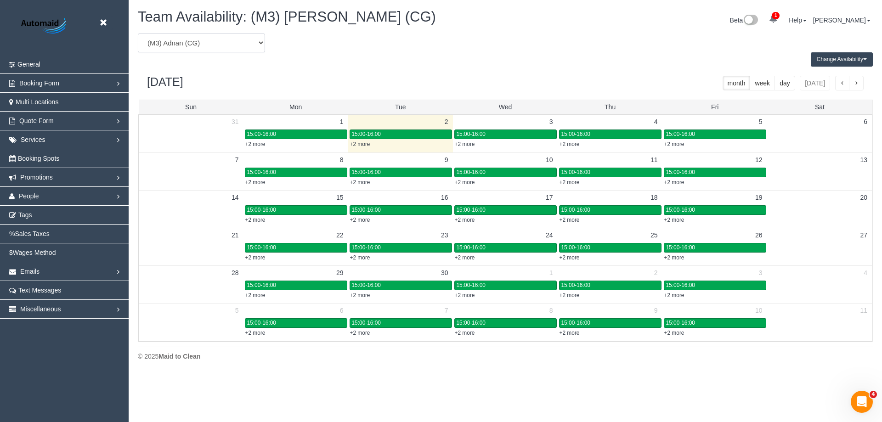
click at [226, 42] on select "(0) Account - Tech (0) Office (0) Raunak Test Account (1) Debbie Brodjanac (FT)…" at bounding box center [201, 43] width 127 height 19
select select "number:7248"
click at [138, 34] on select "(0) Account - Tech (0) Office (0) Raunak Test Account (1) Debbie Brodjanac (FT)…" at bounding box center [201, 43] width 127 height 19
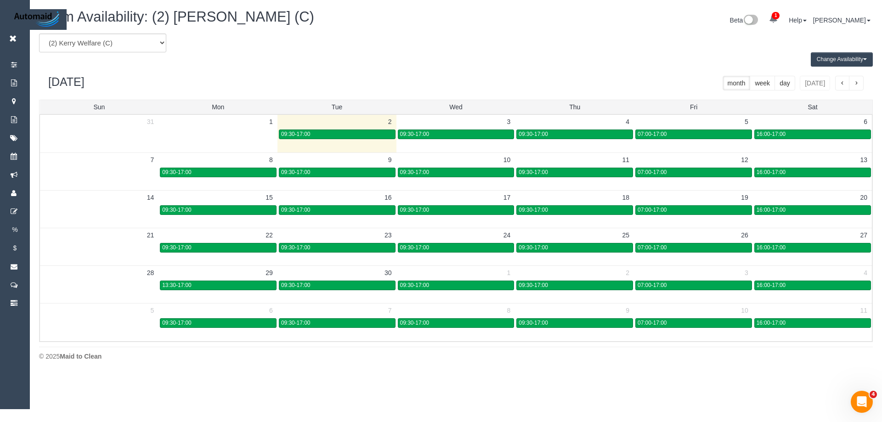
scroll to position [374, 882]
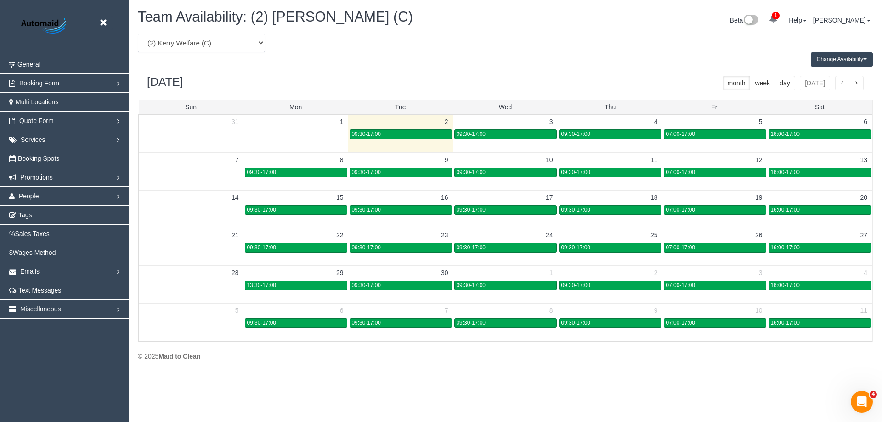
click at [216, 45] on select "(0) Account - Tech (0) Office (0) Raunak Test Account (1) Debbie Brodjanac (FT)…" at bounding box center [201, 43] width 127 height 19
select select "number:48298"
click at [138, 34] on select "(0) Account - Tech (0) Office (0) Raunak Test Account (1) Debbie Brodjanac (FT)…" at bounding box center [201, 43] width 127 height 19
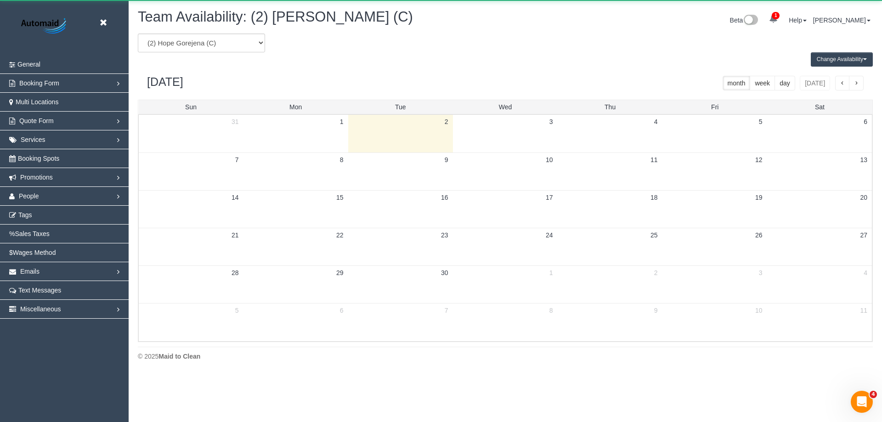
scroll to position [45548, 45040]
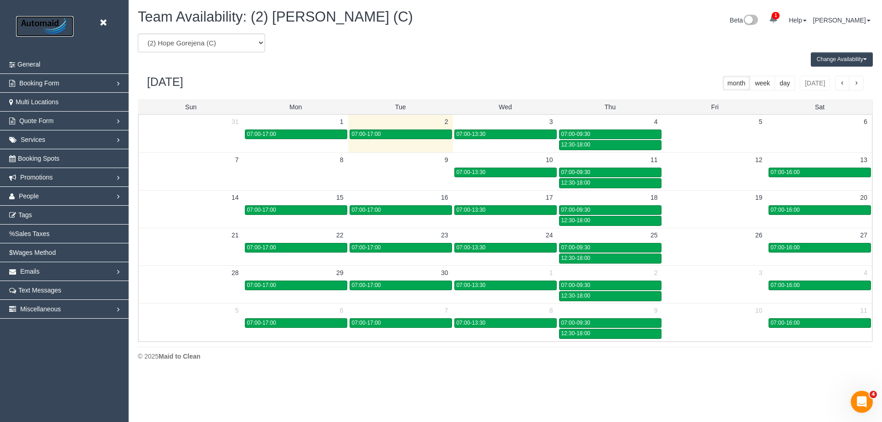
click at [47, 19] on img at bounding box center [44, 26] width 57 height 21
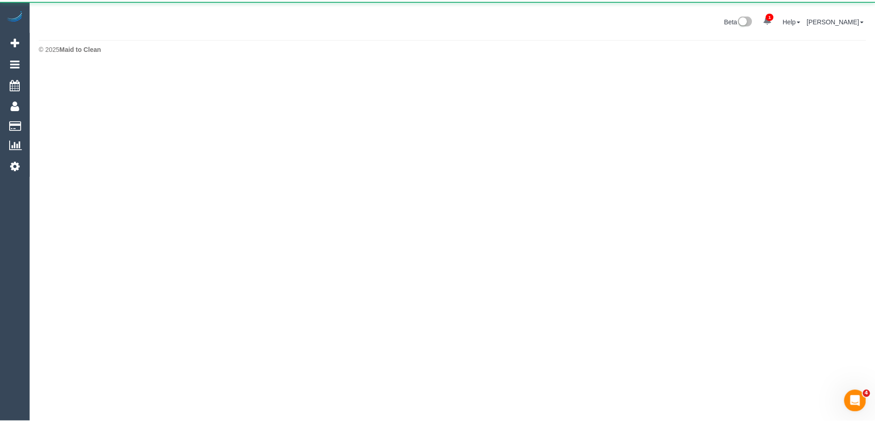
scroll to position [45856, 45040]
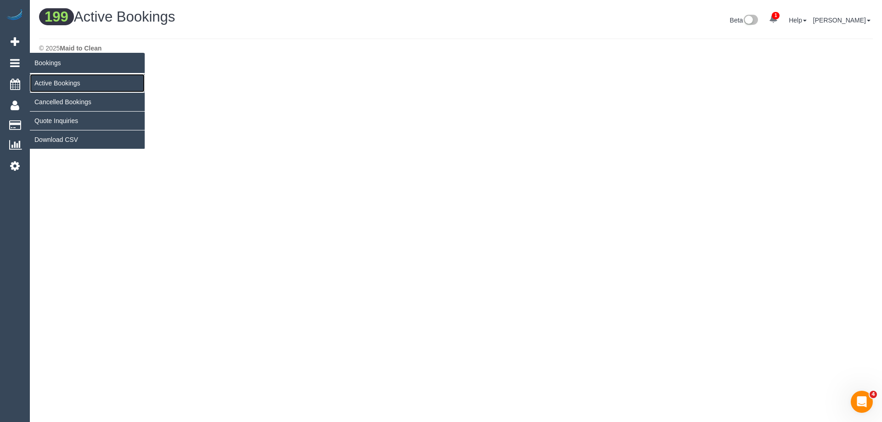
click at [60, 82] on link "Active Bookings" at bounding box center [87, 83] width 115 height 18
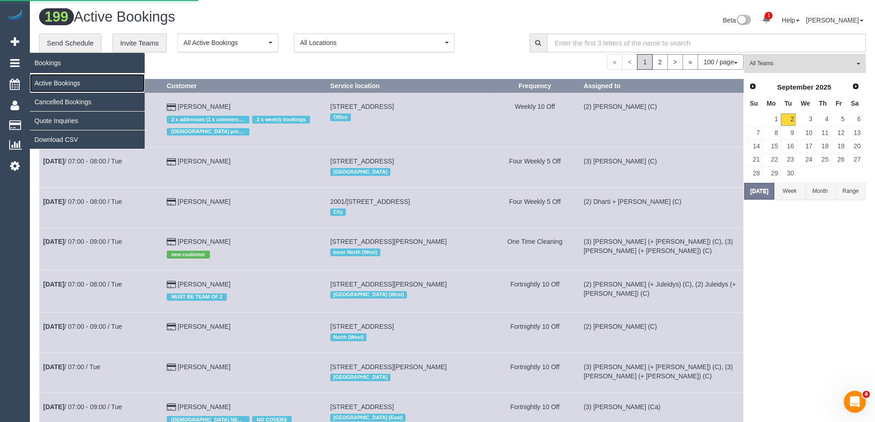
scroll to position [4440, 875]
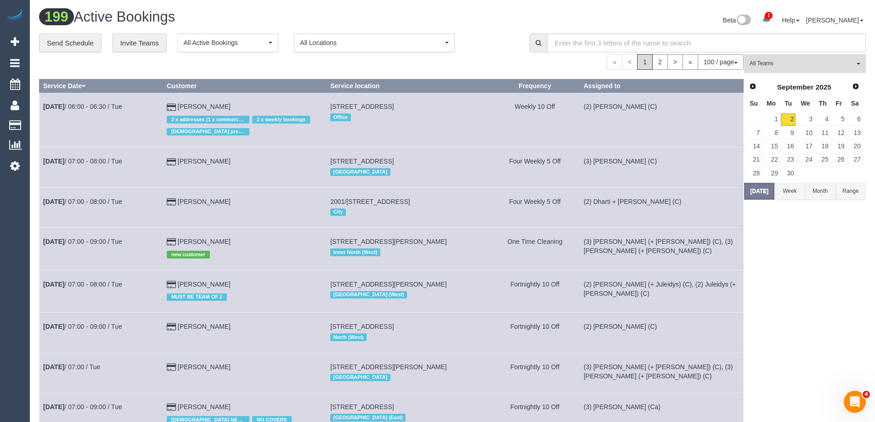
click at [822, 60] on span "All Teams" at bounding box center [801, 64] width 105 height 8
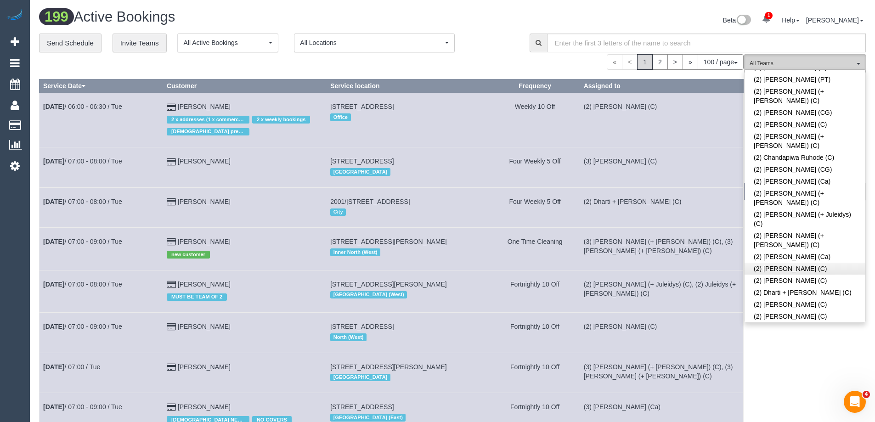
scroll to position [0, 0]
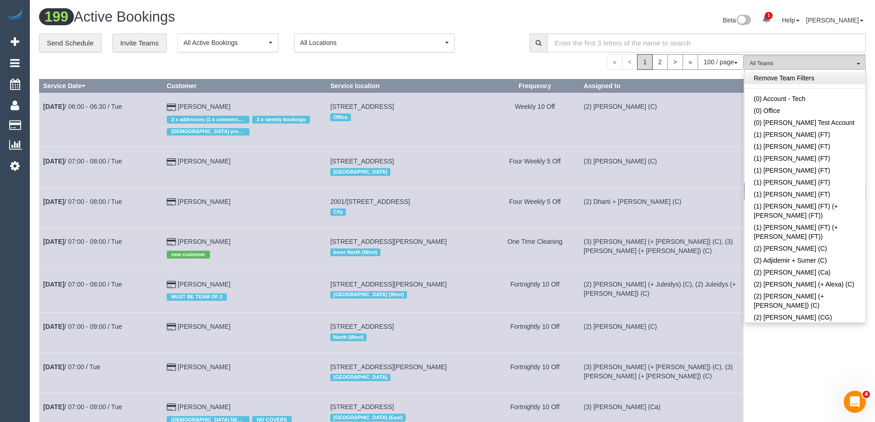
click at [828, 79] on link "Remove Team Filters" at bounding box center [804, 78] width 121 height 12
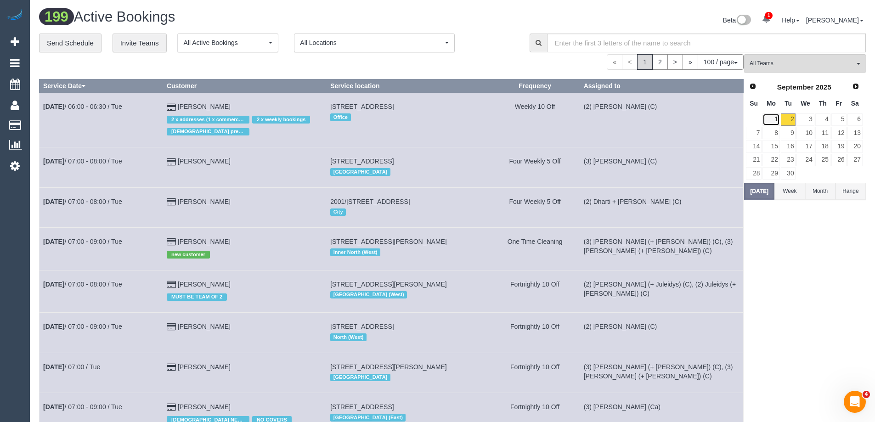
click at [776, 119] on link "1" at bounding box center [770, 119] width 17 height 12
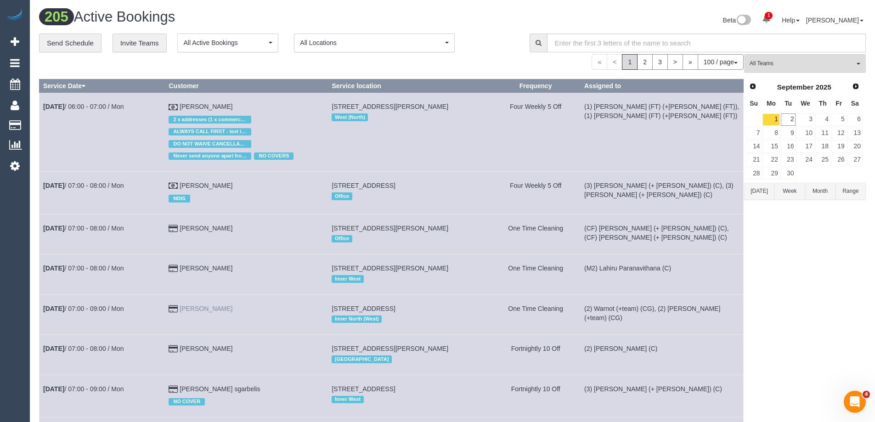
drag, startPoint x: 236, startPoint y: 307, endPoint x: 183, endPoint y: 307, distance: 52.4
click at [183, 307] on td "Grace Markovic" at bounding box center [246, 314] width 163 height 40
copy link "Grace Markovic"
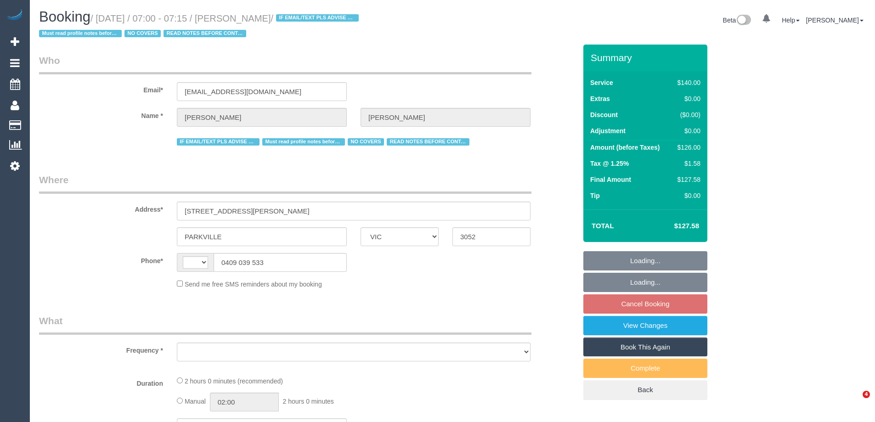
select select "VIC"
select select "string:AU"
select select "object:558"
select select "string:stripe-pm_1PnU8k2GScqysDRV8WyIceIA"
select select "number:28"
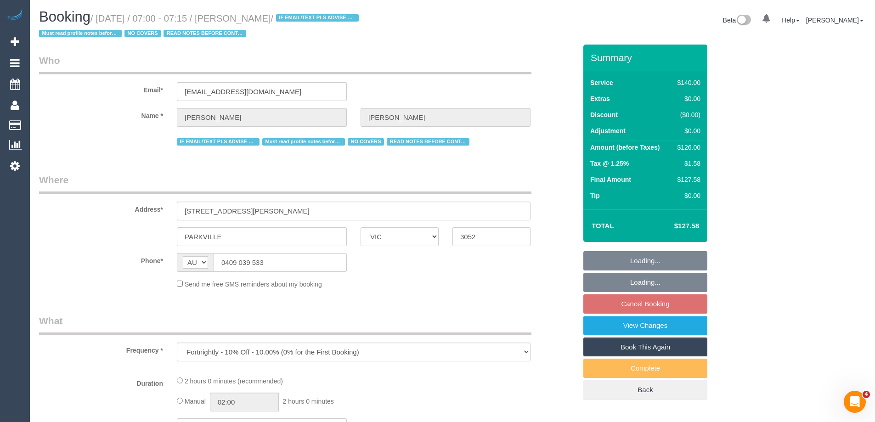
select select "number:14"
select select "number:19"
select select "number:22"
select select "number:35"
select select "number:11"
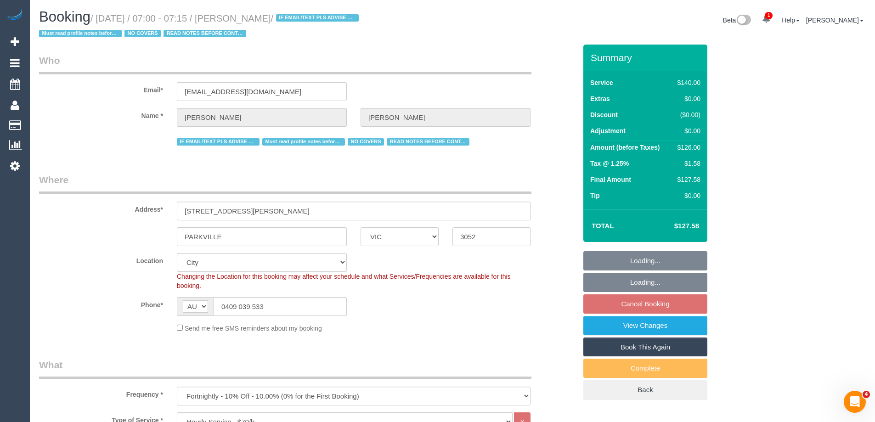
select select "object:1283"
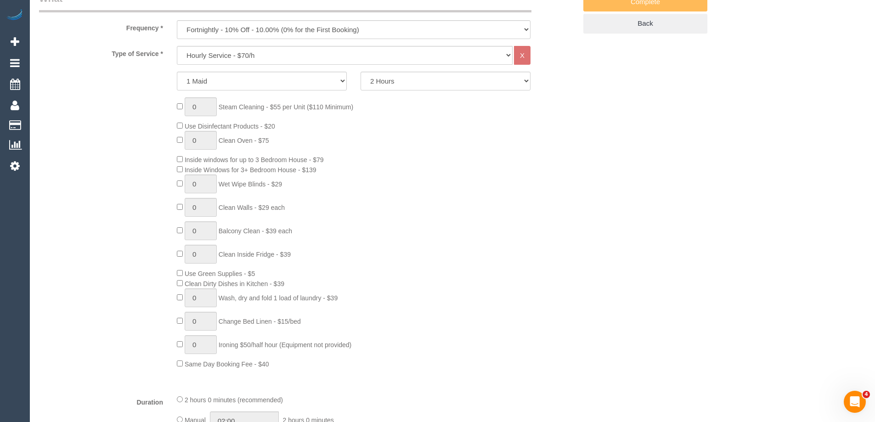
scroll to position [505, 0]
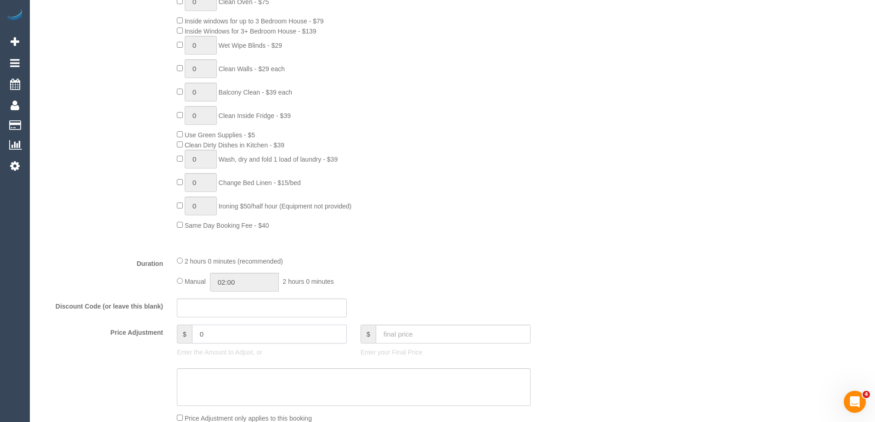
click at [229, 335] on input "0" at bounding box center [269, 334] width 155 height 19
drag, startPoint x: 229, startPoint y: 335, endPoint x: 186, endPoint y: 330, distance: 42.5
click at [186, 330] on div "$ 0" at bounding box center [262, 334] width 170 height 19
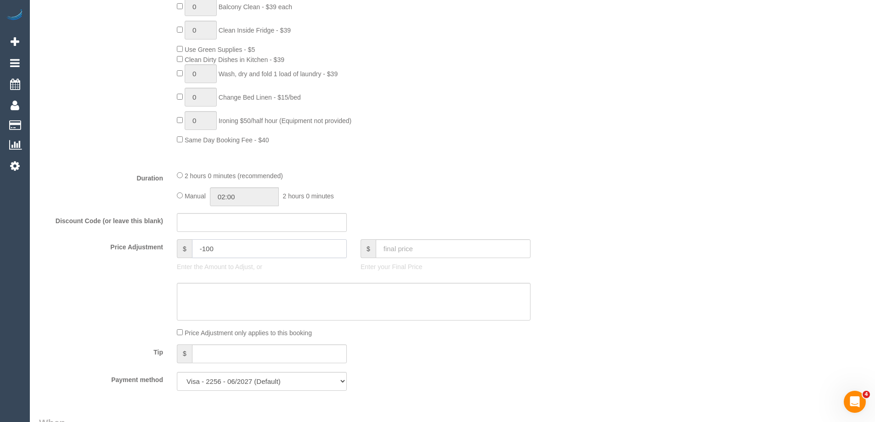
scroll to position [735, 0]
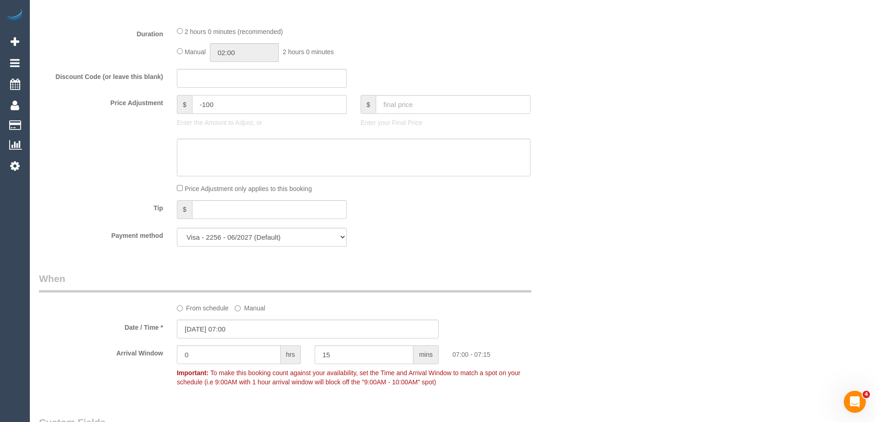
type input "-100"
click at [214, 158] on textarea at bounding box center [354, 158] width 354 height 38
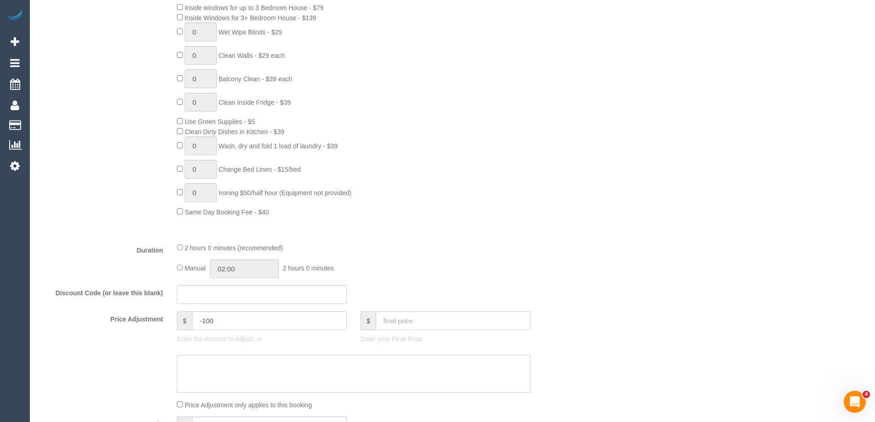
scroll to position [459, 0]
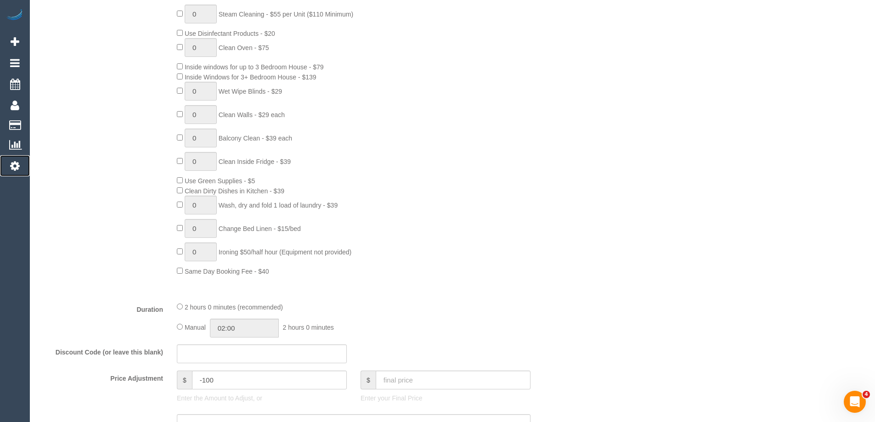
click at [17, 163] on icon at bounding box center [15, 165] width 10 height 11
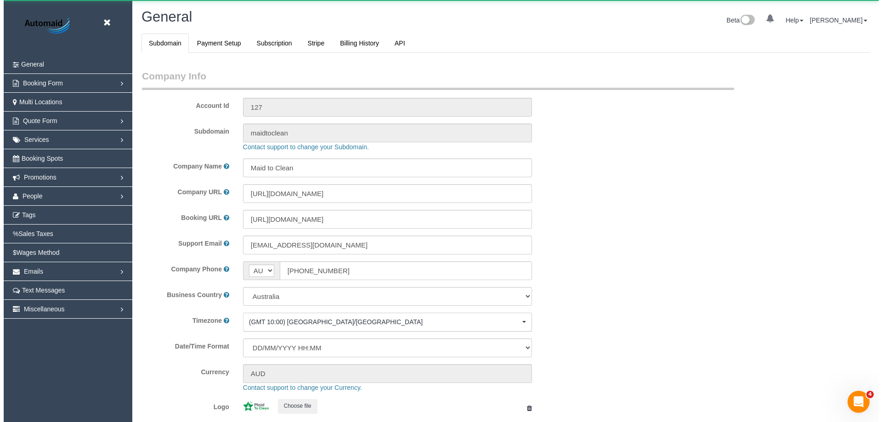
scroll to position [2081, 875]
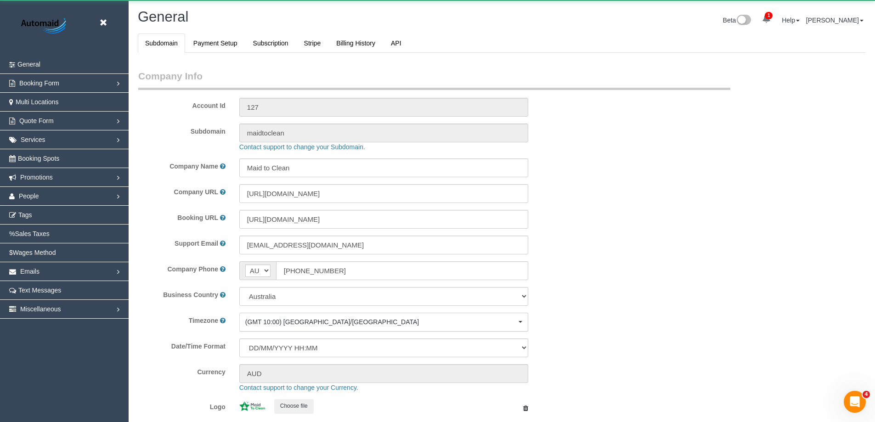
select select "1"
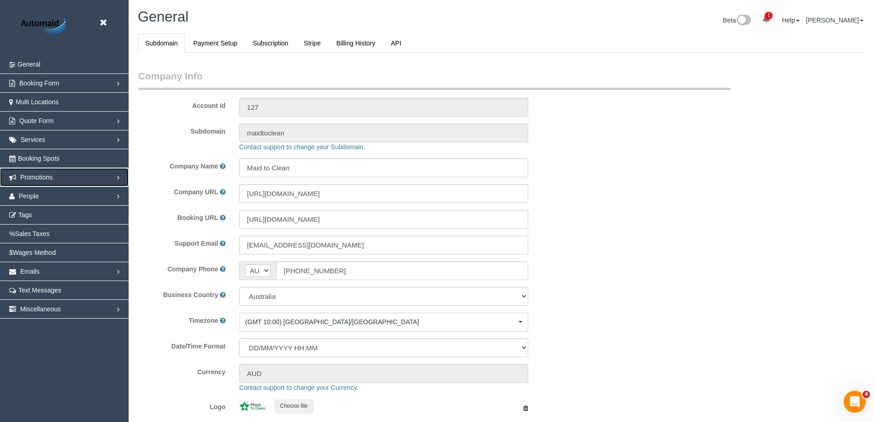
click at [51, 173] on link "Promotions" at bounding box center [64, 177] width 129 height 18
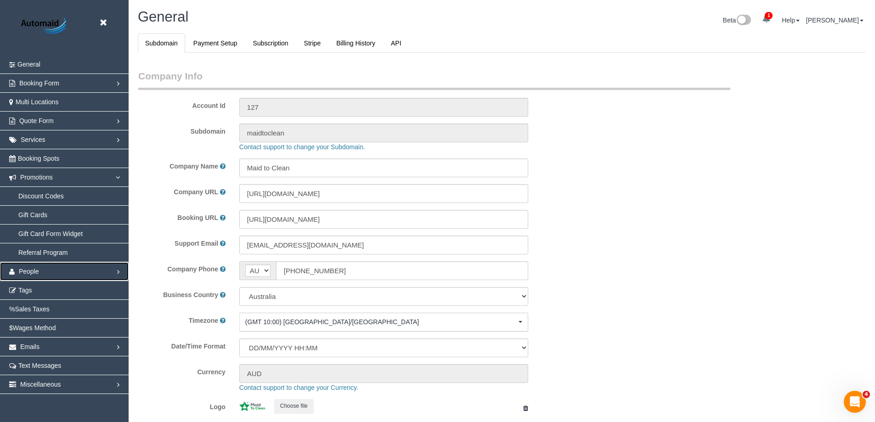
click at [31, 277] on link "People" at bounding box center [64, 271] width 129 height 18
click at [57, 253] on link "Team Availability" at bounding box center [64, 252] width 129 height 18
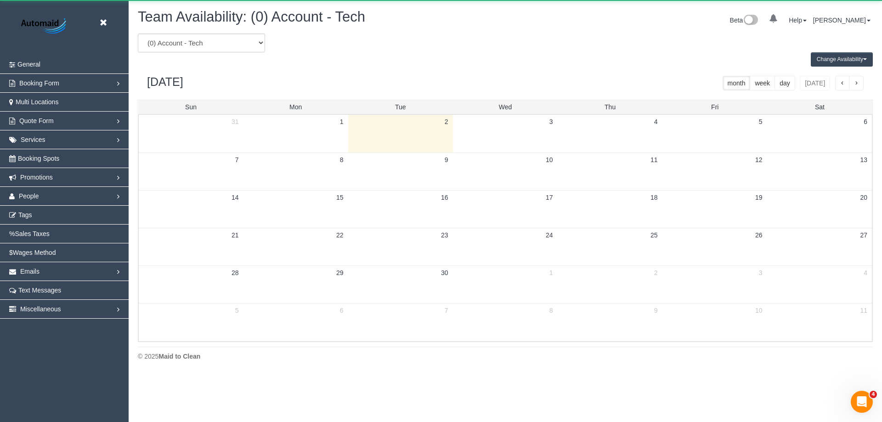
scroll to position [374, 882]
click at [209, 49] on select "(0) Account - Tech (0) Office (0) Raunak Test Account (1) Debbie Brodjanac (FT)…" at bounding box center [201, 43] width 127 height 19
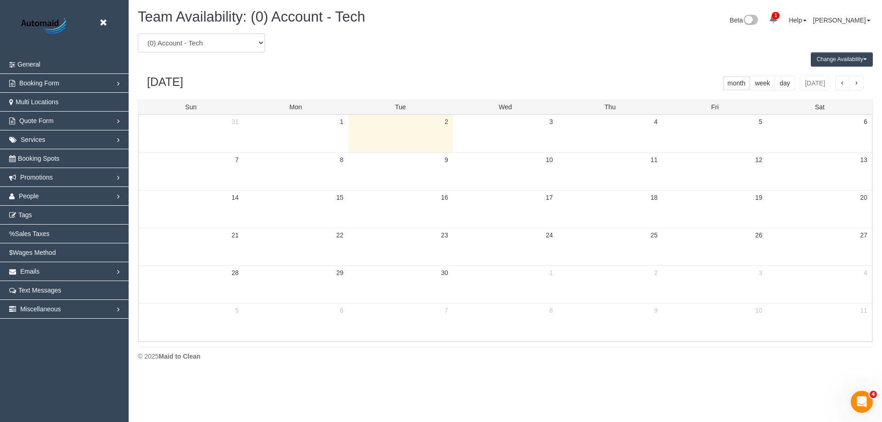
select select "number:23081"
click at [138, 34] on select "(0) Account - Tech (0) Office (0) Raunak Test Account (1) Debbie Brodjanac (FT)…" at bounding box center [201, 43] width 127 height 19
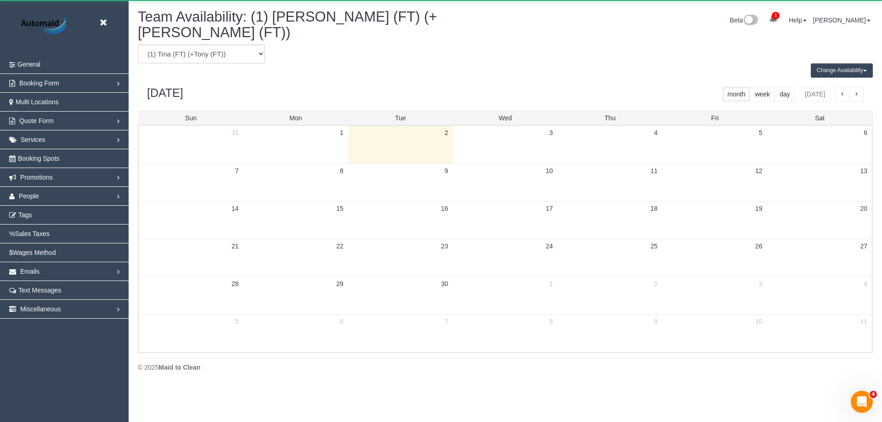
scroll to position [45548, 45040]
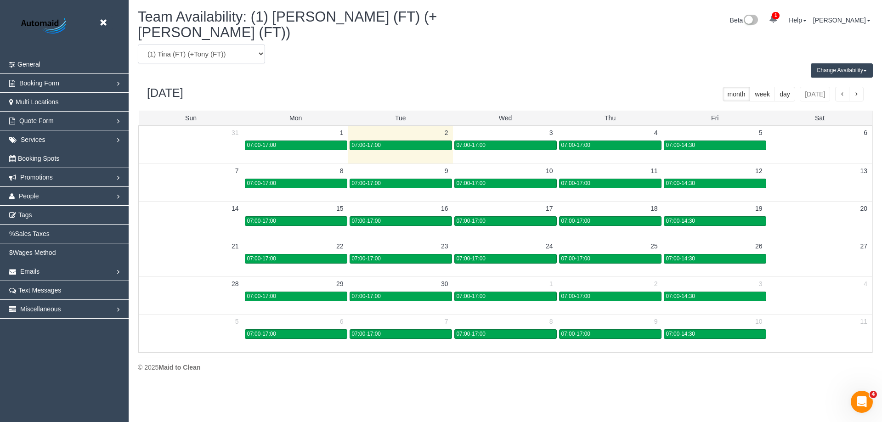
click at [255, 45] on select "(0) Account - Tech (0) Office (0) Raunak Test Account (1) Debbie Brodjanac (FT)…" at bounding box center [201, 54] width 127 height 19
select select "number:29540"
click at [138, 45] on select "(0) Account - Tech (0) Office (0) Raunak Test Account (1) Debbie Brodjanac (FT)…" at bounding box center [201, 54] width 127 height 19
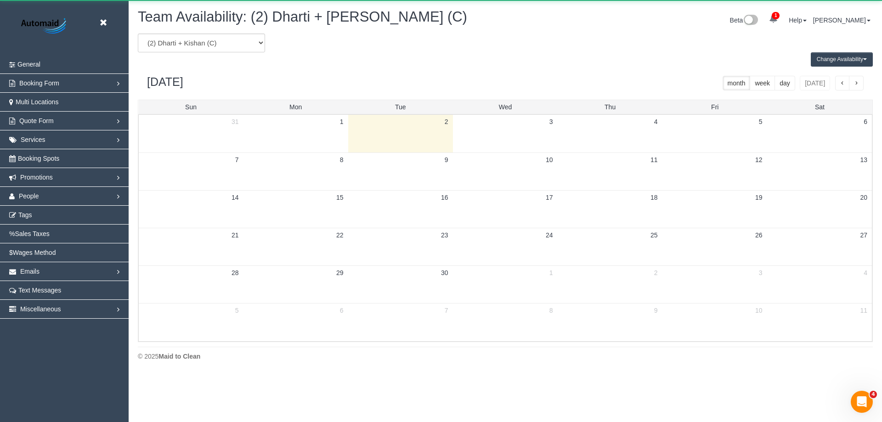
scroll to position [45548, 45040]
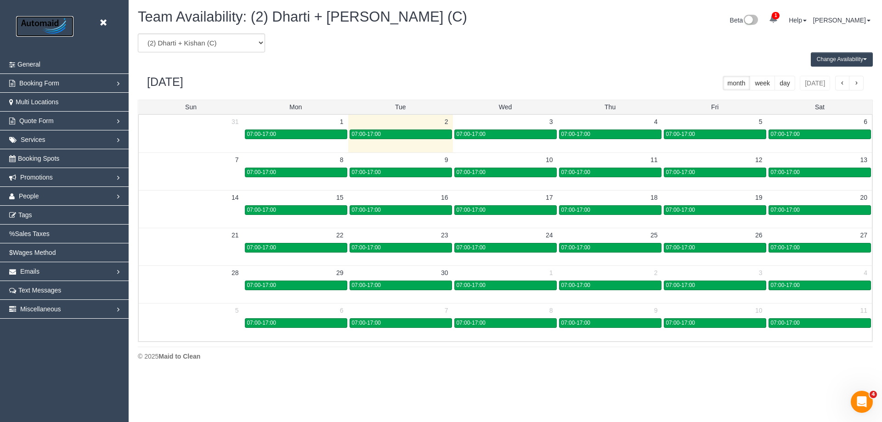
click at [39, 22] on img at bounding box center [44, 26] width 57 height 21
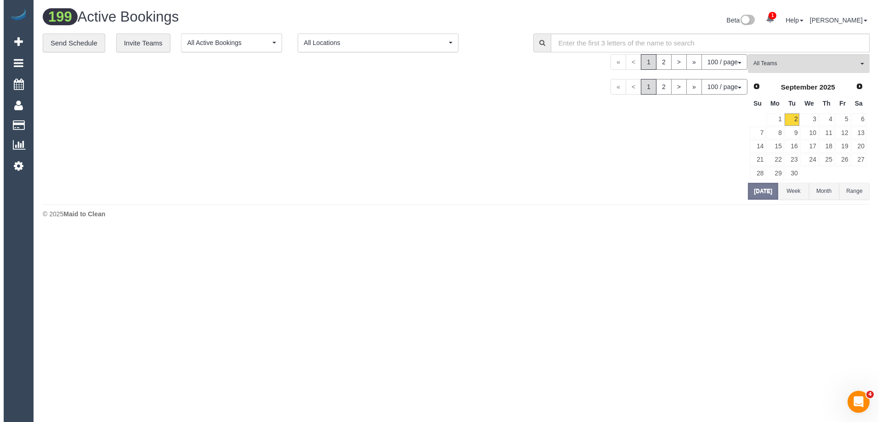
scroll to position [4440, 875]
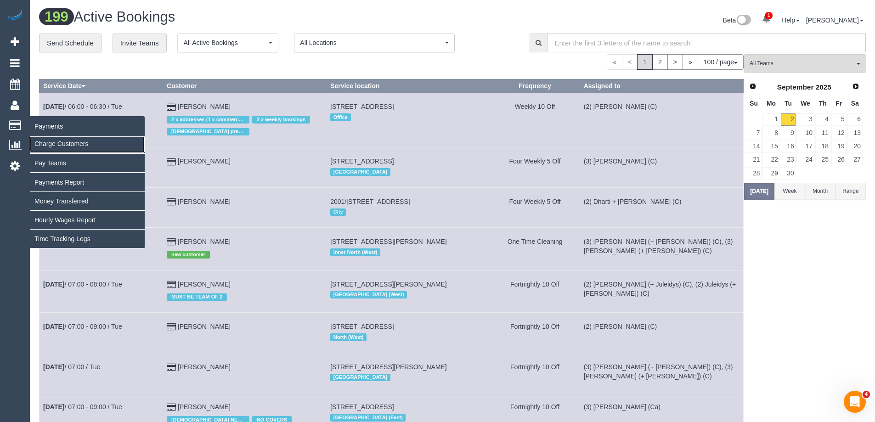
click at [62, 144] on link "Charge Customers" at bounding box center [87, 144] width 115 height 18
select select
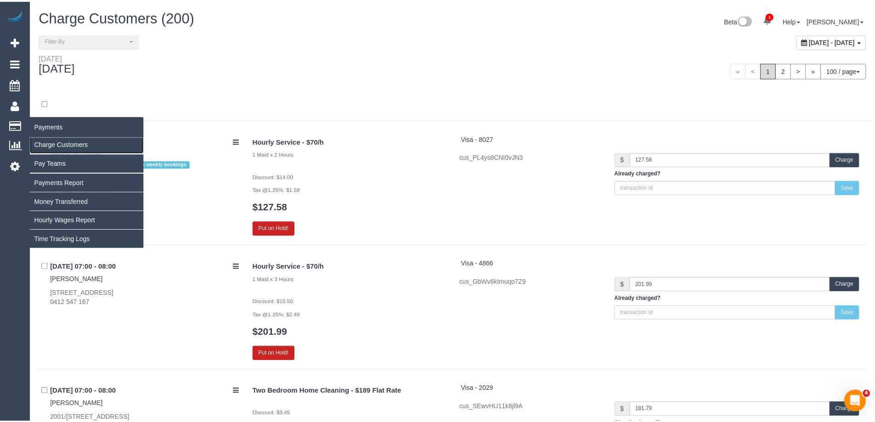
scroll to position [11860, 875]
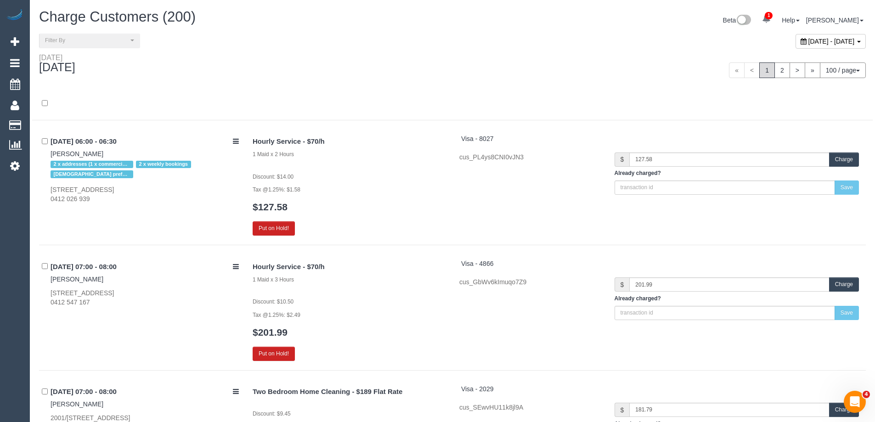
click at [857, 39] on div "September 02, 2025 - September 02, 2025" at bounding box center [830, 41] width 70 height 15
type input "**********"
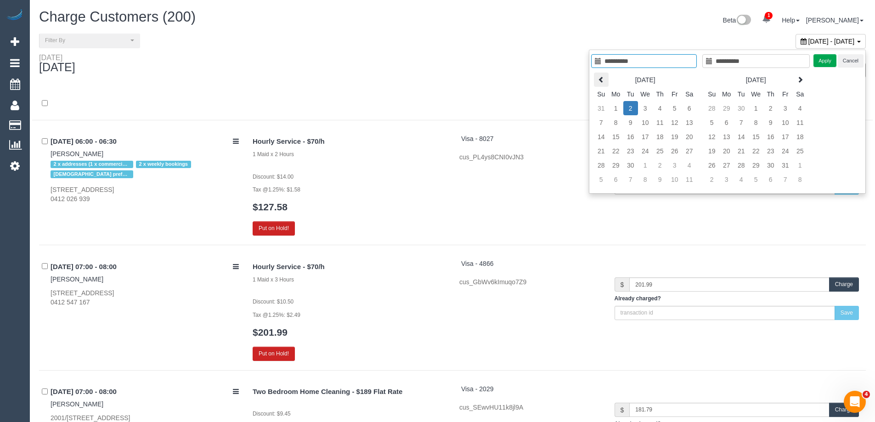
click at [599, 74] on th at bounding box center [601, 80] width 15 height 14
type input "**********"
click at [616, 167] on td "25" at bounding box center [615, 165] width 15 height 14
type input "**********"
click at [618, 165] on td "25" at bounding box center [615, 165] width 15 height 14
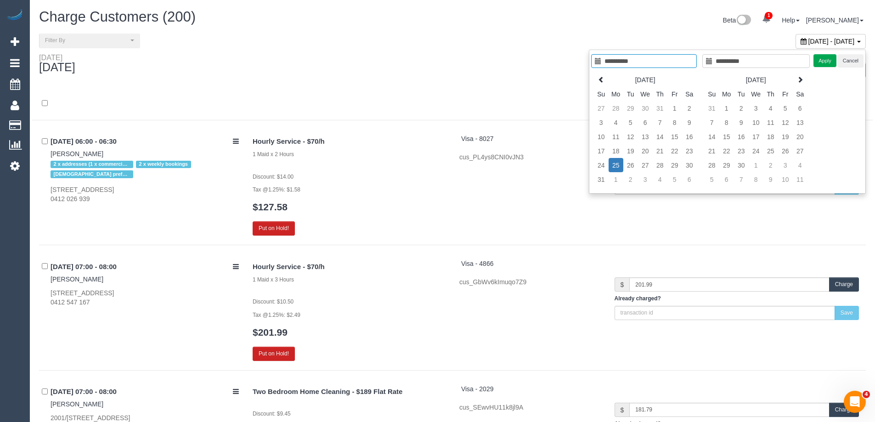
click at [618, 165] on td "25" at bounding box center [615, 165] width 15 height 14
type input "**********"
click at [829, 58] on button "Apply" at bounding box center [824, 60] width 23 height 13
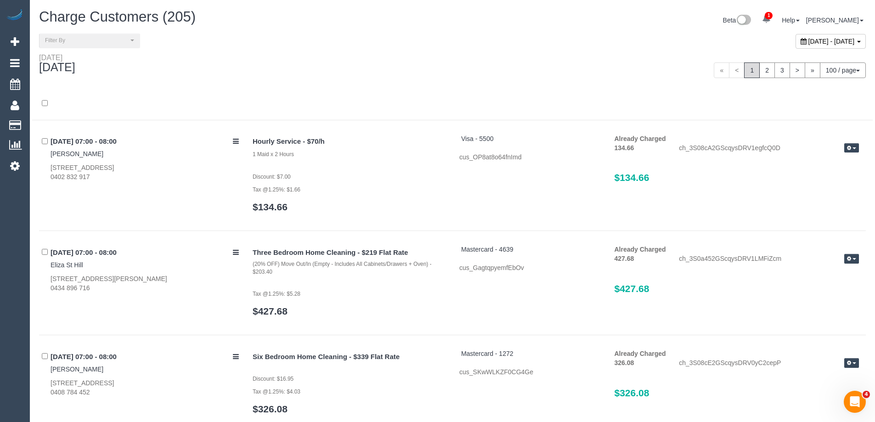
scroll to position [35082, 45047]
click at [130, 43] on button "Filter By" at bounding box center [89, 41] width 101 height 14
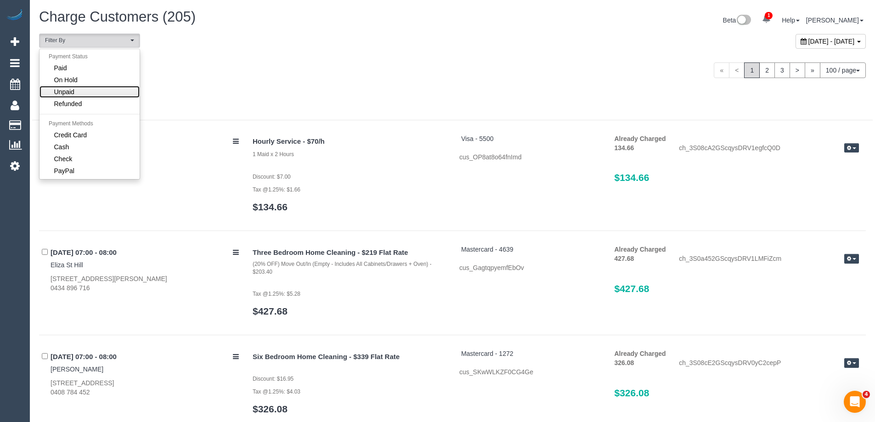
click at [75, 90] on link "Unpaid" at bounding box center [89, 92] width 100 height 12
select select "******"
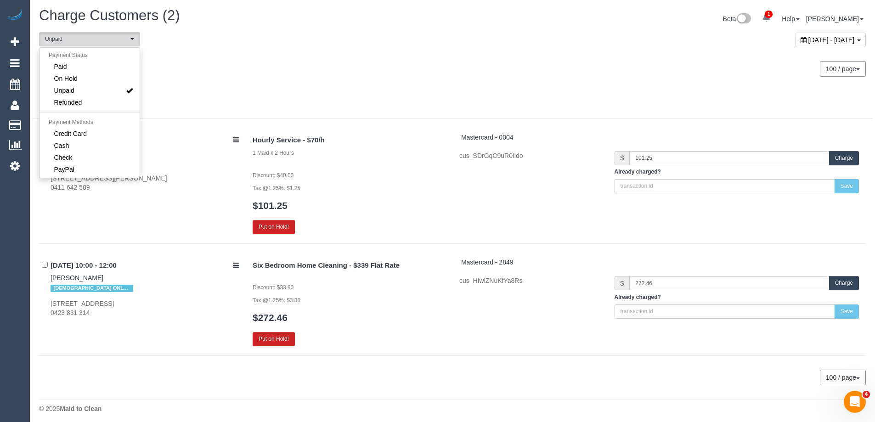
scroll to position [0, 0]
click at [420, 55] on div "Monday August 25, 2025" at bounding box center [242, 65] width 420 height 24
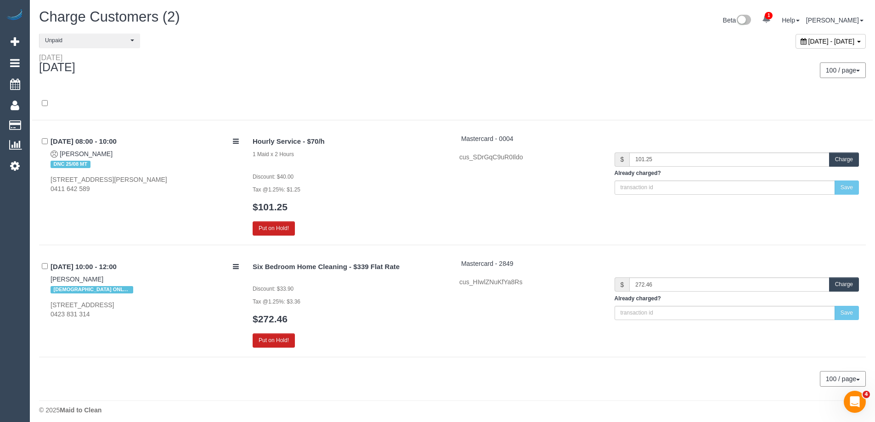
drag, startPoint x: 175, startPoint y: 69, endPoint x: 203, endPoint y: 41, distance: 39.6
click at [203, 41] on div "**********" at bounding box center [242, 41] width 420 height 14
click at [676, 34] on div "August 25, 2025 - August 25, 2025" at bounding box center [662, 44] width 420 height 20
click at [129, 43] on button "Unpaid" at bounding box center [89, 41] width 101 height 14
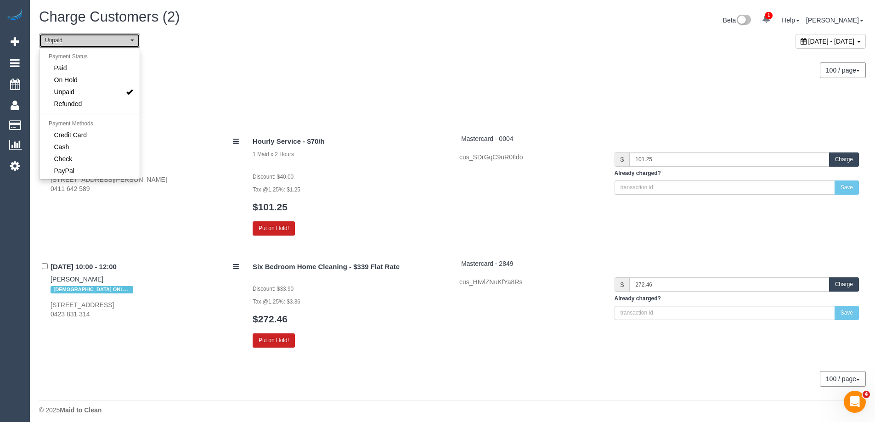
click at [129, 43] on button "Unpaid" at bounding box center [89, 41] width 101 height 14
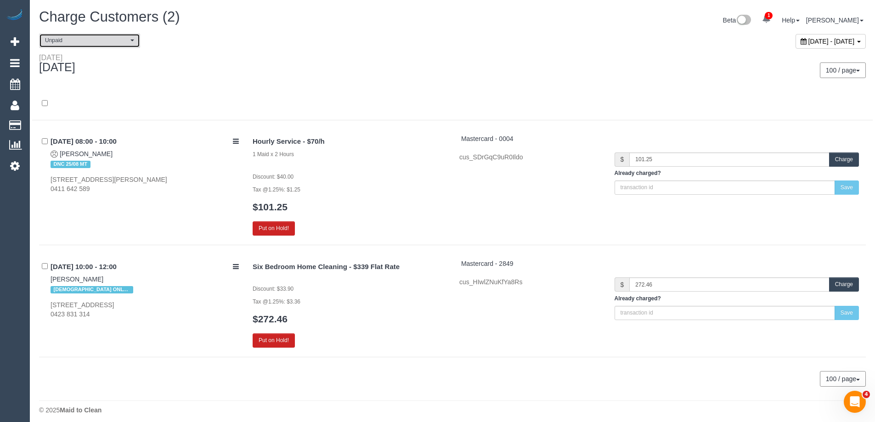
click at [118, 36] on button "Unpaid" at bounding box center [89, 41] width 101 height 14
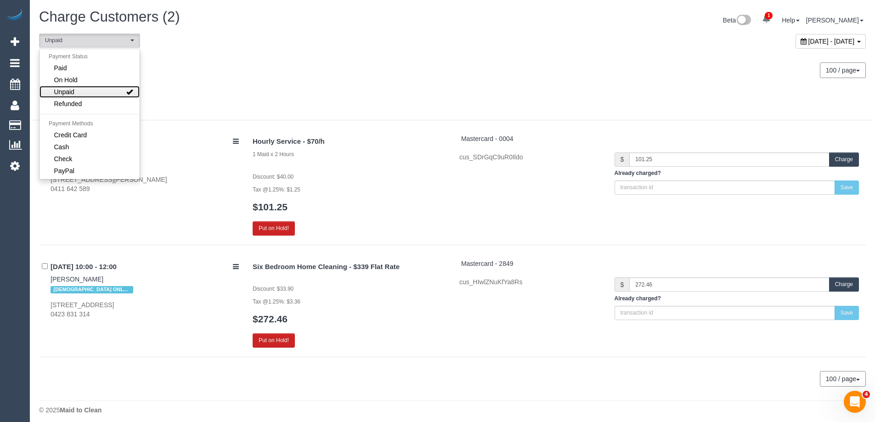
click at [108, 95] on link "Unpaid" at bounding box center [89, 92] width 100 height 12
select select
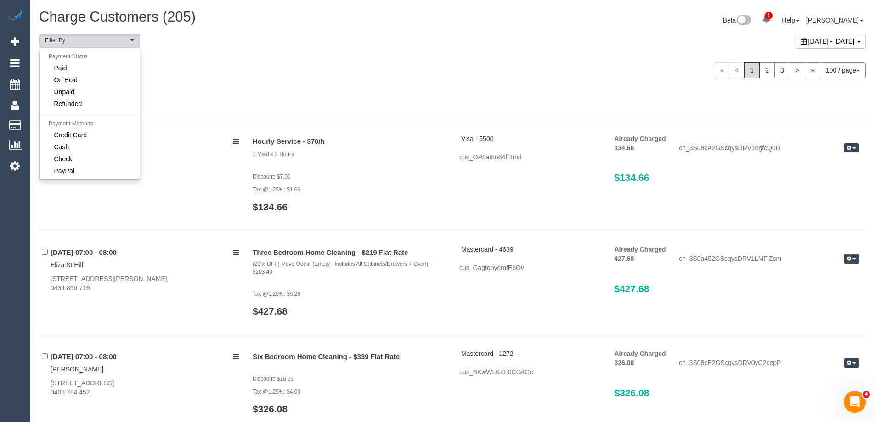
click at [232, 49] on div "**********" at bounding box center [452, 44] width 840 height 20
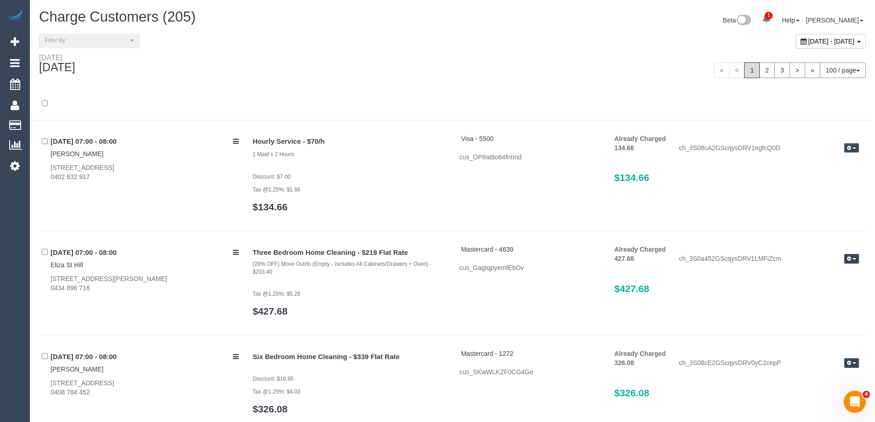
scroll to position [10840, 875]
click at [857, 42] on b at bounding box center [859, 42] width 4 height 2
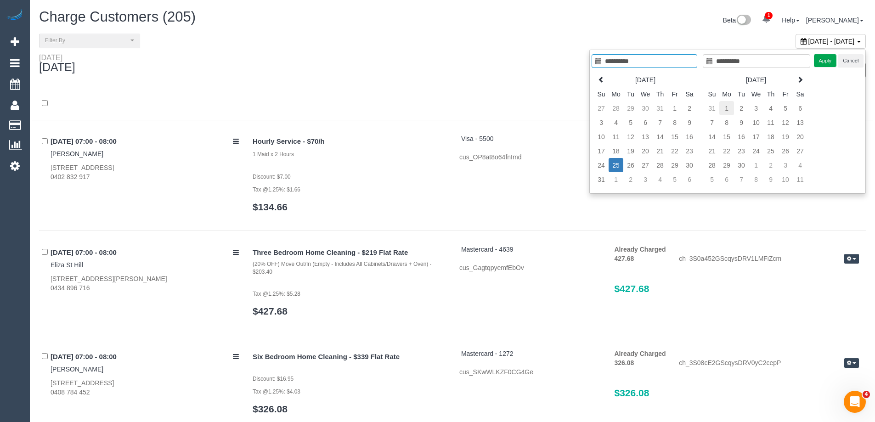
type input "**********"
click at [726, 106] on td "1" at bounding box center [726, 108] width 15 height 14
click at [828, 61] on div "Apply Cancel" at bounding box center [839, 60] width 50 height 13
click at [726, 107] on td "1" at bounding box center [726, 108] width 15 height 14
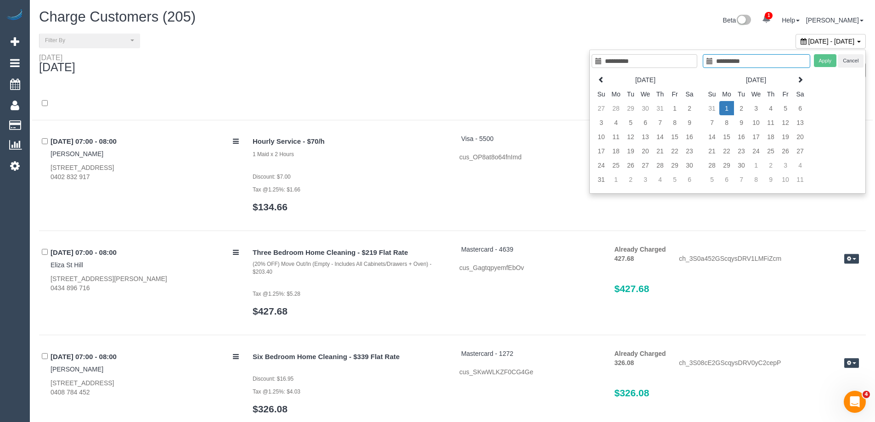
drag, startPoint x: 827, startPoint y: 61, endPoint x: 769, endPoint y: 86, distance: 63.1
click at [769, 86] on div "**********" at bounding box center [727, 122] width 277 height 144
click at [824, 82] on div "**********" at bounding box center [727, 122] width 277 height 144
type input "**********"
click at [729, 107] on td "1" at bounding box center [726, 108] width 15 height 14
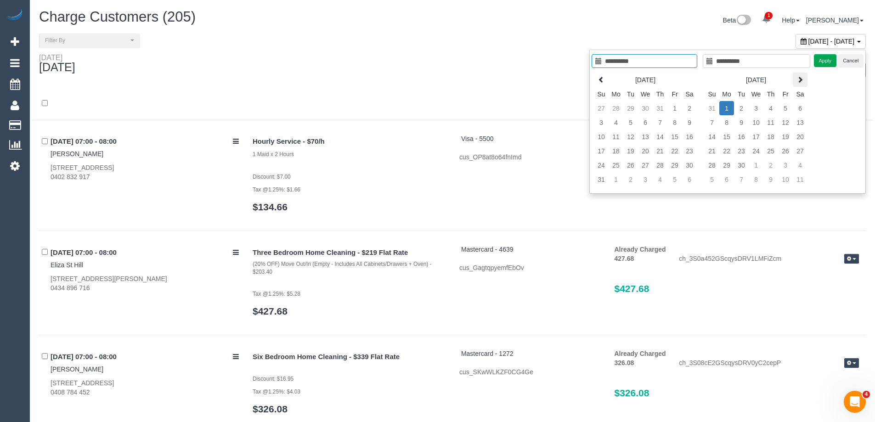
type input "**********"
click at [824, 58] on button "Apply" at bounding box center [825, 60] width 23 height 13
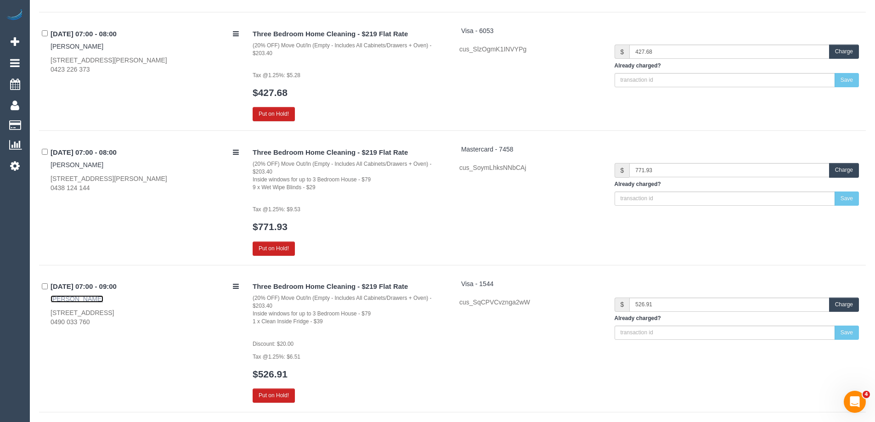
scroll to position [313, 0]
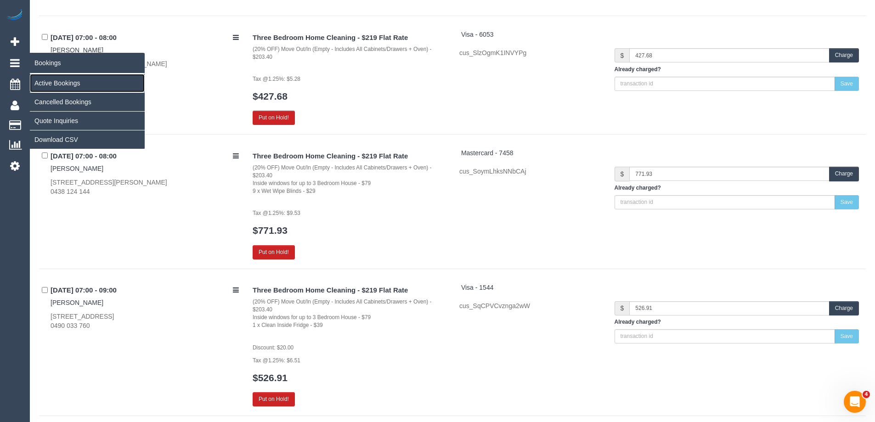
click at [66, 79] on link "Active Bookings" at bounding box center [87, 83] width 115 height 18
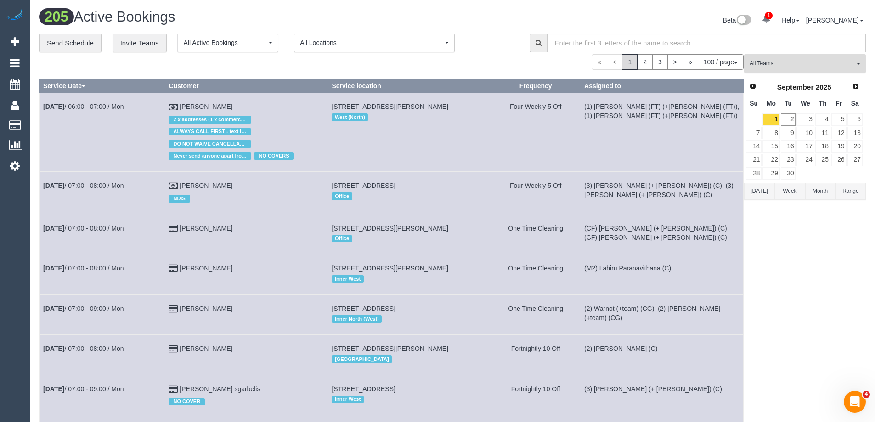
click at [805, 61] on span "All Teams" at bounding box center [801, 64] width 105 height 8
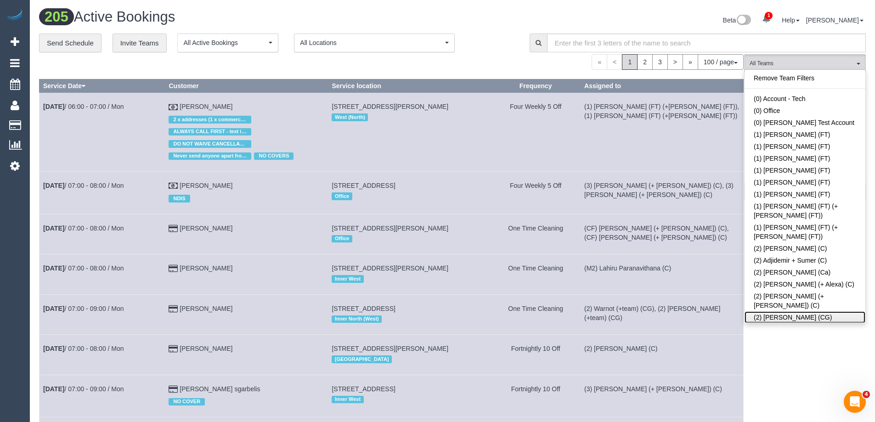
click at [789, 311] on link "(2) [PERSON_NAME] (CG)" at bounding box center [804, 317] width 121 height 12
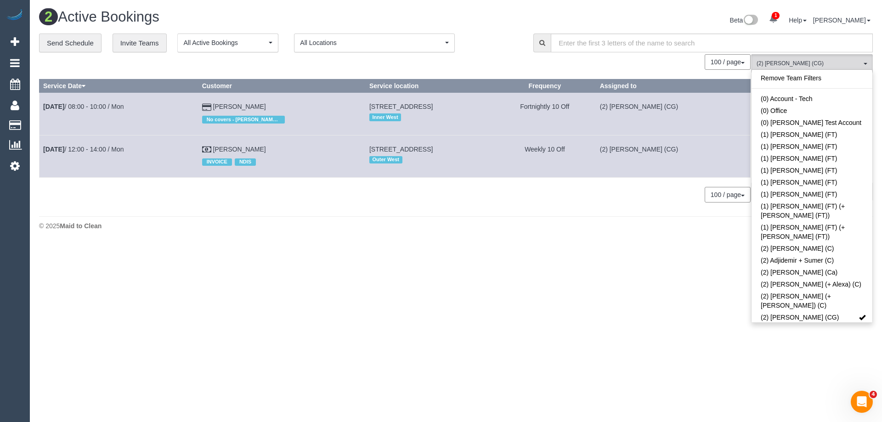
click at [443, 281] on body "1 Beta Your Notifications You have 0 alerts × You have 1 to charge for 02/09/20…" at bounding box center [441, 211] width 882 height 422
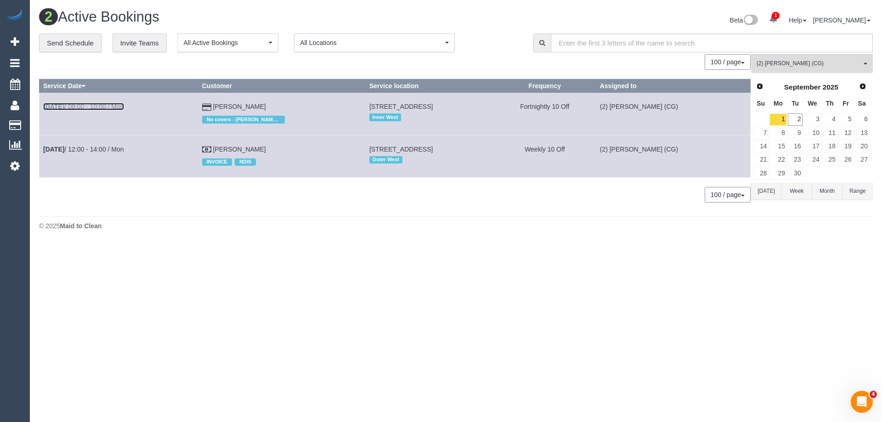
click at [93, 105] on link "Sep 1st / 08:00 - 10:00 / Mon" at bounding box center [83, 106] width 81 height 7
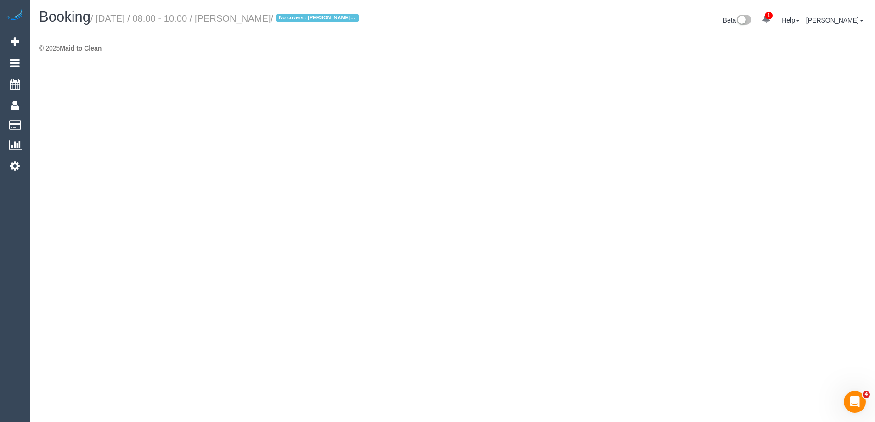
select select "VIC"
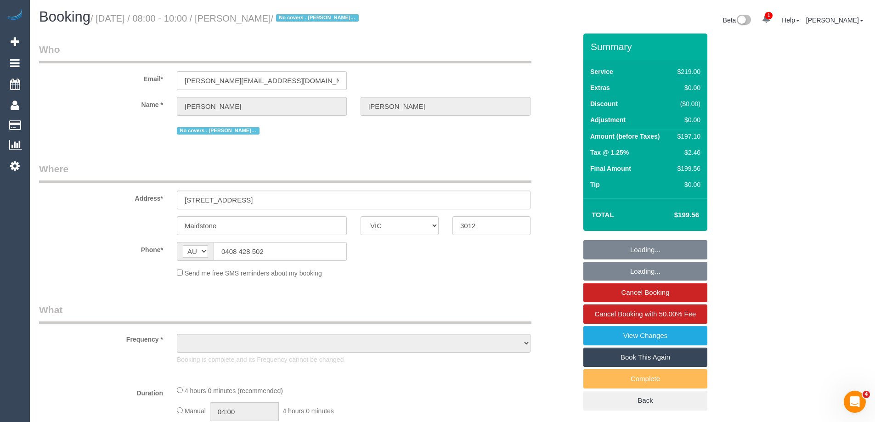
select select "object:21730"
select select "string:stripe-pm_1RHNuw2GScqysDRVVhoSJLff"
select select "number:29"
select select "number:14"
select select "number:19"
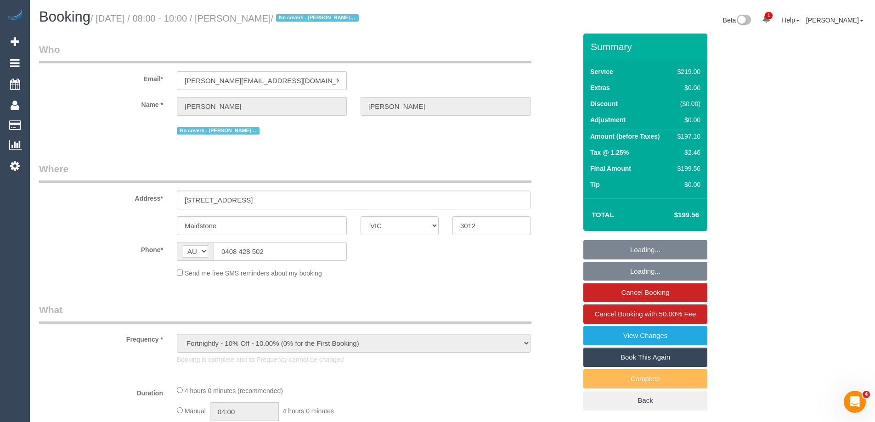
select select "number:22"
select select "number:12"
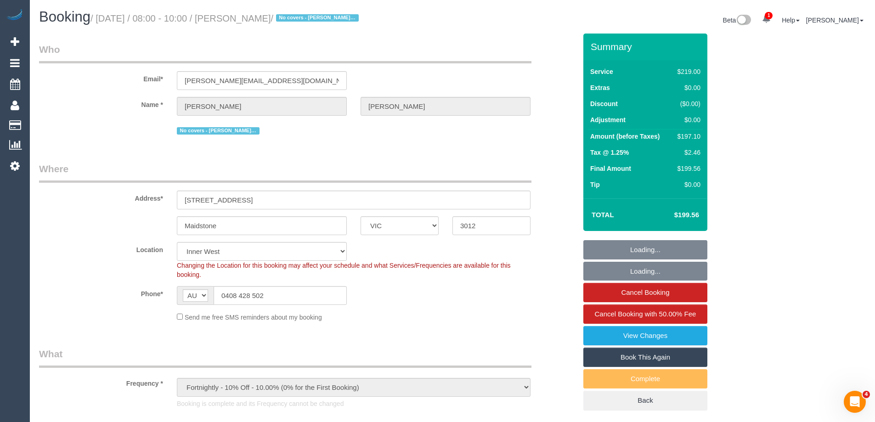
select select "object:21979"
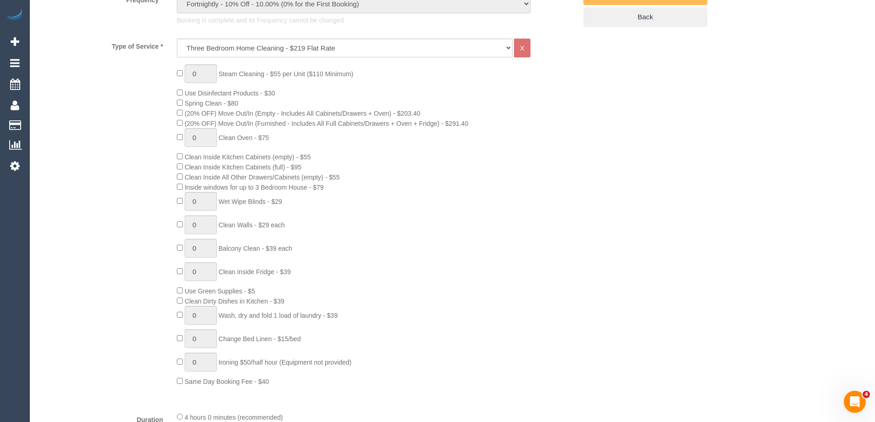
scroll to position [367, 0]
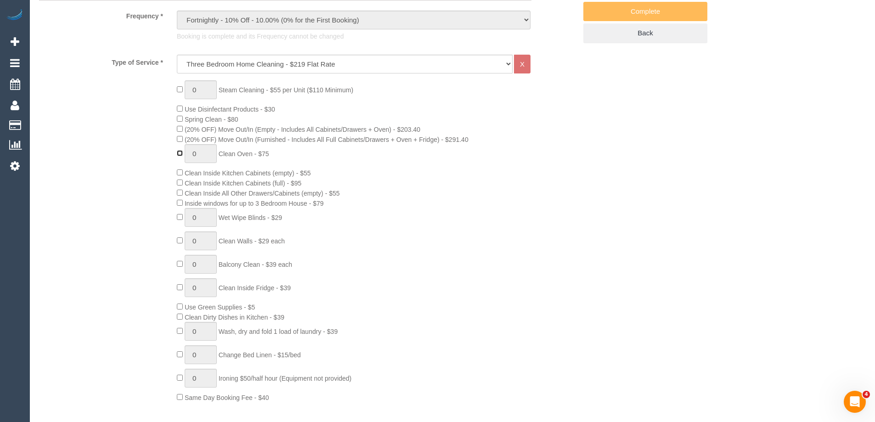
type input "1"
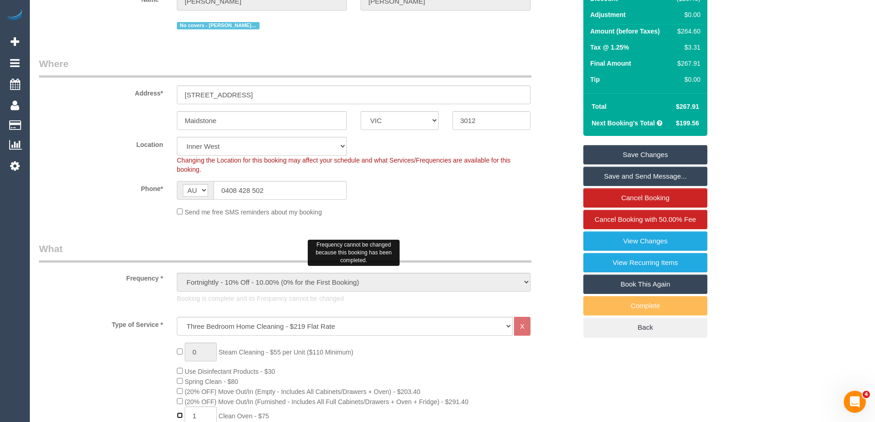
scroll to position [230, 0]
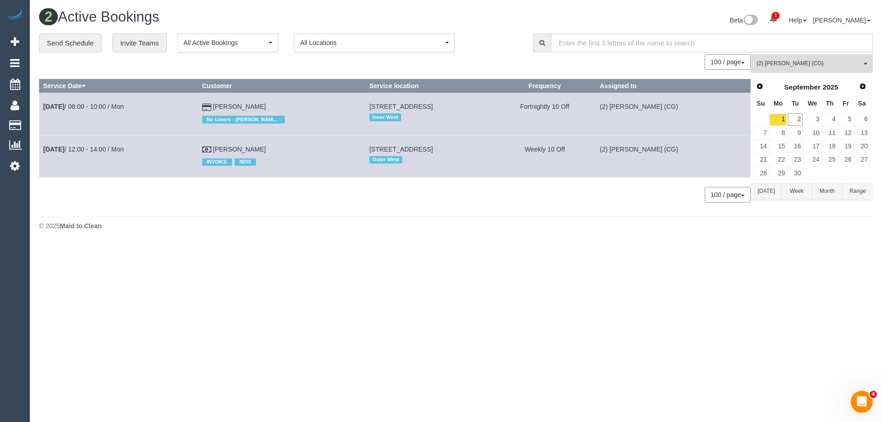
click at [781, 62] on span "(2) [PERSON_NAME] (CG)" at bounding box center [808, 64] width 105 height 8
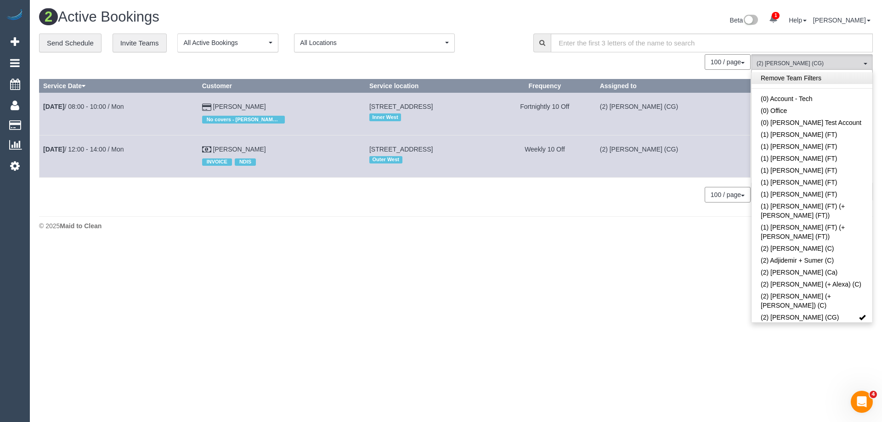
click at [773, 79] on link "Remove Team Filters" at bounding box center [811, 78] width 121 height 12
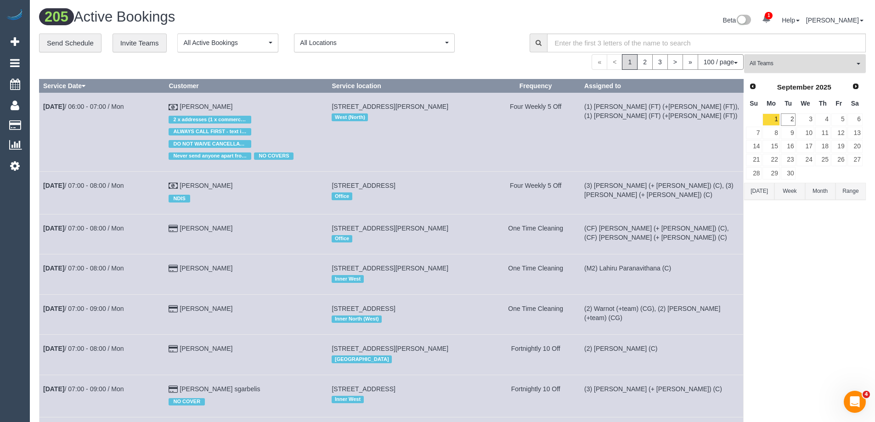
click at [807, 71] on button "All Teams" at bounding box center [805, 63] width 122 height 19
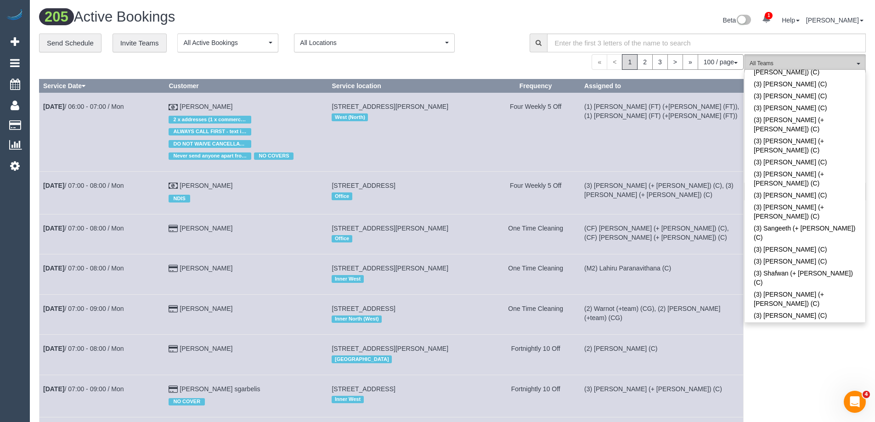
scroll to position [2286, 0]
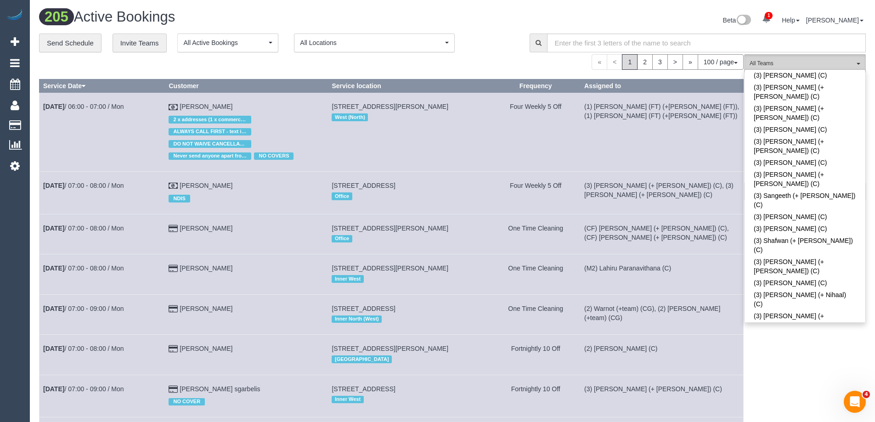
click at [814, 60] on span "All Teams" at bounding box center [801, 64] width 105 height 8
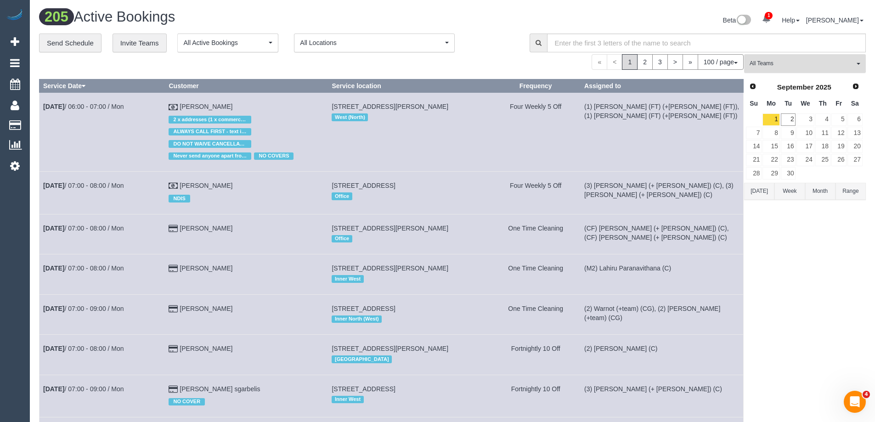
click at [800, 60] on span "All Teams" at bounding box center [801, 64] width 105 height 8
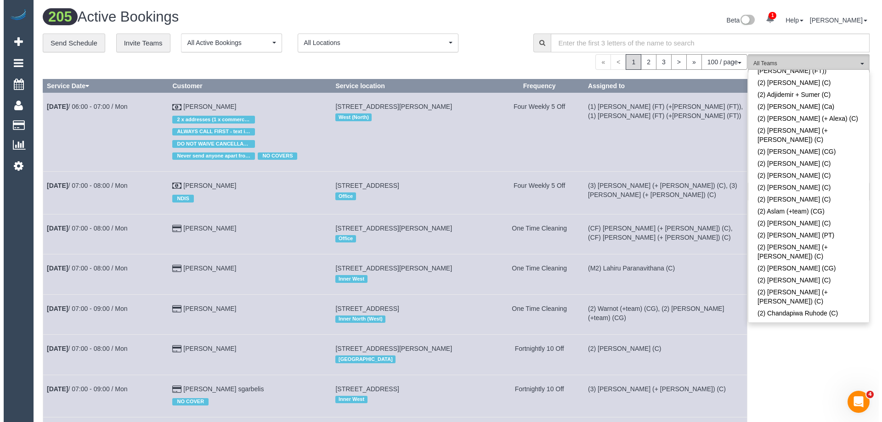
scroll to position [0, 0]
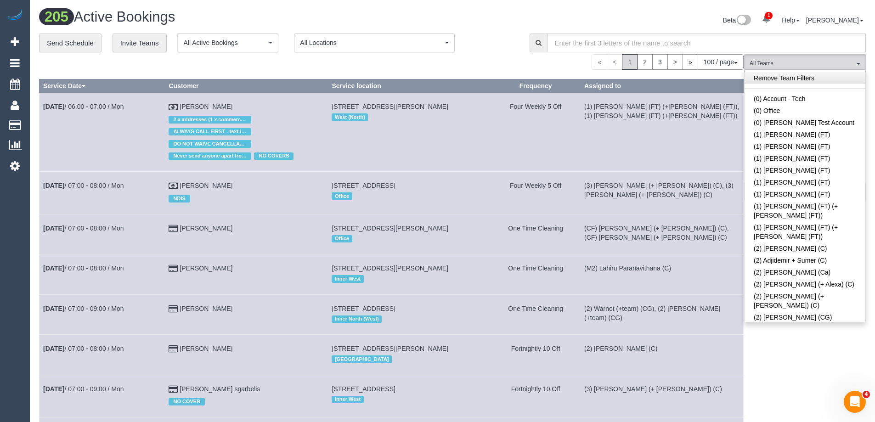
click at [775, 79] on link "Remove Team Filters" at bounding box center [804, 78] width 121 height 12
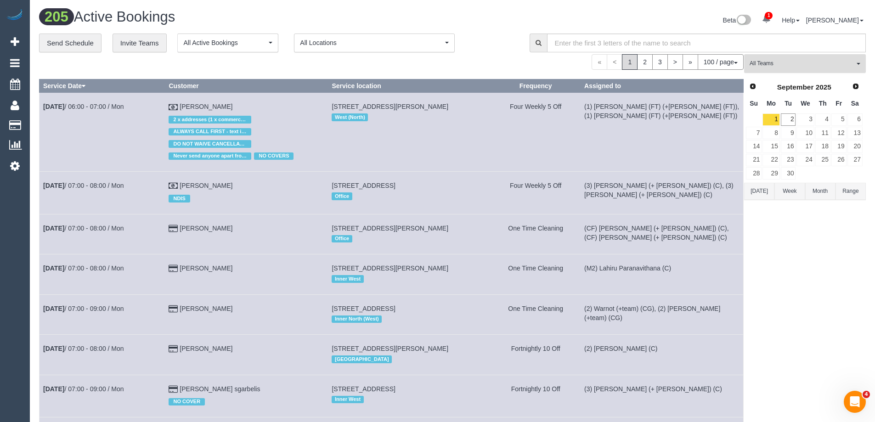
click at [777, 67] on span "All Teams" at bounding box center [801, 64] width 105 height 8
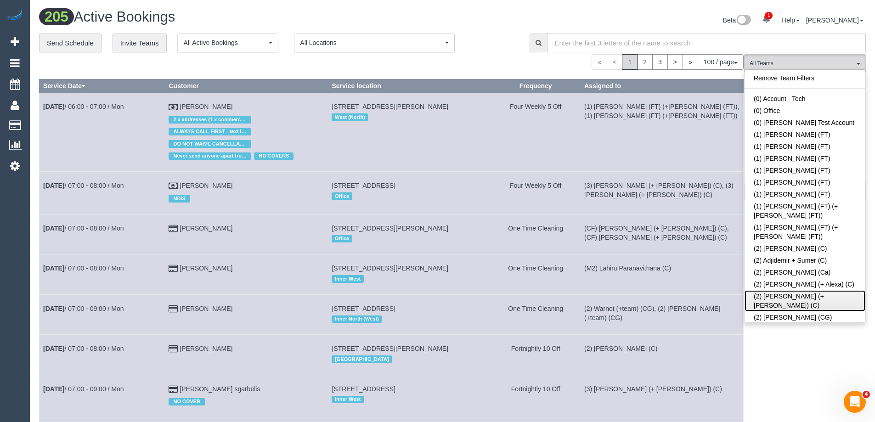
click at [781, 290] on link "(2) [PERSON_NAME] (+ [PERSON_NAME]) (C)" at bounding box center [804, 300] width 121 height 21
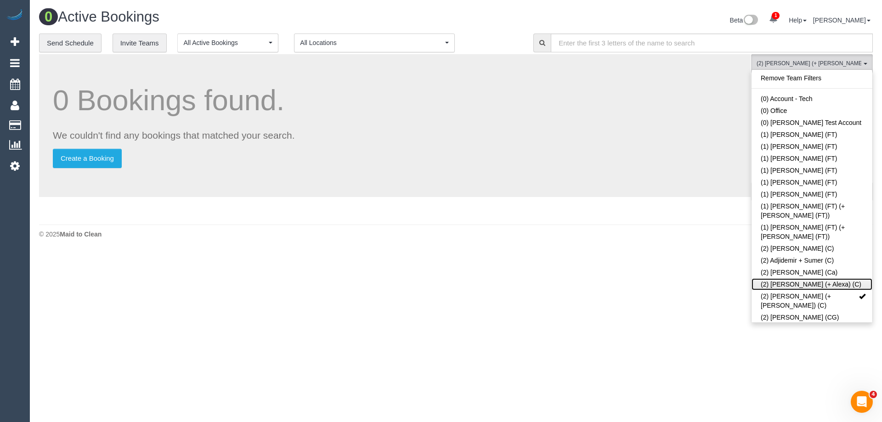
click at [808, 278] on link "(2) [PERSON_NAME] (+ Alexa) (C)" at bounding box center [811, 284] width 121 height 12
click at [672, 290] on body "1 Beta Your Notifications You have 0 alerts × You have 1 to charge for 02/09/20…" at bounding box center [441, 211] width 882 height 422
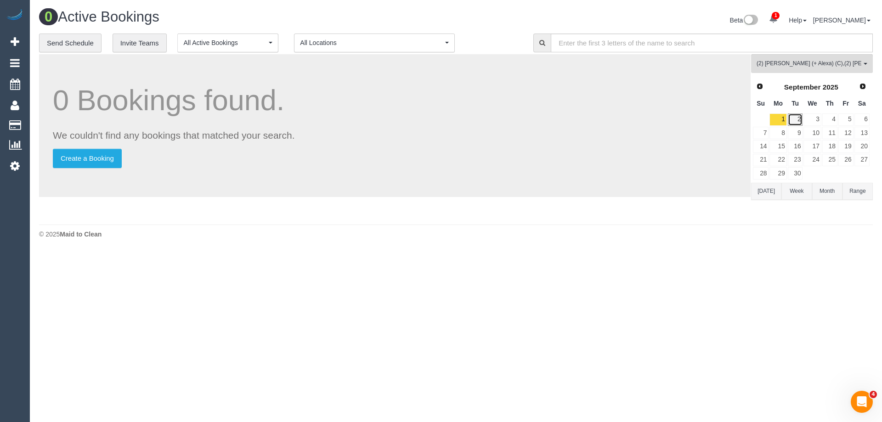
click at [794, 124] on link "2" at bounding box center [795, 119] width 15 height 12
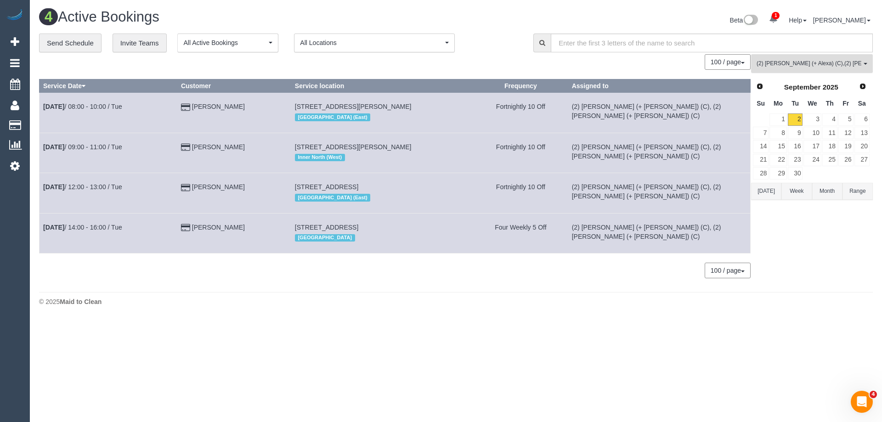
click at [824, 68] on button "(2) Alejandro (+ Alexa) (C) , (2) Alexa (+ Alejandro) (C) All Teams" at bounding box center [812, 63] width 122 height 19
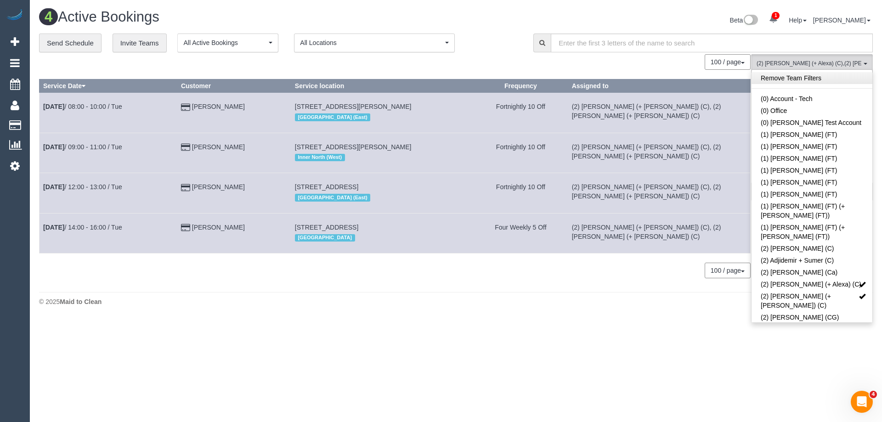
click at [812, 76] on link "Remove Team Filters" at bounding box center [811, 78] width 121 height 12
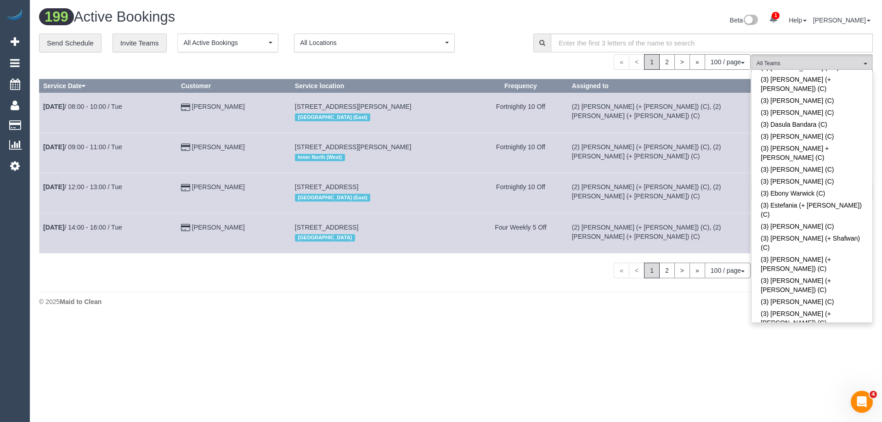
scroll to position [2746, 0]
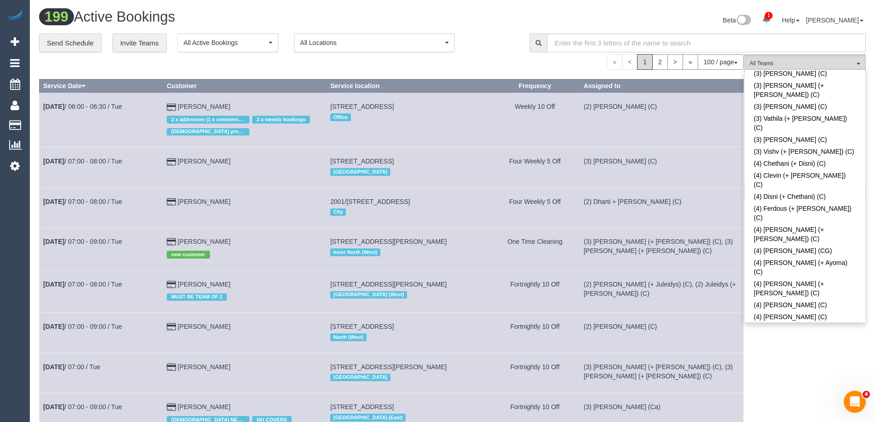
click at [447, 41] on button "All Locations" at bounding box center [374, 43] width 161 height 19
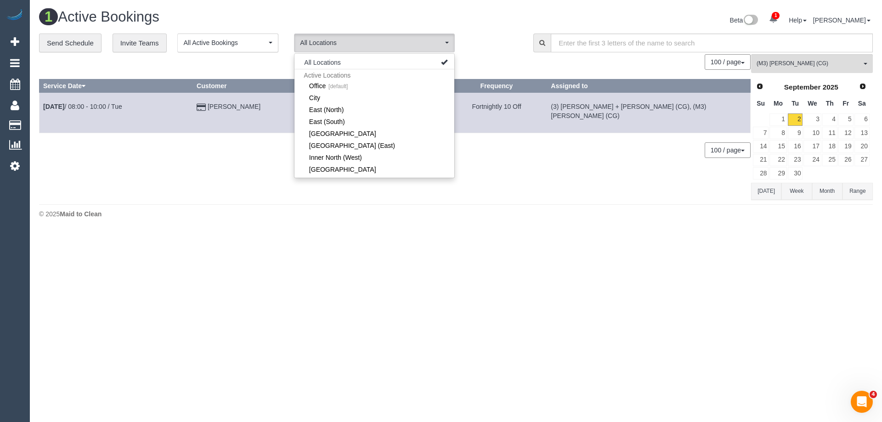
drag, startPoint x: 503, startPoint y: 33, endPoint x: 511, endPoint y: 34, distance: 7.5
click at [504, 34] on div "**********" at bounding box center [279, 43] width 480 height 19
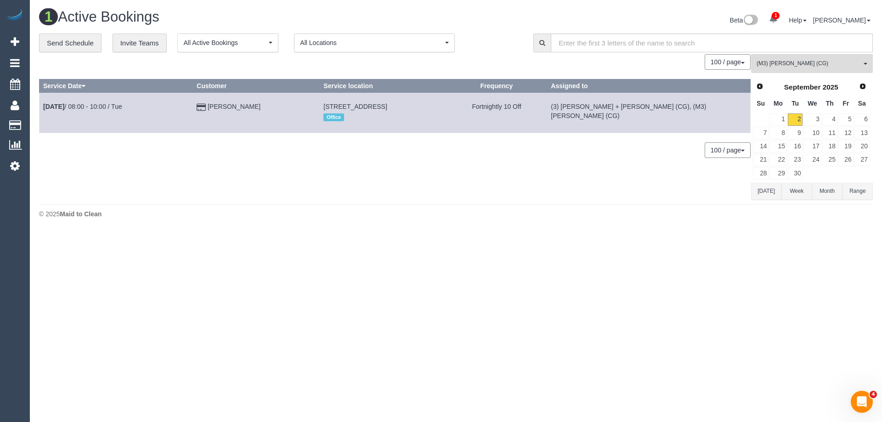
click at [835, 197] on button "Month" at bounding box center [827, 191] width 30 height 17
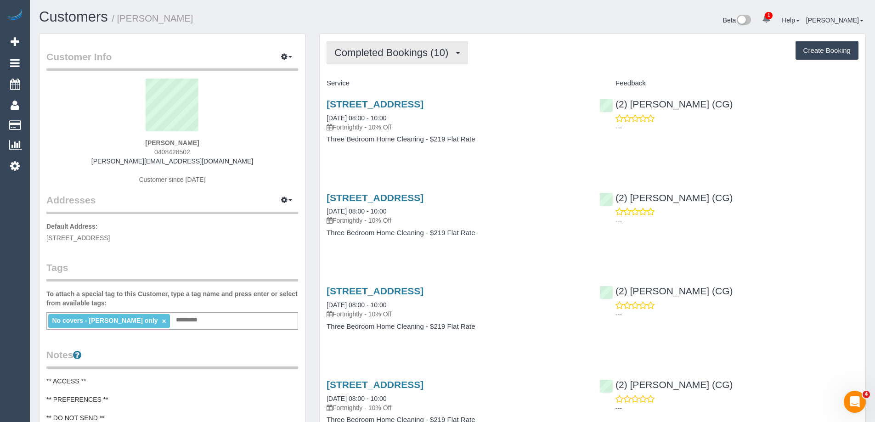
click at [366, 55] on span "Completed Bookings (10)" at bounding box center [393, 52] width 118 height 11
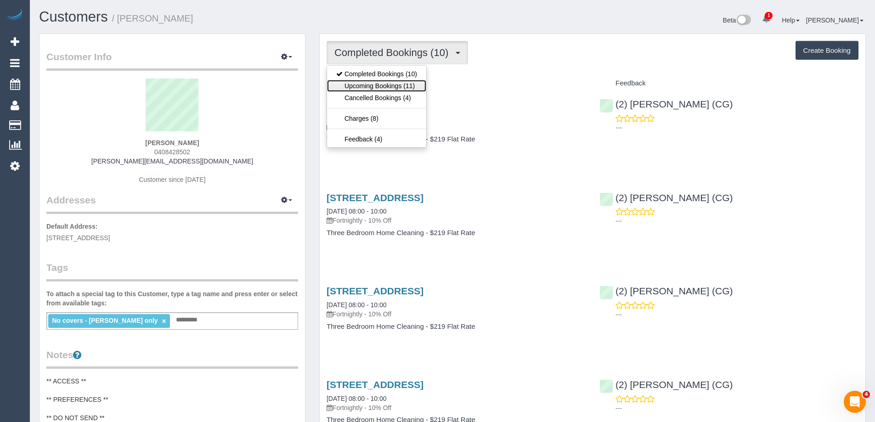
click at [366, 84] on link "Upcoming Bookings (11)" at bounding box center [376, 86] width 99 height 12
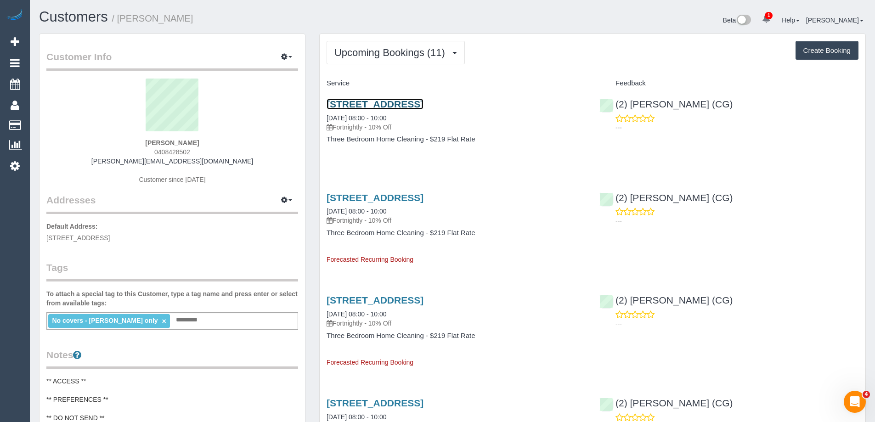
click at [384, 103] on link "41 Thomson Street, 12, Maidstone, VIC 3012" at bounding box center [375, 104] width 97 height 11
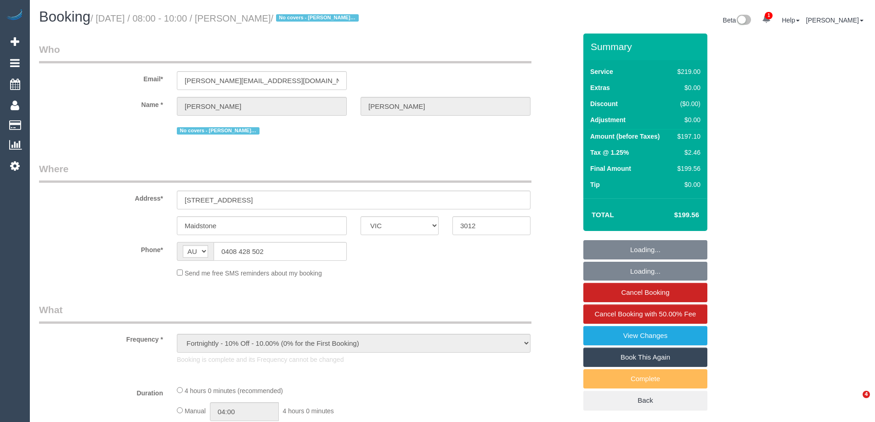
select select "VIC"
select select "number:29"
select select "number:14"
select select "number:19"
select select "number:22"
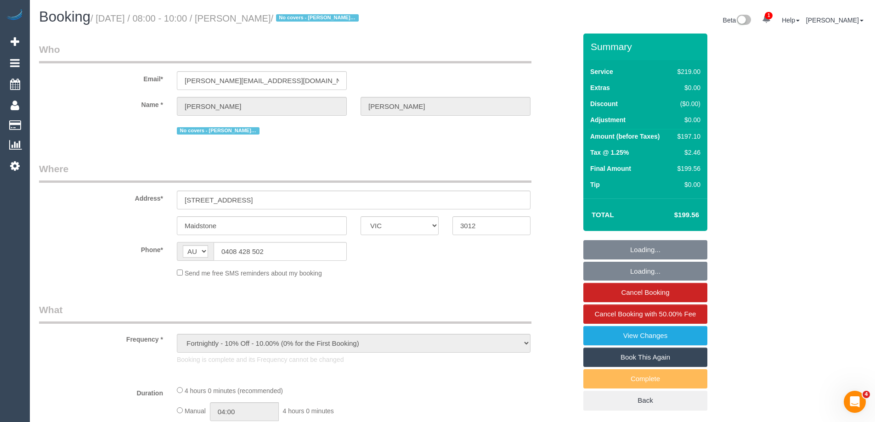
select select "number:12"
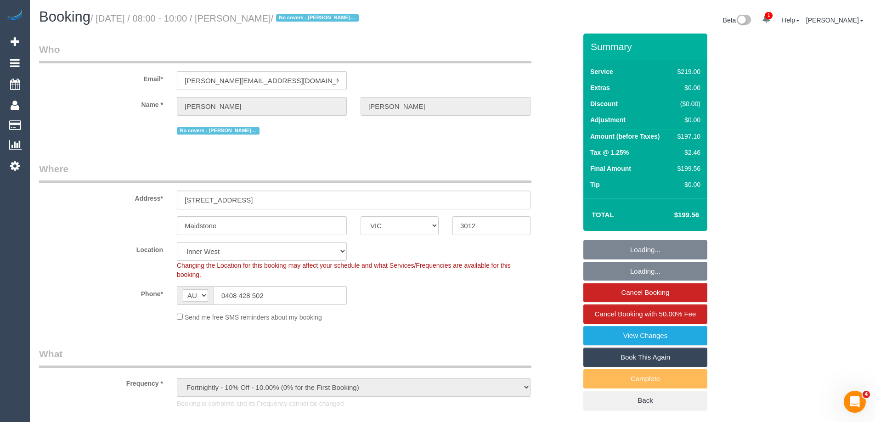
select select "object:1482"
select select "string:stripe-pm_1RHNuw2GScqysDRVVhoSJLff"
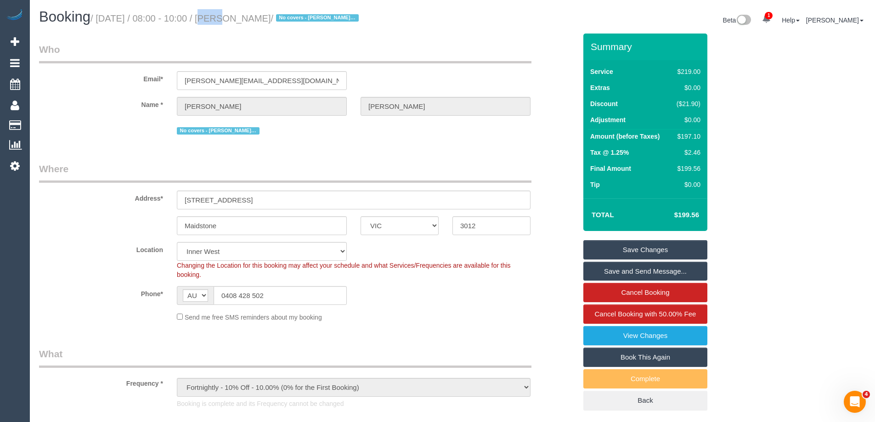
drag, startPoint x: 194, startPoint y: 17, endPoint x: 215, endPoint y: 18, distance: 21.6
click at [215, 18] on small "/ September 01, 2025 / 08:00 - 10:00 / Stephanie Rowan / No covers - Andrew Wro…" at bounding box center [225, 18] width 271 height 10
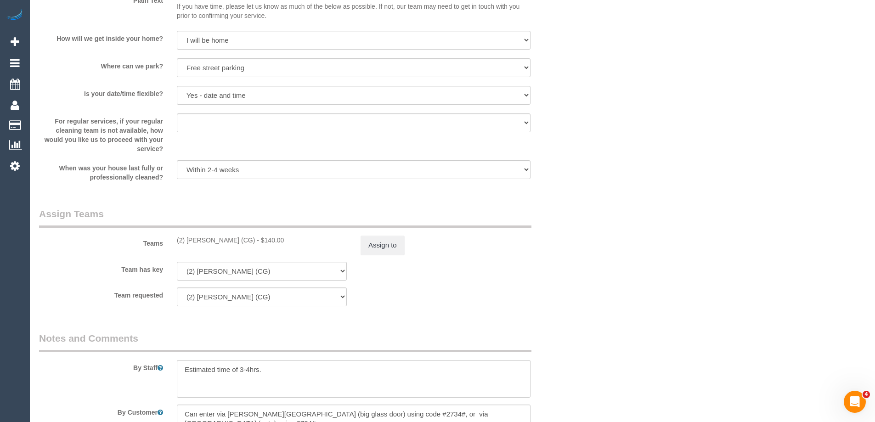
scroll to position [1470, 0]
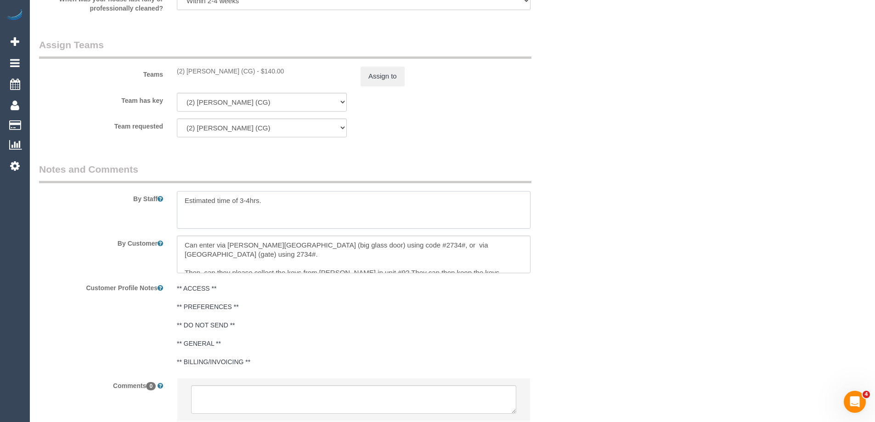
drag, startPoint x: 279, startPoint y: 201, endPoint x: 241, endPoint y: 202, distance: 38.1
click at [241, 202] on textarea at bounding box center [354, 210] width 354 height 38
click at [248, 202] on textarea at bounding box center [354, 210] width 354 height 38
drag, startPoint x: 267, startPoint y: 203, endPoint x: 246, endPoint y: 199, distance: 21.0
click at [246, 199] on textarea at bounding box center [354, 210] width 354 height 38
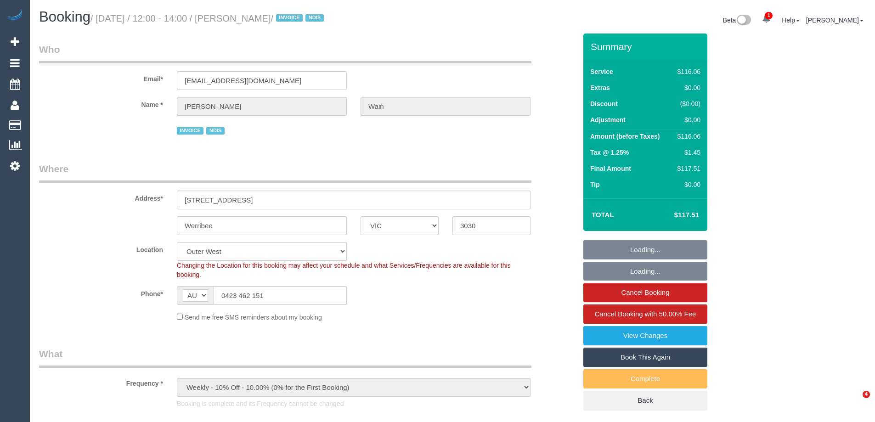
select select "VIC"
select select "number:30"
select select "number:14"
select select "number:19"
select select "number:36"
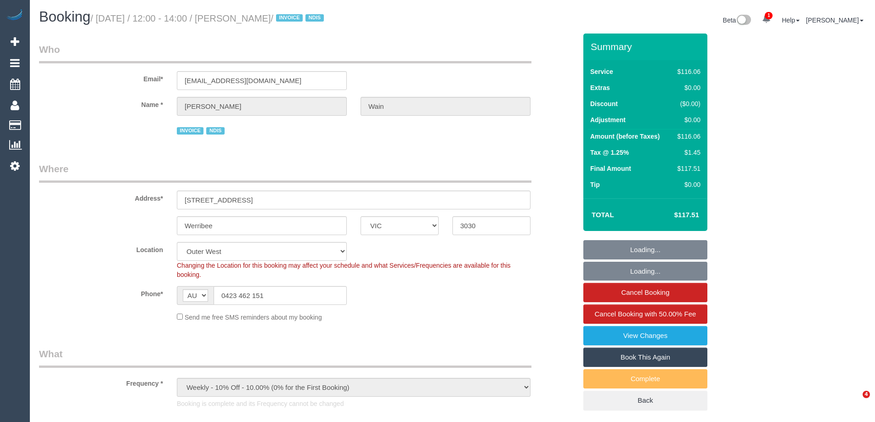
select select "number:34"
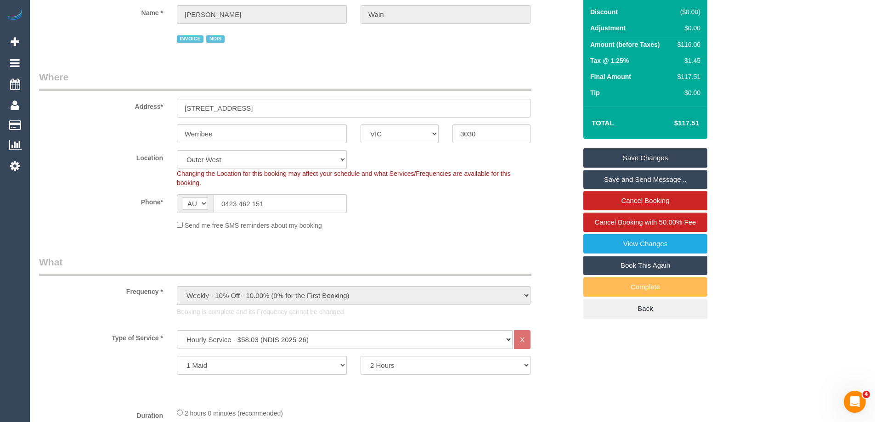
scroll to position [138, 0]
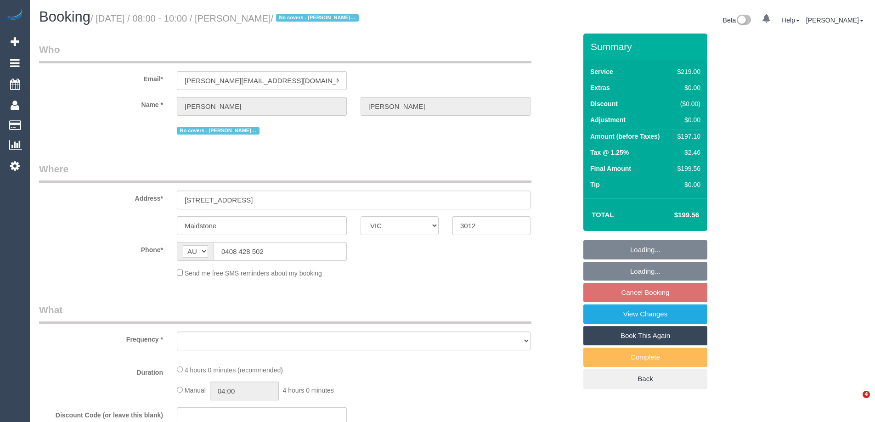
select select "VIC"
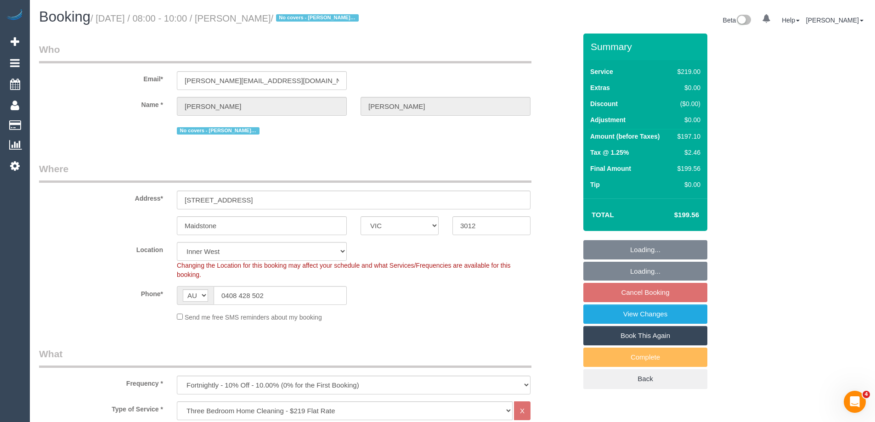
select select "object:786"
select select "string:stripe-pm_1RHNuw2GScqysDRVVhoSJLff"
select select "number:29"
select select "number:14"
select select "number:19"
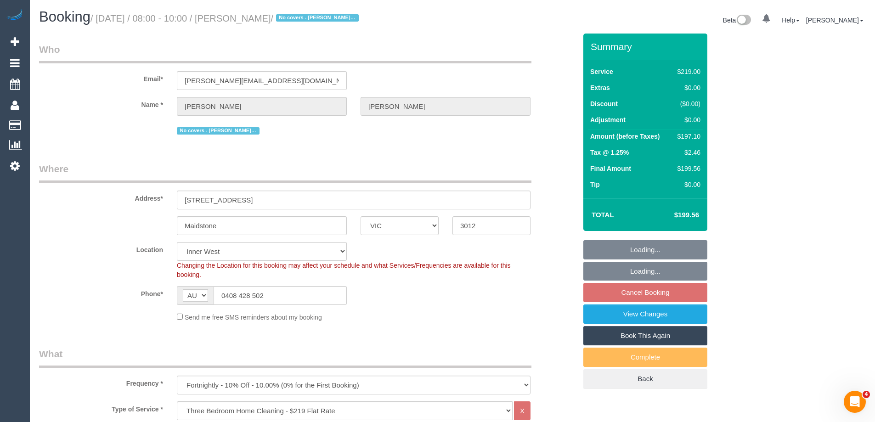
select select "number:22"
select select "number:12"
select select "spot2"
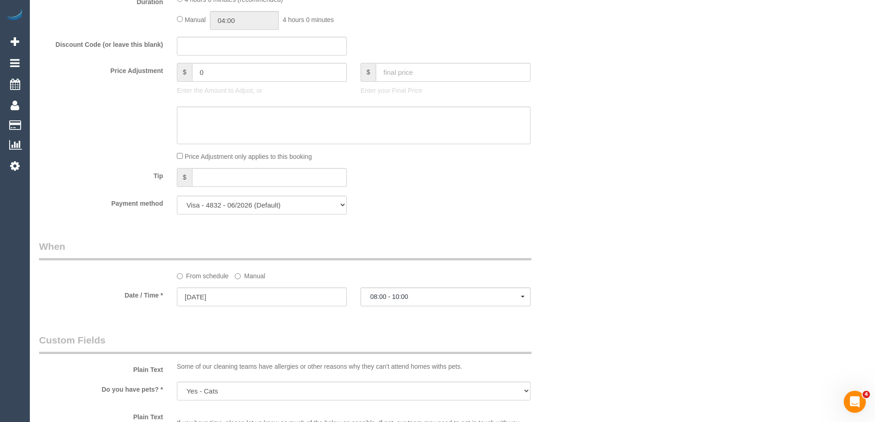
scroll to position [827, 0]
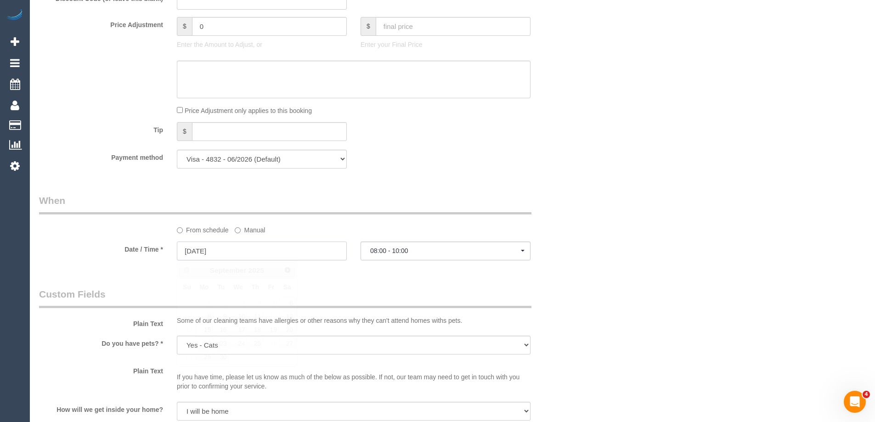
click at [193, 251] on input "15/09/2025" at bounding box center [262, 251] width 170 height 19
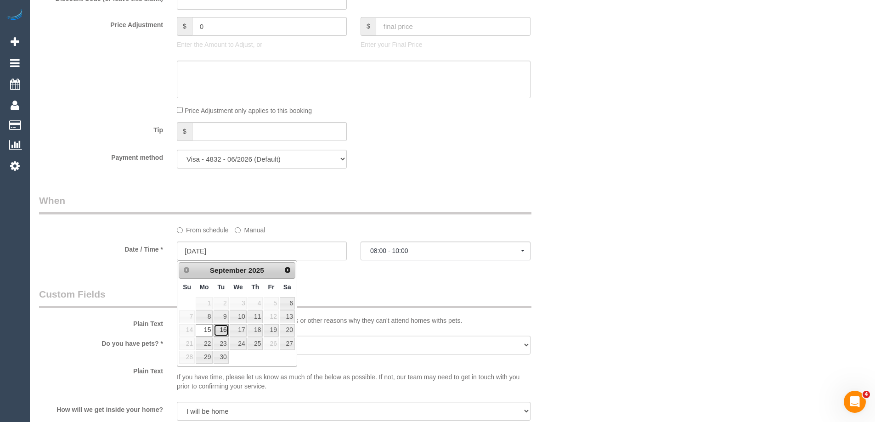
click at [222, 332] on link "16" at bounding box center [221, 330] width 15 height 12
type input "[DATE]"
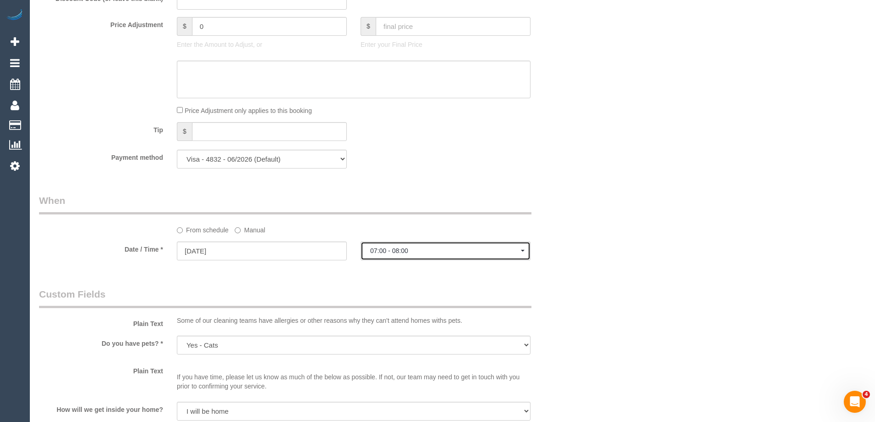
click at [524, 248] on button "07:00 - 08:00" at bounding box center [445, 251] width 170 height 19
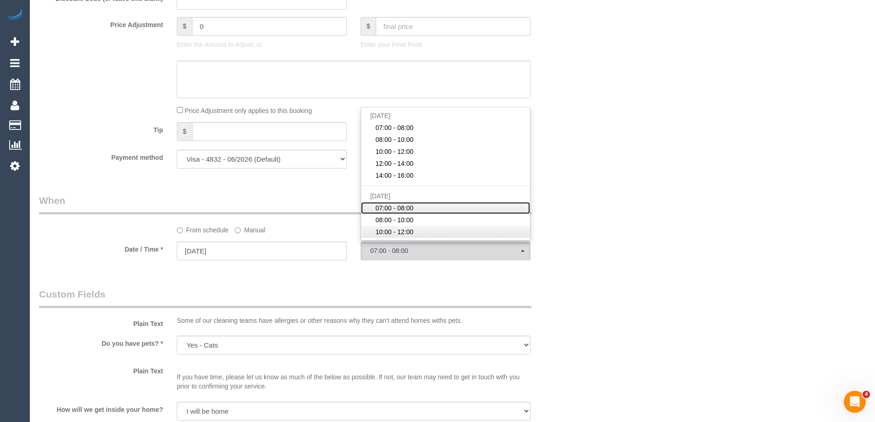
scroll to position [46, 0]
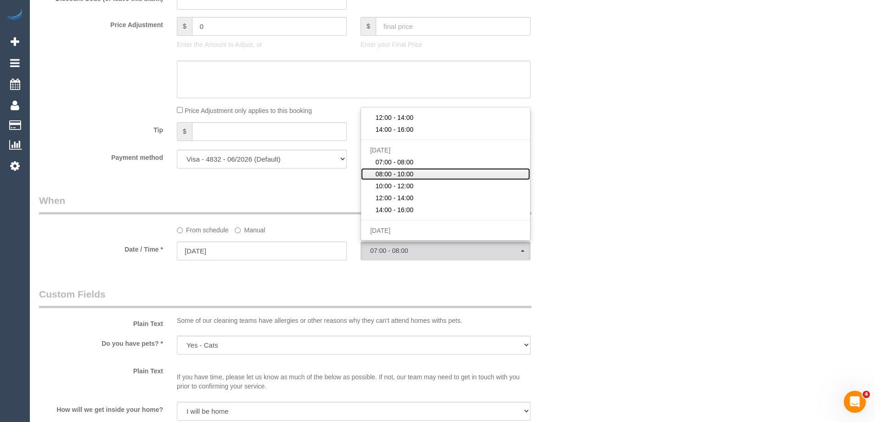
click at [408, 175] on span "08:00 - 10:00" at bounding box center [394, 173] width 38 height 9
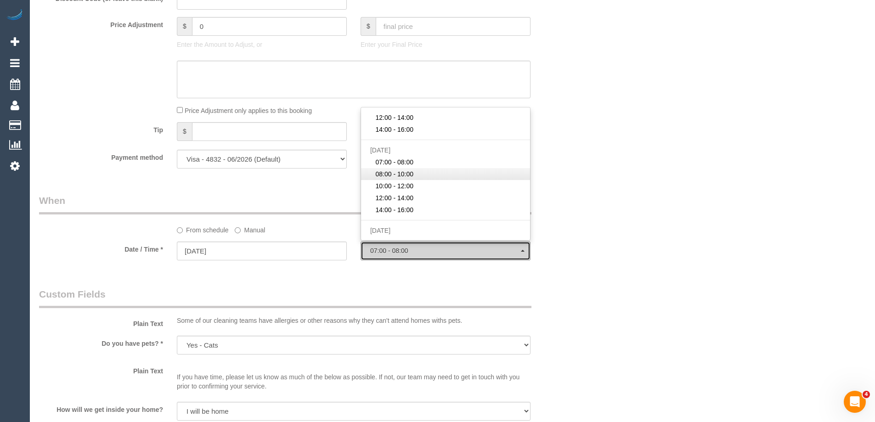
select select "spot7"
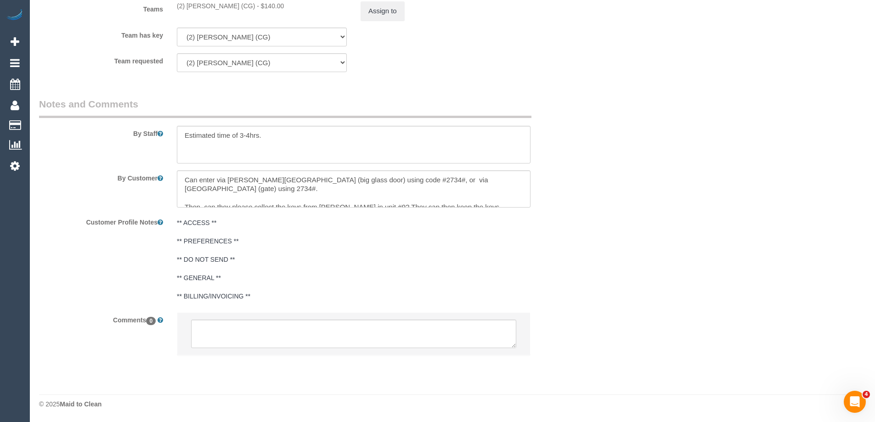
scroll to position [1386, 0]
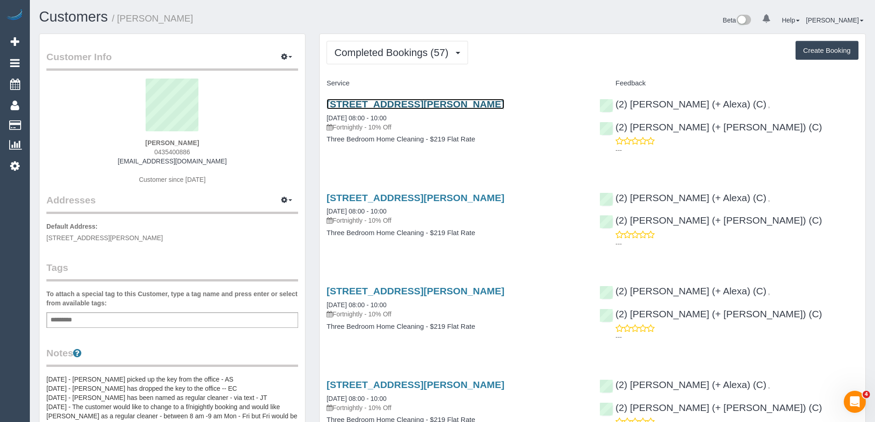
click at [357, 106] on link "[STREET_ADDRESS][PERSON_NAME]" at bounding box center [416, 104] width 178 height 11
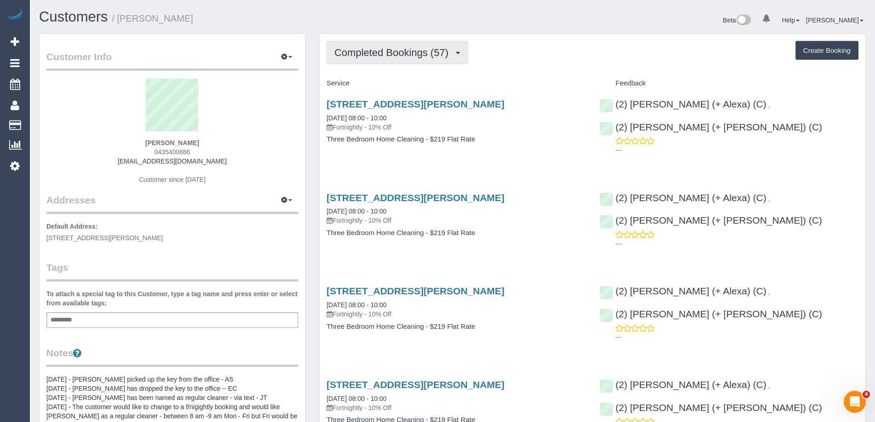
click at [369, 49] on span "Completed Bookings (57)" at bounding box center [393, 52] width 118 height 11
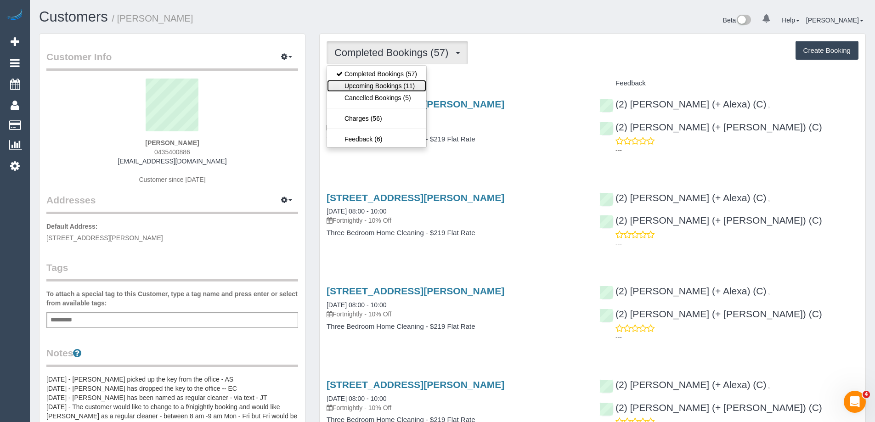
click at [355, 81] on link "Upcoming Bookings (11)" at bounding box center [376, 86] width 99 height 12
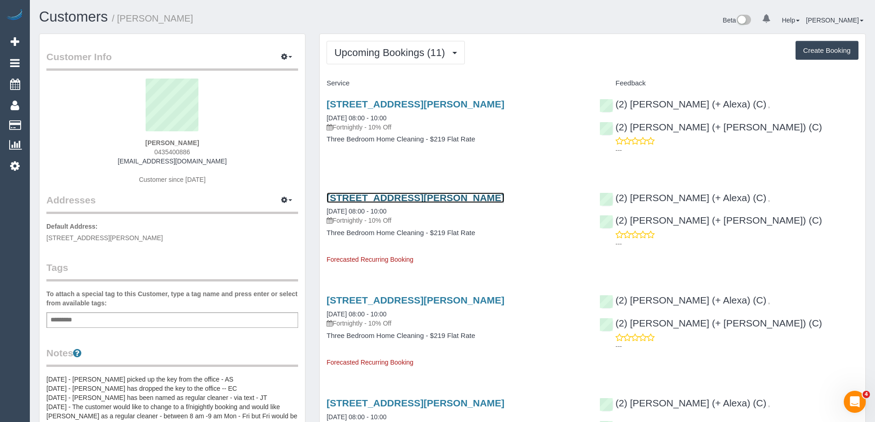
click at [364, 197] on link "[STREET_ADDRESS][PERSON_NAME]" at bounding box center [416, 197] width 178 height 11
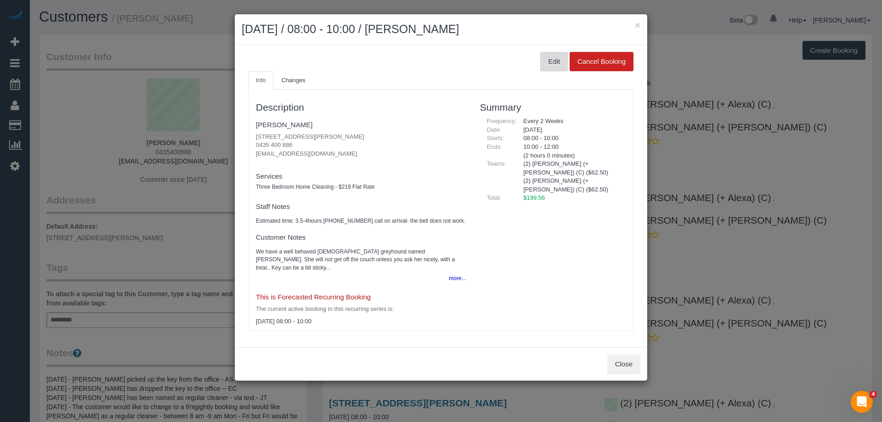
click at [562, 57] on button "Edit" at bounding box center [554, 61] width 28 height 19
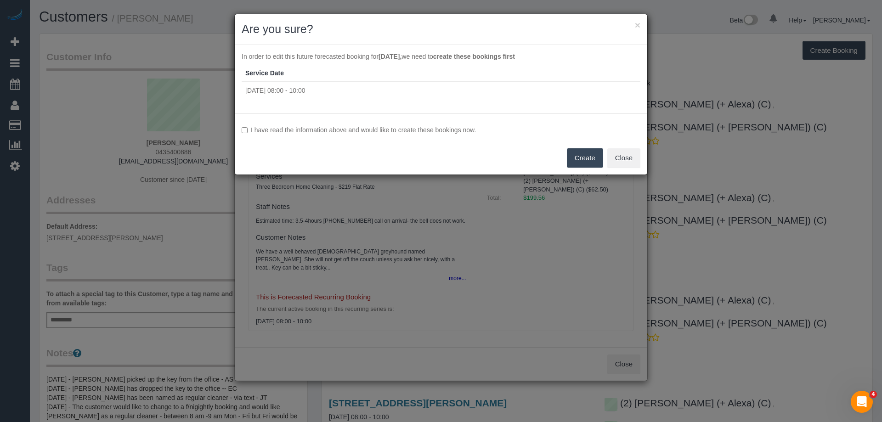
click at [248, 131] on label "I have read the information above and would like to create these bookings now." at bounding box center [441, 129] width 399 height 9
click at [573, 159] on button "Create" at bounding box center [585, 157] width 36 height 19
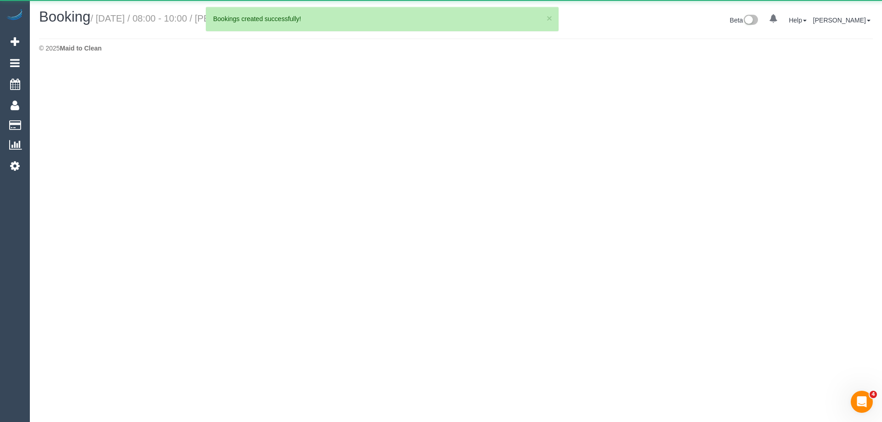
select select "VIC"
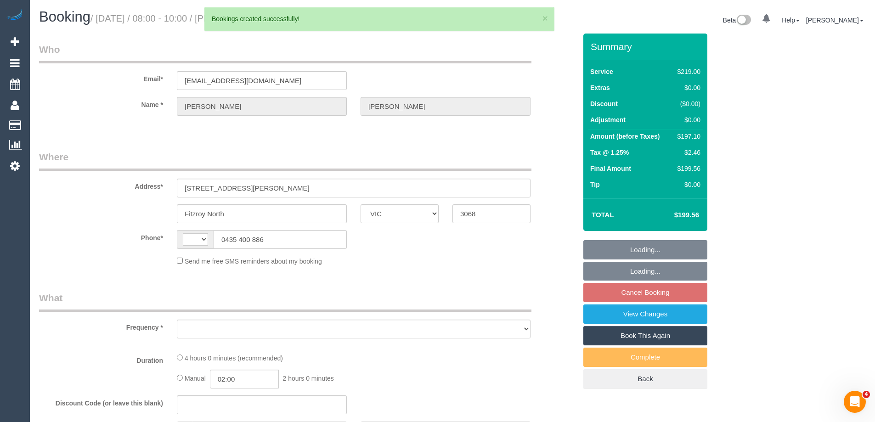
select select "string:AU"
select select "string:stripe-pm_1OAmcb2GScqysDRVb3o8ulcM"
select select "number:27"
select select "number:14"
select select "number:19"
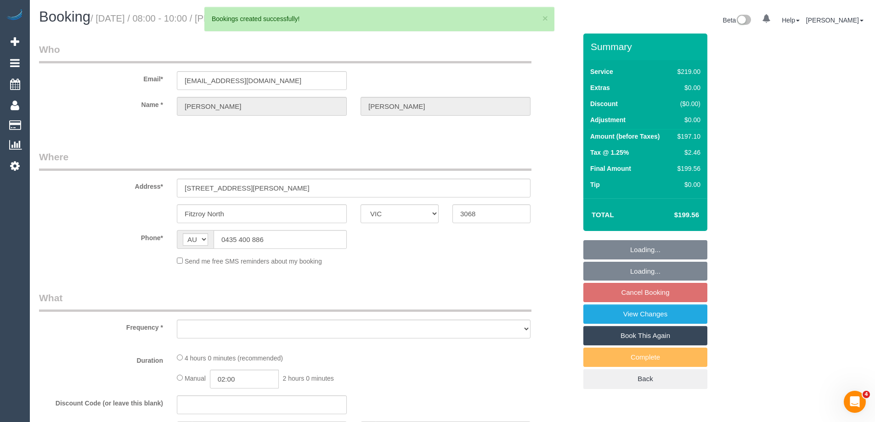
select select "number:22"
select select "number:35"
select select "number:13"
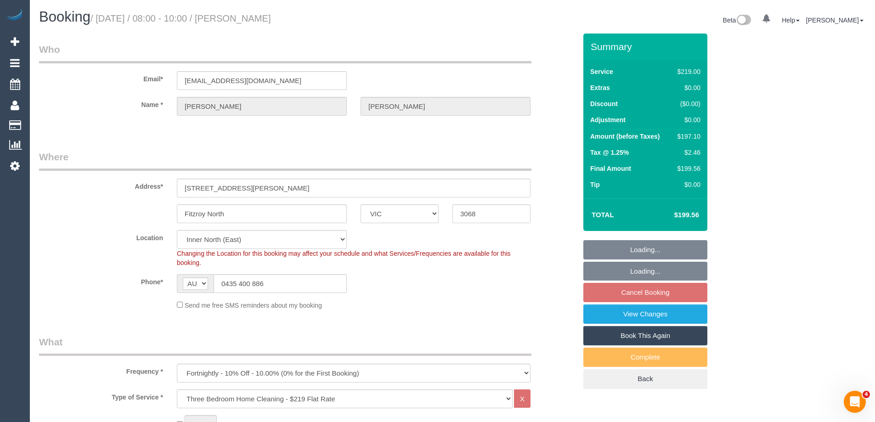
select select "object:2725"
select select "spot2"
select select "25666"
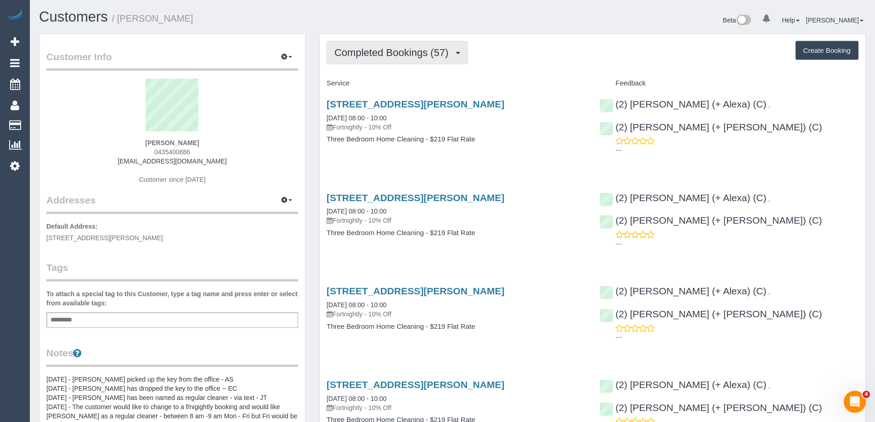
click at [440, 58] on button "Completed Bookings (57)" at bounding box center [397, 52] width 141 height 23
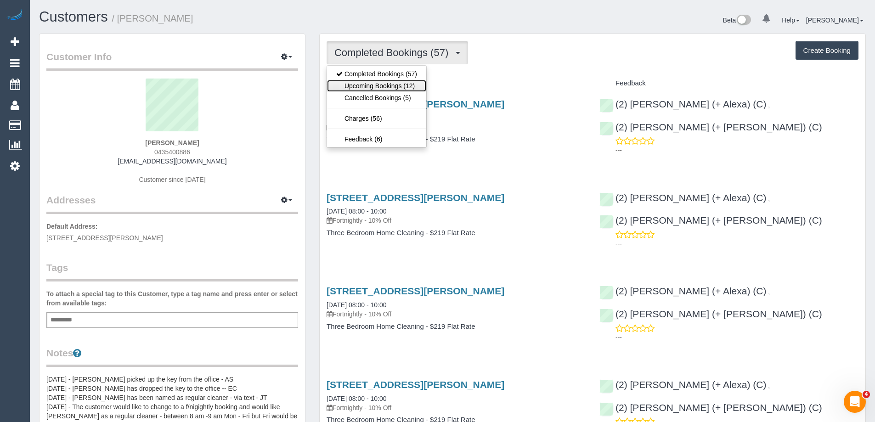
click at [395, 83] on link "Upcoming Bookings (12)" at bounding box center [376, 86] width 99 height 12
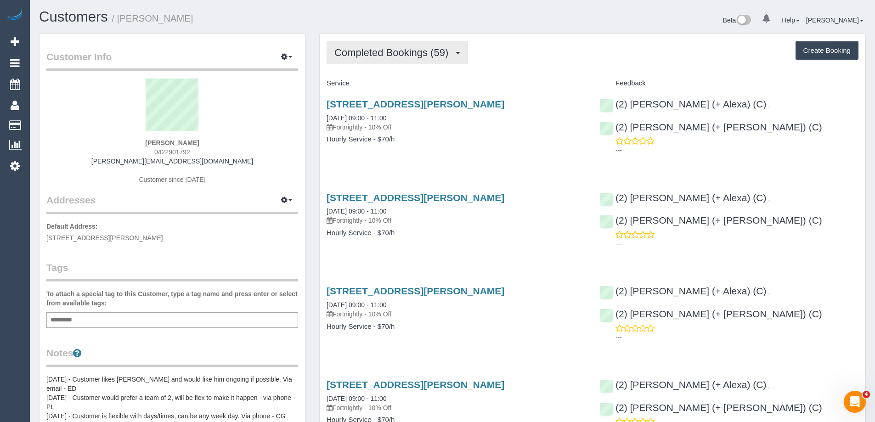
click at [387, 53] on span "Completed Bookings (59)" at bounding box center [393, 52] width 118 height 11
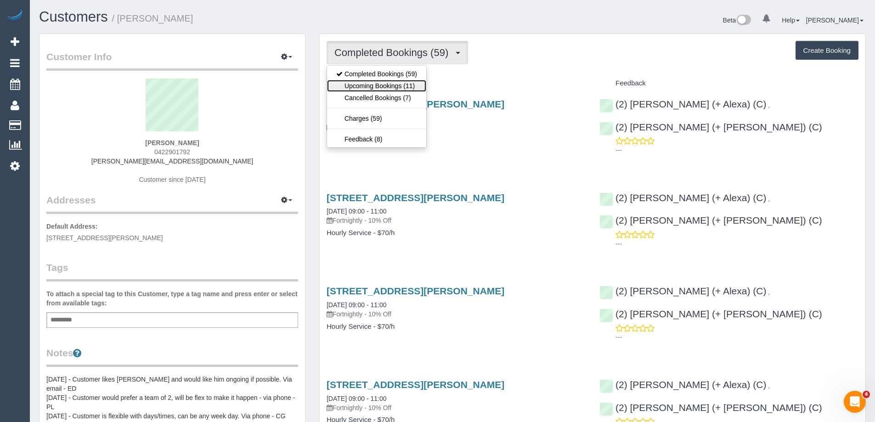
click at [381, 83] on link "Upcoming Bookings (11)" at bounding box center [376, 86] width 99 height 12
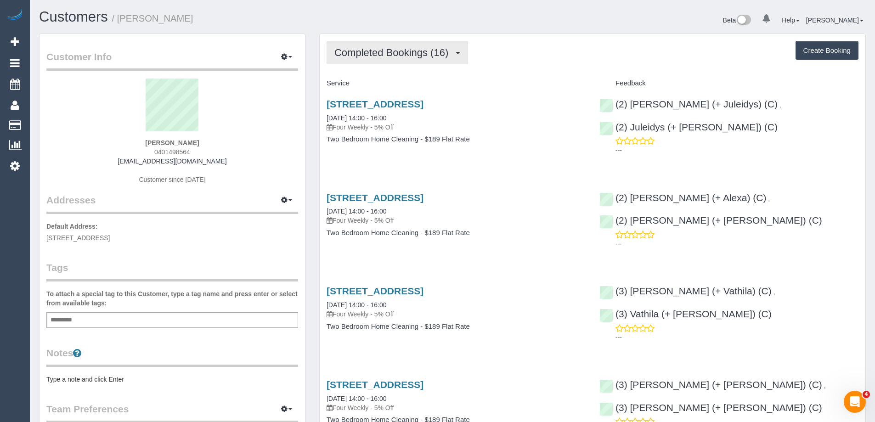
click at [409, 59] on button "Completed Bookings (16)" at bounding box center [397, 52] width 141 height 23
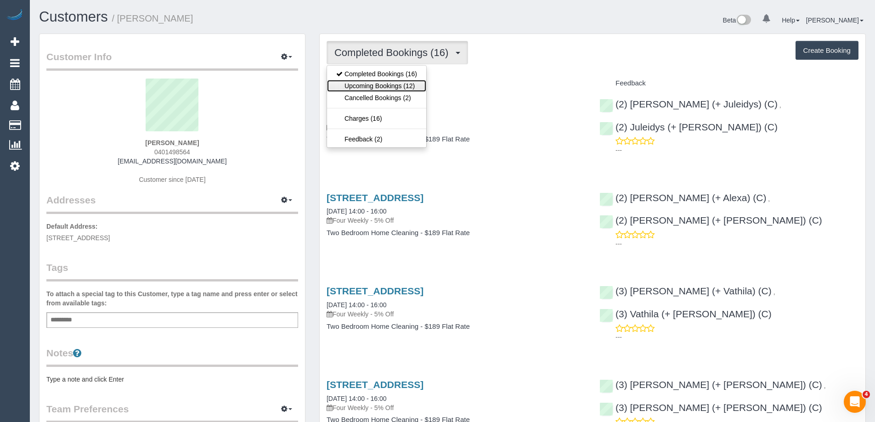
click at [383, 88] on link "Upcoming Bookings (12)" at bounding box center [376, 86] width 99 height 12
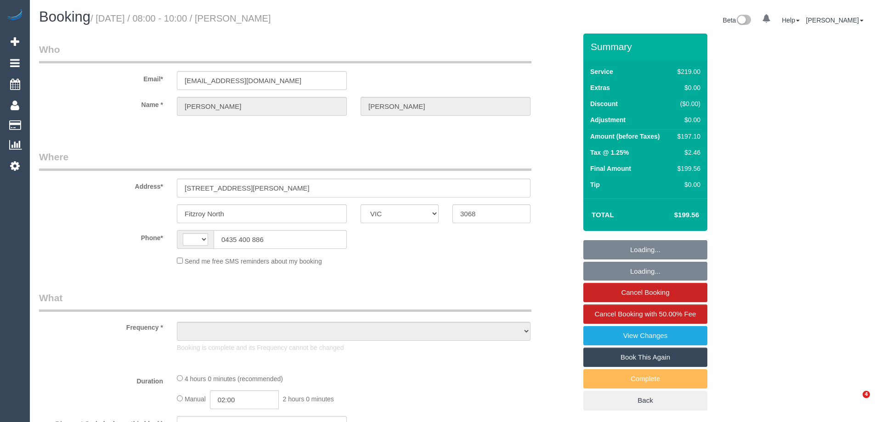
select select "VIC"
select select "string:AU"
select select "number:27"
select select "number:14"
select select "number:19"
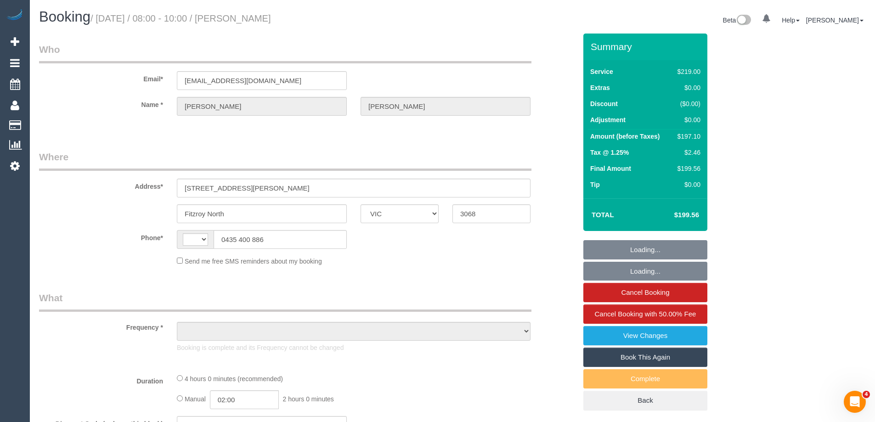
select select "number:22"
select select "number:35"
select select "number:13"
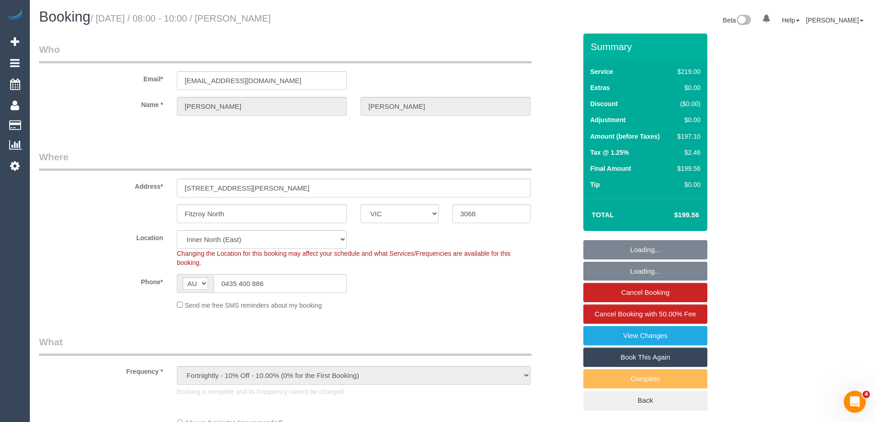
select select "object:1610"
select select "string:stripe-pm_1OAmcb2GScqysDRVb3o8ulcM"
select select "25666"
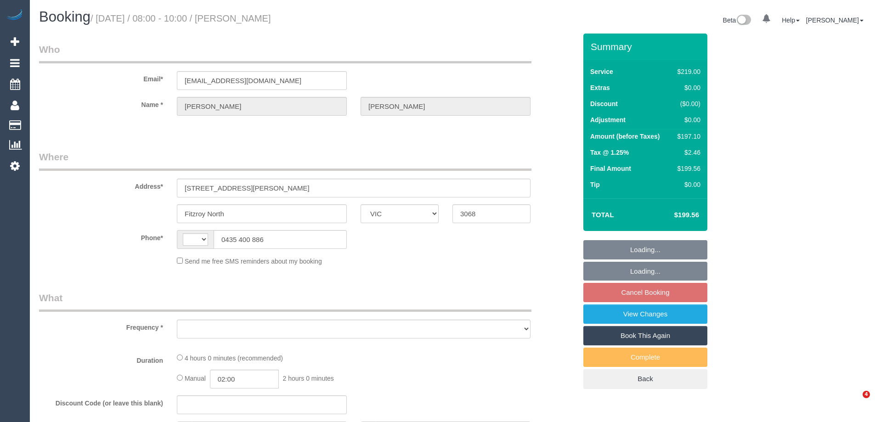
select select "VIC"
select select "string:stripe-pm_1OAmcb2GScqysDRVb3o8ulcM"
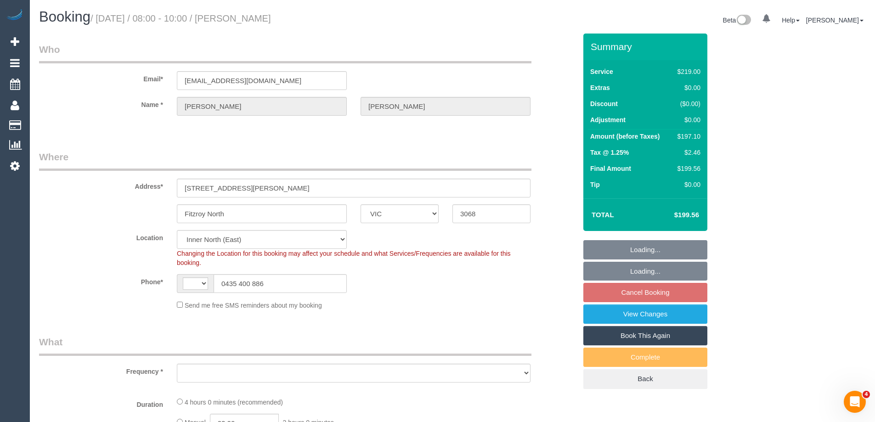
select select "string:AU"
select select "object:786"
select select "25666"
select select "number:27"
select select "number:14"
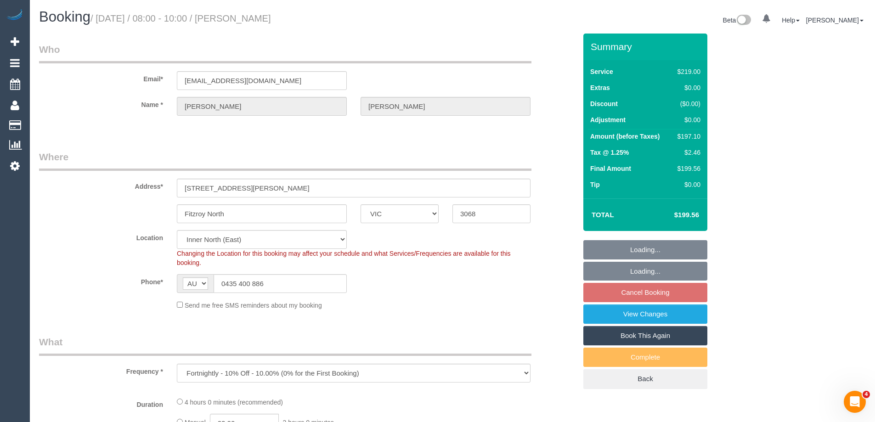
select select "number:19"
select select "number:22"
select select "number:35"
select select "number:13"
select select "spot2"
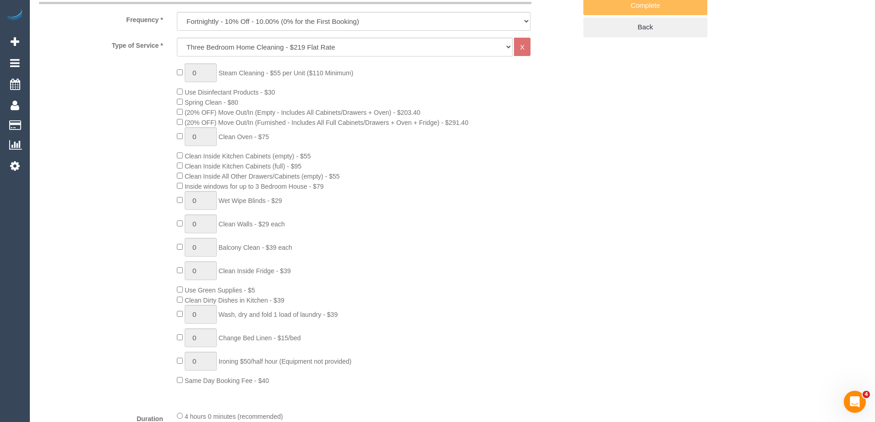
scroll to position [367, 0]
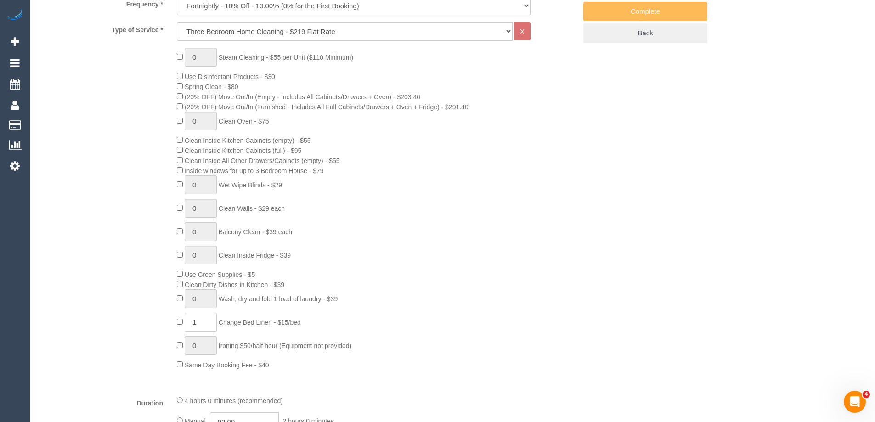
drag, startPoint x: 198, startPoint y: 324, endPoint x: 171, endPoint y: 323, distance: 26.7
click at [171, 323] on div "0 Steam Cleaning - $55 per Unit ($110 Minimum) Use Disinfectant Products - $30 …" at bounding box center [376, 209] width 413 height 322
type input "2"
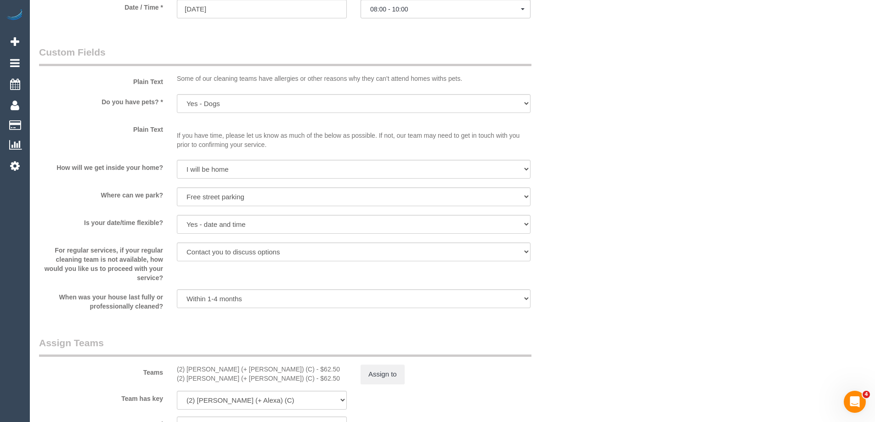
scroll to position [1392, 0]
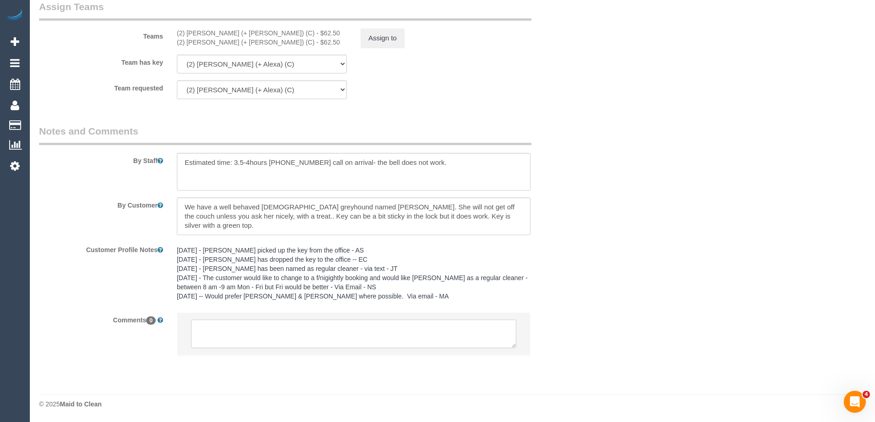
click at [315, 334] on textarea at bounding box center [353, 334] width 325 height 28
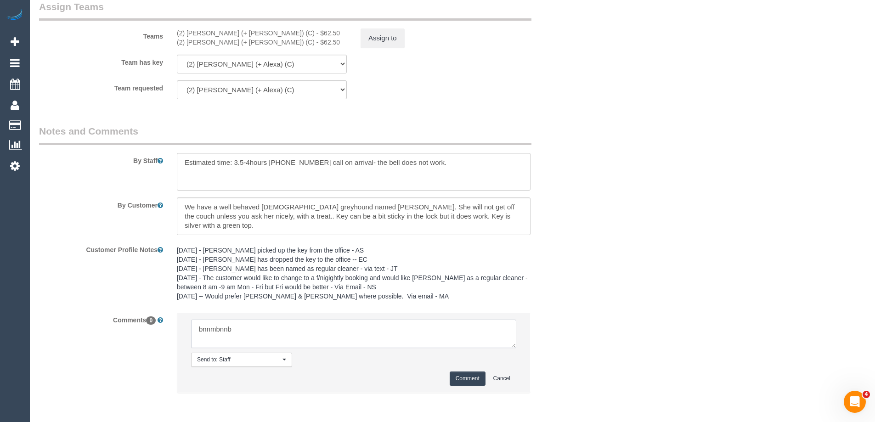
type textarea "bnnmbnnbm"
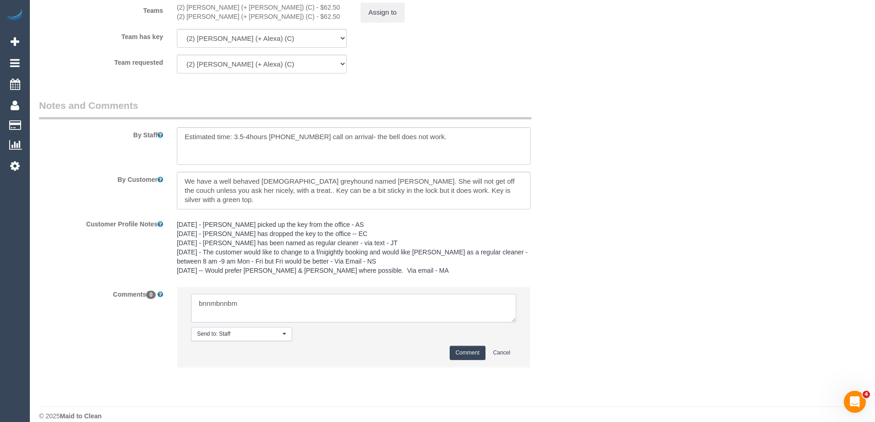
scroll to position [1430, 0]
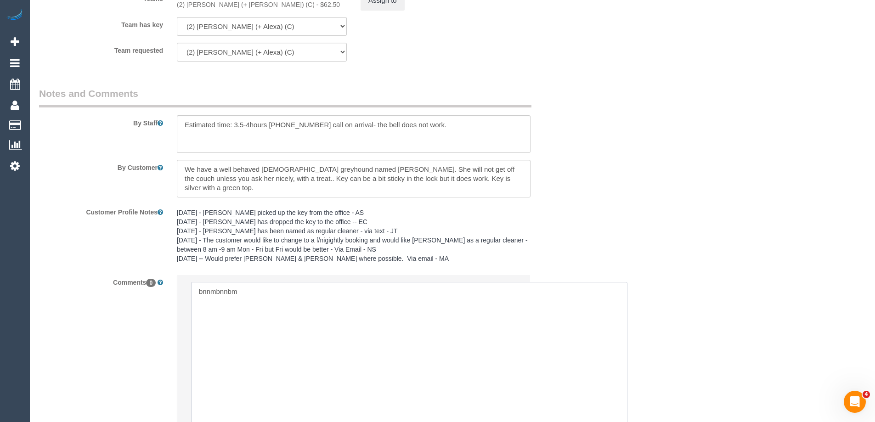
drag, startPoint x: 512, startPoint y: 308, endPoint x: 694, endPoint y: 440, distance: 225.0
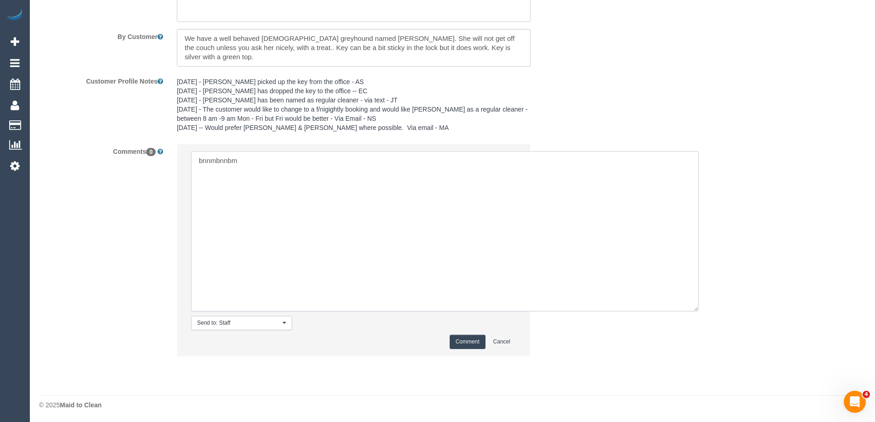
scroll to position [1562, 0]
drag, startPoint x: 268, startPoint y: 161, endPoint x: 68, endPoint y: 169, distance: 199.9
click at [70, 167] on div "Comments 0 Send to: Staff Nothing selected Send to: Staff Send to: Customer Sen…" at bounding box center [307, 254] width 551 height 222
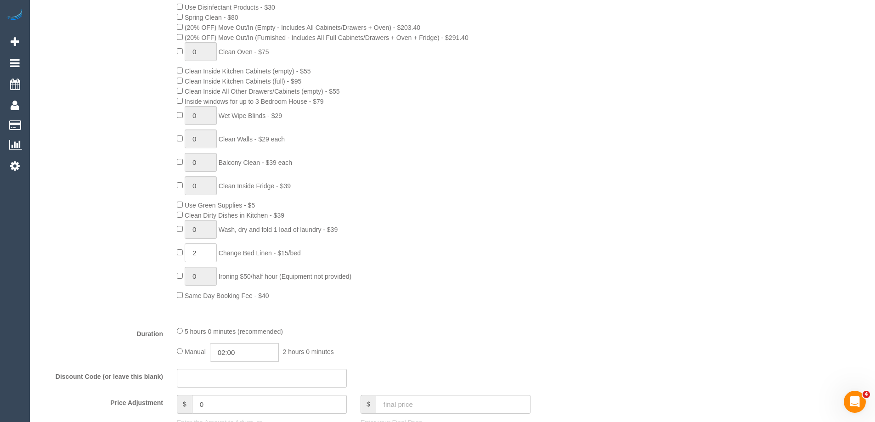
scroll to position [414, 0]
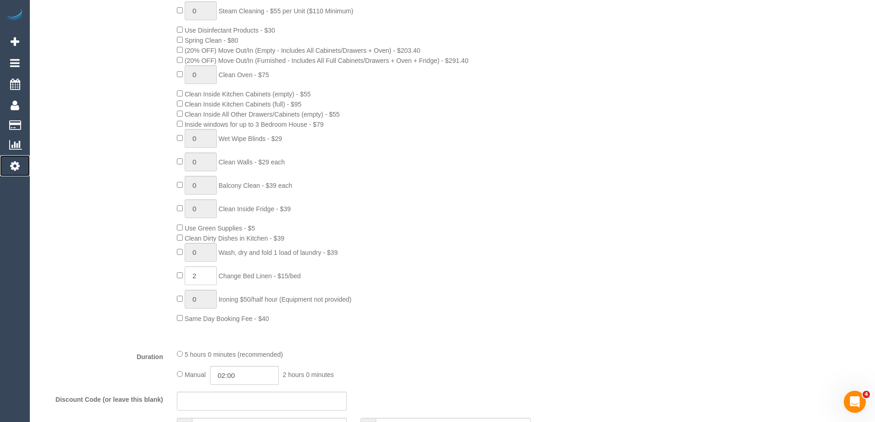
click at [12, 167] on icon at bounding box center [15, 165] width 10 height 11
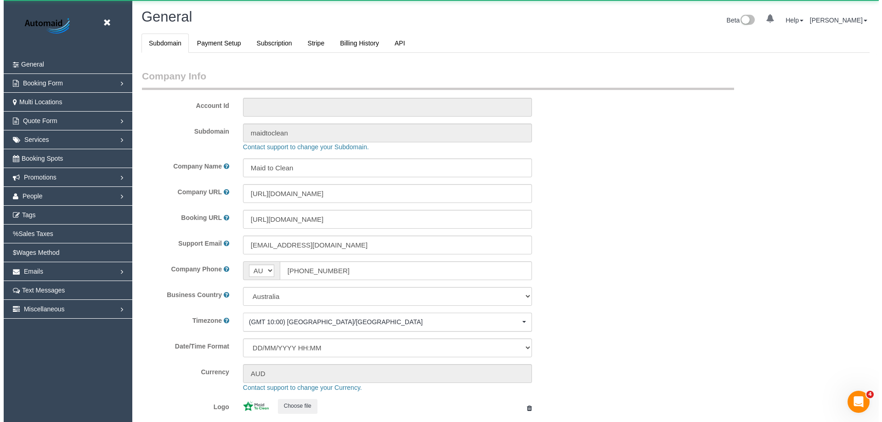
scroll to position [2081, 875]
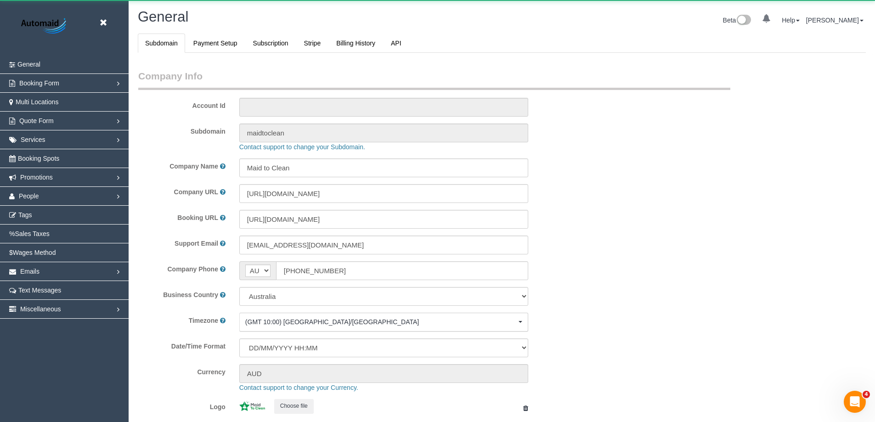
select select "1"
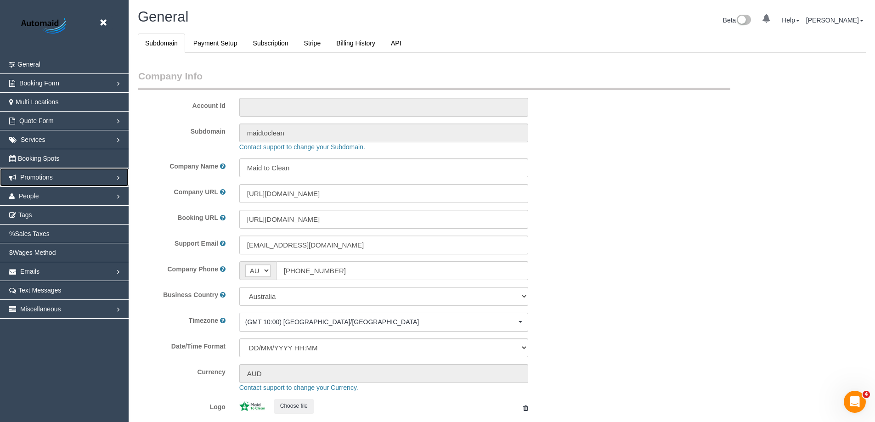
click at [39, 180] on span "Promotions" at bounding box center [36, 177] width 33 height 7
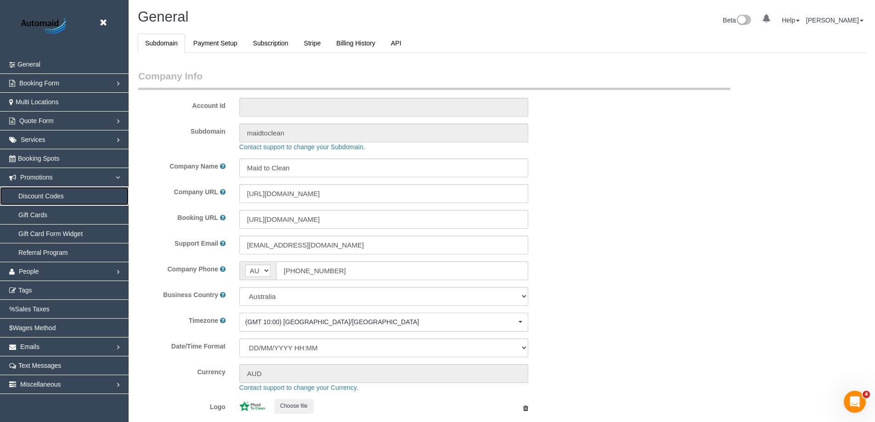
click at [42, 195] on link "Discount Codes" at bounding box center [64, 196] width 129 height 18
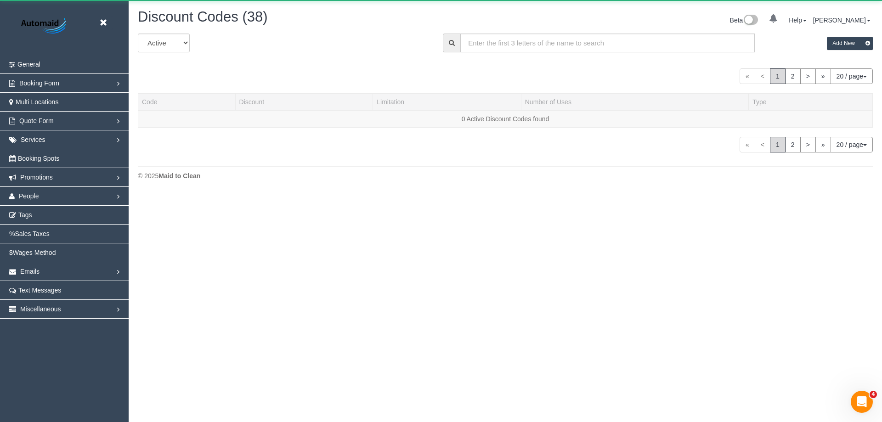
scroll to position [908, 875]
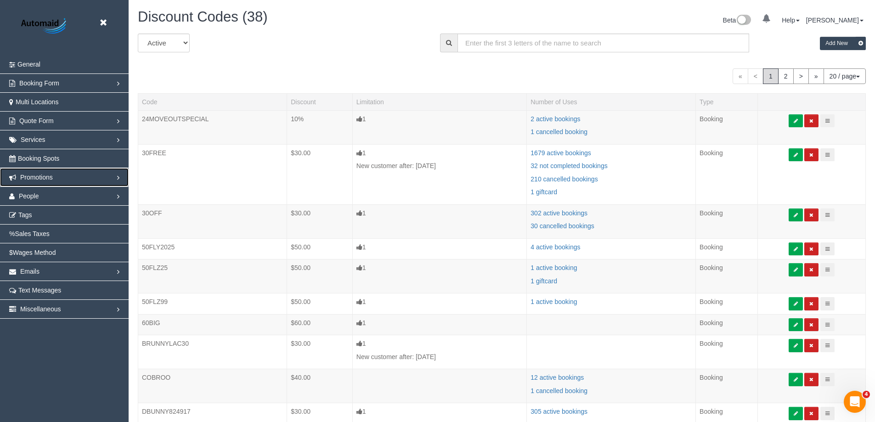
click at [66, 181] on link "Promotions" at bounding box center [64, 177] width 129 height 18
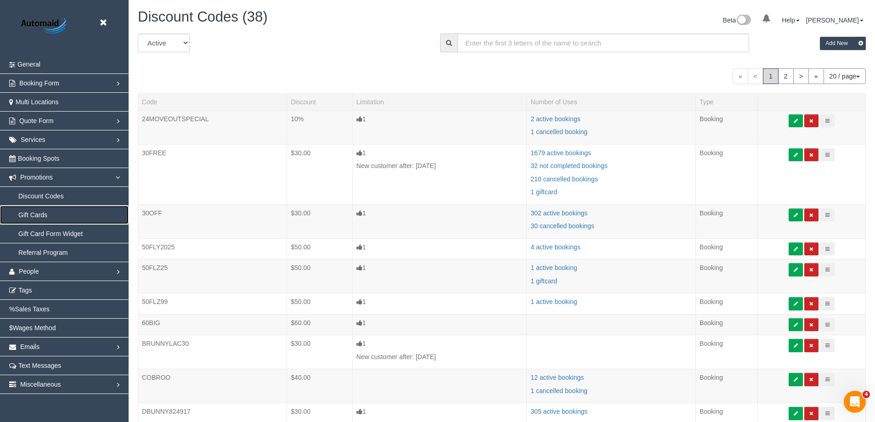
click at [32, 214] on link "Gift Cards" at bounding box center [64, 215] width 129 height 18
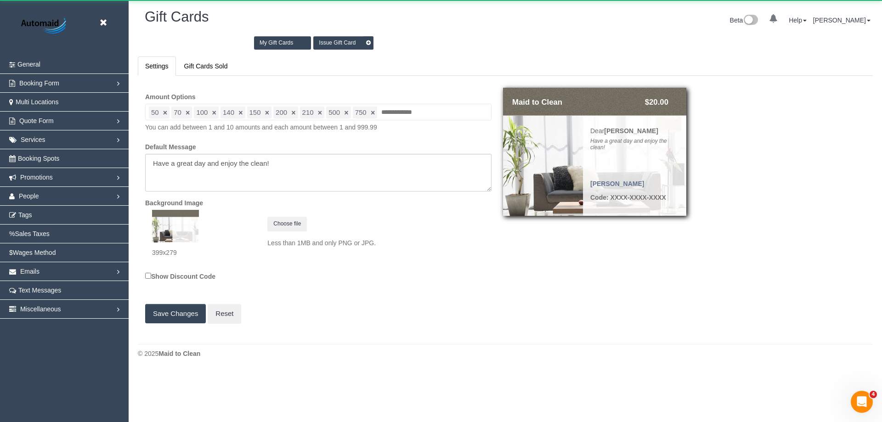
scroll to position [45550, 45040]
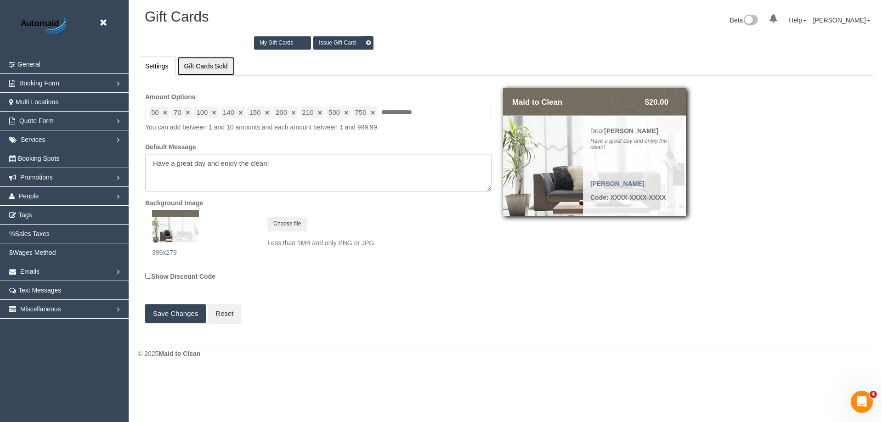
click at [184, 69] on link "Gift Cards Sold" at bounding box center [206, 65] width 58 height 19
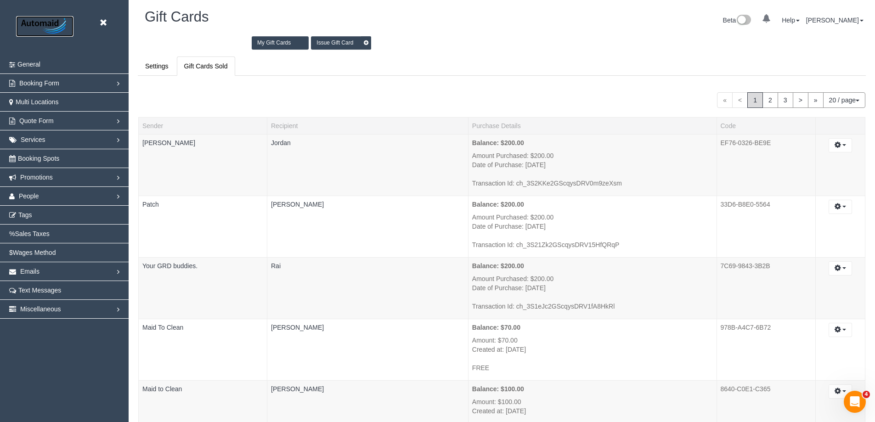
click at [51, 24] on img at bounding box center [44, 26] width 57 height 21
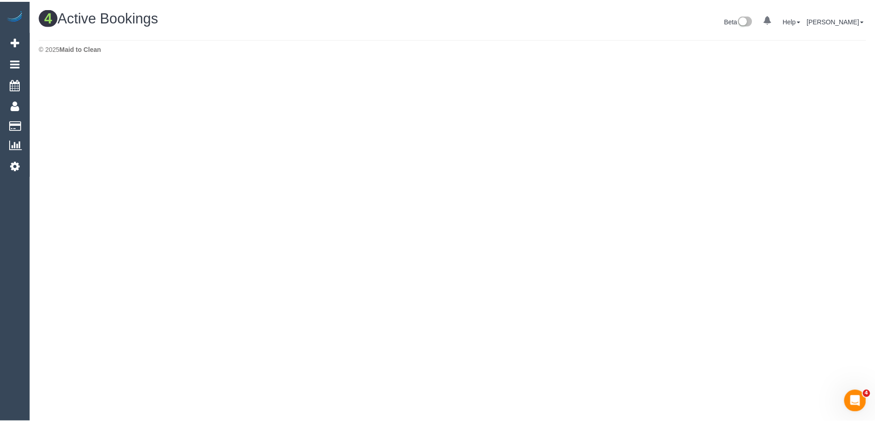
scroll to position [320, 882]
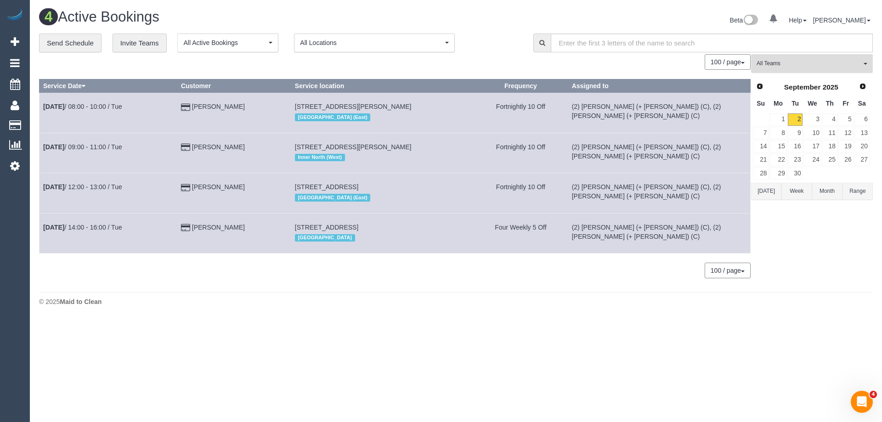
click at [811, 65] on span "All Teams" at bounding box center [808, 64] width 105 height 8
click at [793, 82] on link "Remove Team Filters" at bounding box center [811, 78] width 121 height 12
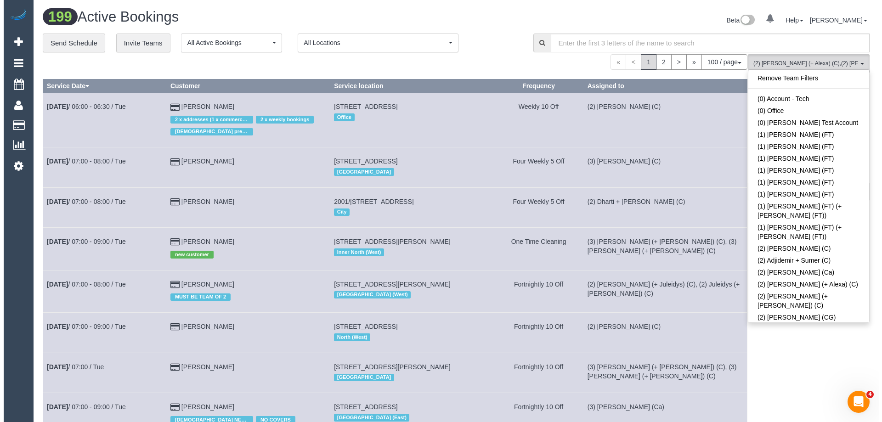
scroll to position [500, 0]
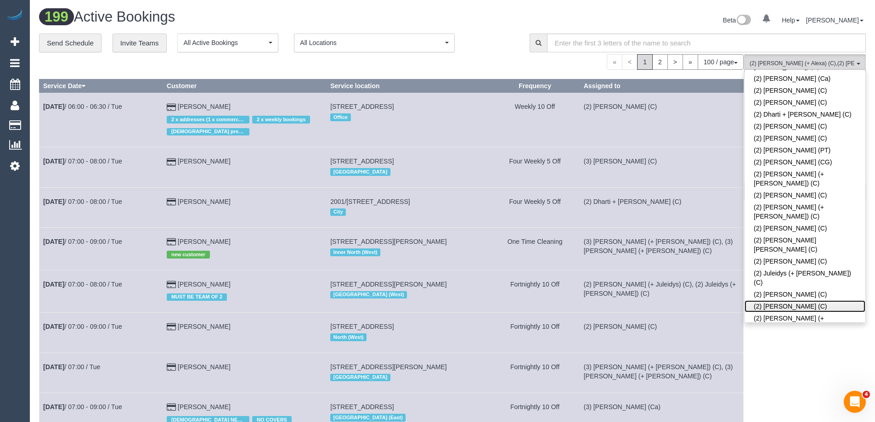
click at [778, 300] on link "(2) [PERSON_NAME] (C)" at bounding box center [804, 306] width 121 height 12
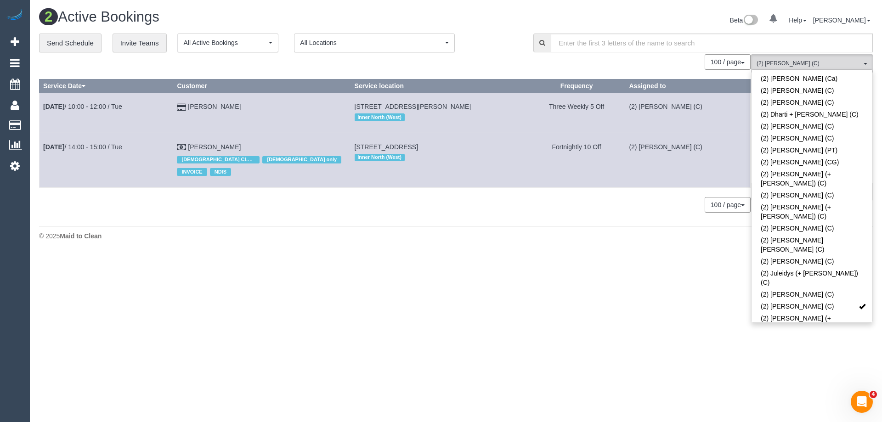
click at [634, 248] on body "0 Beta Your Notifications You have 0 alerts Add Booking Bookings Active Booking…" at bounding box center [441, 211] width 882 height 422
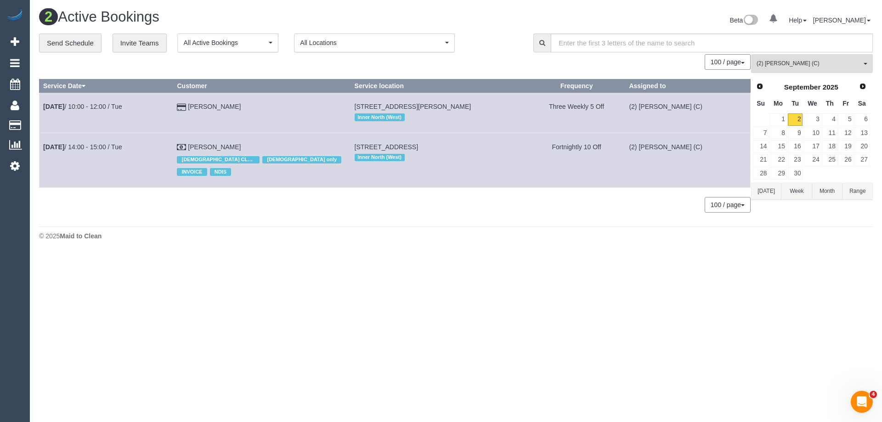
click at [784, 61] on span "(2) [PERSON_NAME] (C)" at bounding box center [808, 64] width 105 height 8
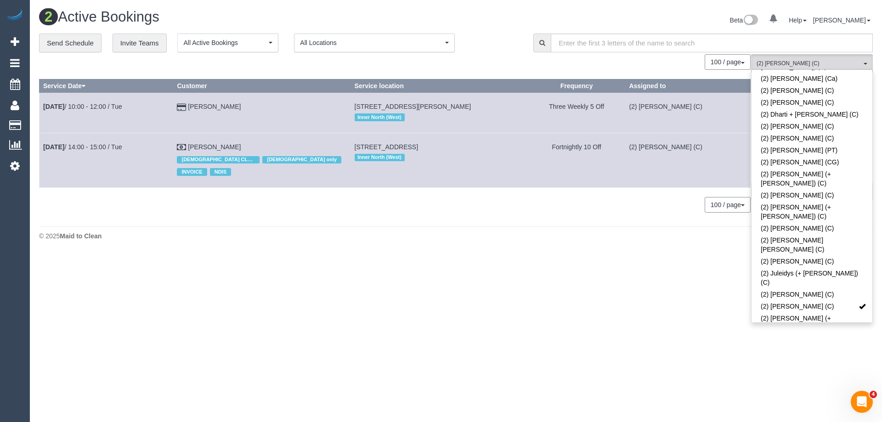
click at [535, 279] on body "0 Beta Your Notifications You have 0 alerts Add Booking Bookings Active Booking…" at bounding box center [441, 211] width 882 height 422
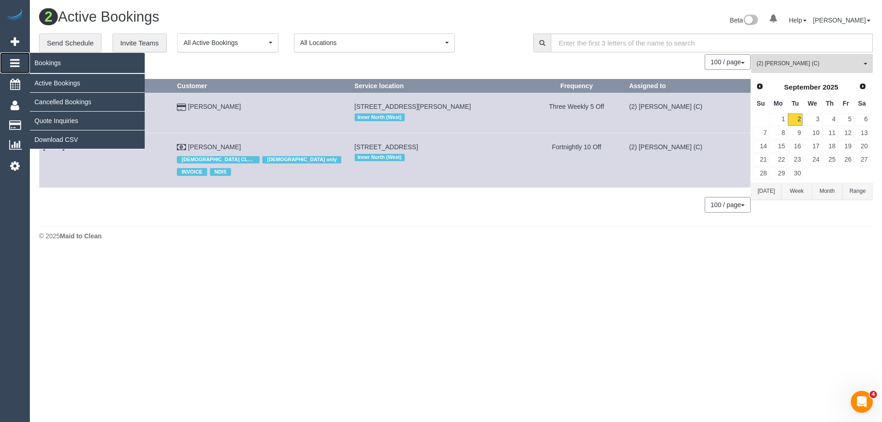
click at [62, 62] on span "Bookings" at bounding box center [87, 62] width 115 height 21
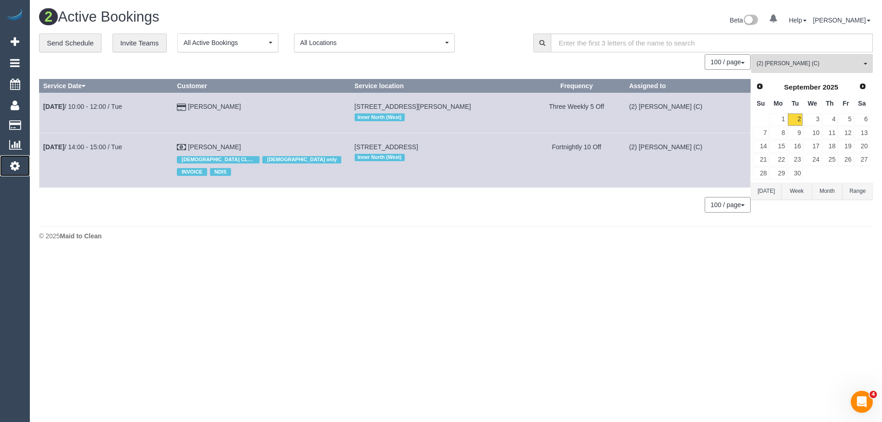
click at [16, 163] on icon at bounding box center [15, 165] width 10 height 11
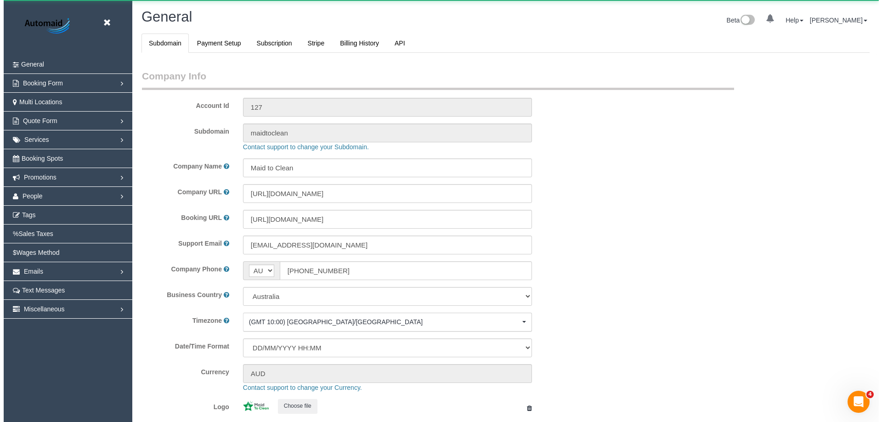
scroll to position [2081, 875]
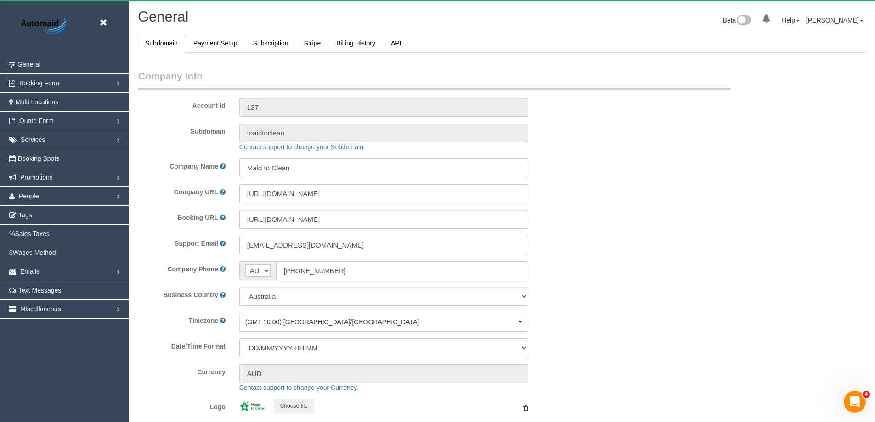
select select "1"
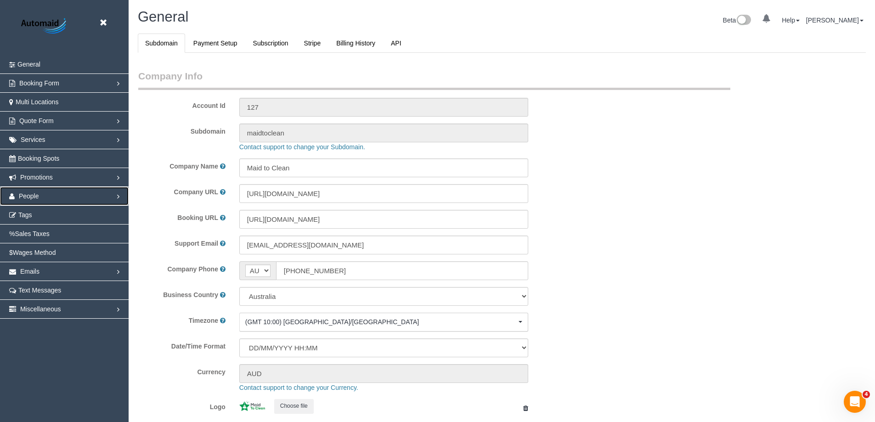
click at [76, 197] on link "People" at bounding box center [64, 196] width 129 height 18
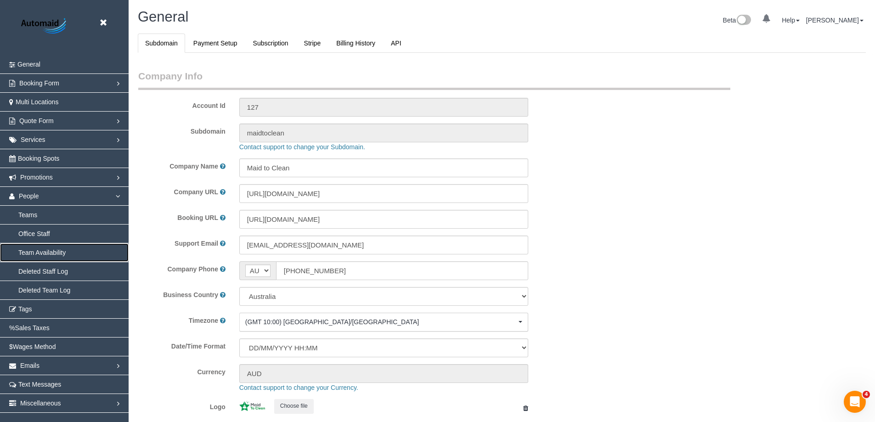
click at [46, 255] on link "Team Availability" at bounding box center [64, 252] width 129 height 18
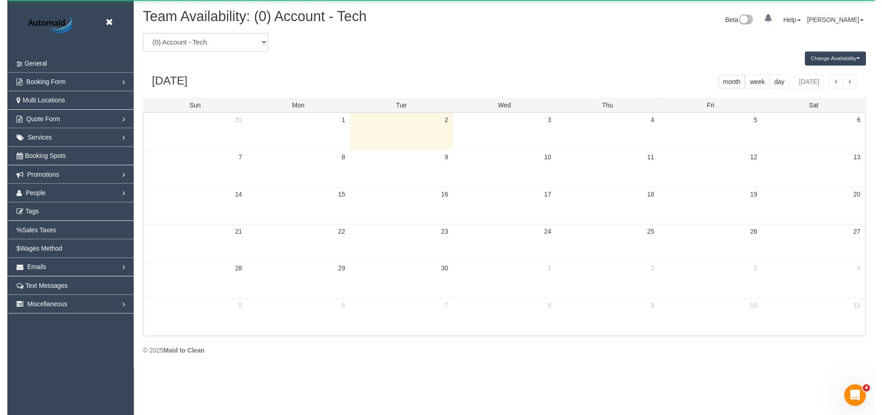
scroll to position [374, 882]
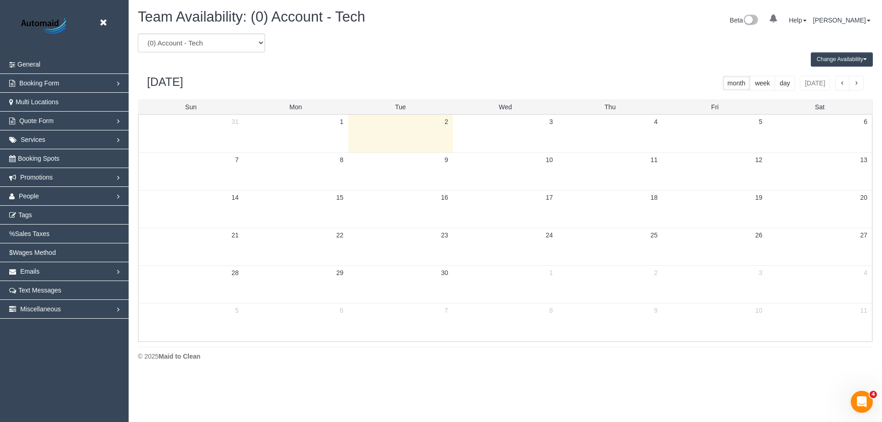
click at [837, 60] on button "Change Availability" at bounding box center [842, 59] width 62 height 14
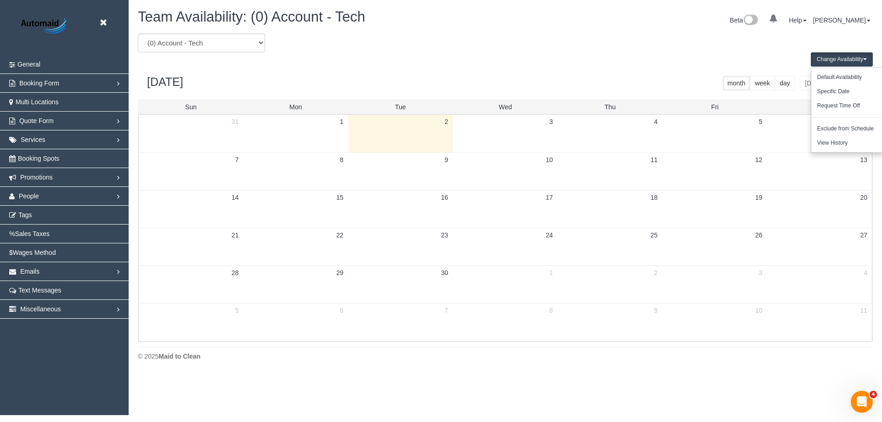
scroll to position [45548, 45040]
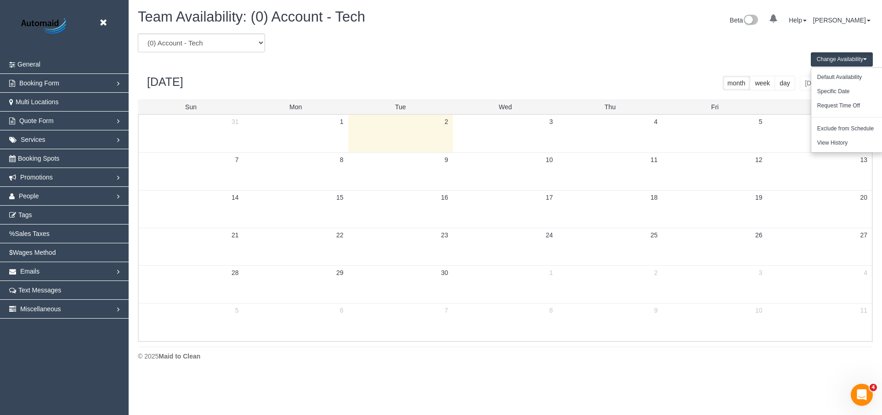
click at [837, 60] on button "Change Availability" at bounding box center [842, 59] width 62 height 14
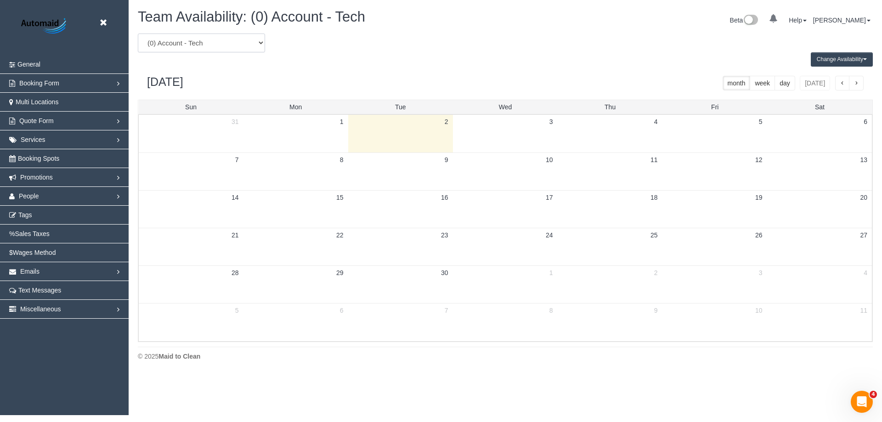
click at [248, 45] on select "(0) Account - Tech (0) Office (0) Raunak Test Account (1) Debbie Brodjanac (FT)…" at bounding box center [201, 43] width 127 height 19
select select "number:7248"
click at [138, 34] on select "(0) Account - Tech (0) Office (0) Raunak Test Account (1) Debbie Brodjanac (FT)…" at bounding box center [201, 43] width 127 height 19
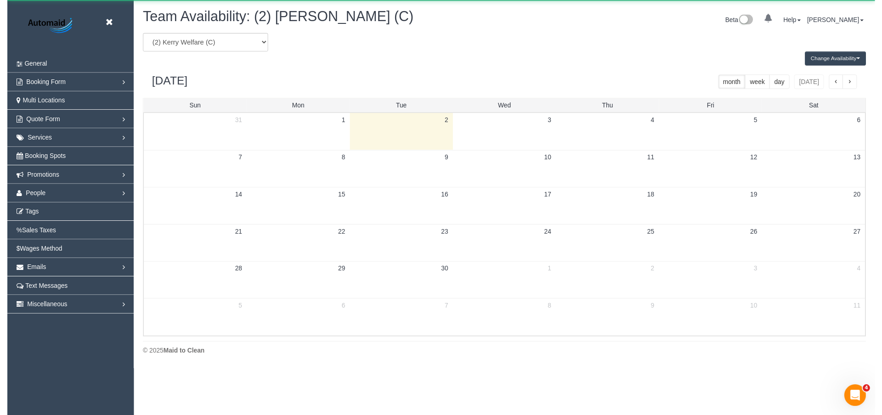
scroll to position [45548, 45040]
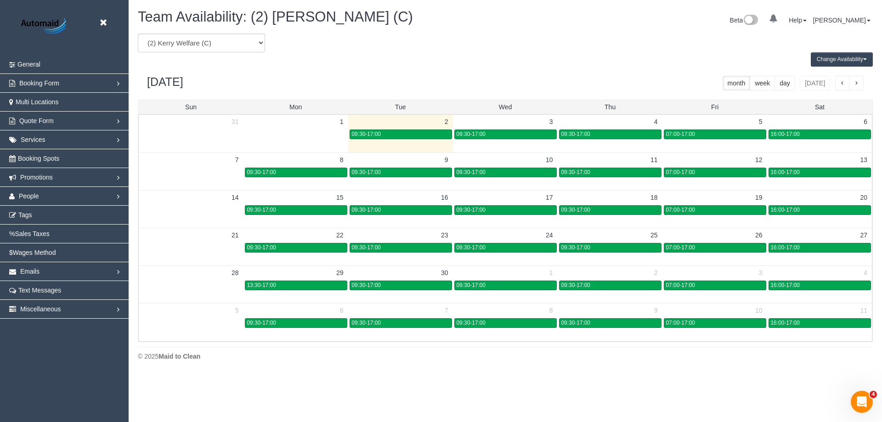
click at [834, 58] on button "Change Availability" at bounding box center [842, 59] width 62 height 14
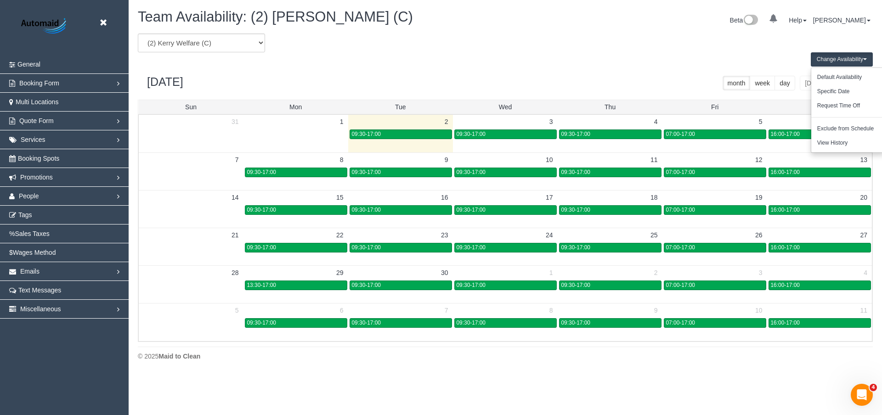
click at [836, 56] on button "Change Availability" at bounding box center [842, 59] width 62 height 14
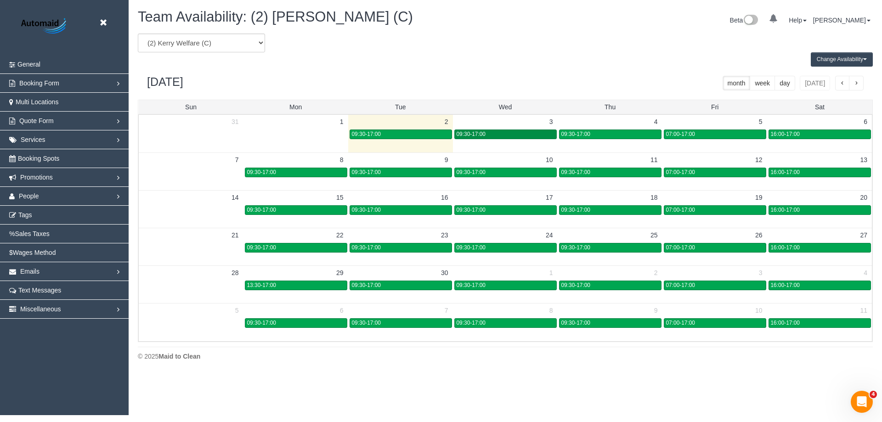
click at [510, 135] on div "09:30-17:00" at bounding box center [505, 134] width 98 height 7
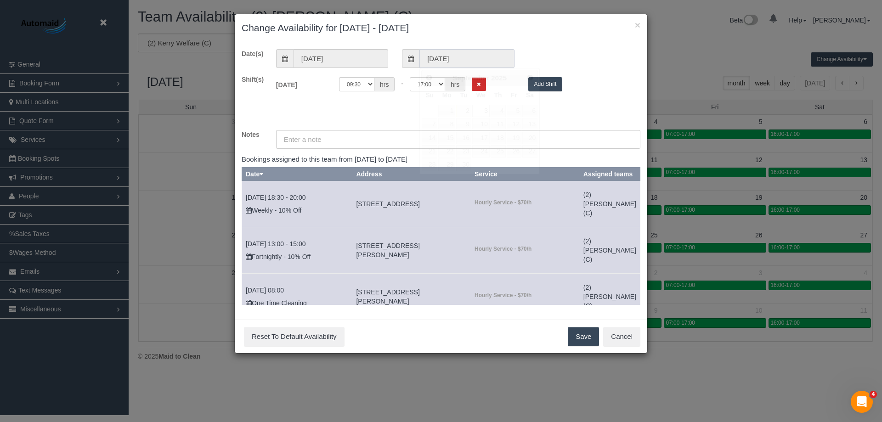
click at [443, 59] on input "03/09/2025" at bounding box center [466, 58] width 95 height 19
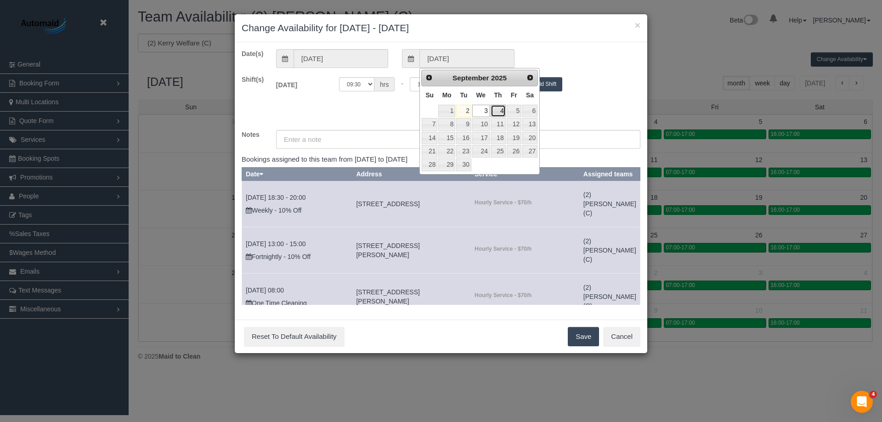
click at [493, 109] on link "4" at bounding box center [497, 111] width 15 height 12
type input "04/09/2025"
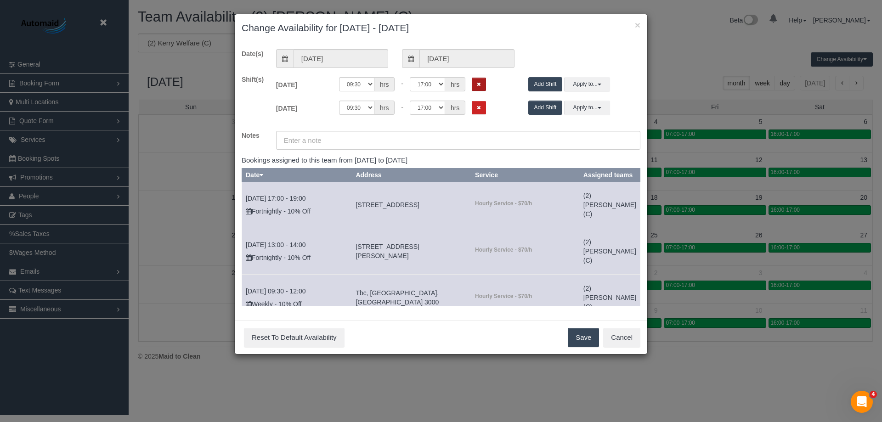
click at [476, 85] on button "Remove Shift" at bounding box center [479, 84] width 14 height 13
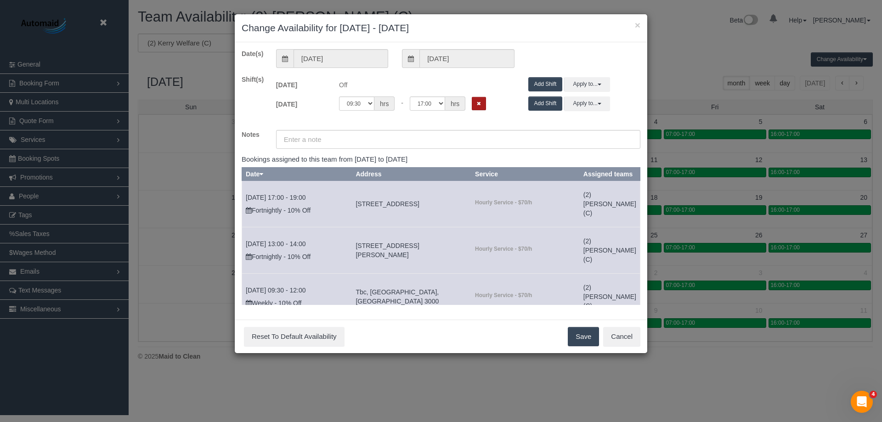
click at [477, 102] on icon "Remove Shift" at bounding box center [479, 103] width 4 height 5
click at [584, 341] on button "Save" at bounding box center [583, 336] width 31 height 19
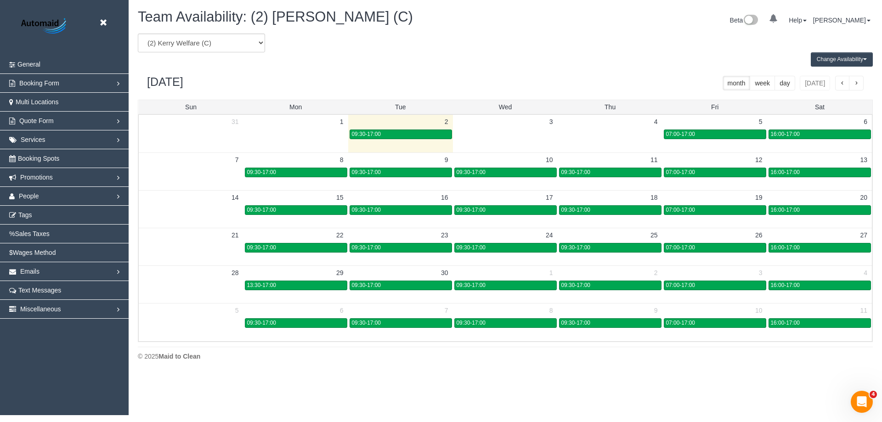
click at [522, 137] on td at bounding box center [505, 134] width 105 height 11
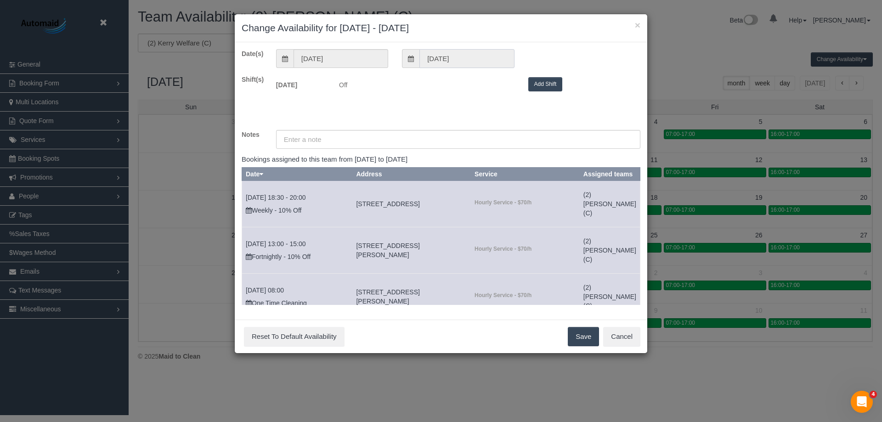
click at [446, 58] on input "03/09/2025" at bounding box center [466, 58] width 95 height 19
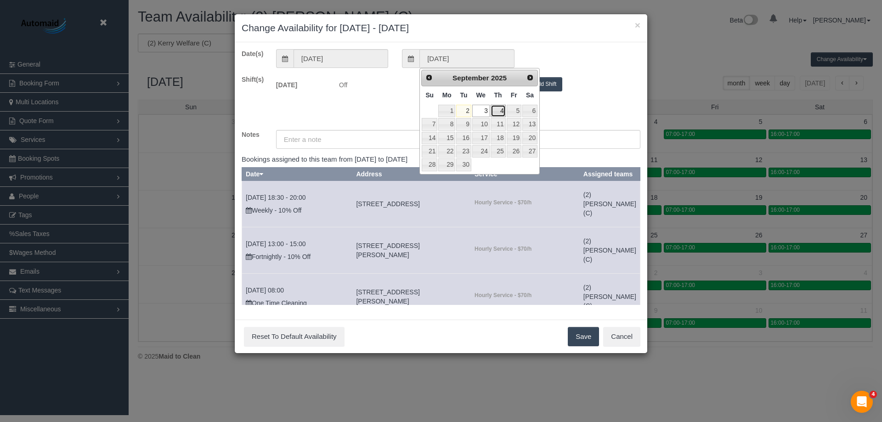
click at [496, 114] on link "4" at bounding box center [497, 111] width 15 height 12
type input "04/09/2025"
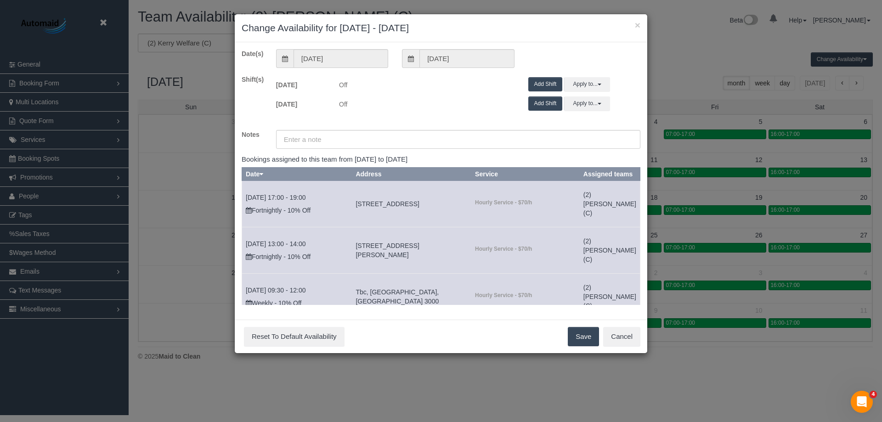
drag, startPoint x: 515, startPoint y: 27, endPoint x: 584, endPoint y: 28, distance: 68.4
click at [584, 28] on h3 "Change Availability for 03/09/2025 - 03/09/2025" at bounding box center [441, 28] width 399 height 14
click at [634, 27] on h3 "Change Availability for 03/09/2025 - 03/09/2025" at bounding box center [441, 28] width 399 height 14
click at [620, 333] on button "Cancel" at bounding box center [621, 336] width 37 height 19
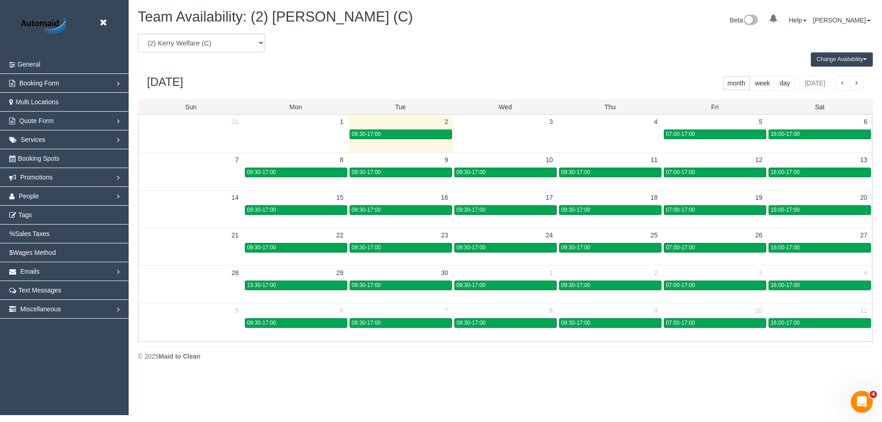
click at [509, 136] on td at bounding box center [505, 134] width 105 height 11
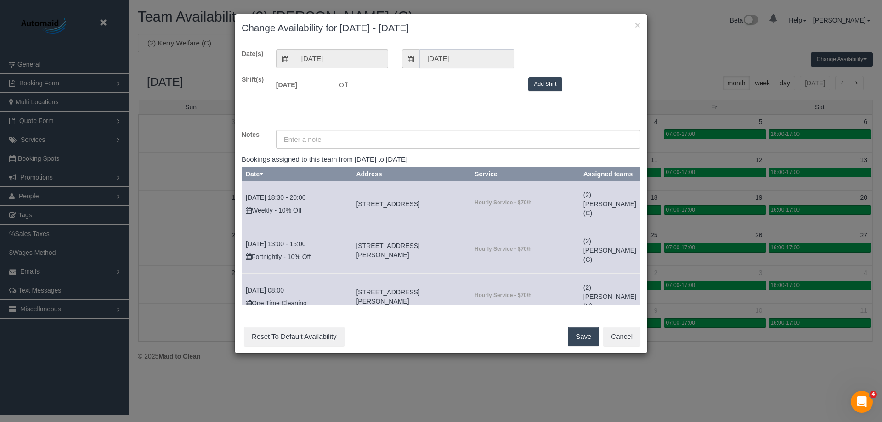
click at [472, 66] on input "03/09/2025" at bounding box center [466, 58] width 95 height 19
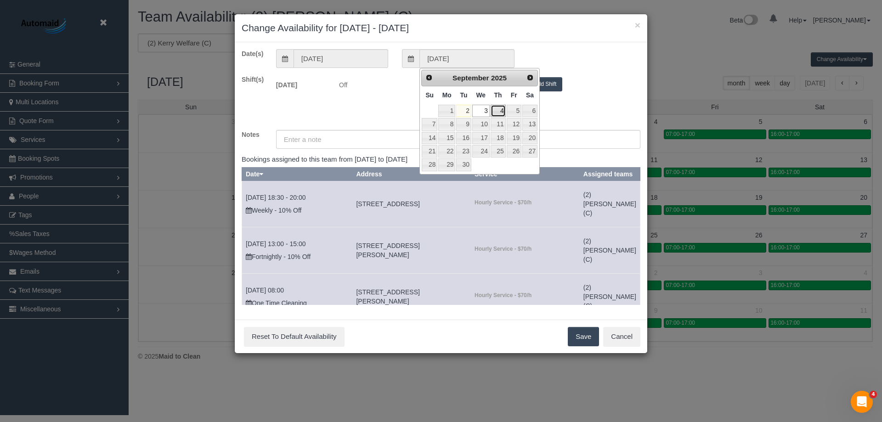
click at [501, 113] on link "4" at bounding box center [497, 111] width 15 height 12
type input "04/09/2025"
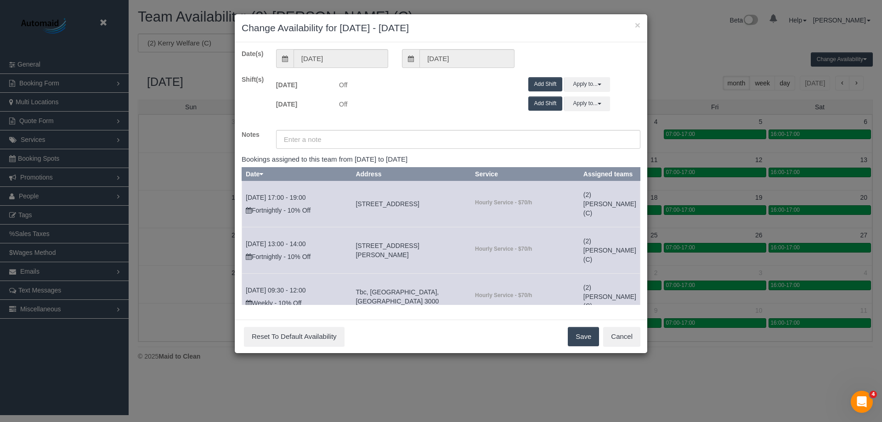
click at [541, 85] on button "Add Shift" at bounding box center [545, 84] width 34 height 14
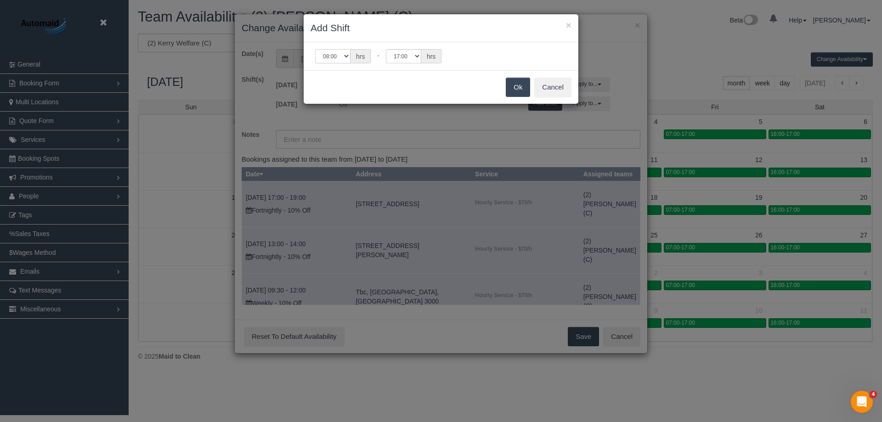
click at [343, 55] on select "00:00 00:05 00:10 00:15 00:20 00:25 00:30 00:35 00:40 00:45 00:50 00:55 01:00 0…" at bounding box center [332, 56] width 35 height 14
select select "string:09:30"
click at [315, 49] on select "00:00 00:05 00:10 00:15 00:20 00:25 00:30 00:35 00:40 00:45 00:50 00:55 01:00 0…" at bounding box center [332, 56] width 35 height 14
click at [519, 87] on button "Ok" at bounding box center [518, 87] width 24 height 19
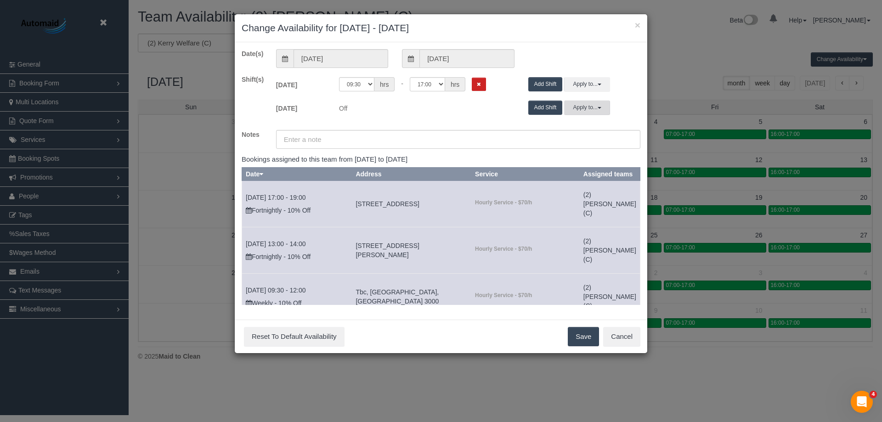
click at [599, 104] on button "Apply to..." at bounding box center [587, 108] width 46 height 14
click at [592, 79] on button "Apply to..." at bounding box center [587, 84] width 46 height 14
click at [593, 134] on link "Thu 04/09/2025" at bounding box center [608, 135] width 76 height 13
click at [581, 337] on button "Save" at bounding box center [583, 336] width 31 height 19
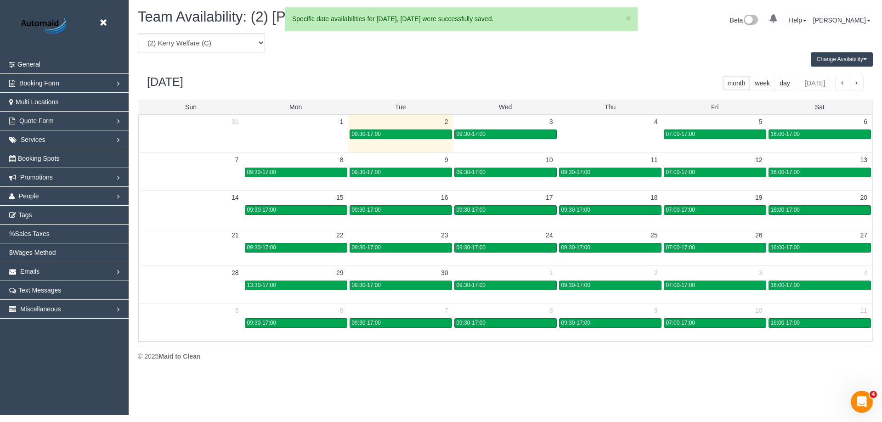
click at [582, 131] on td at bounding box center [609, 134] width 105 height 11
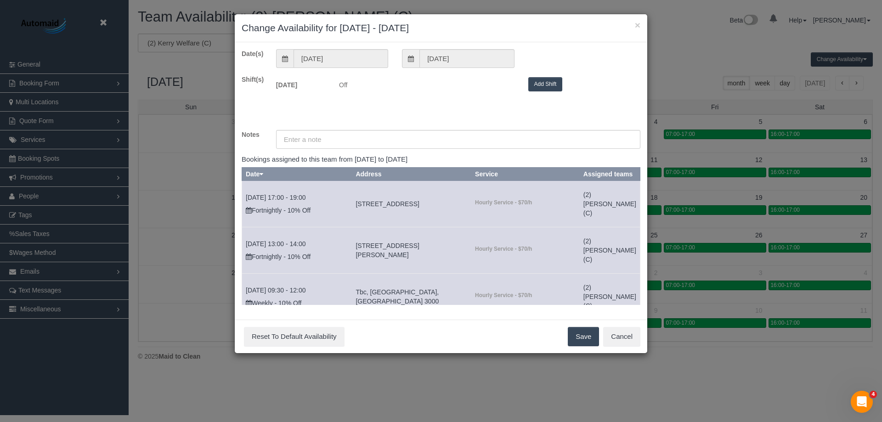
click at [548, 84] on button "Add Shift" at bounding box center [545, 84] width 34 height 14
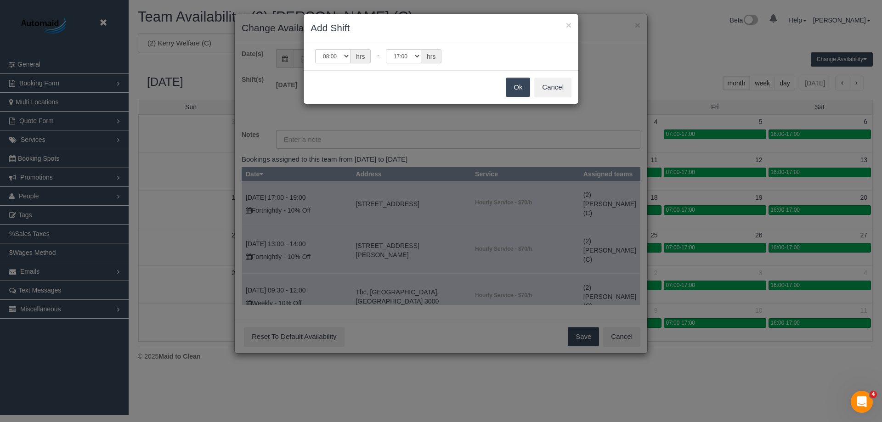
click at [364, 54] on span "hrs" at bounding box center [360, 56] width 20 height 14
click at [342, 59] on select "00:00 00:05 00:10 00:15 00:20 00:25 00:30 00:35 00:40 00:45 00:50 00:55 01:00 0…" at bounding box center [332, 56] width 35 height 14
select select "string:09:30"
click at [315, 49] on select "00:00 00:05 00:10 00:15 00:20 00:25 00:30 00:35 00:40 00:45 00:50 00:55 01:00 0…" at bounding box center [332, 56] width 35 height 14
click at [509, 84] on button "Ok" at bounding box center [518, 87] width 24 height 19
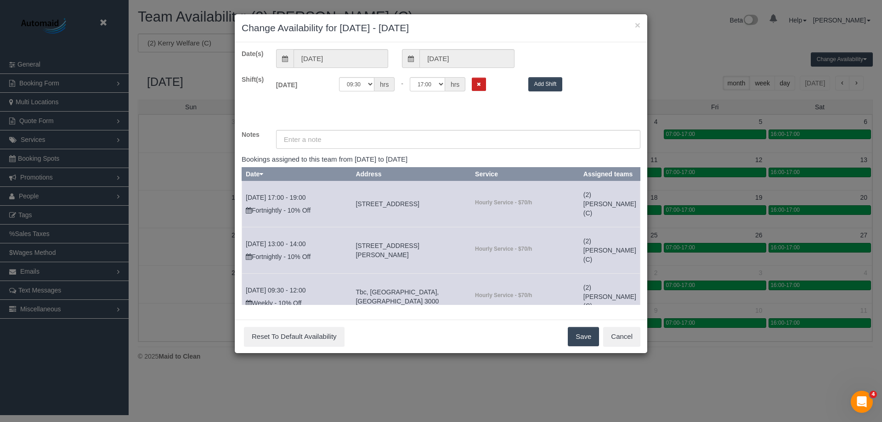
click at [589, 333] on button "Save" at bounding box center [583, 336] width 31 height 19
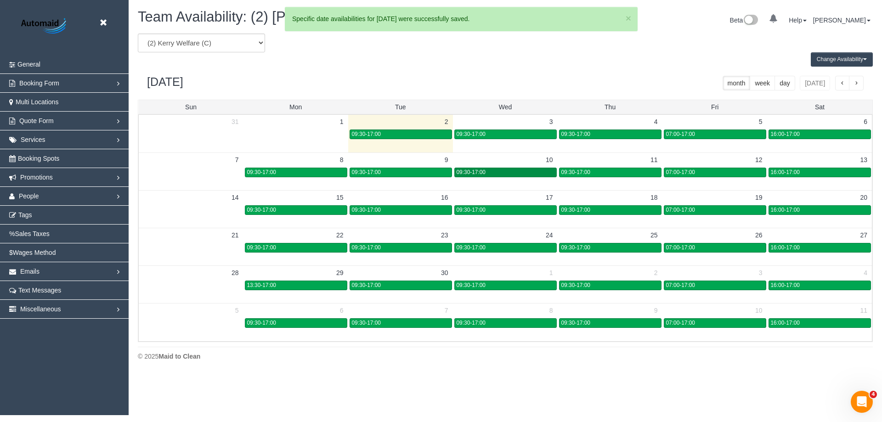
click at [478, 170] on span "09:30-17:00" at bounding box center [470, 172] width 29 height 6
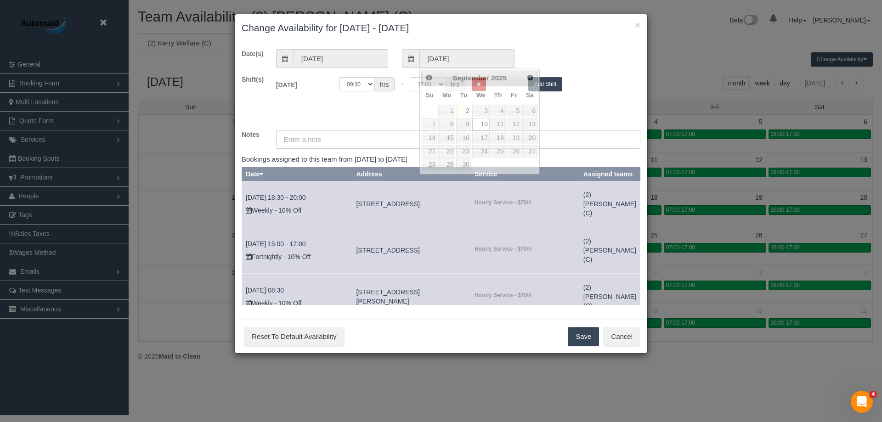
click at [468, 59] on input "10/09/2025" at bounding box center [466, 58] width 95 height 19
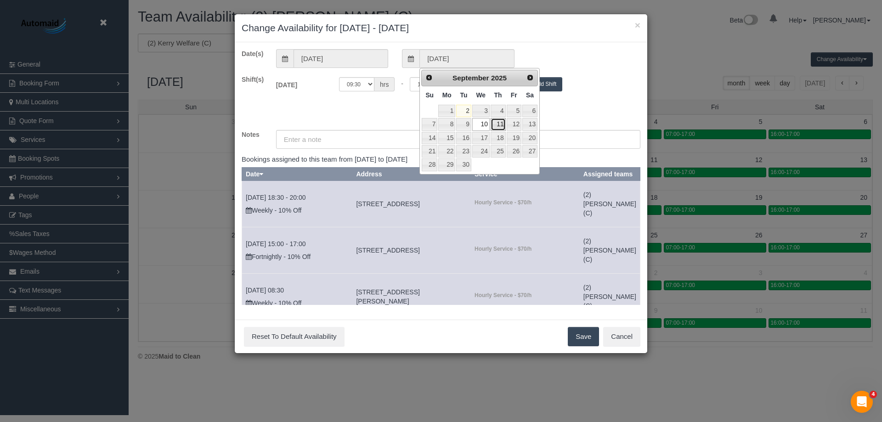
click at [497, 123] on link "11" at bounding box center [497, 124] width 15 height 12
type input "11/09/2025"
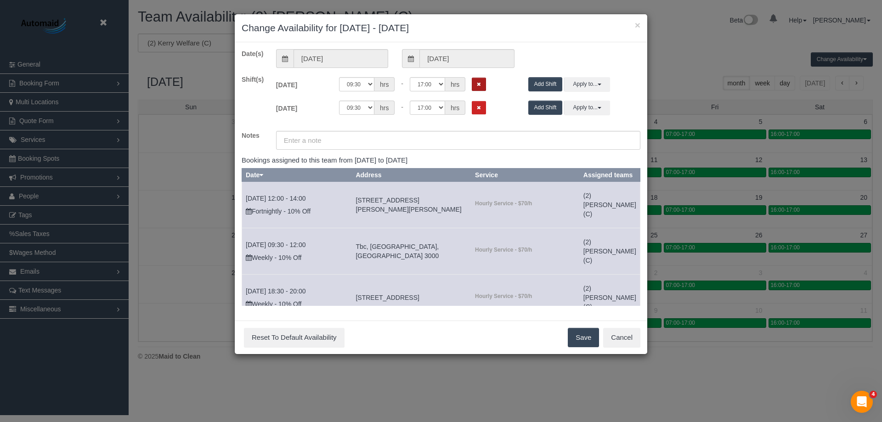
click at [478, 82] on icon "Remove Shift" at bounding box center [479, 84] width 4 height 5
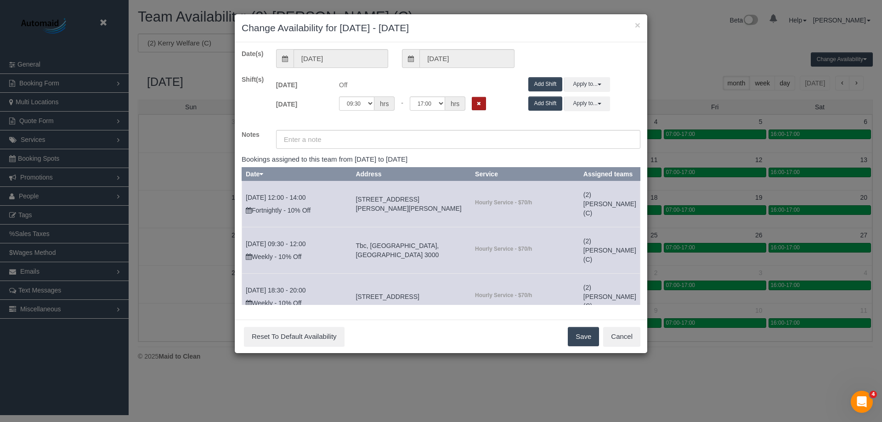
click at [483, 105] on button "Remove Shift" at bounding box center [479, 103] width 14 height 13
click at [582, 344] on button "Save" at bounding box center [583, 336] width 31 height 19
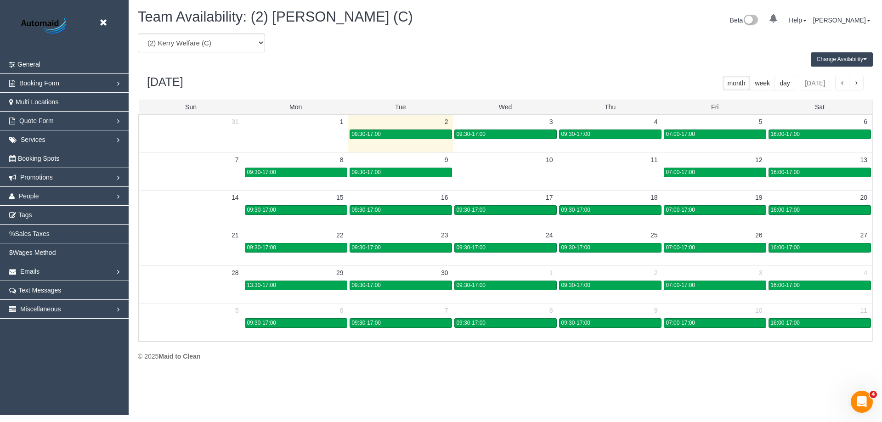
drag, startPoint x: 514, startPoint y: 172, endPoint x: 519, endPoint y: 186, distance: 14.7
click at [519, 186] on div "7 8 9 10 11 12 13 09:30-17:00 09:30-17:00 07:00-17:00 16:00-17:00" at bounding box center [505, 171] width 733 height 38
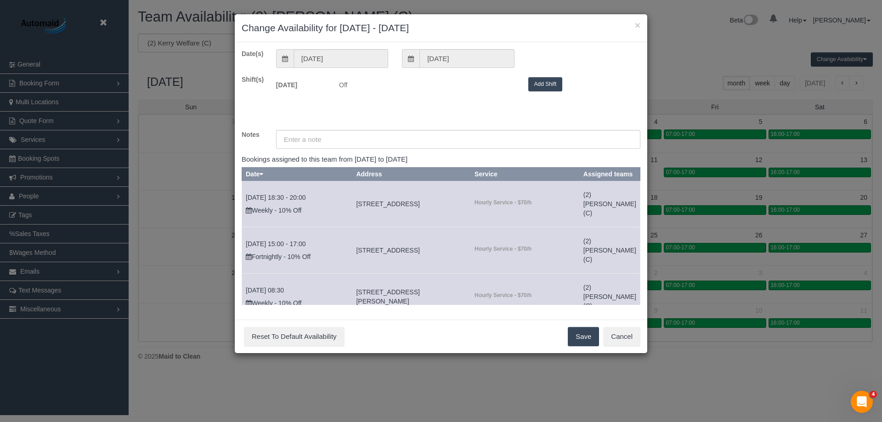
click at [554, 82] on button "Add Shift" at bounding box center [545, 84] width 34 height 14
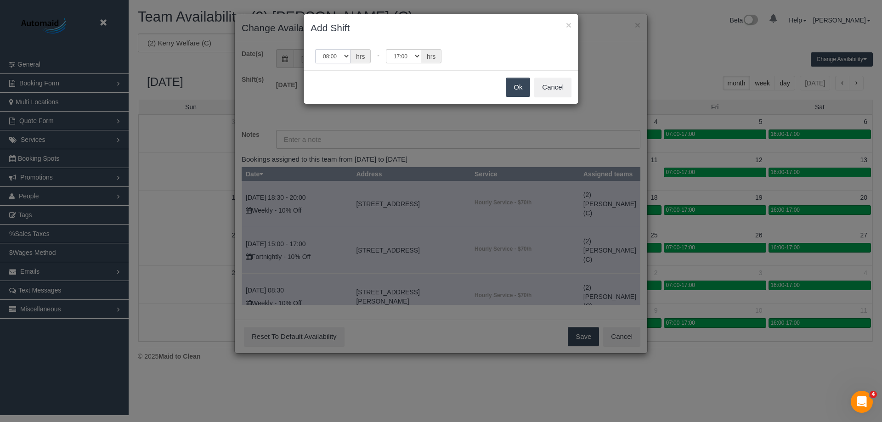
click at [343, 56] on select "00:00 00:05 00:10 00:15 00:20 00:25 00:30 00:35 00:40 00:45 00:50 00:55 01:00 0…" at bounding box center [332, 56] width 35 height 14
select select "string:09:30"
click at [315, 49] on select "00:00 00:05 00:10 00:15 00:20 00:25 00:30 00:35 00:40 00:45 00:50 00:55 01:00 0…" at bounding box center [332, 56] width 35 height 14
click at [514, 91] on button "Ok" at bounding box center [518, 87] width 24 height 19
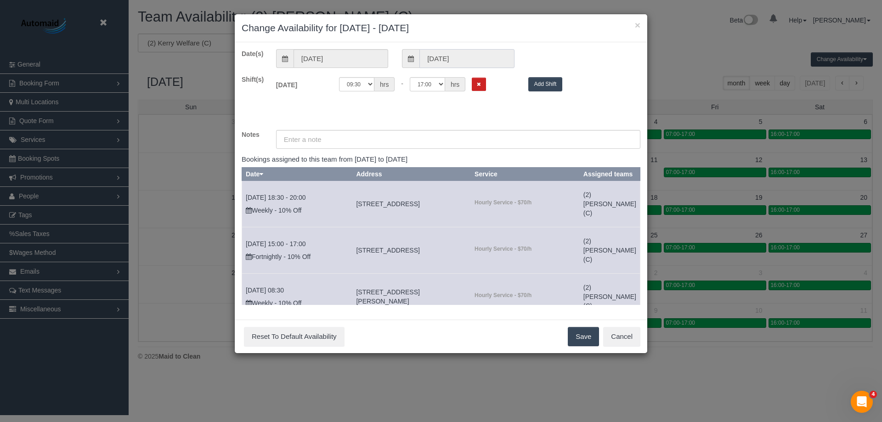
click at [449, 59] on input "10/09/2025" at bounding box center [466, 58] width 95 height 19
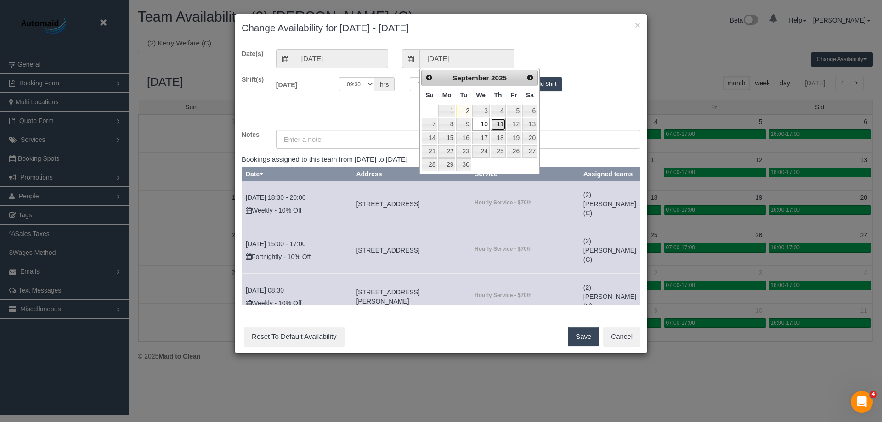
click at [497, 125] on link "11" at bounding box center [497, 124] width 15 height 12
type input "11/09/2025"
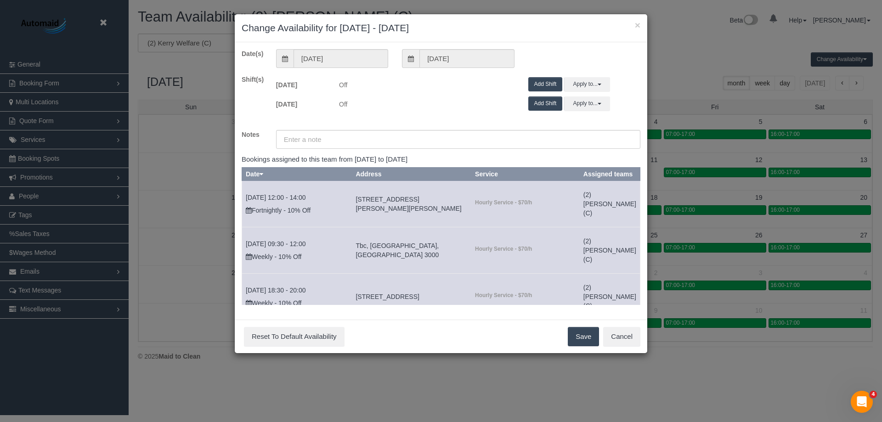
click at [547, 83] on button "Add Shift" at bounding box center [545, 84] width 34 height 14
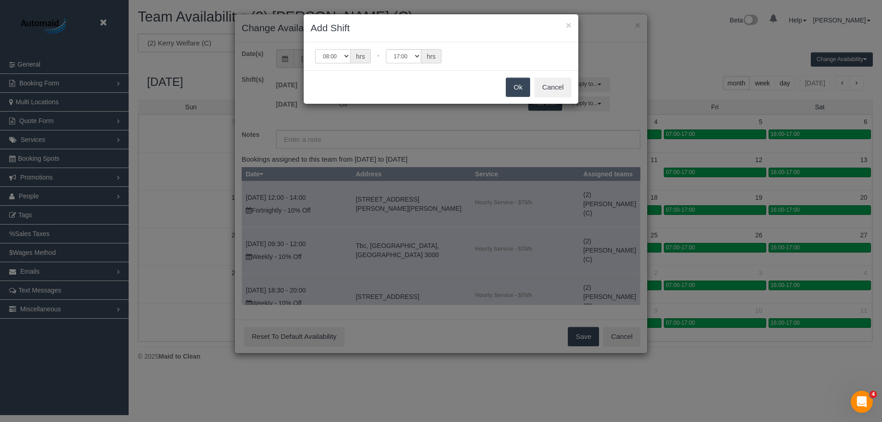
click at [346, 56] on select "00:00 00:05 00:10 00:15 00:20 00:25 00:30 00:35 00:40 00:45 00:50 00:55 01:00 0…" at bounding box center [332, 56] width 35 height 14
select select "string:09:30"
click at [315, 49] on select "00:00 00:05 00:10 00:15 00:20 00:25 00:30 00:35 00:40 00:45 00:50 00:55 01:00 0…" at bounding box center [332, 56] width 35 height 14
click at [518, 89] on button "Ok" at bounding box center [518, 87] width 24 height 19
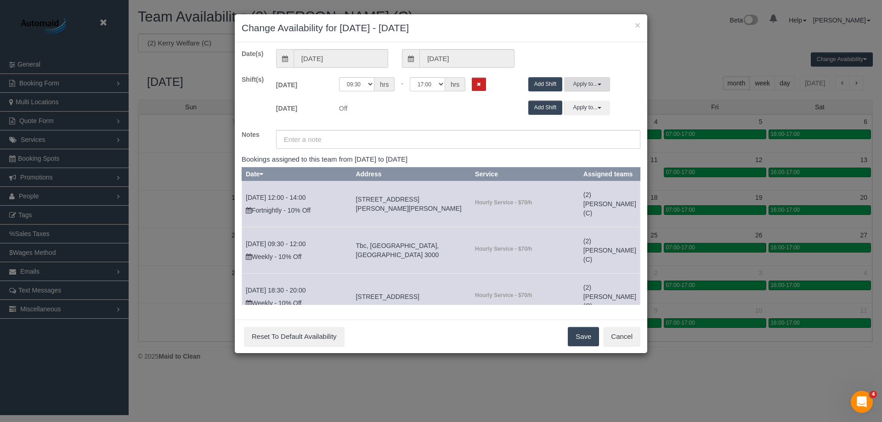
click at [588, 84] on button "Apply to..." at bounding box center [587, 84] width 46 height 14
click at [584, 139] on link "Thu 11/09/2025" at bounding box center [608, 135] width 76 height 13
click at [572, 89] on button "Apply to..." at bounding box center [587, 84] width 46 height 14
click at [601, 134] on link "Thu 11/09/2025" at bounding box center [608, 135] width 76 height 13
click at [583, 90] on button "Apply to..." at bounding box center [587, 84] width 46 height 14
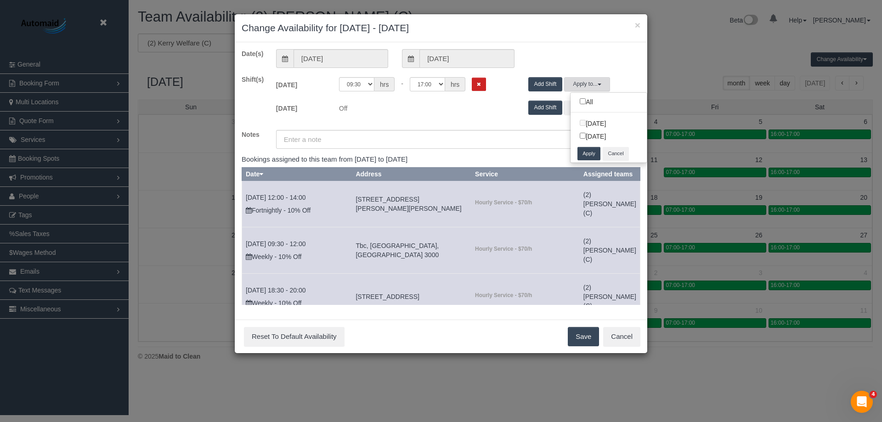
click at [584, 154] on button "Apply" at bounding box center [588, 153] width 23 height 13
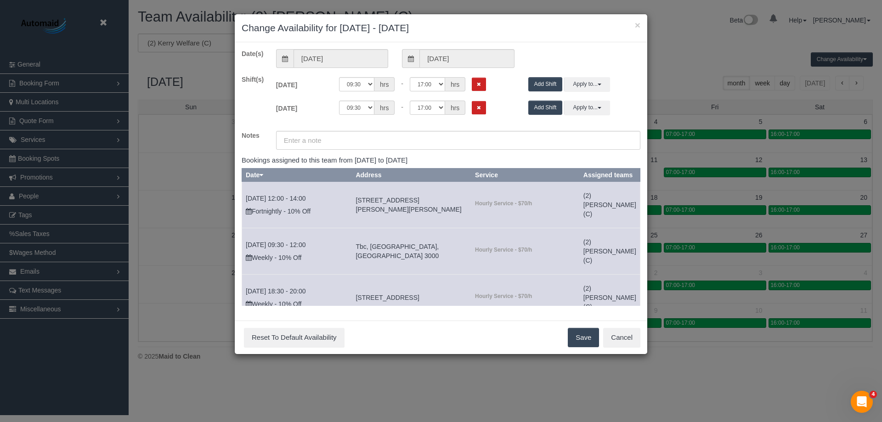
click at [591, 338] on button "Save" at bounding box center [583, 337] width 31 height 19
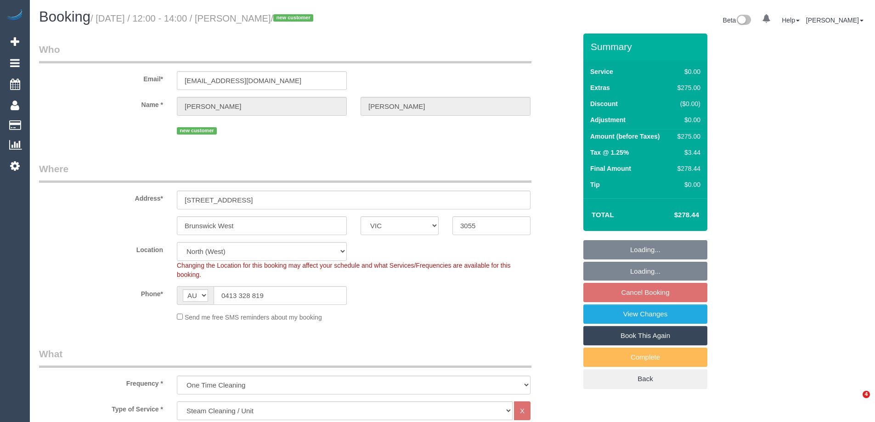
select select "VIC"
select select "spot1"
select select "number:27"
select select "number:14"
select select "number:19"
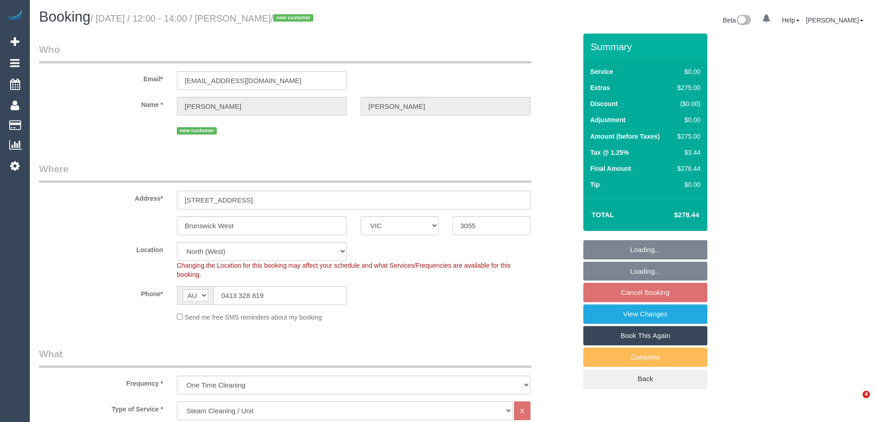
select select "number:25"
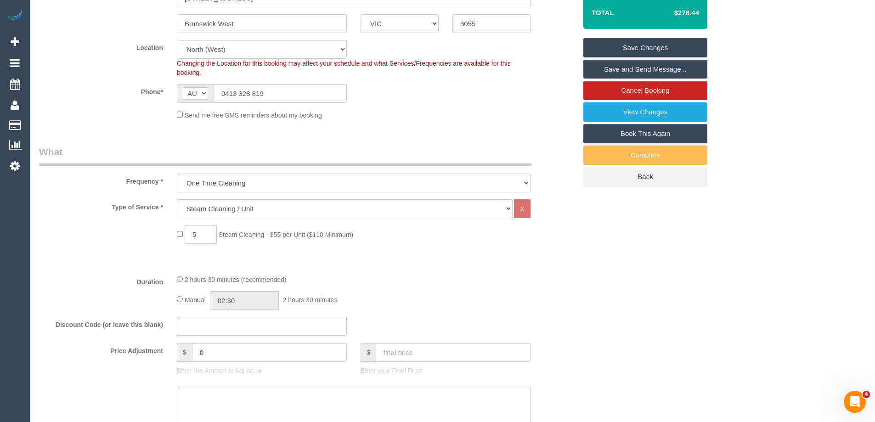
scroll to position [230, 0]
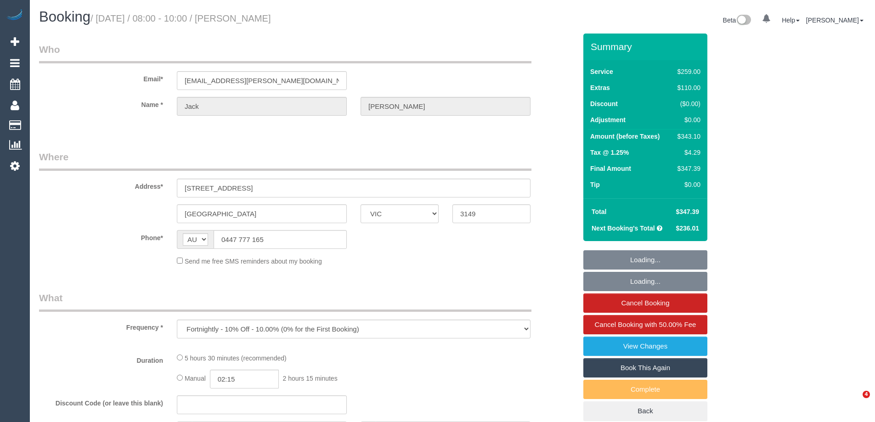
select select "VIC"
select select "object:860"
select select "number:30"
select select "number:14"
select select "number:19"
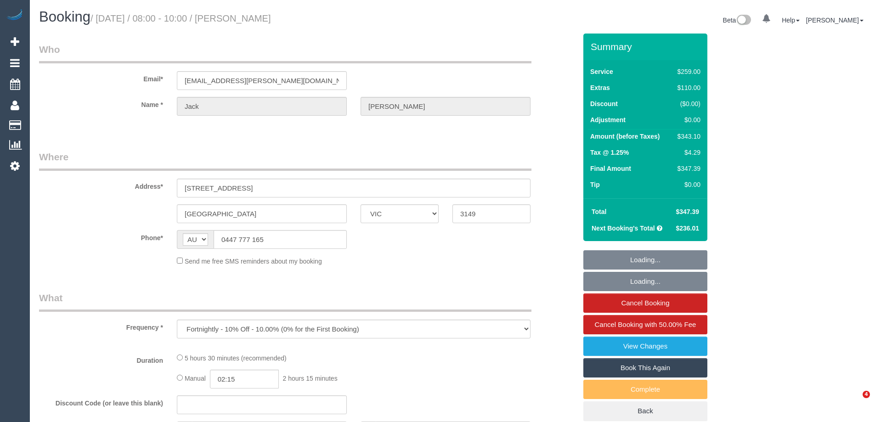
select select "number:24"
select select "number:33"
select select "number:11"
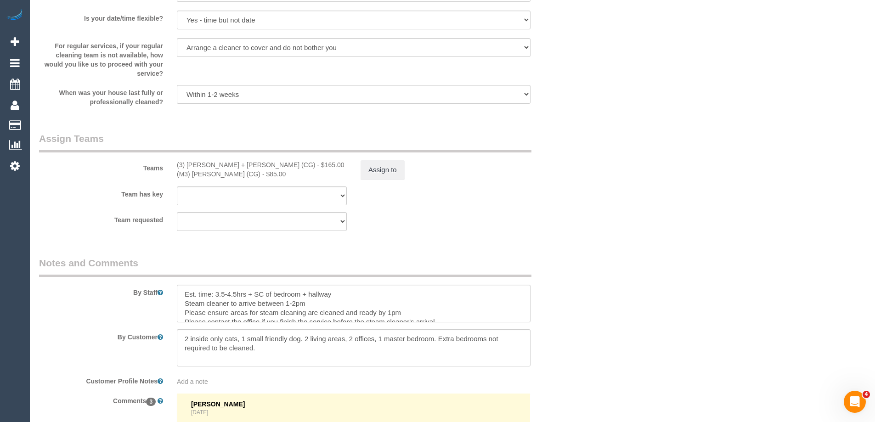
scroll to position [1470, 0]
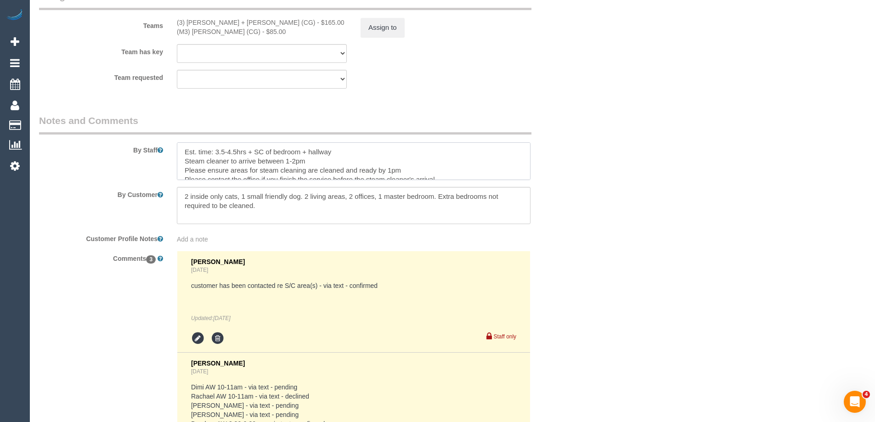
drag, startPoint x: 185, startPoint y: 159, endPoint x: 333, endPoint y: 160, distance: 148.8
click at [333, 160] on textarea at bounding box center [354, 161] width 354 height 38
click at [358, 159] on textarea at bounding box center [354, 161] width 354 height 38
drag, startPoint x: 186, startPoint y: 170, endPoint x: 420, endPoint y: 170, distance: 234.2
click at [420, 170] on textarea at bounding box center [354, 161] width 354 height 38
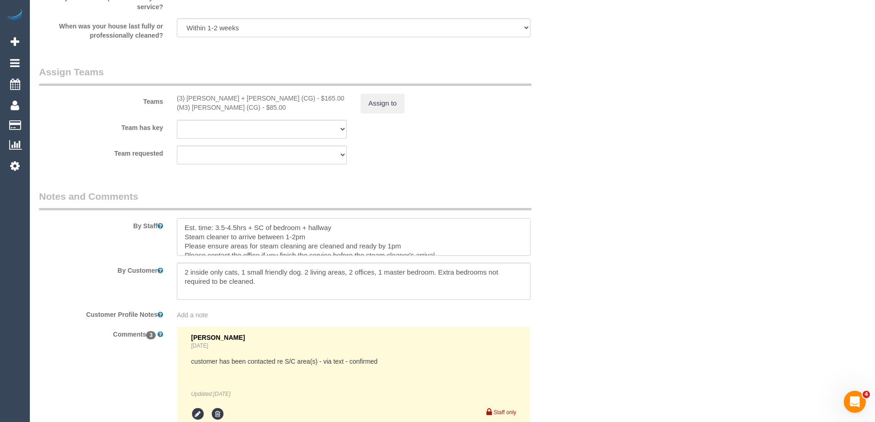
scroll to position [1378, 0]
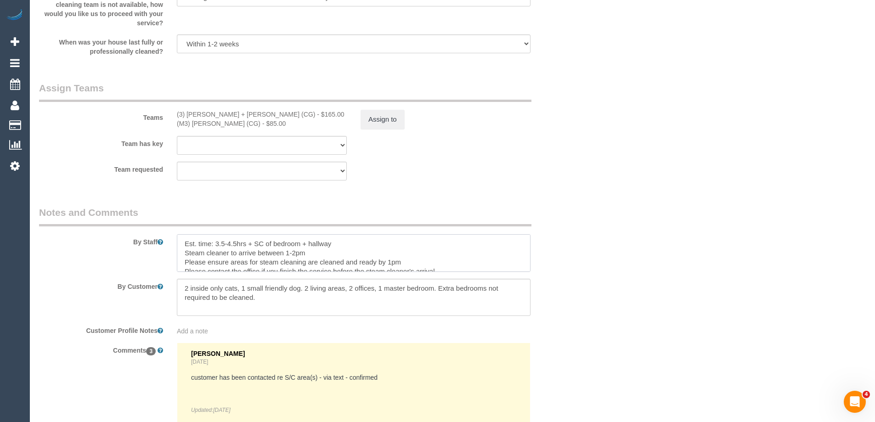
drag, startPoint x: 273, startPoint y: 241, endPoint x: 345, endPoint y: 241, distance: 71.6
click at [345, 241] on textarea at bounding box center [354, 253] width 354 height 38
